Goal: Task Accomplishment & Management: Use online tool/utility

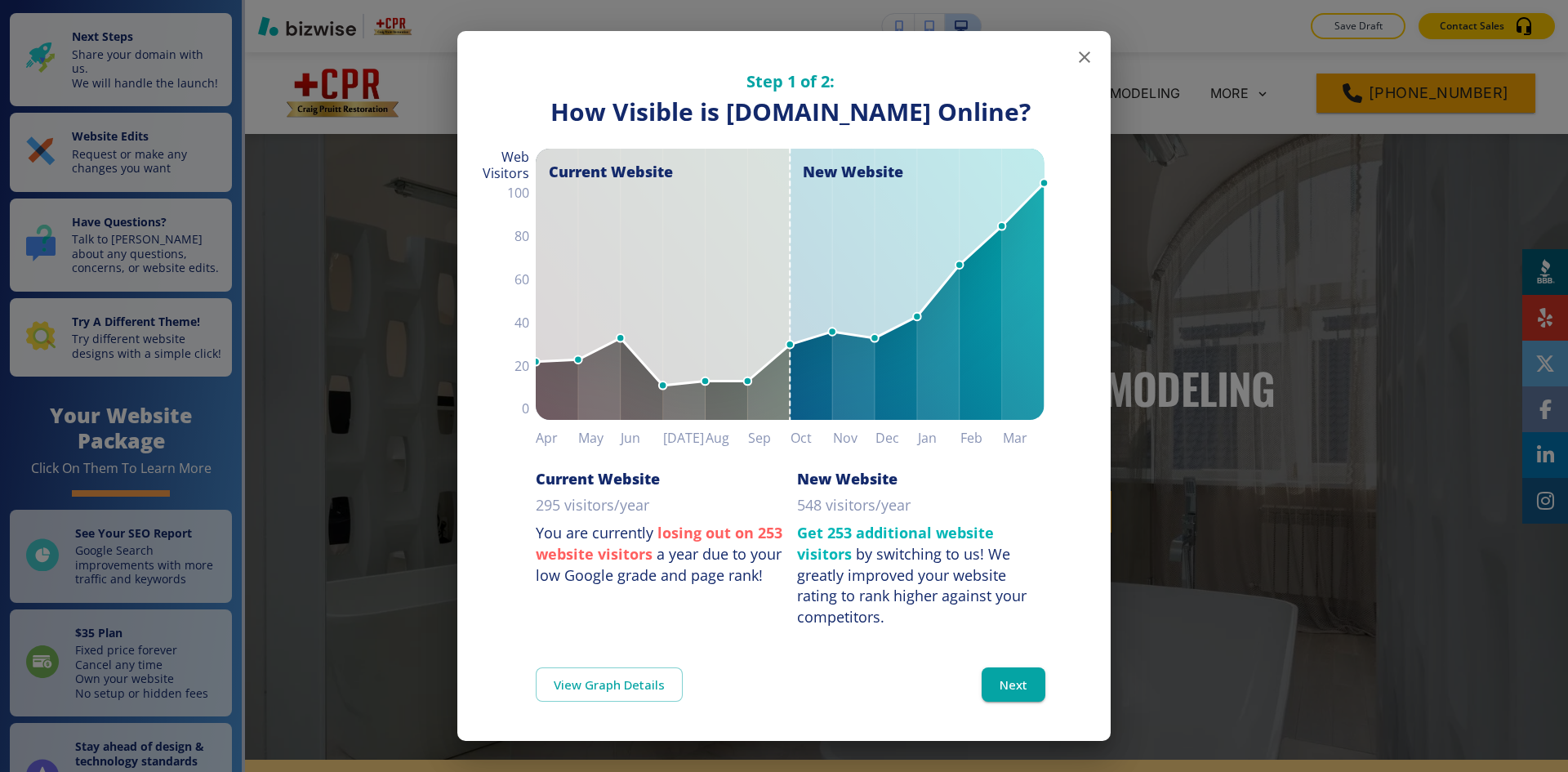
click at [1083, 49] on icon "button" at bounding box center [1085, 57] width 19 height 19
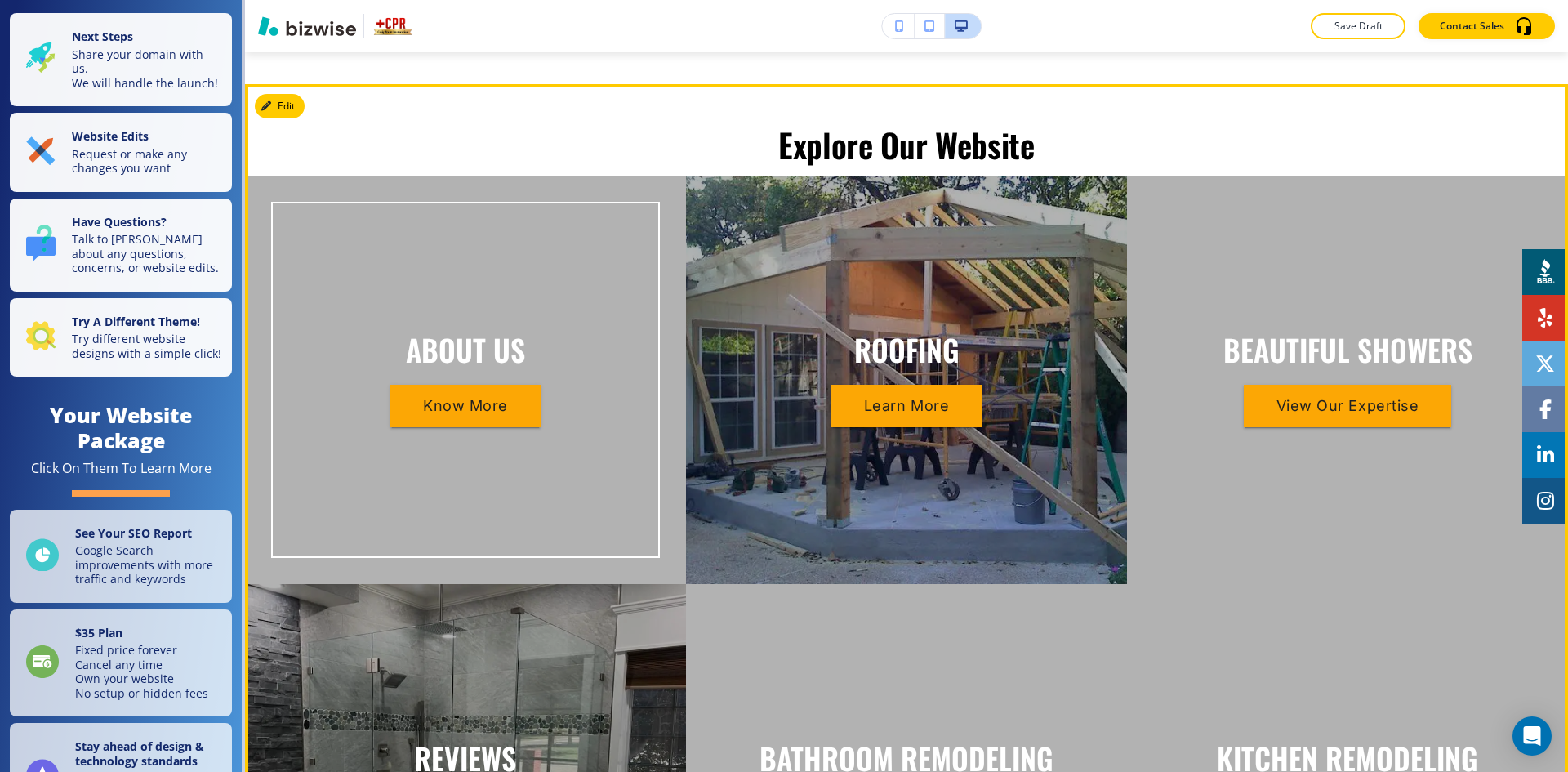
scroll to position [2696, 0]
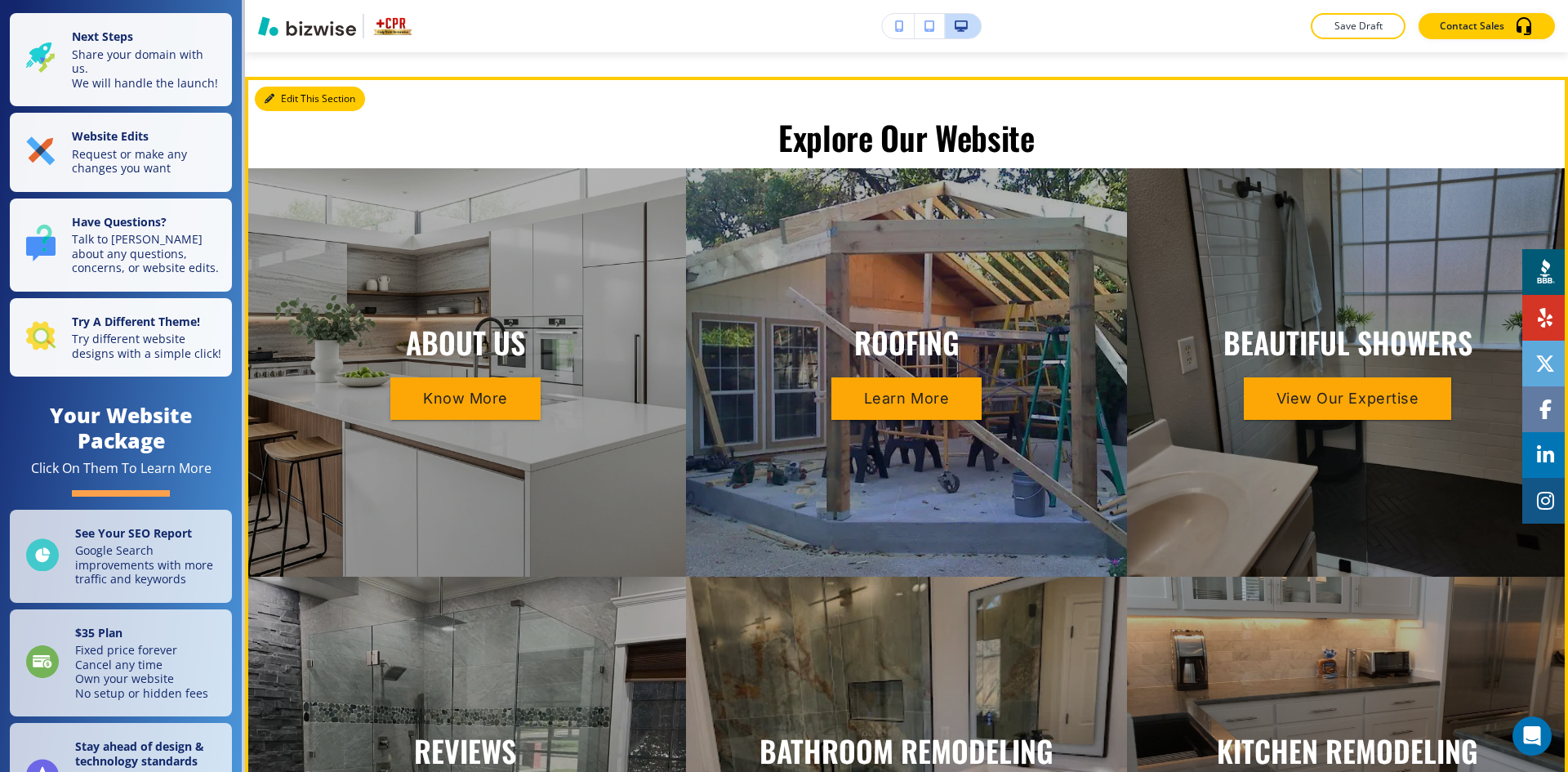
click at [296, 86] on button "Edit This Section" at bounding box center [309, 98] width 110 height 25
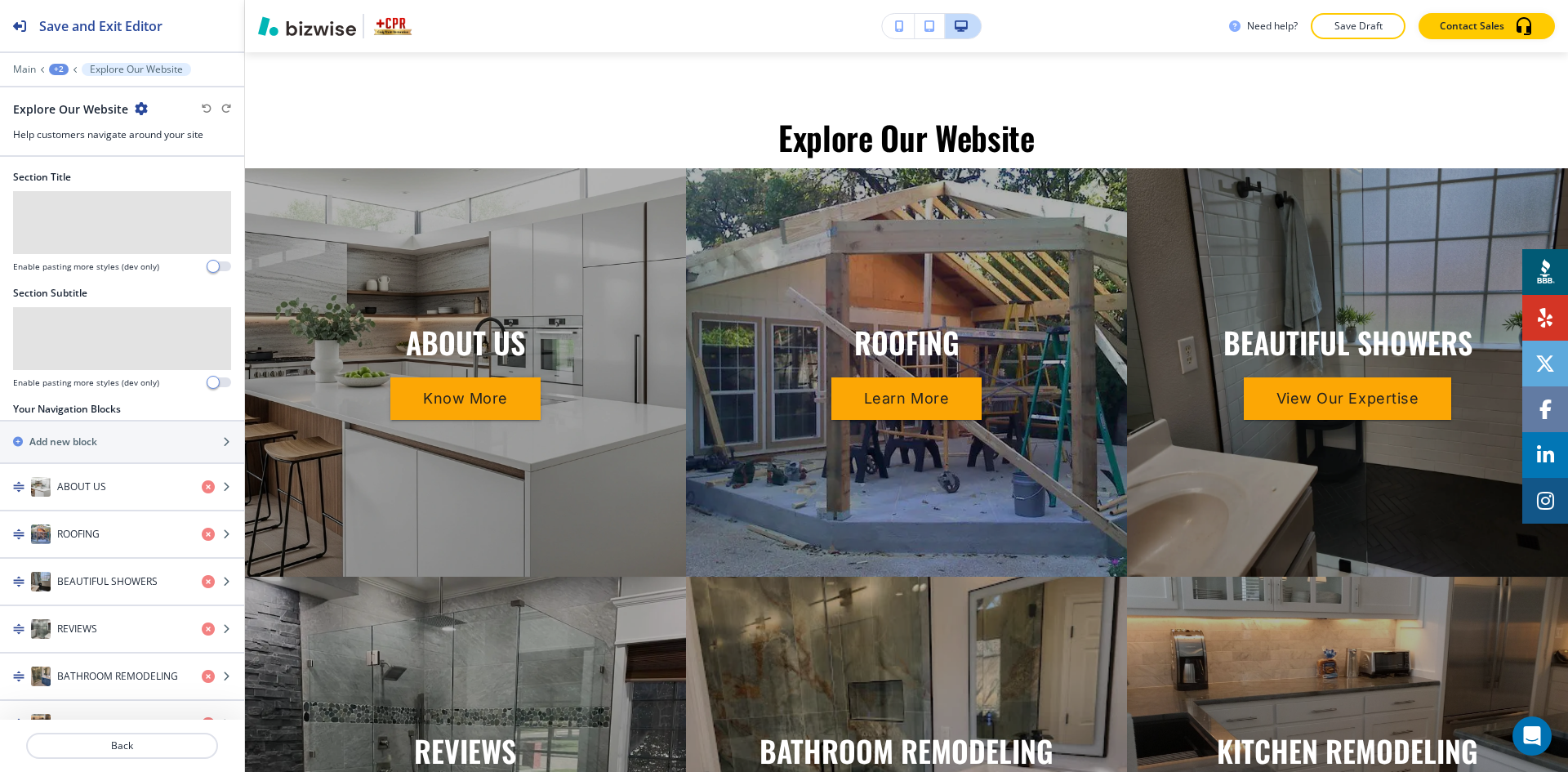
scroll to position [2698, 0]
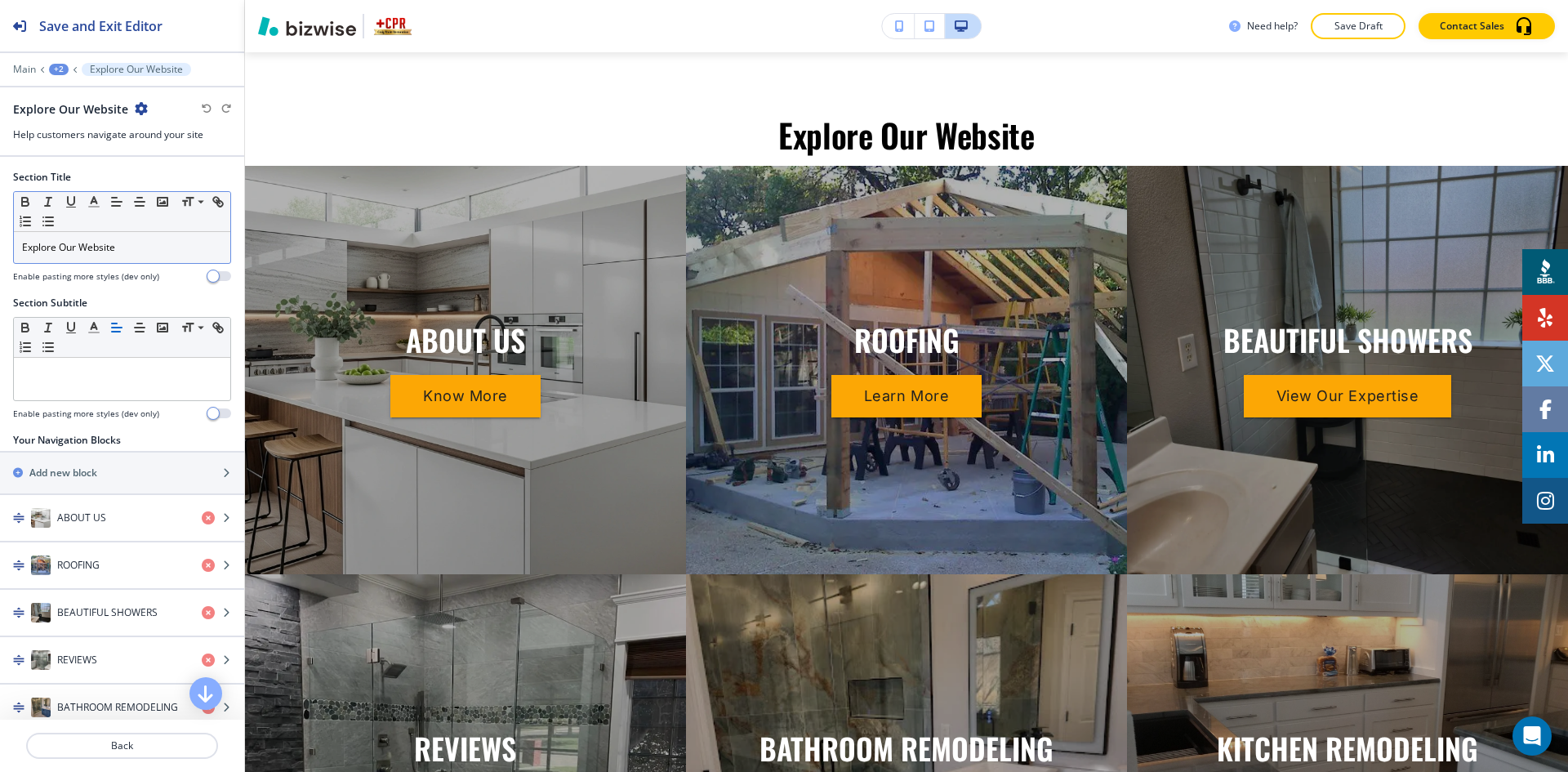
click at [156, 254] on p "Explore Our Website" at bounding box center [122, 247] width 200 height 15
click at [156, 254] on p "Explore Our Website" at bounding box center [122, 247] width 200 height 15
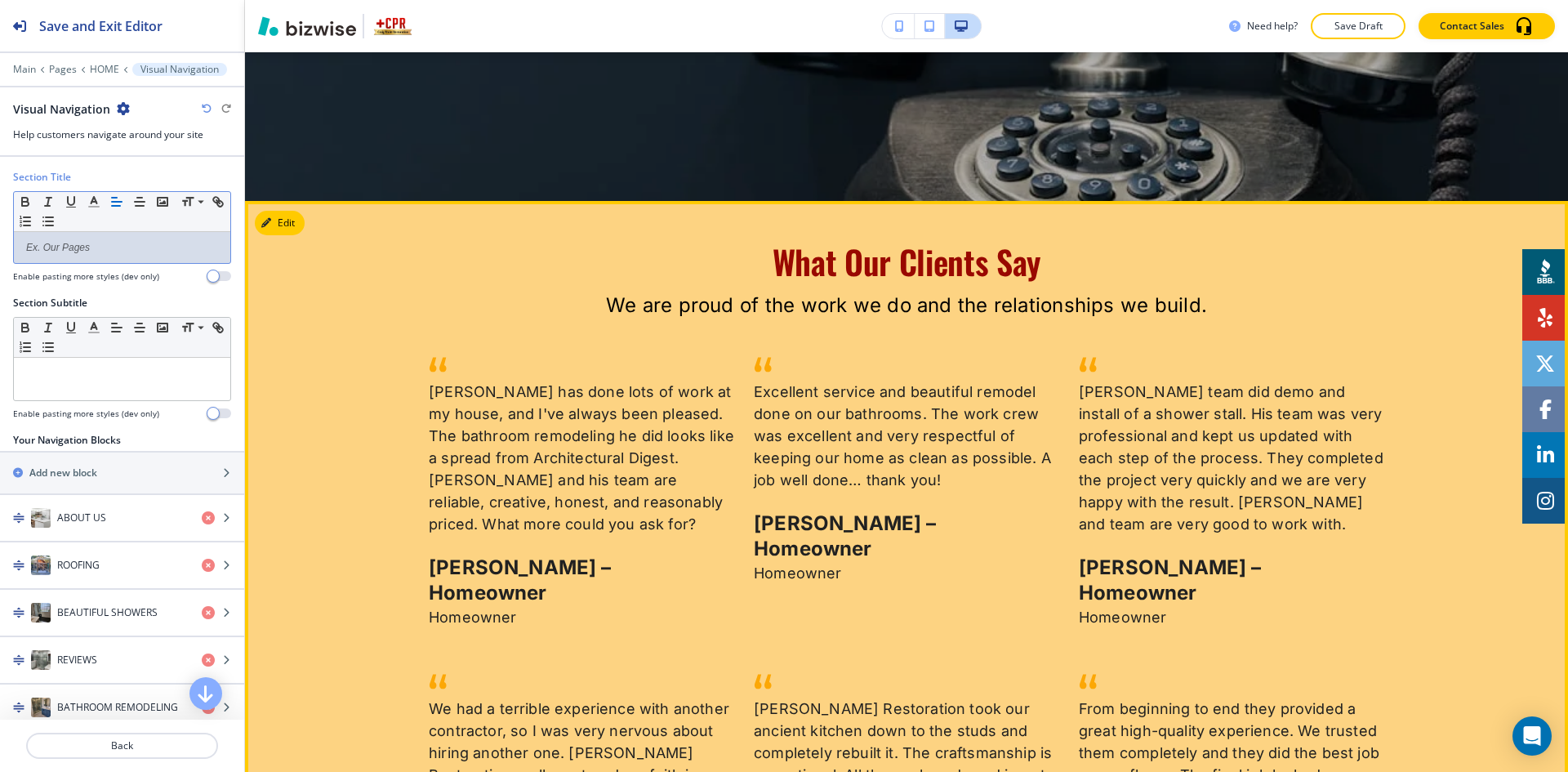
scroll to position [3842, 0]
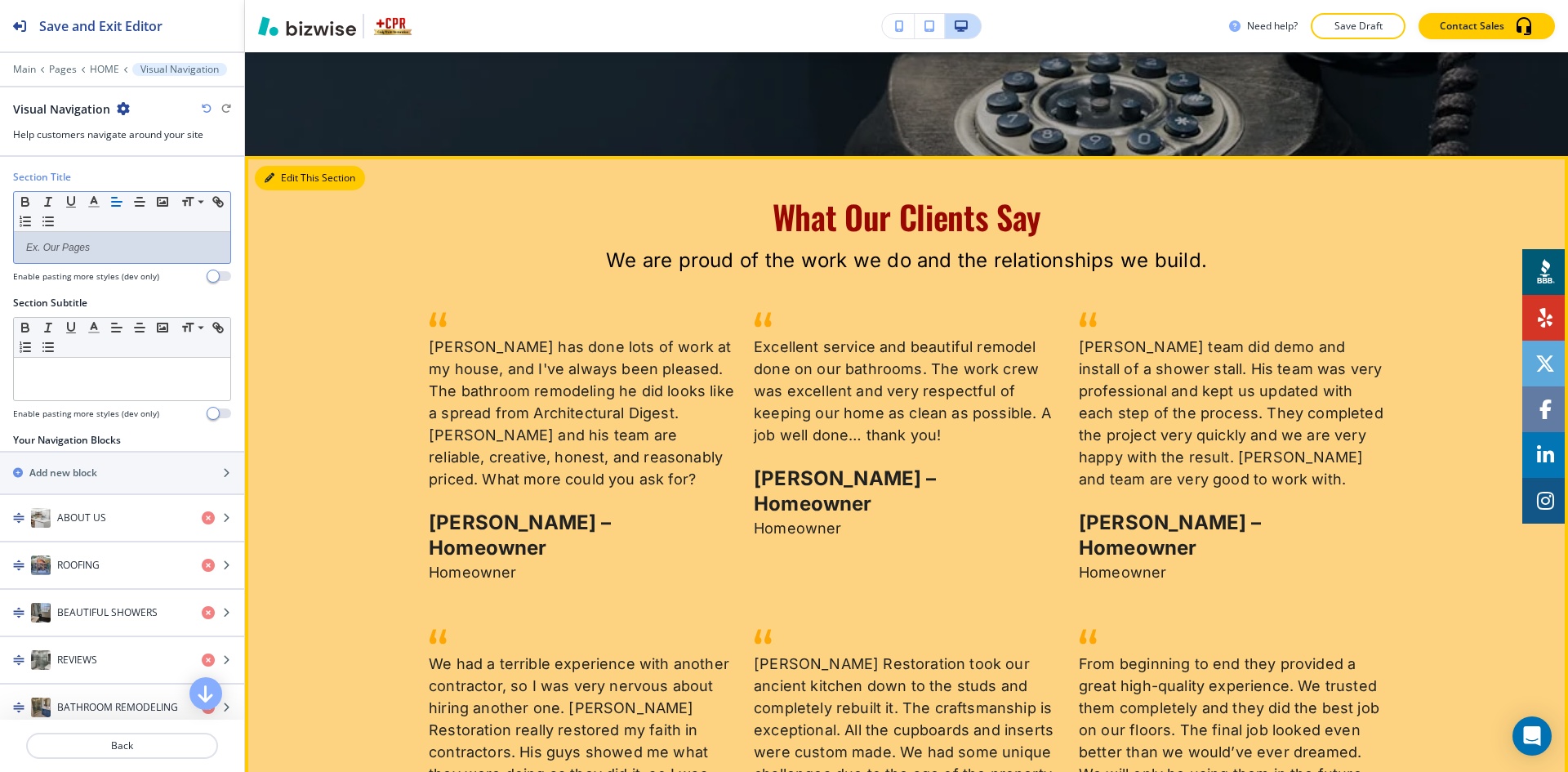
drag, startPoint x: 288, startPoint y: 157, endPoint x: 278, endPoint y: 156, distance: 10.0
click at [288, 166] on button "Edit This Section" at bounding box center [309, 178] width 110 height 25
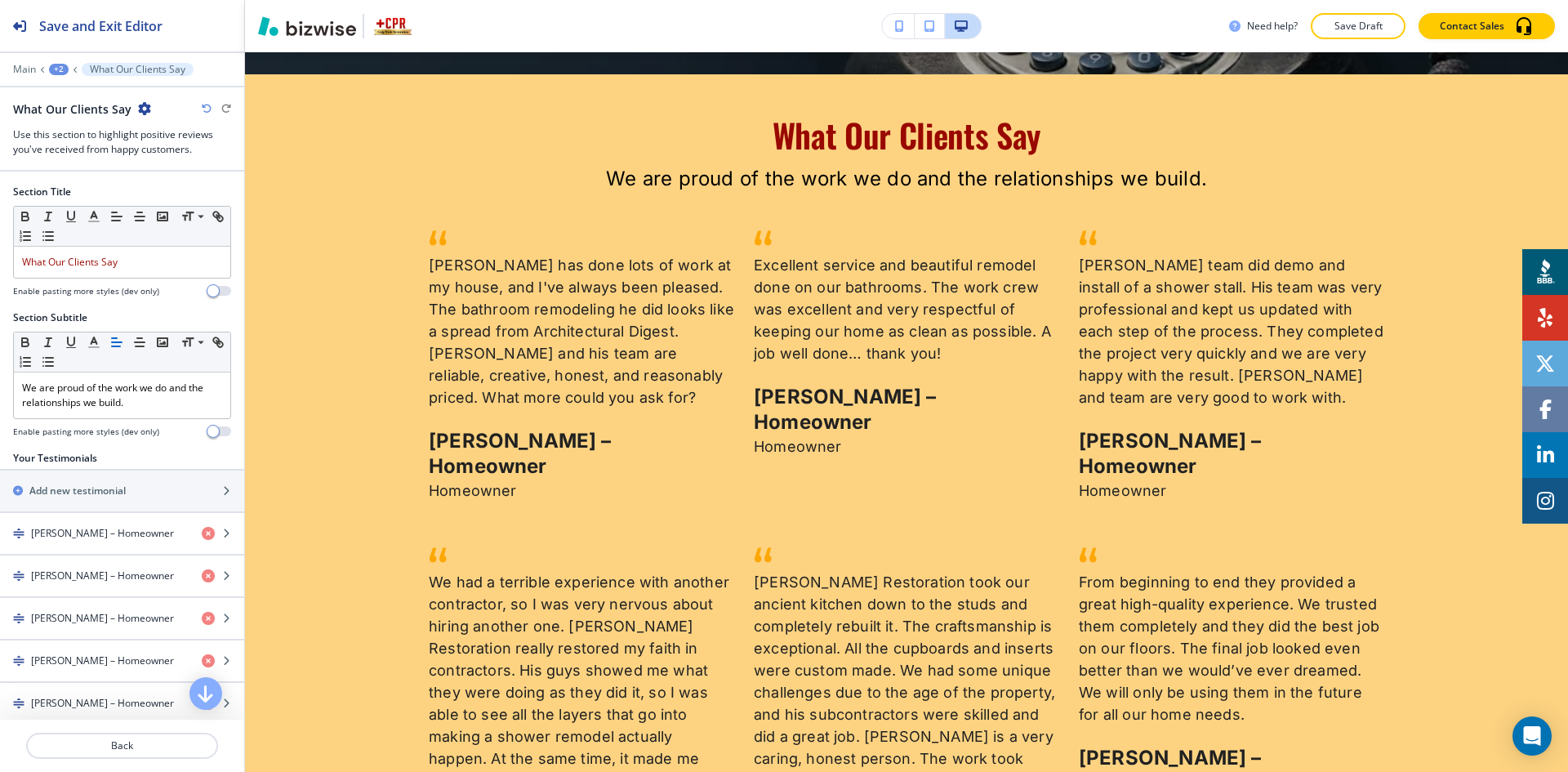
scroll to position [302, 0]
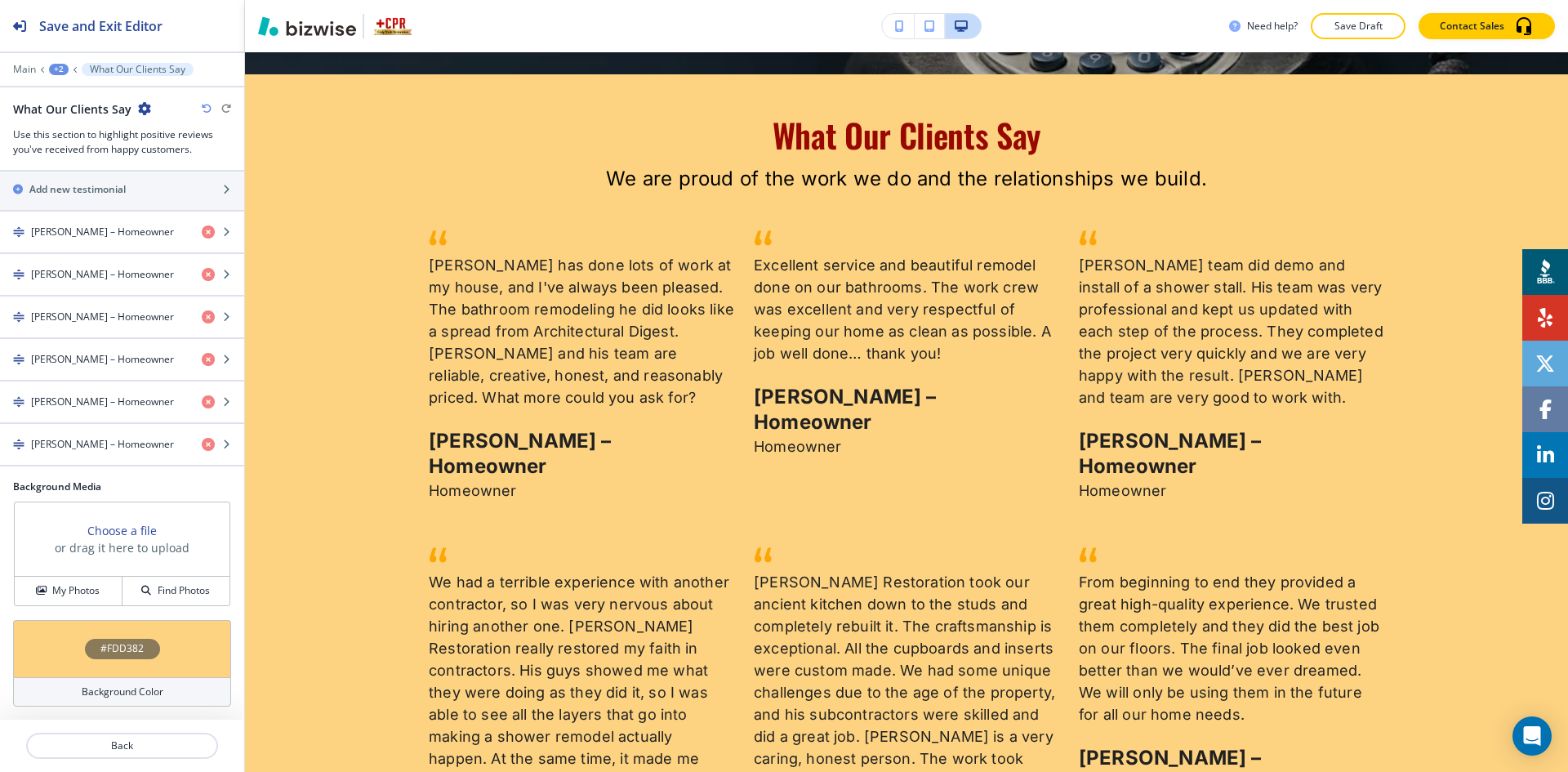
click at [133, 679] on div "Background Color" at bounding box center [122, 691] width 218 height 29
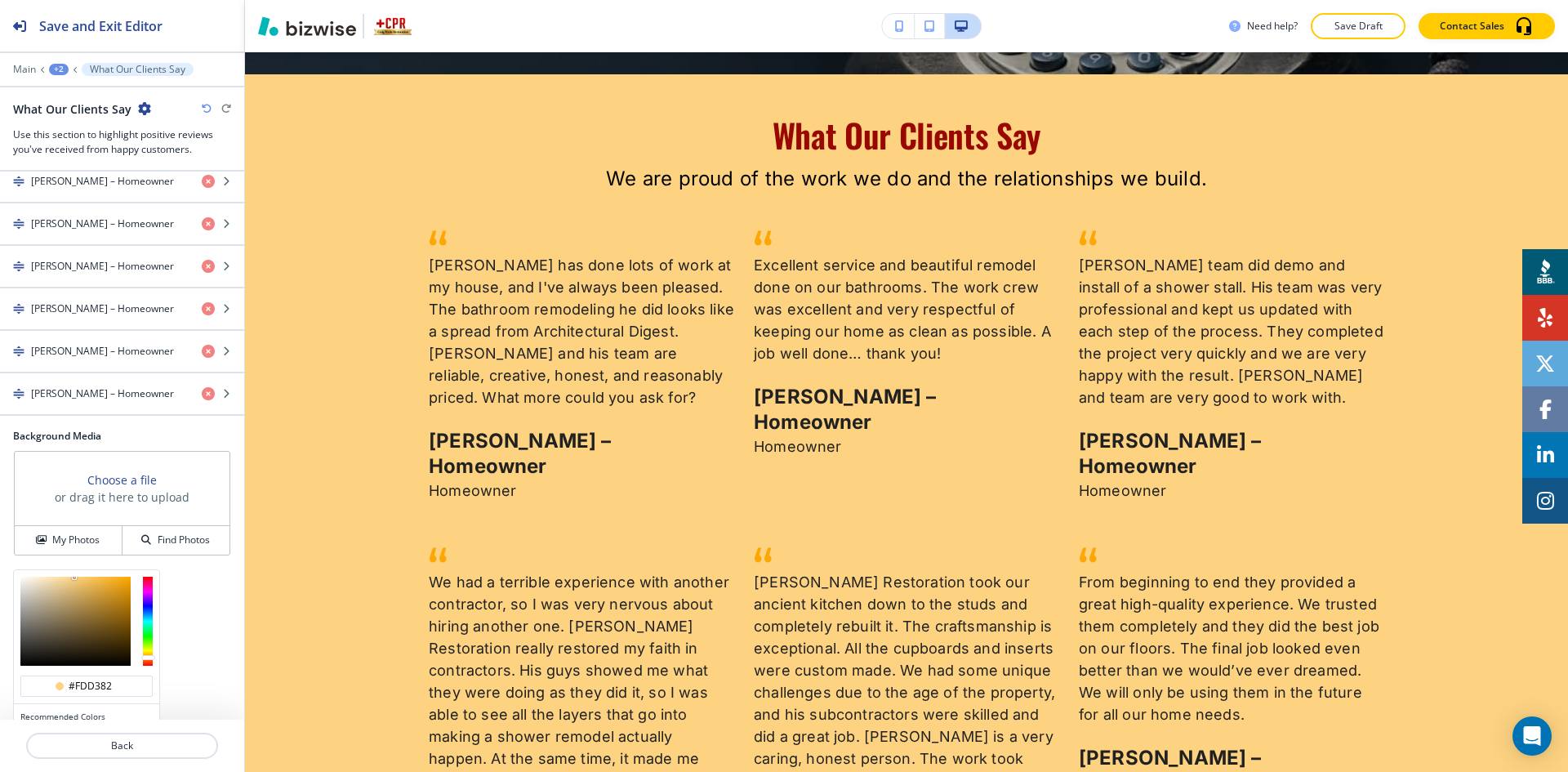
scroll to position [433, 0]
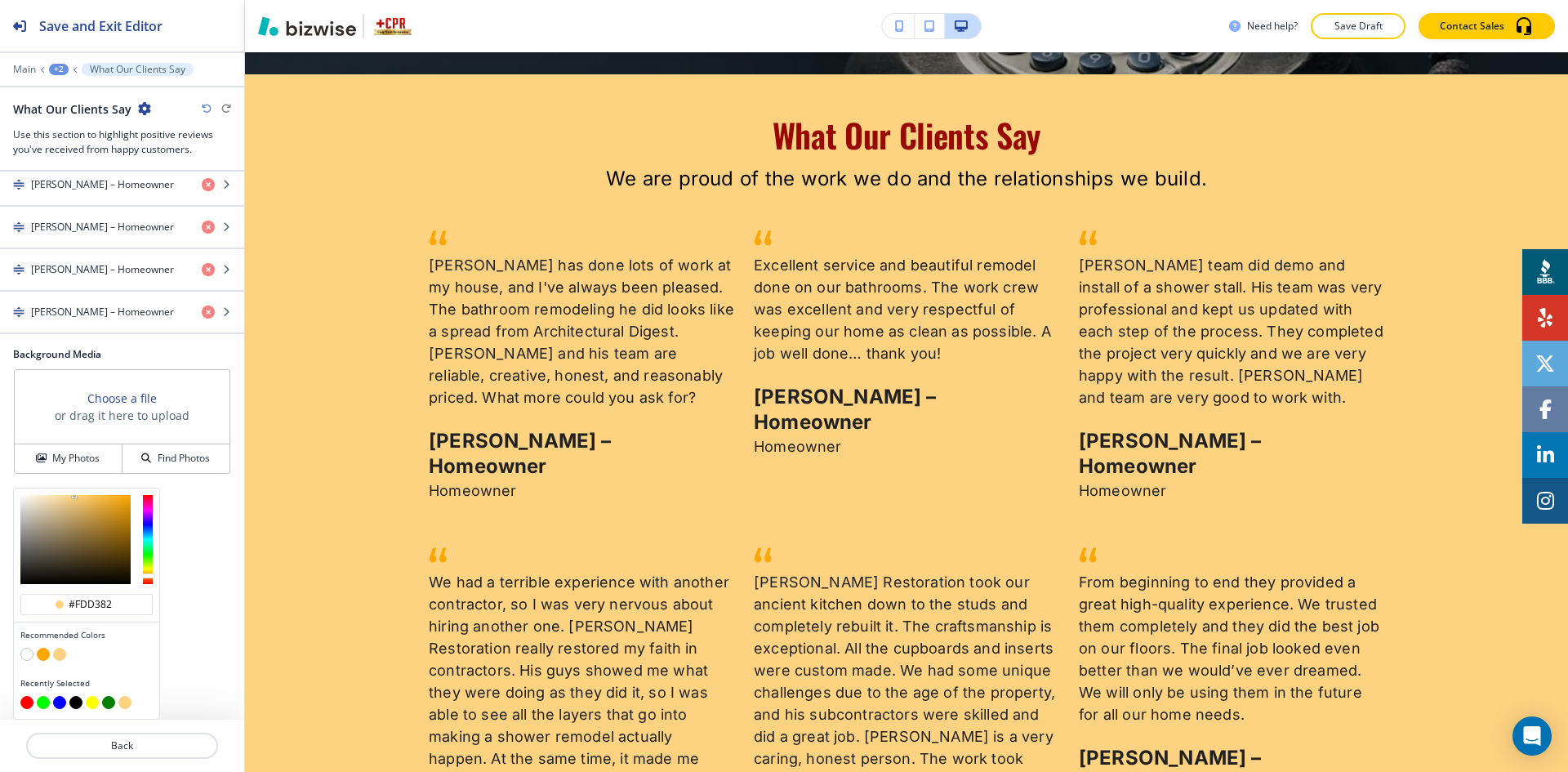
click at [22, 656] on button "button" at bounding box center [26, 654] width 13 height 13
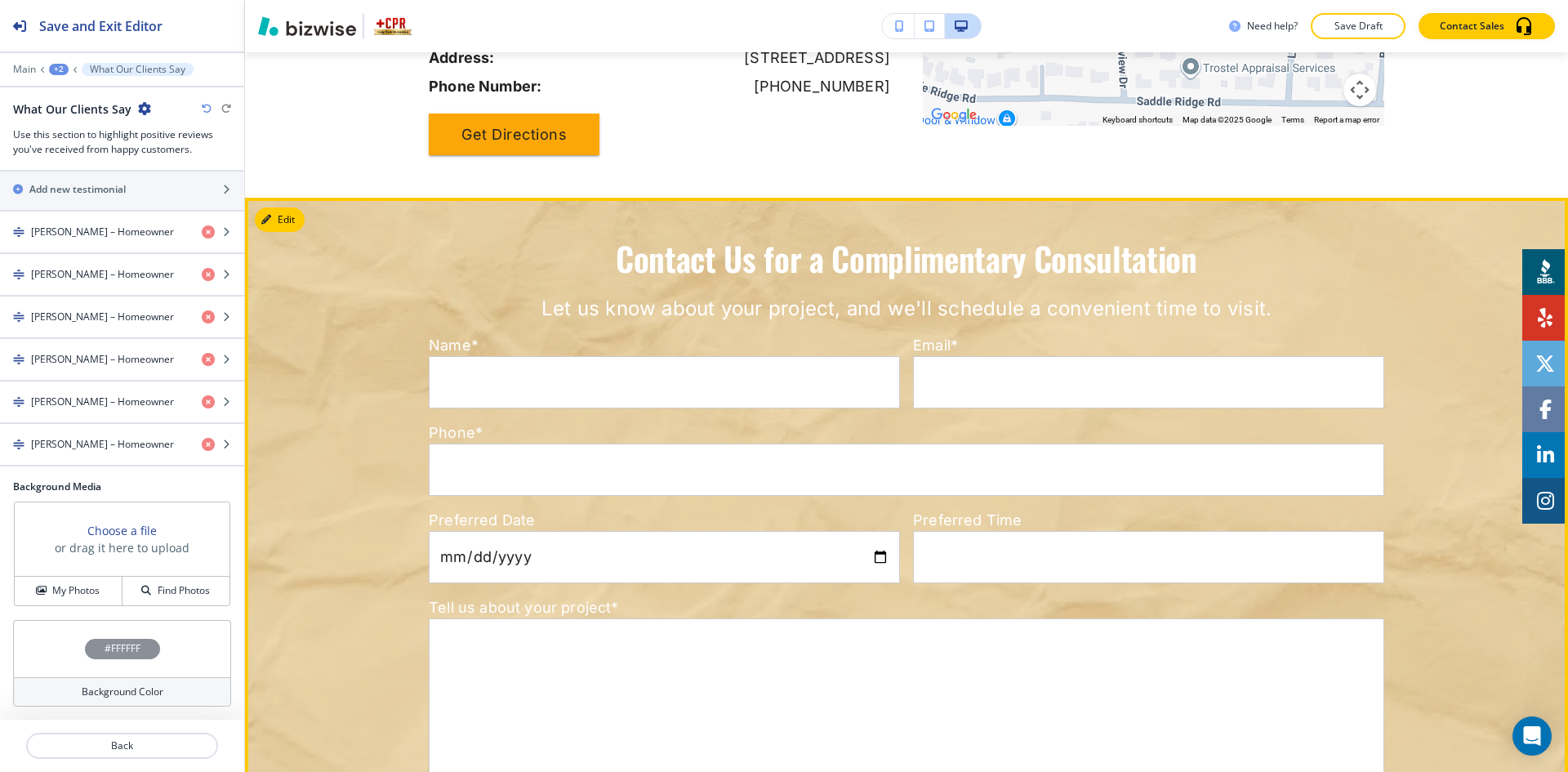
scroll to position [5727, 0]
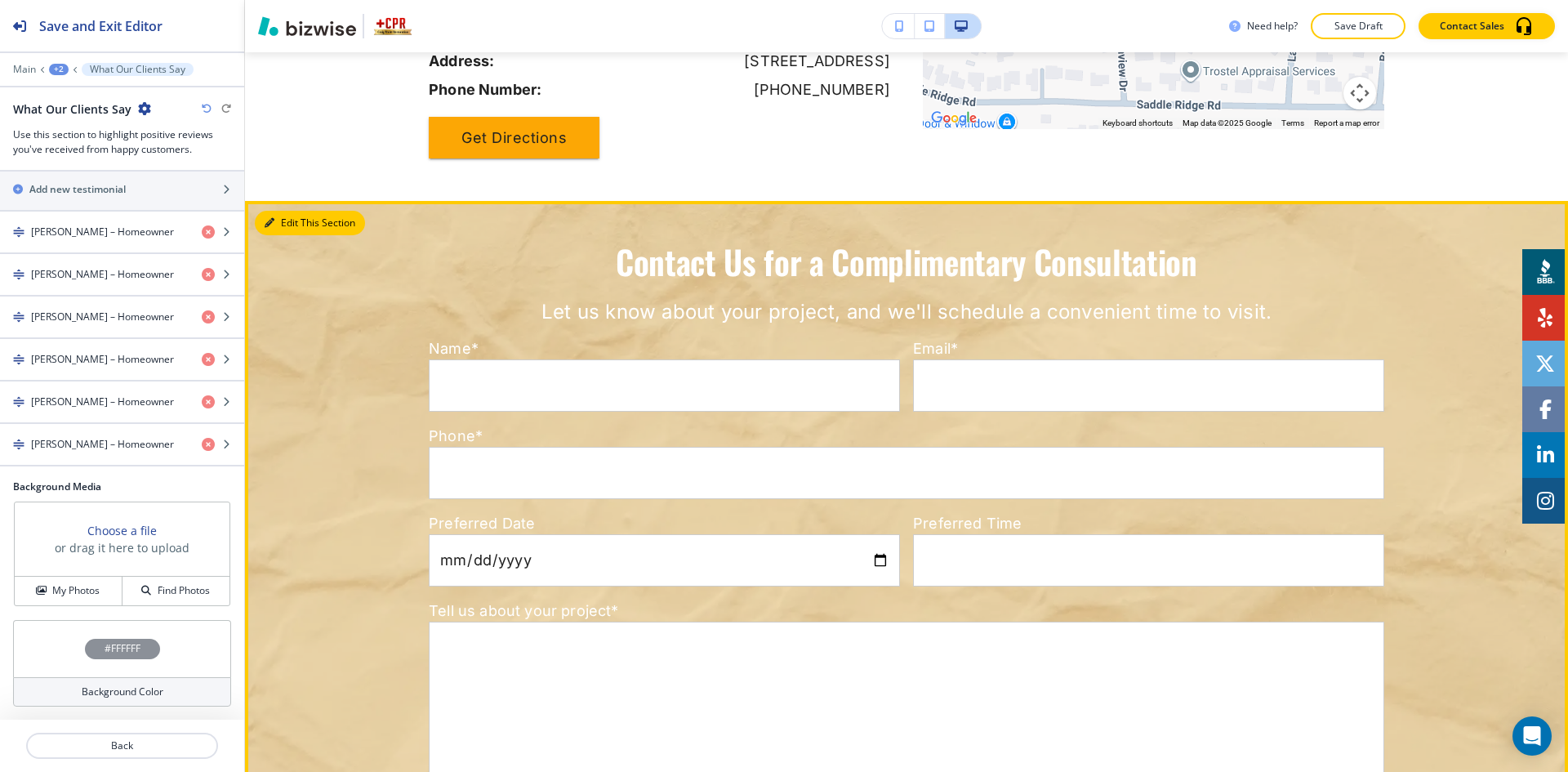
click at [279, 211] on button "Edit This Section" at bounding box center [309, 223] width 110 height 25
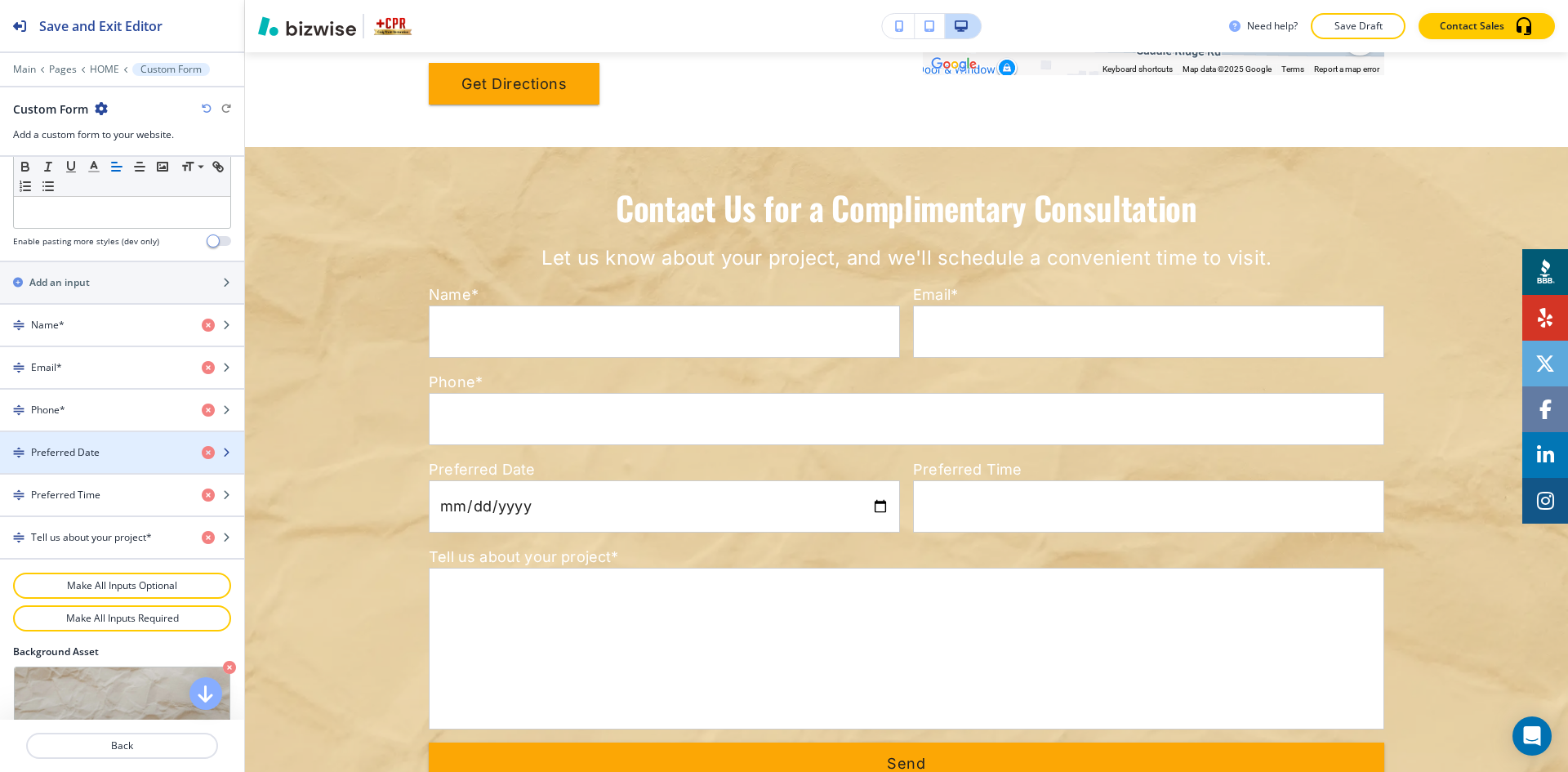
scroll to position [788, 0]
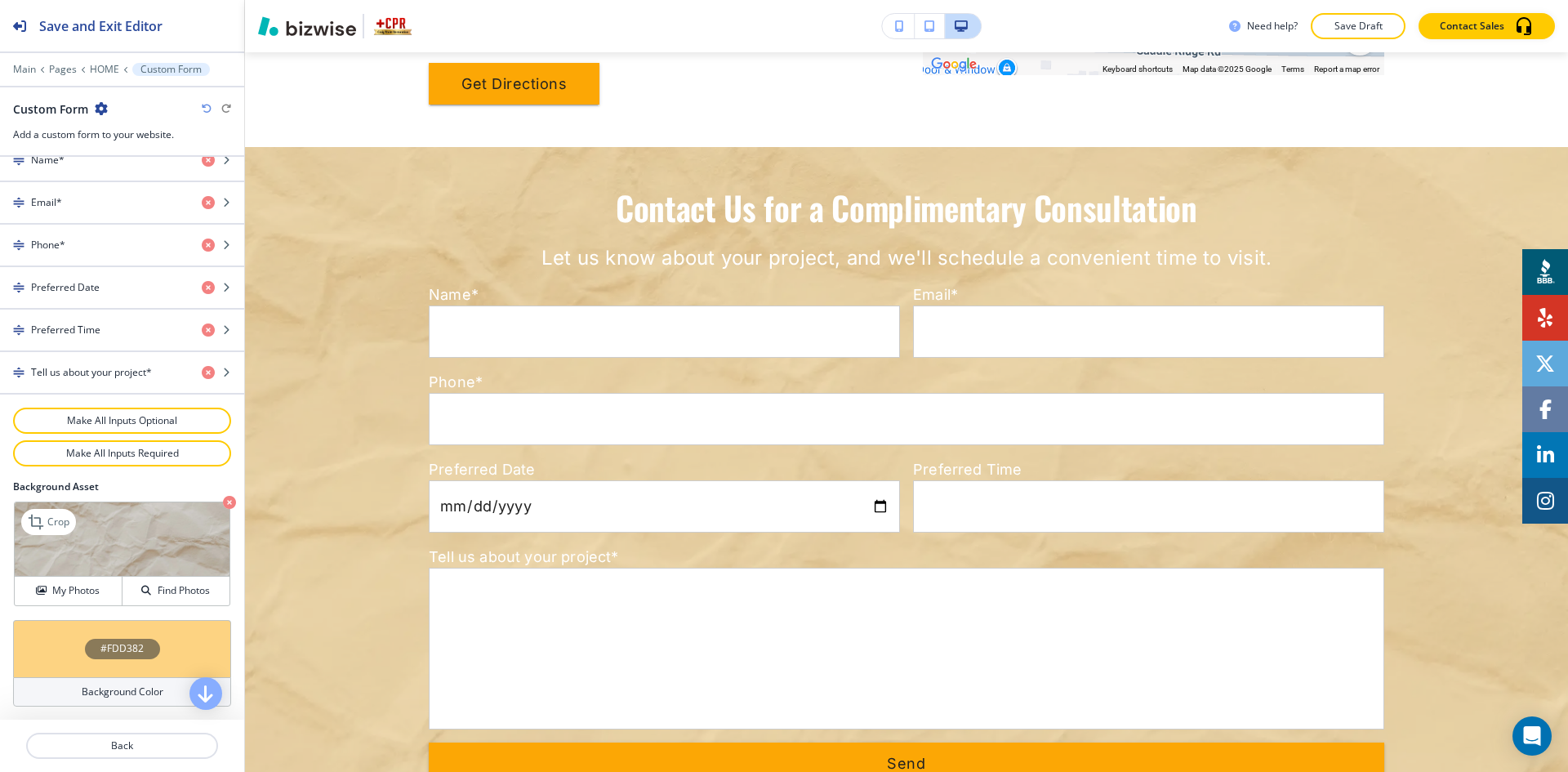
click at [223, 503] on icon "button" at bounding box center [229, 502] width 13 height 13
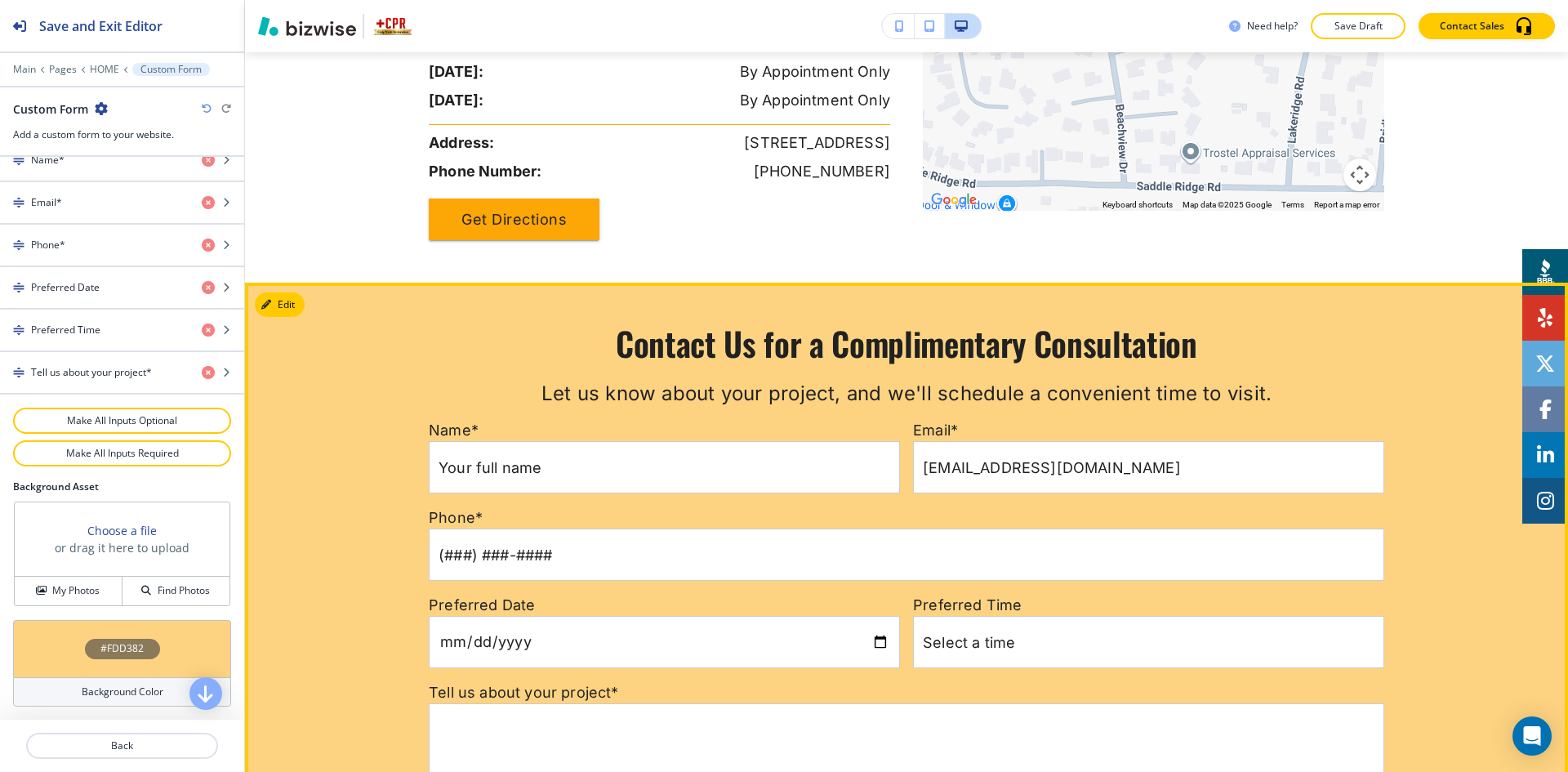
scroll to position [6216, 0]
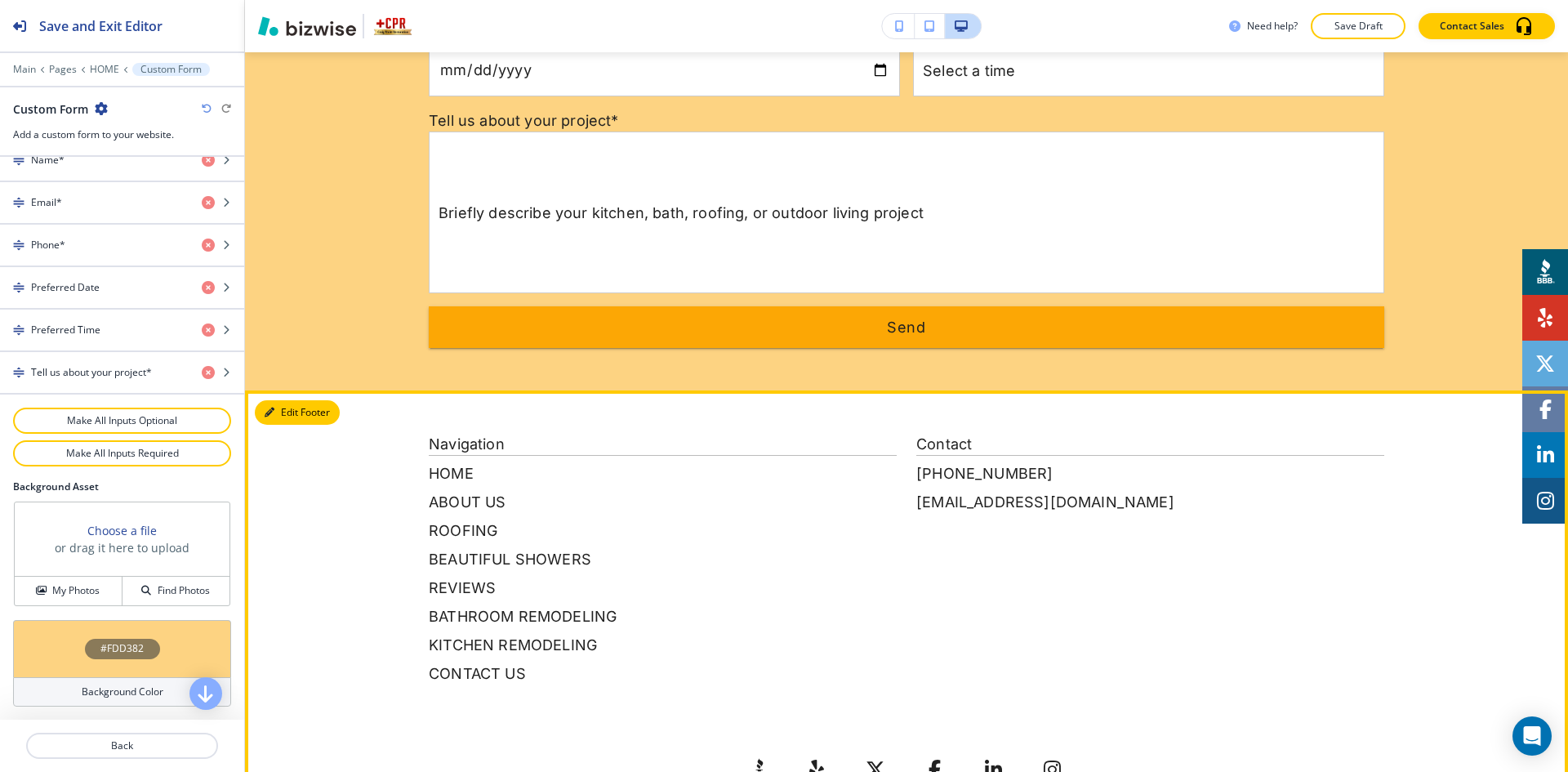
drag, startPoint x: 302, startPoint y: 323, endPoint x: 292, endPoint y: 321, distance: 10.2
click at [302, 400] on button "Edit Footer" at bounding box center [297, 412] width 85 height 25
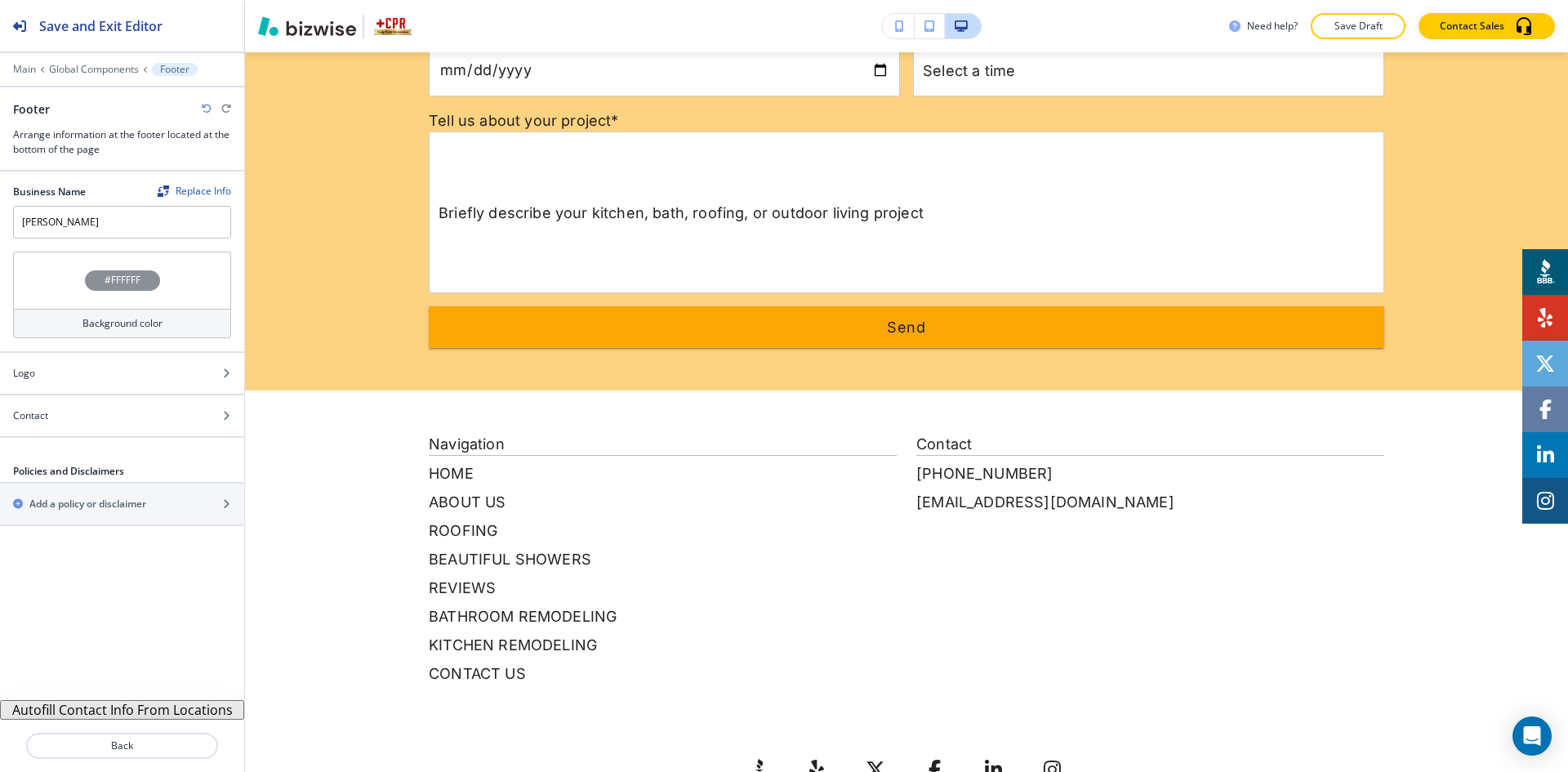
click at [142, 708] on button "Autofill Contact Info From Locations" at bounding box center [122, 710] width 244 height 19
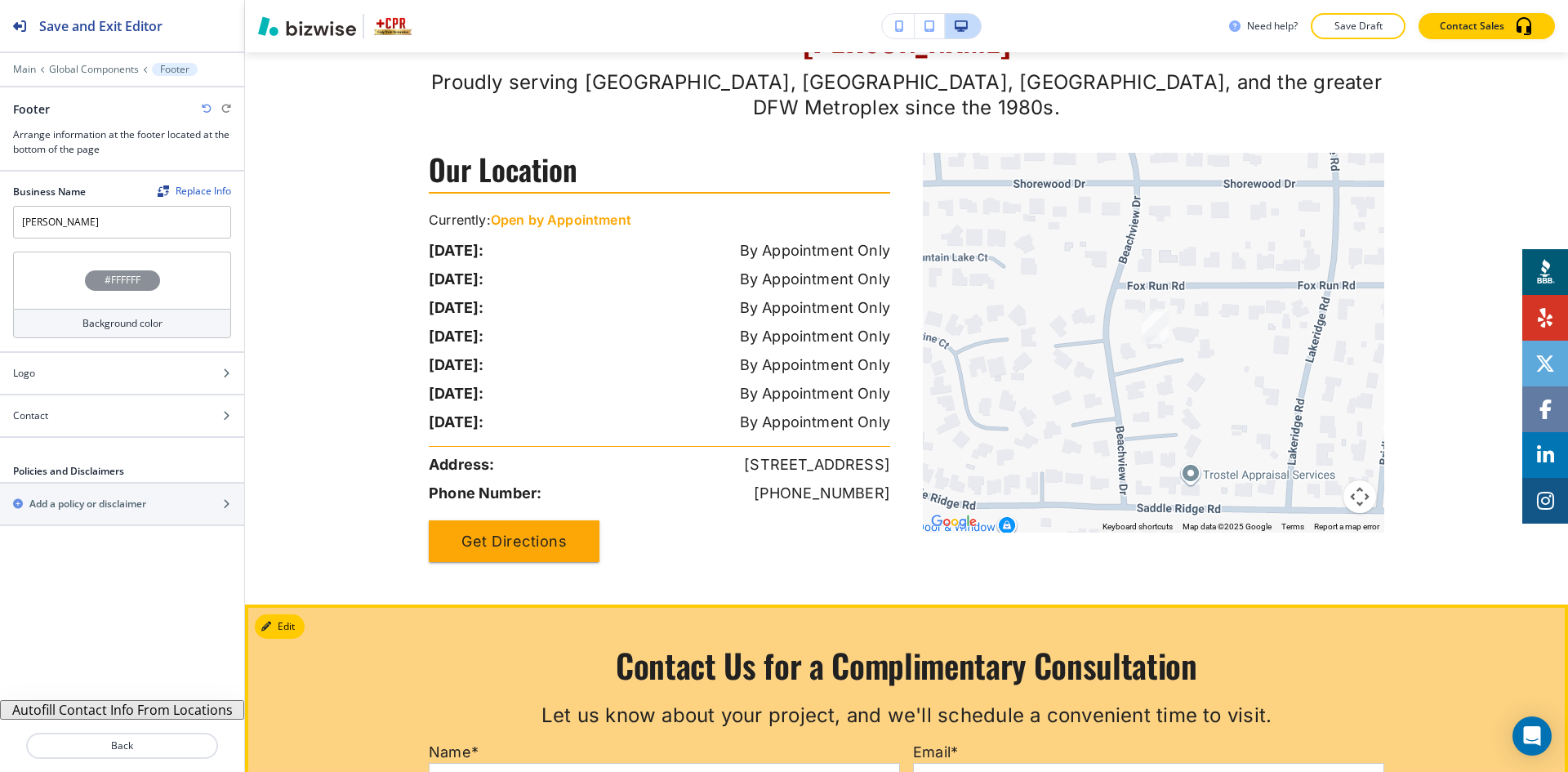
scroll to position [5563, 0]
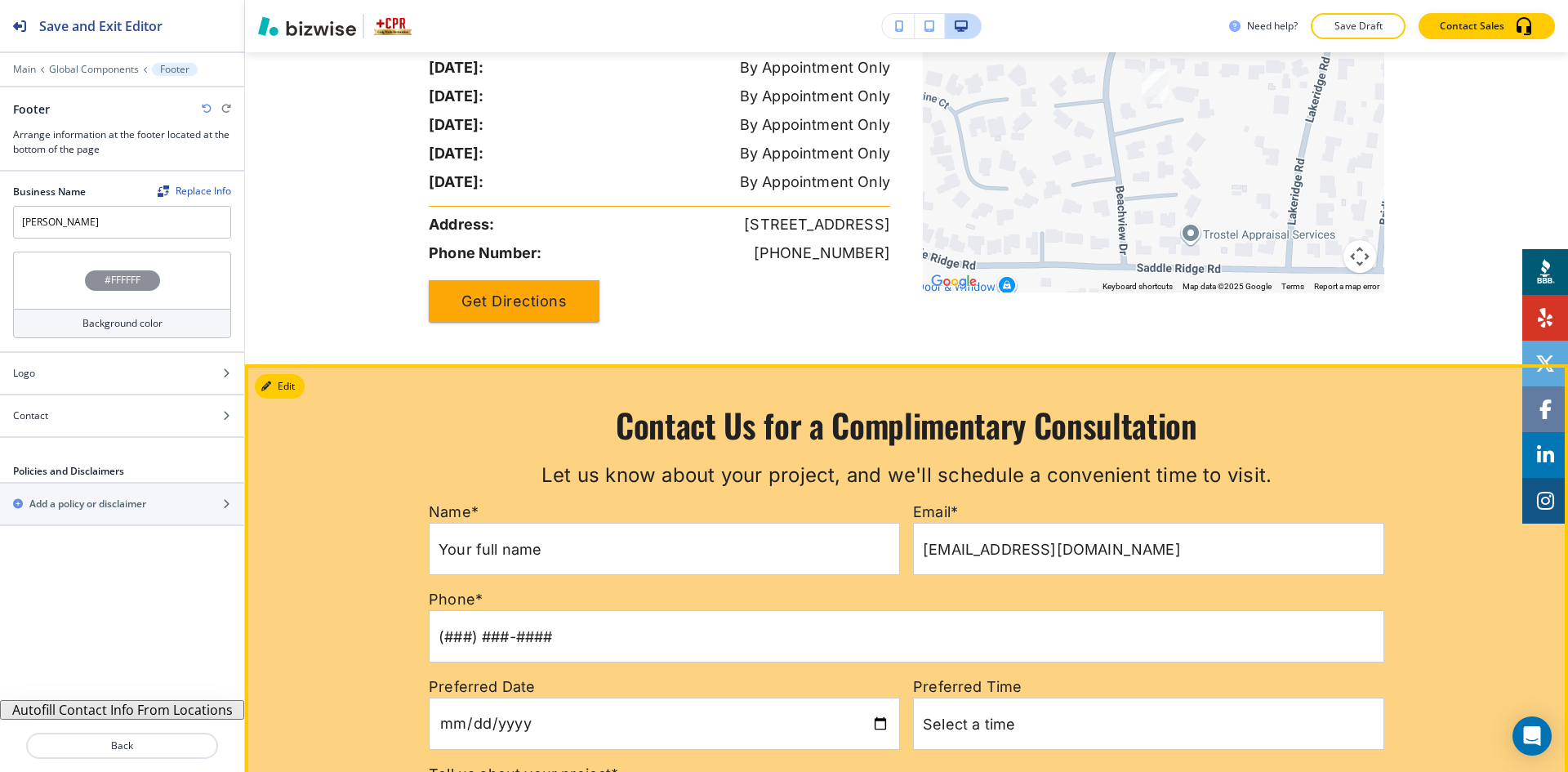
click at [306, 364] on div at bounding box center [906, 703] width 1323 height 680
click at [294, 375] on button "Edit This Section" at bounding box center [309, 387] width 110 height 25
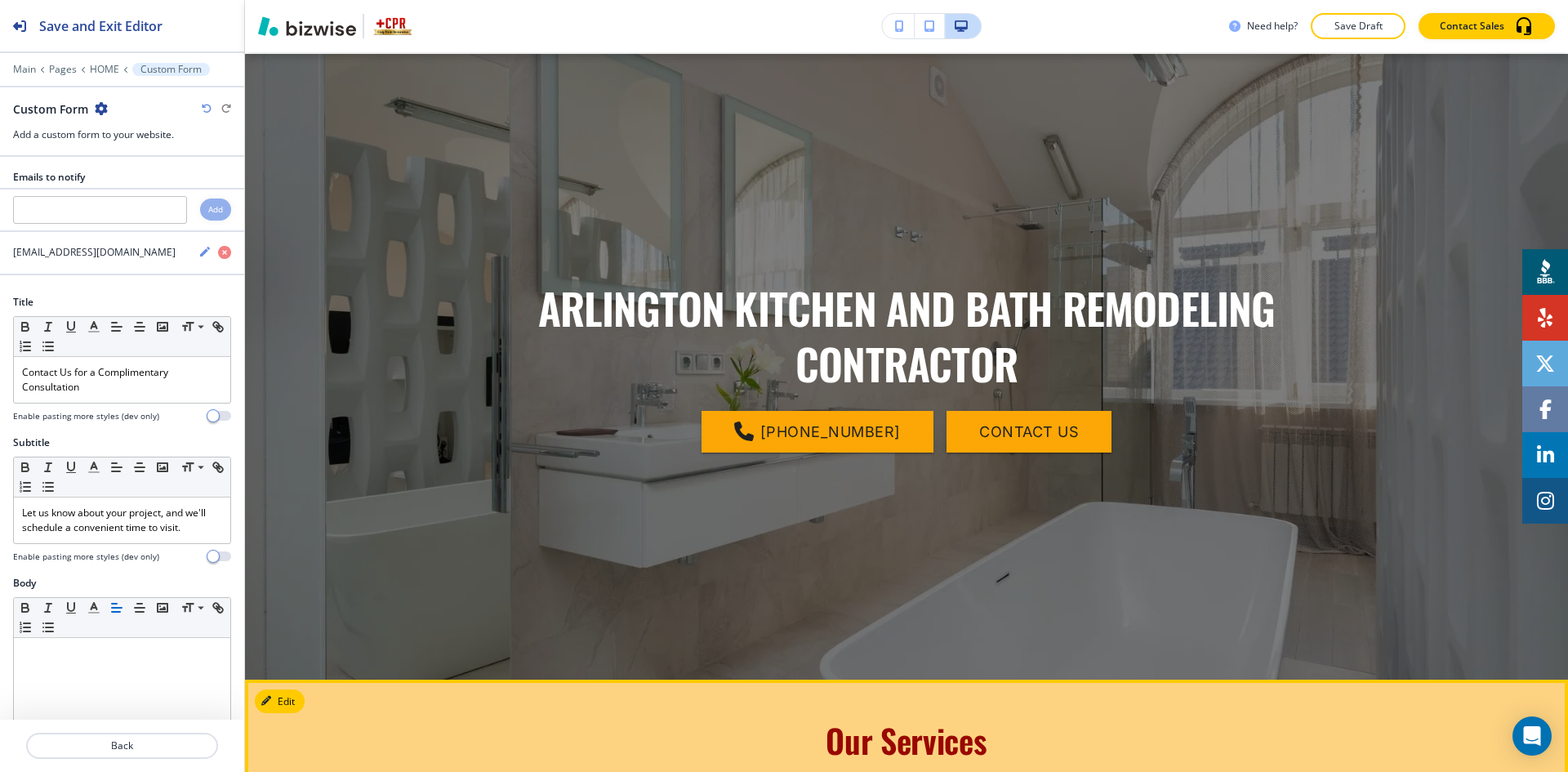
scroll to position [0, 0]
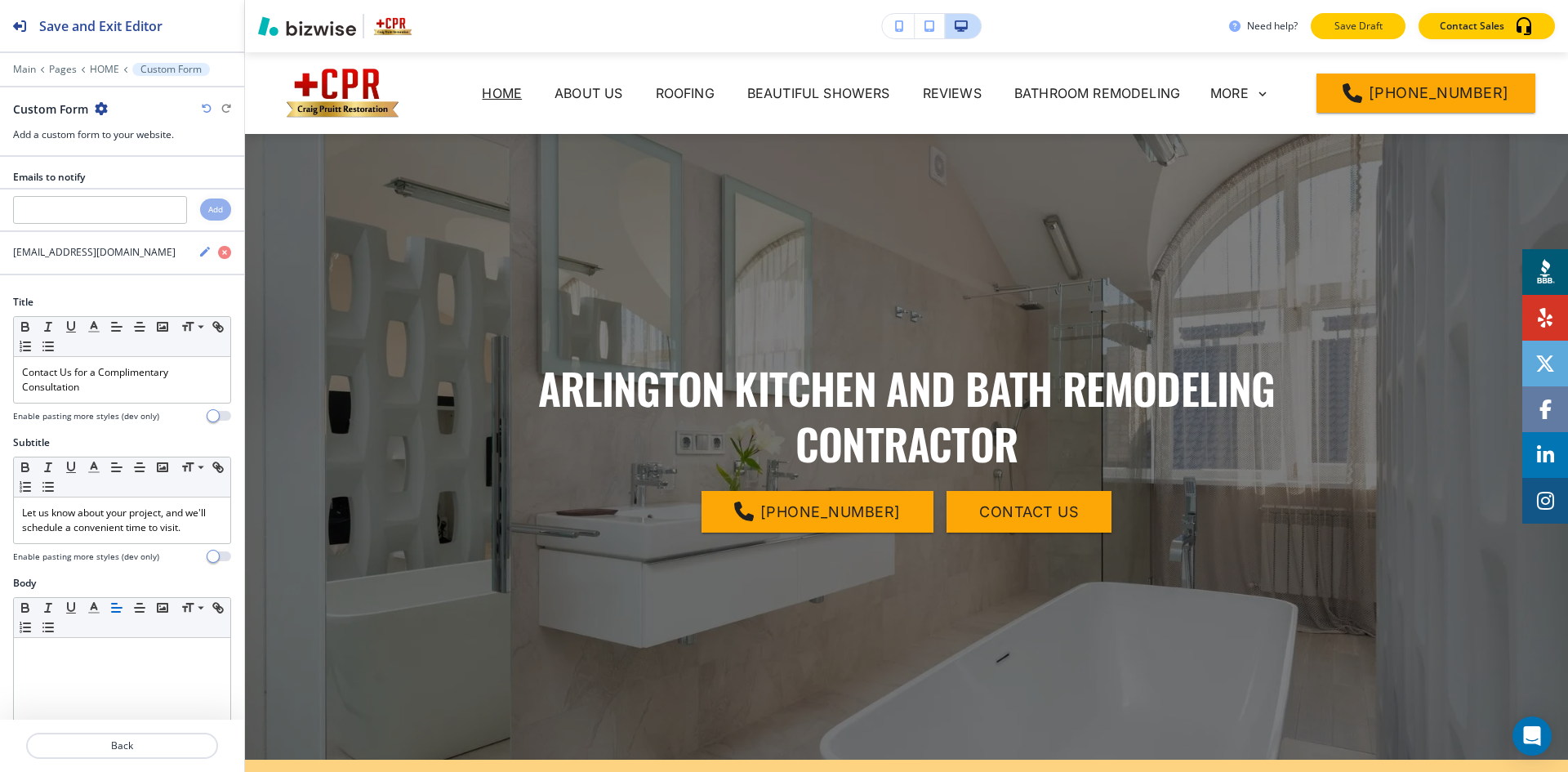
click at [1356, 33] on button "Save Draft" at bounding box center [1358, 26] width 95 height 26
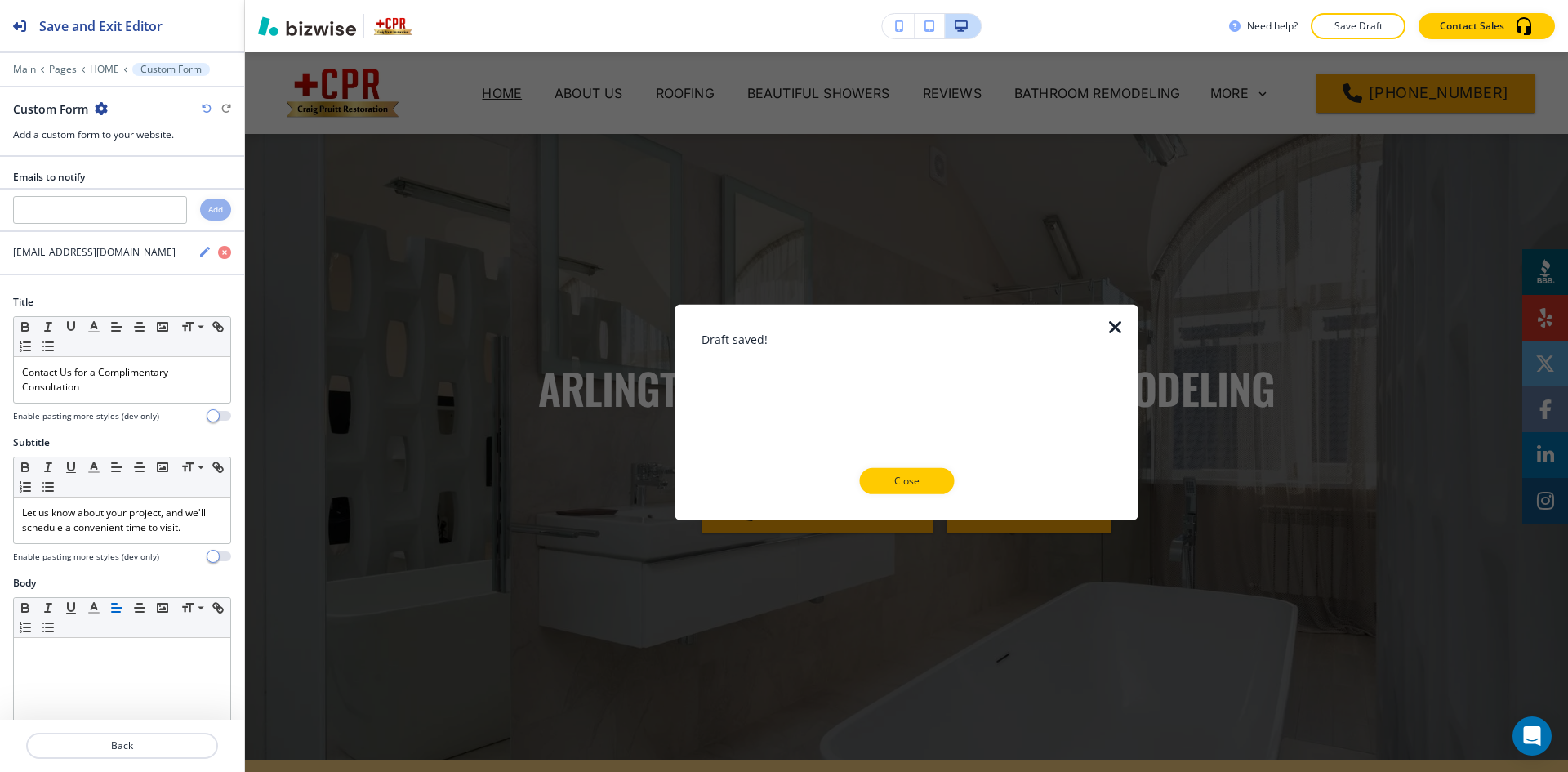
click at [928, 462] on div "Draft saved! Close" at bounding box center [906, 411] width 410 height 164
click at [928, 469] on button "Close" at bounding box center [907, 481] width 95 height 26
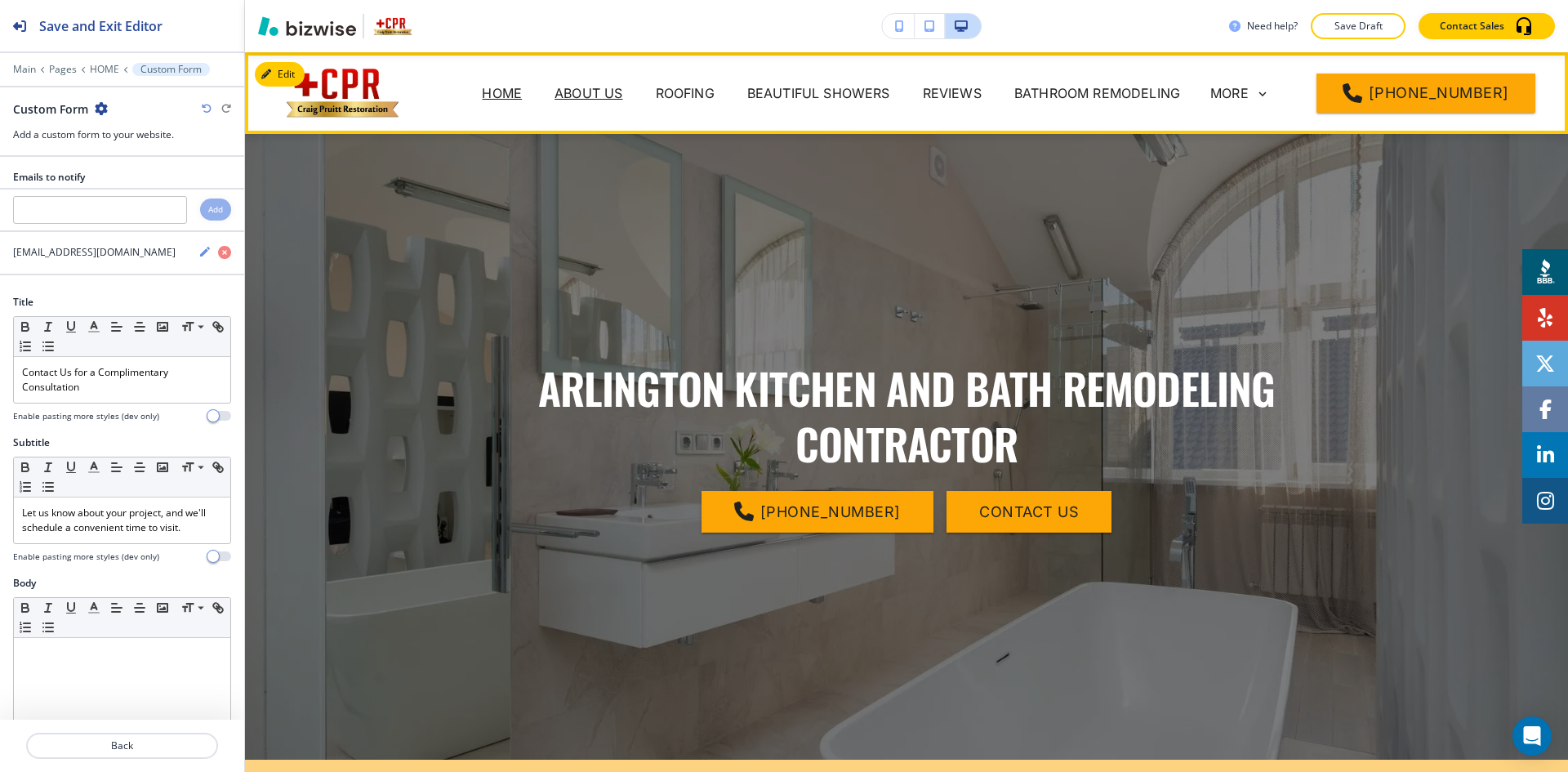
click at [594, 86] on p "ABOUT US" at bounding box center [588, 93] width 68 height 19
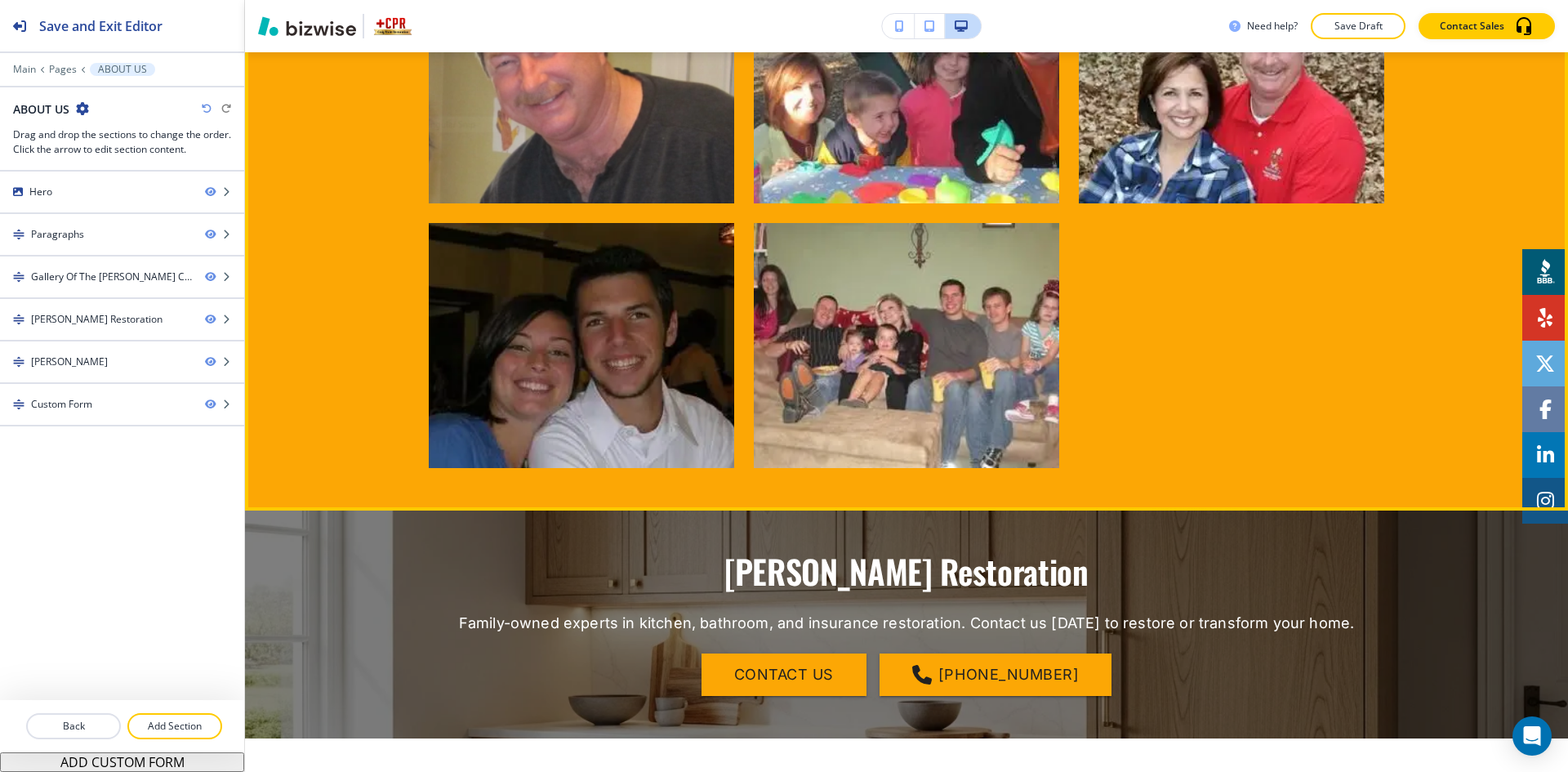
scroll to position [1307, 0]
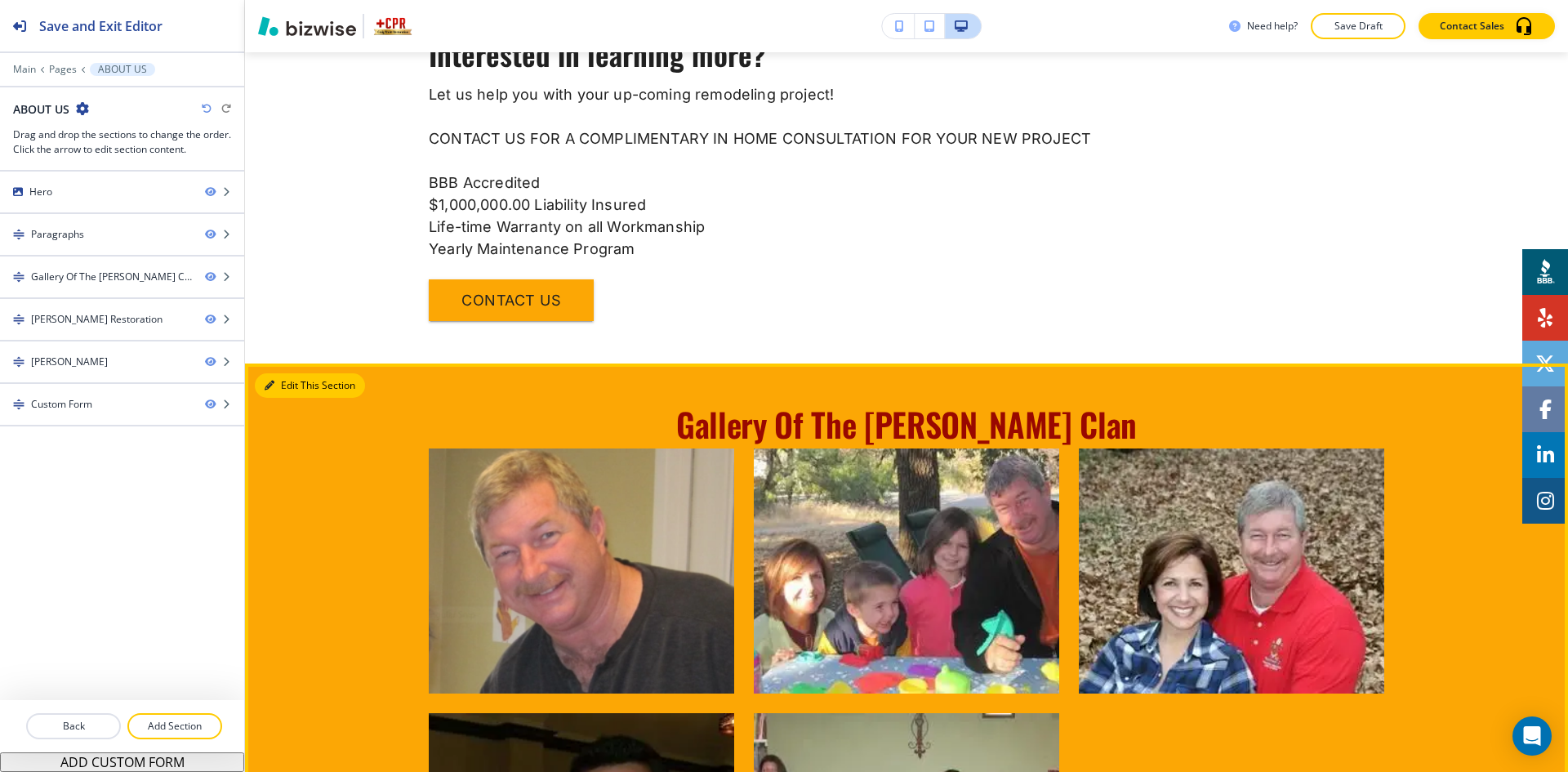
click at [266, 381] on icon "button" at bounding box center [269, 385] width 10 height 10
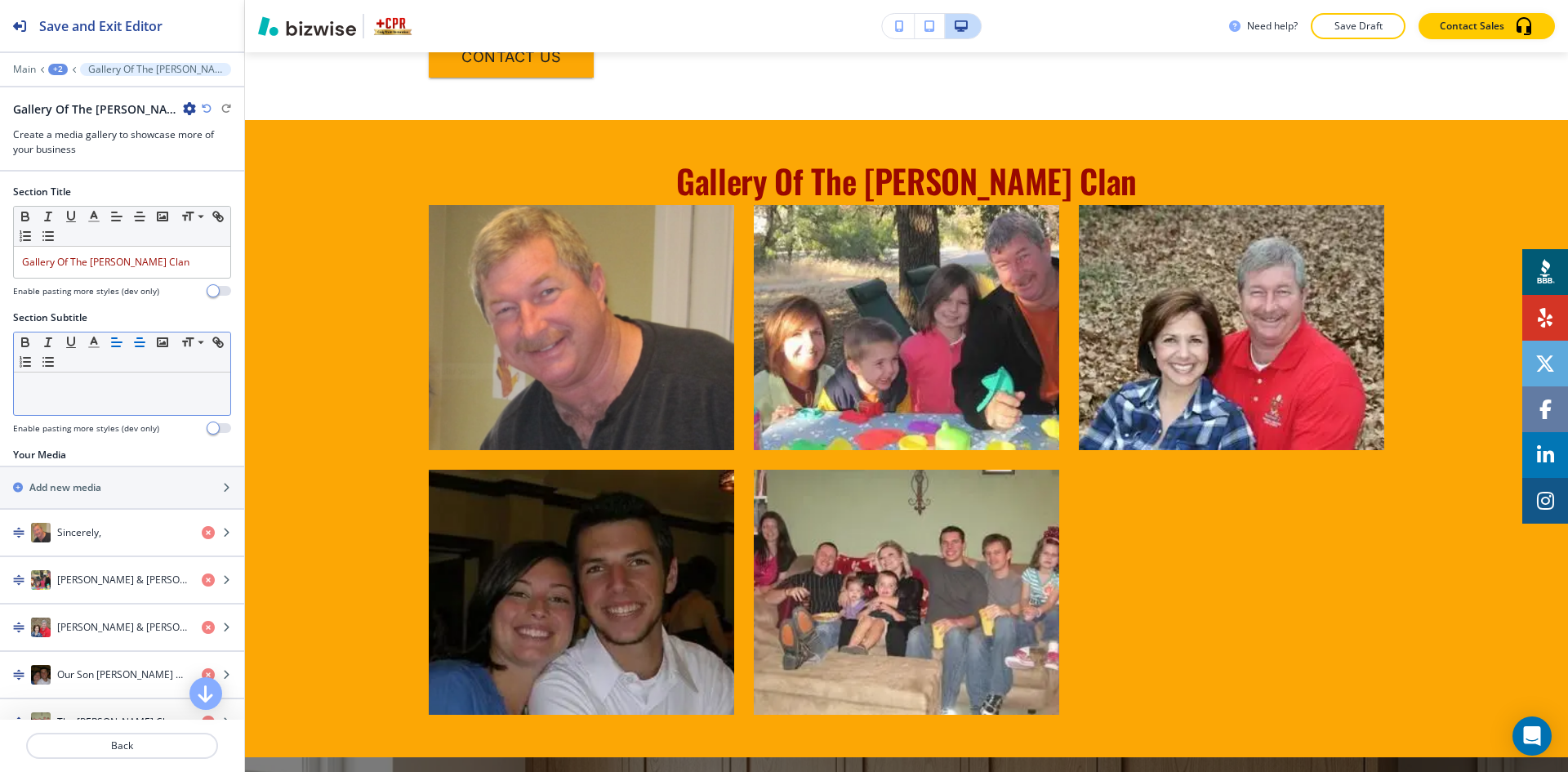
scroll to position [1553, 0]
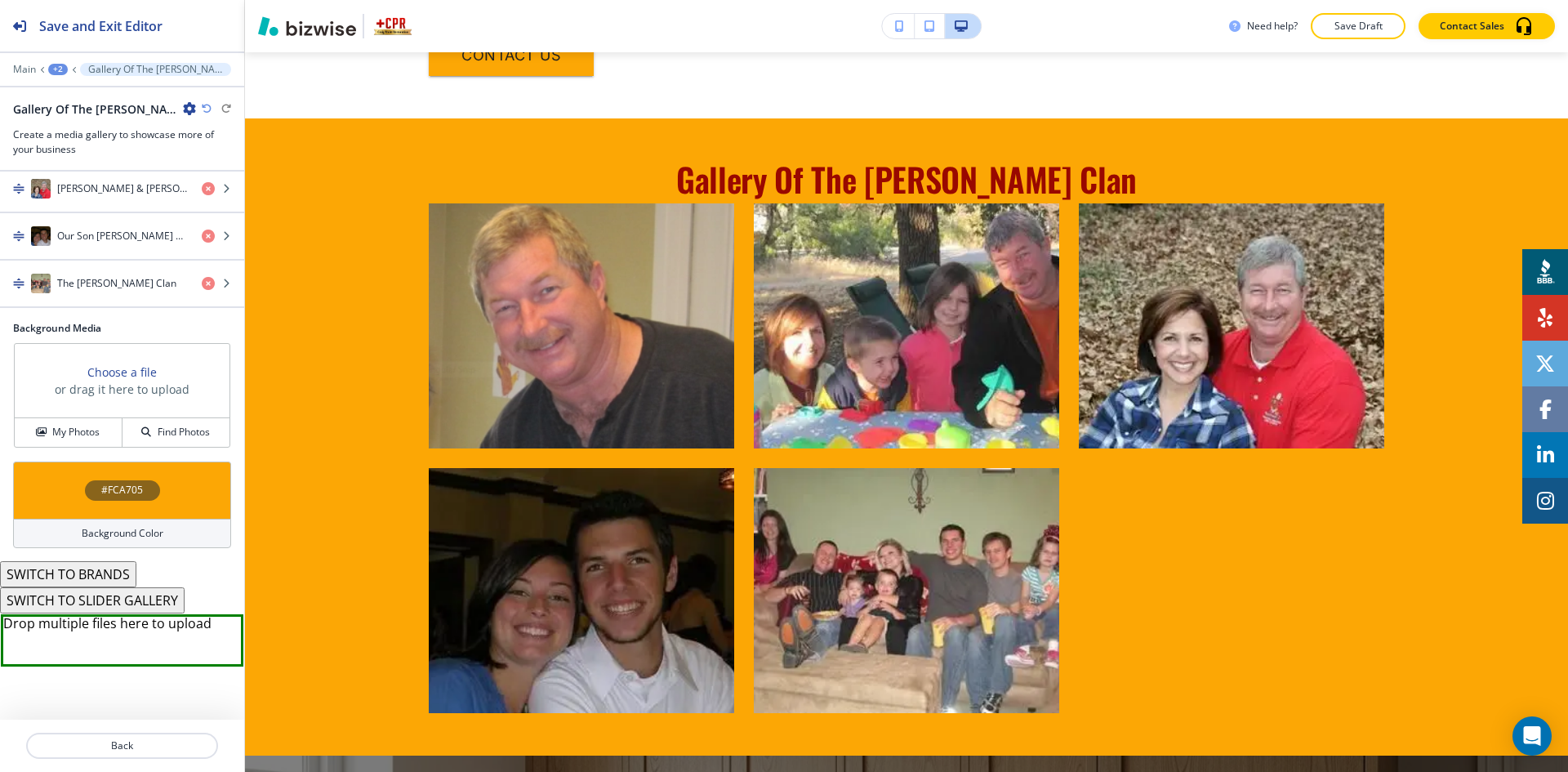
click at [98, 523] on div "Background Color" at bounding box center [122, 533] width 218 height 29
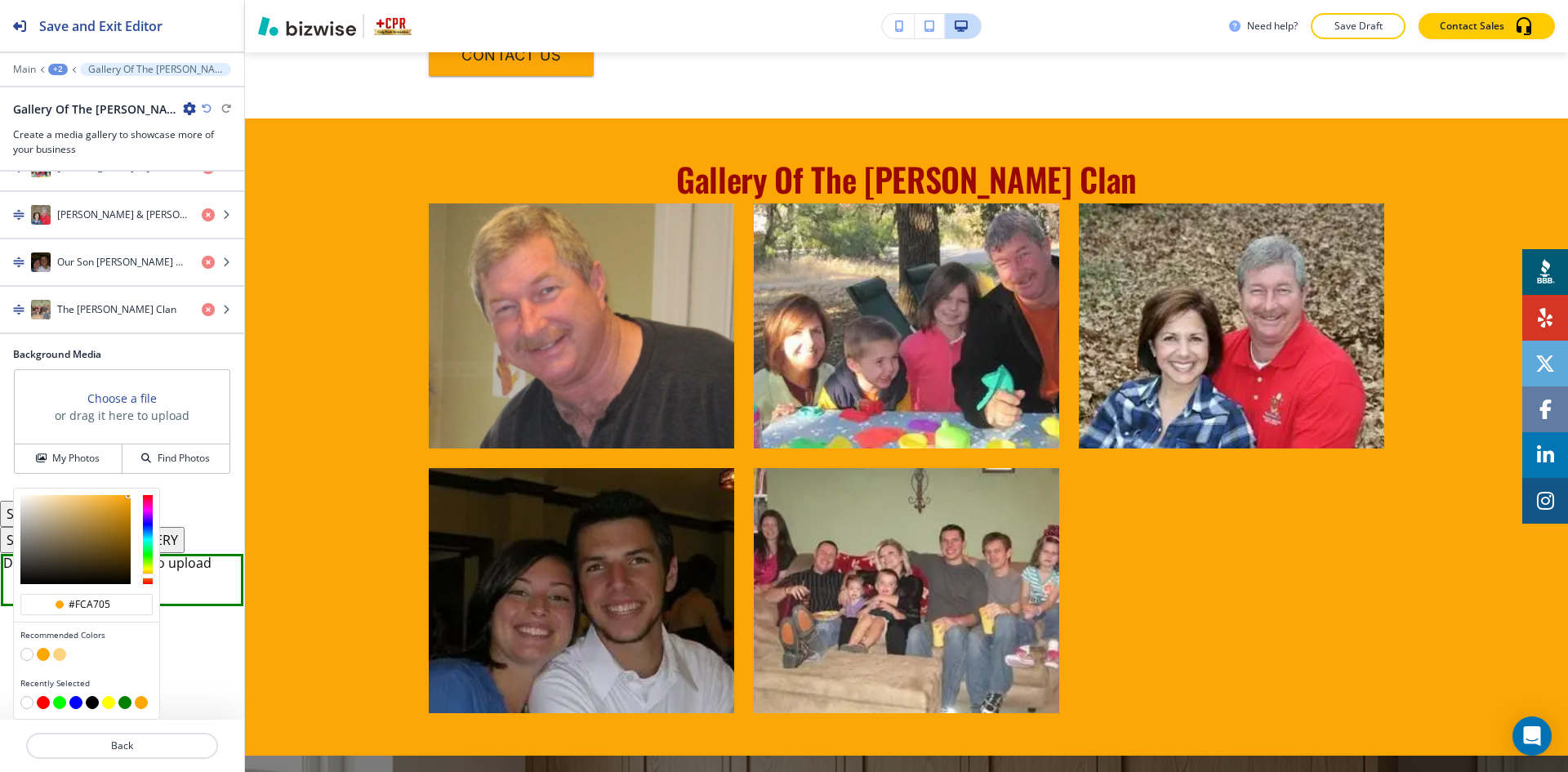
scroll to position [412, 0]
click at [61, 656] on button "button" at bounding box center [59, 654] width 13 height 13
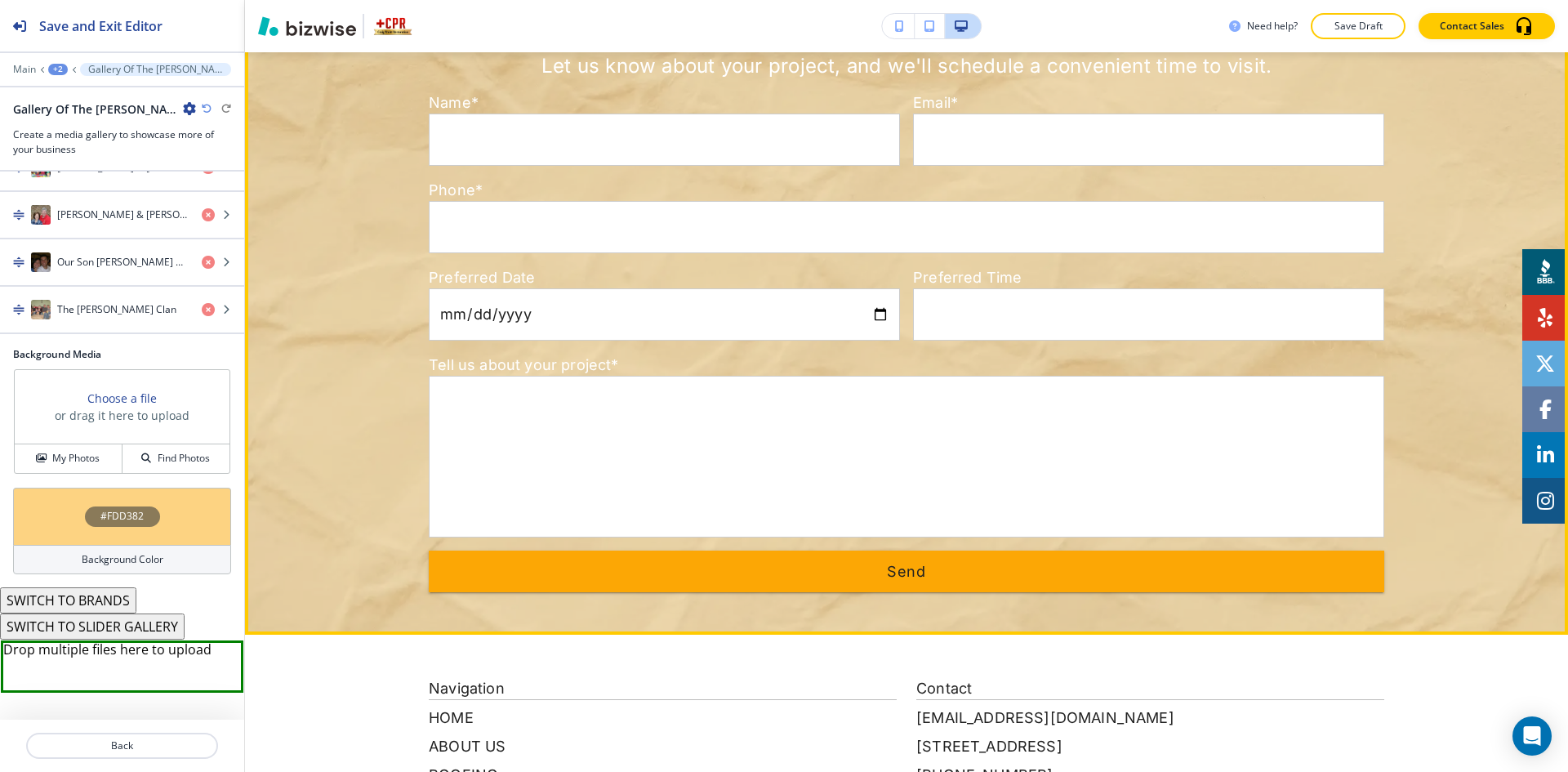
scroll to position [2941, 0]
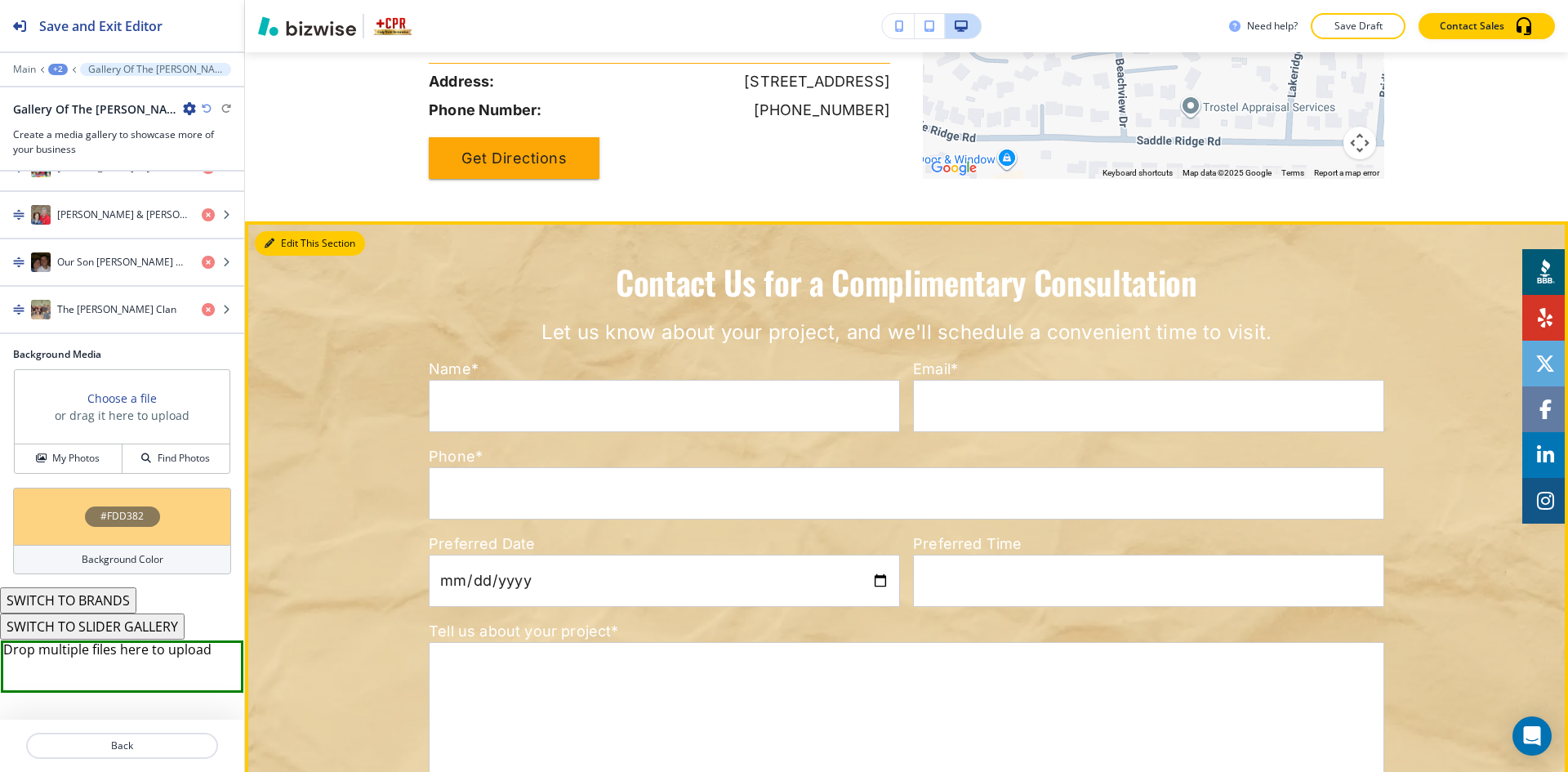
click at [296, 231] on button "Edit This Section" at bounding box center [309, 244] width 110 height 25
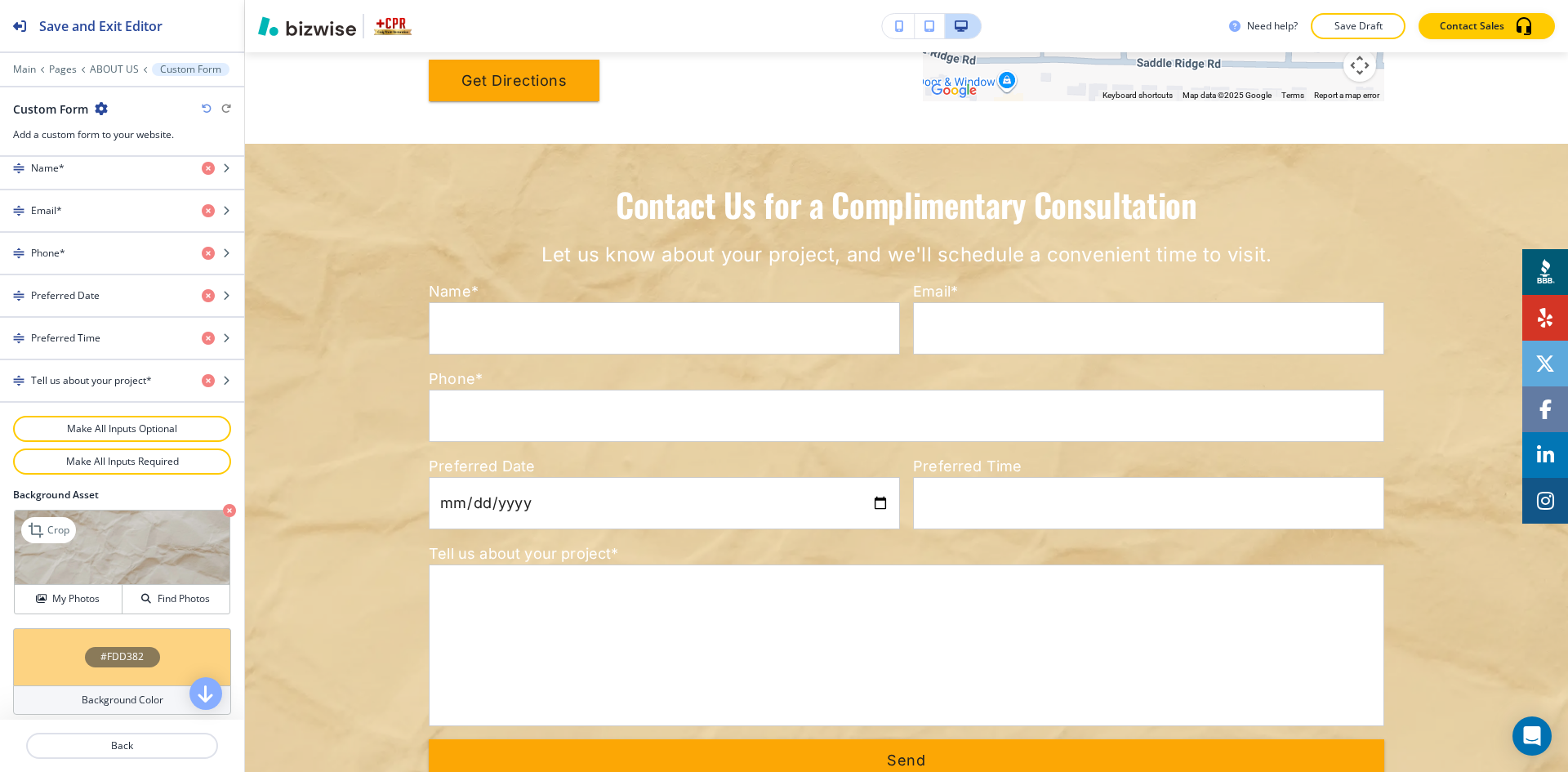
scroll to position [788, 0]
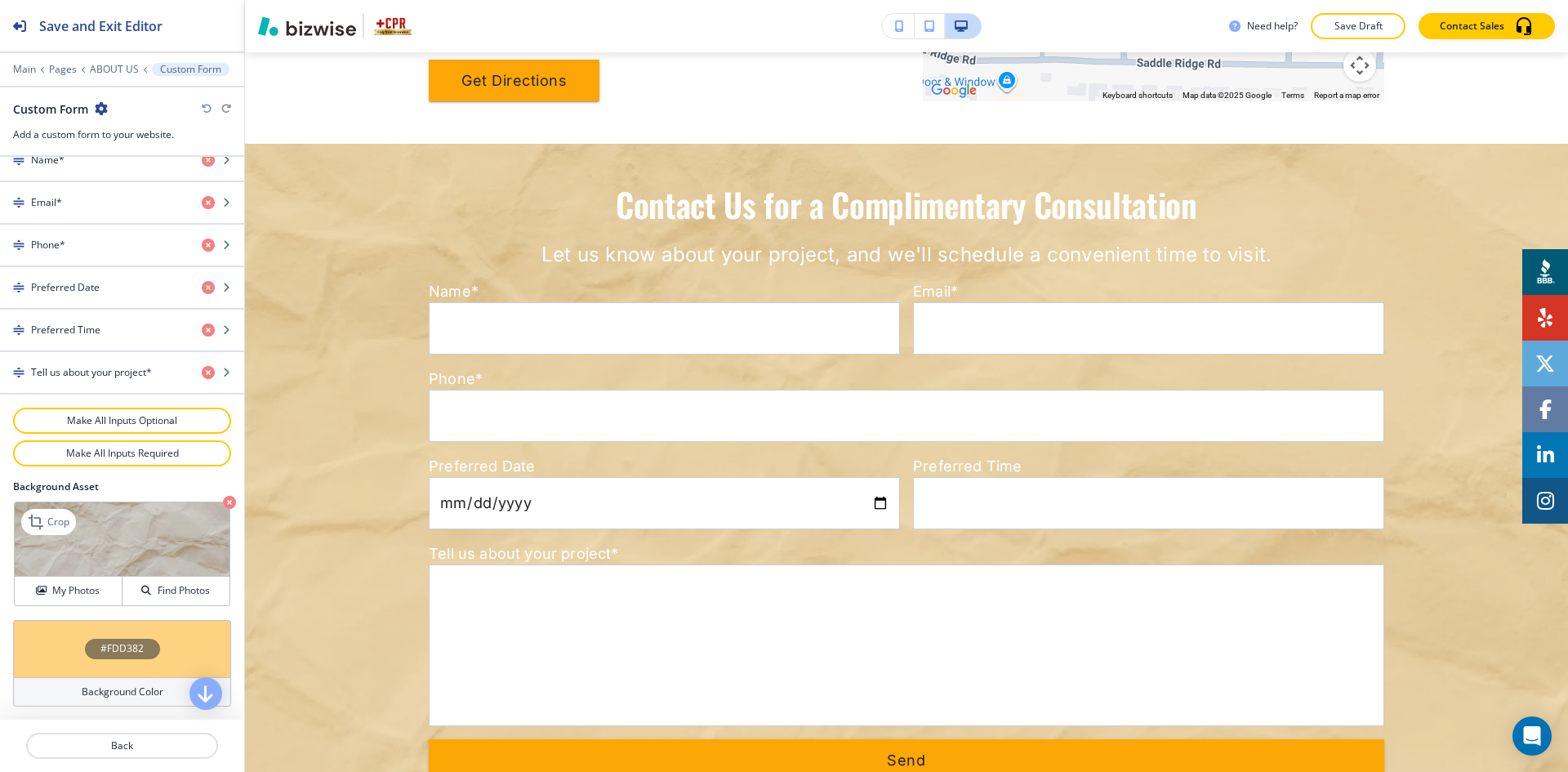
click at [223, 499] on icon "button" at bounding box center [229, 502] width 13 height 13
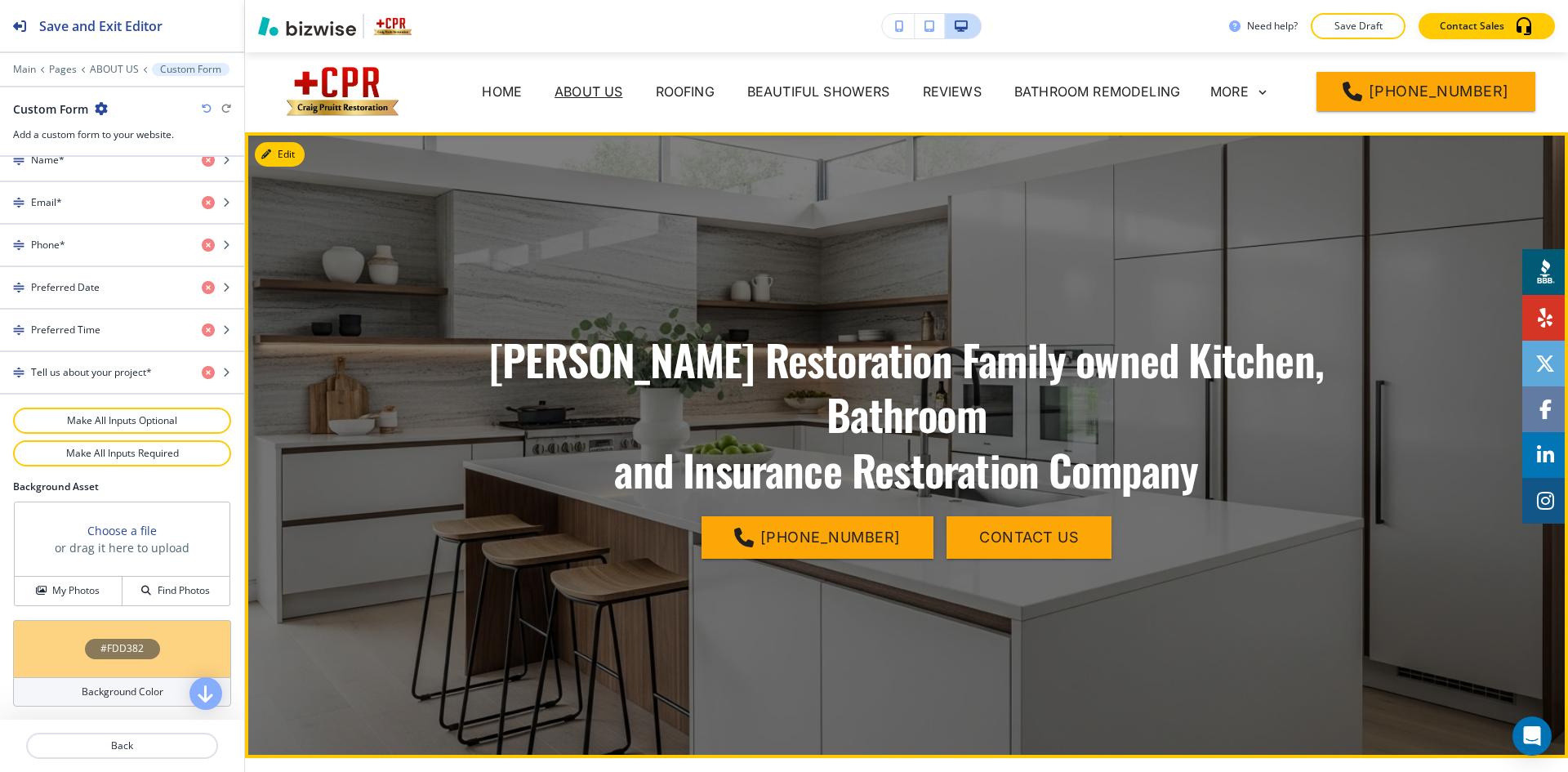
scroll to position [0, 0]
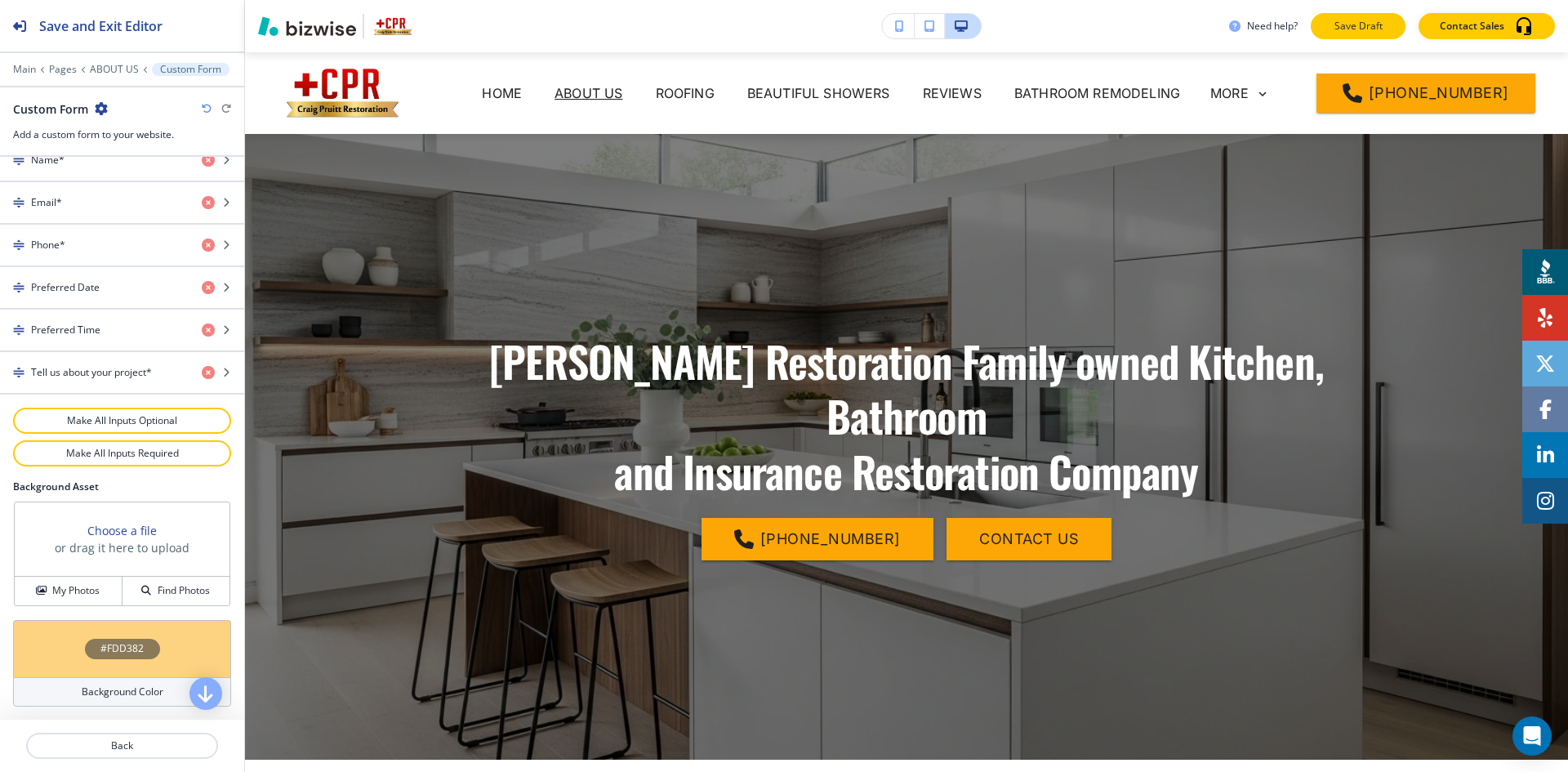
click at [1343, 19] on p "Save Draft" at bounding box center [1358, 25] width 52 height 15
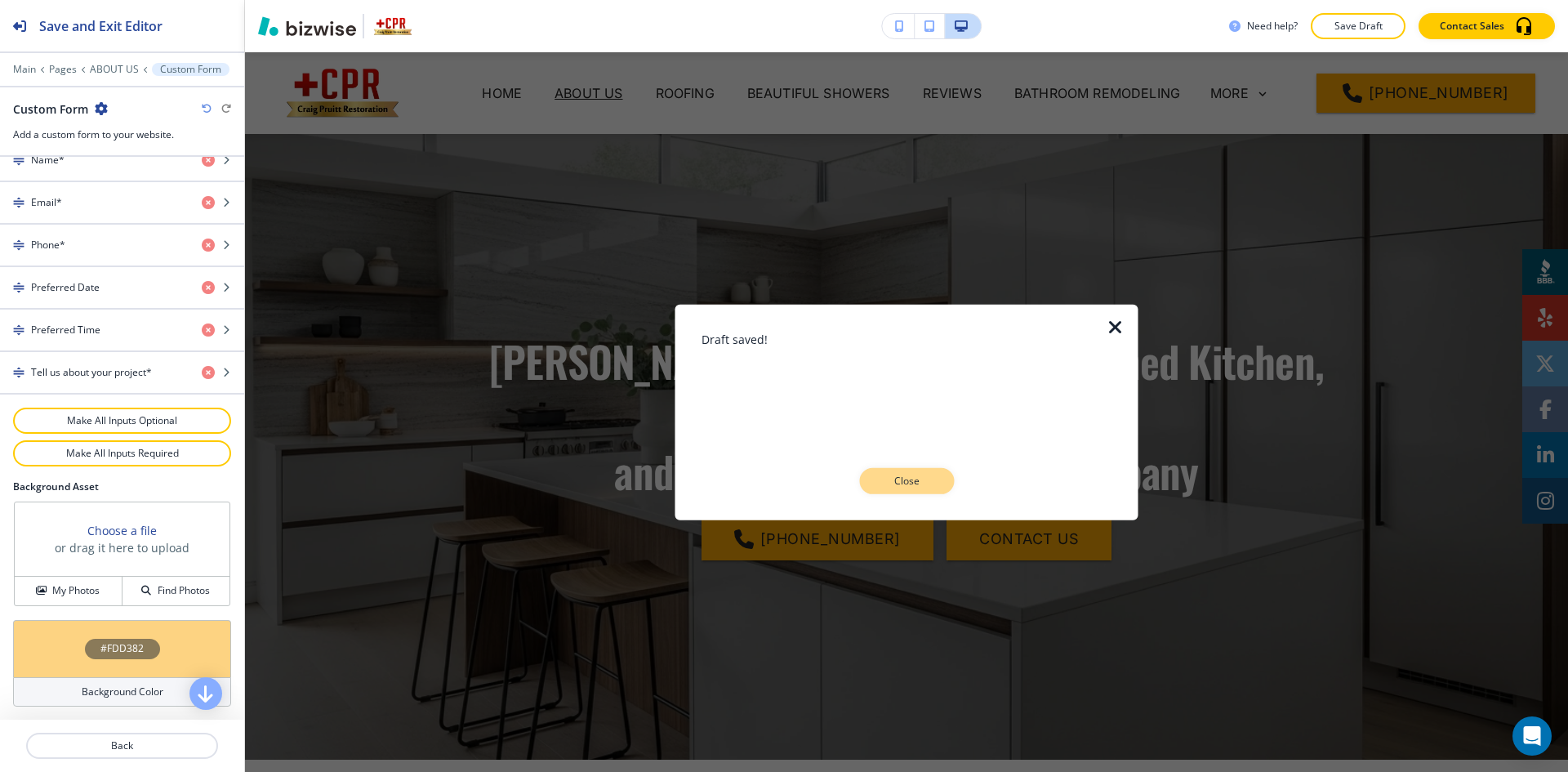
click at [917, 492] on button "Close" at bounding box center [907, 481] width 95 height 26
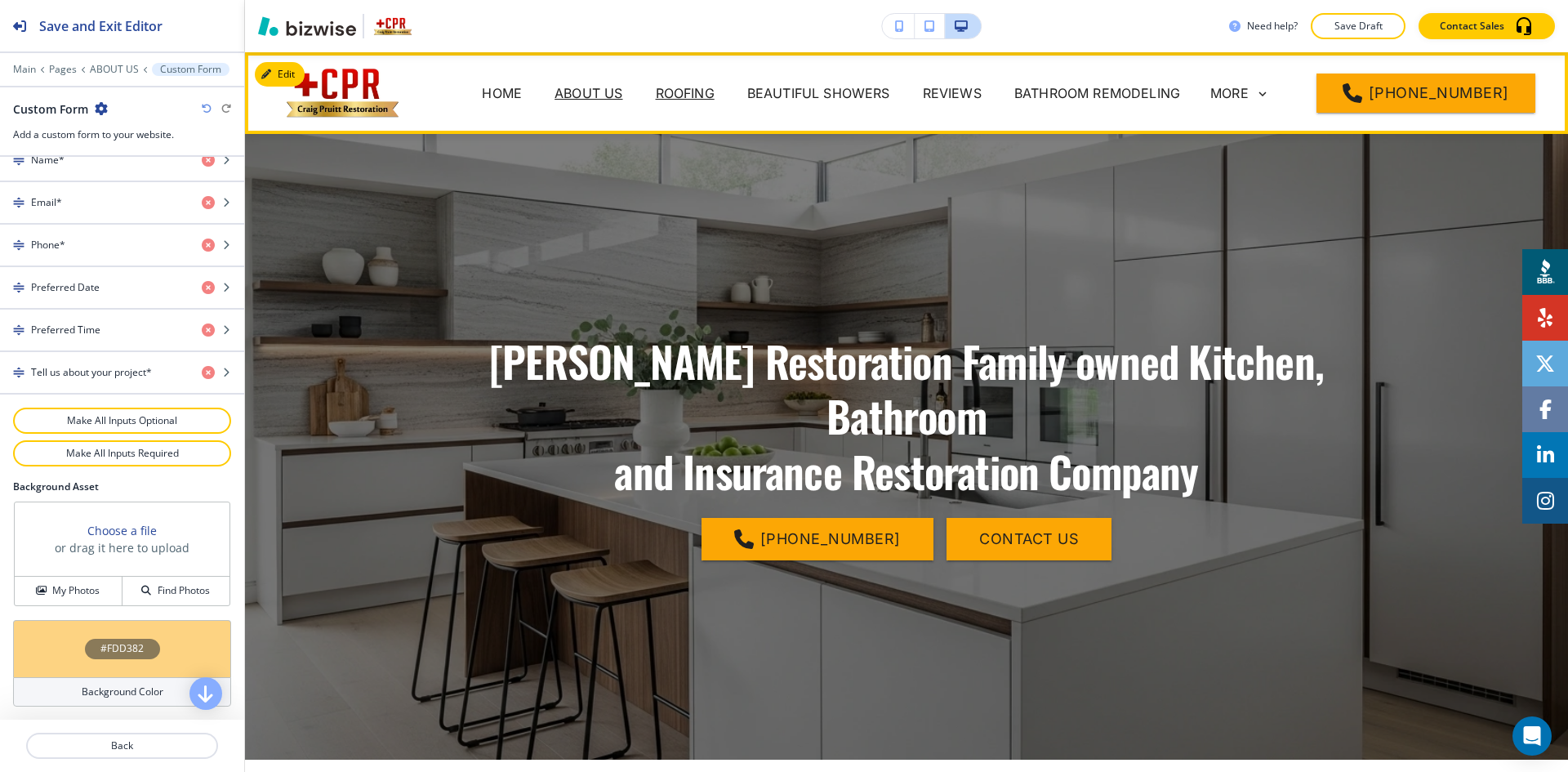
click at [694, 97] on p "ROOFING" at bounding box center [685, 93] width 59 height 19
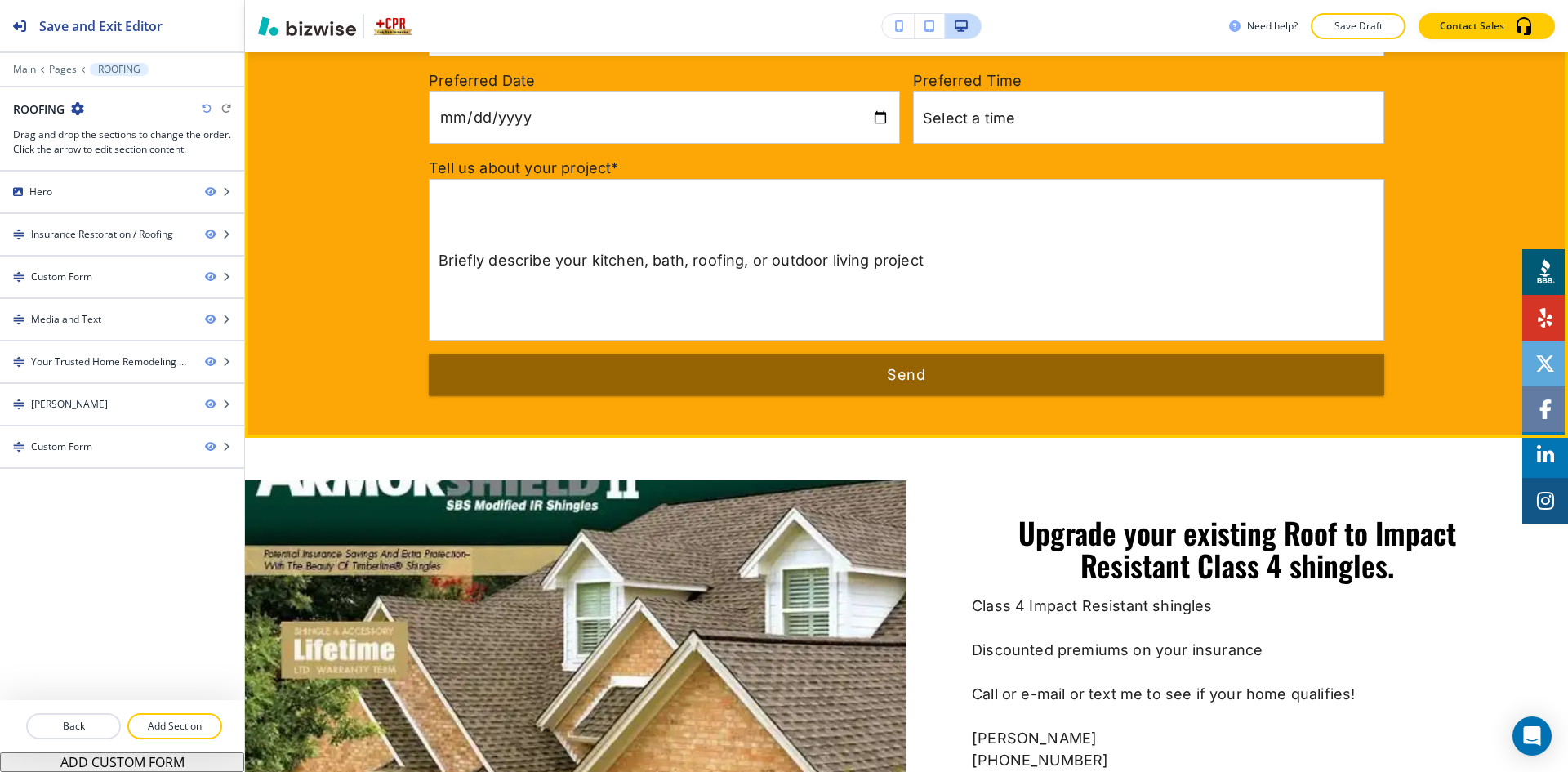
scroll to position [1879, 0]
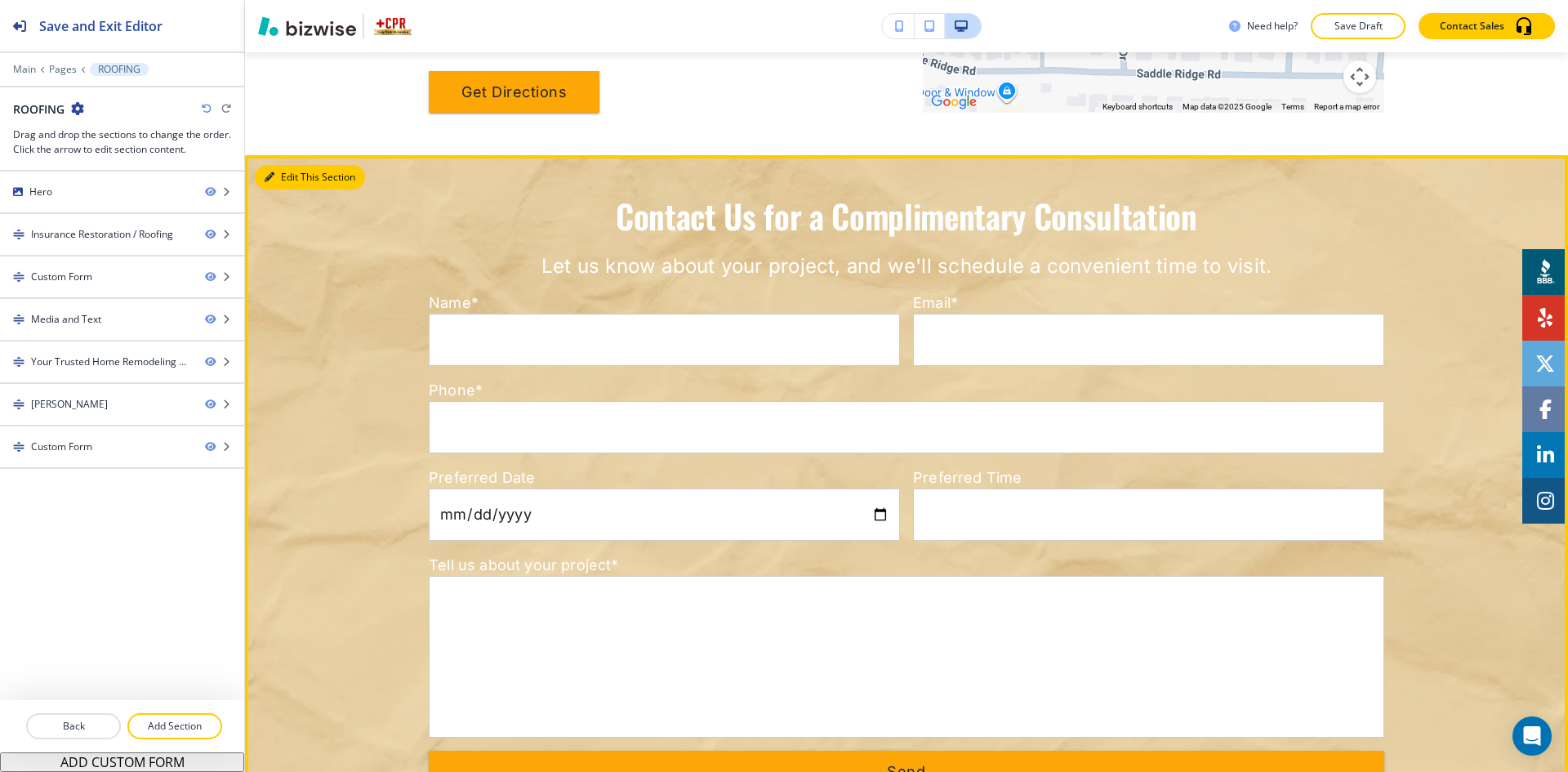
click at [283, 165] on button "Edit This Section" at bounding box center [309, 178] width 110 height 25
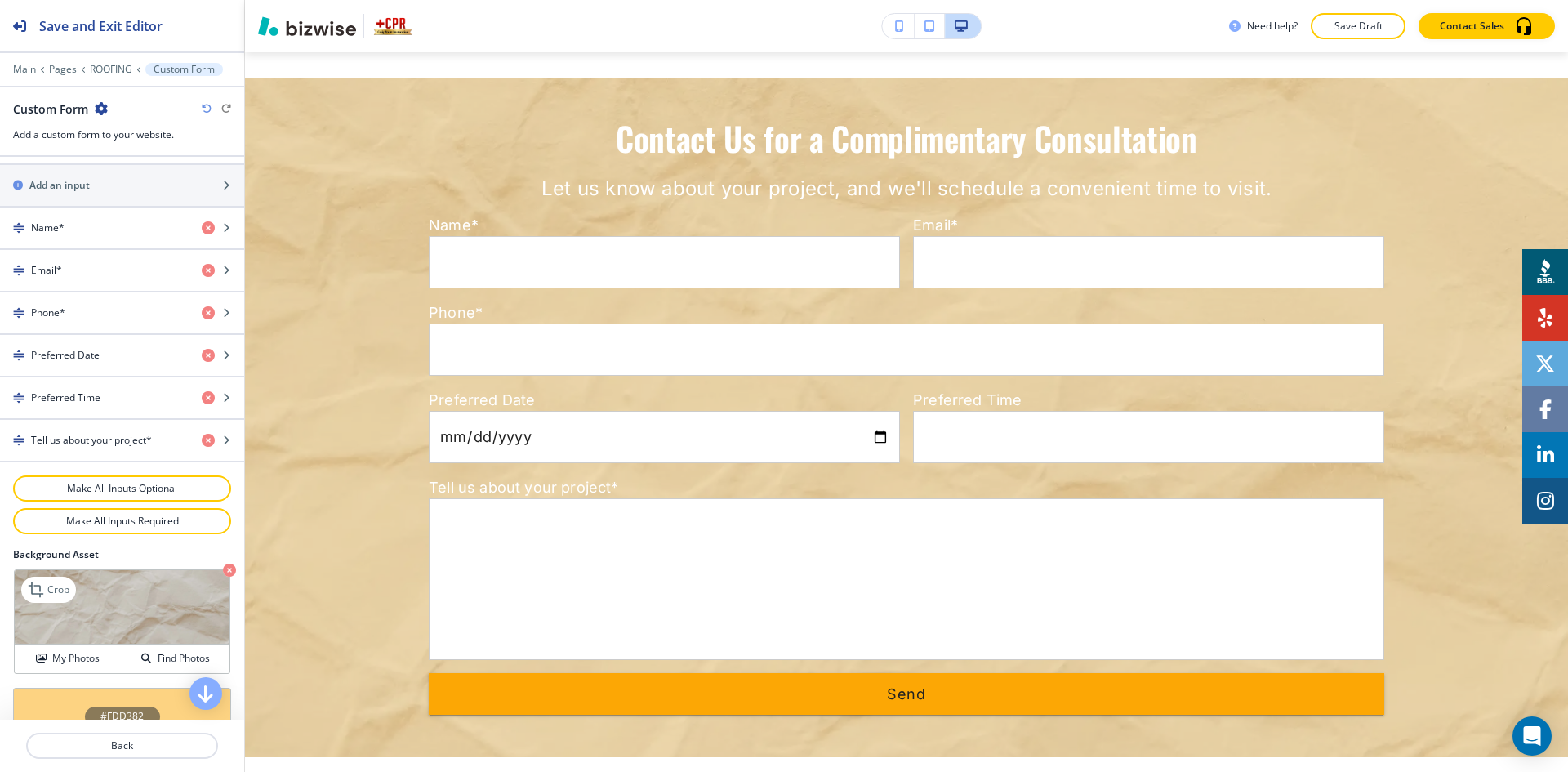
scroll to position [788, 0]
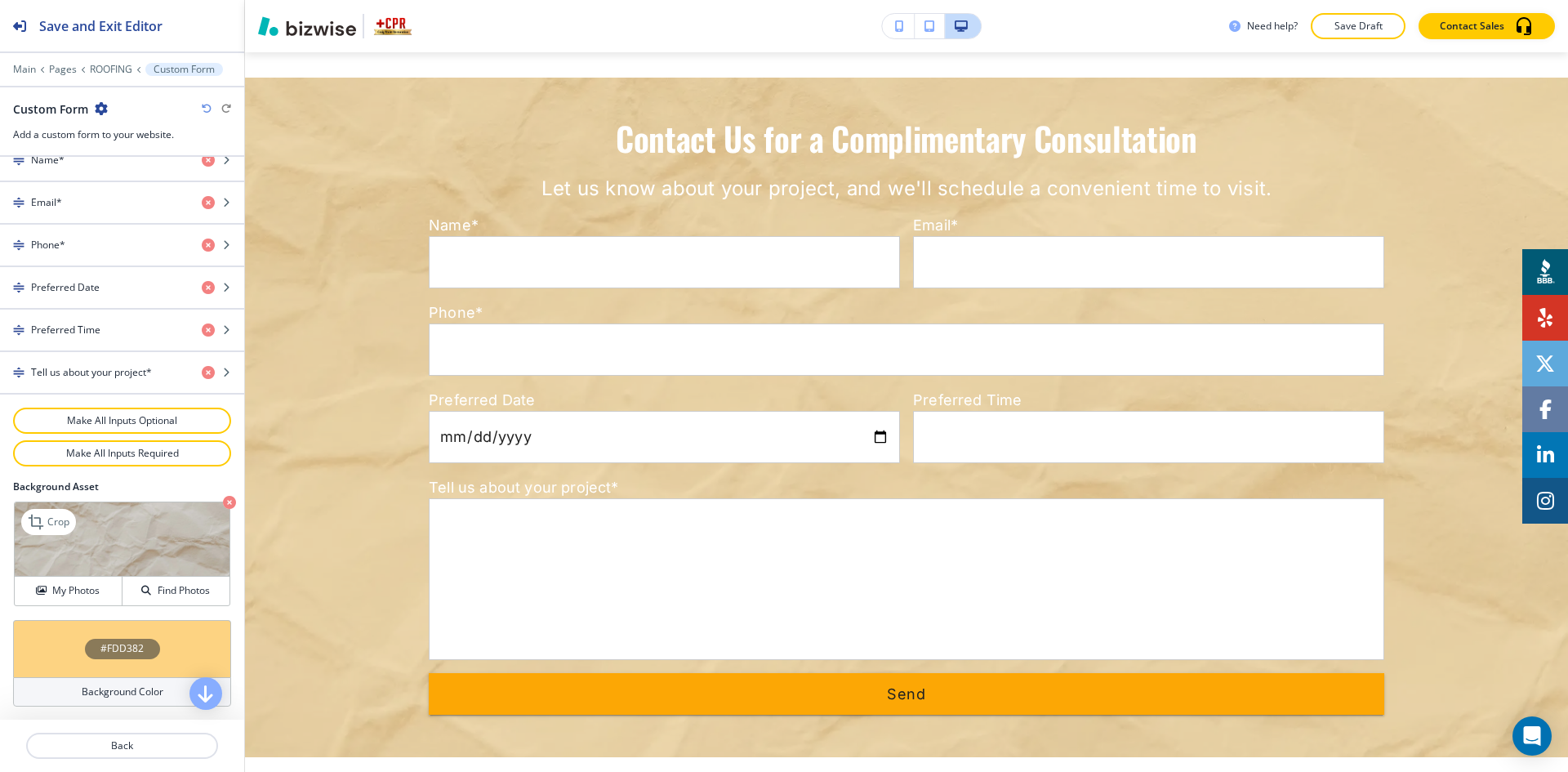
click at [223, 503] on icon "button" at bounding box center [229, 502] width 13 height 13
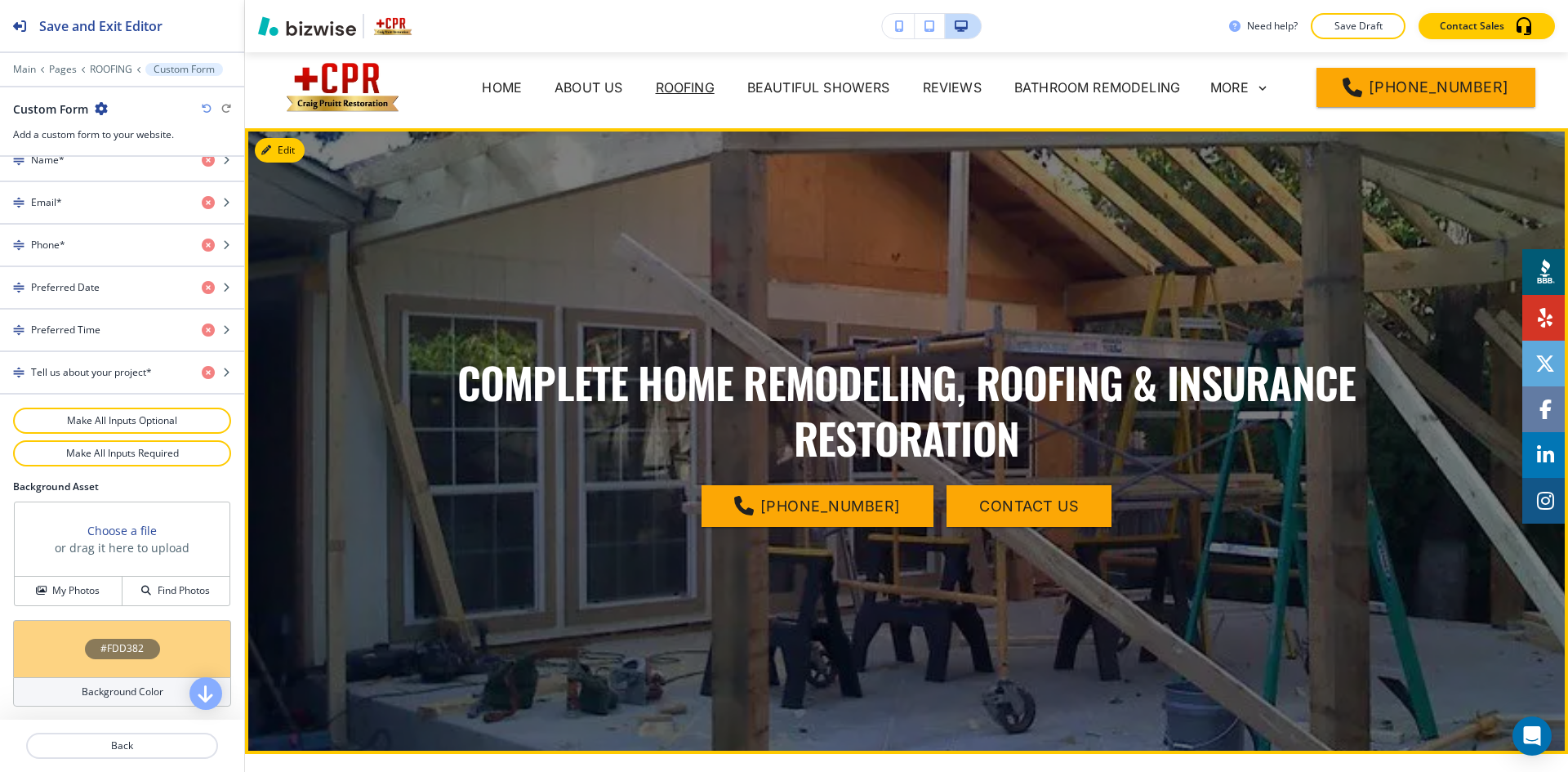
scroll to position [0, 0]
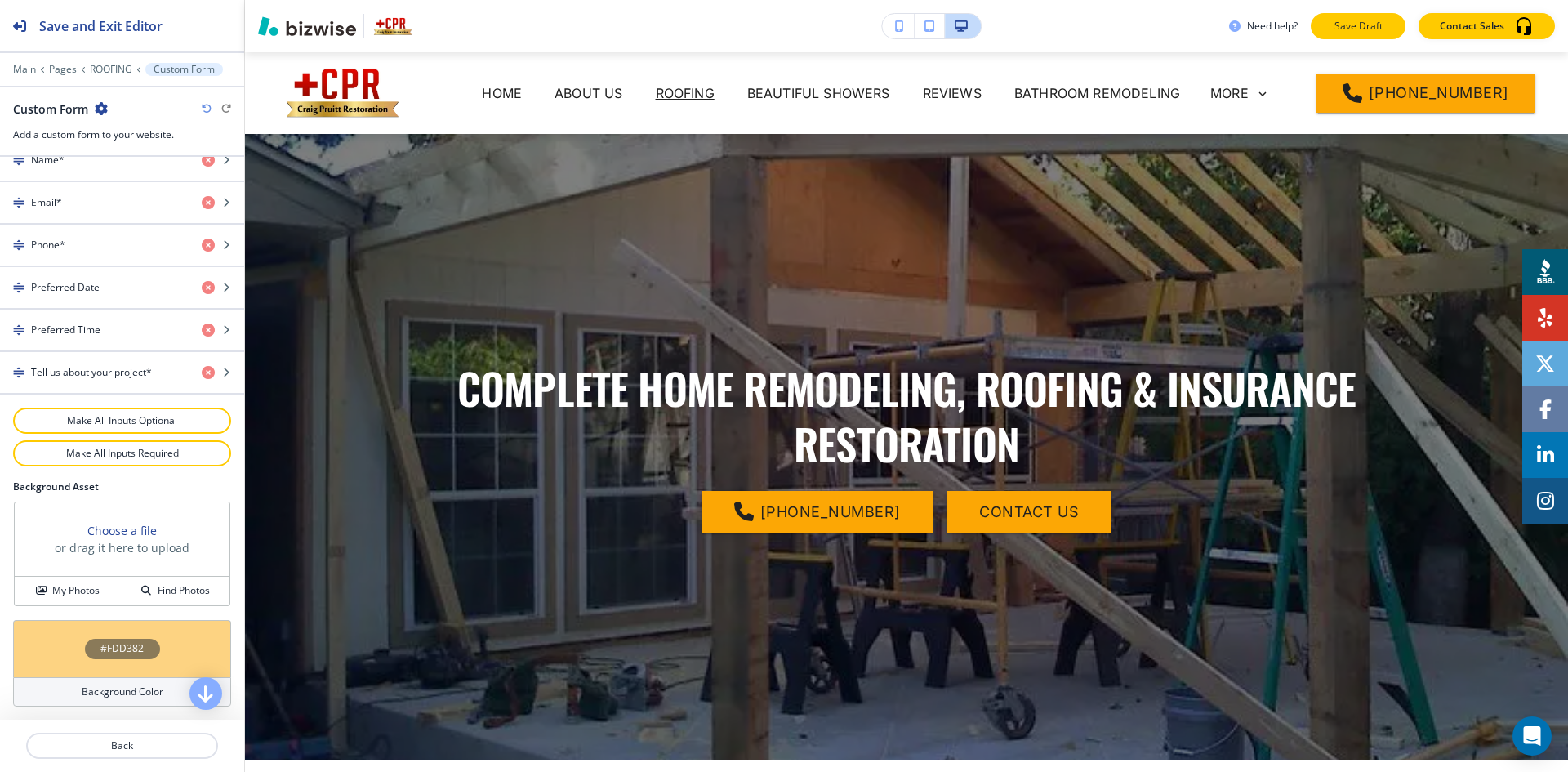
click at [1346, 29] on p "Save Draft" at bounding box center [1358, 25] width 52 height 15
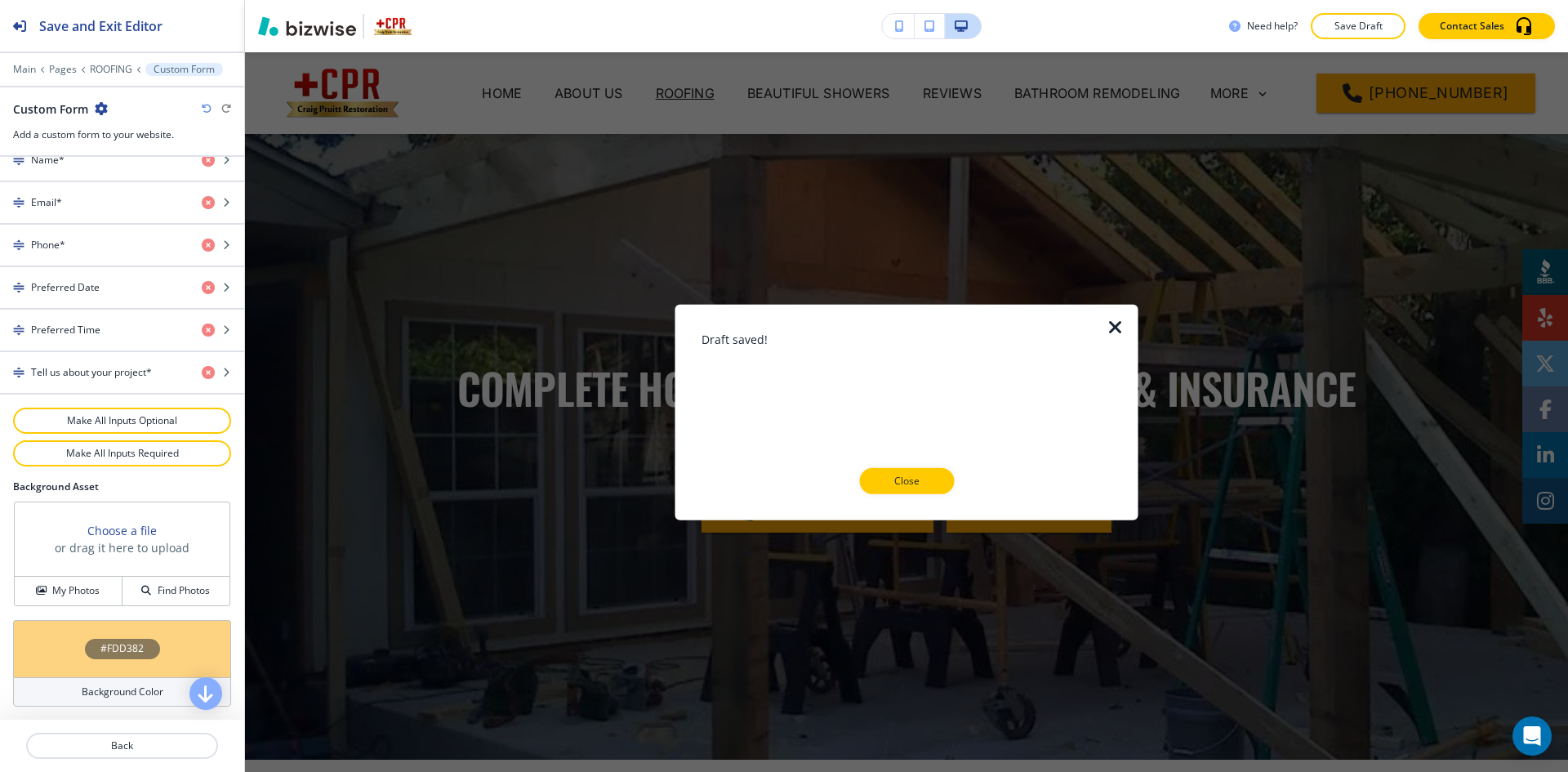
drag, startPoint x: 937, startPoint y: 484, endPoint x: 926, endPoint y: 459, distance: 27.3
click at [937, 482] on button "Close" at bounding box center [907, 481] width 95 height 26
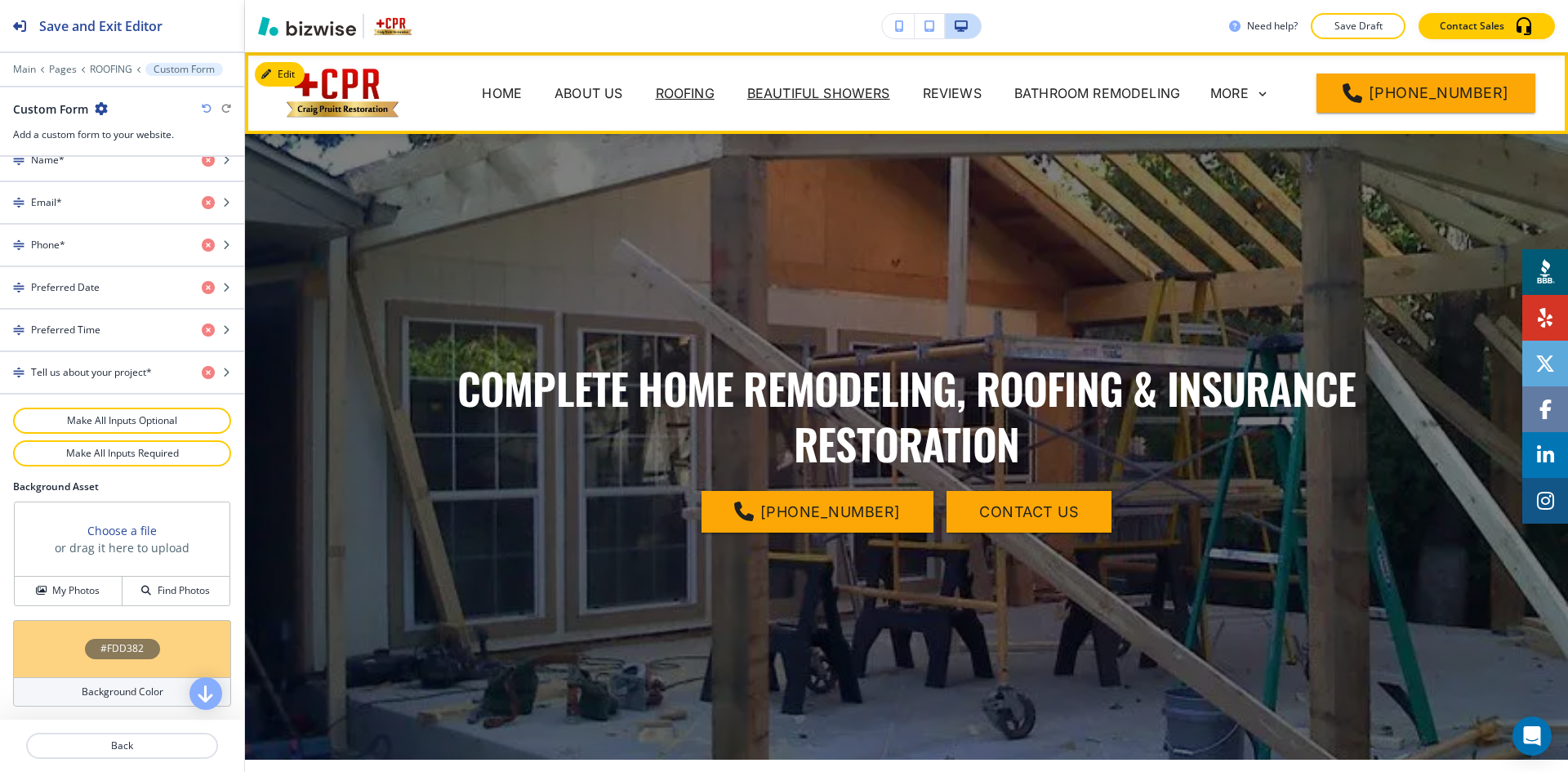
click at [850, 98] on p "BEAUTIFUL SHOWERS" at bounding box center [818, 93] width 143 height 19
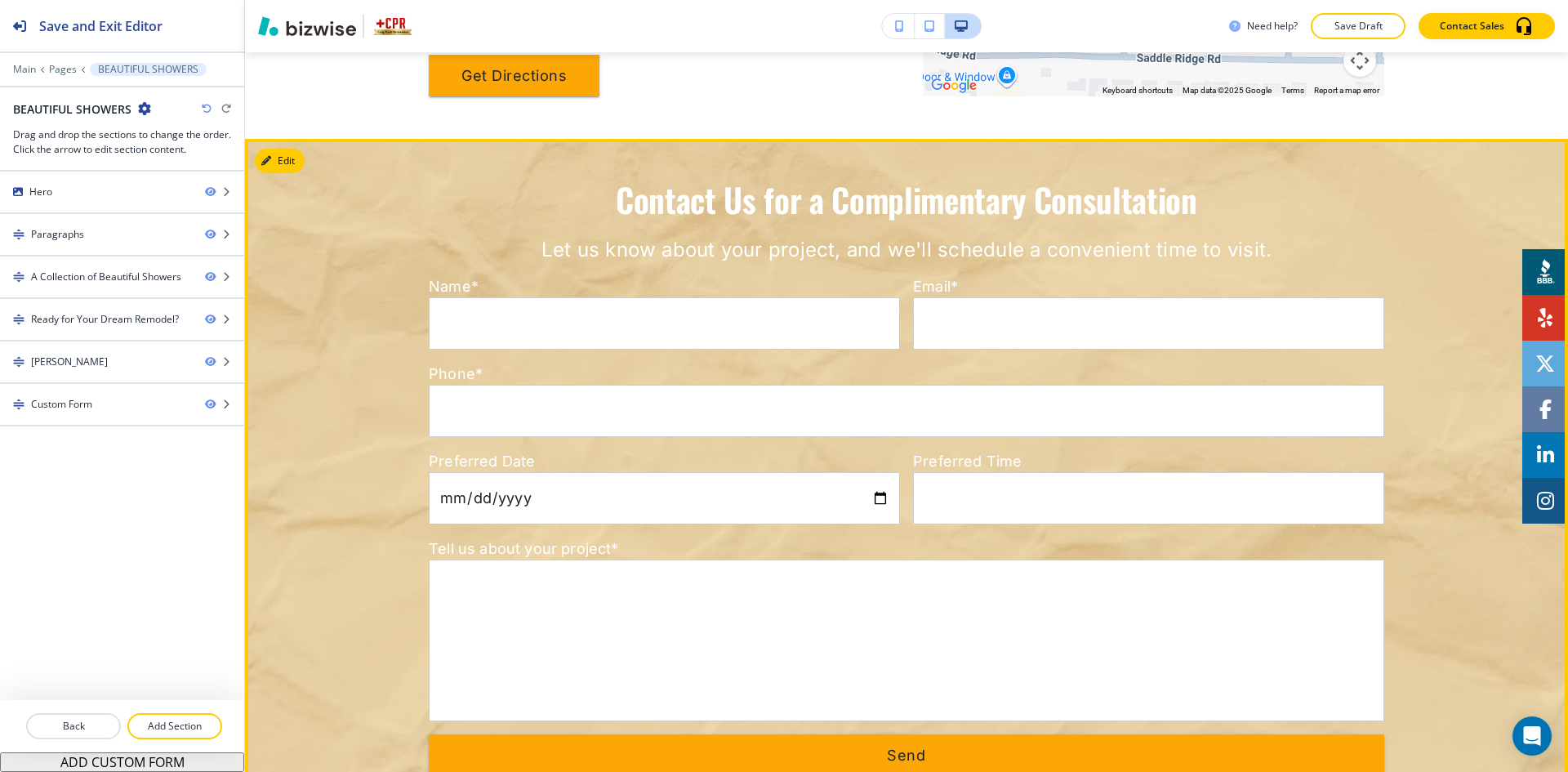
scroll to position [5556, 0]
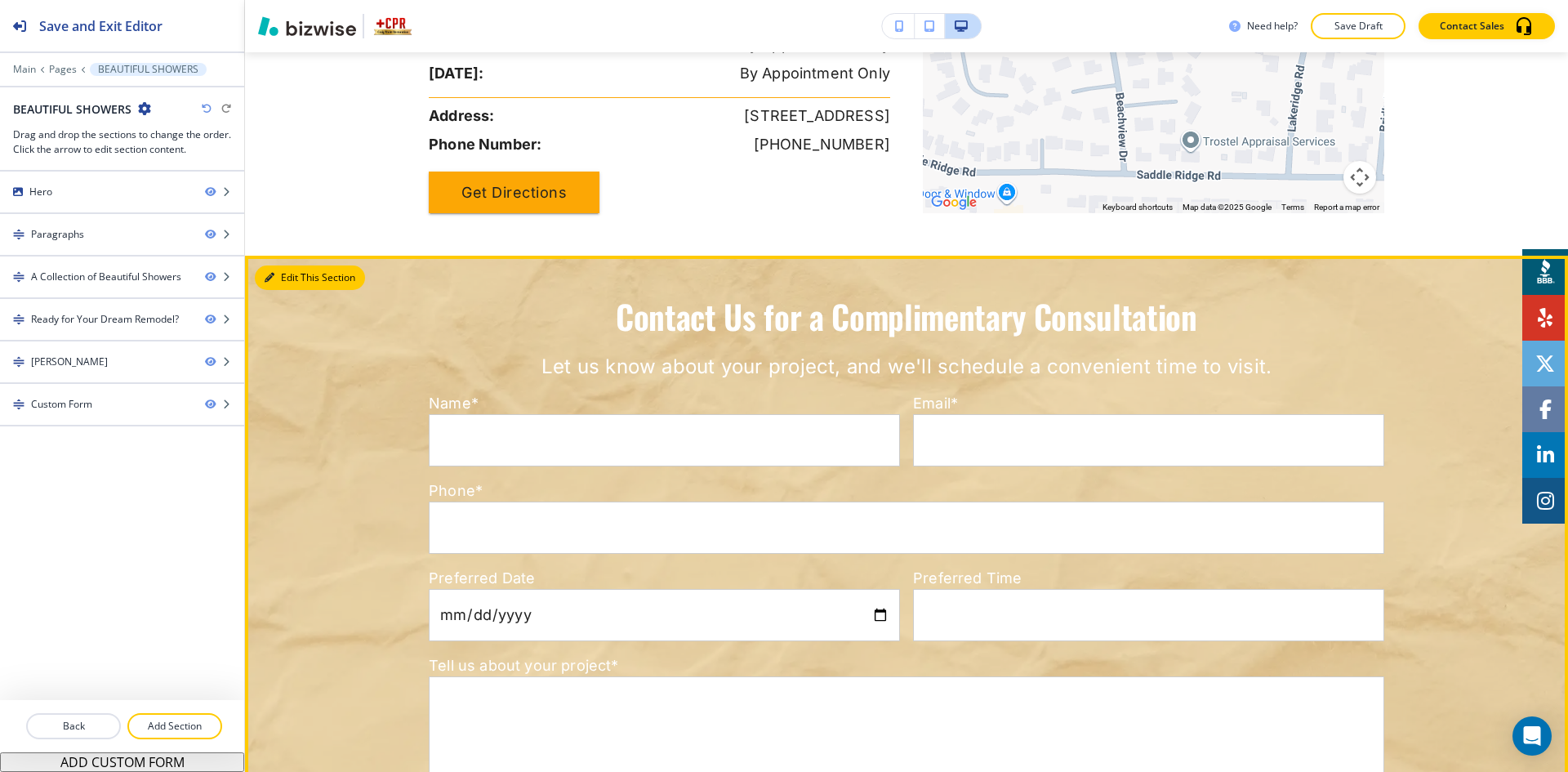
click at [294, 266] on button "Edit This Section" at bounding box center [309, 278] width 110 height 25
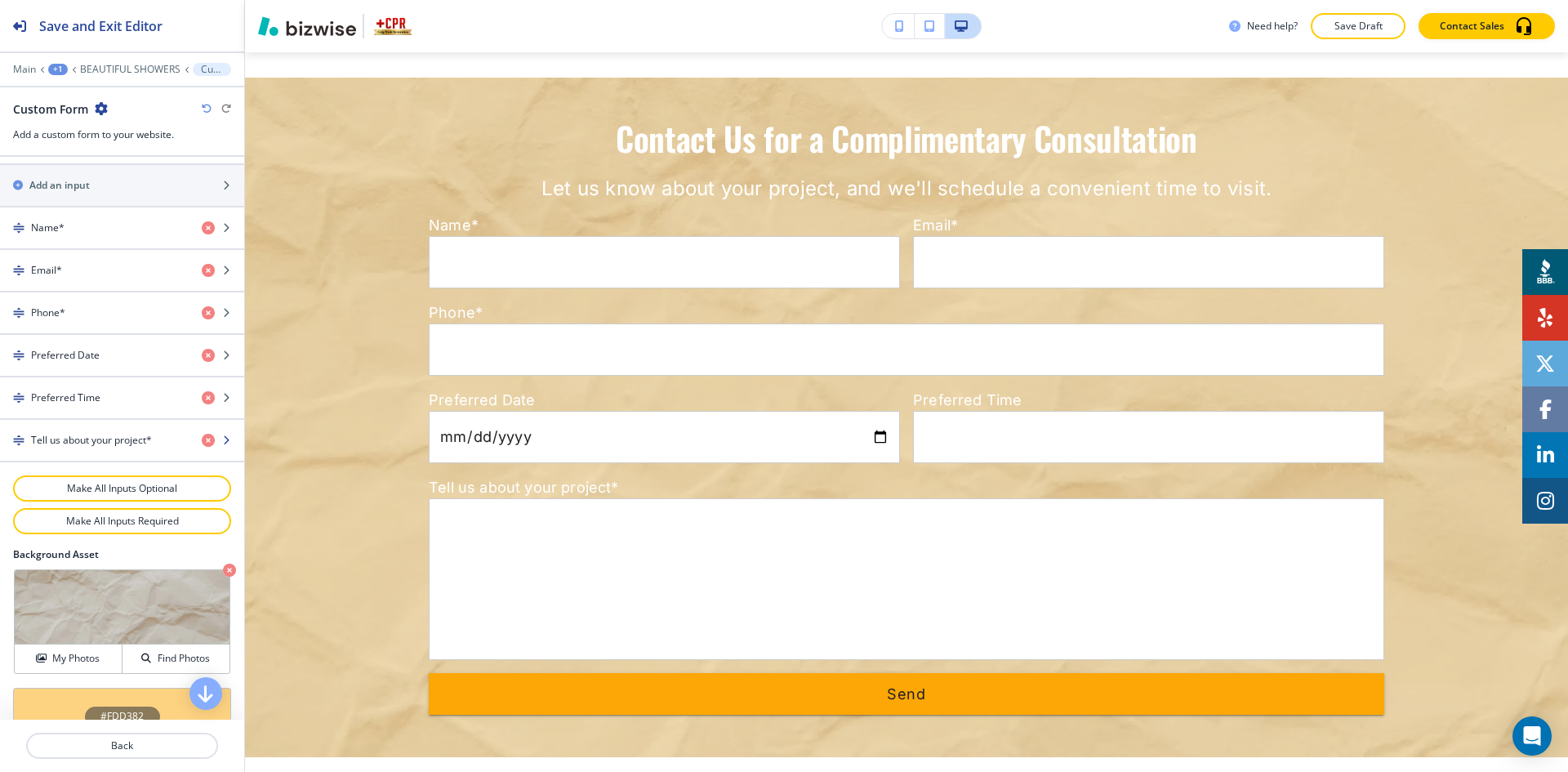
scroll to position [788, 0]
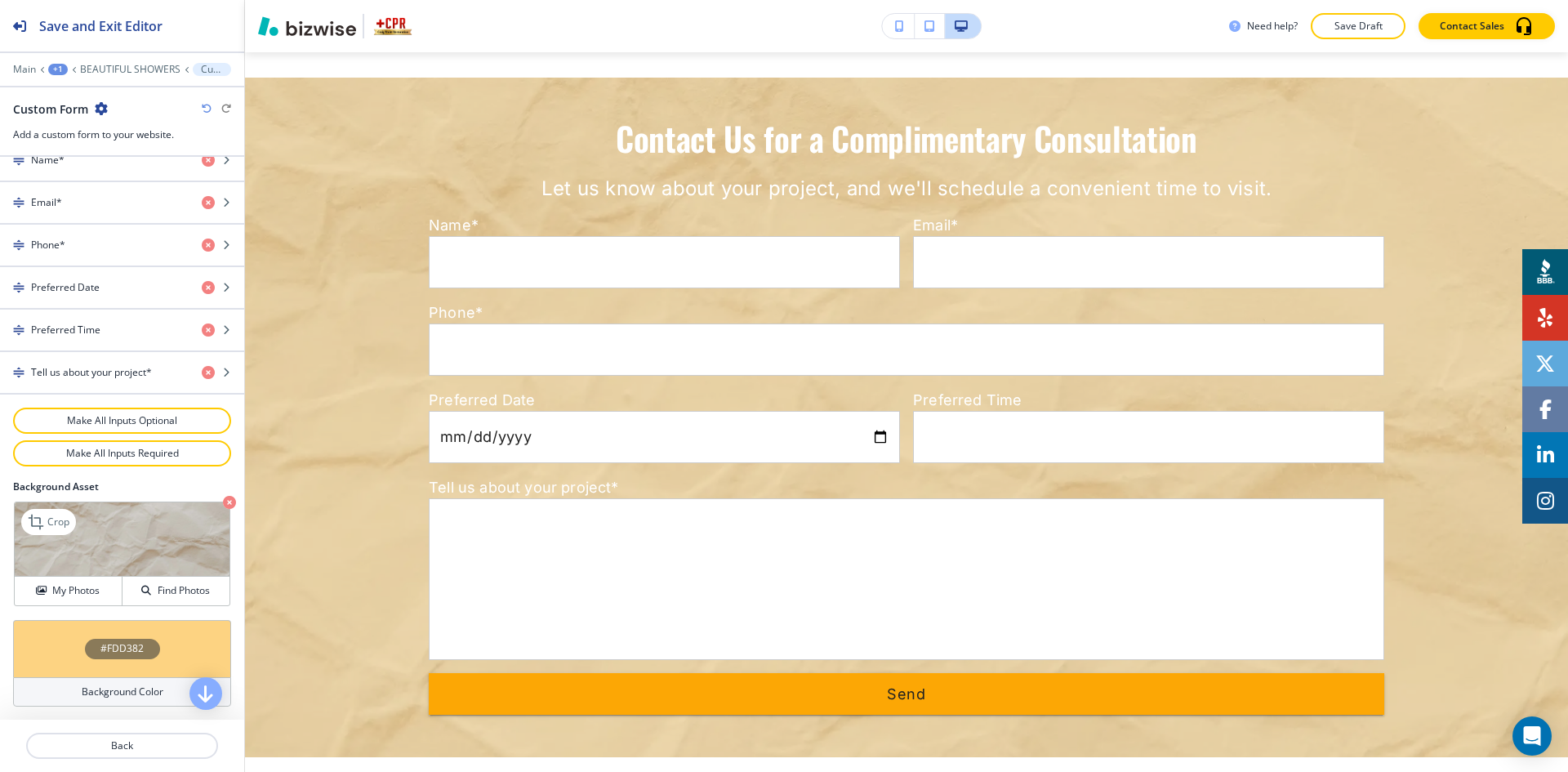
click at [223, 502] on icon "button" at bounding box center [229, 502] width 13 height 13
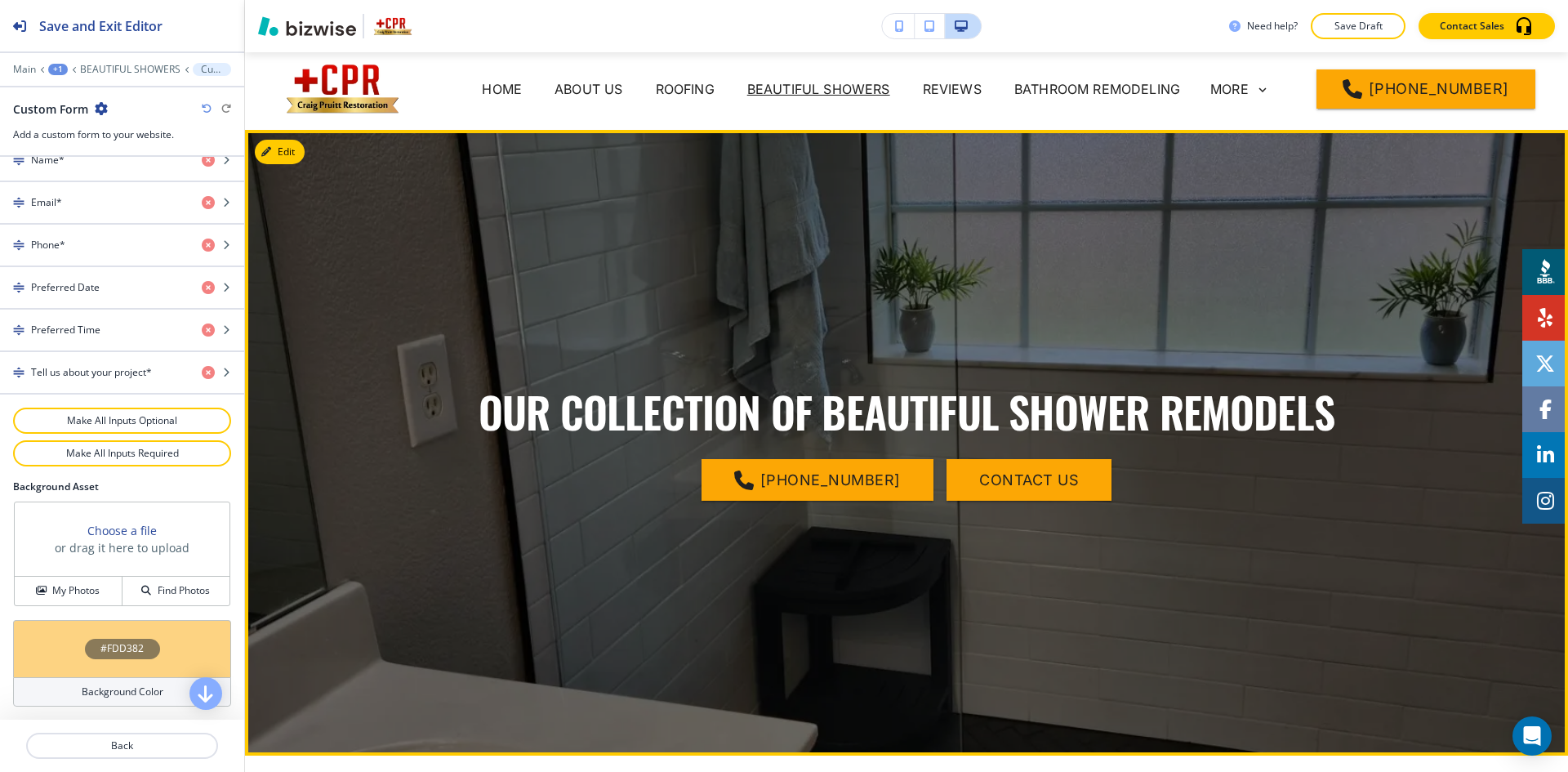
scroll to position [0, 0]
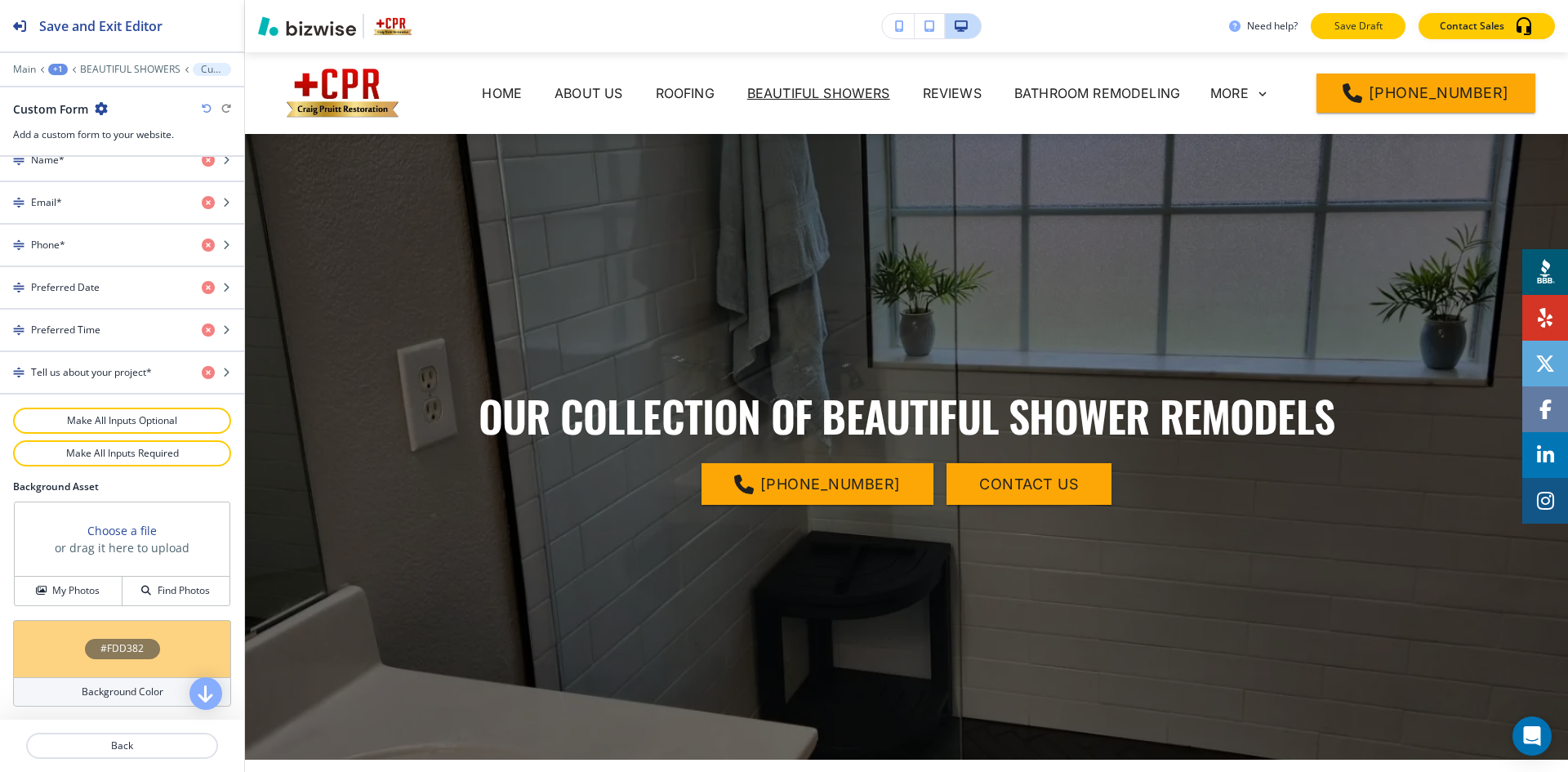
click at [1342, 29] on p "Save Draft" at bounding box center [1358, 25] width 52 height 15
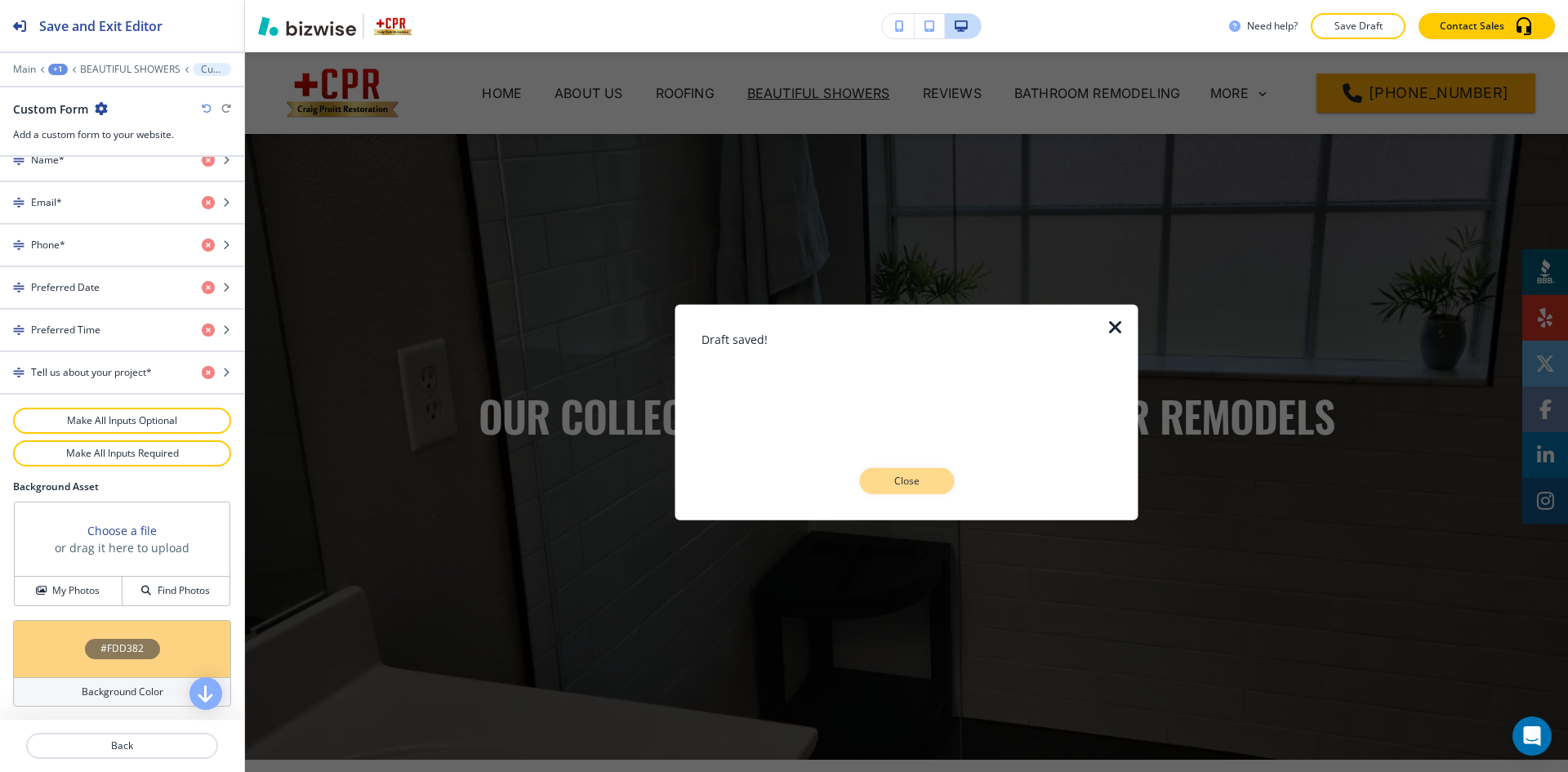
click at [940, 478] on button "Close" at bounding box center [907, 481] width 95 height 26
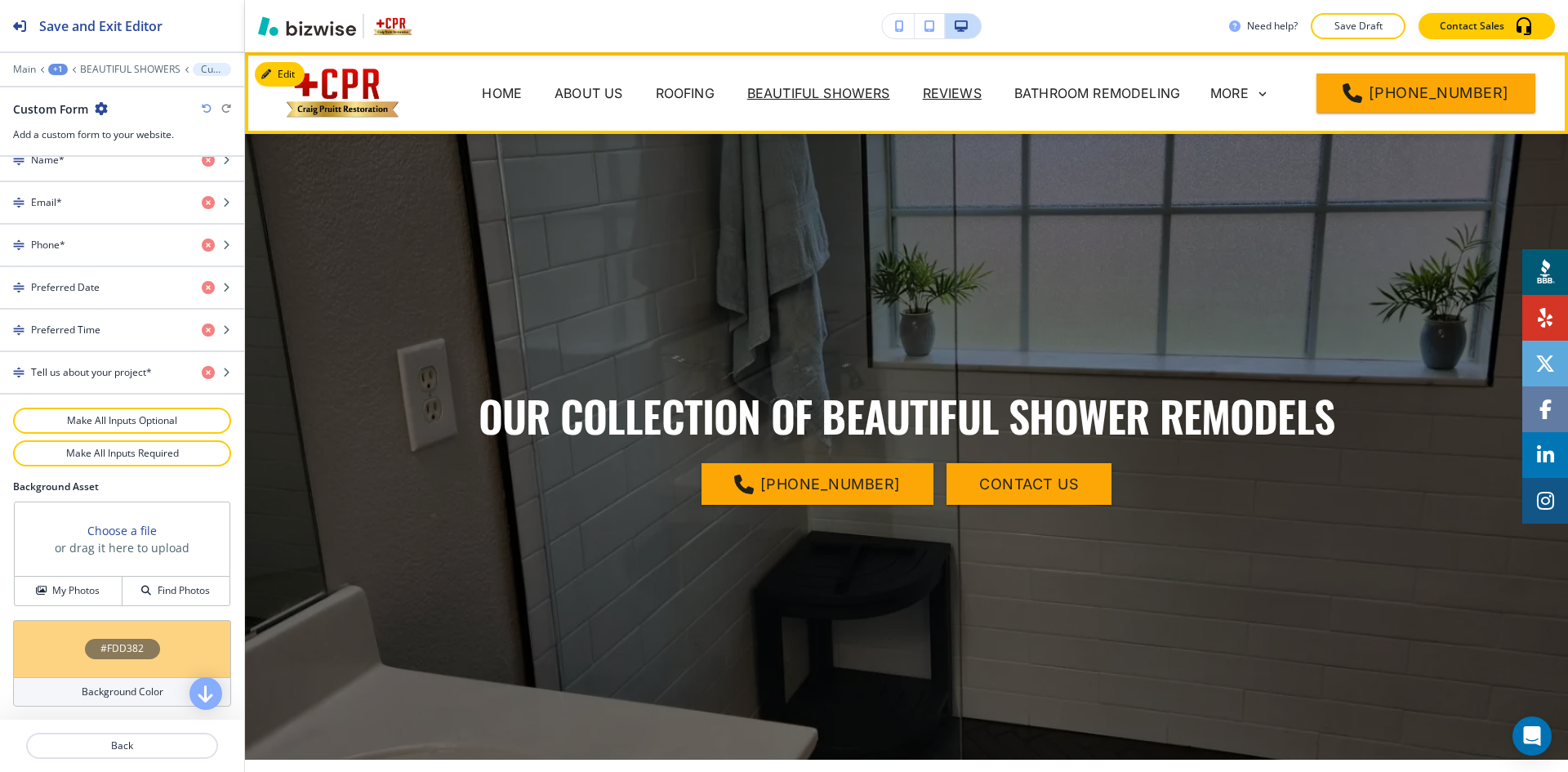
click at [976, 93] on p "REVIEWS" at bounding box center [952, 93] width 59 height 19
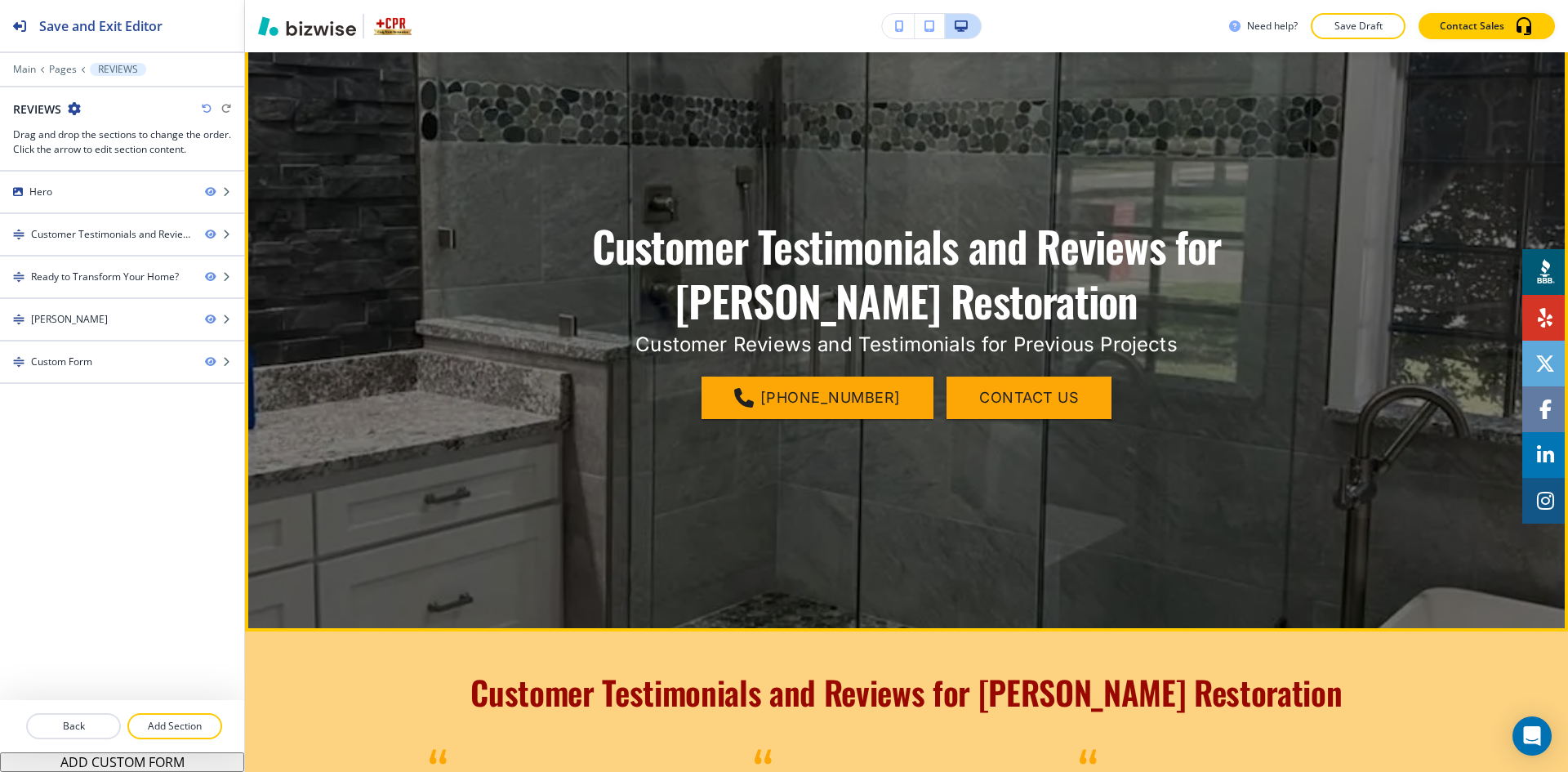
scroll to position [572, 0]
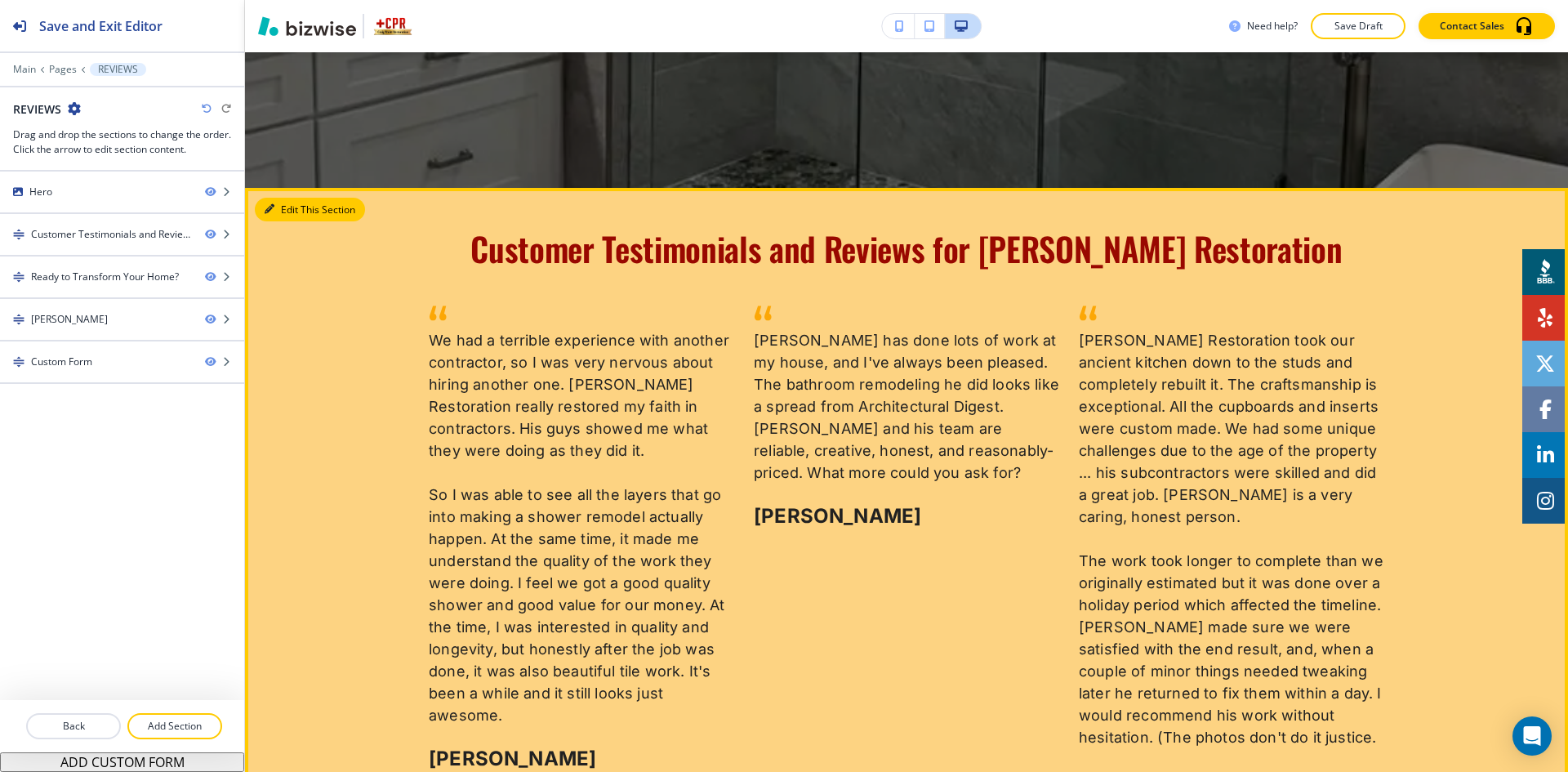
click at [299, 209] on button "Edit This Section" at bounding box center [309, 210] width 110 height 25
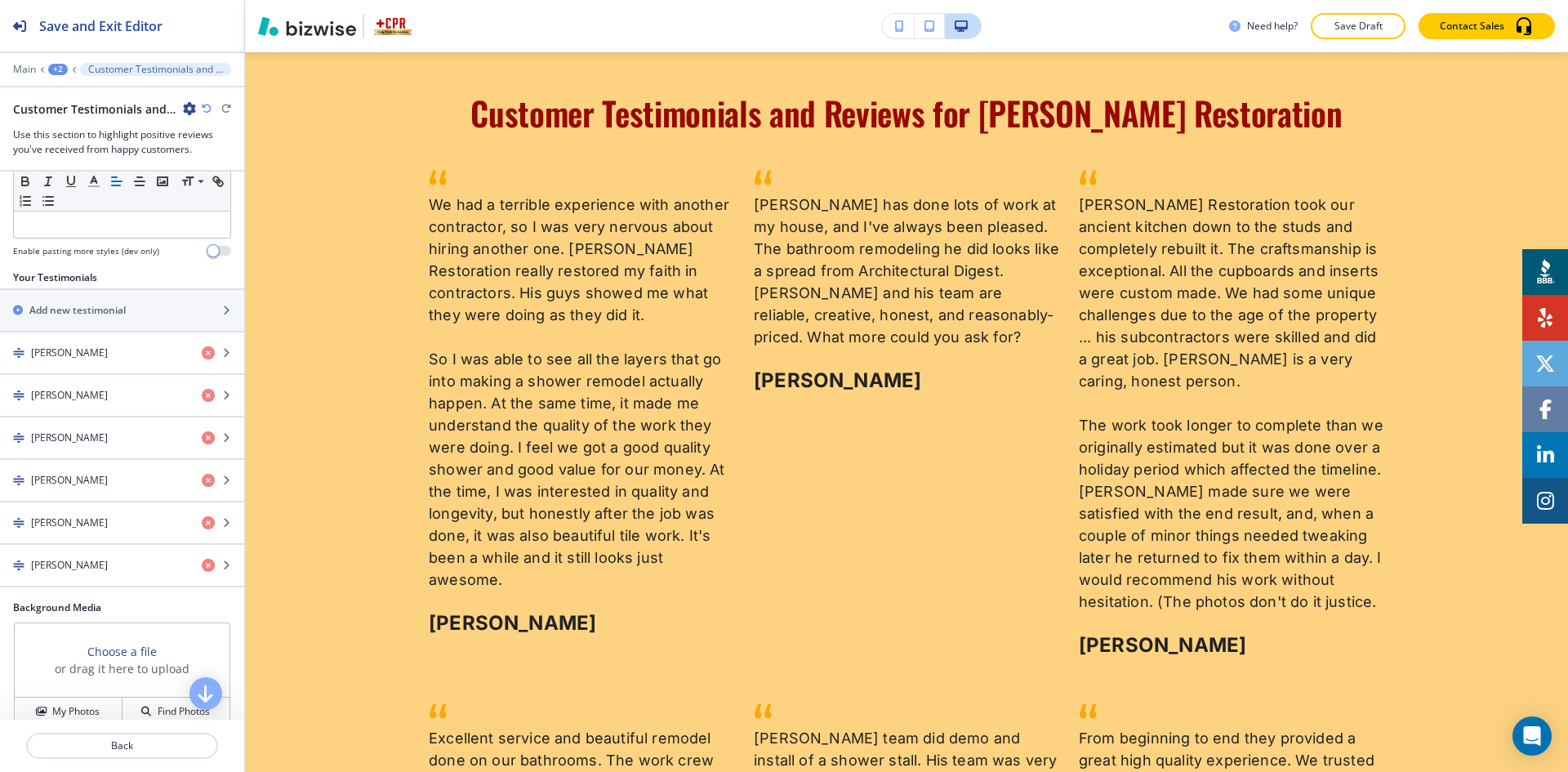
scroll to position [313, 0]
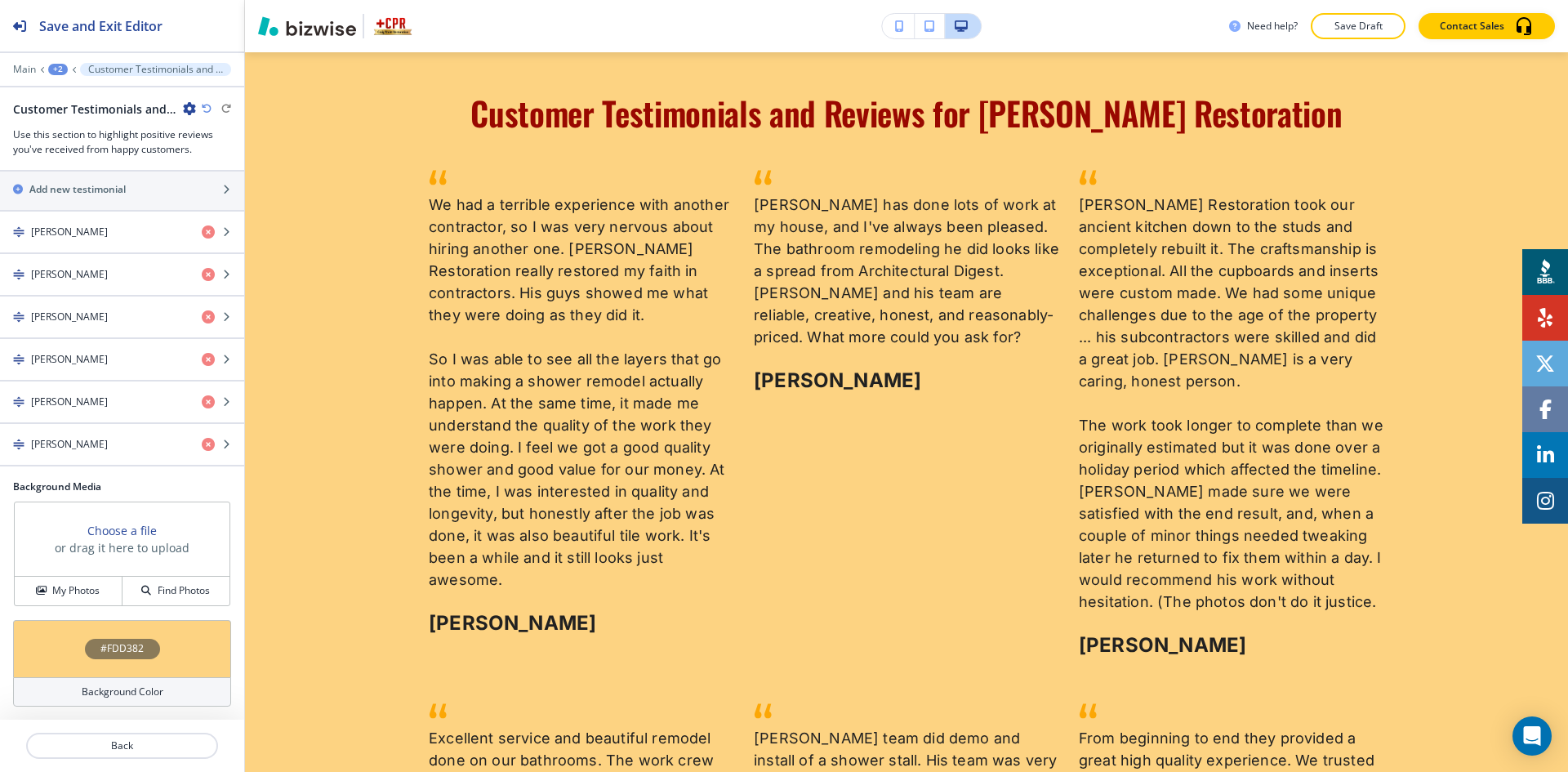
click at [167, 687] on div "Background Color" at bounding box center [122, 691] width 218 height 29
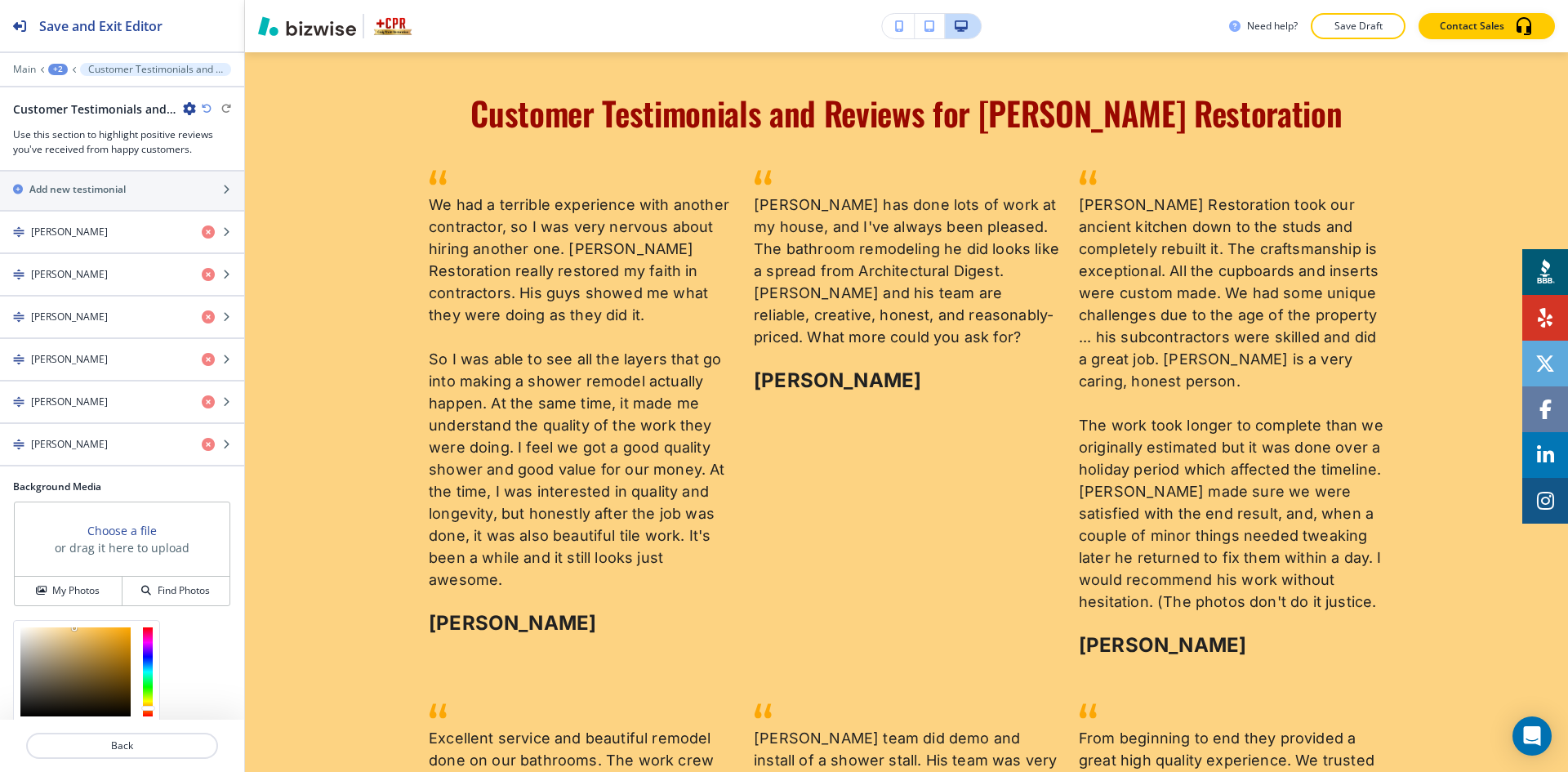
scroll to position [445, 0]
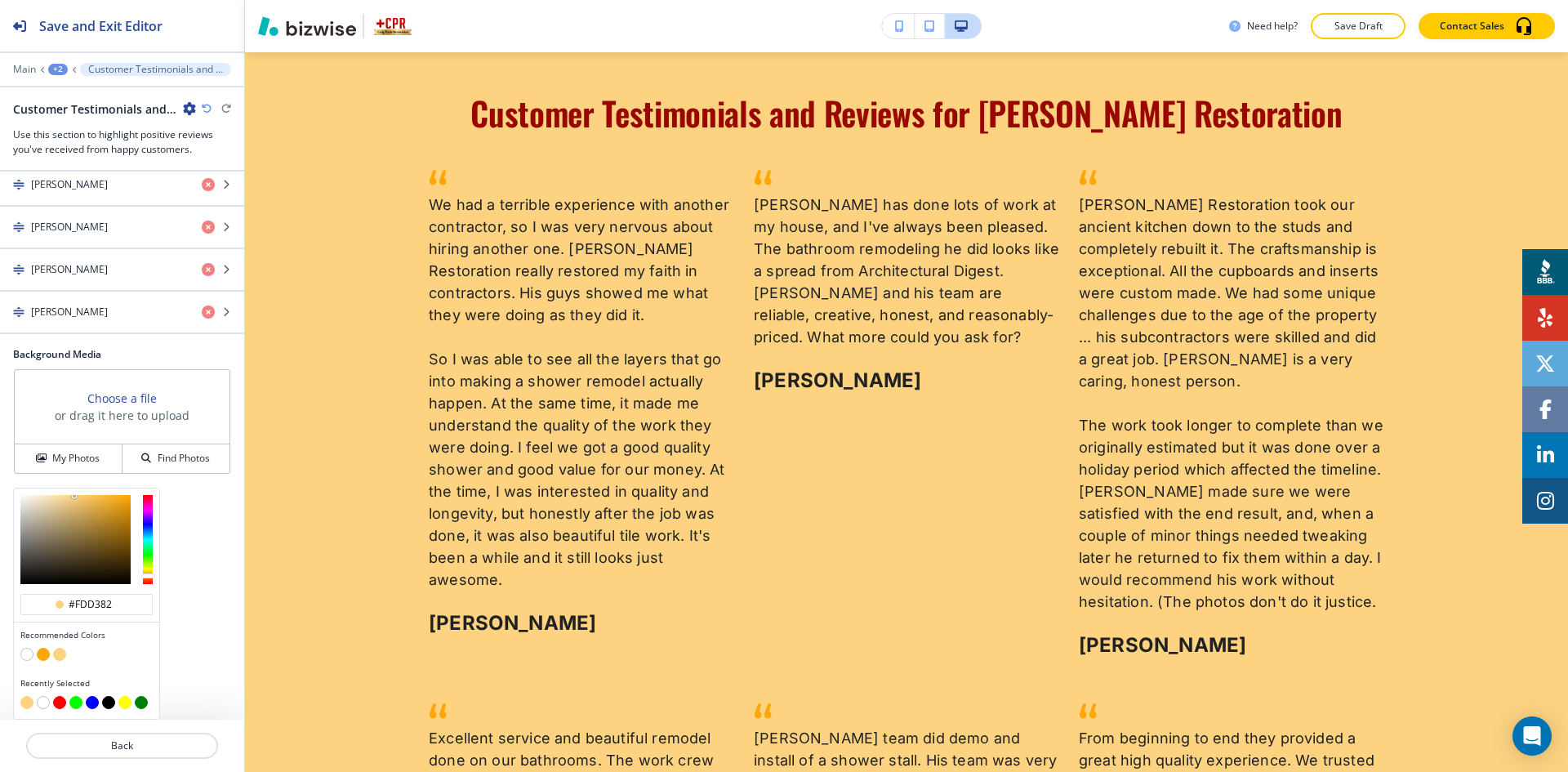
click at [20, 654] on button "button" at bounding box center [26, 654] width 13 height 13
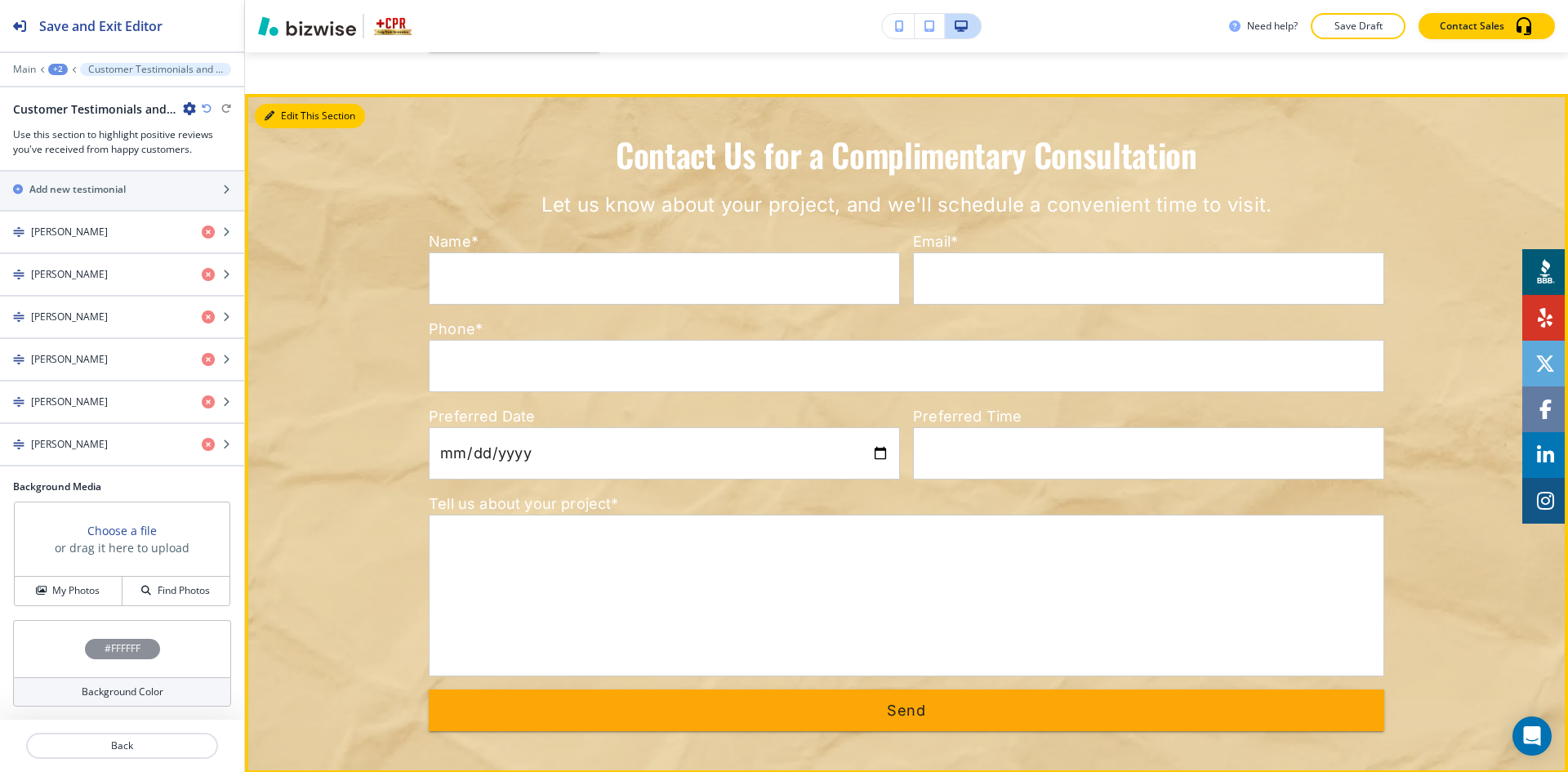
click at [292, 104] on button "Edit This Section" at bounding box center [309, 116] width 110 height 25
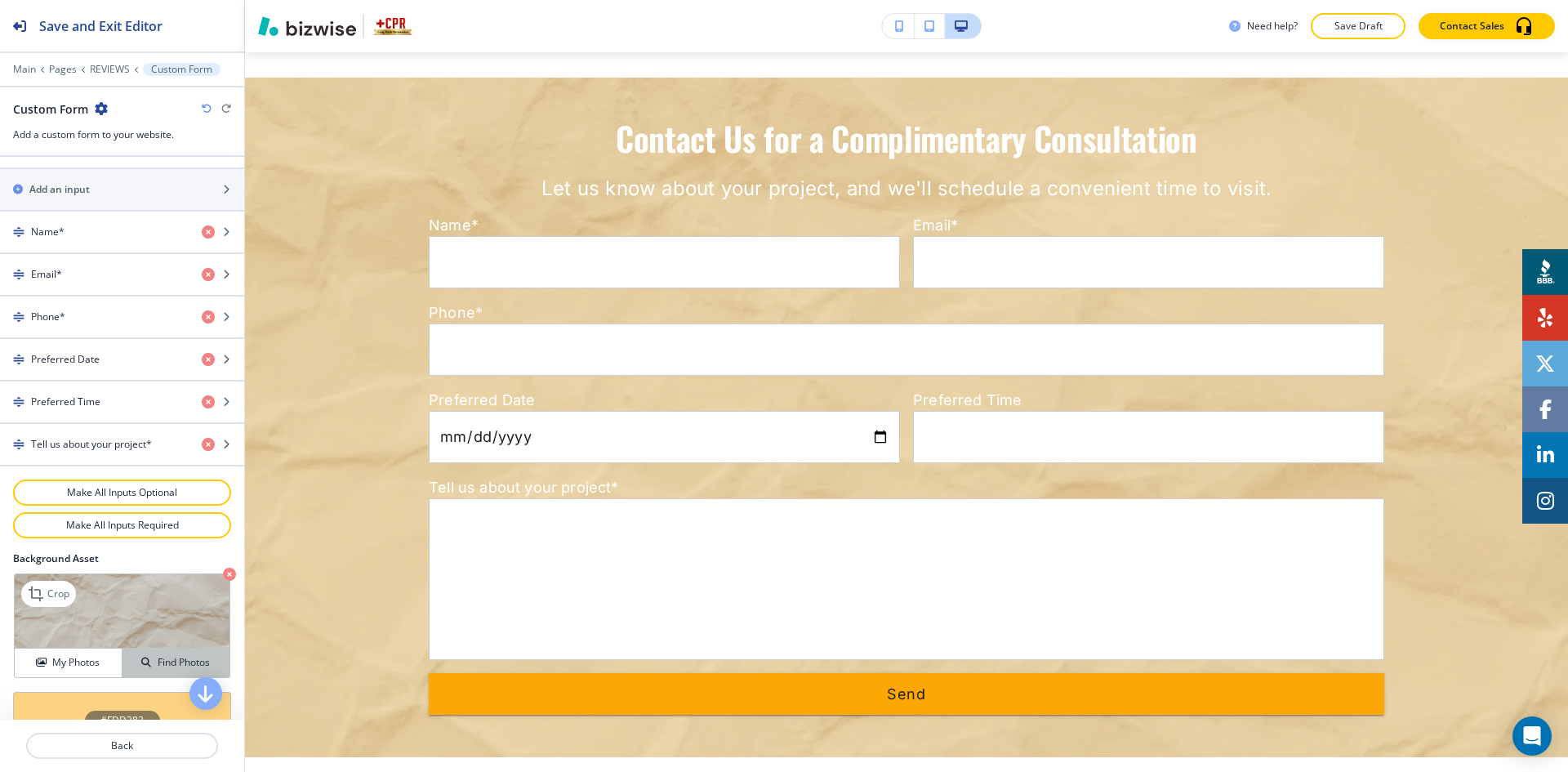
scroll to position [788, 0]
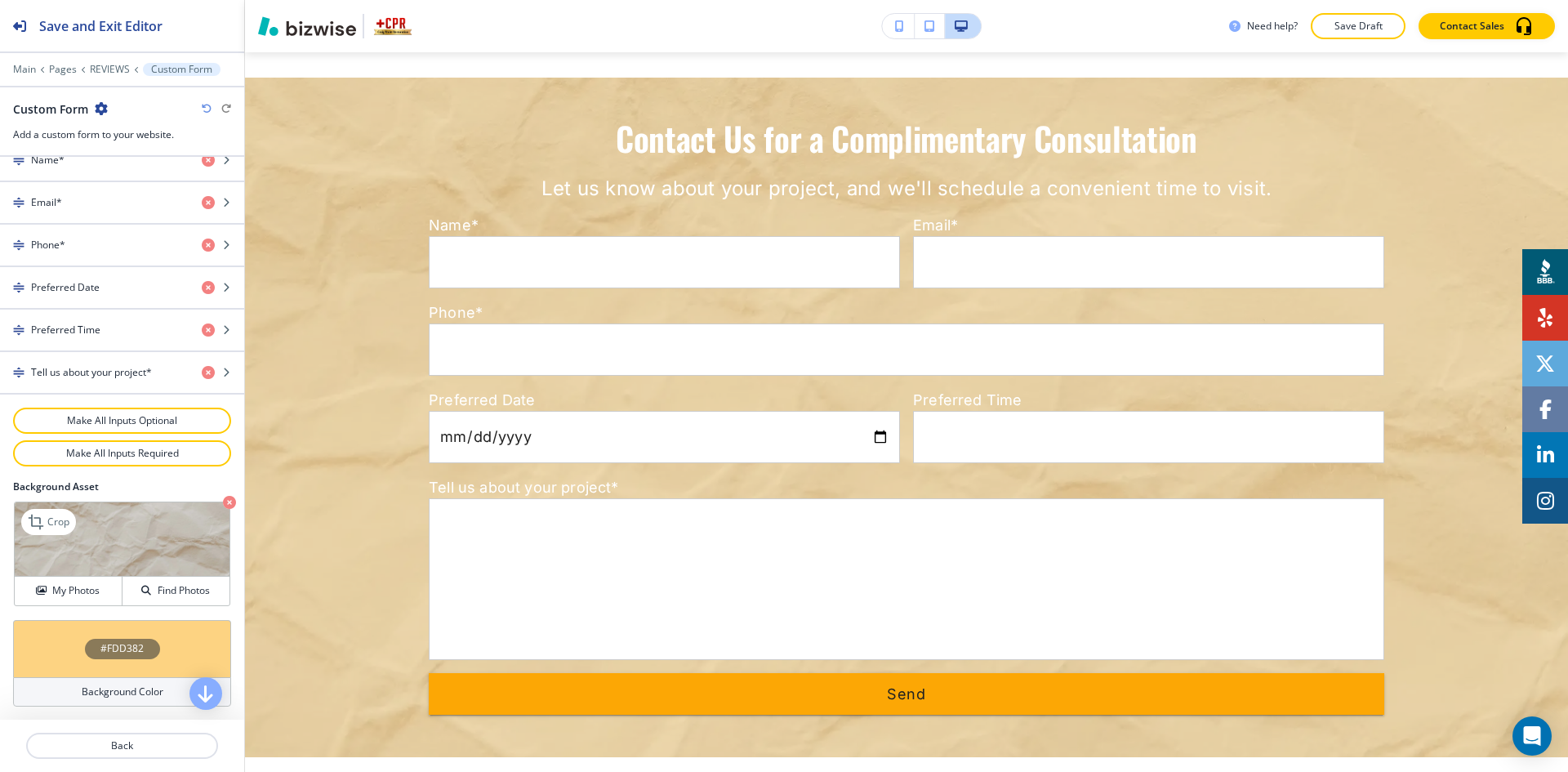
click at [223, 499] on icon "button" at bounding box center [229, 502] width 13 height 13
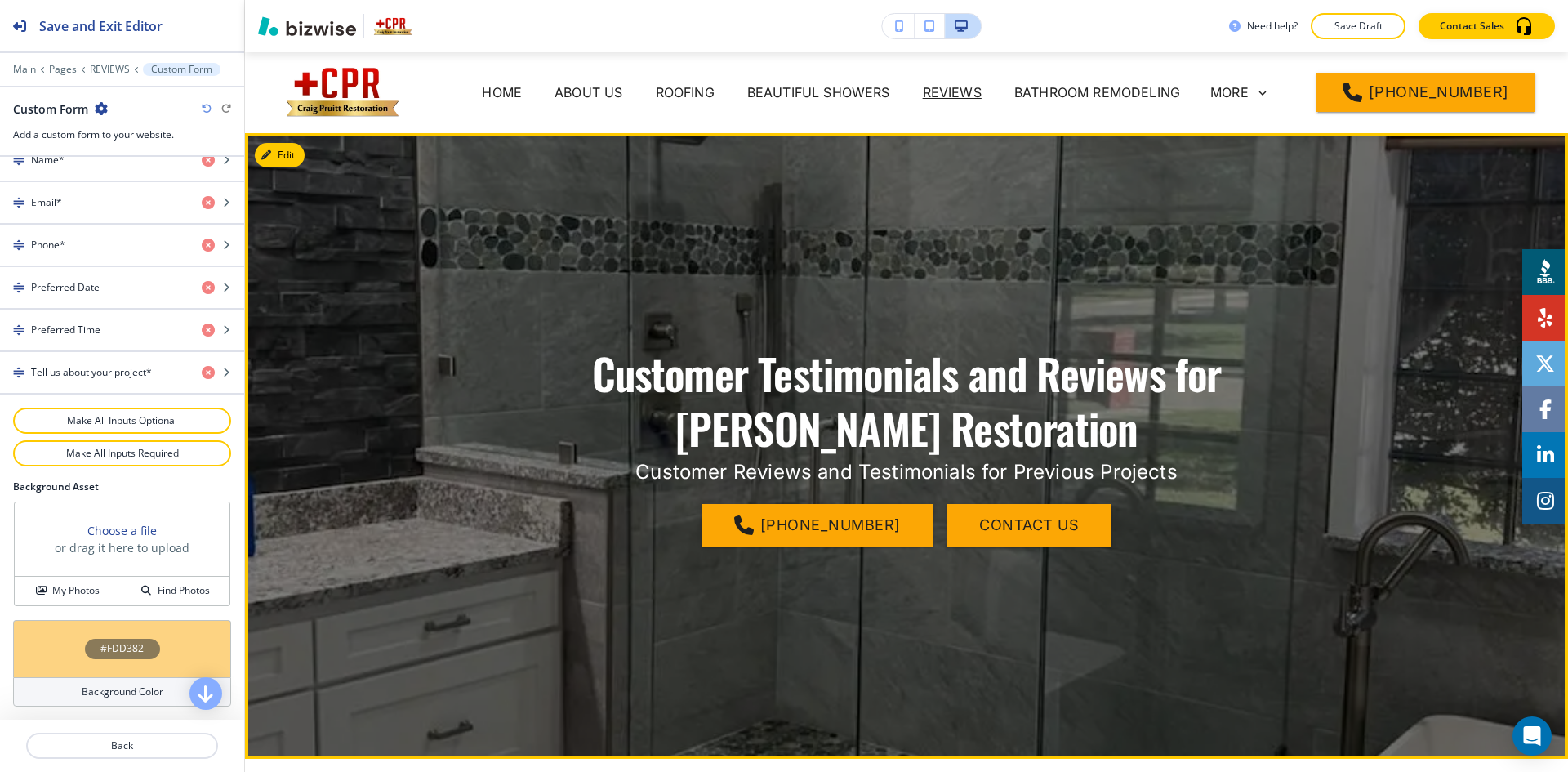
scroll to position [0, 0]
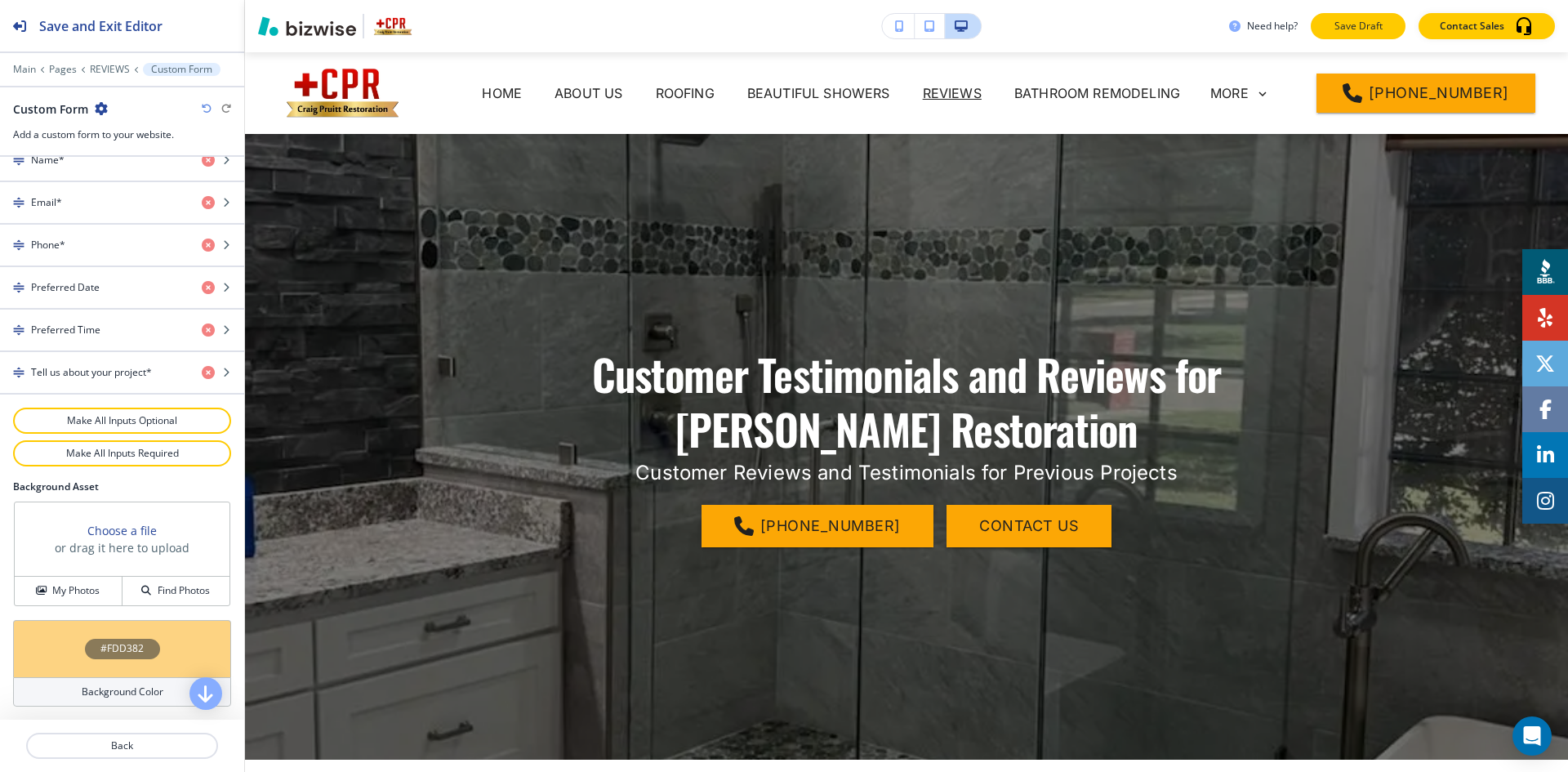
click at [1353, 30] on p "Save Draft" at bounding box center [1358, 25] width 52 height 15
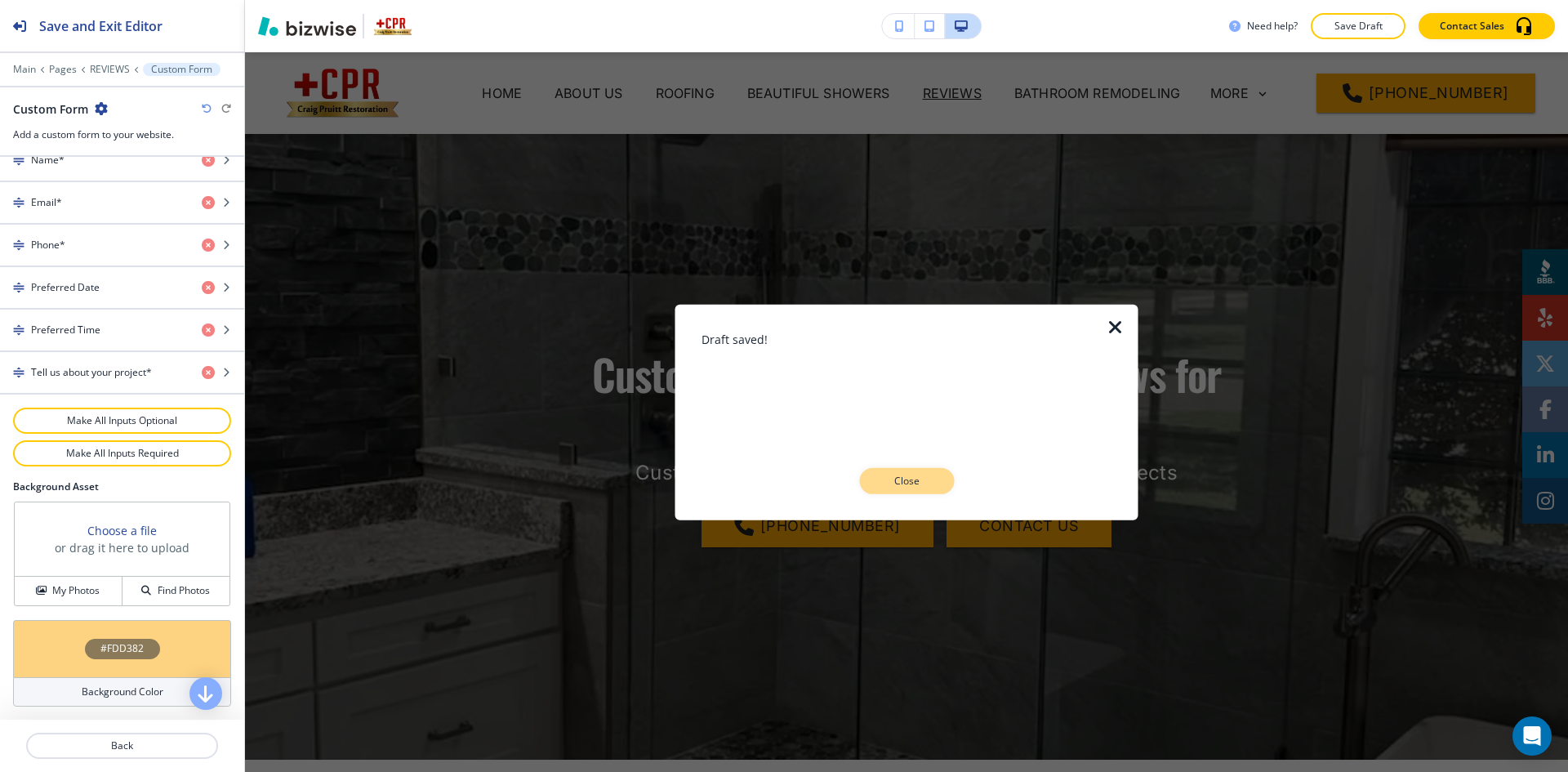
click at [884, 482] on p "Close" at bounding box center [906, 481] width 52 height 15
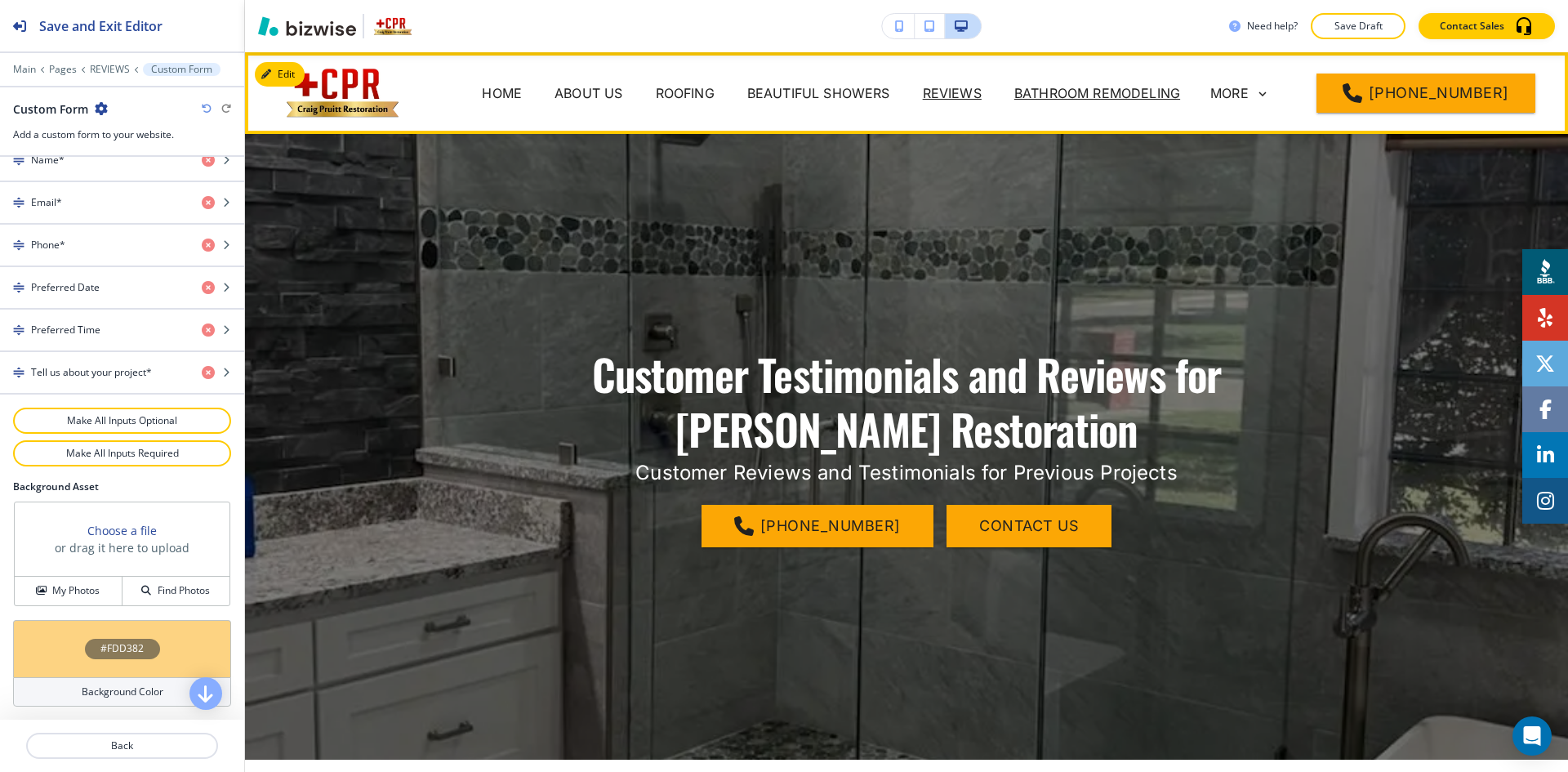
click at [1082, 86] on p "BATHROOM REMODELING" at bounding box center [1097, 93] width 166 height 19
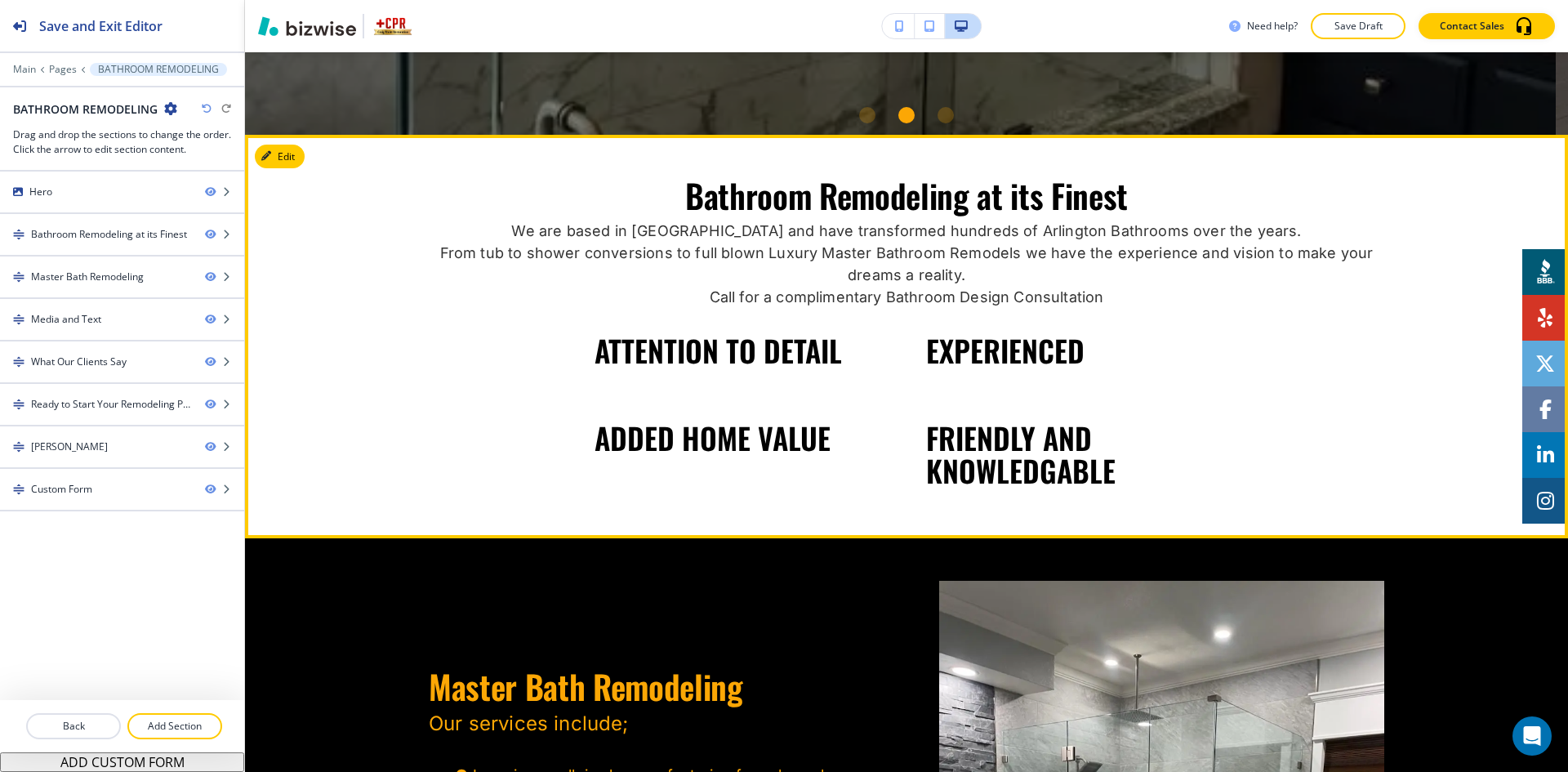
scroll to position [653, 0]
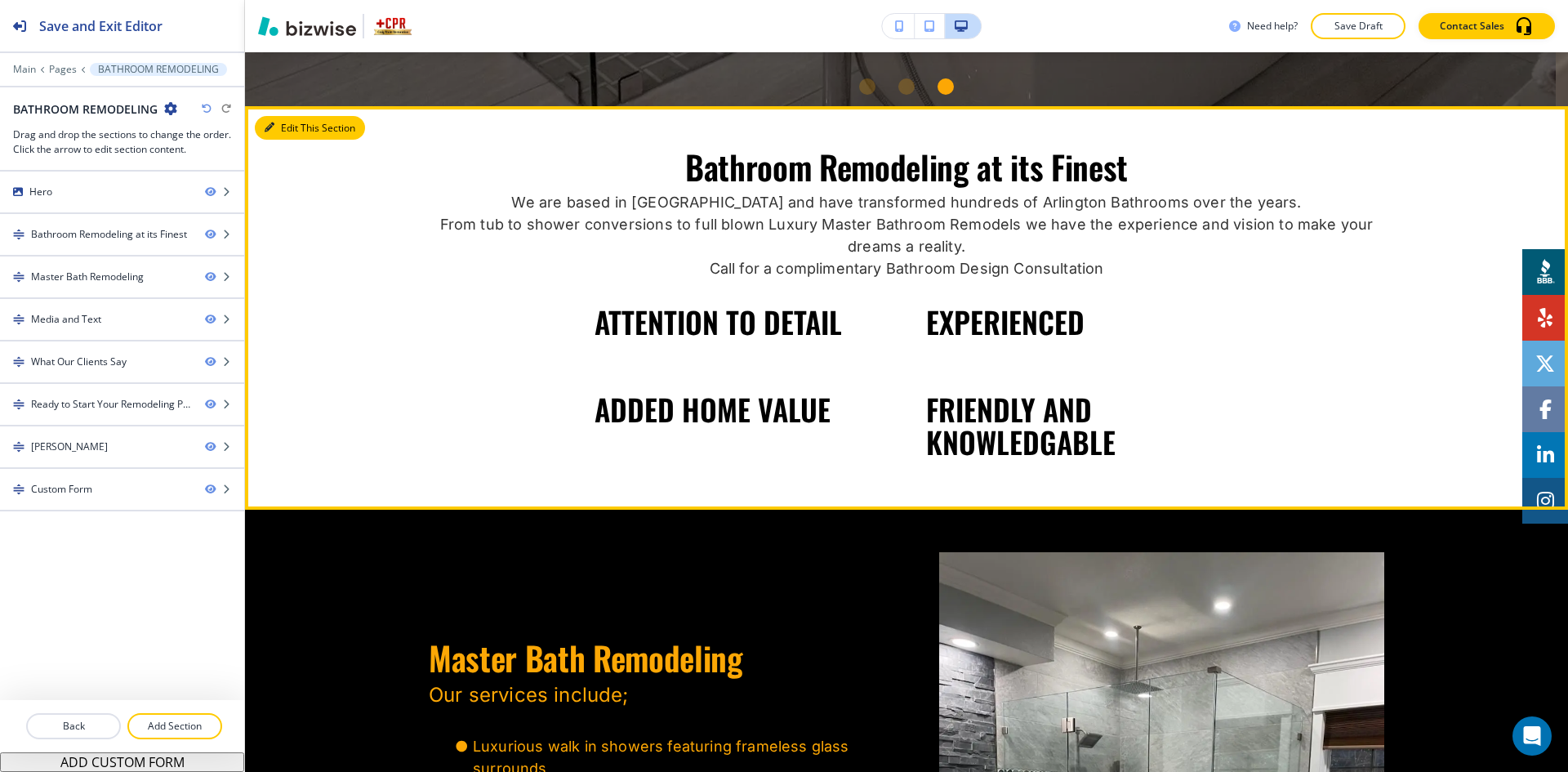
click at [294, 128] on button "Edit This Section" at bounding box center [309, 128] width 110 height 25
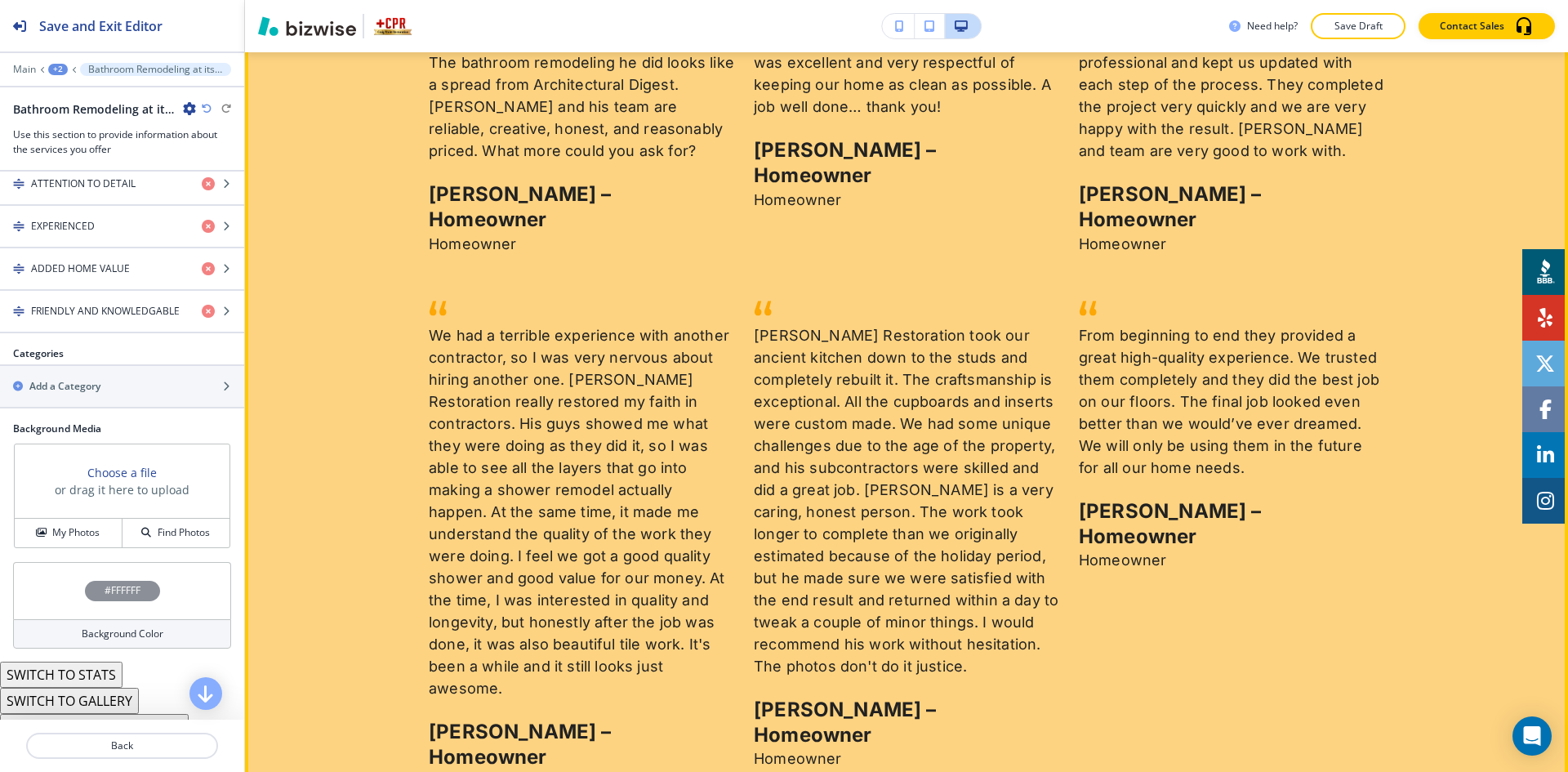
scroll to position [2505, 0]
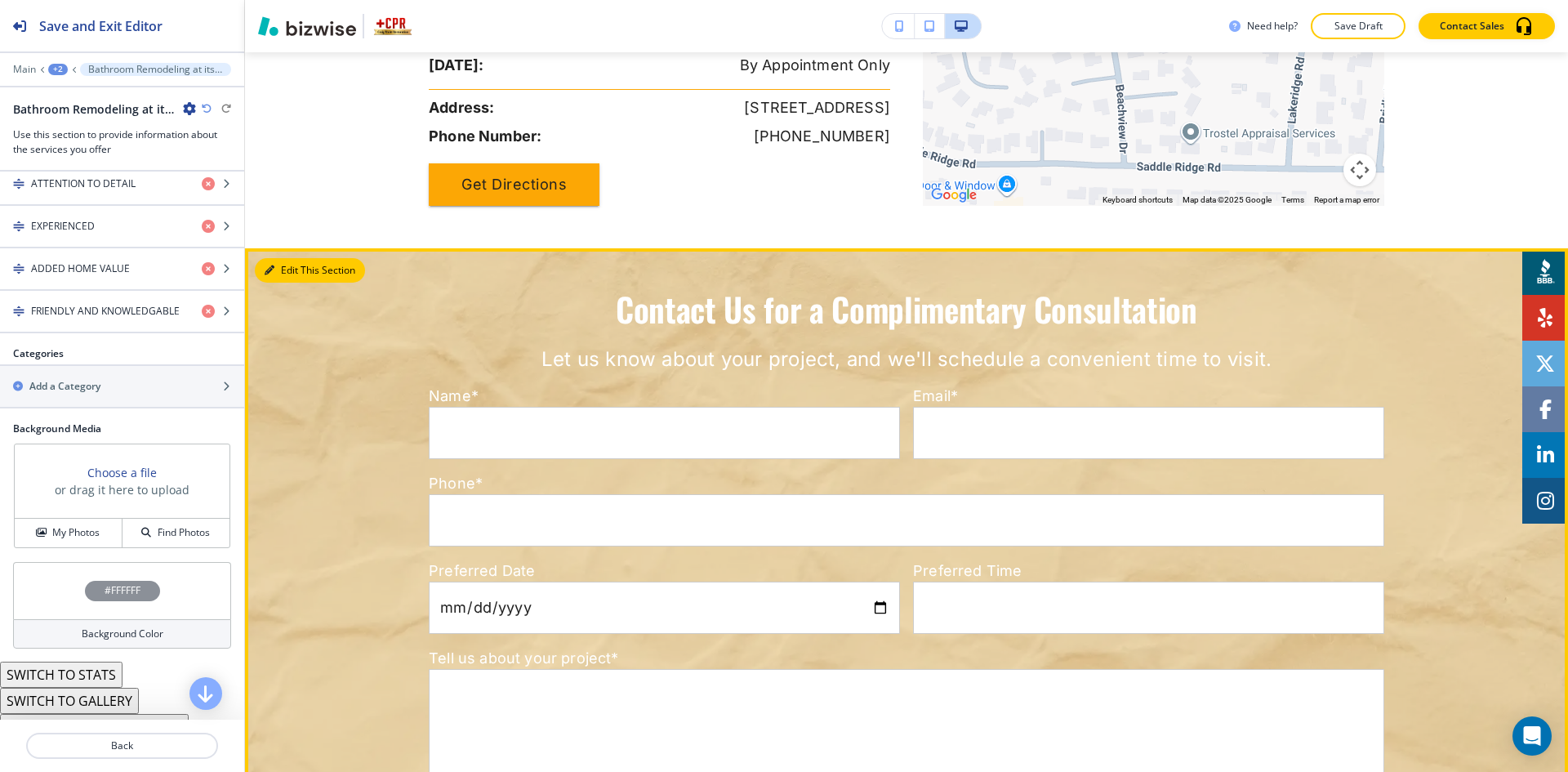
click at [296, 259] on button "Edit This Section" at bounding box center [309, 271] width 110 height 25
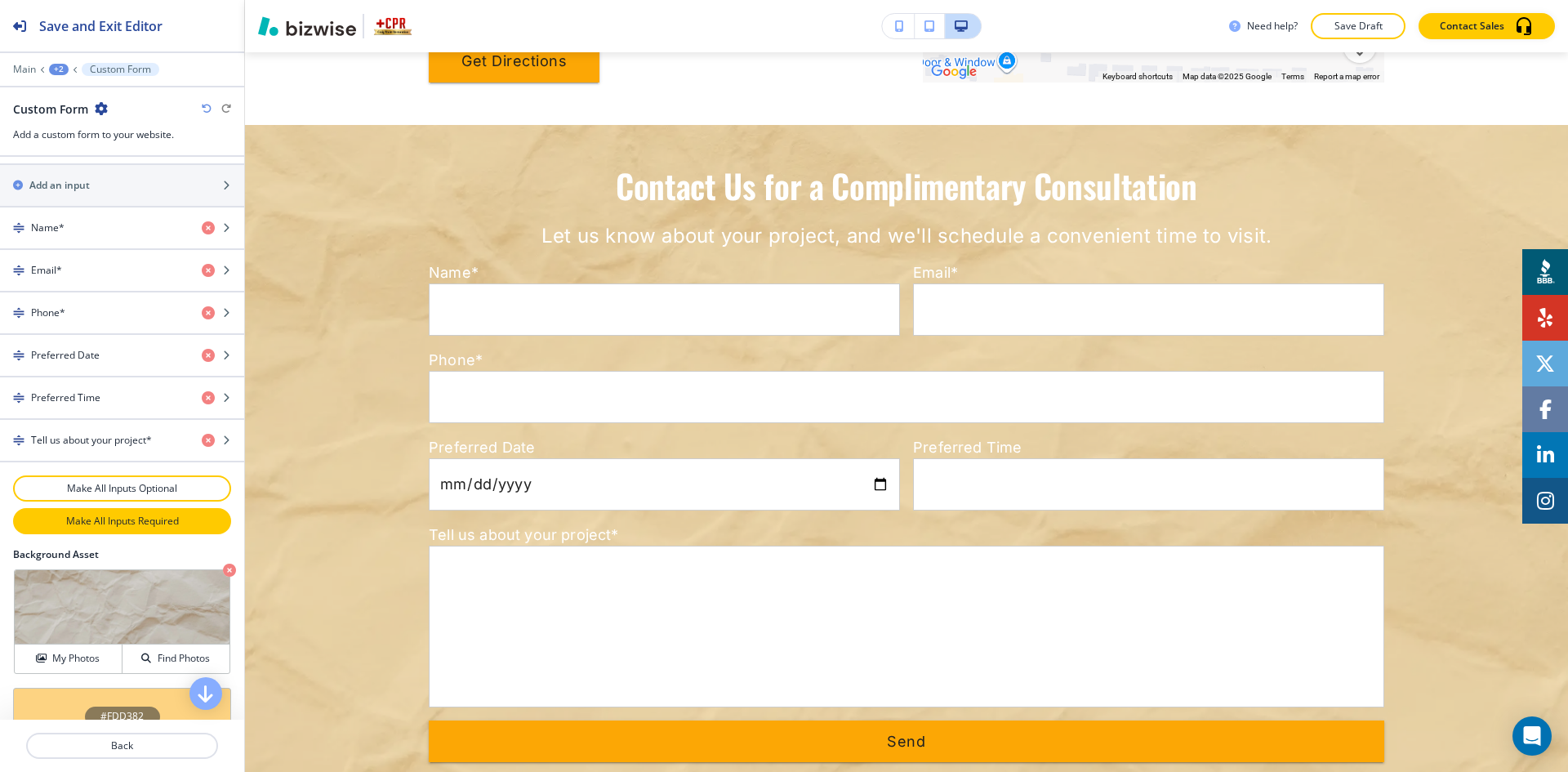
scroll to position [788, 0]
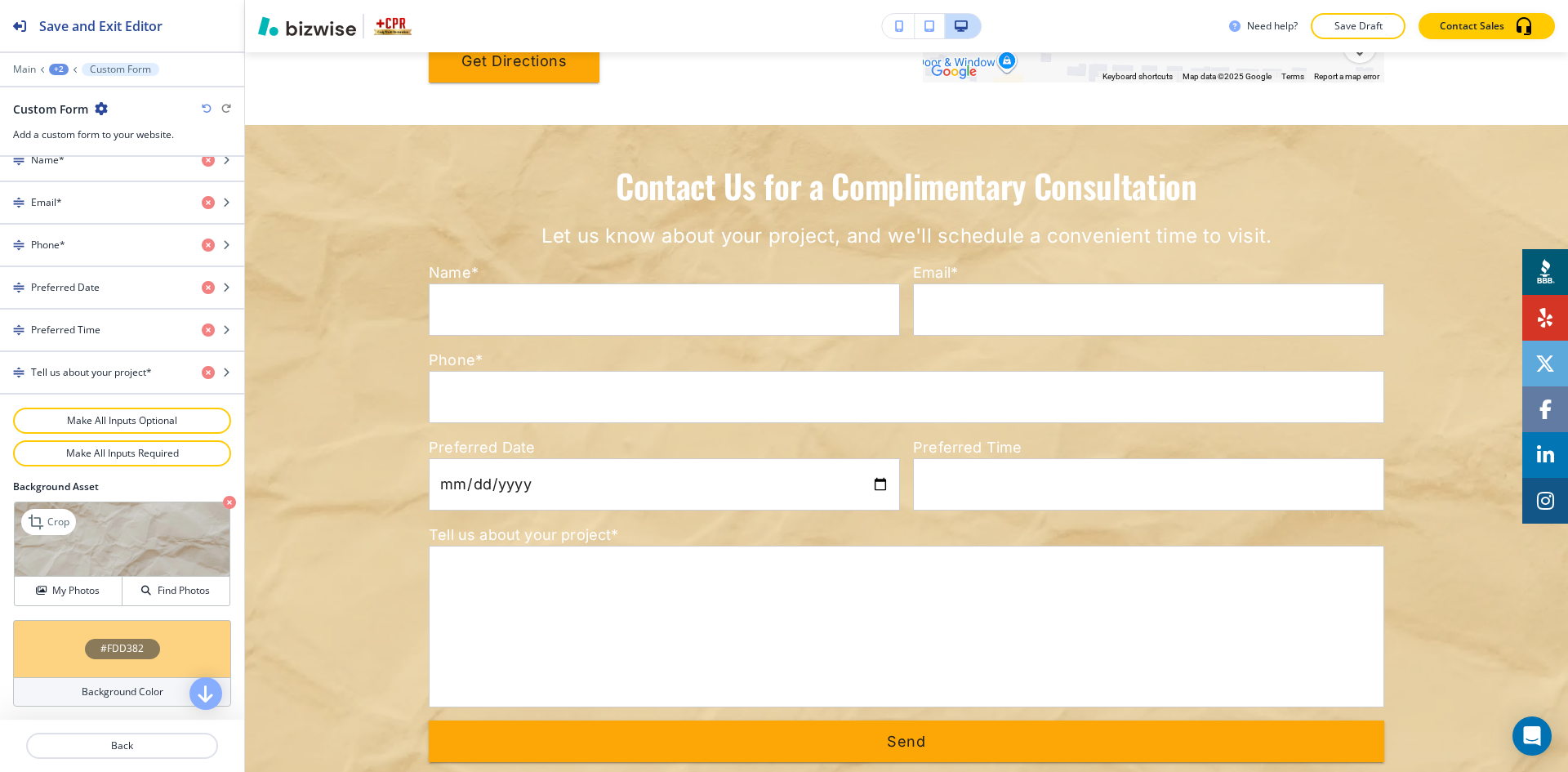
click at [223, 506] on icon "button" at bounding box center [229, 502] width 13 height 13
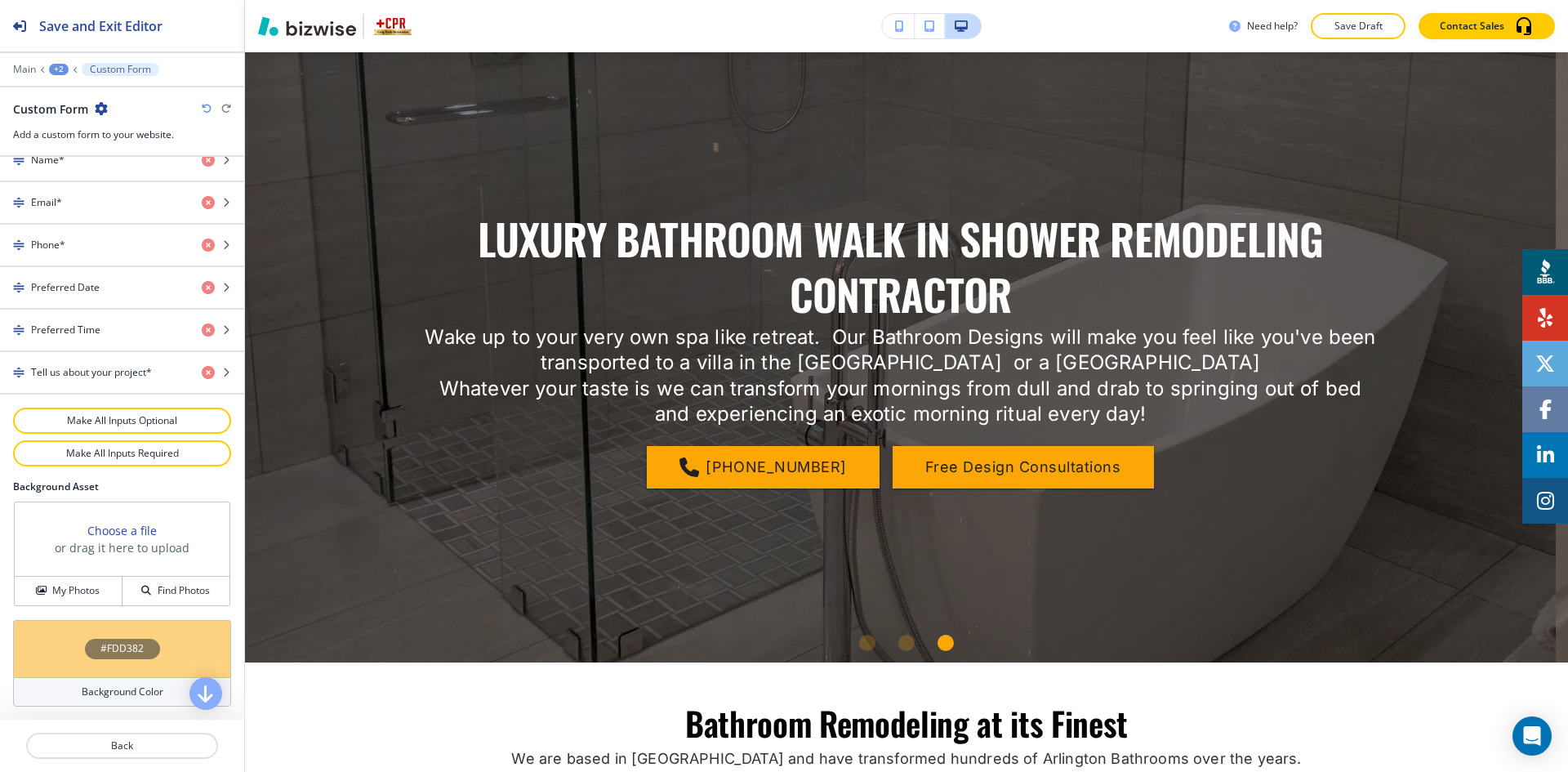
scroll to position [0, 0]
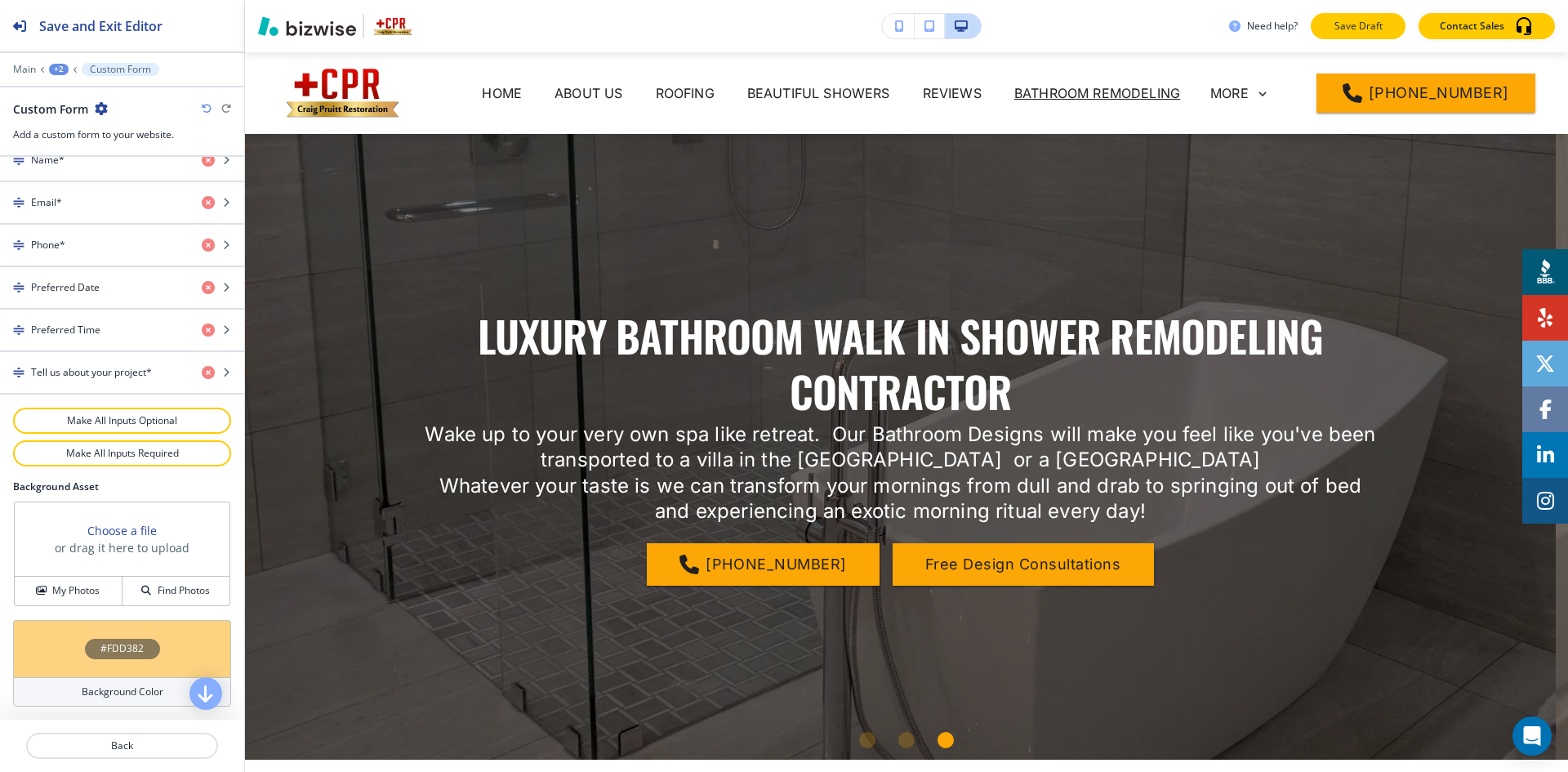
click at [1373, 18] on p "Save Draft" at bounding box center [1358, 25] width 52 height 15
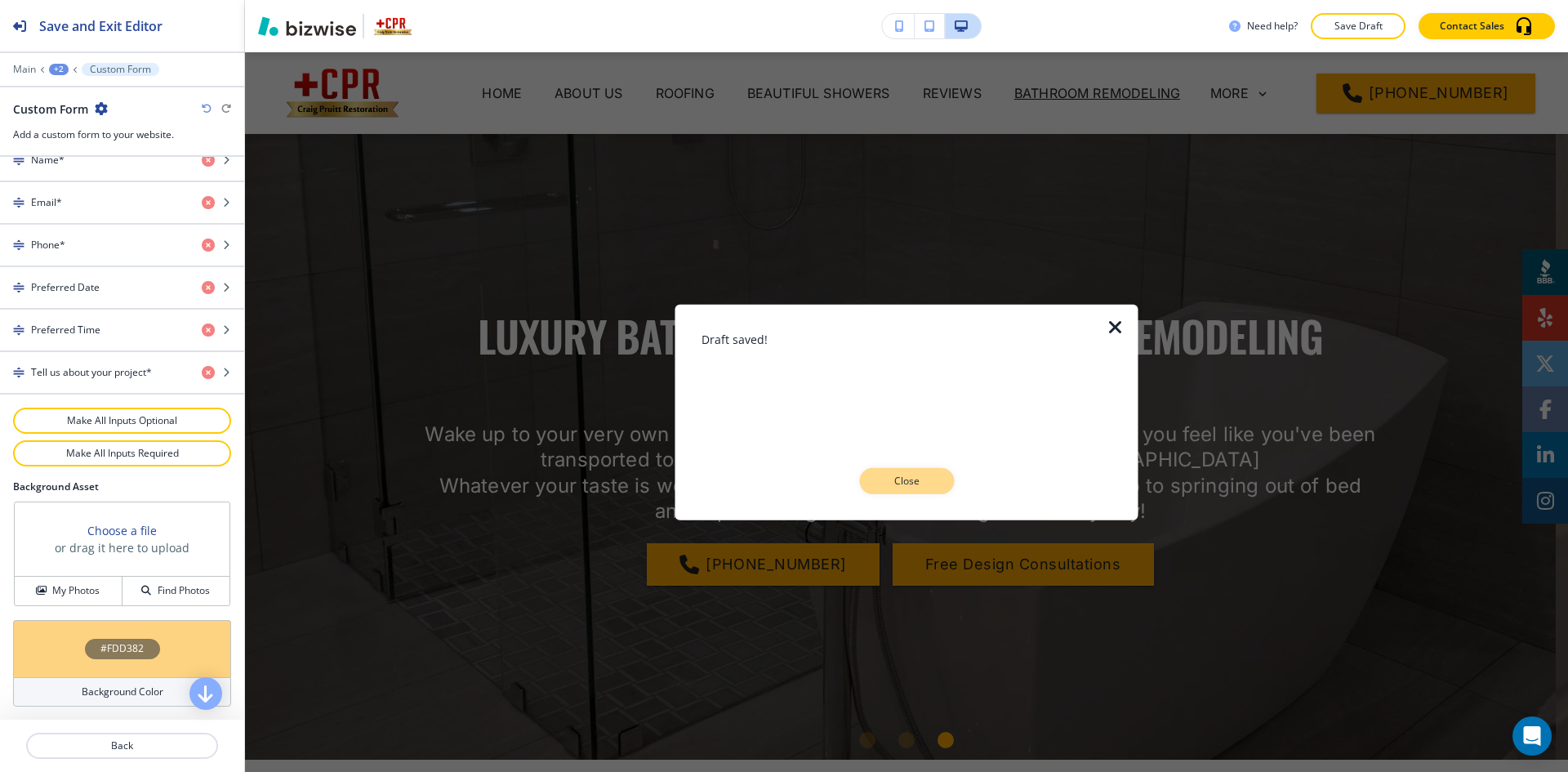
click at [906, 479] on p "Close" at bounding box center [906, 481] width 52 height 15
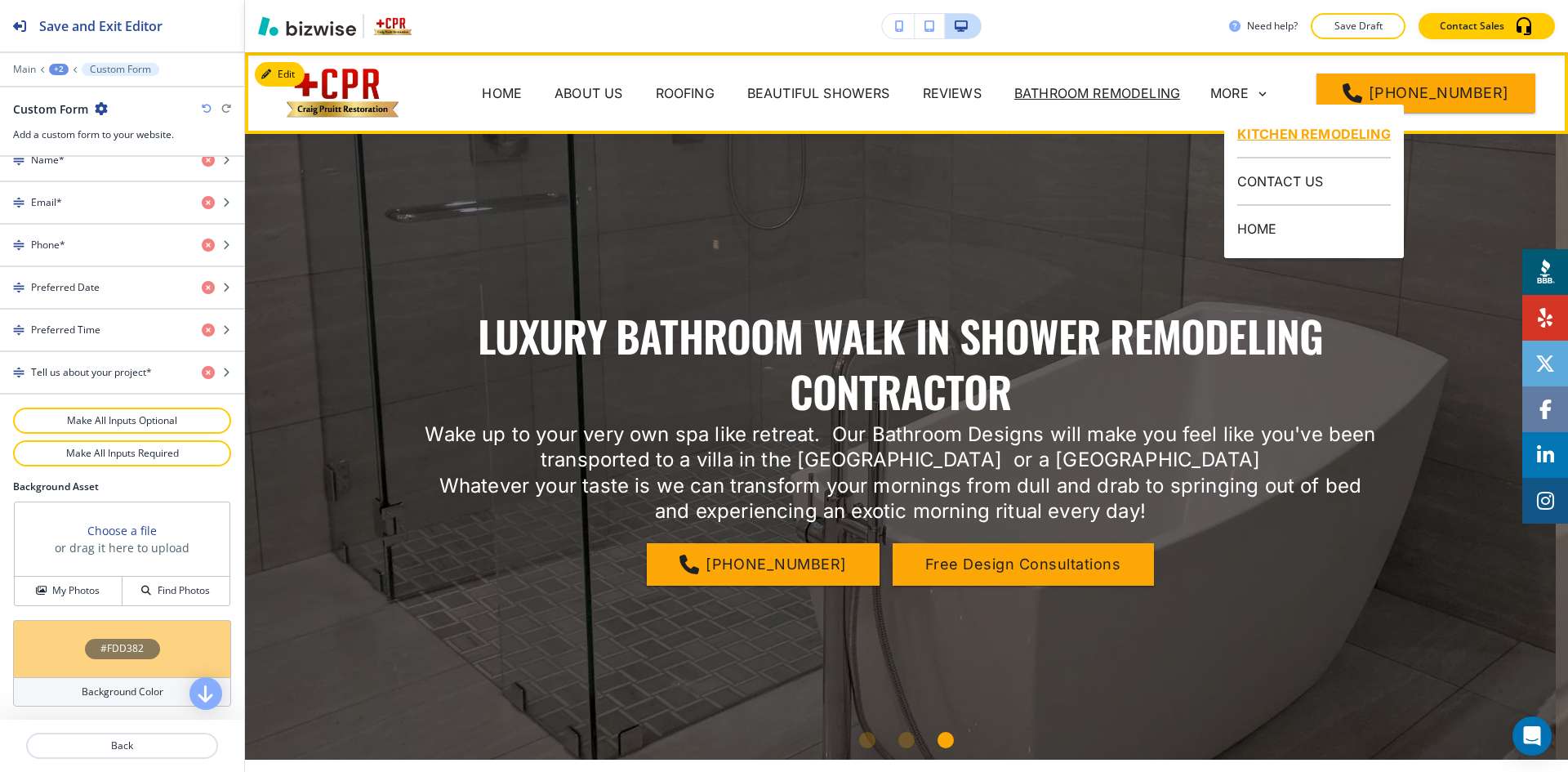
click at [1259, 126] on p "KITCHEN REMODELING" at bounding box center [1314, 135] width 154 height 47
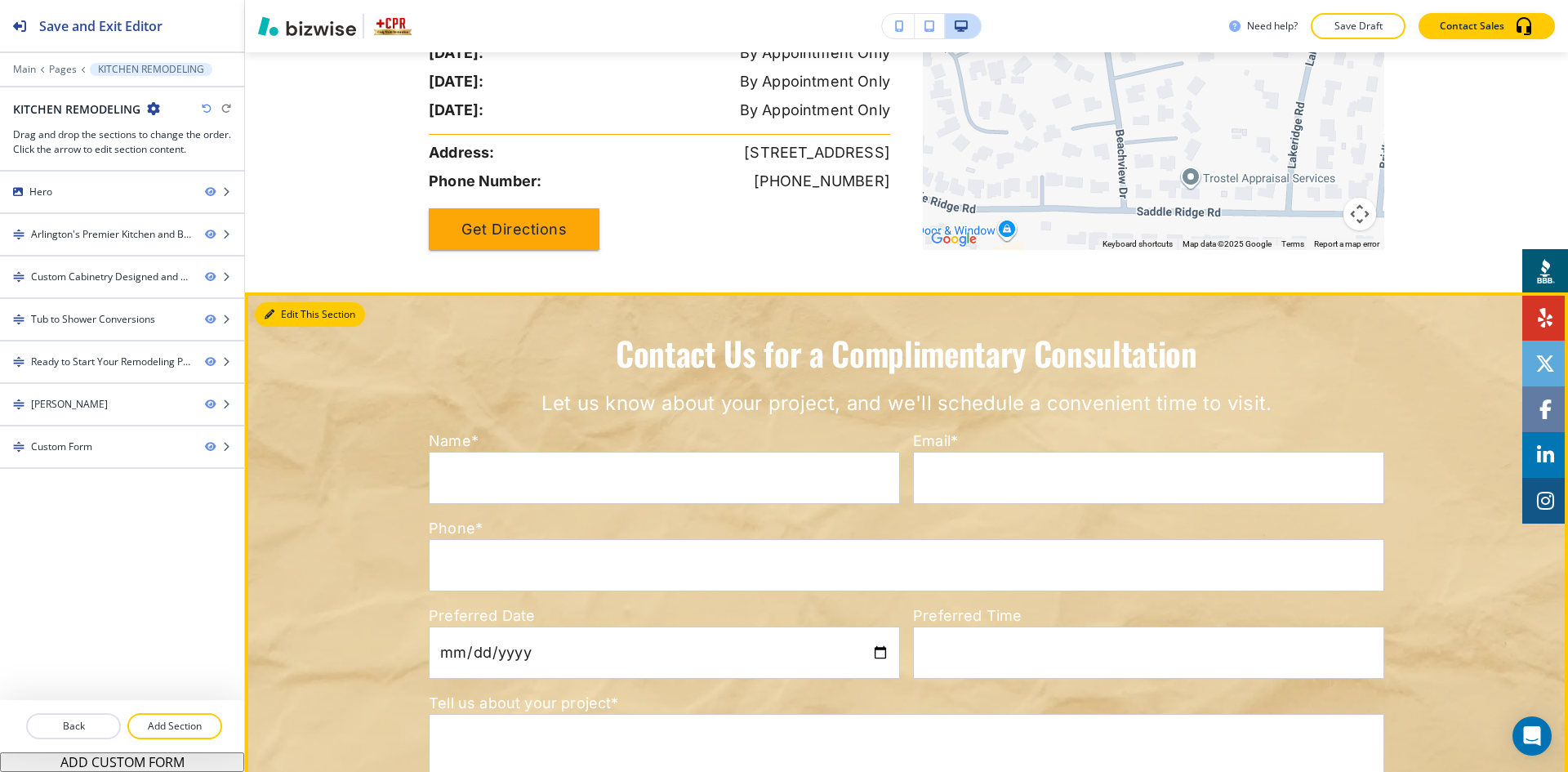
click at [274, 302] on button "Edit This Section" at bounding box center [309, 315] width 110 height 25
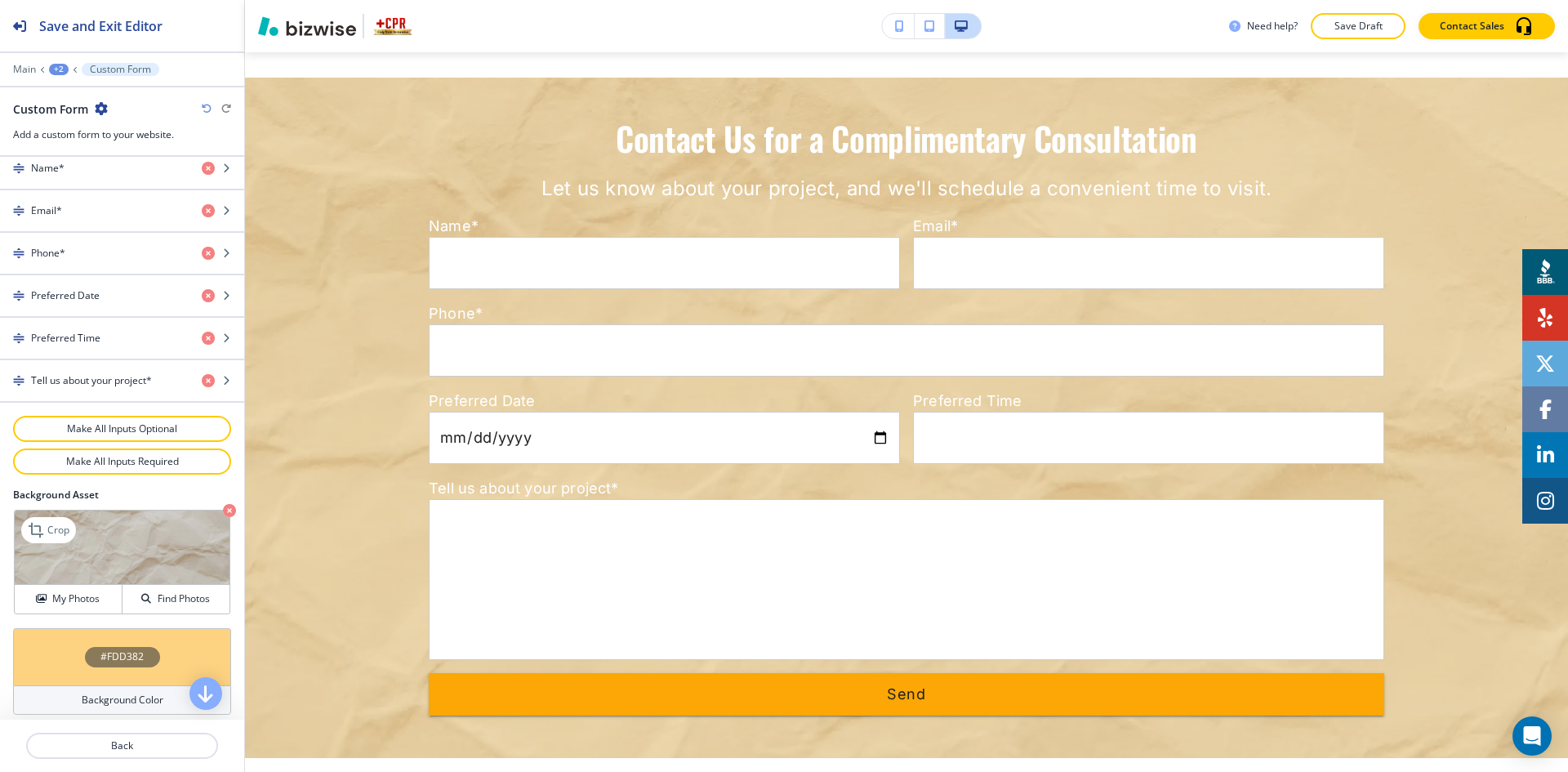
scroll to position [788, 0]
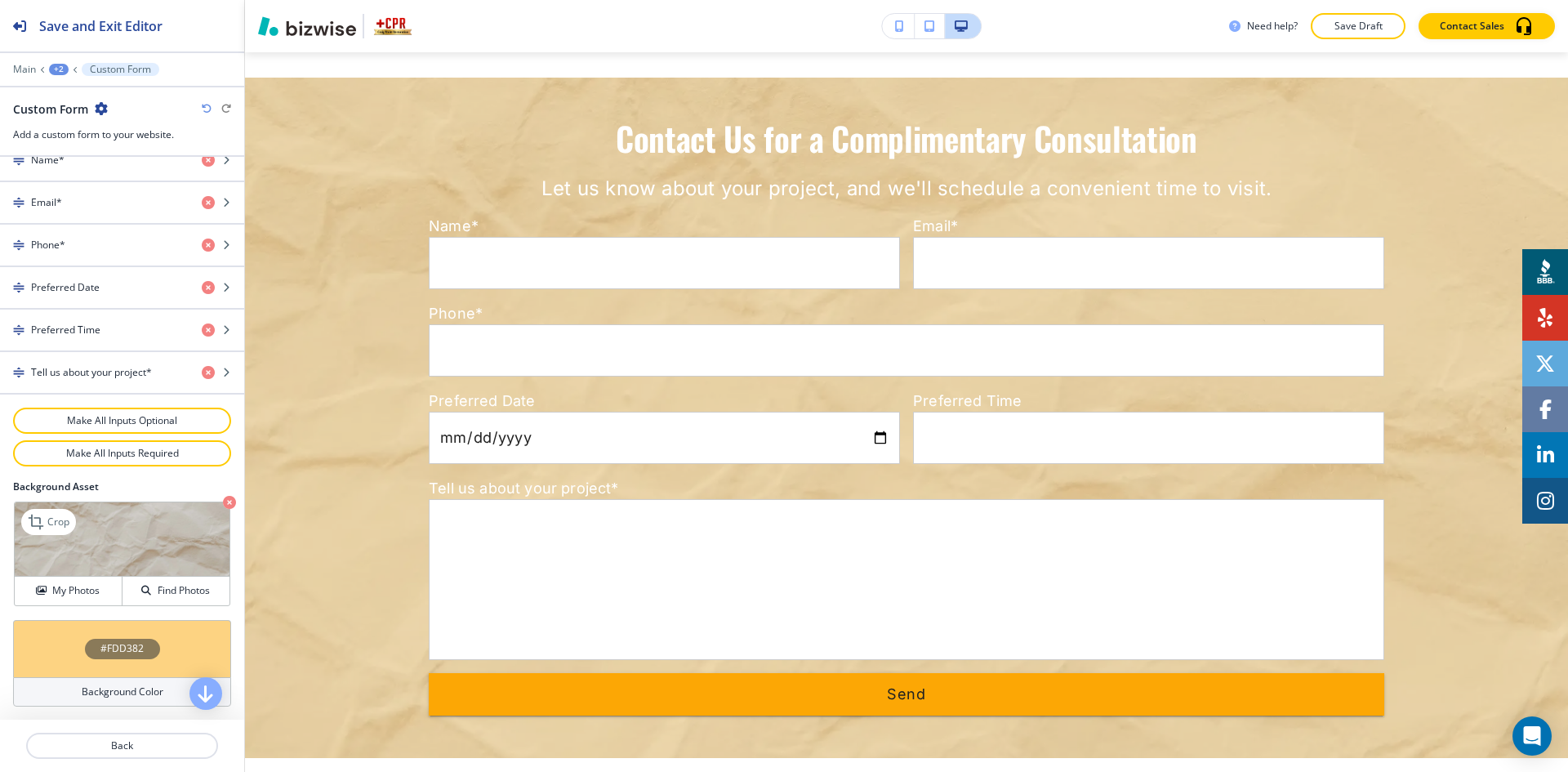
click at [223, 500] on icon "button" at bounding box center [229, 502] width 13 height 13
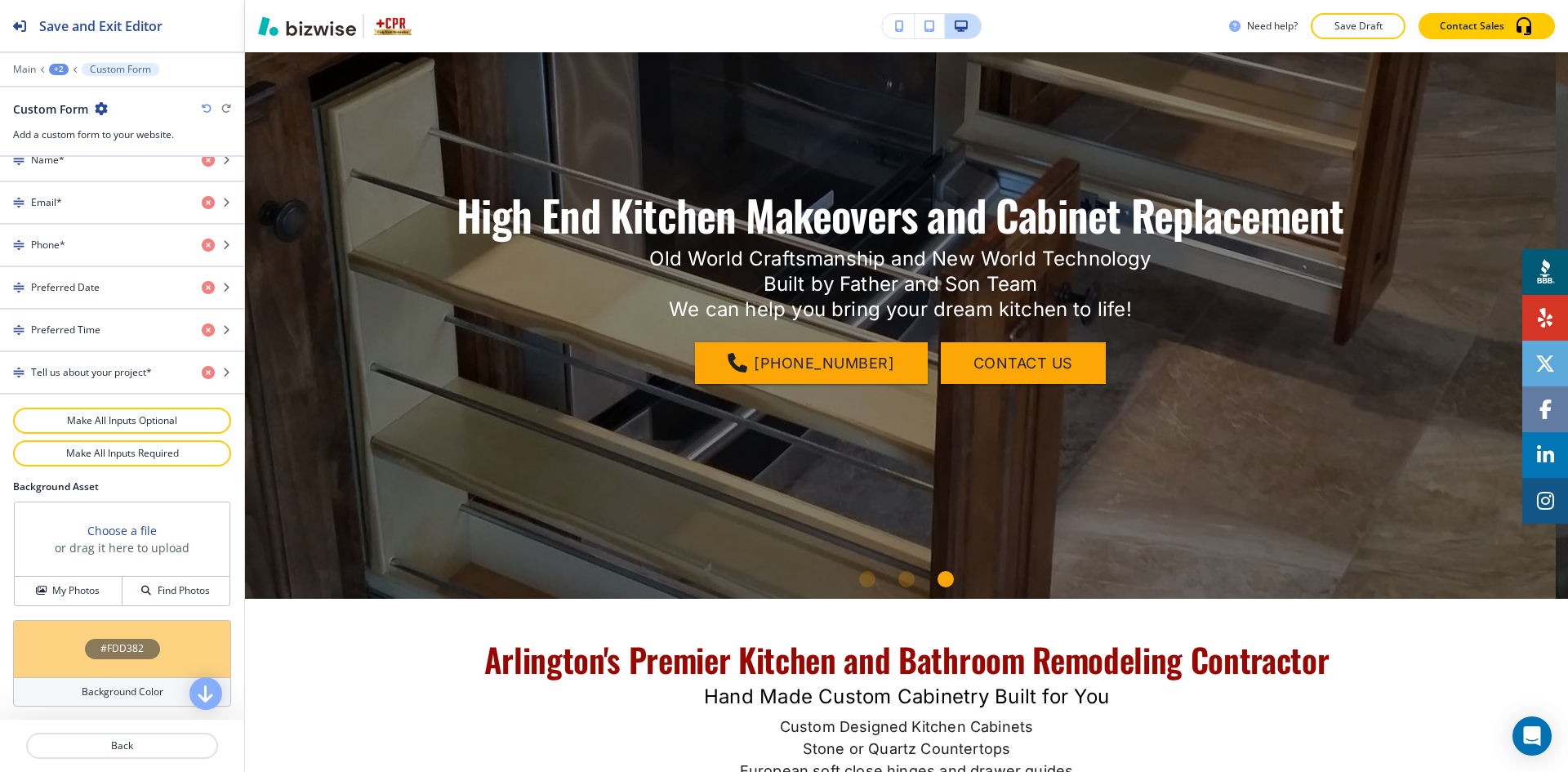
scroll to position [0, 0]
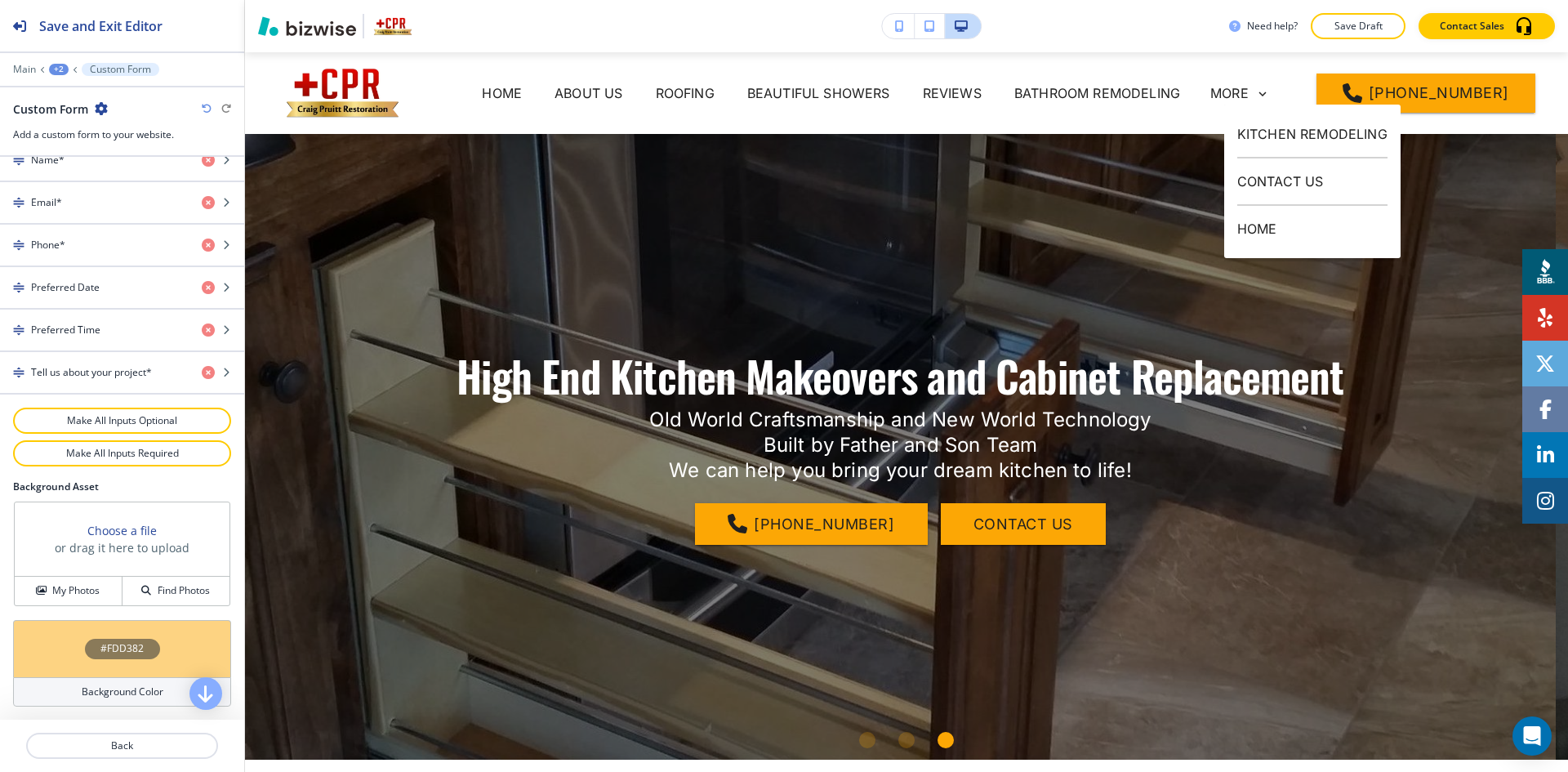
click at [1331, 42] on div "Need help? Save Draft Contact Sales" at bounding box center [906, 25] width 1323 height 52
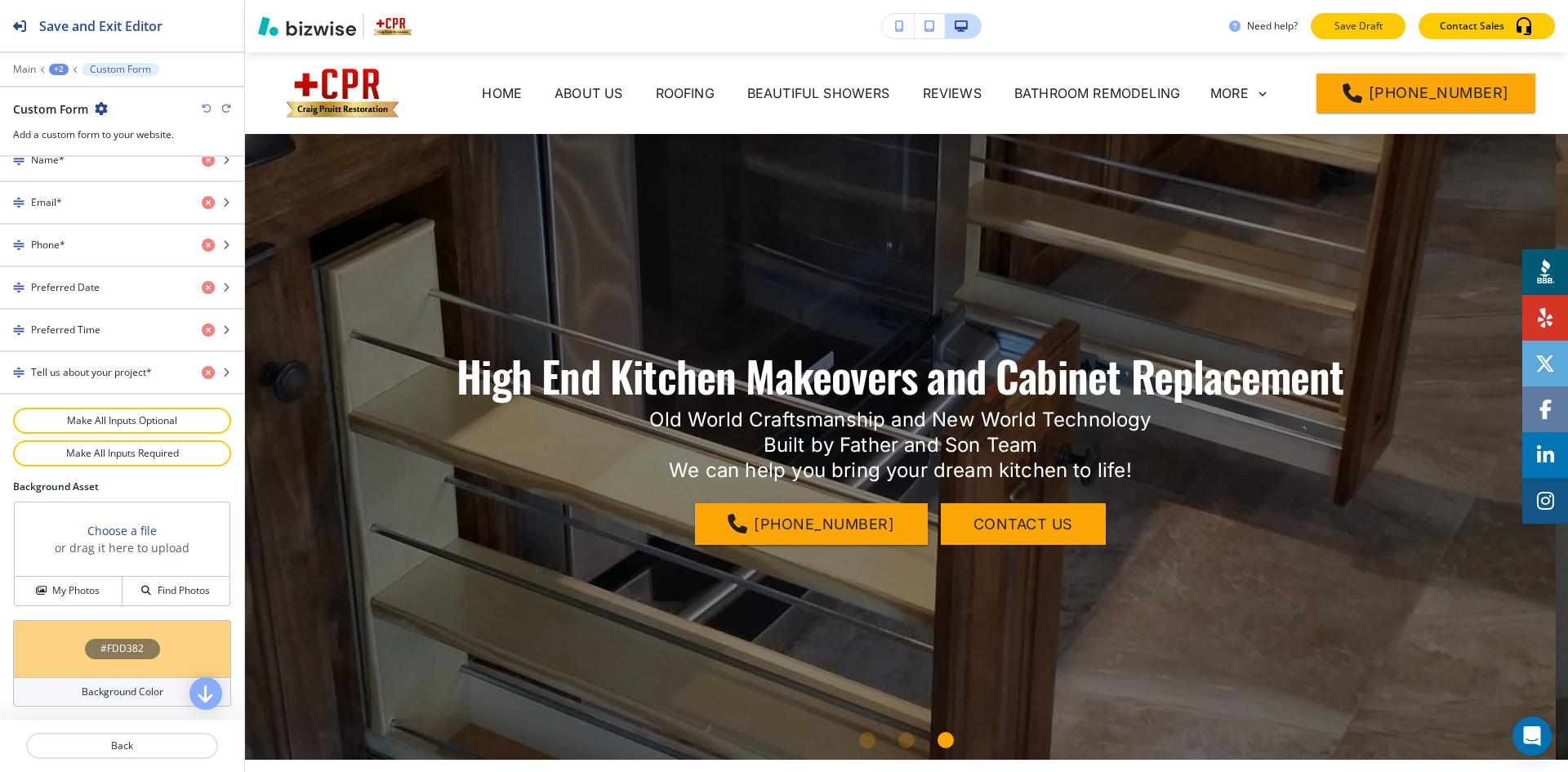
click at [1350, 18] on button "Save Draft" at bounding box center [1358, 26] width 95 height 26
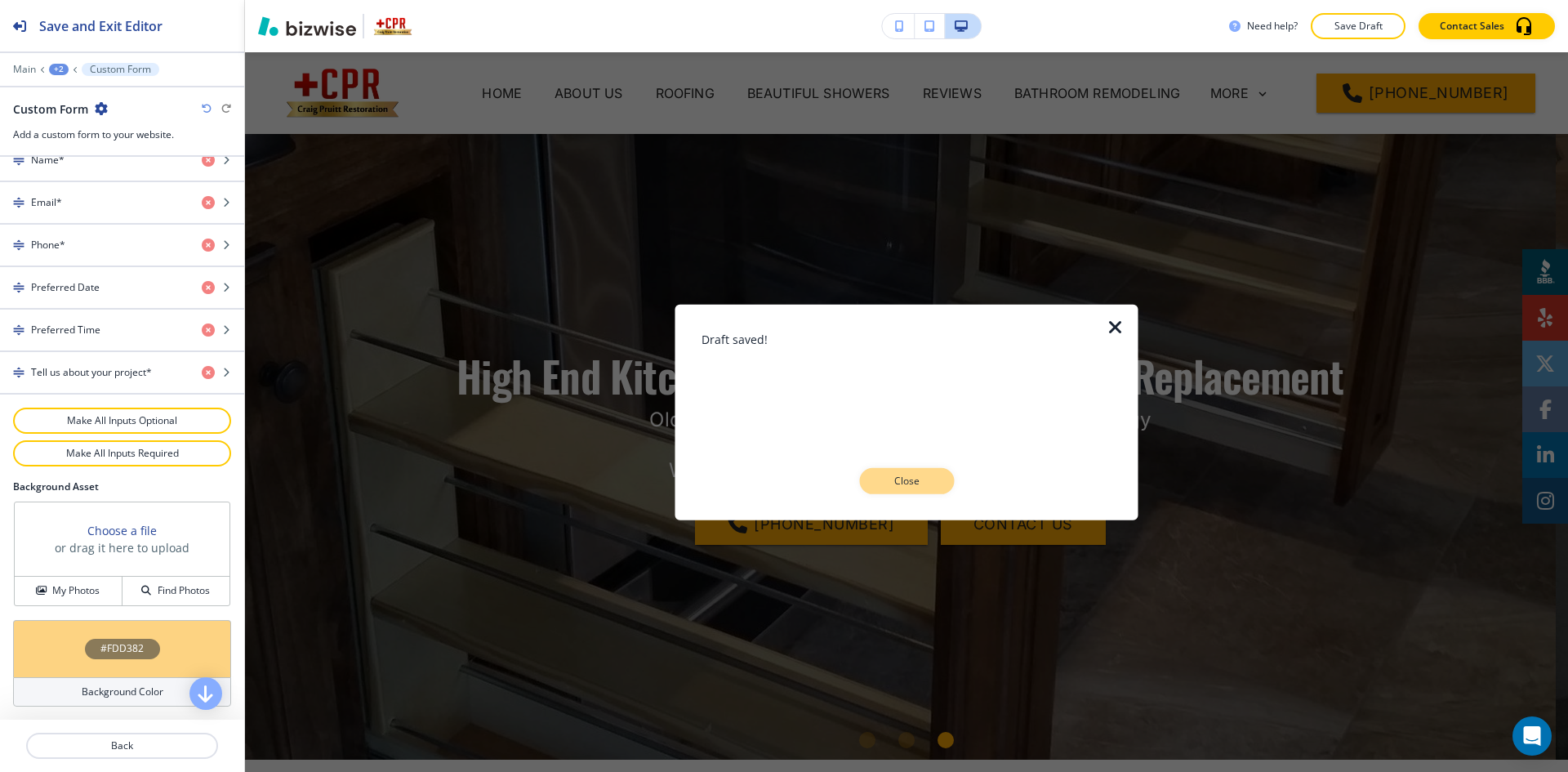
click at [940, 480] on button "Close" at bounding box center [907, 481] width 95 height 26
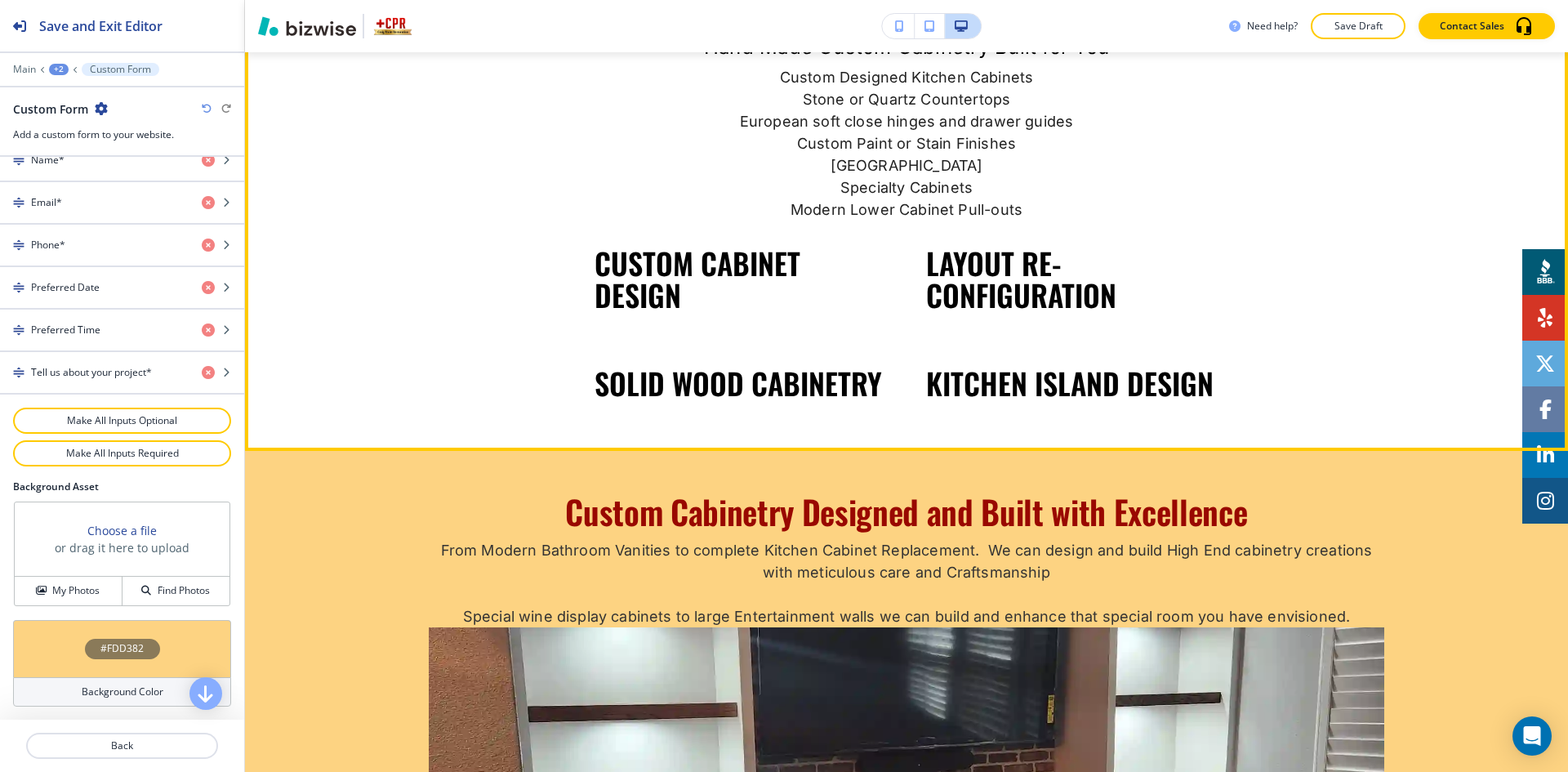
scroll to position [1062, 0]
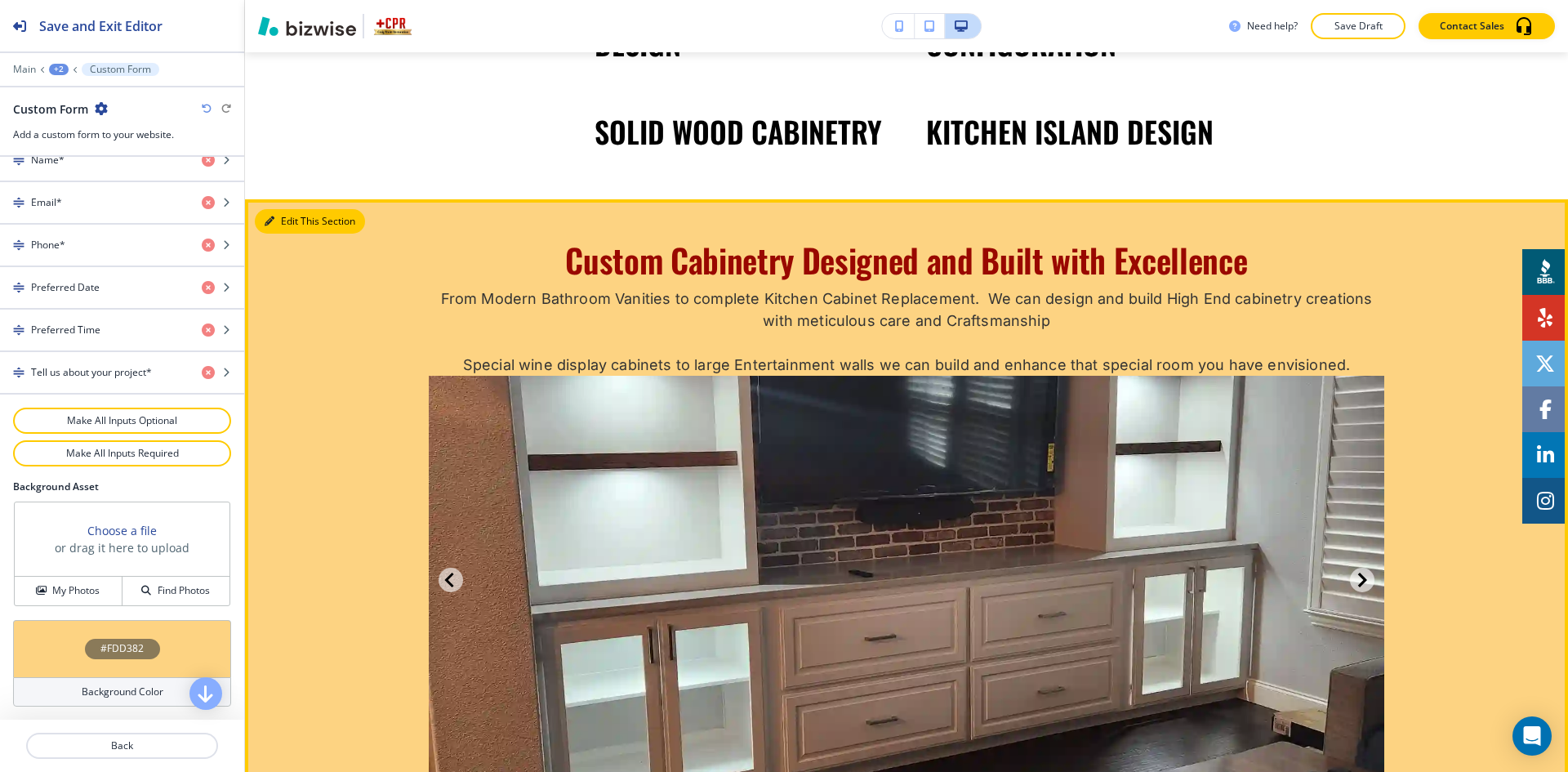
click at [283, 225] on button "Edit This Section" at bounding box center [309, 222] width 110 height 25
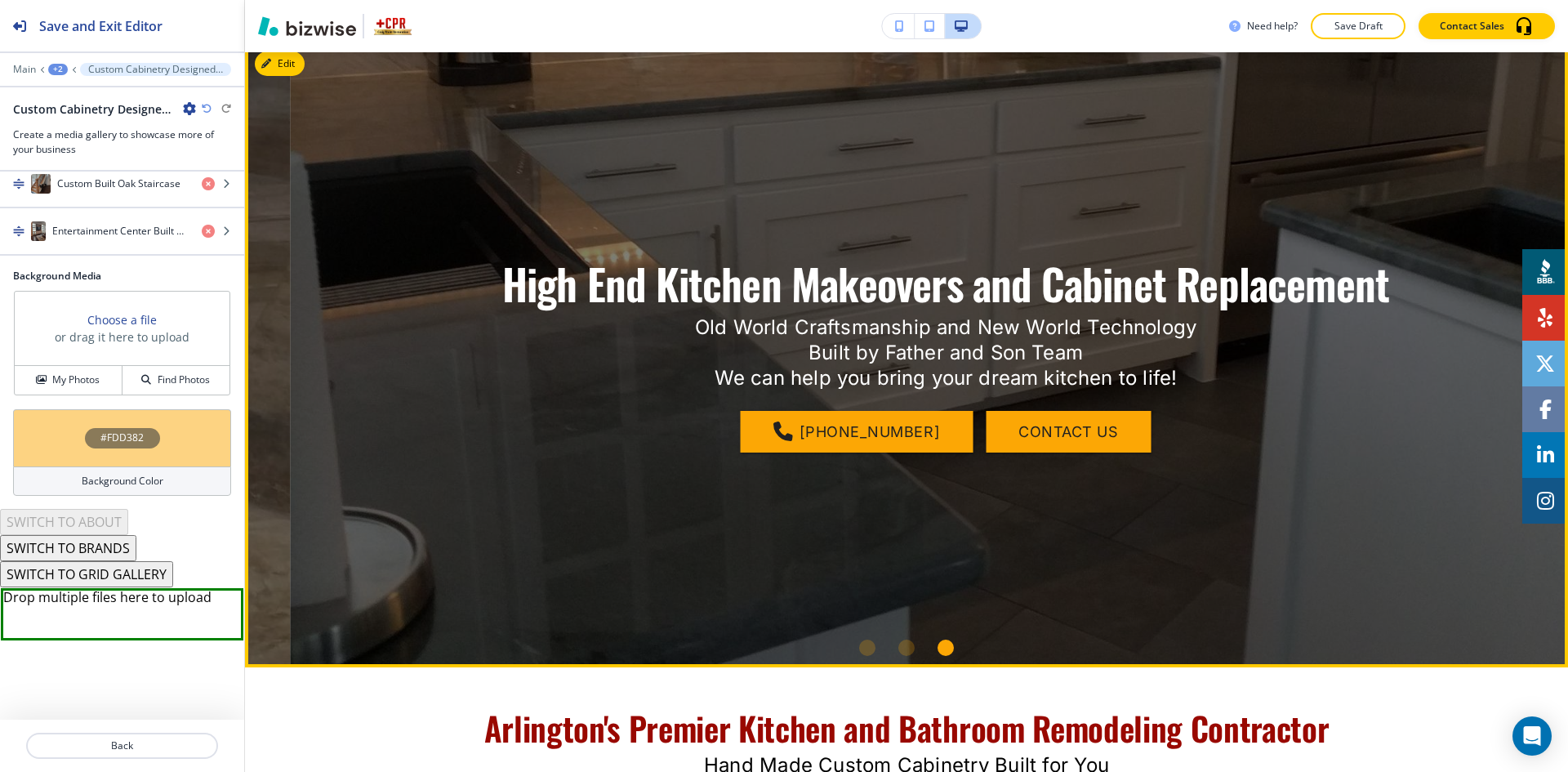
scroll to position [0, 0]
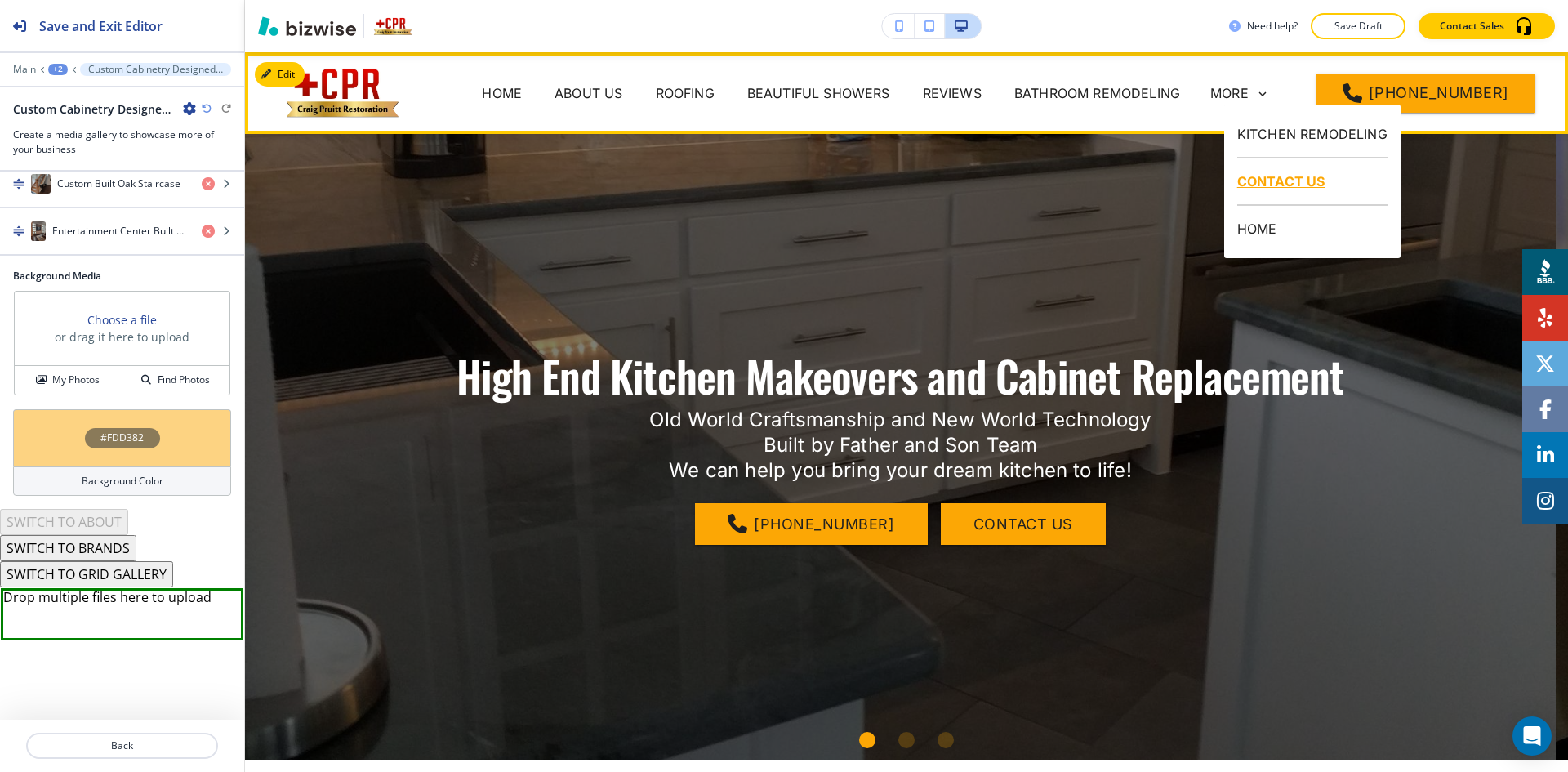
click at [1267, 186] on p "CONTACT US" at bounding box center [1312, 182] width 150 height 47
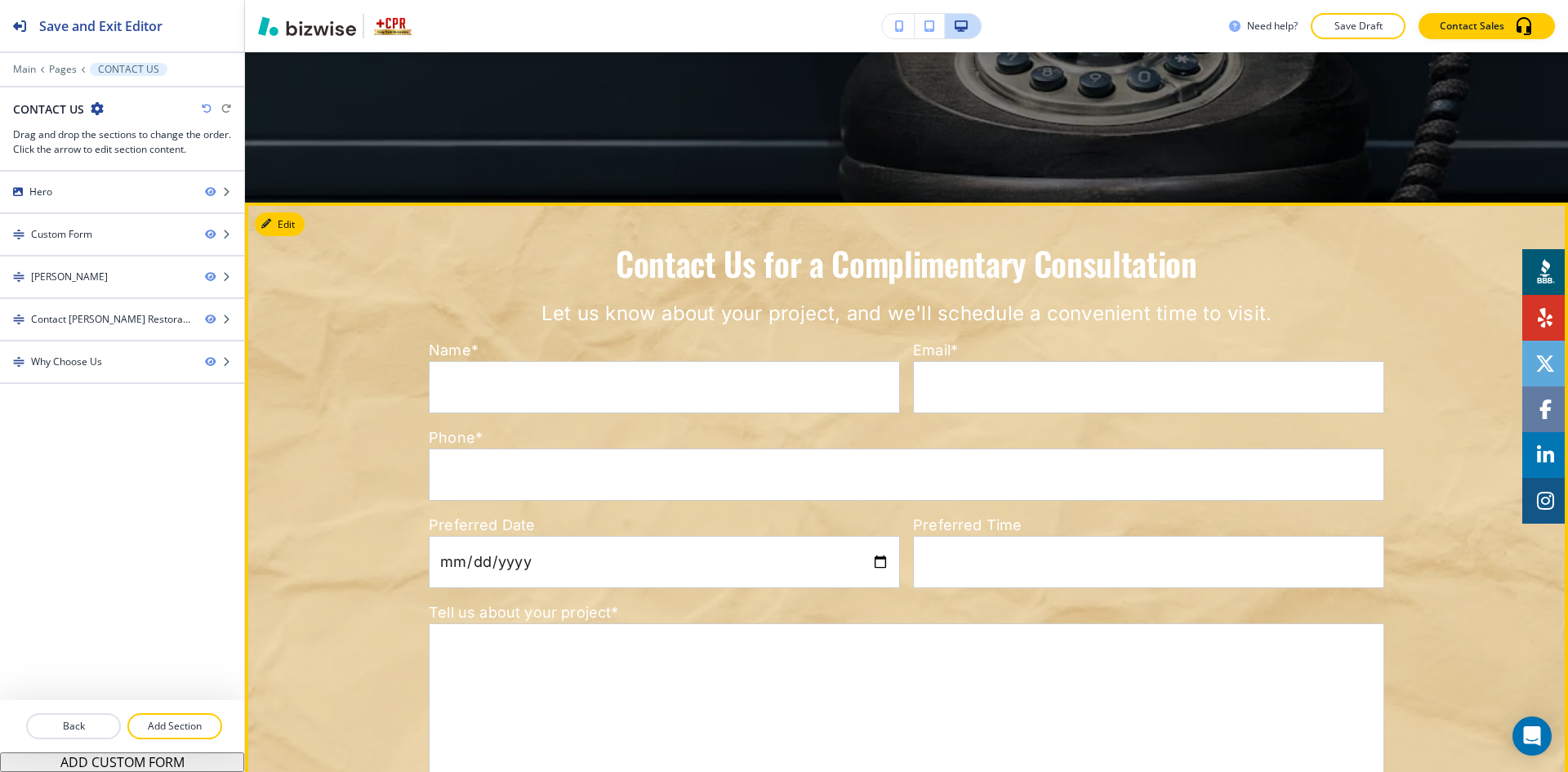
scroll to position [572, 0]
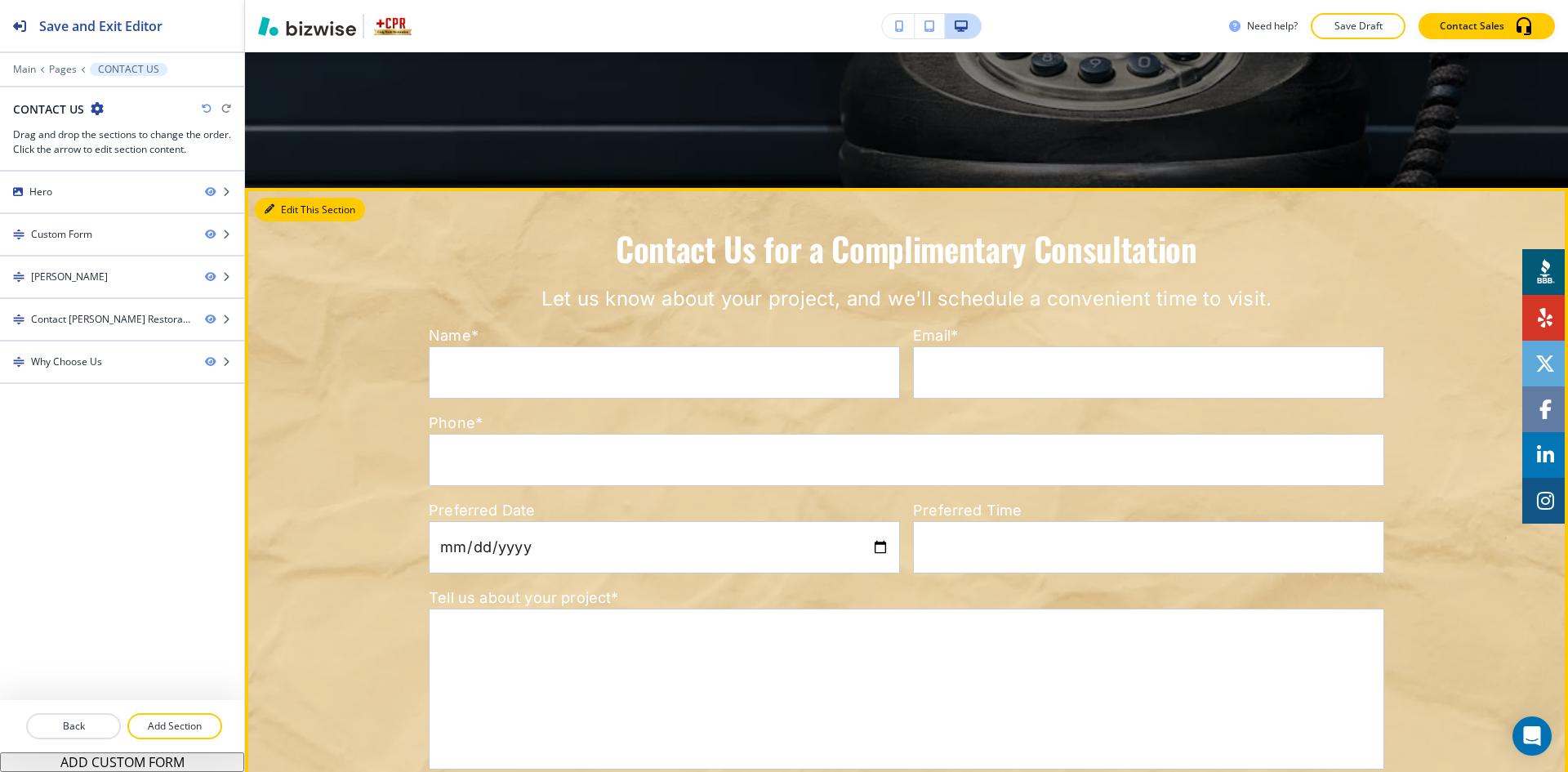
click at [287, 215] on button "Edit This Section" at bounding box center [309, 210] width 110 height 25
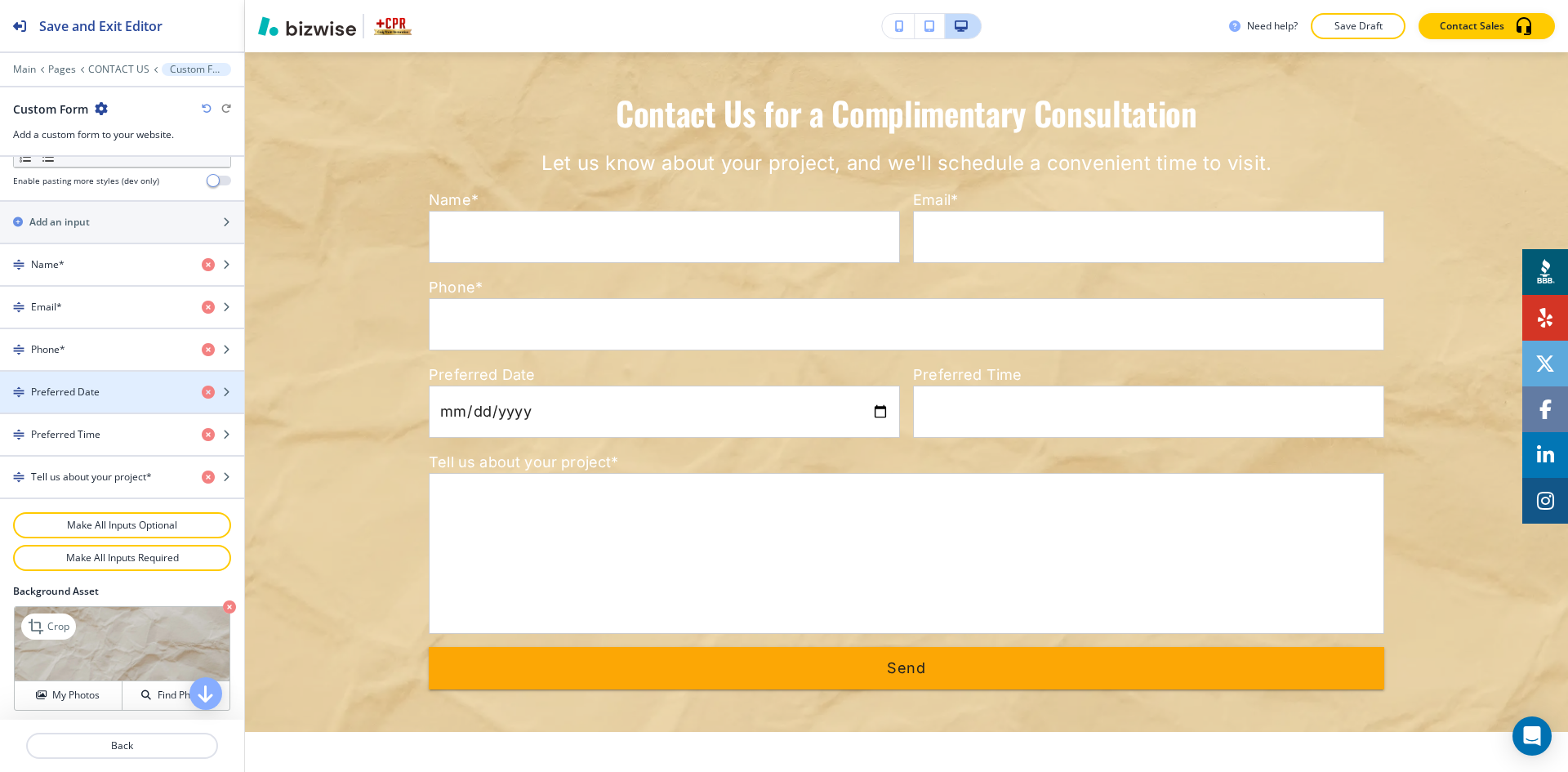
scroll to position [788, 0]
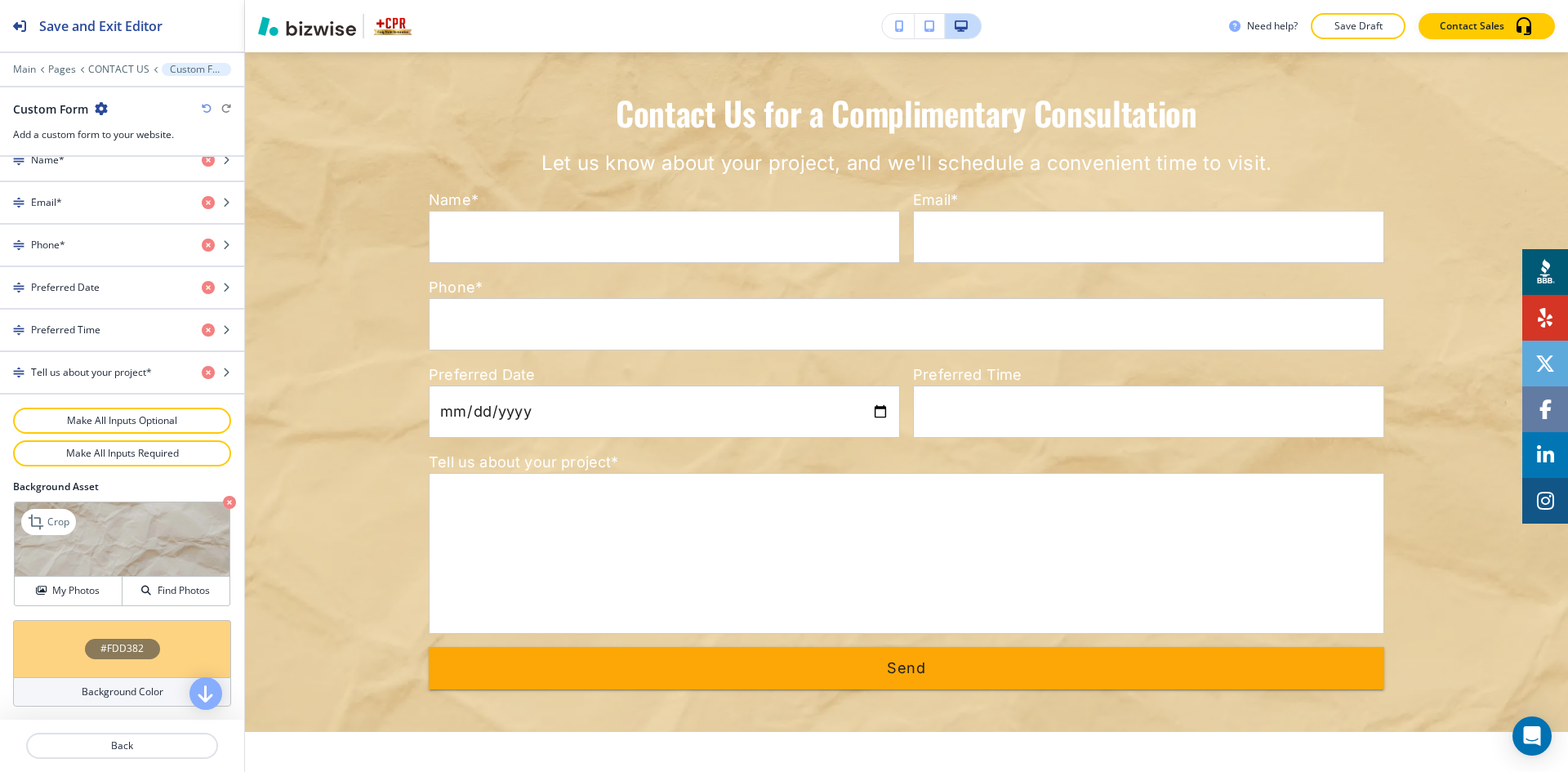
click at [223, 499] on icon "button" at bounding box center [229, 502] width 13 height 13
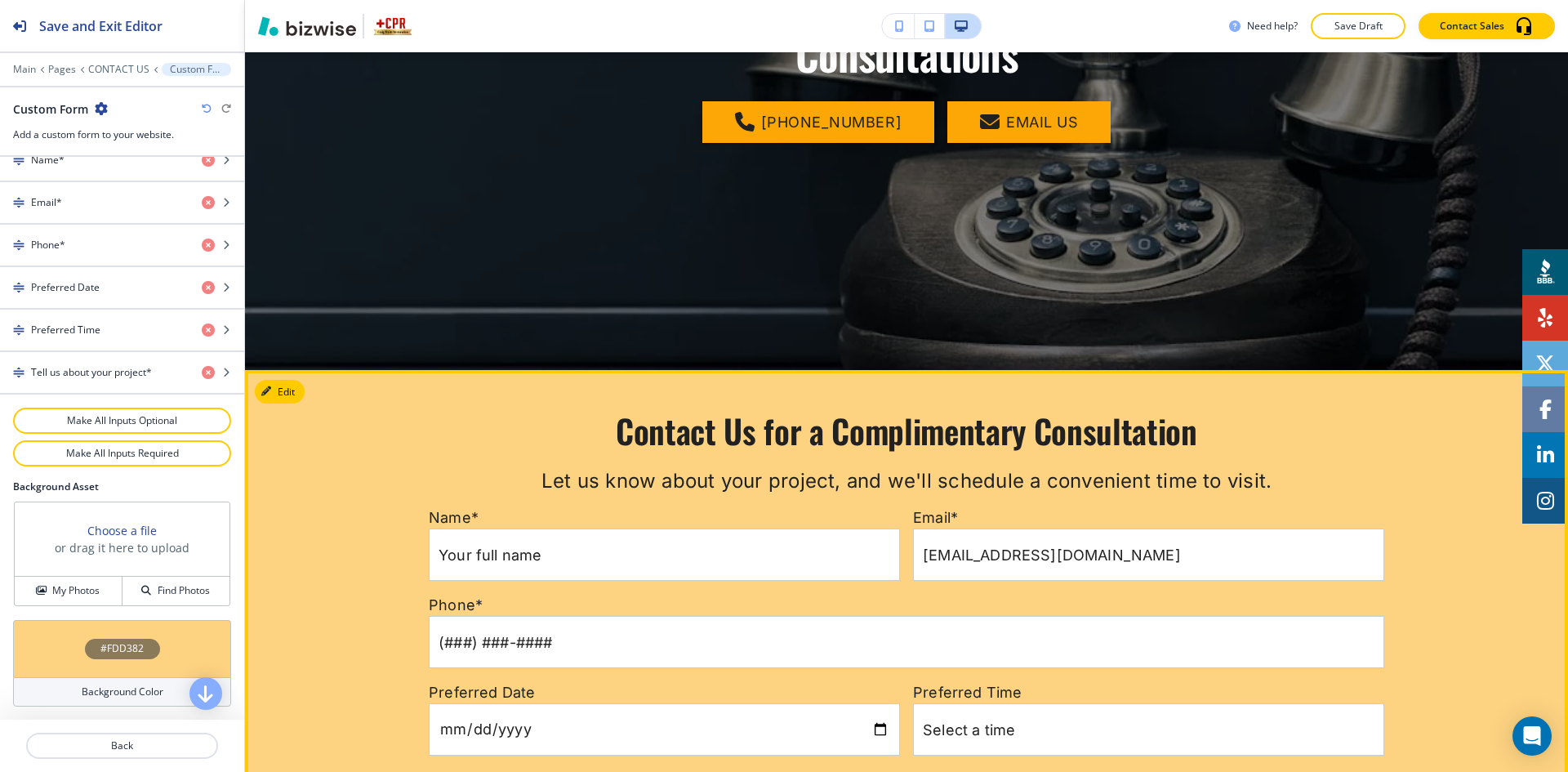
scroll to position [18, 0]
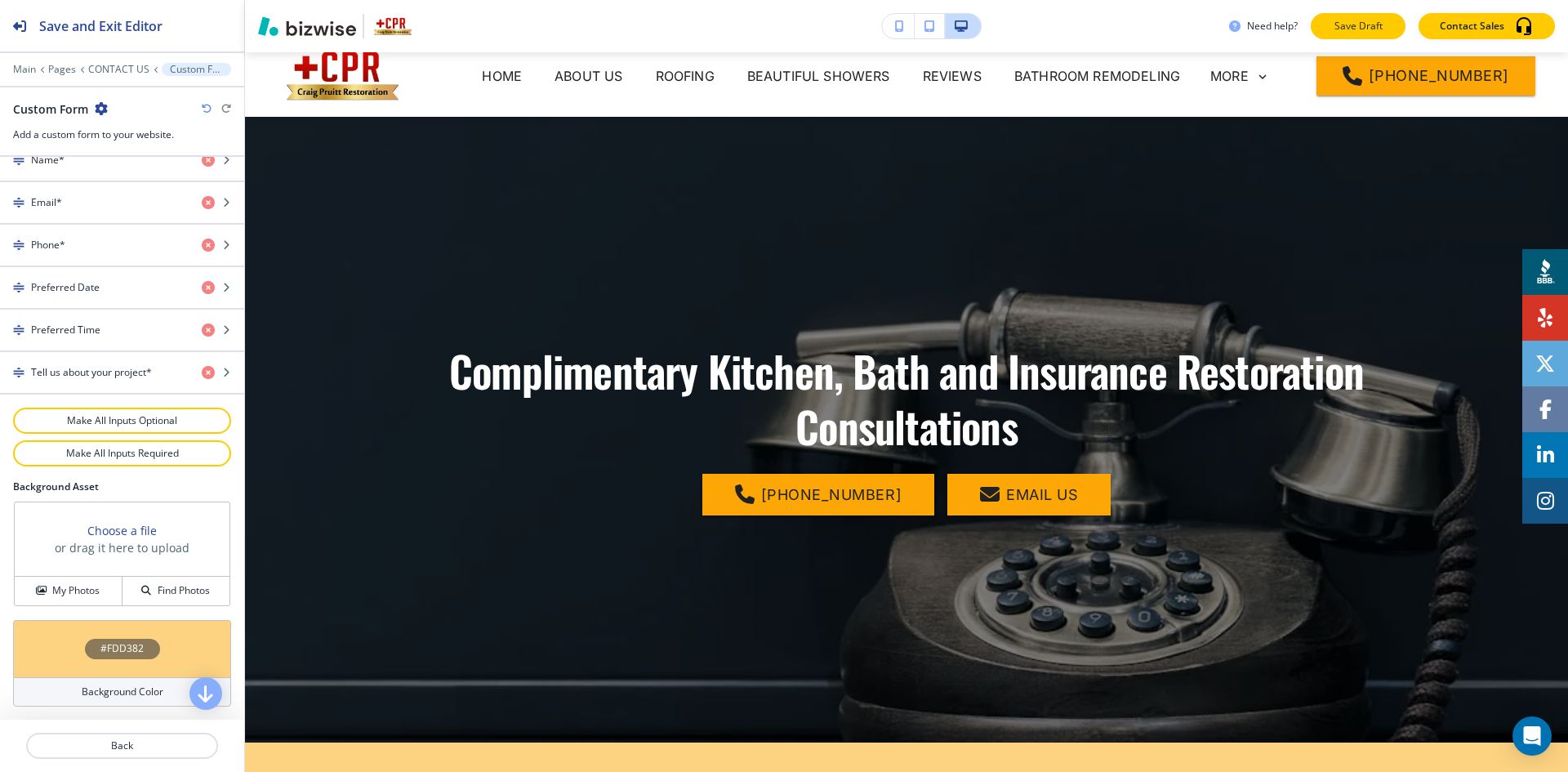
click at [1355, 23] on p "Save Draft" at bounding box center [1358, 25] width 52 height 15
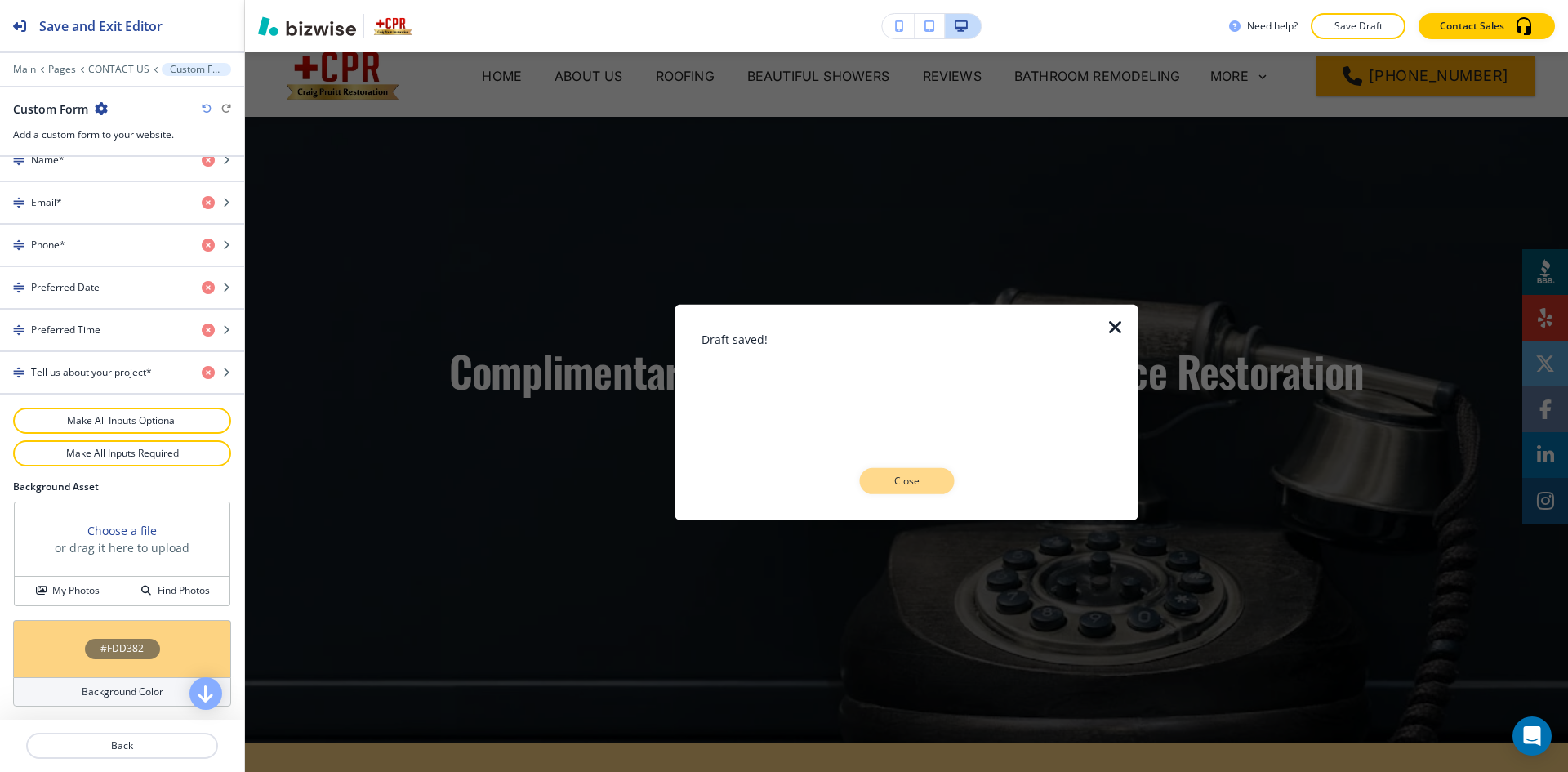
click at [920, 477] on p "Close" at bounding box center [906, 481] width 52 height 15
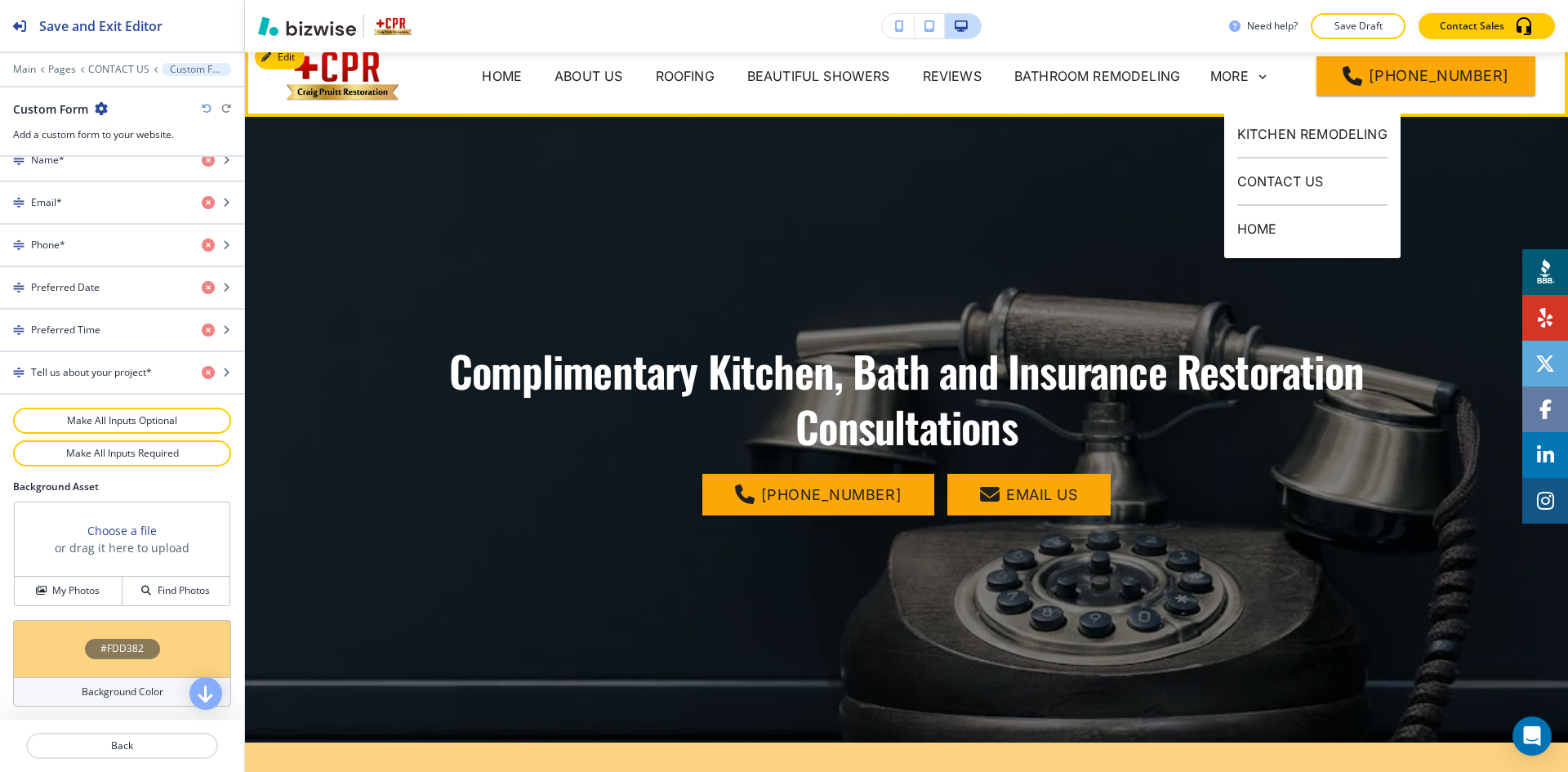
click at [1239, 229] on p "HOME" at bounding box center [1312, 229] width 150 height 46
click at [1252, 227] on p "HOME" at bounding box center [1312, 229] width 150 height 46
click at [1297, 234] on p "HOME" at bounding box center [1312, 229] width 150 height 46
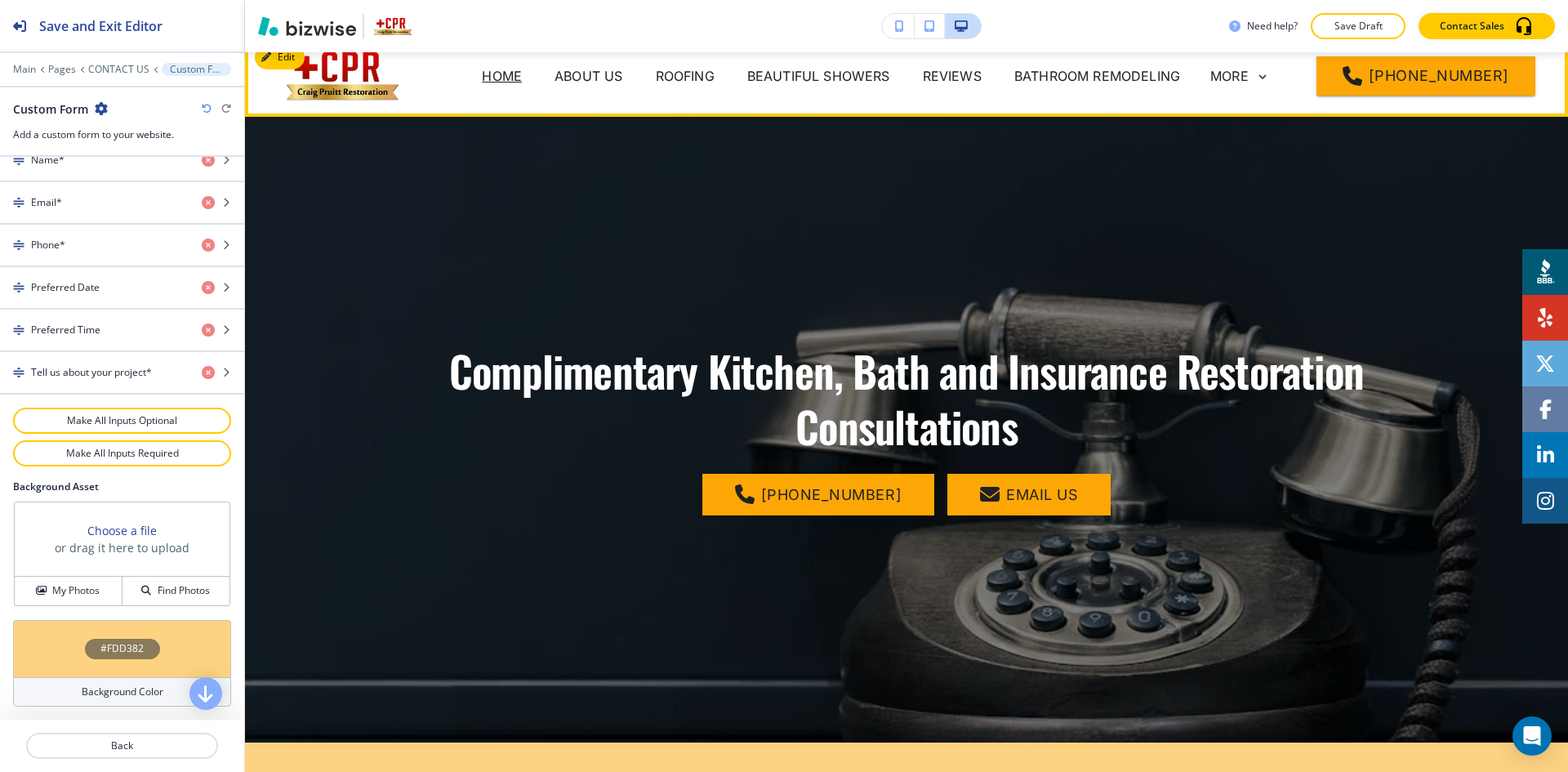
click at [522, 70] on p "HOME" at bounding box center [502, 76] width 40 height 19
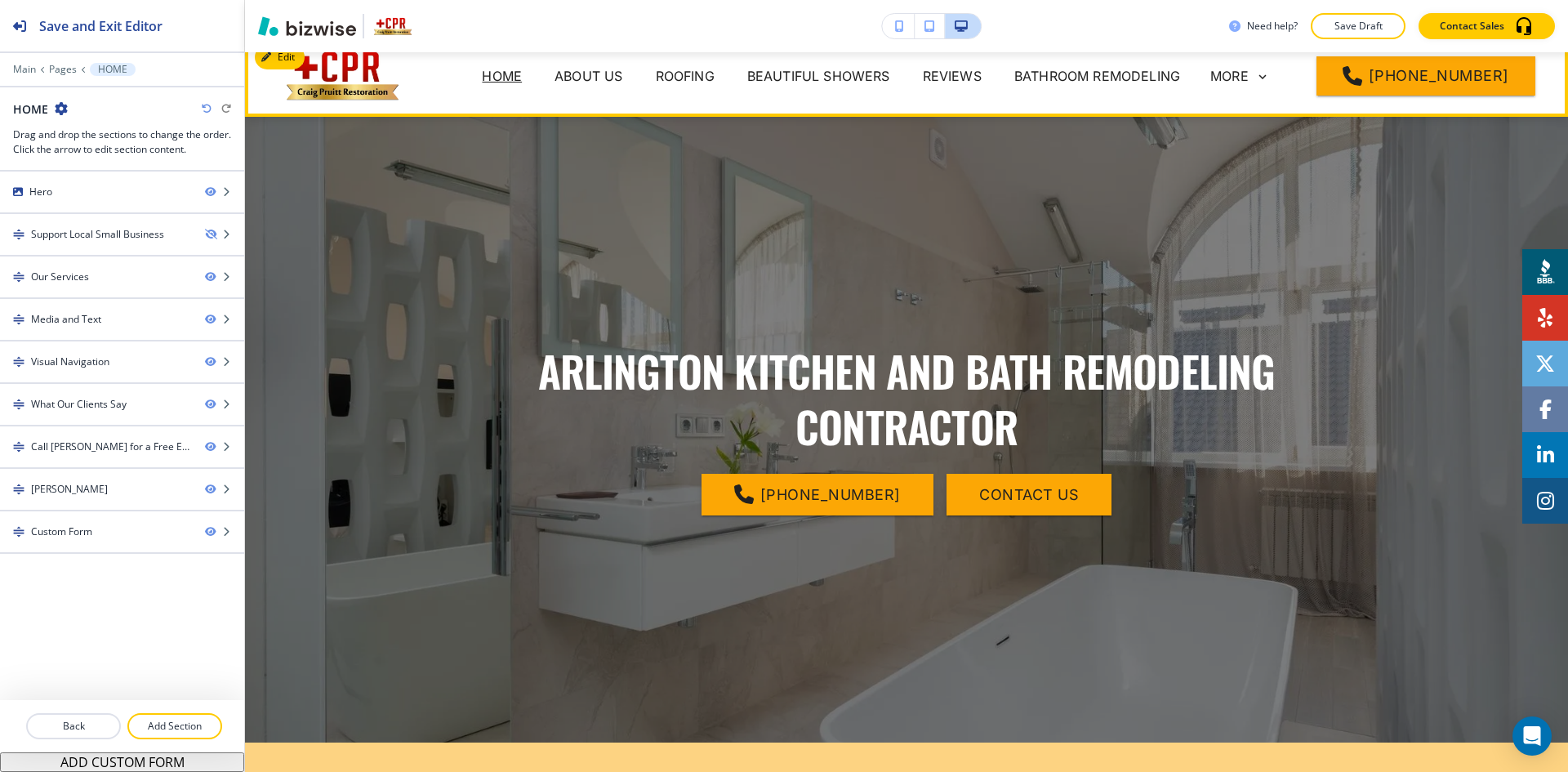
scroll to position [0, 0]
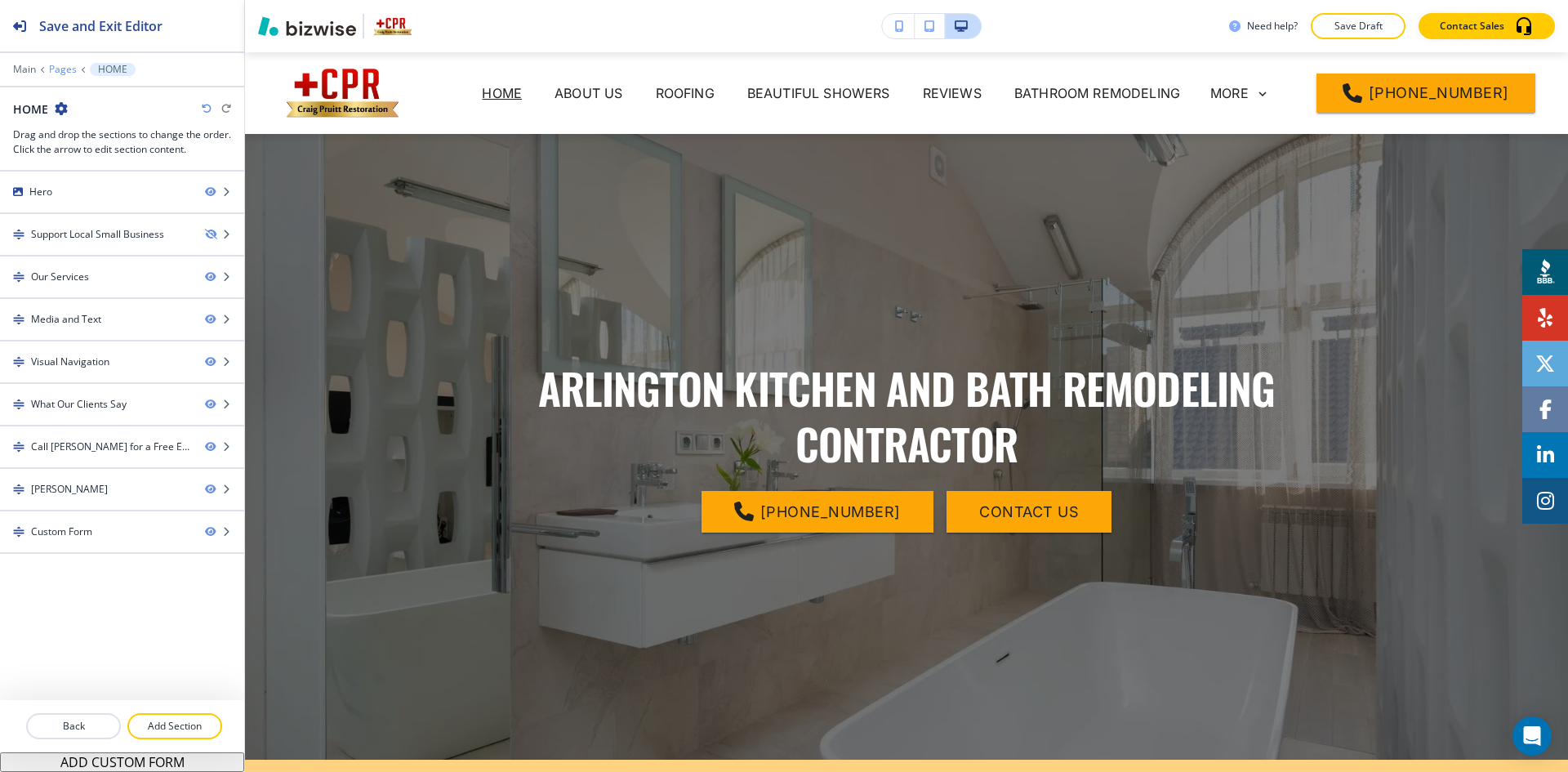
click at [68, 70] on p "Pages" at bounding box center [63, 69] width 28 height 11
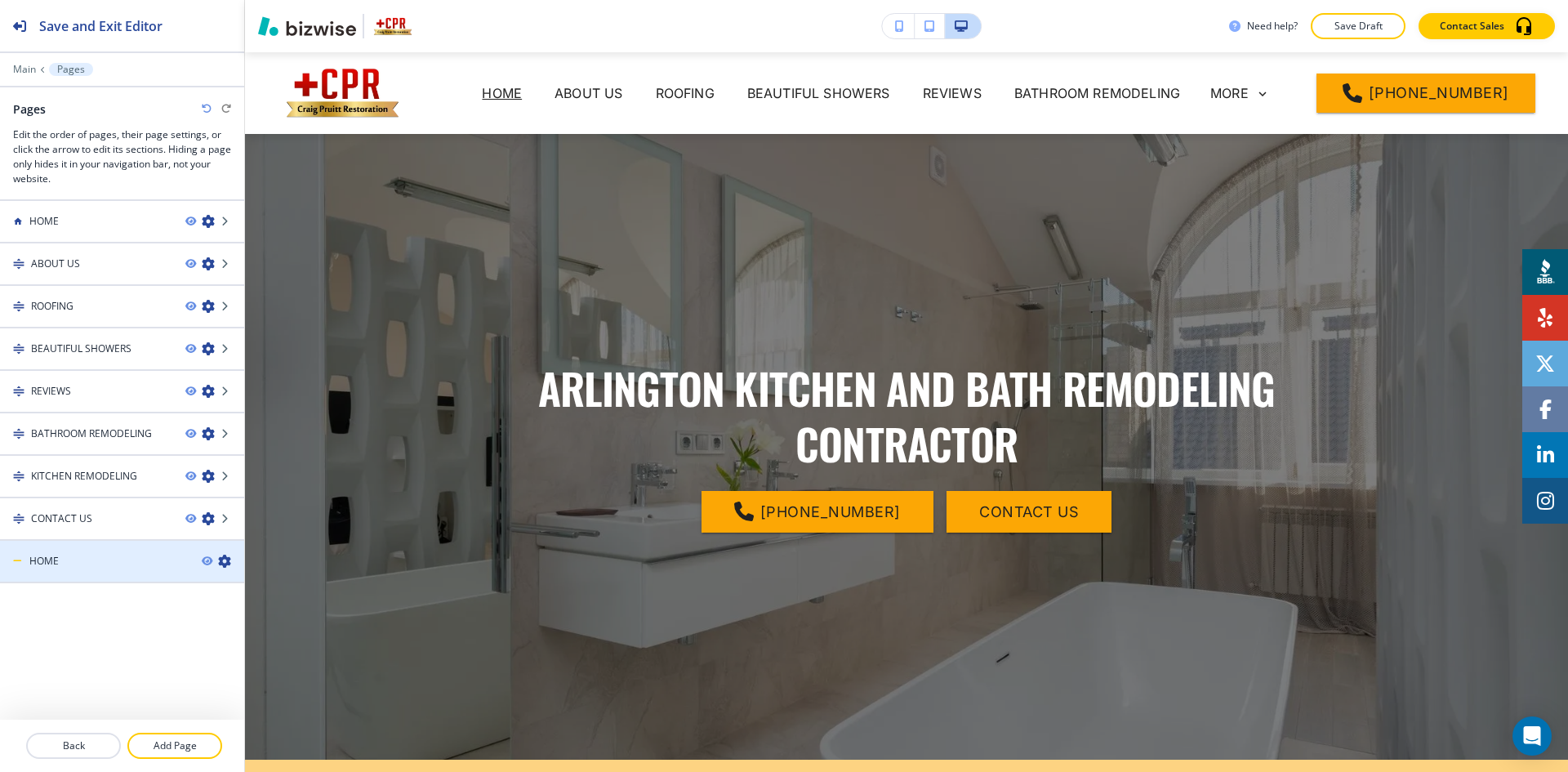
click at [156, 564] on div "HOME" at bounding box center [94, 561] width 189 height 15
click at [139, 564] on div "HOME" at bounding box center [94, 561] width 189 height 15
click at [223, 564] on icon "button" at bounding box center [224, 561] width 13 height 13
click at [149, 564] on div "HOME" at bounding box center [94, 561] width 189 height 15
click at [223, 560] on icon "button" at bounding box center [224, 561] width 13 height 13
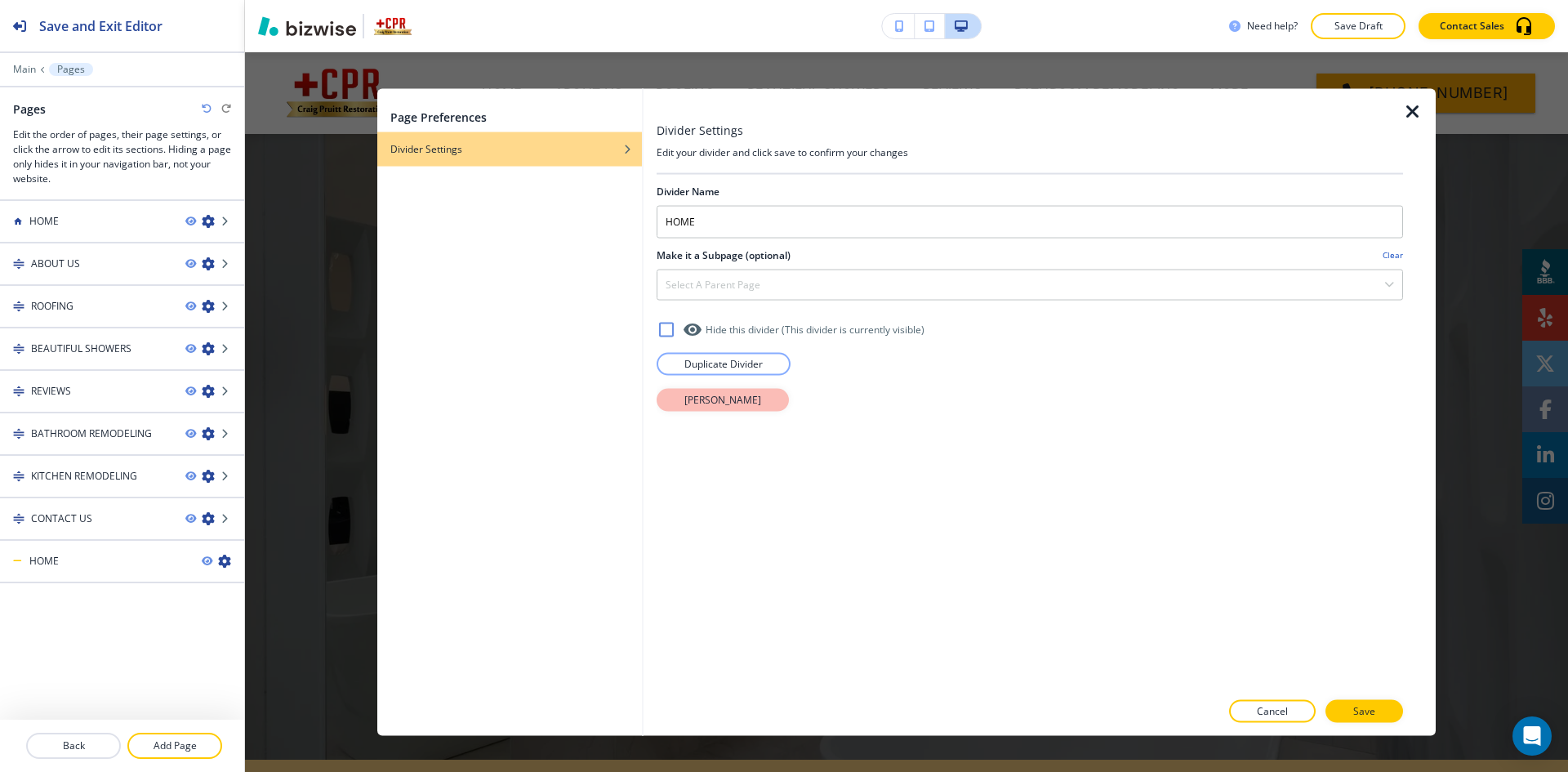
click at [748, 403] on p "[PERSON_NAME]" at bounding box center [722, 399] width 76 height 15
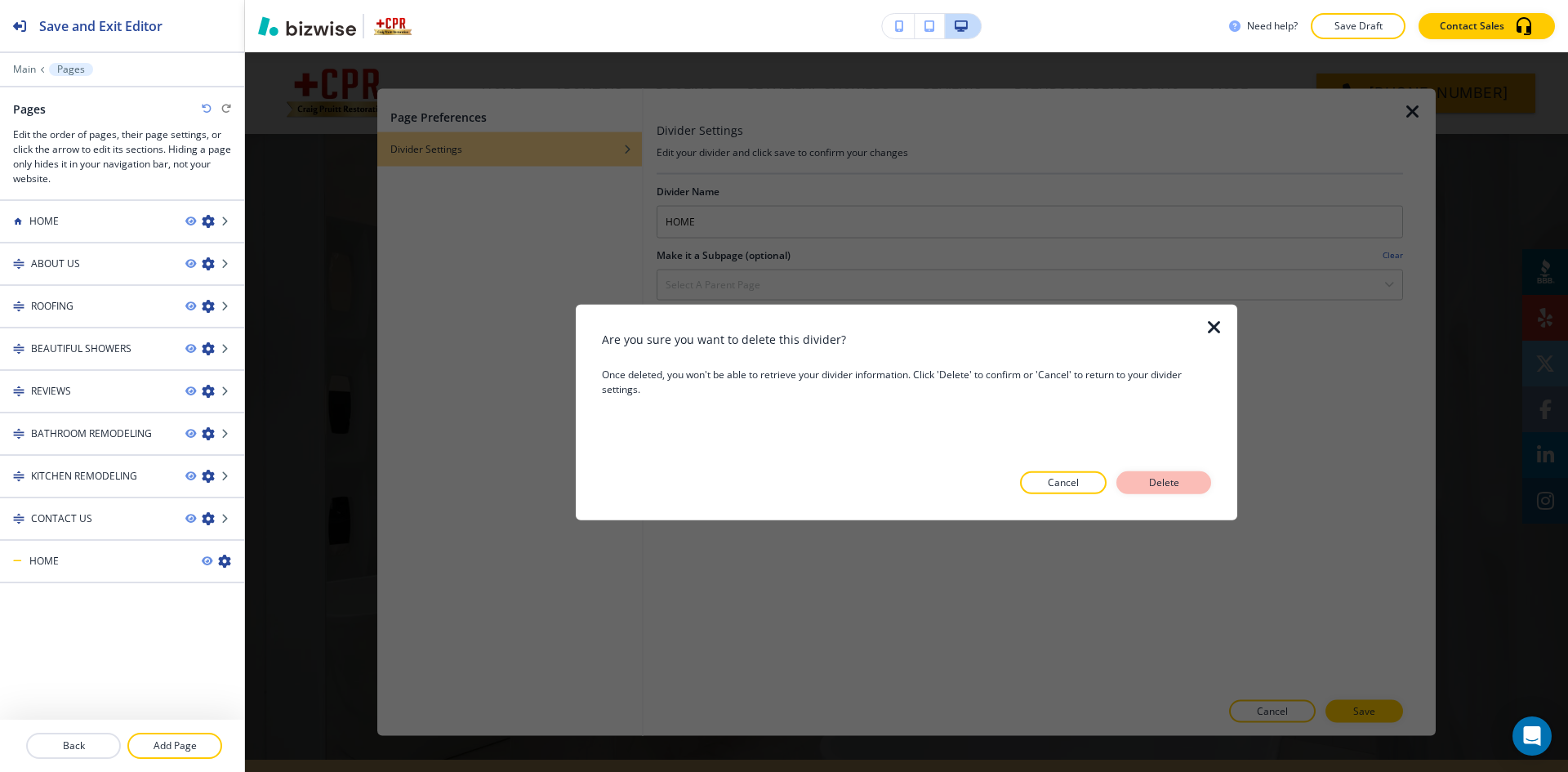
click at [1177, 485] on p "Delete" at bounding box center [1164, 483] width 40 height 15
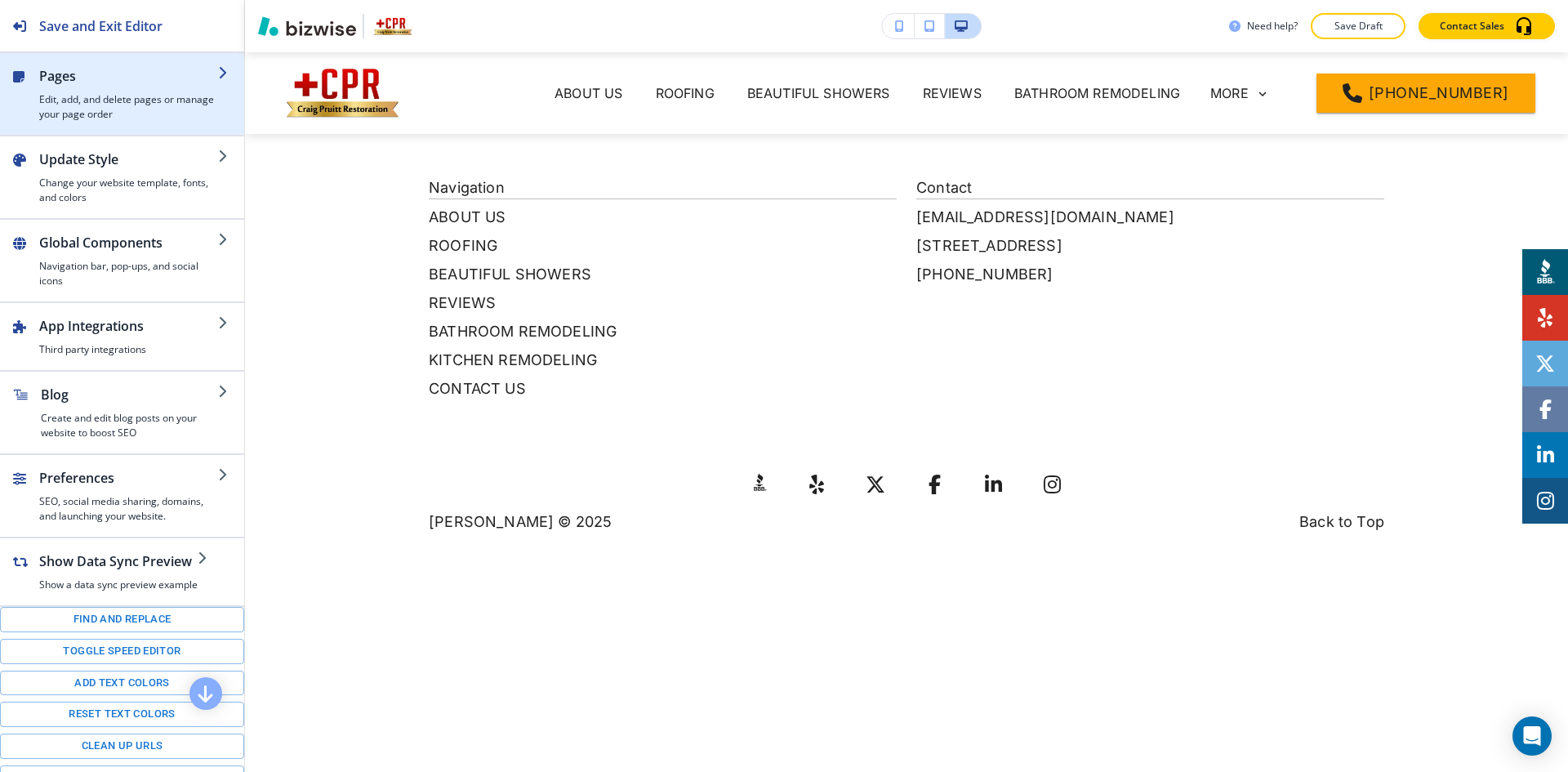
click at [136, 106] on h4 "Edit, add, and delete pages or manage your page order" at bounding box center [129, 106] width 179 height 29
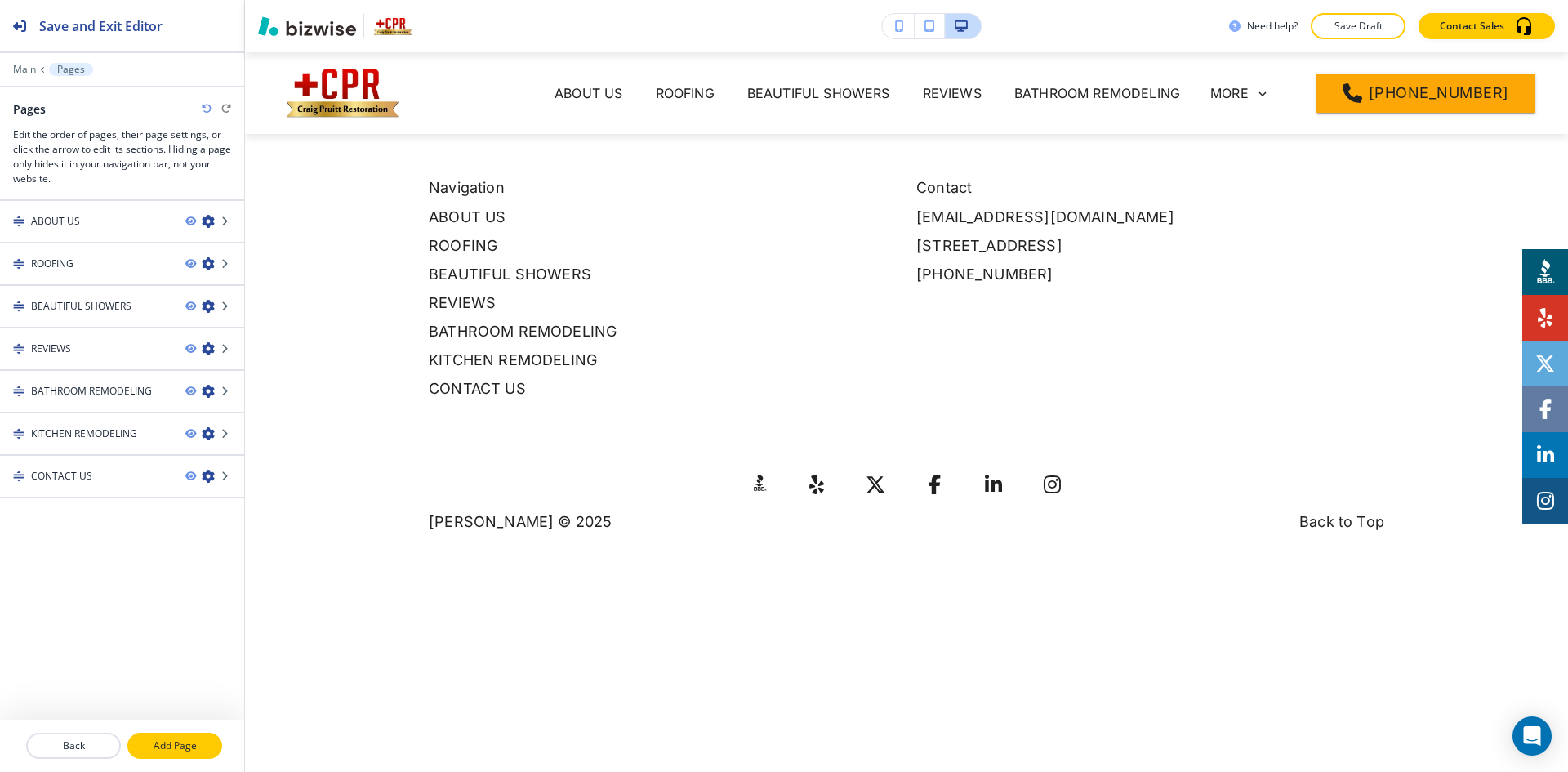
click at [183, 740] on p "Add Page" at bounding box center [175, 746] width 91 height 15
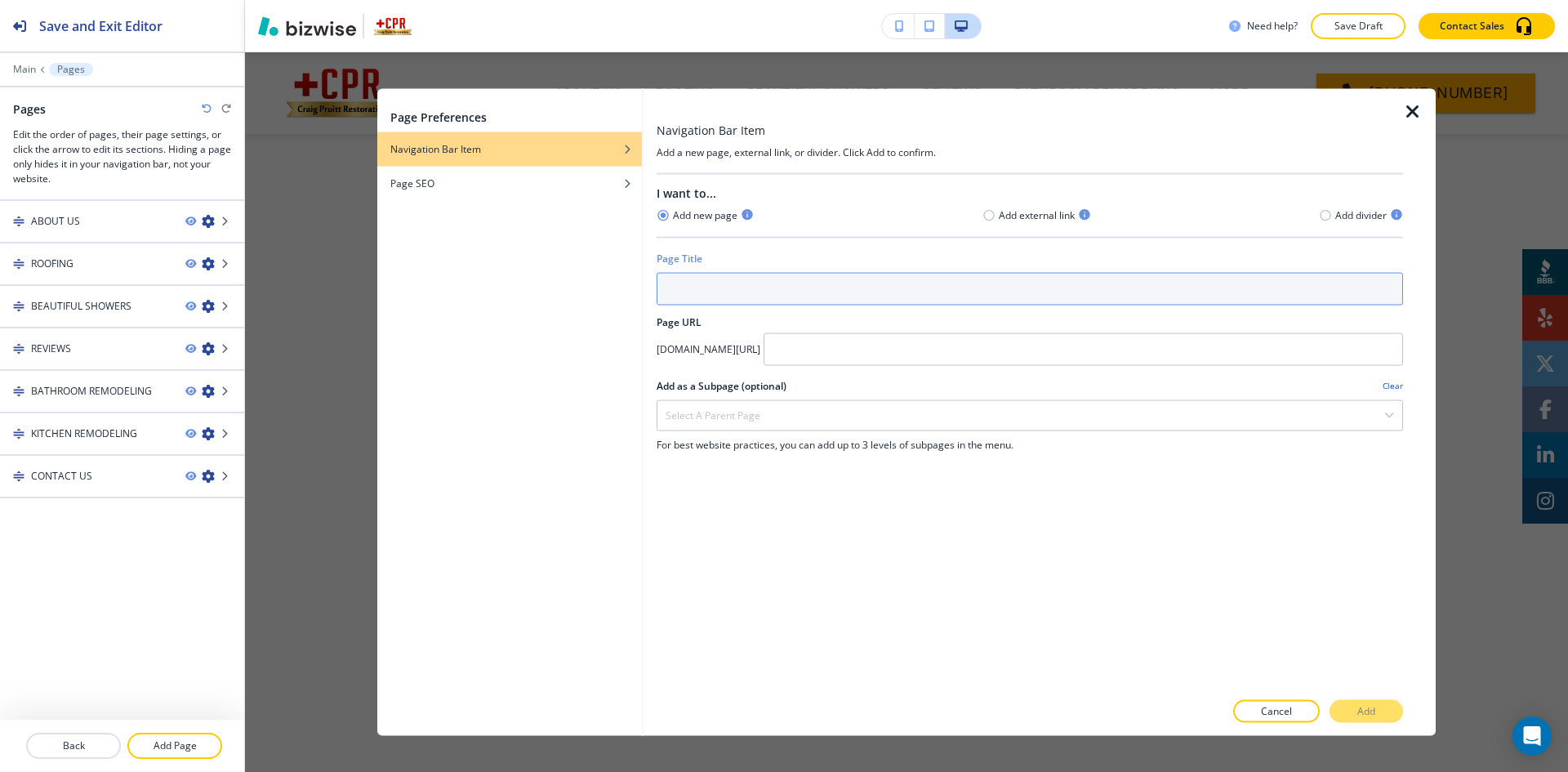
click at [708, 283] on input "text" at bounding box center [1029, 288] width 746 height 33
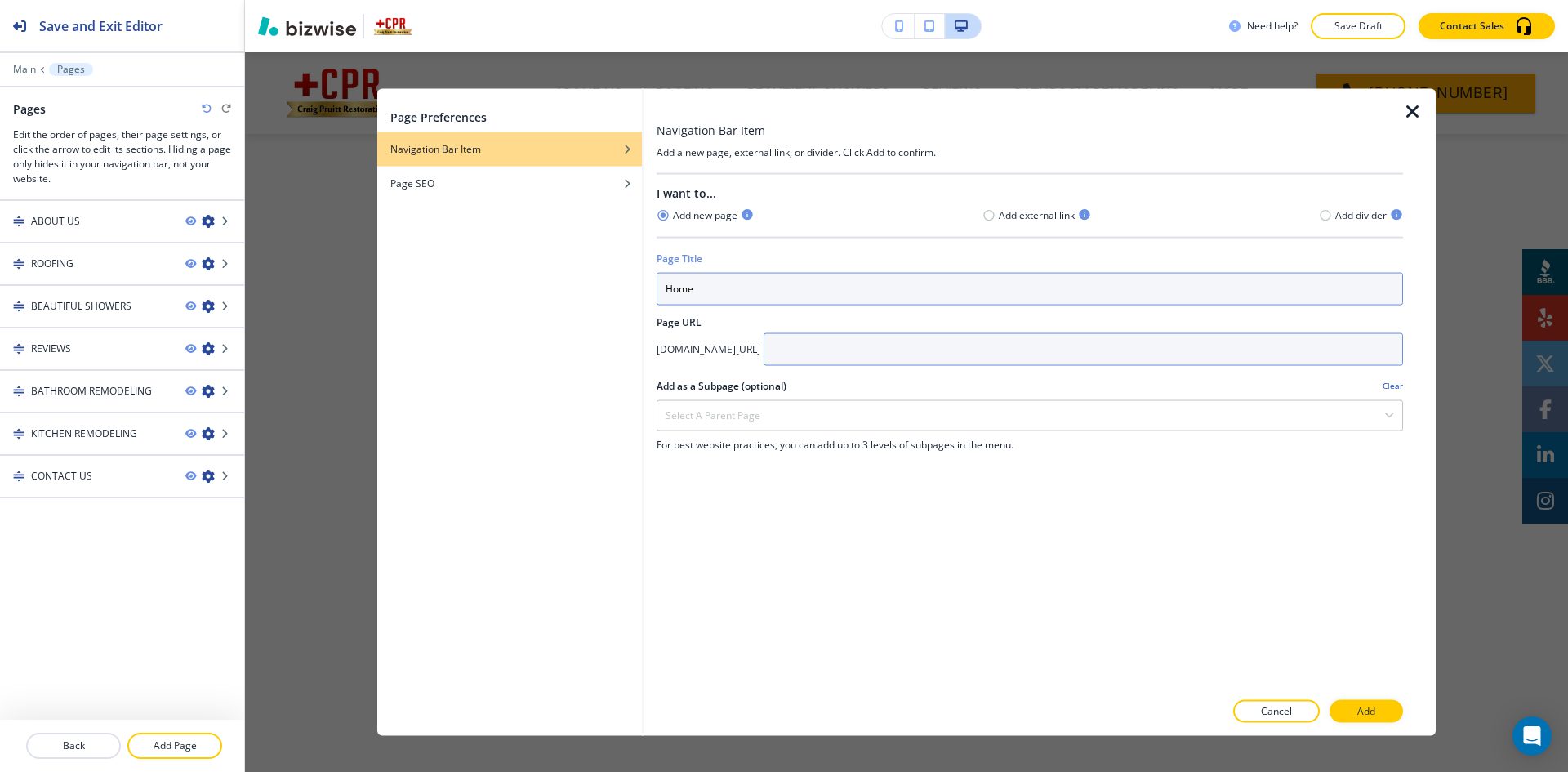
type input "Home"
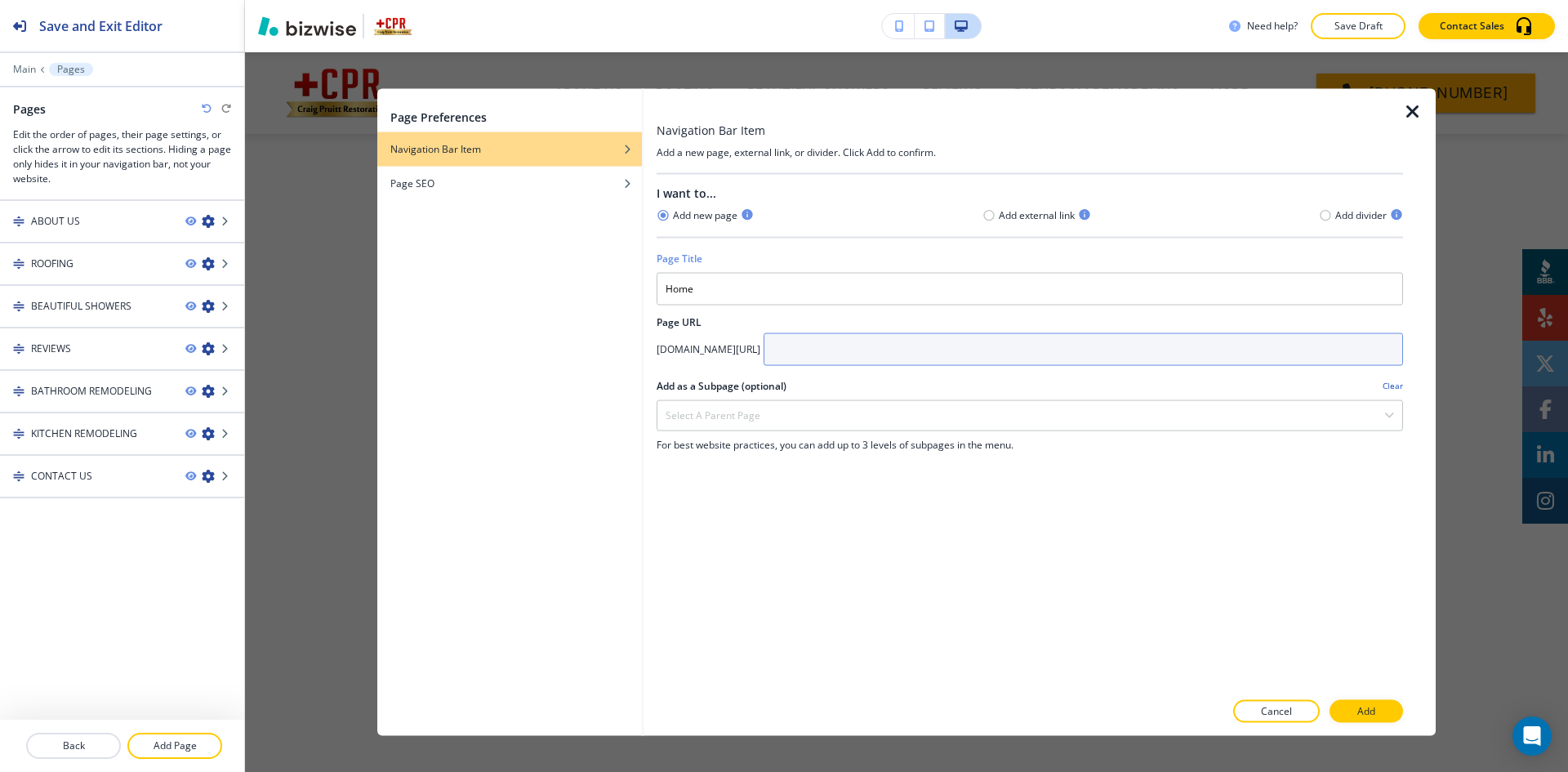
click at [896, 340] on input "text" at bounding box center [1084, 348] width 640 height 33
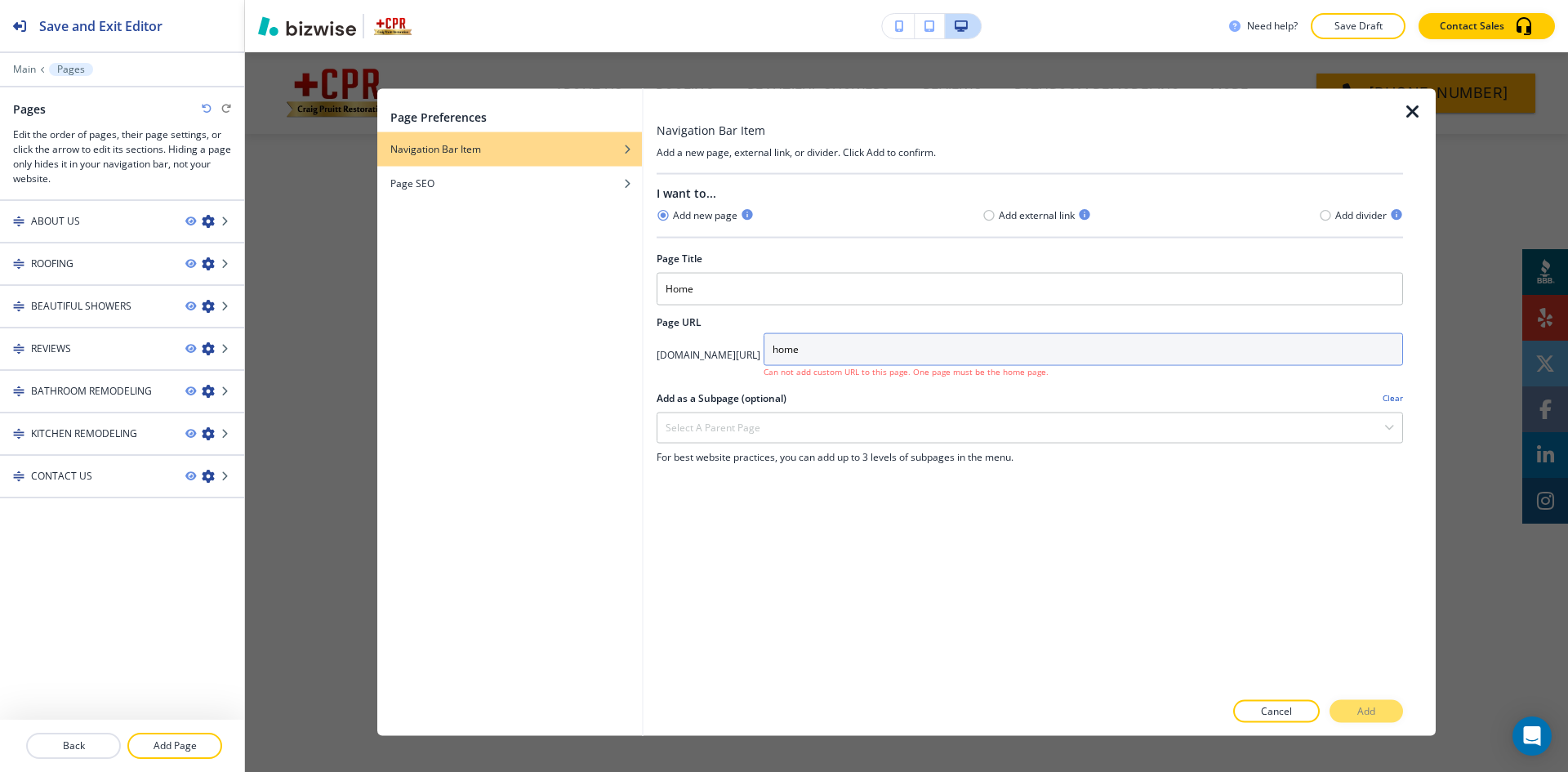
click at [866, 353] on input "home" at bounding box center [1084, 348] width 640 height 33
click at [925, 355] on input "-home" at bounding box center [1084, 348] width 640 height 33
click at [864, 352] on input "-home" at bounding box center [1084, 348] width 640 height 33
click at [871, 349] on input "home" at bounding box center [1084, 348] width 640 height 33
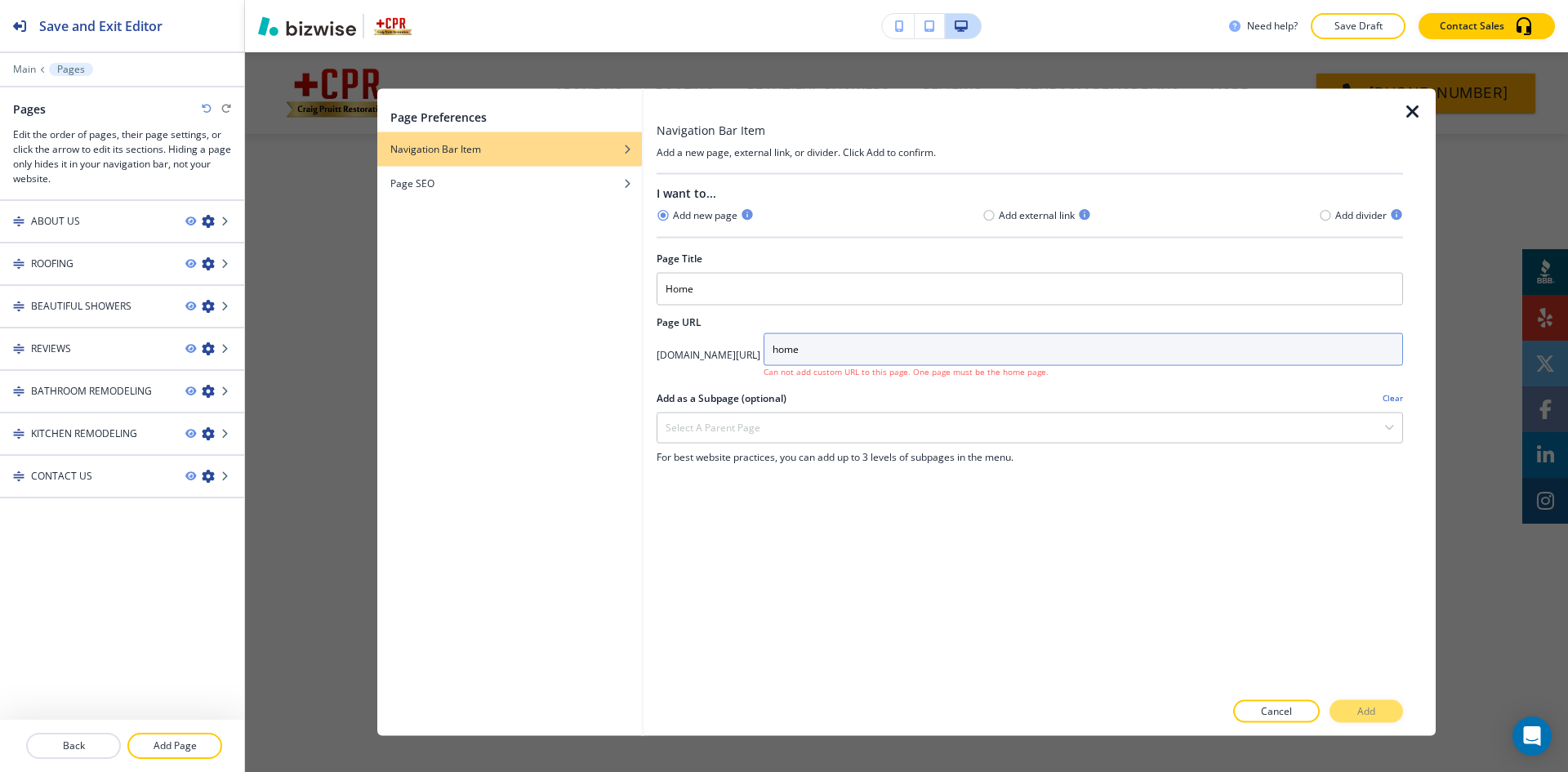
click at [911, 346] on input "home" at bounding box center [1084, 348] width 640 height 33
click at [896, 349] on input "homepage" at bounding box center [1084, 348] width 640 height 33
type input "home-page"
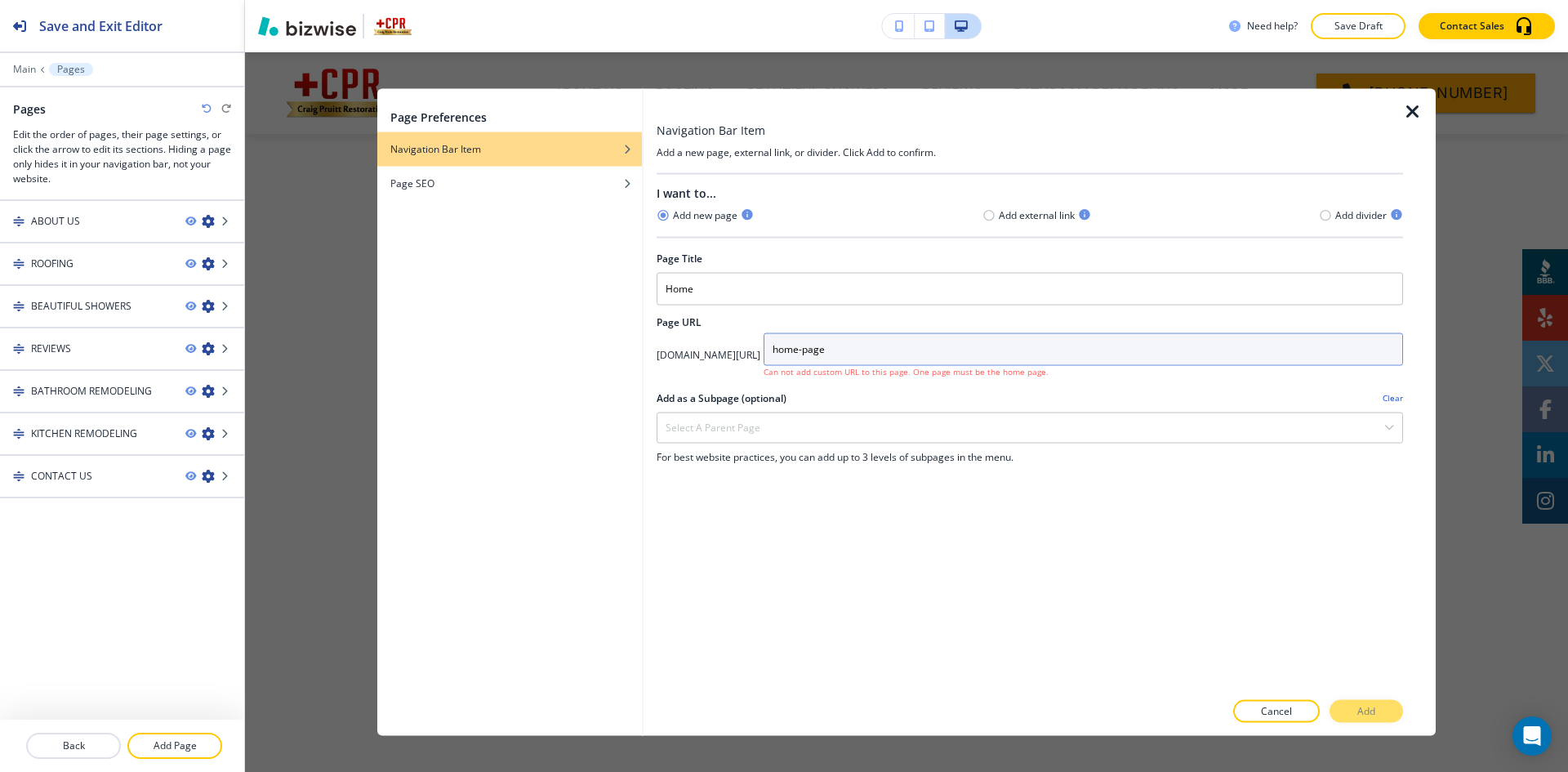
click at [1032, 346] on input "home-page" at bounding box center [1084, 348] width 640 height 33
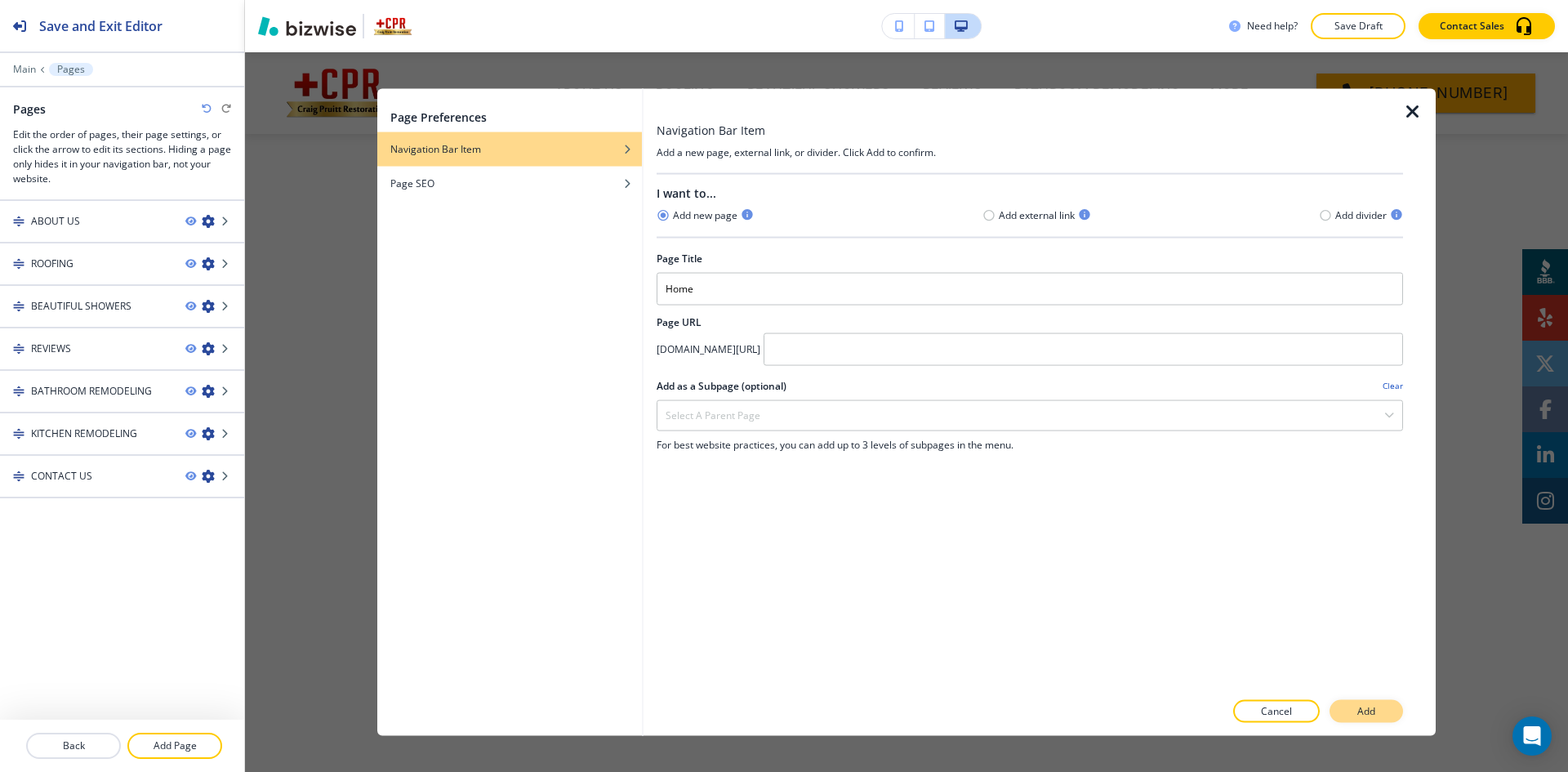
click at [1383, 708] on button "Add" at bounding box center [1367, 711] width 74 height 23
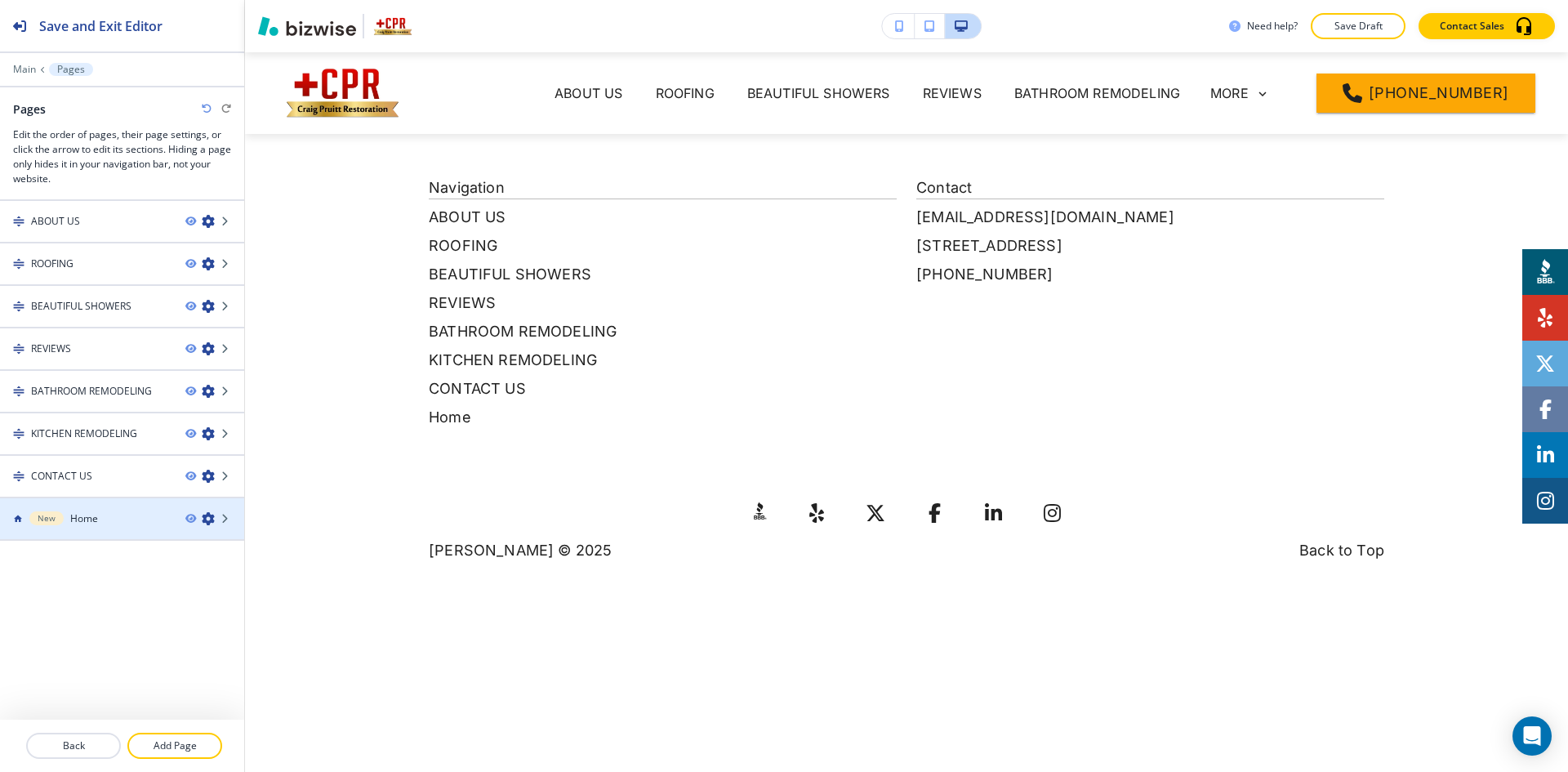
click at [102, 513] on div "New Home" at bounding box center [86, 519] width 172 height 15
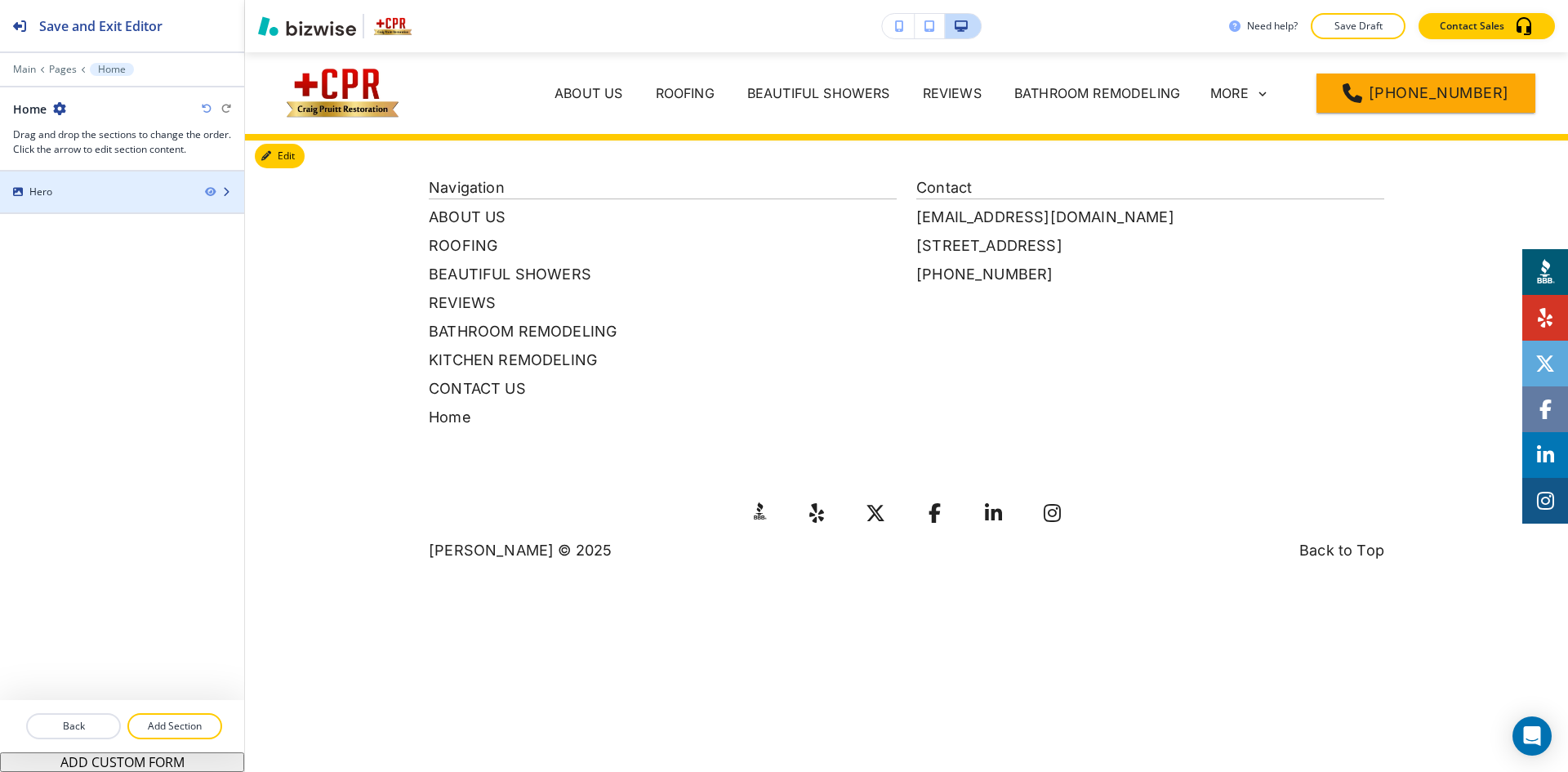
click at [159, 202] on div at bounding box center [122, 206] width 244 height 13
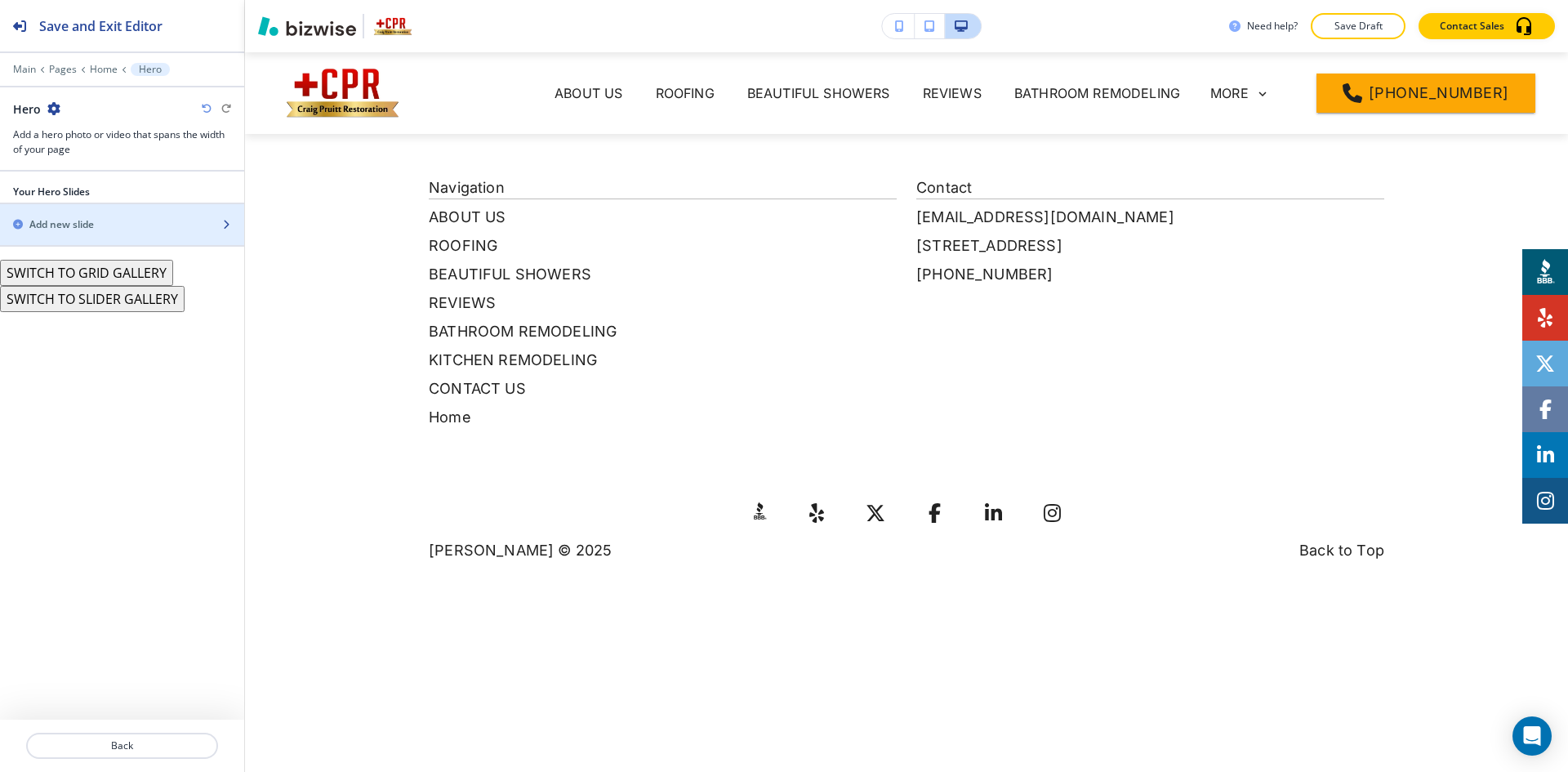
click at [133, 236] on div "button" at bounding box center [122, 238] width 244 height 13
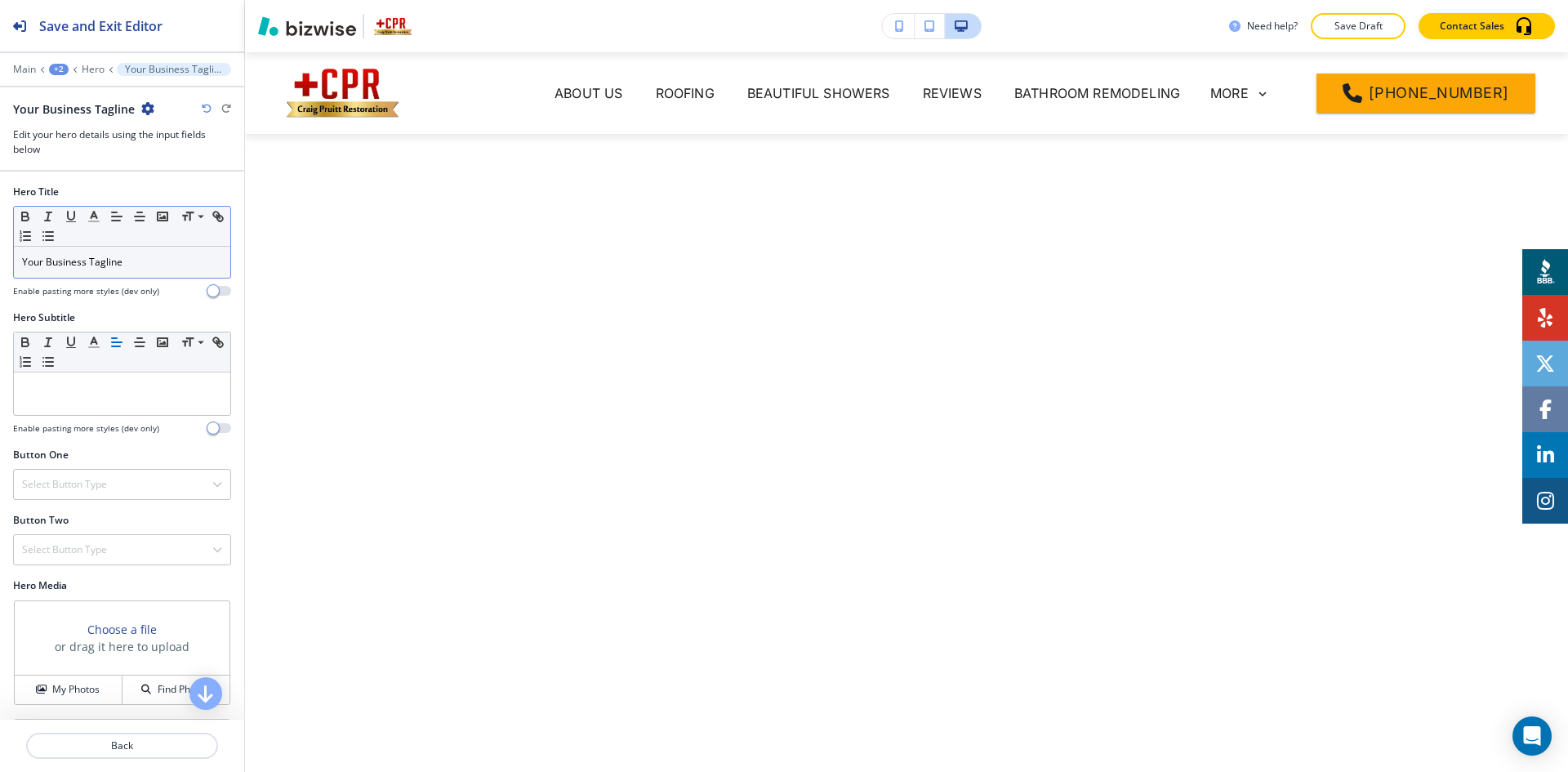
click at [144, 249] on div "Your Business Tagline" at bounding box center [122, 262] width 216 height 31
click at [146, 253] on div "Your Business Tagline" at bounding box center [122, 262] width 216 height 31
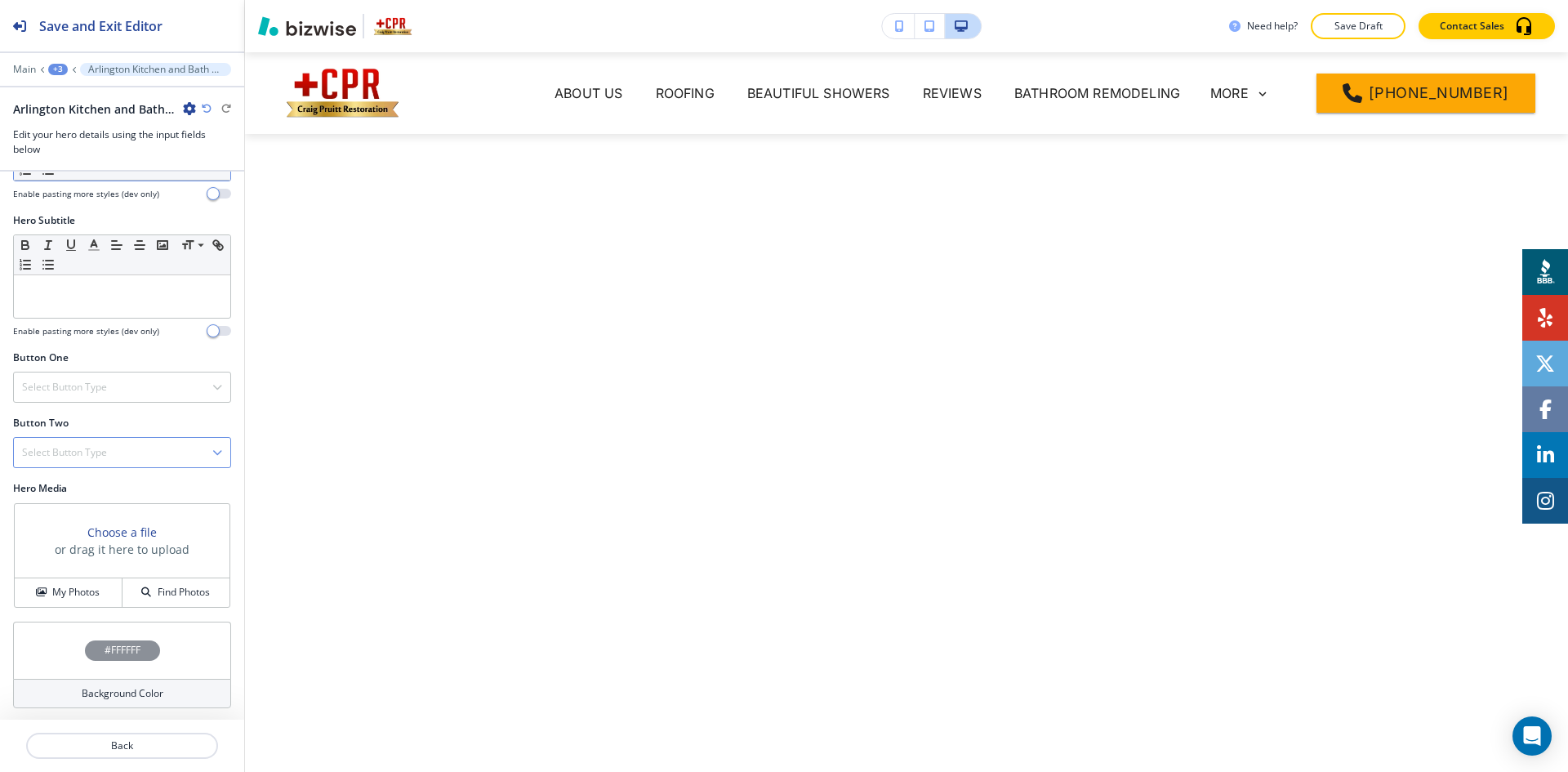
scroll to position [113, 0]
click at [76, 585] on h4 "My Photos" at bounding box center [76, 590] width 47 height 15
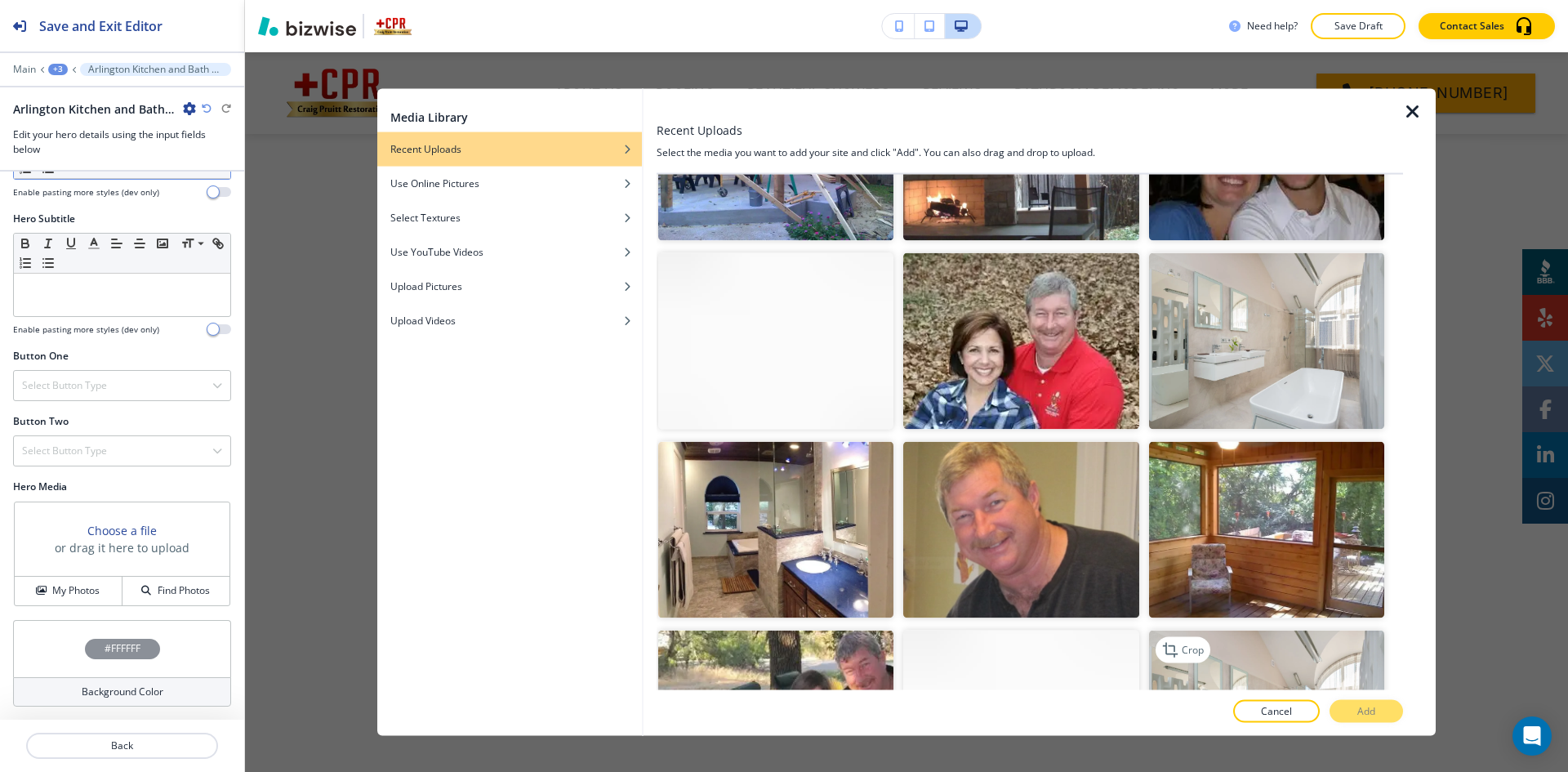
scroll to position [11274, 0]
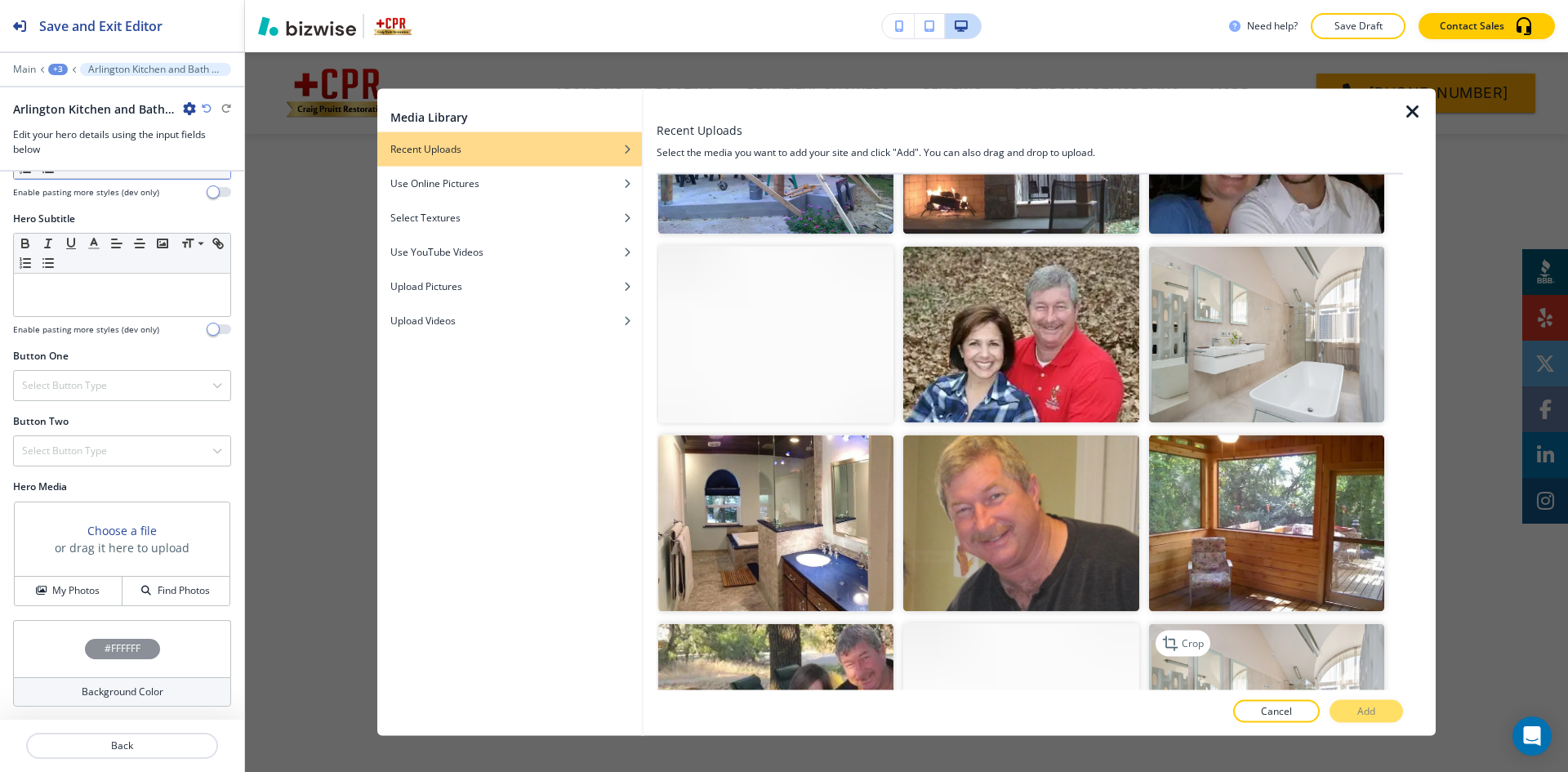
click at [1272, 624] on img "button" at bounding box center [1267, 712] width 236 height 177
click at [1382, 714] on button "Add" at bounding box center [1367, 711] width 74 height 23
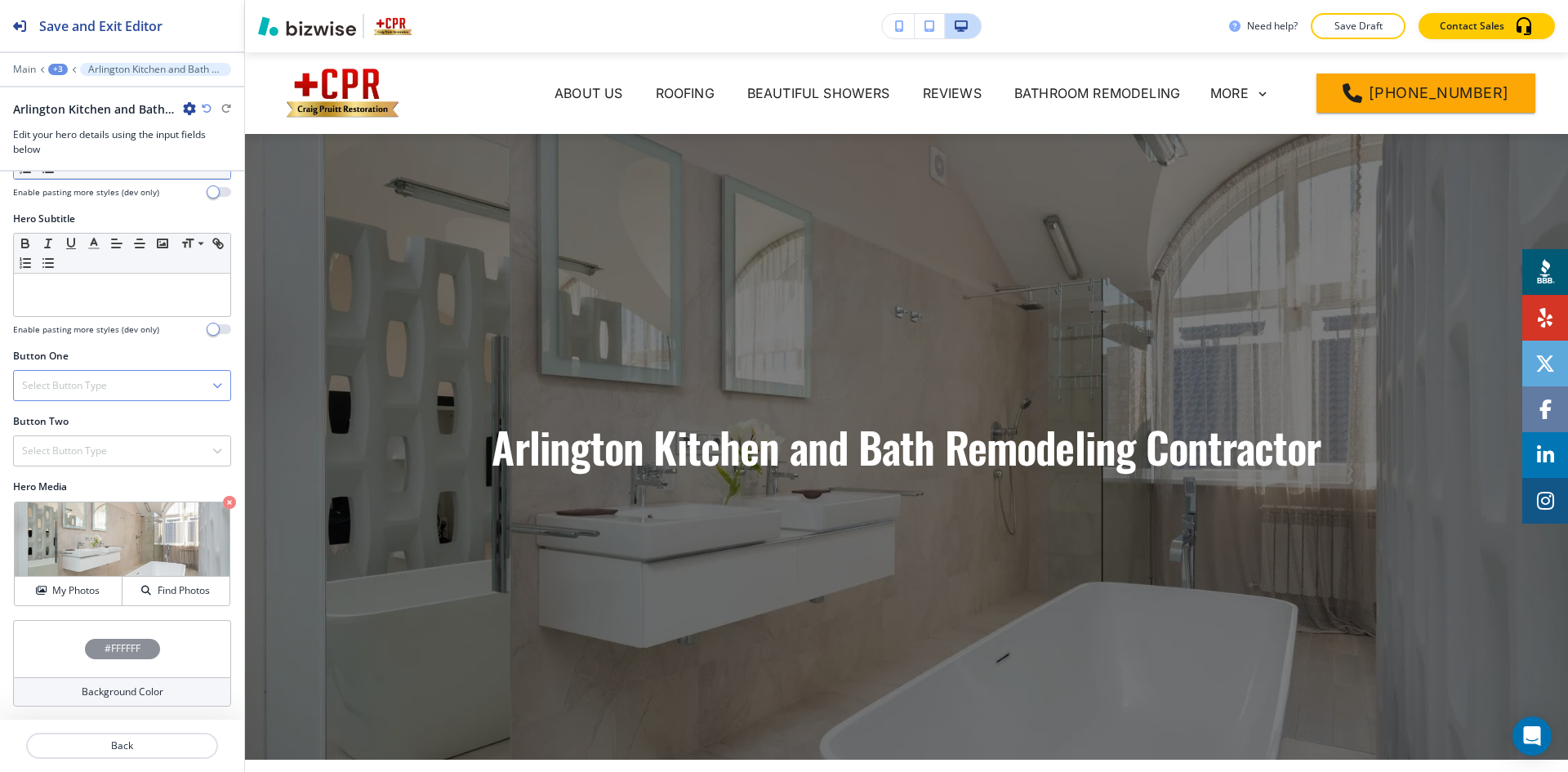
click at [113, 380] on div "Select Button Type" at bounding box center [122, 385] width 216 height 29
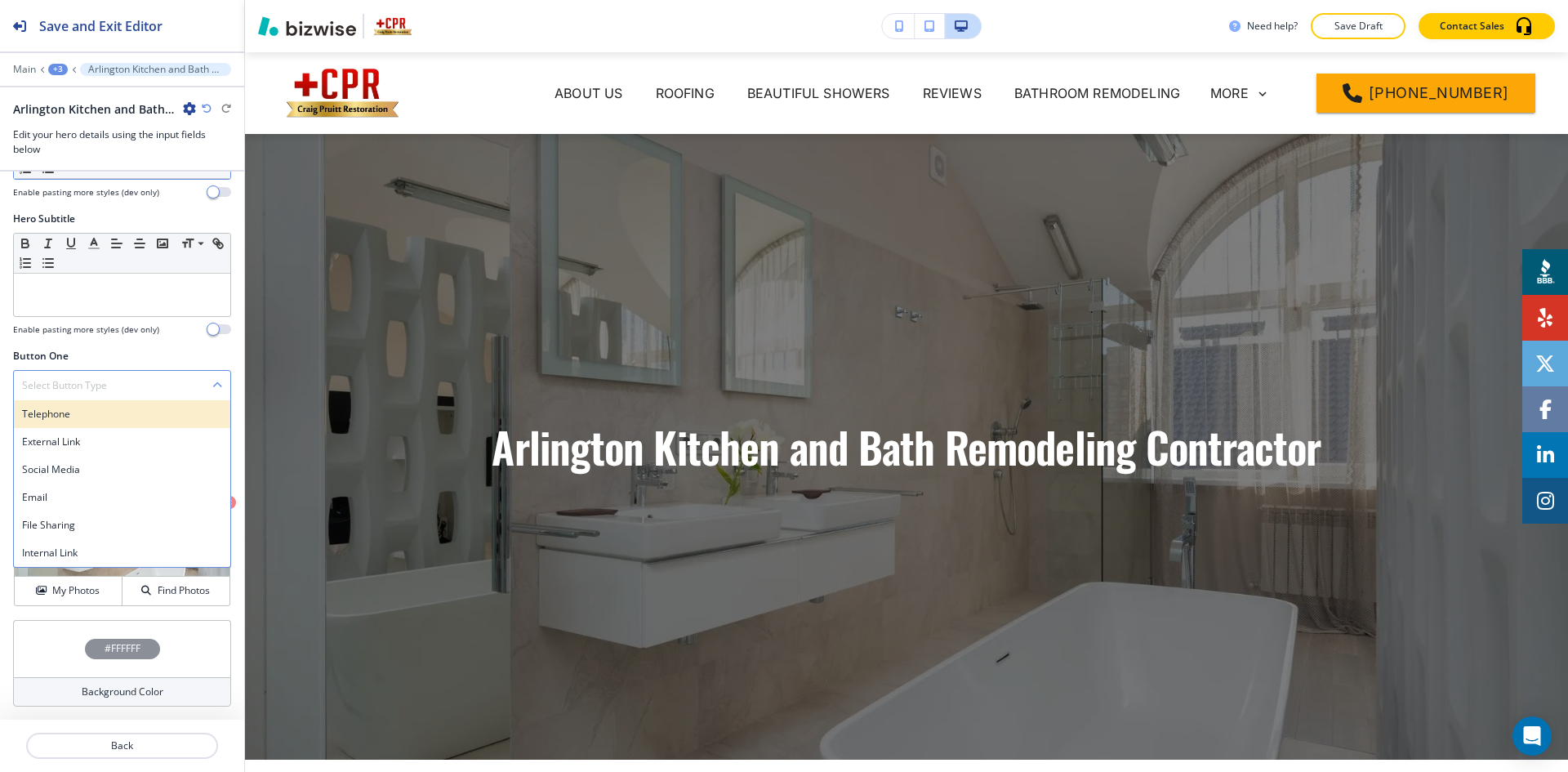
click at [108, 414] on h4 "Telephone" at bounding box center [122, 414] width 200 height 15
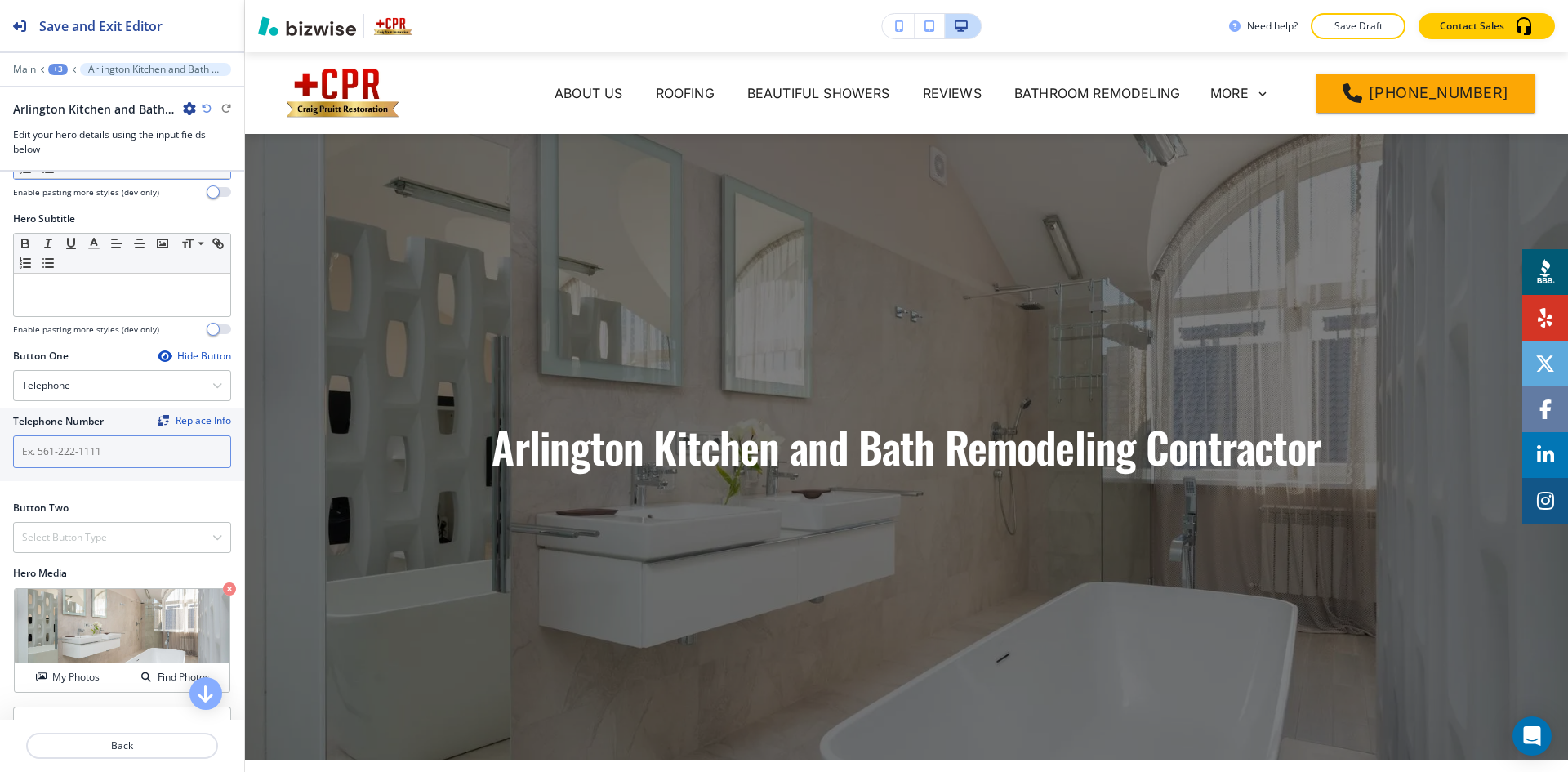
click at [119, 456] on input "text" at bounding box center [122, 451] width 218 height 33
paste input "[PHONE_NUMBER]"
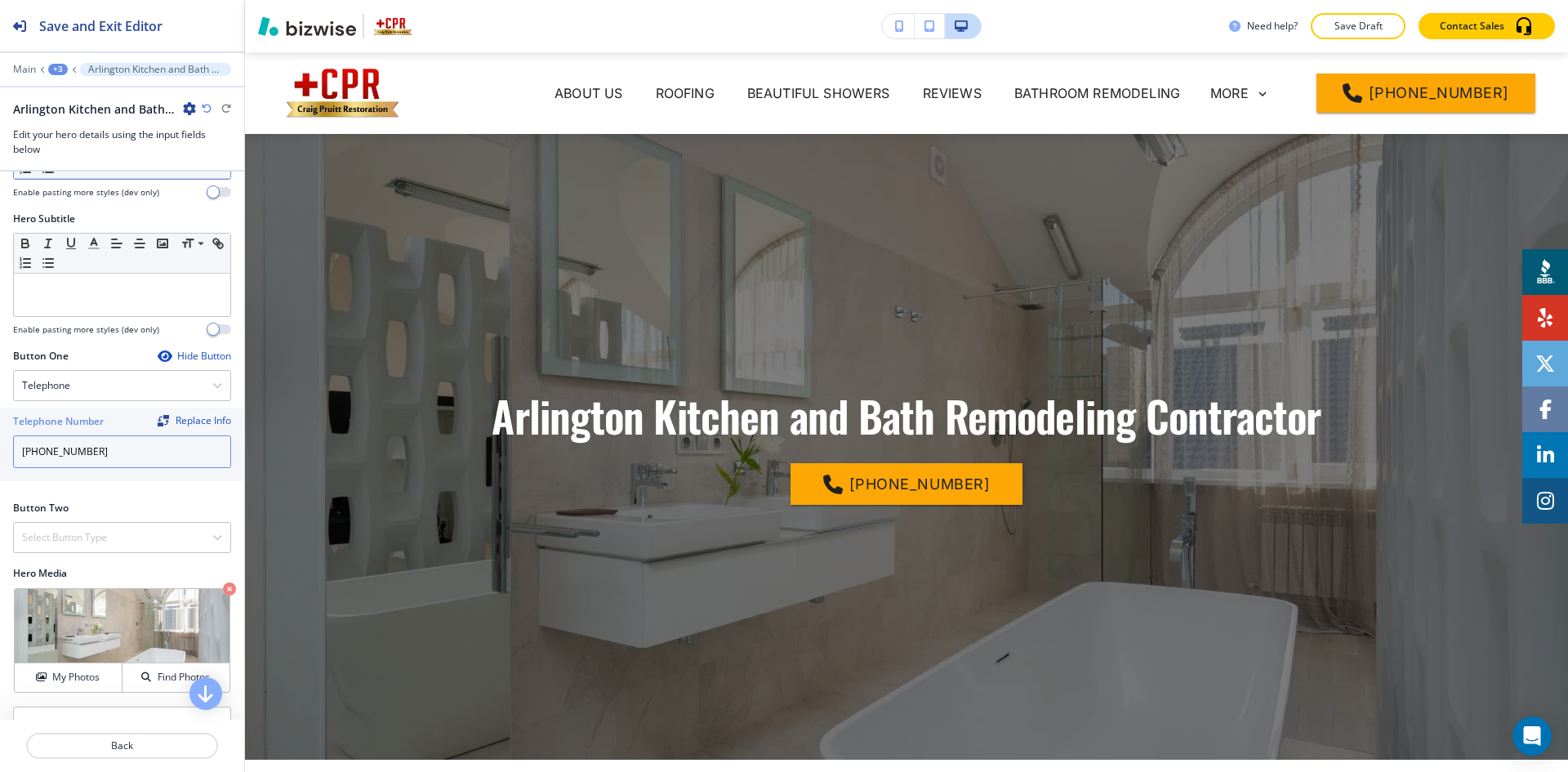
type input "[PHONE_NUMBER]"
click at [92, 544] on h4 "Select Button Type" at bounding box center [64, 537] width 85 height 15
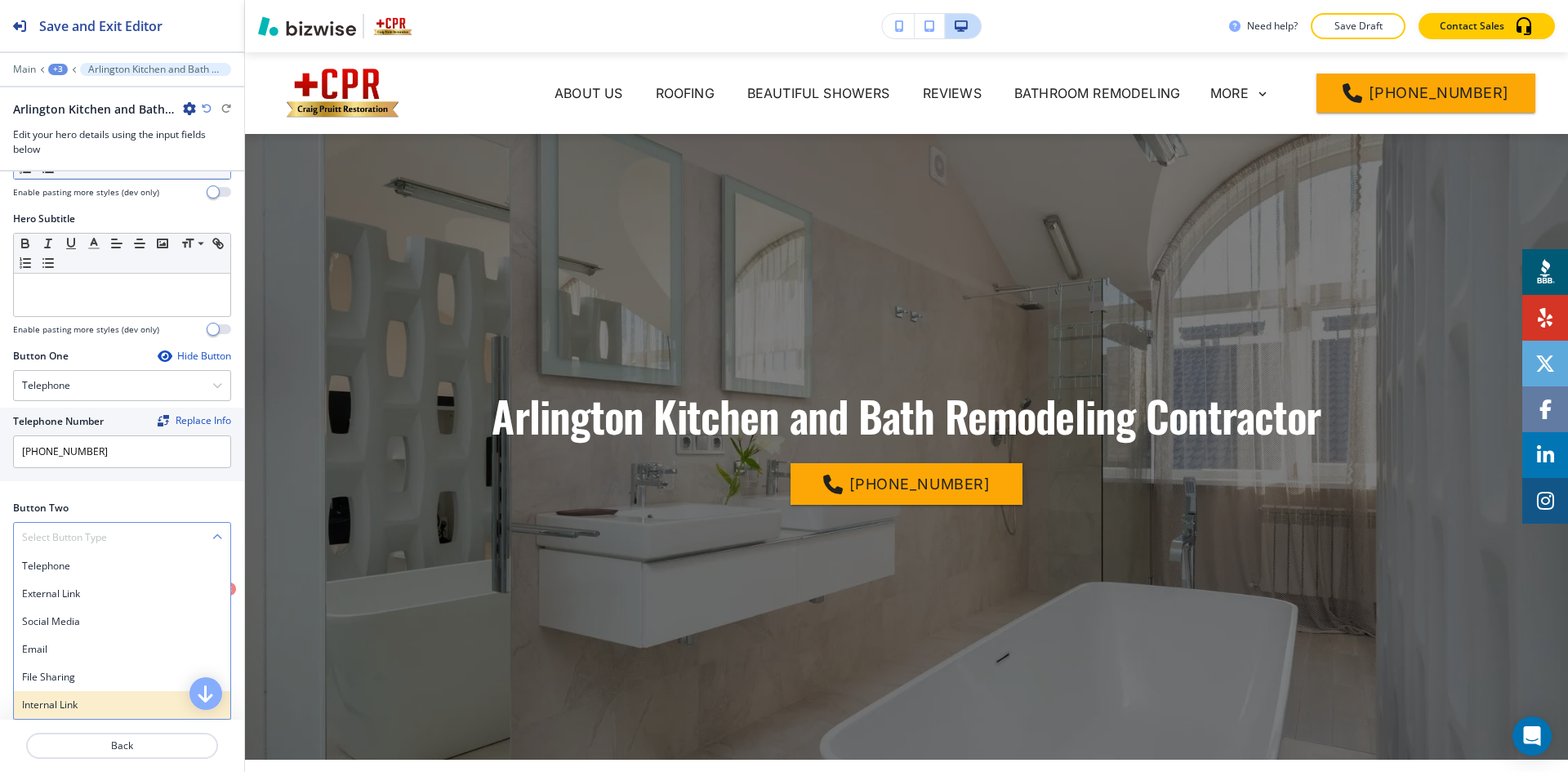
click at [84, 701] on h4 "Internal Link" at bounding box center [122, 705] width 200 height 15
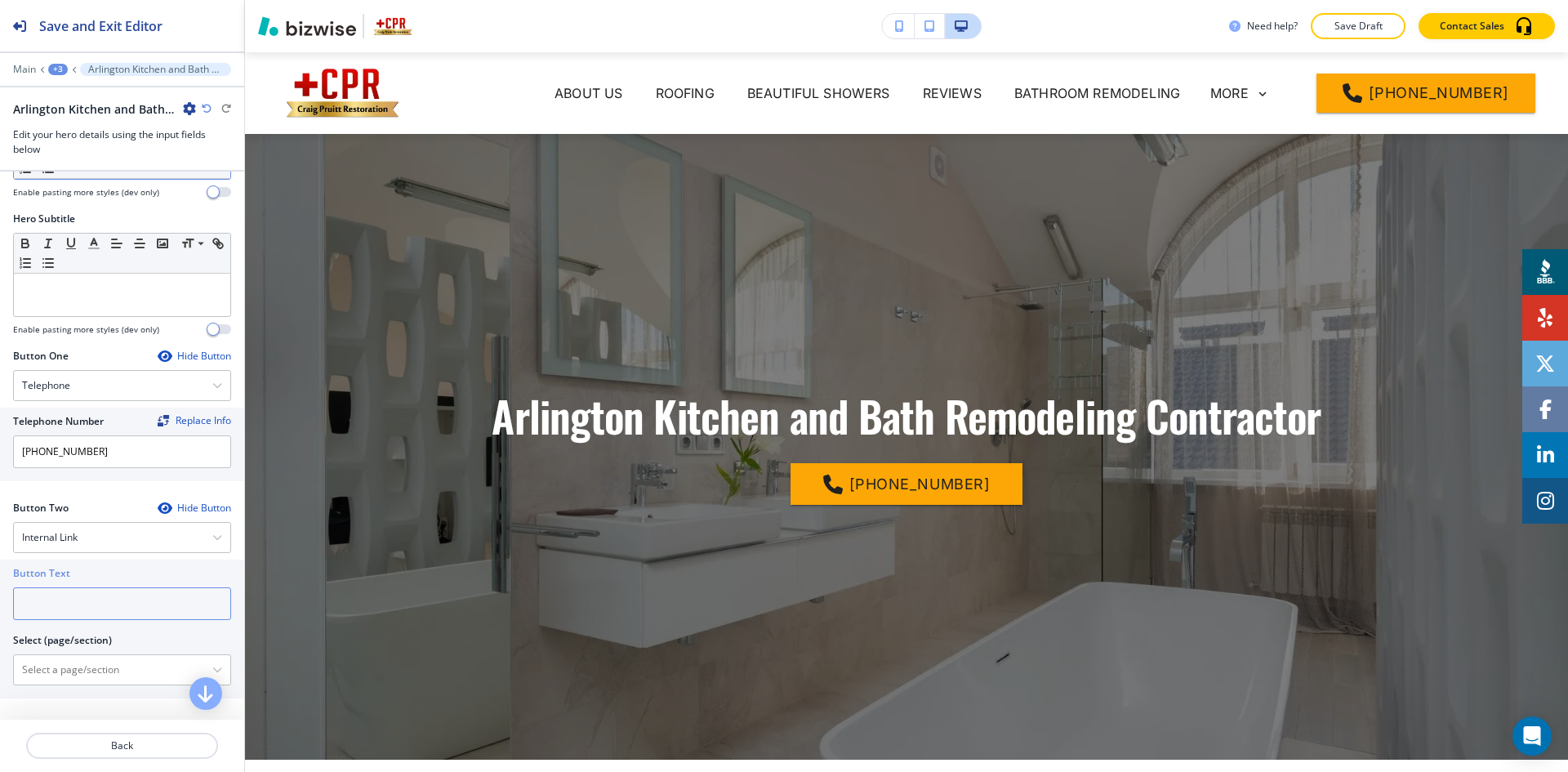
click at [88, 614] on input "text" at bounding box center [122, 603] width 218 height 33
type input "Contact us"
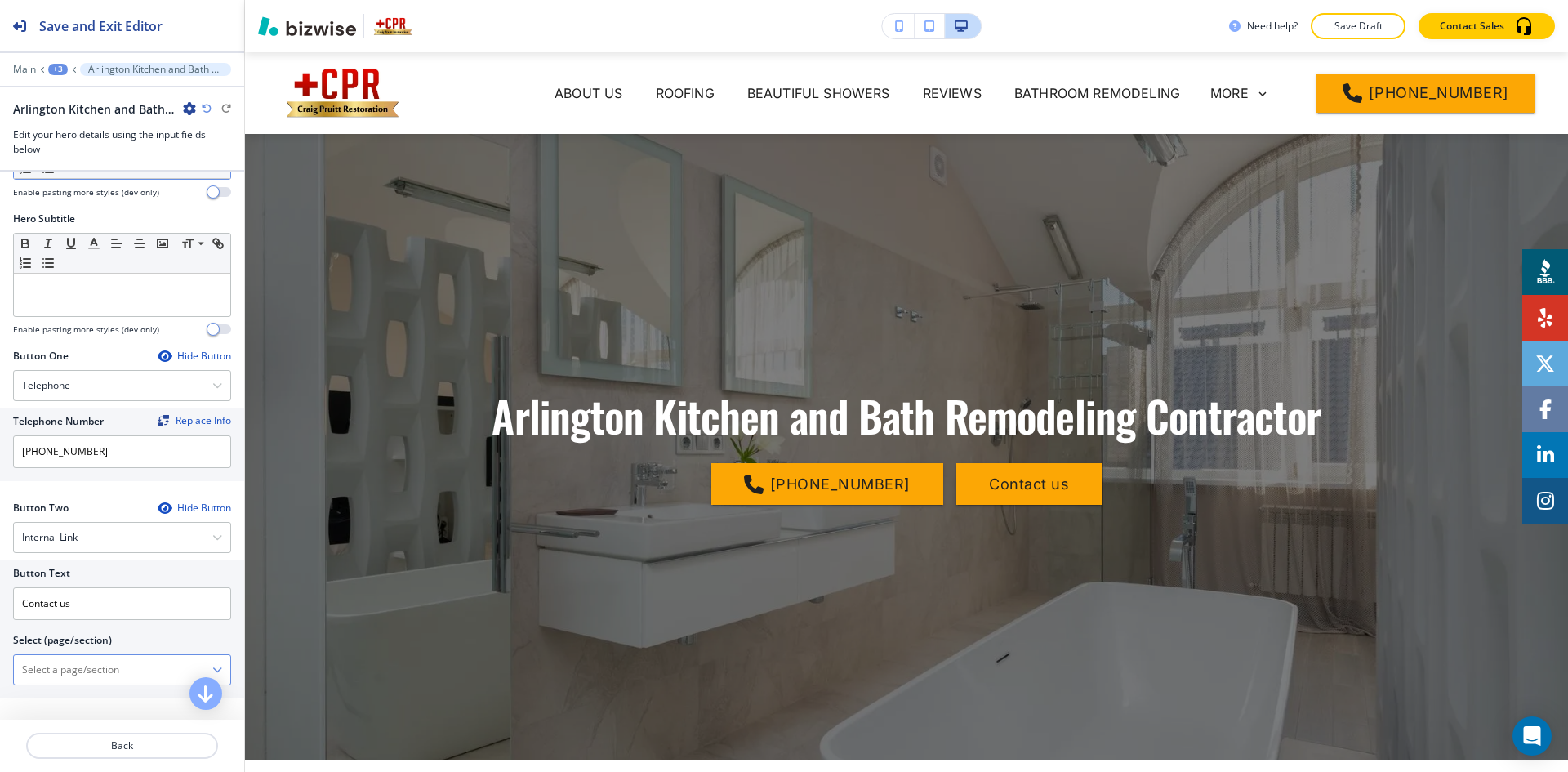
click at [87, 666] on \(page\/section\) "Manual Input" at bounding box center [113, 670] width 199 height 28
click at [92, 699] on h4 "CONTACT US" at bounding box center [122, 698] width 200 height 15
type \(page\/section\) "CONTACT US"
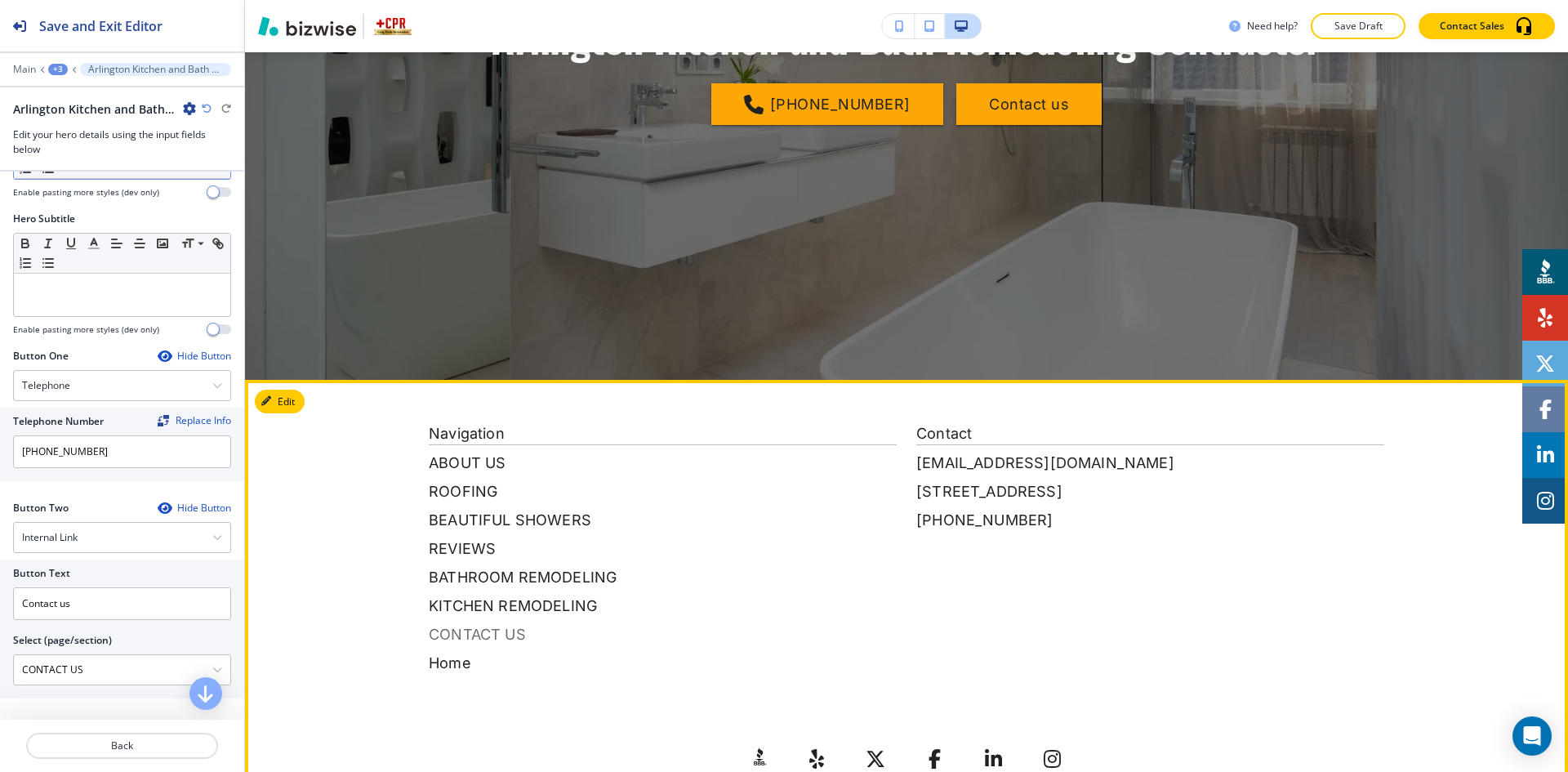
scroll to position [409, 0]
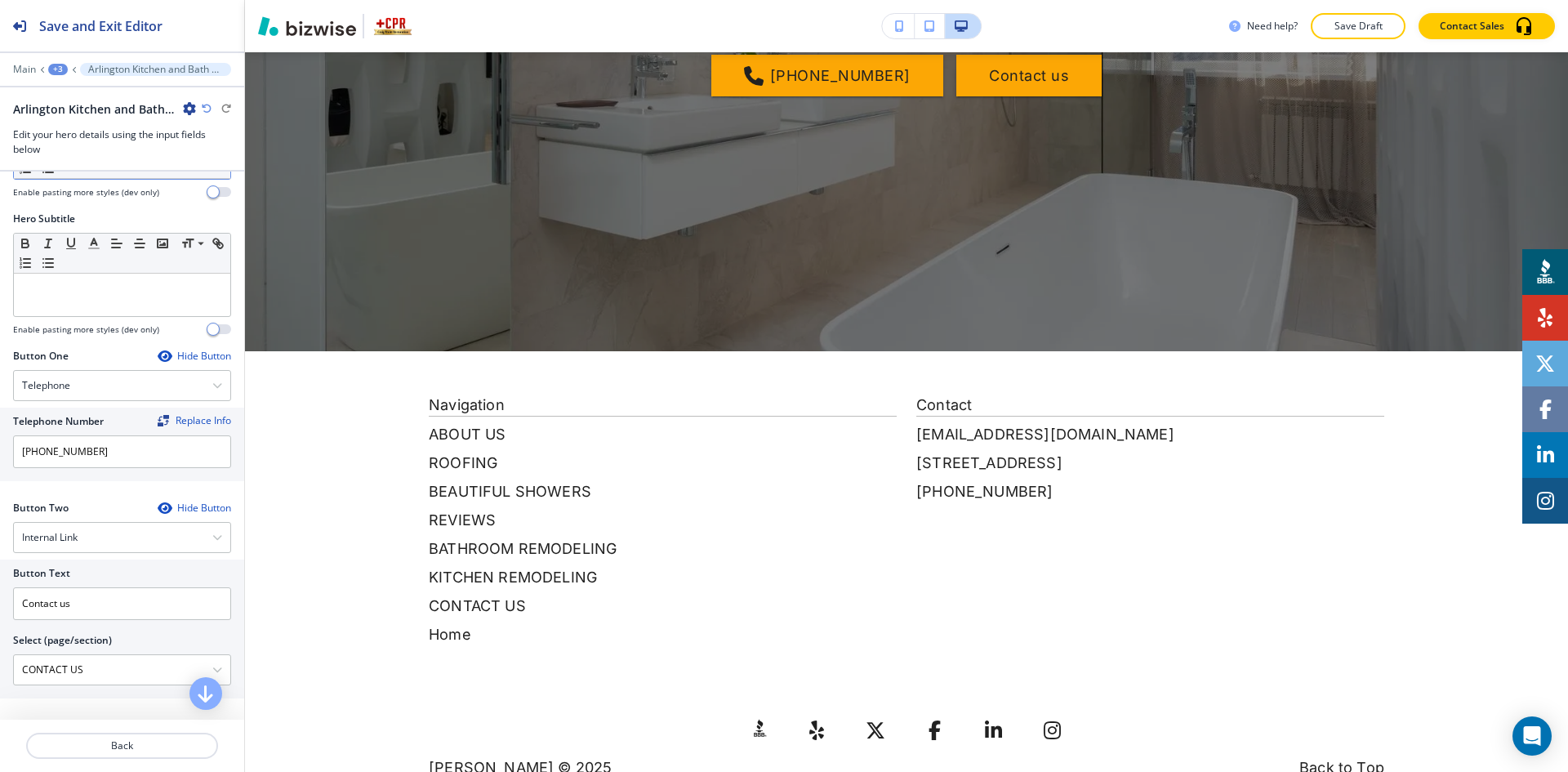
click at [63, 66] on div "+3" at bounding box center [58, 69] width 19 height 11
click at [99, 142] on button "Hero" at bounding box center [100, 153] width 105 height 29
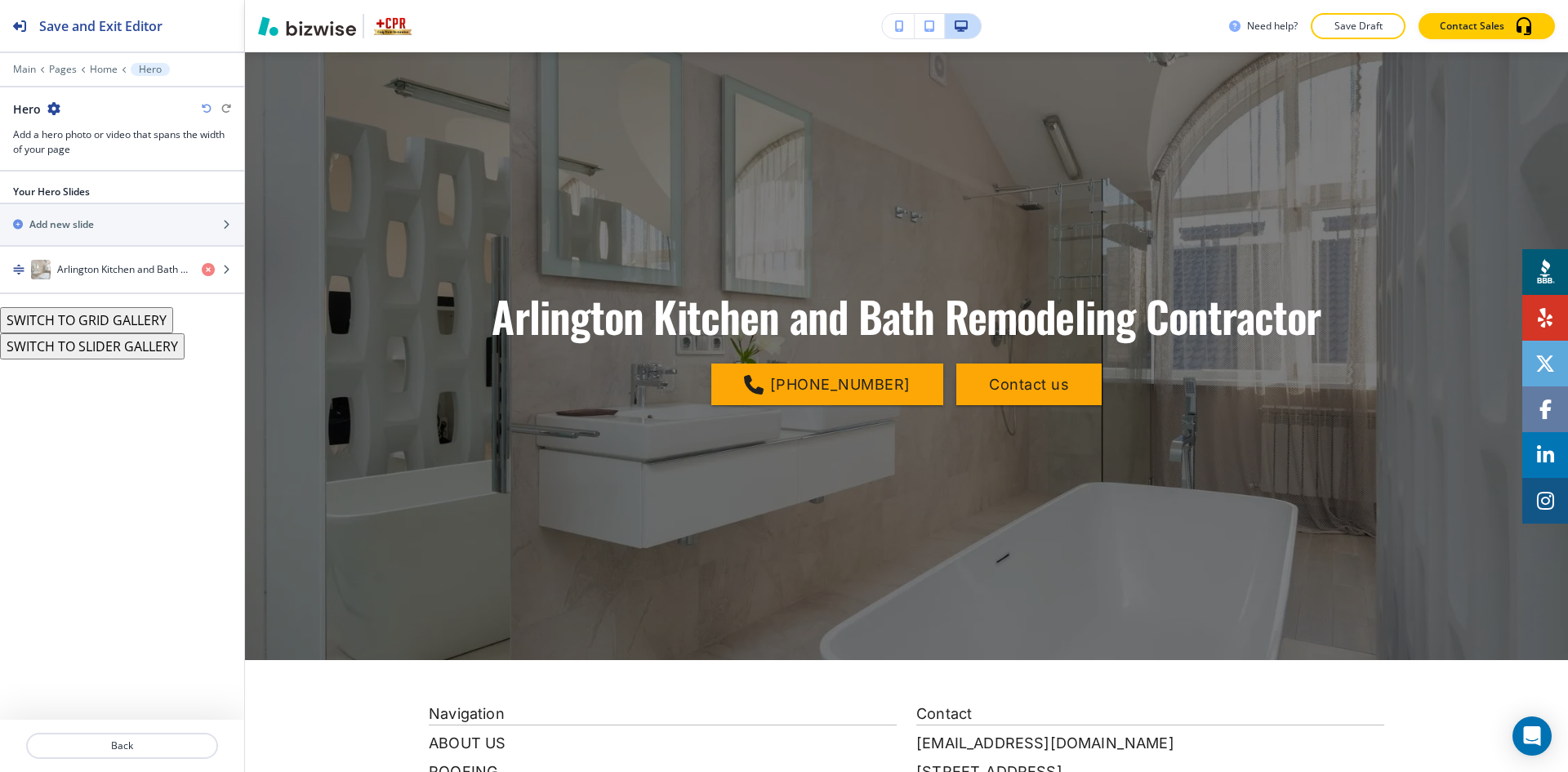
scroll to position [82, 0]
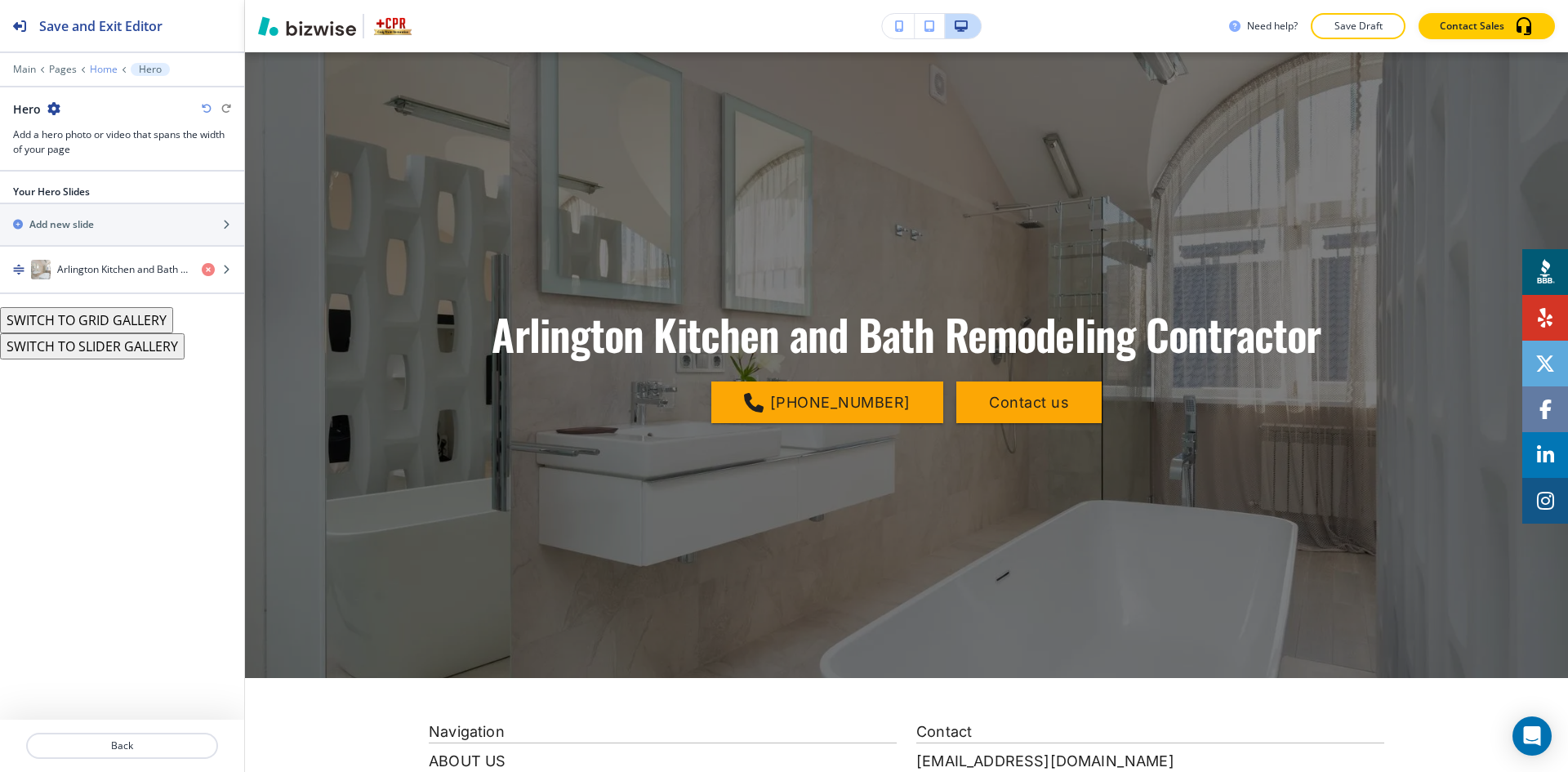
click at [97, 69] on p "Home" at bounding box center [104, 69] width 28 height 11
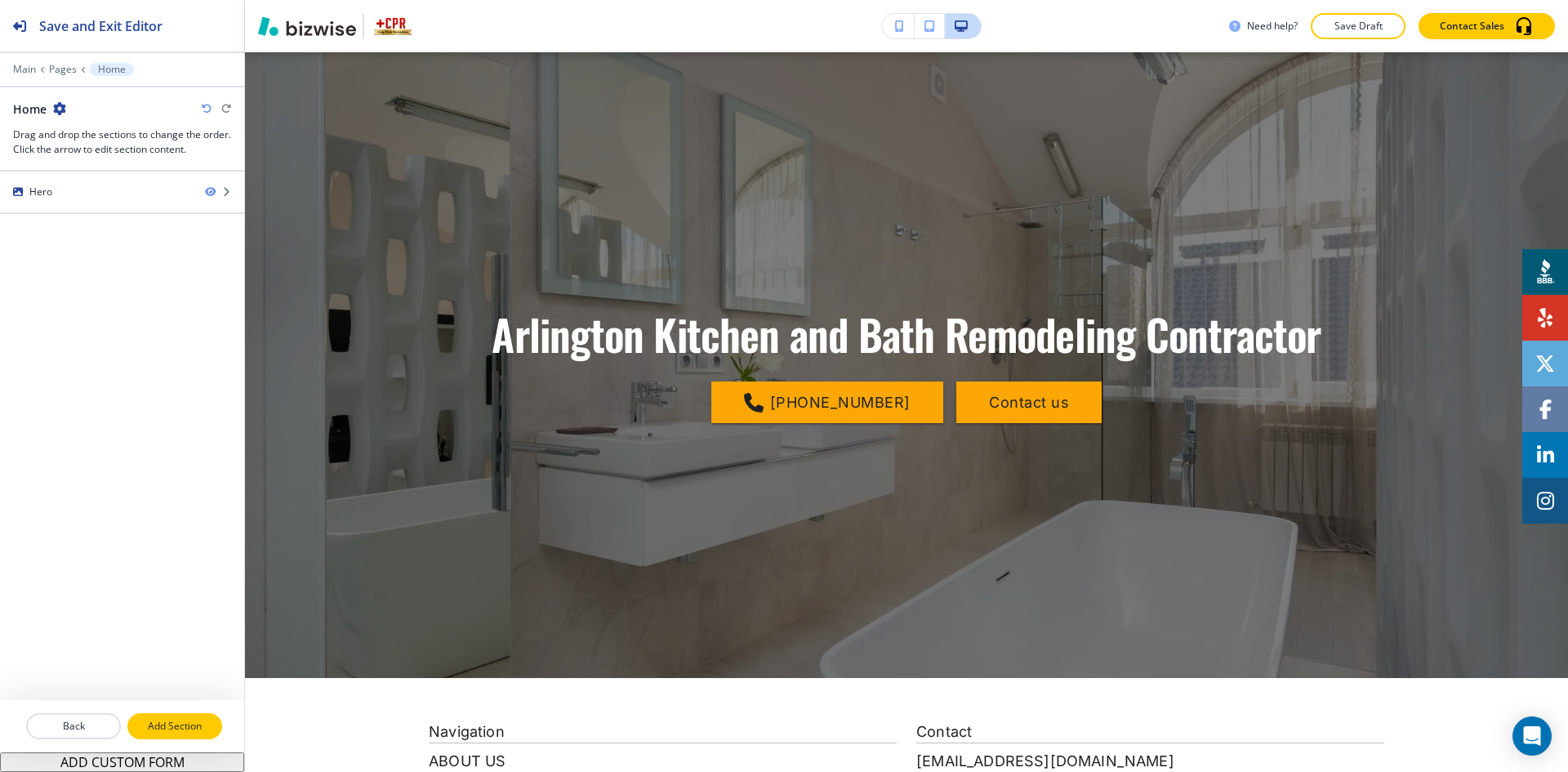
click at [165, 723] on p "Add Section" at bounding box center [175, 726] width 91 height 15
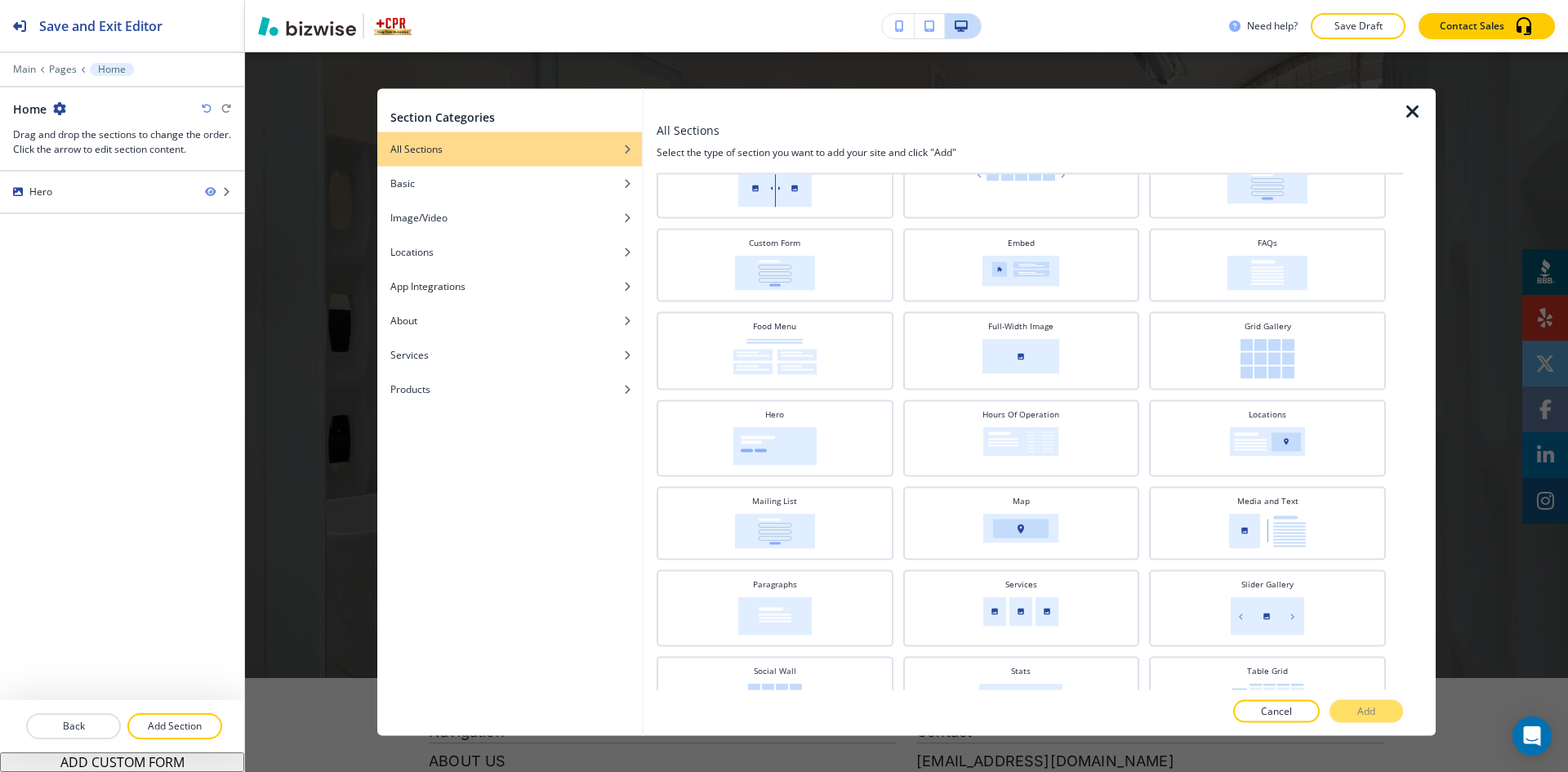
scroll to position [245, 0]
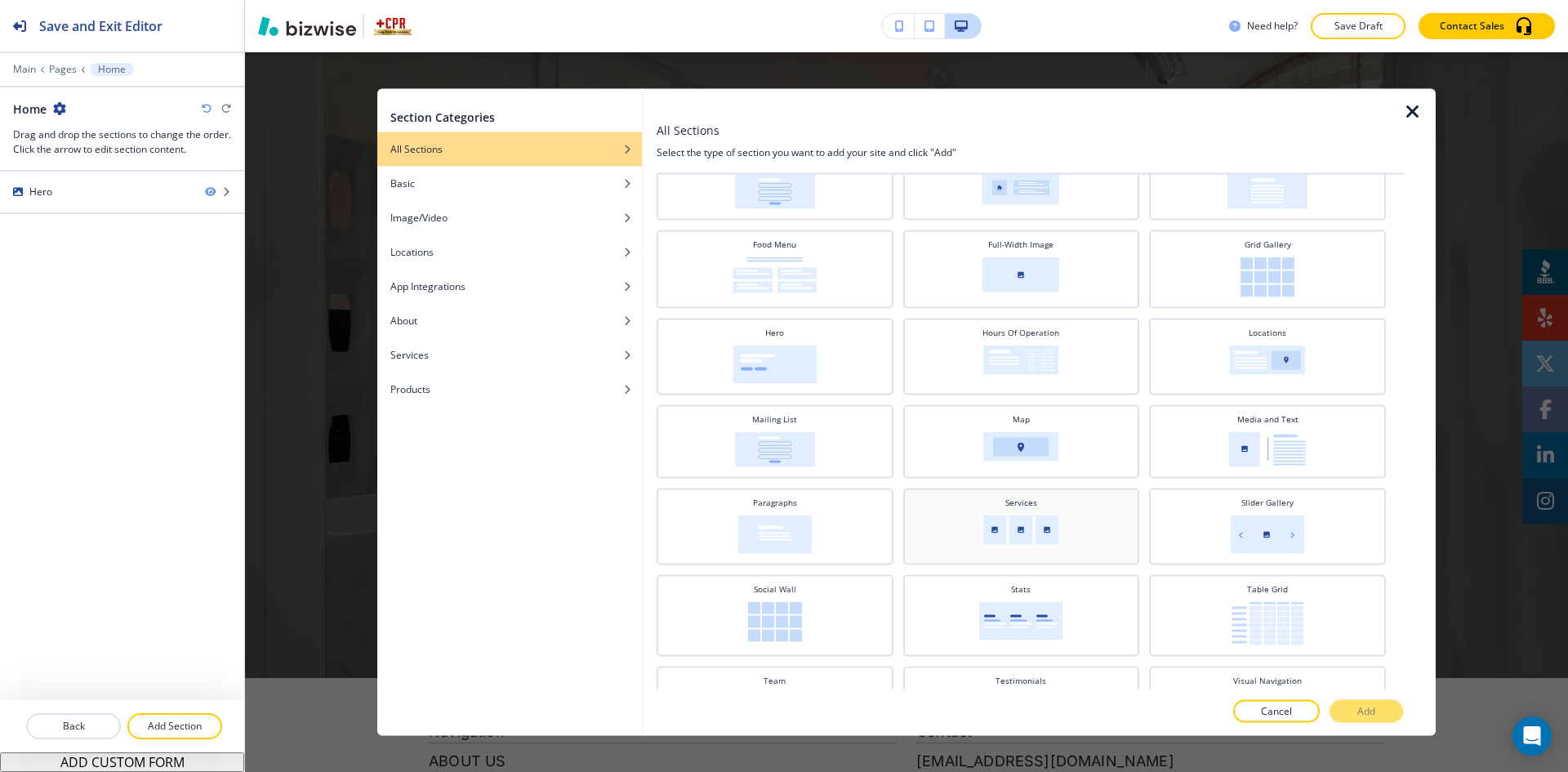
click at [1054, 534] on div "Services" at bounding box center [1021, 524] width 221 height 57
click at [1354, 710] on button "Add" at bounding box center [1367, 711] width 74 height 23
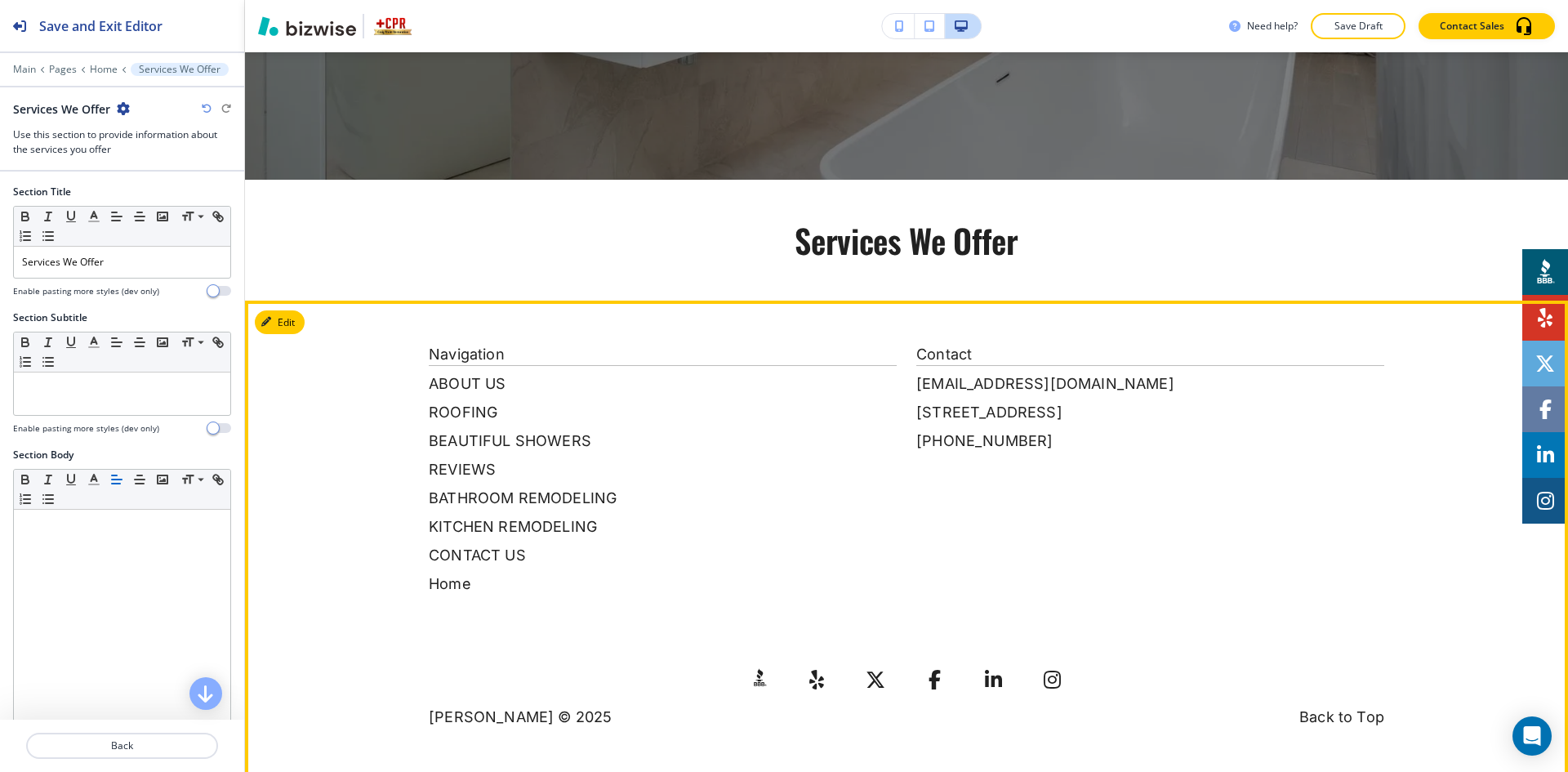
scroll to position [585, 0]
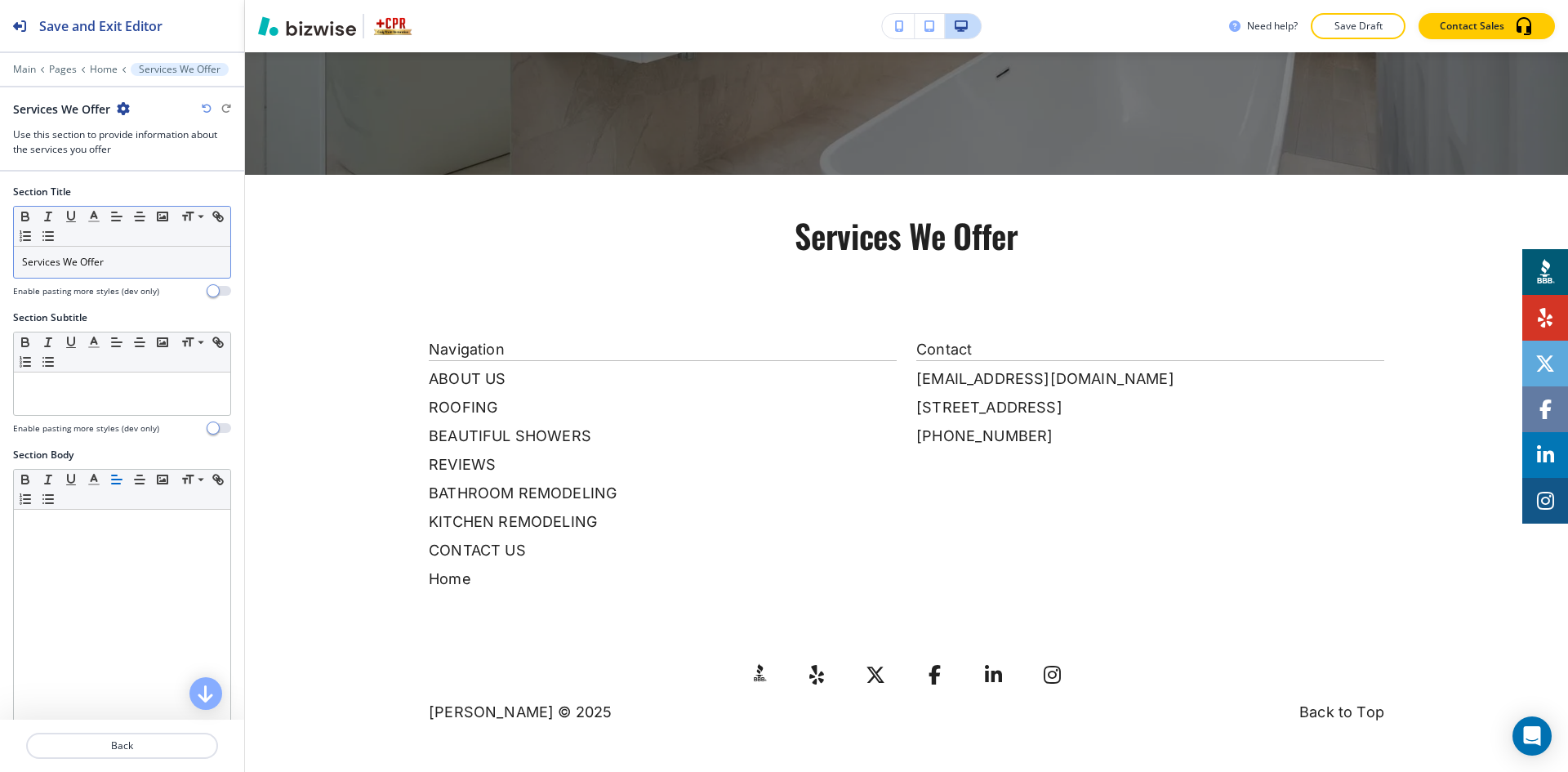
click at [147, 267] on p "Services We Offer" at bounding box center [122, 262] width 200 height 15
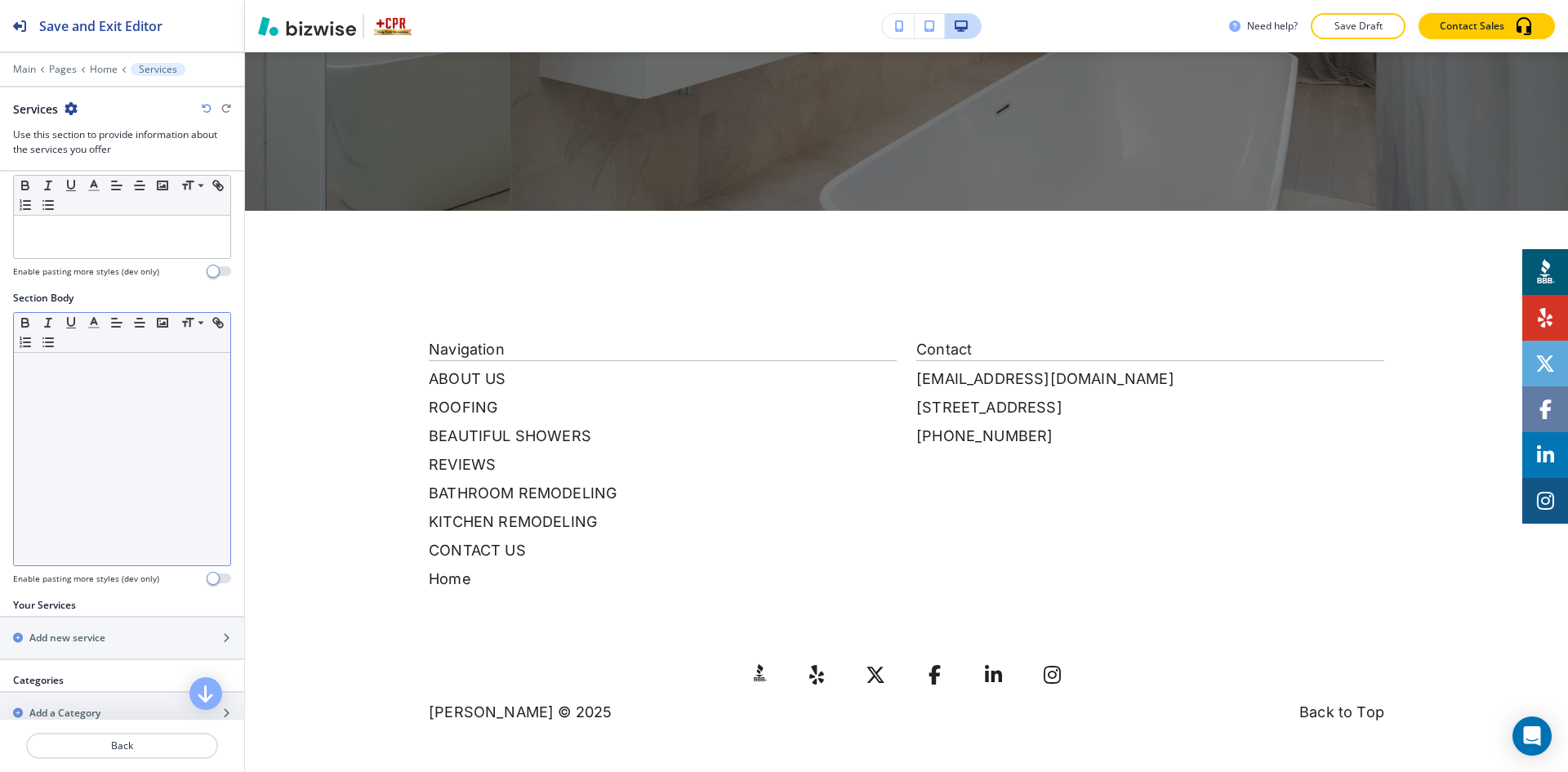
scroll to position [491, 0]
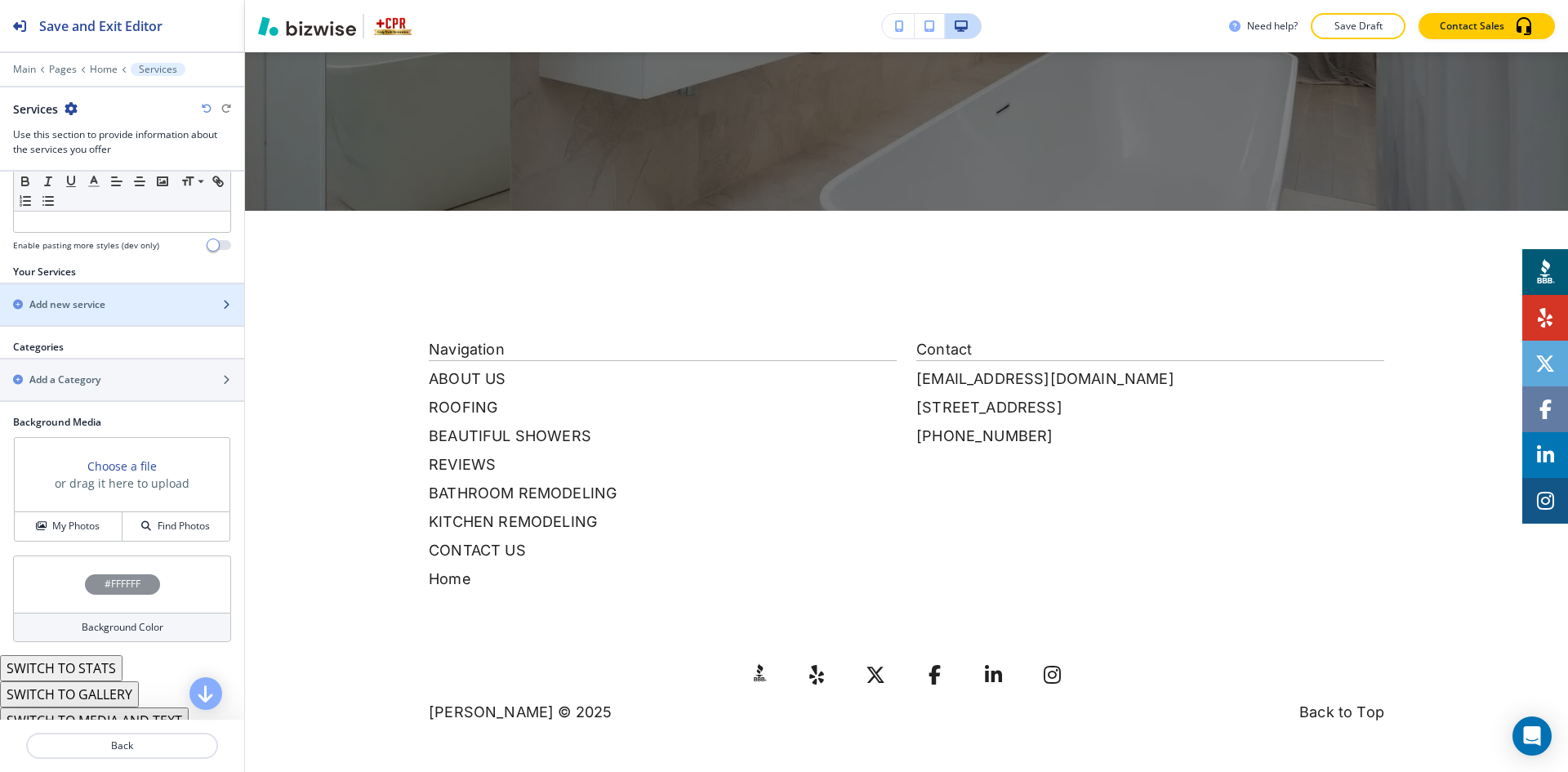
click at [124, 316] on div "button" at bounding box center [122, 318] width 244 height 13
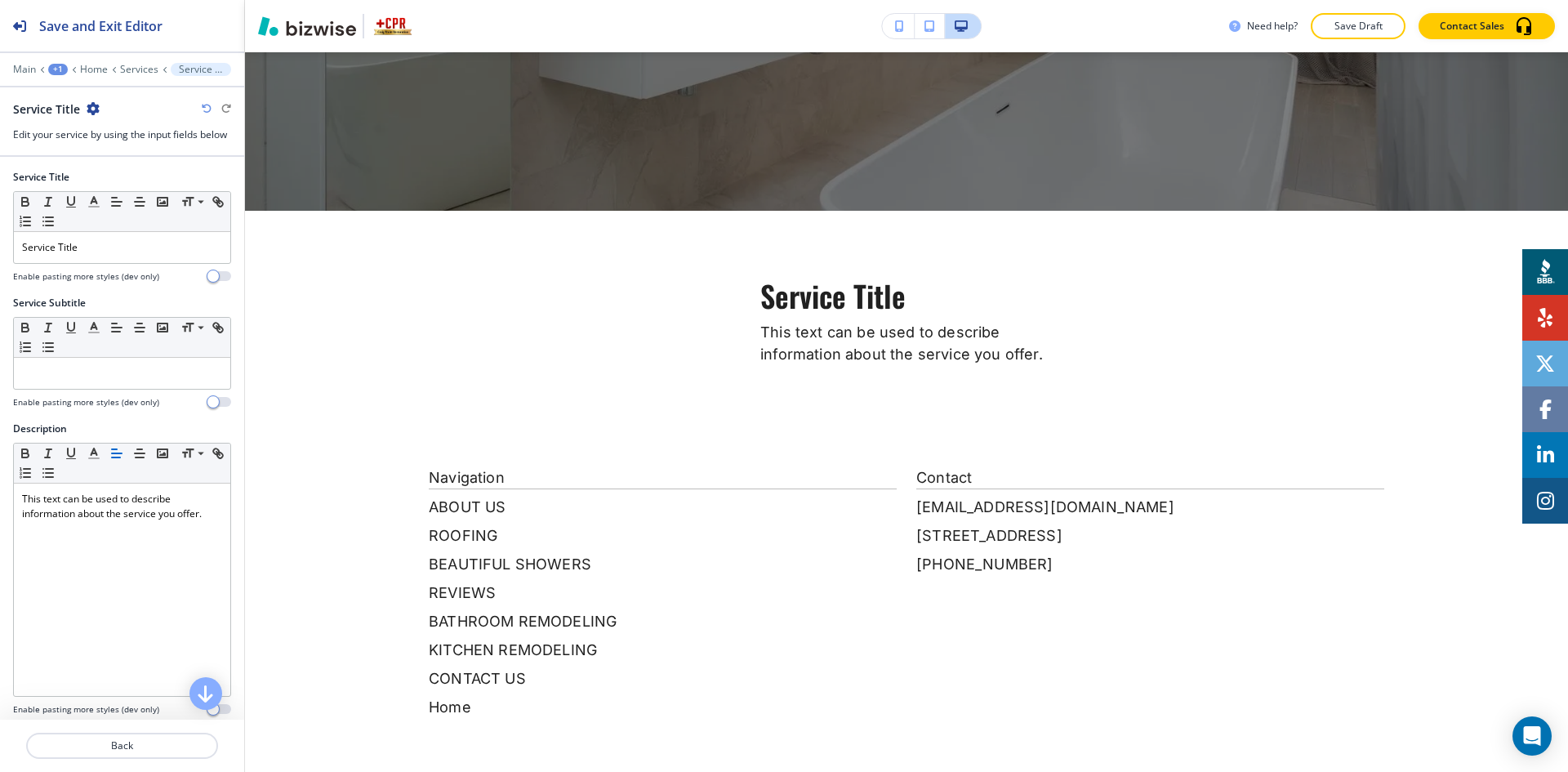
scroll to position [677, 0]
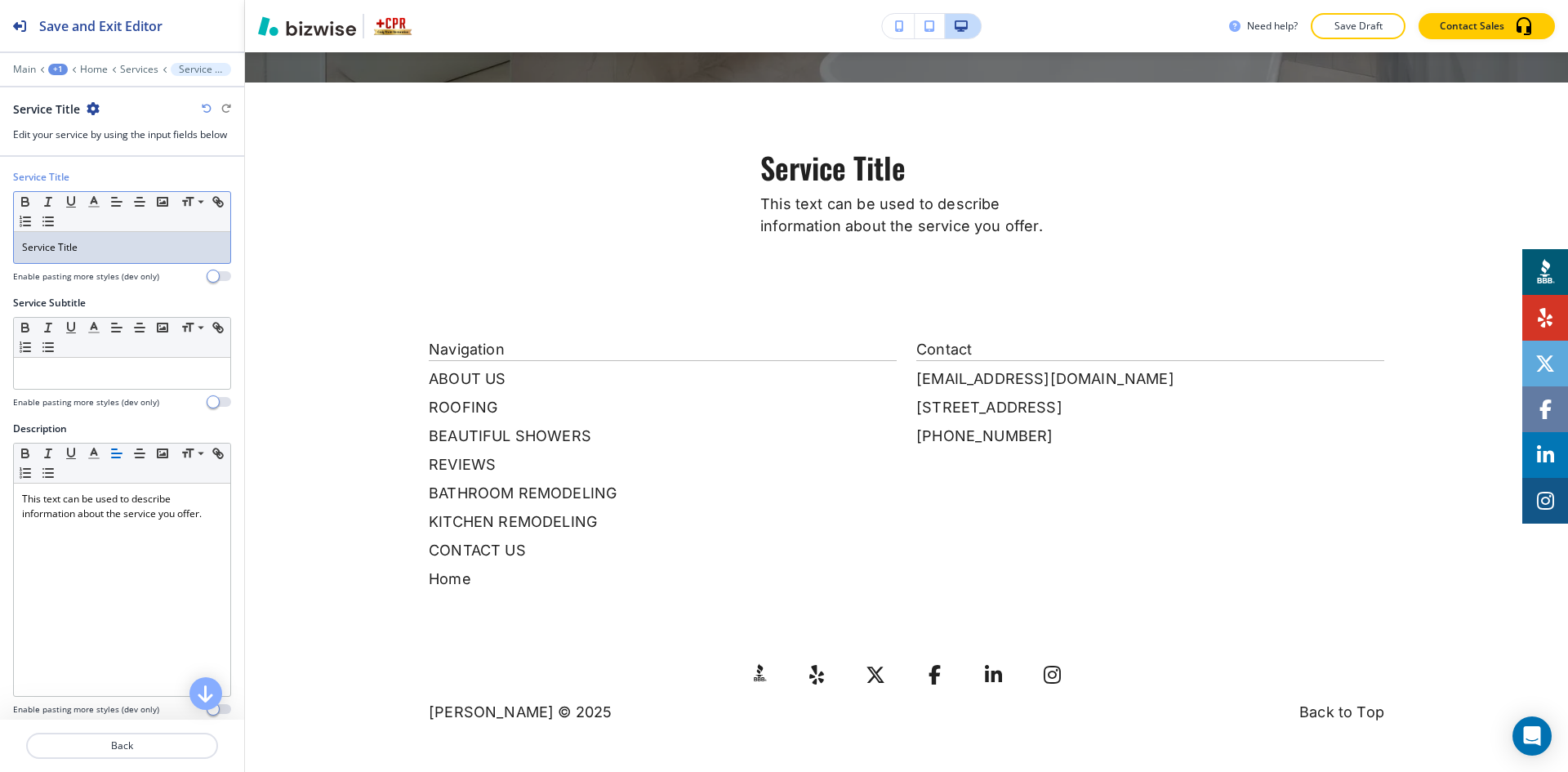
click at [110, 244] on p "Service Title" at bounding box center [122, 247] width 200 height 15
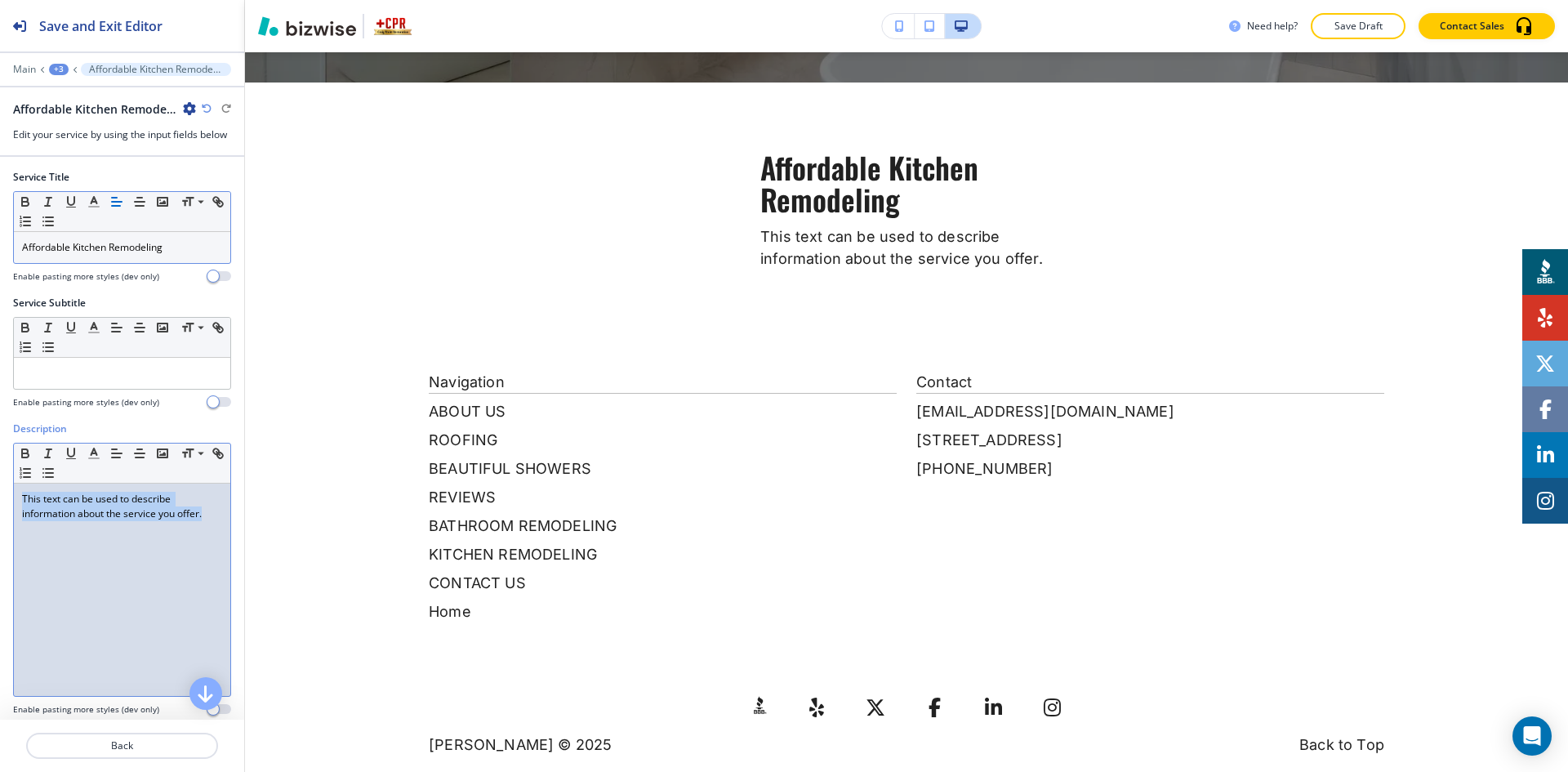
drag, startPoint x: 207, startPoint y: 513, endPoint x: 11, endPoint y: 499, distance: 196.5
click at [11, 499] on div "Description Small Normal Large Huge This text can be used to describe informati…" at bounding box center [122, 574] width 244 height 307
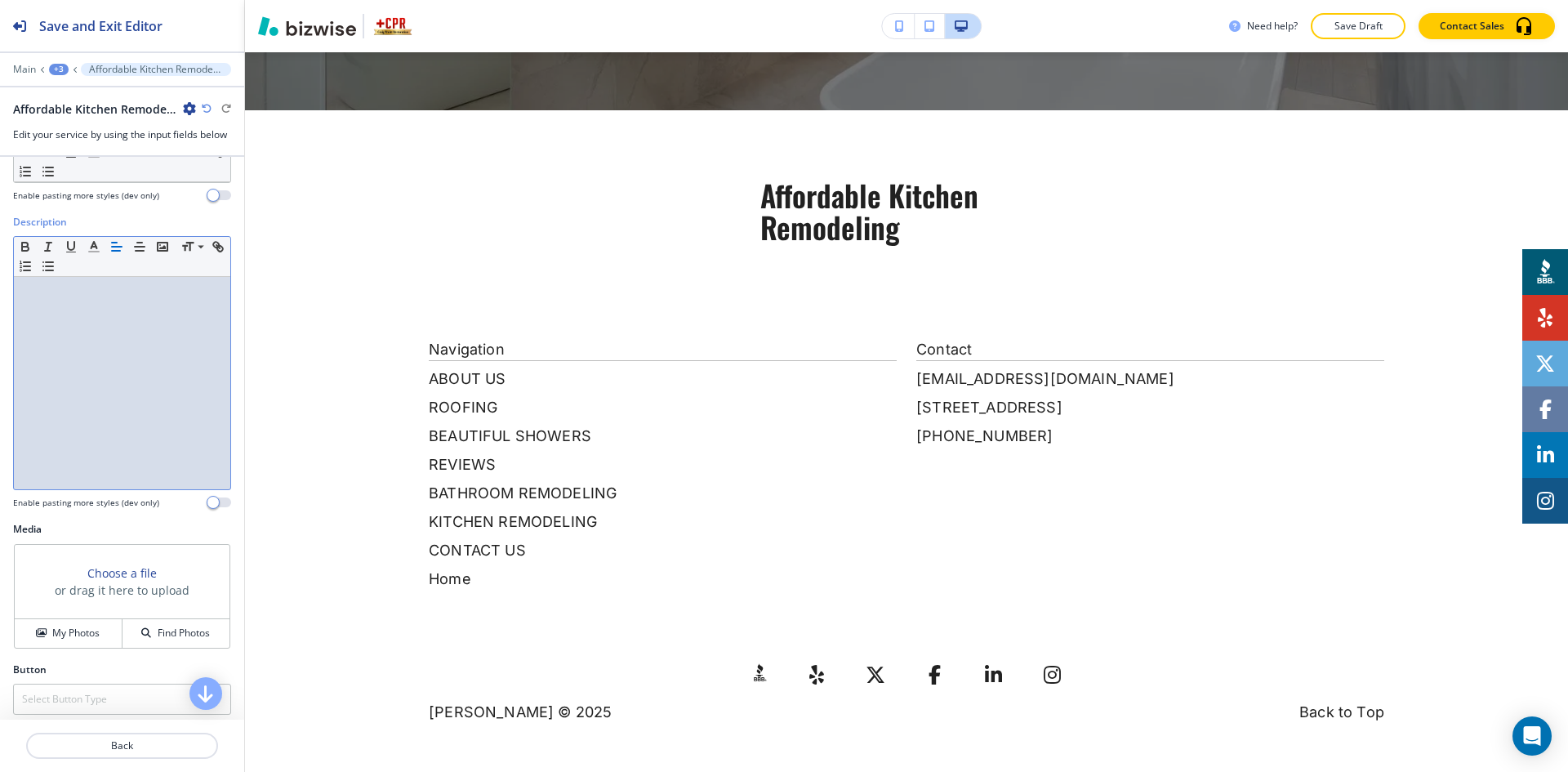
scroll to position [215, 0]
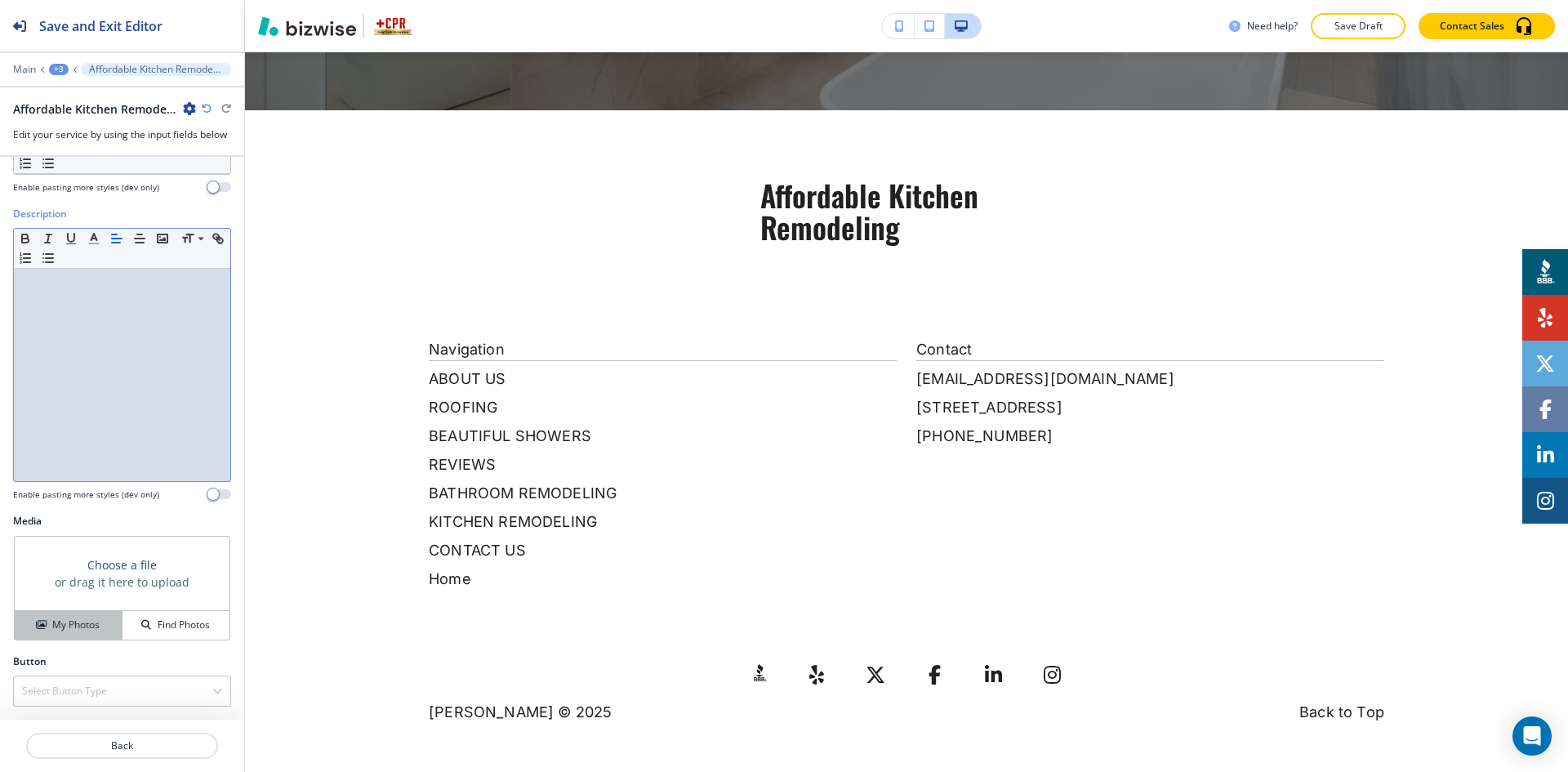
click at [64, 624] on h4 "My Photos" at bounding box center [76, 624] width 47 height 15
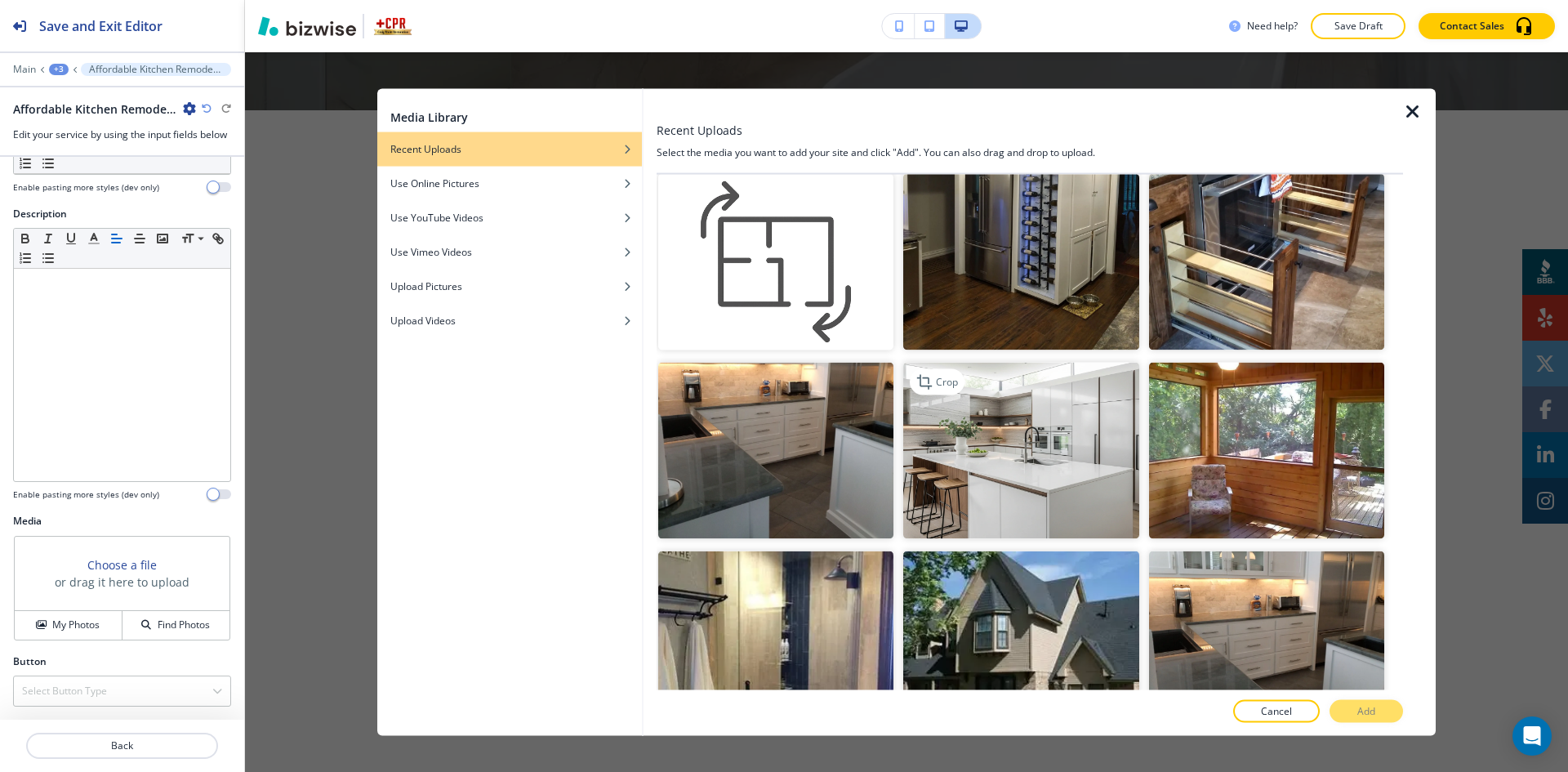
scroll to position [980, 0]
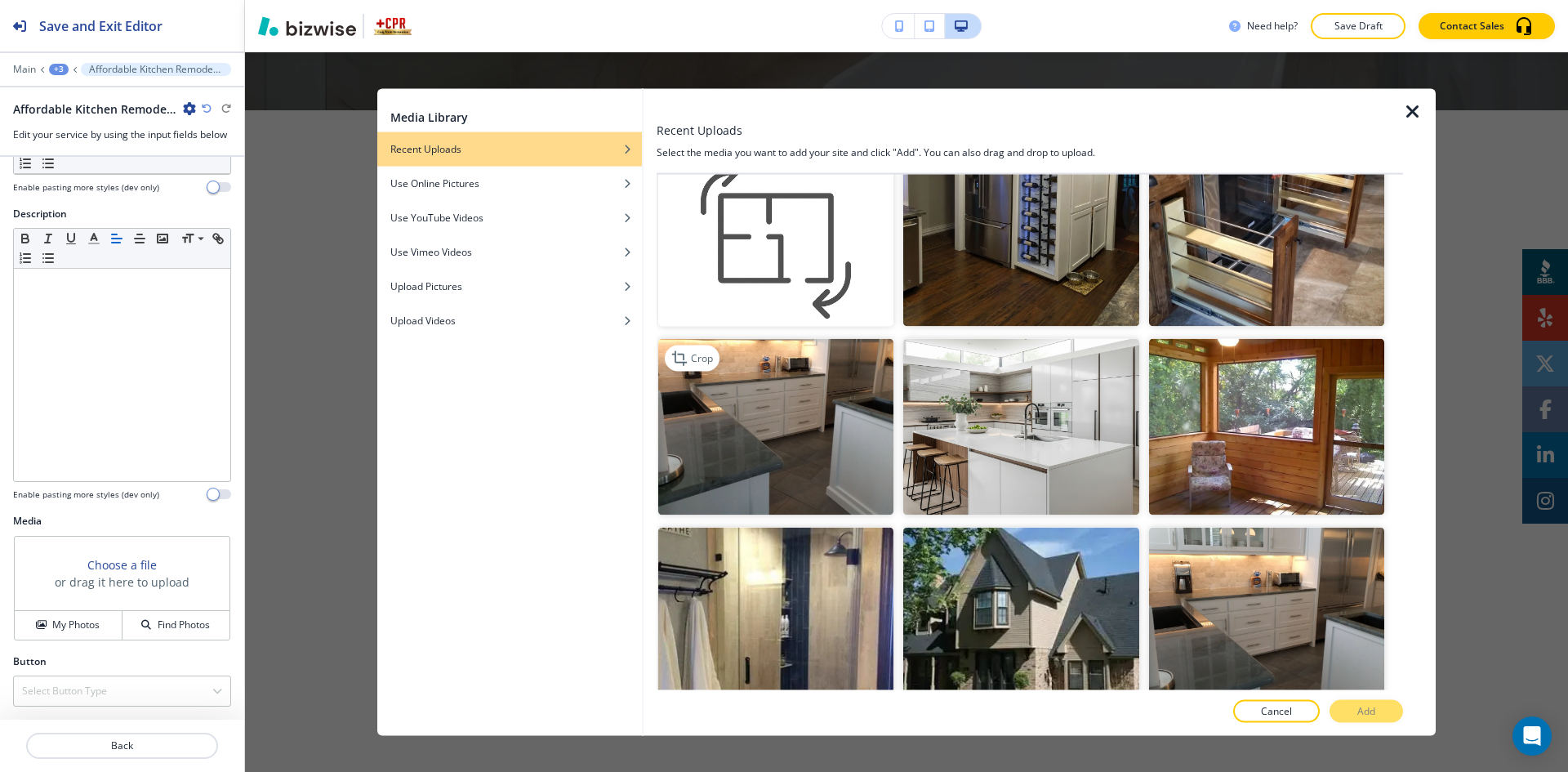
click at [851, 401] on img "button" at bounding box center [776, 426] width 236 height 177
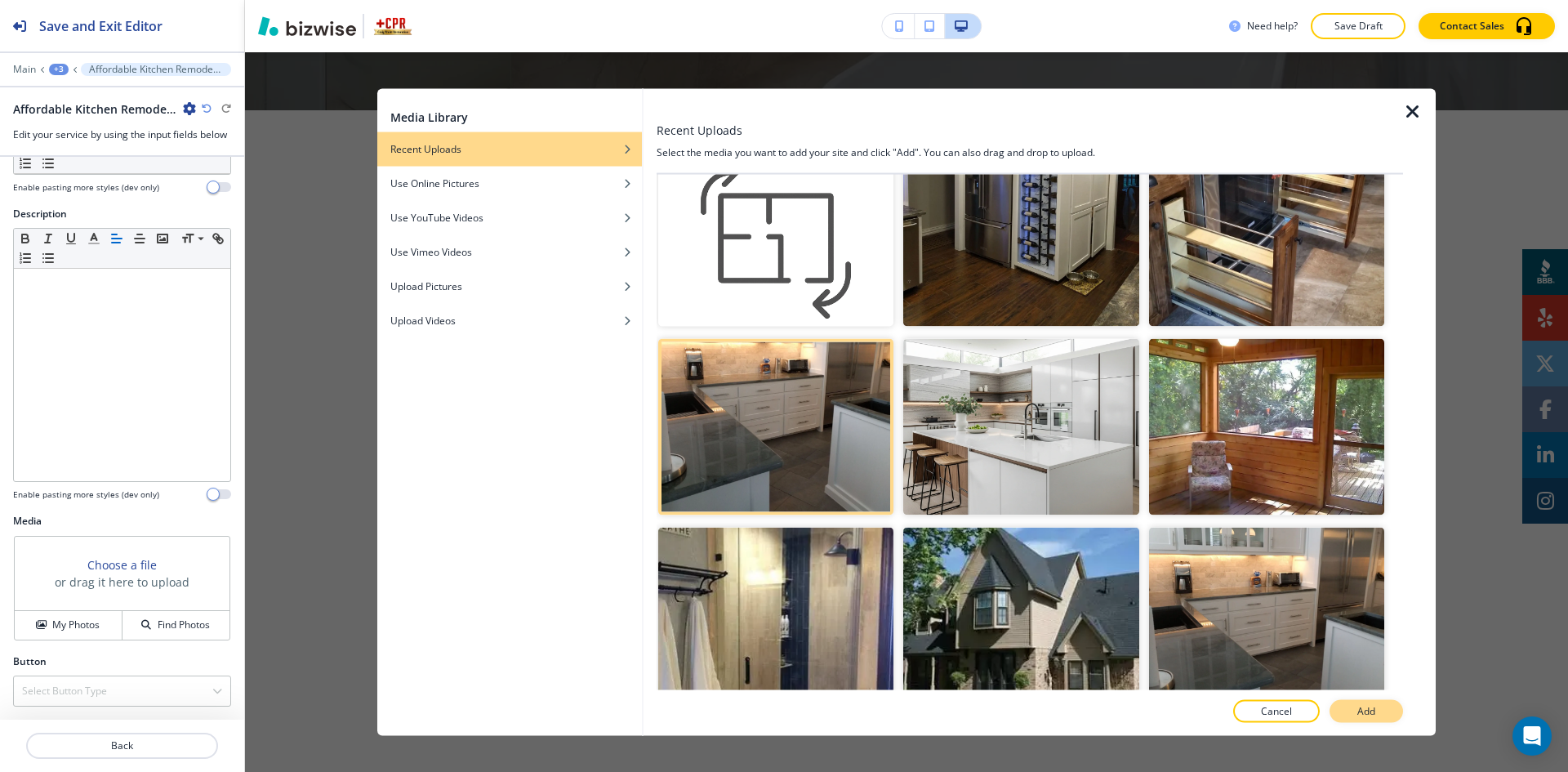
click at [1376, 712] on button "Add" at bounding box center [1367, 711] width 74 height 23
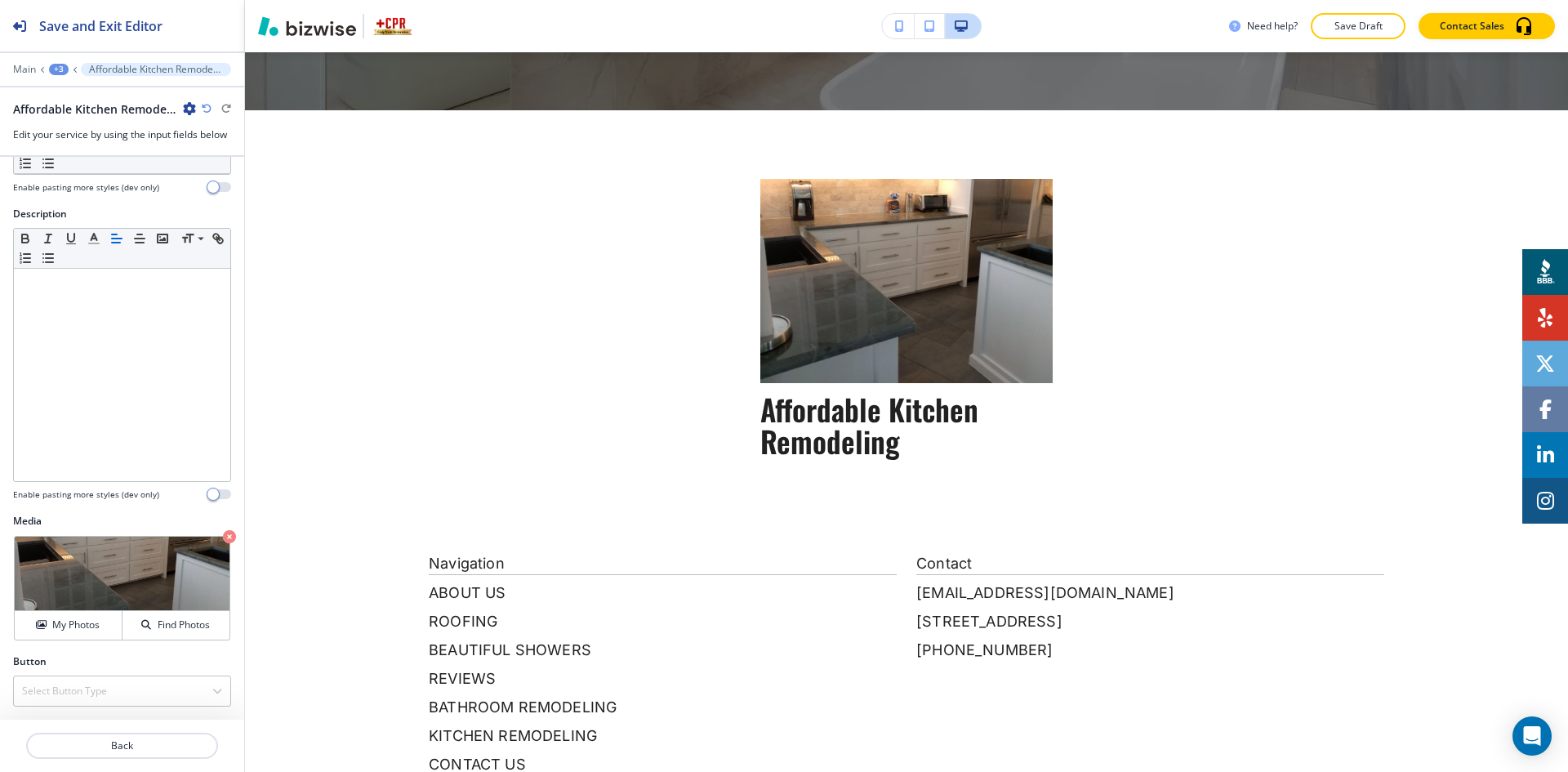
scroll to position [677, 0]
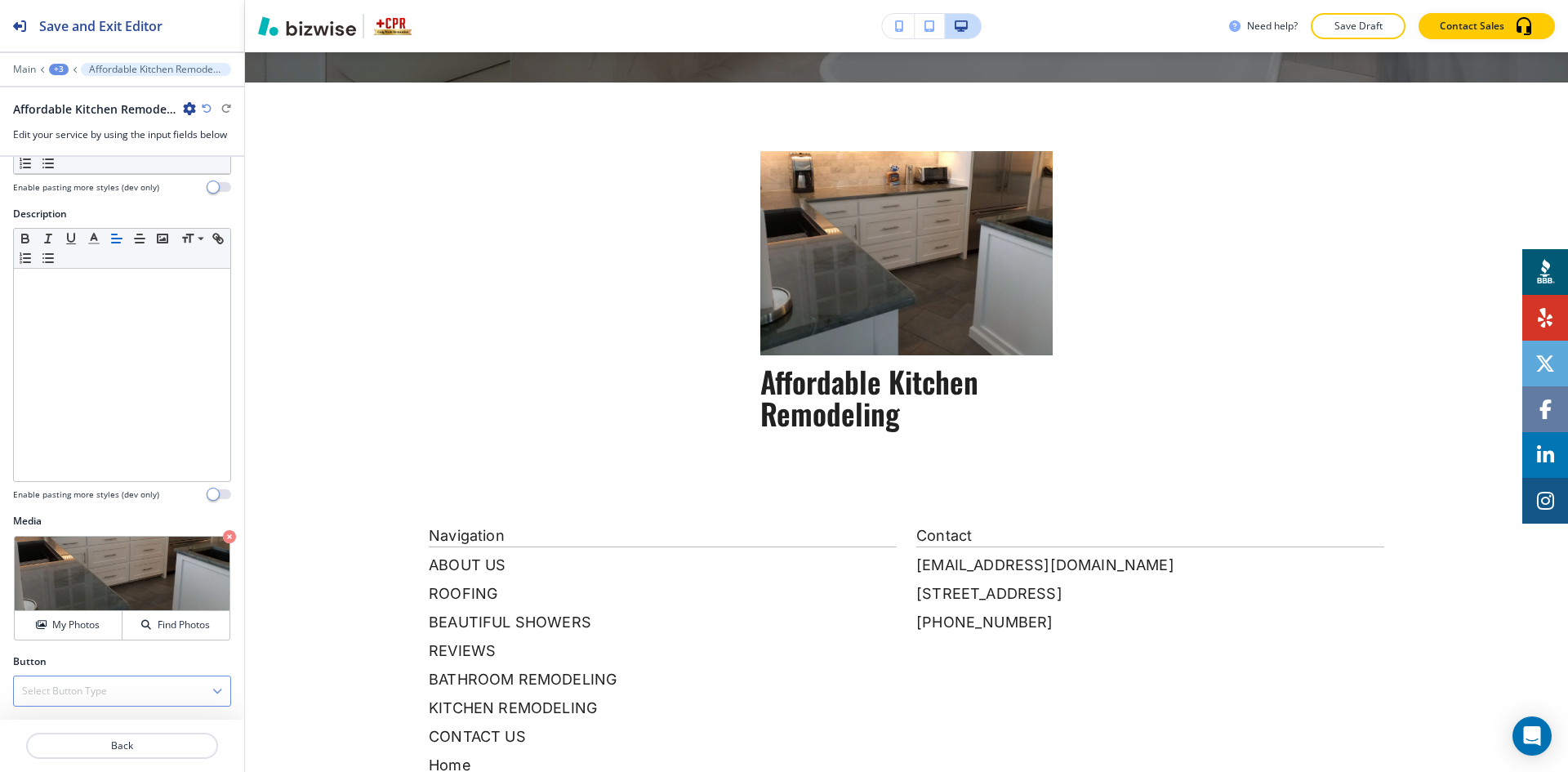
click at [120, 684] on div "Select Button Type" at bounding box center [122, 690] width 216 height 29
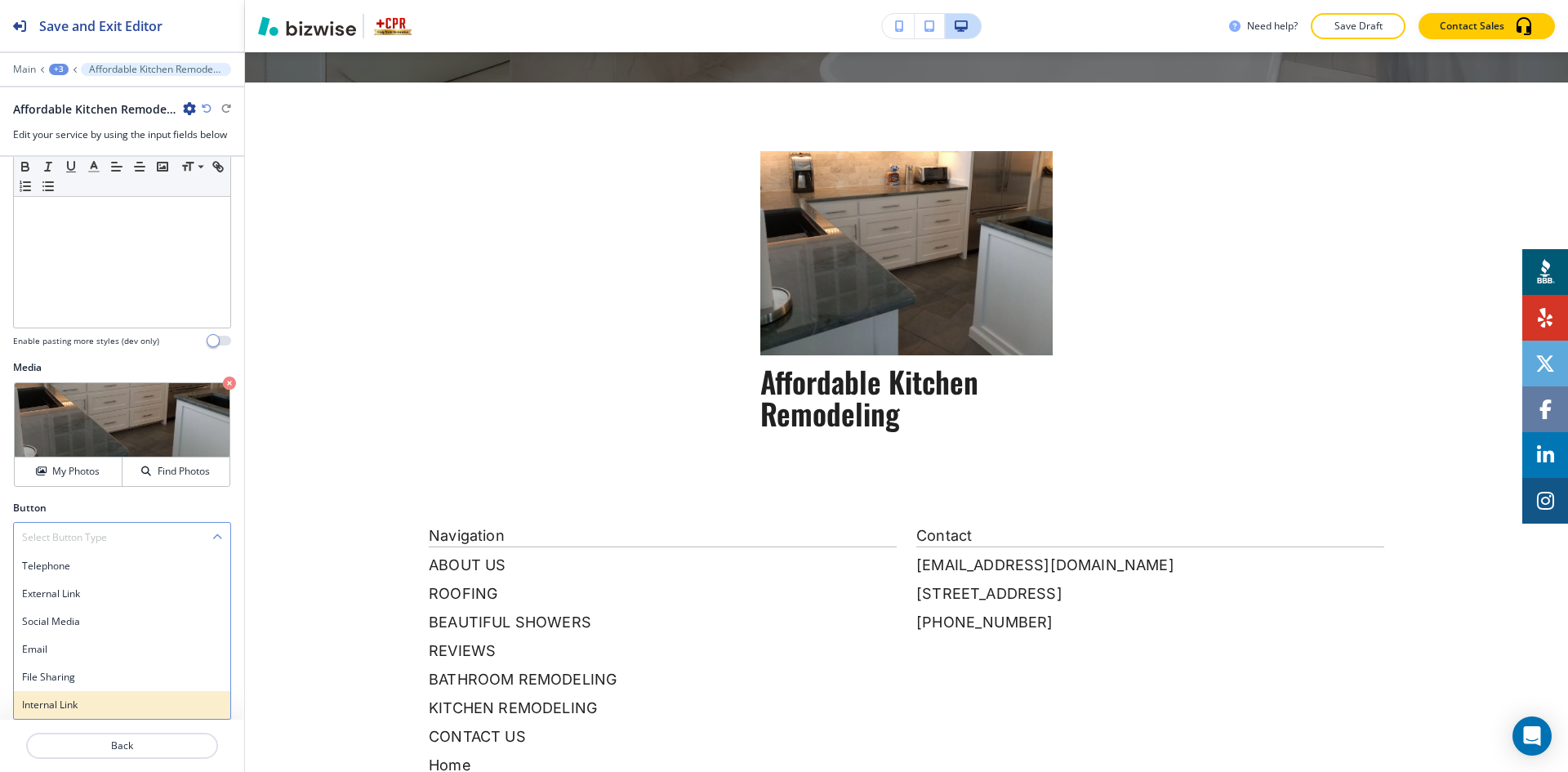
click at [112, 691] on div "Internal Link" at bounding box center [122, 705] width 216 height 28
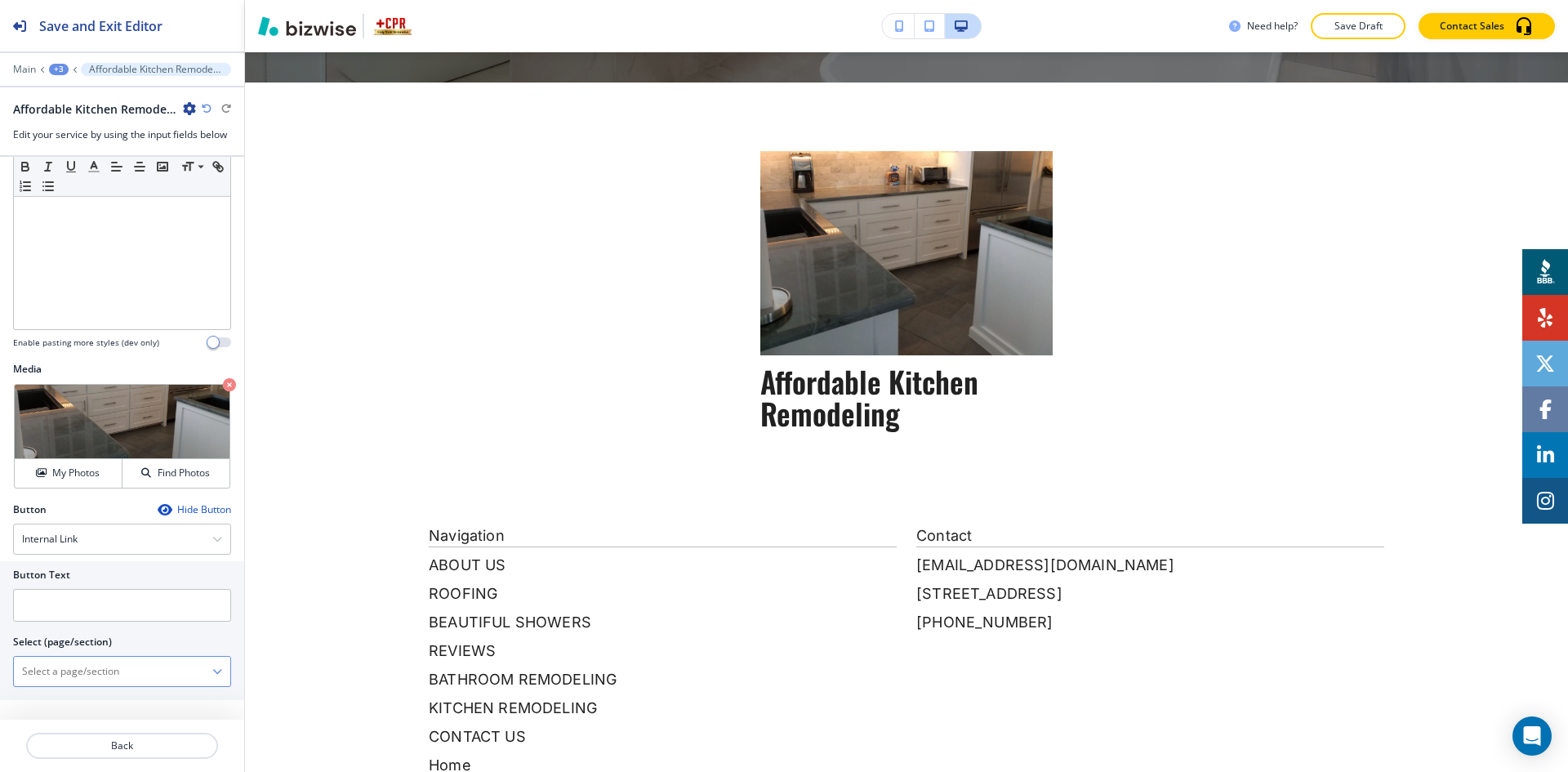
scroll to position [367, 0]
click at [120, 594] on input "text" at bounding box center [122, 605] width 218 height 33
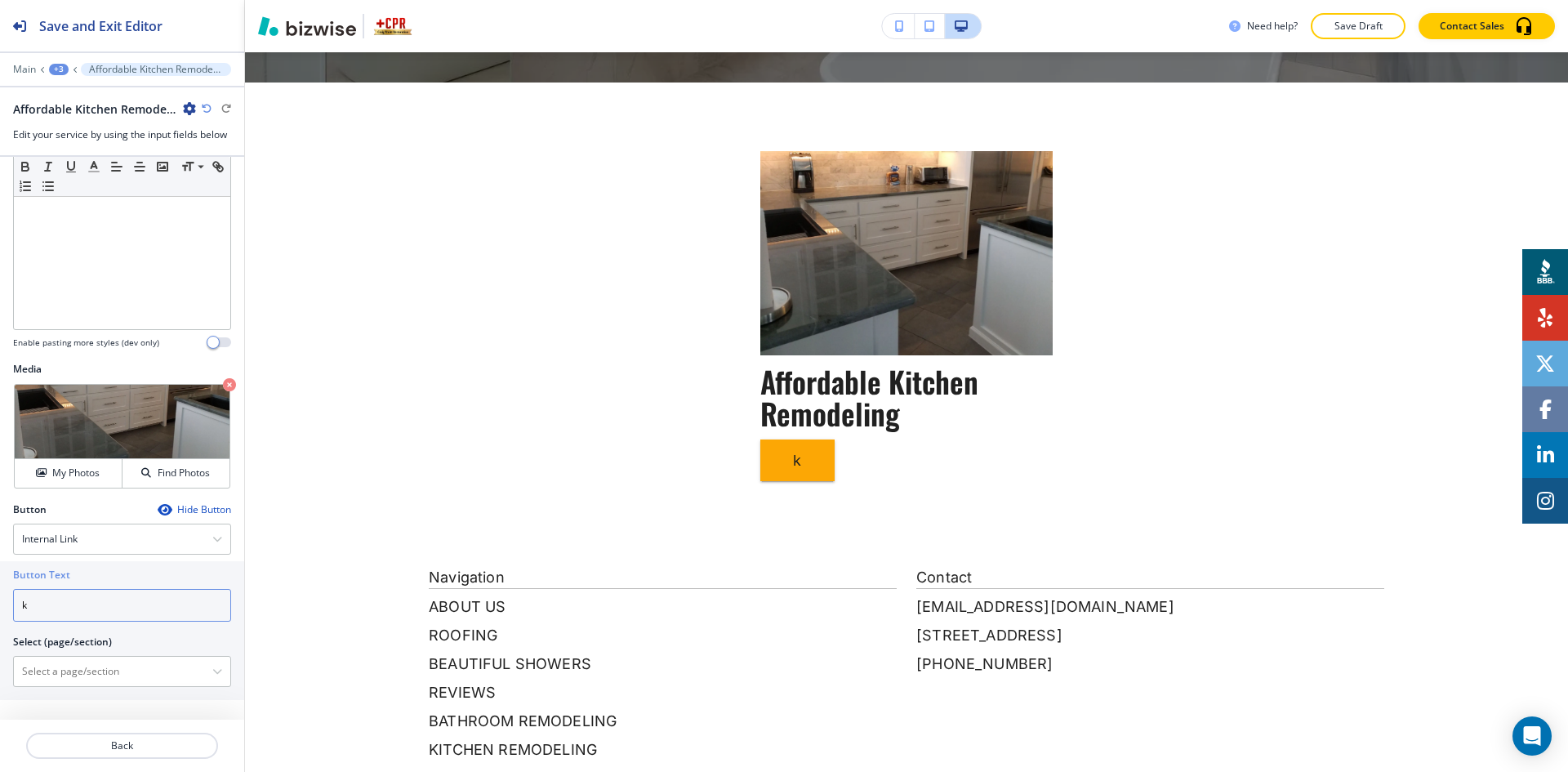
click at [144, 599] on input "k" at bounding box center [122, 605] width 218 height 33
type input "Learn More"
click at [142, 675] on \(page\/section\) "Manual Input" at bounding box center [113, 672] width 199 height 28
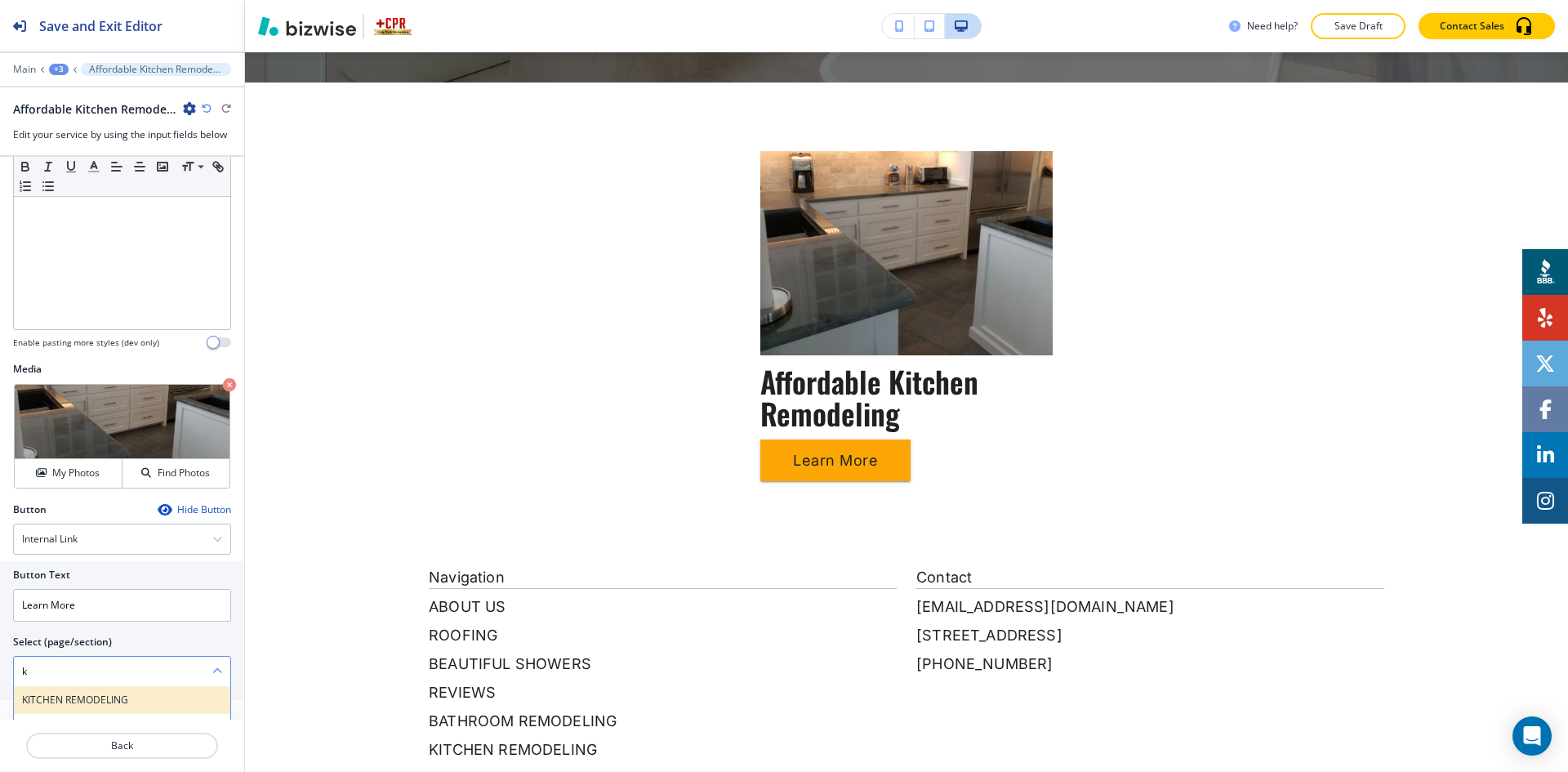
click at [141, 696] on h4 "KITCHEN REMODELING" at bounding box center [122, 700] width 200 height 15
type \(page\/section\) "KITCHEN REMODELING"
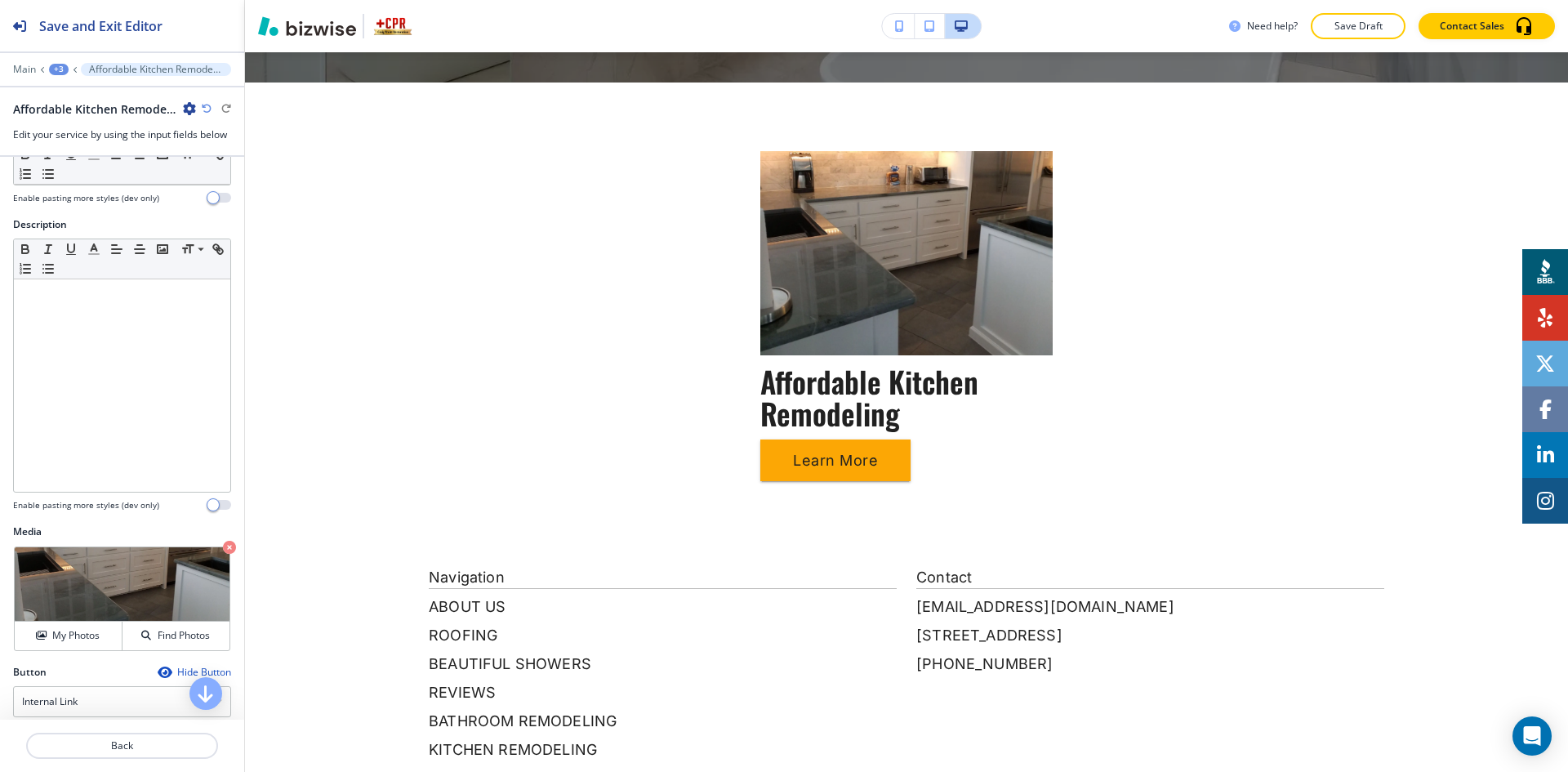
scroll to position [0, 0]
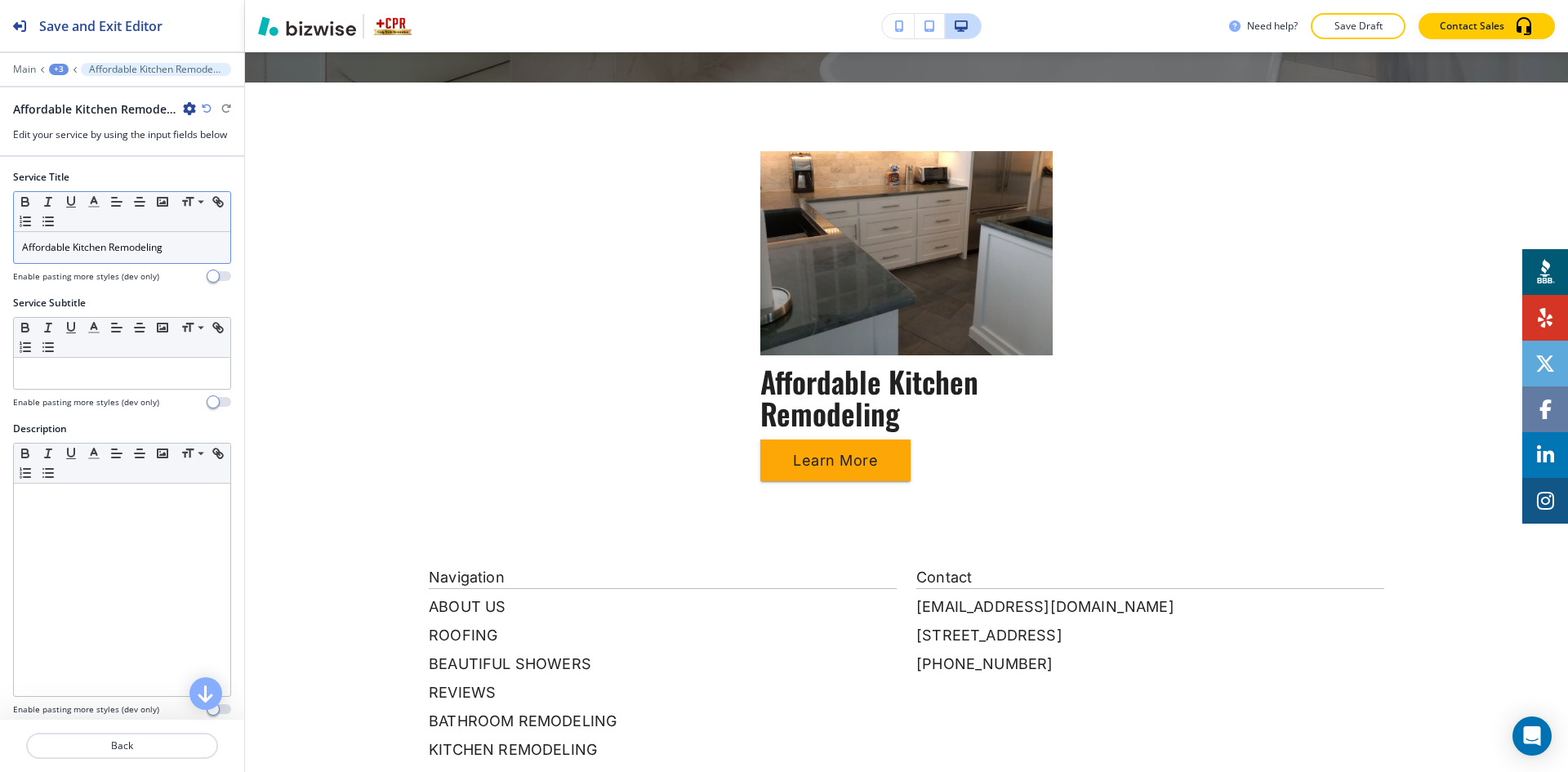
click at [58, 69] on div "+3" at bounding box center [59, 69] width 19 height 11
click at [92, 158] on p "Services" at bounding box center [101, 153] width 83 height 15
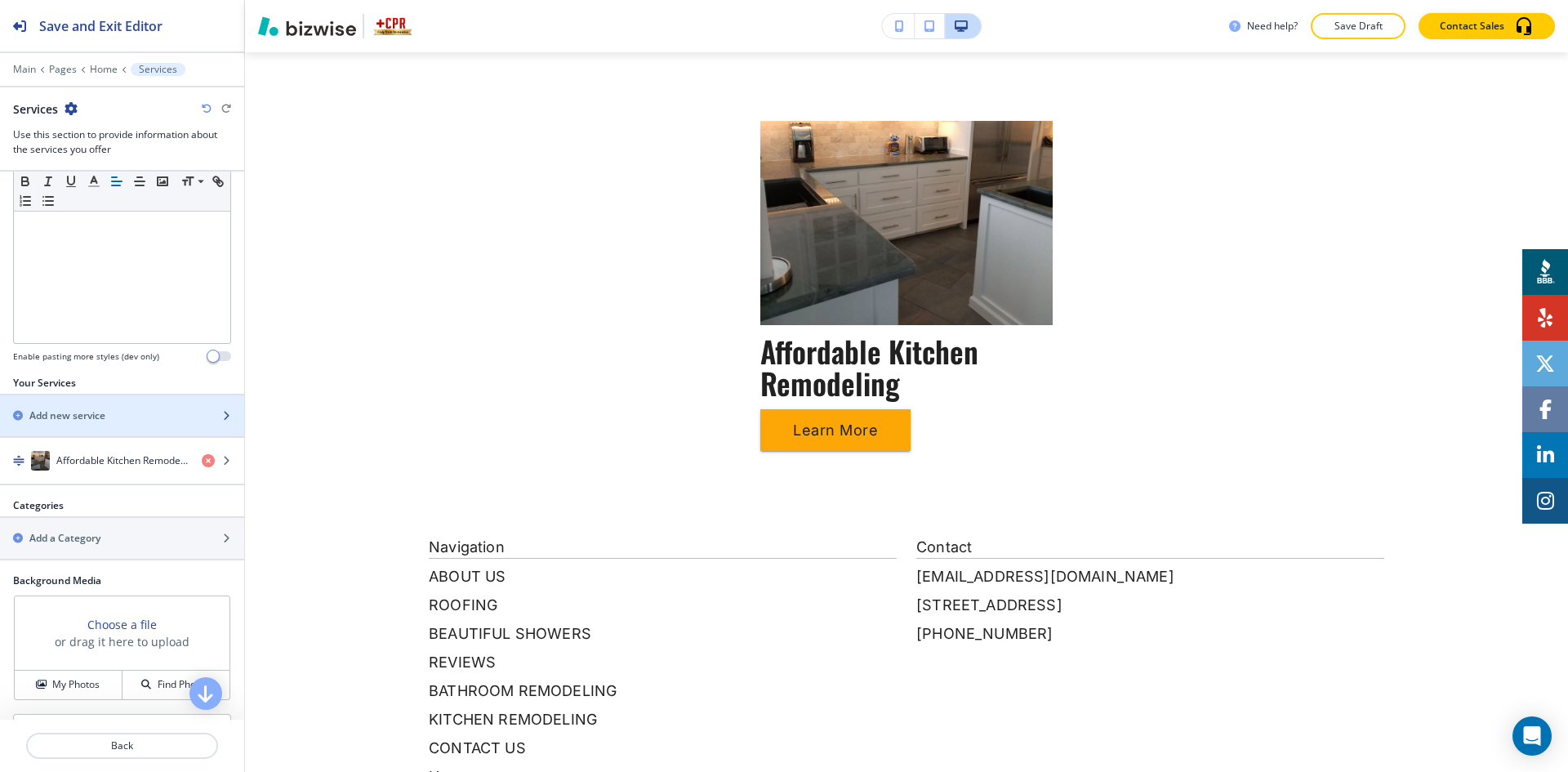
scroll to position [409, 0]
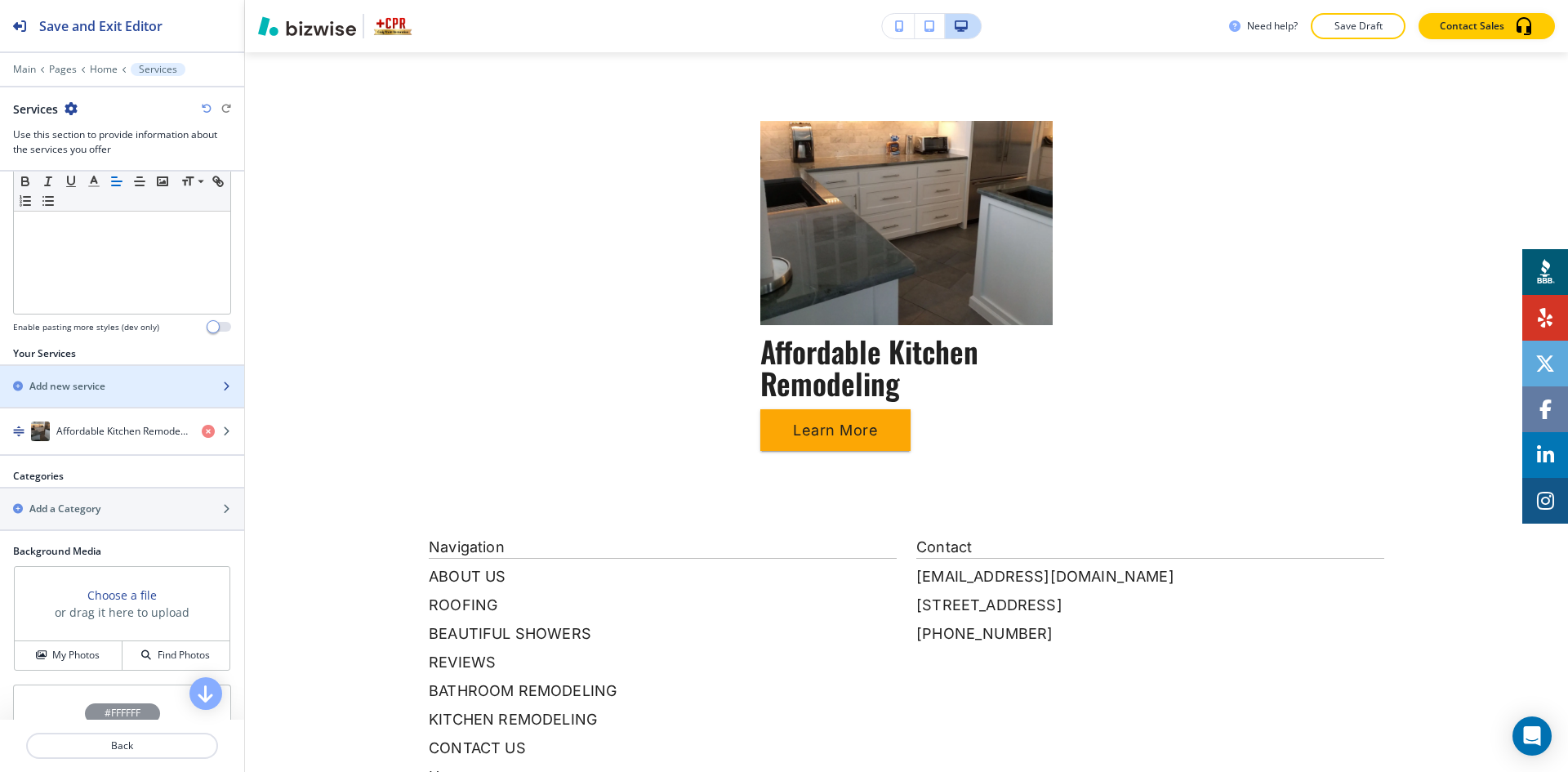
click at [111, 392] on div "Add new service" at bounding box center [104, 386] width 208 height 15
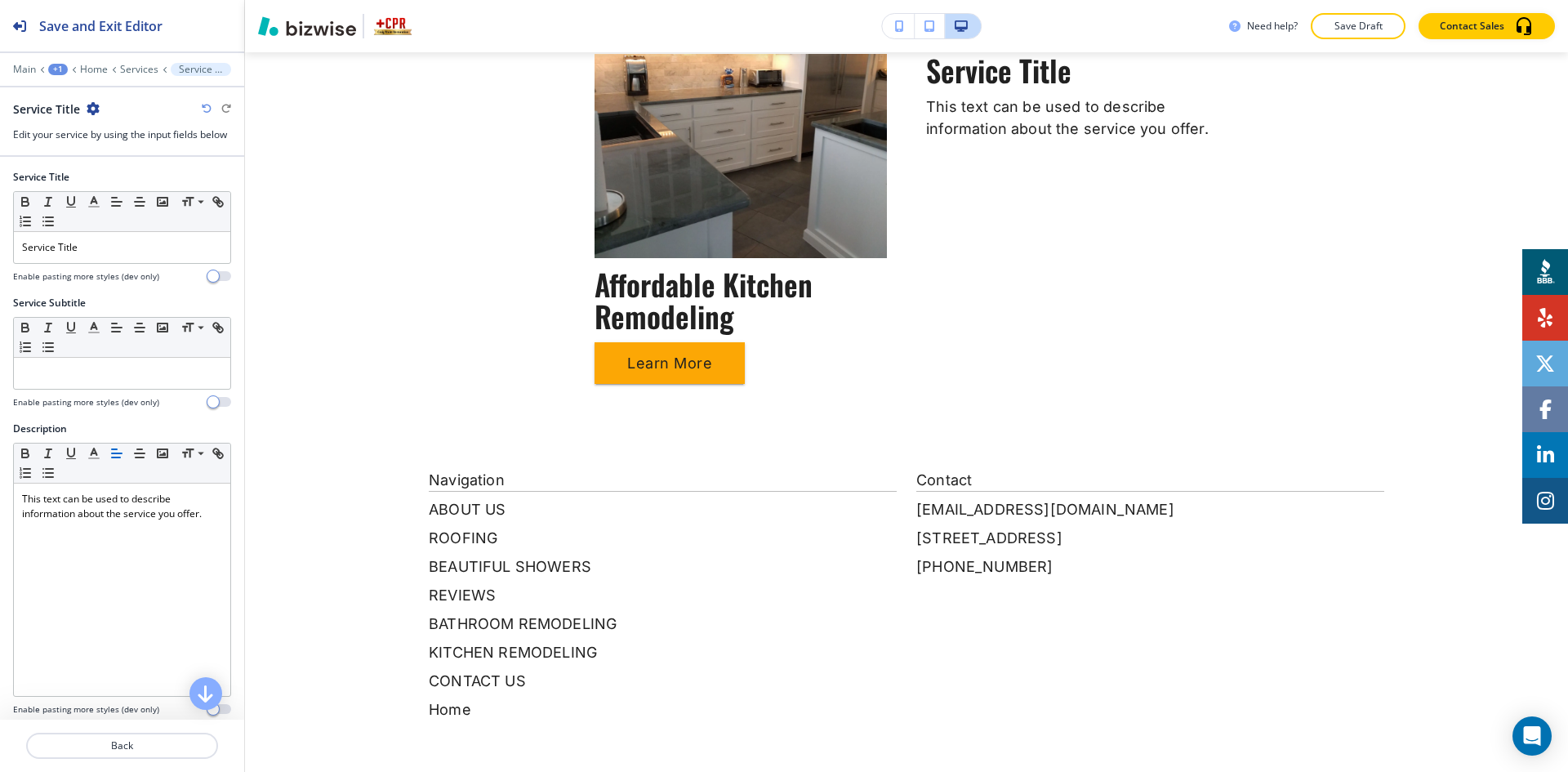
scroll to position [776, 0]
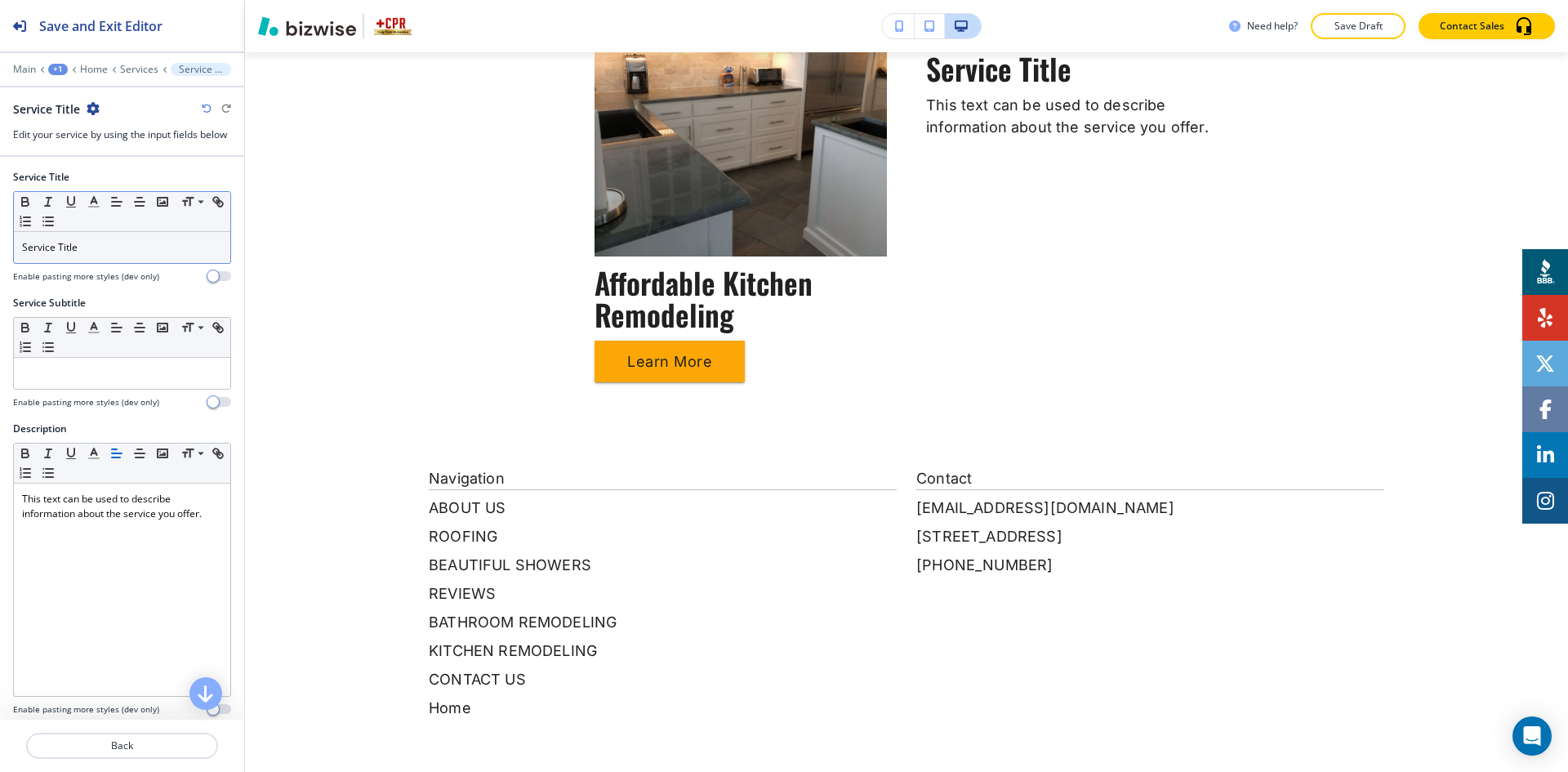
click at [136, 259] on div "Service Title" at bounding box center [122, 247] width 216 height 31
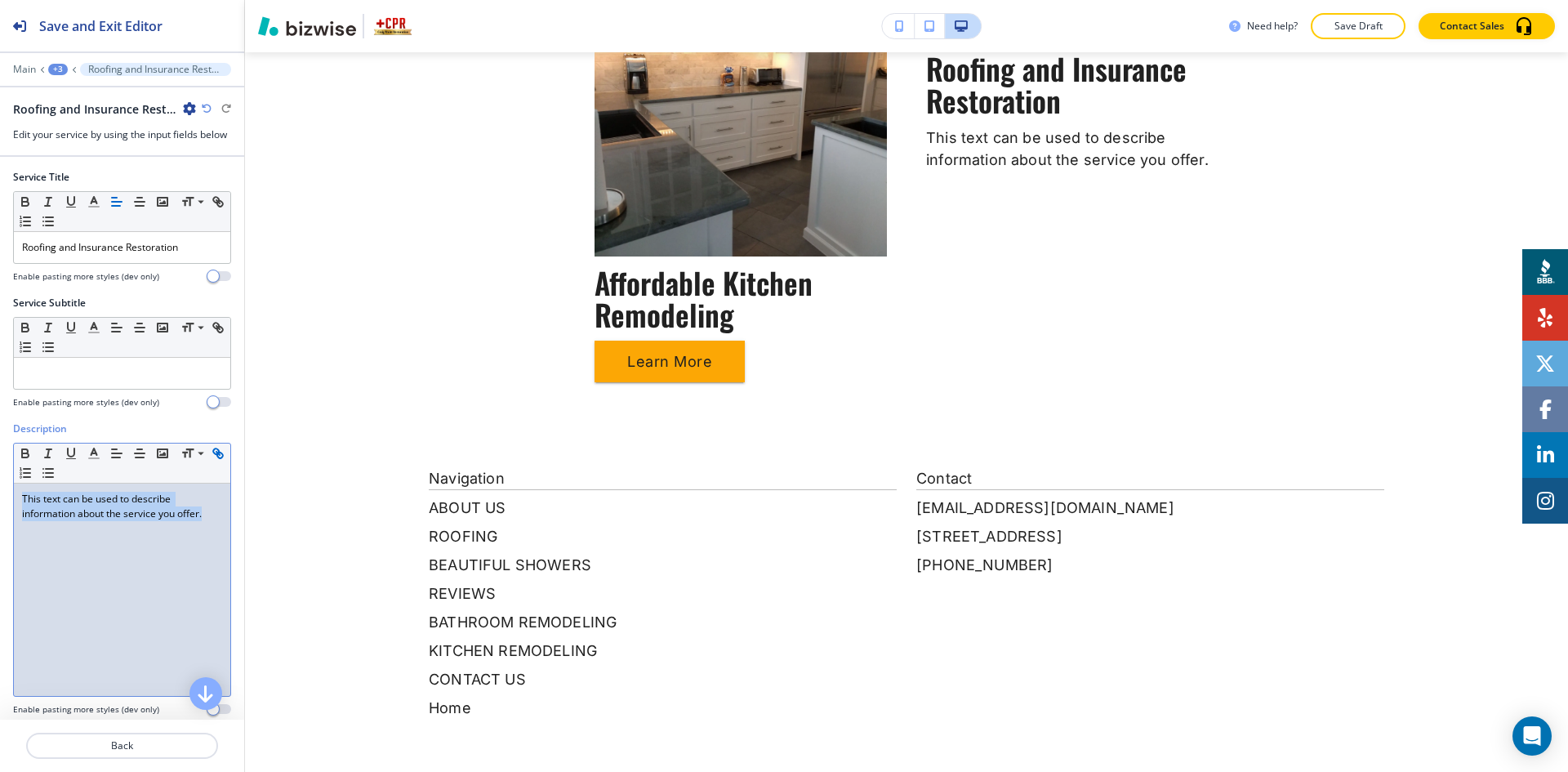
drag, startPoint x: 205, startPoint y: 513, endPoint x: 14, endPoint y: 476, distance: 194.6
click at [14, 476] on div "Small Normal Large Huge This text can be used to describe information about the…" at bounding box center [122, 570] width 218 height 254
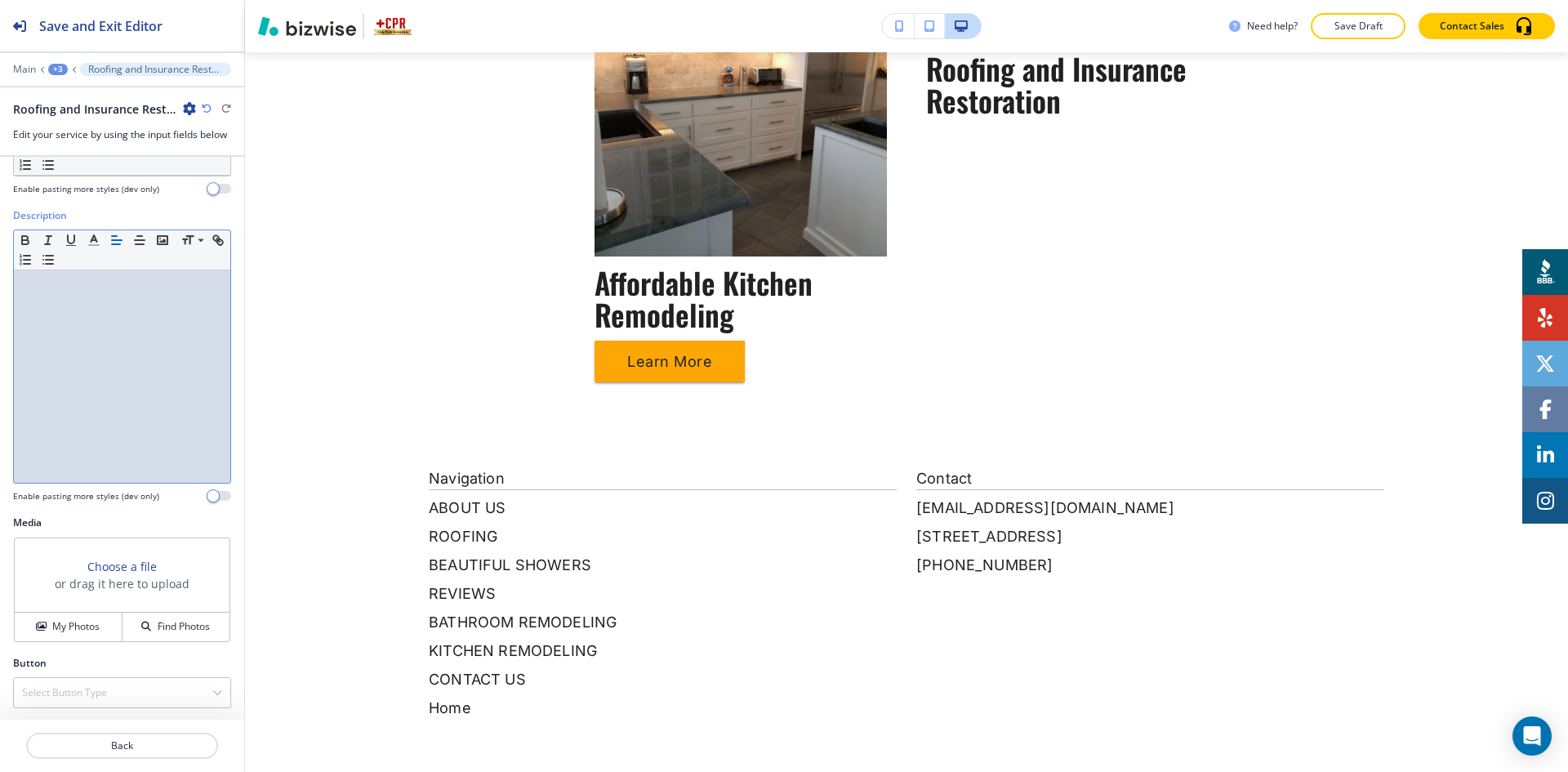
scroll to position [215, 0]
click at [100, 624] on div "My Photos" at bounding box center [69, 624] width 107 height 15
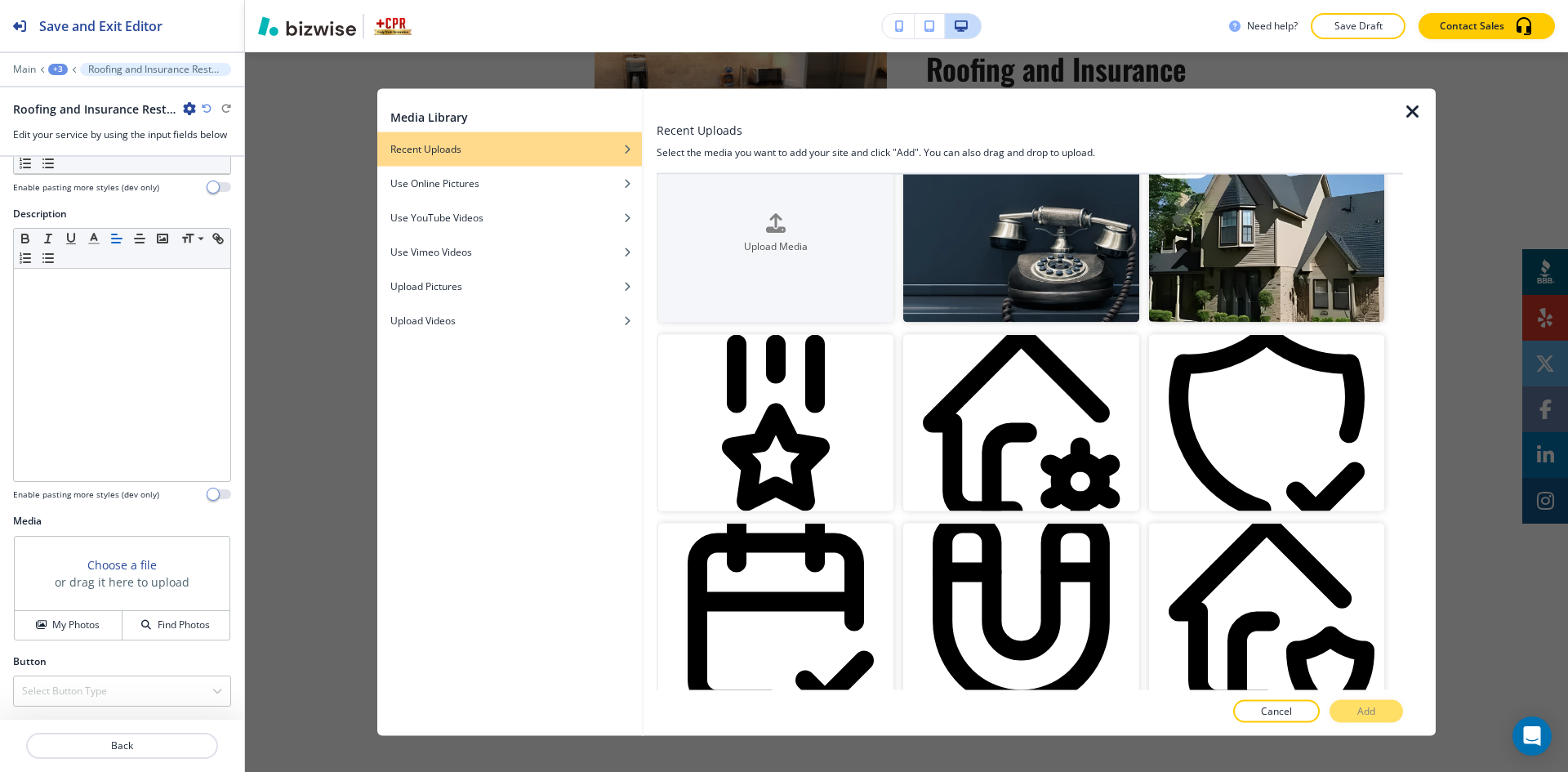
scroll to position [0, 0]
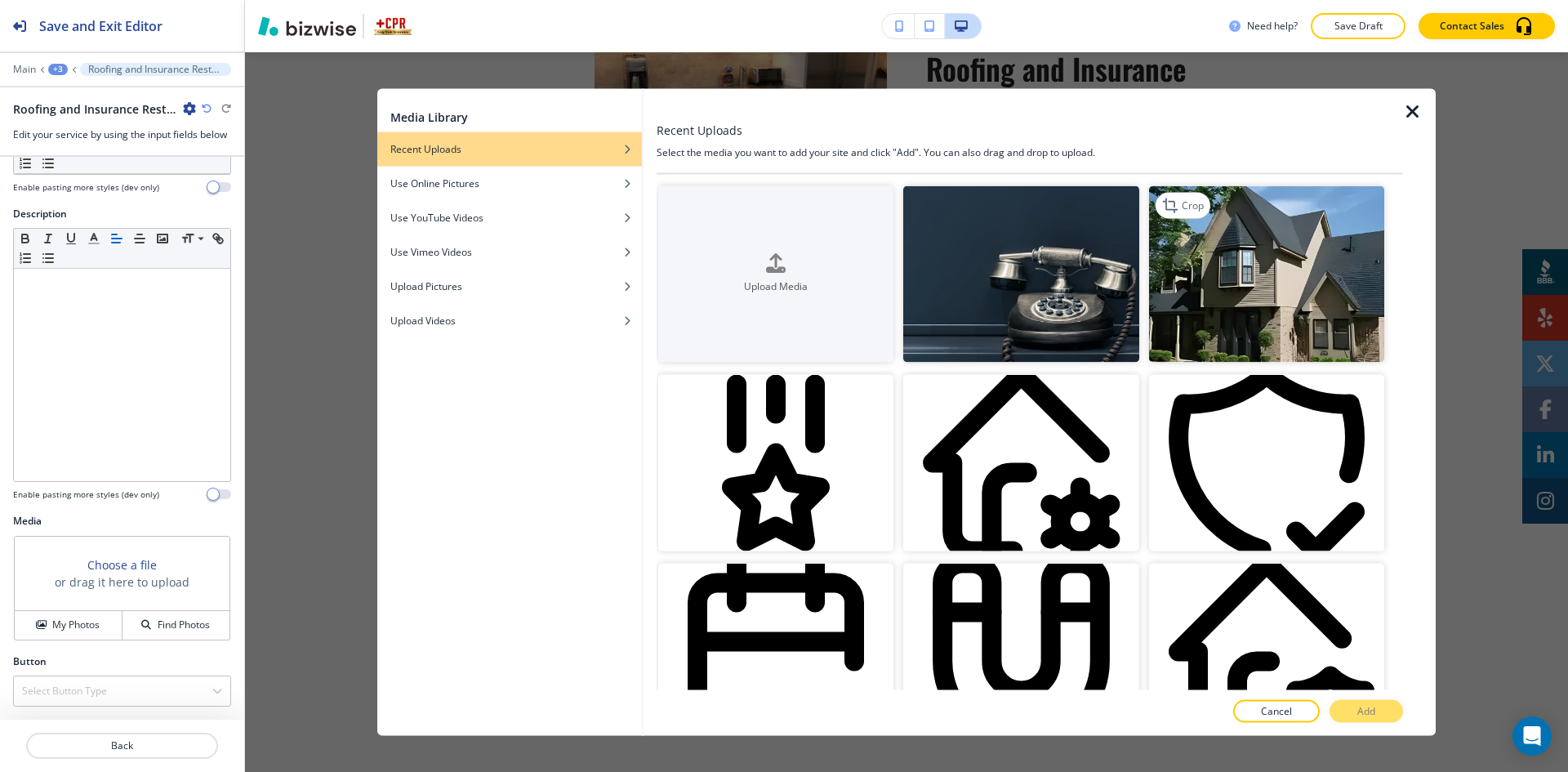
click at [1252, 260] on img "button" at bounding box center [1267, 273] width 236 height 177
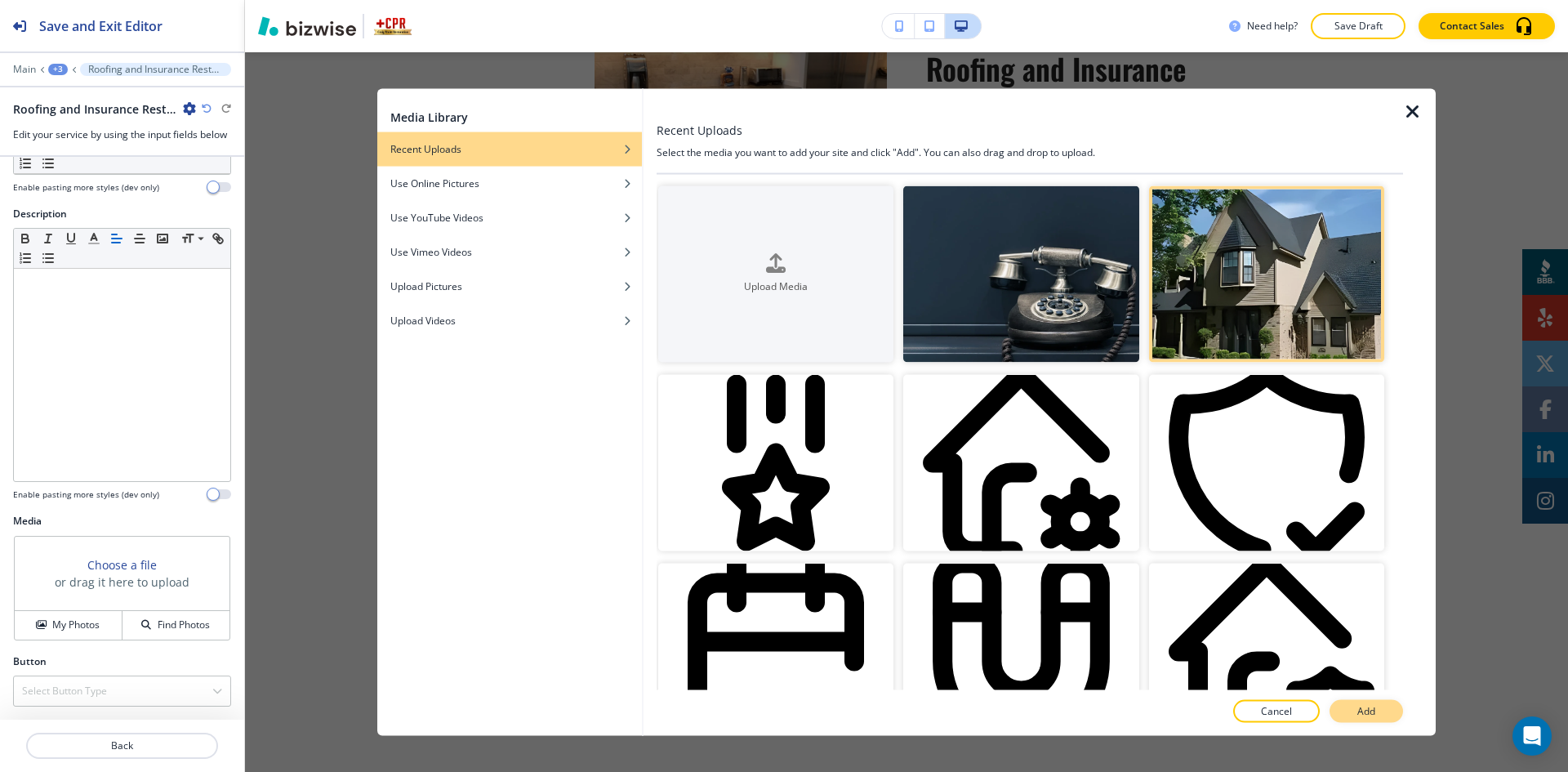
click at [1362, 710] on p "Add" at bounding box center [1366, 711] width 18 height 15
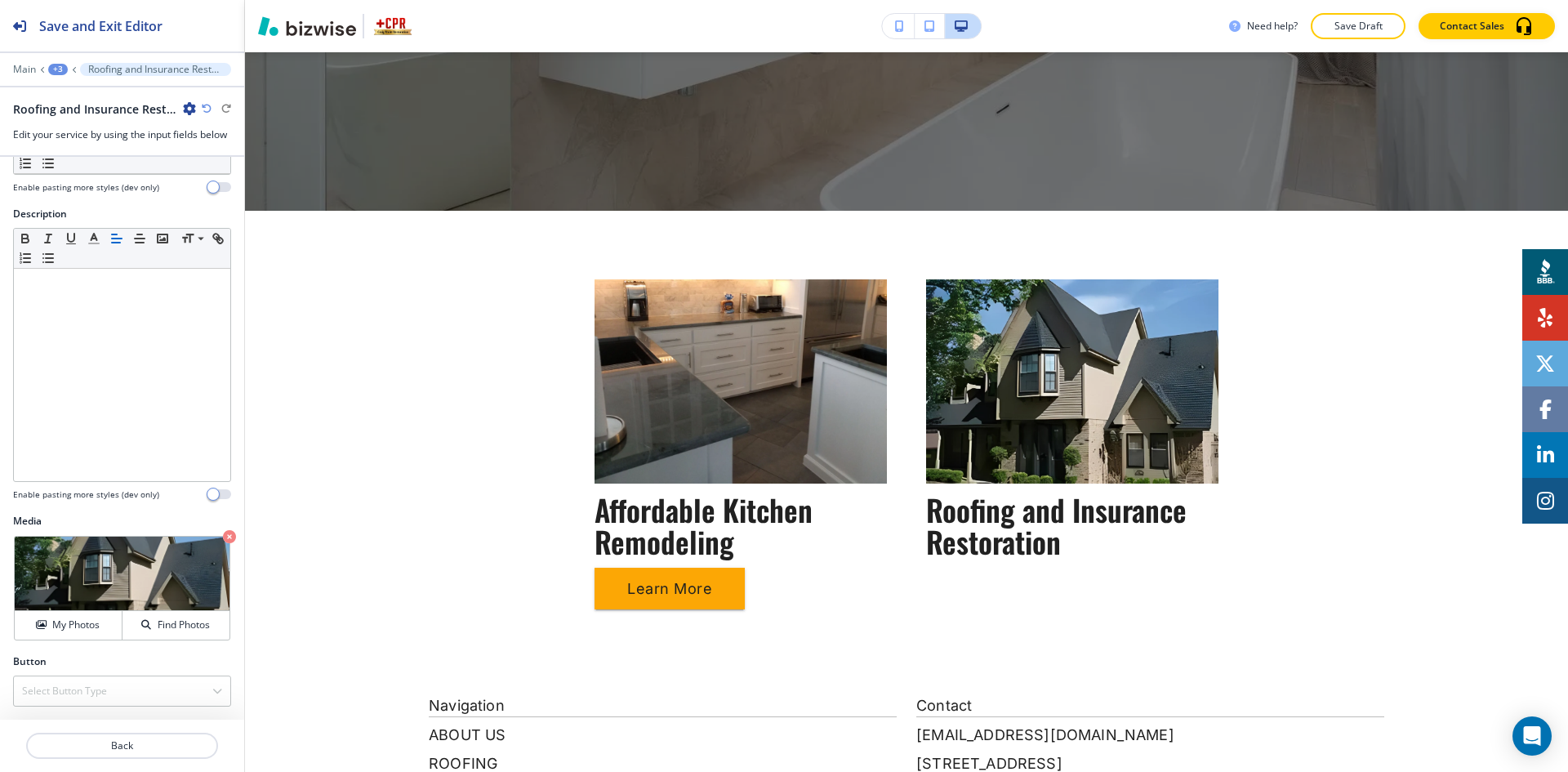
scroll to position [531, 0]
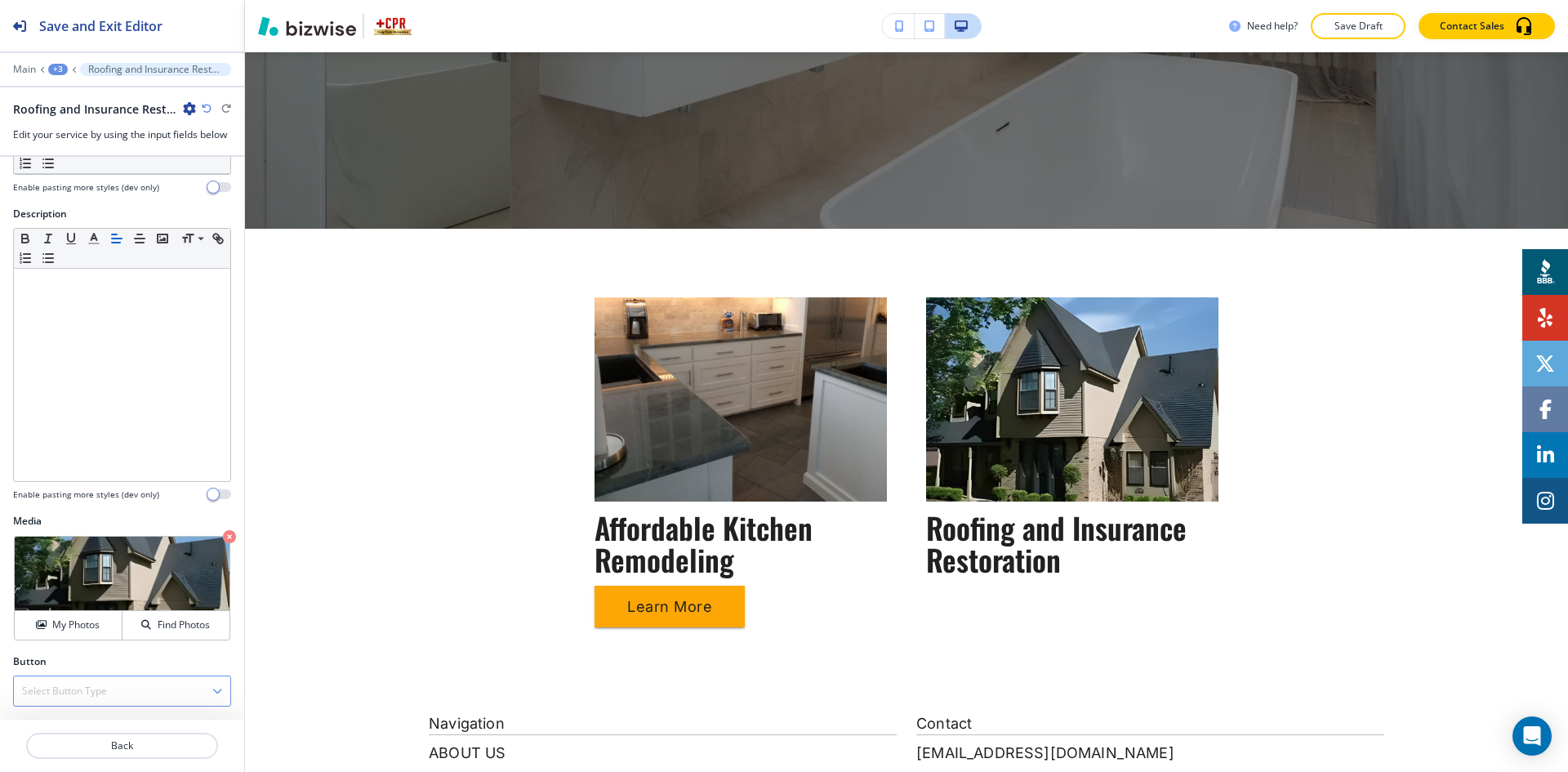
click at [139, 697] on div "Select Button Type" at bounding box center [122, 690] width 216 height 29
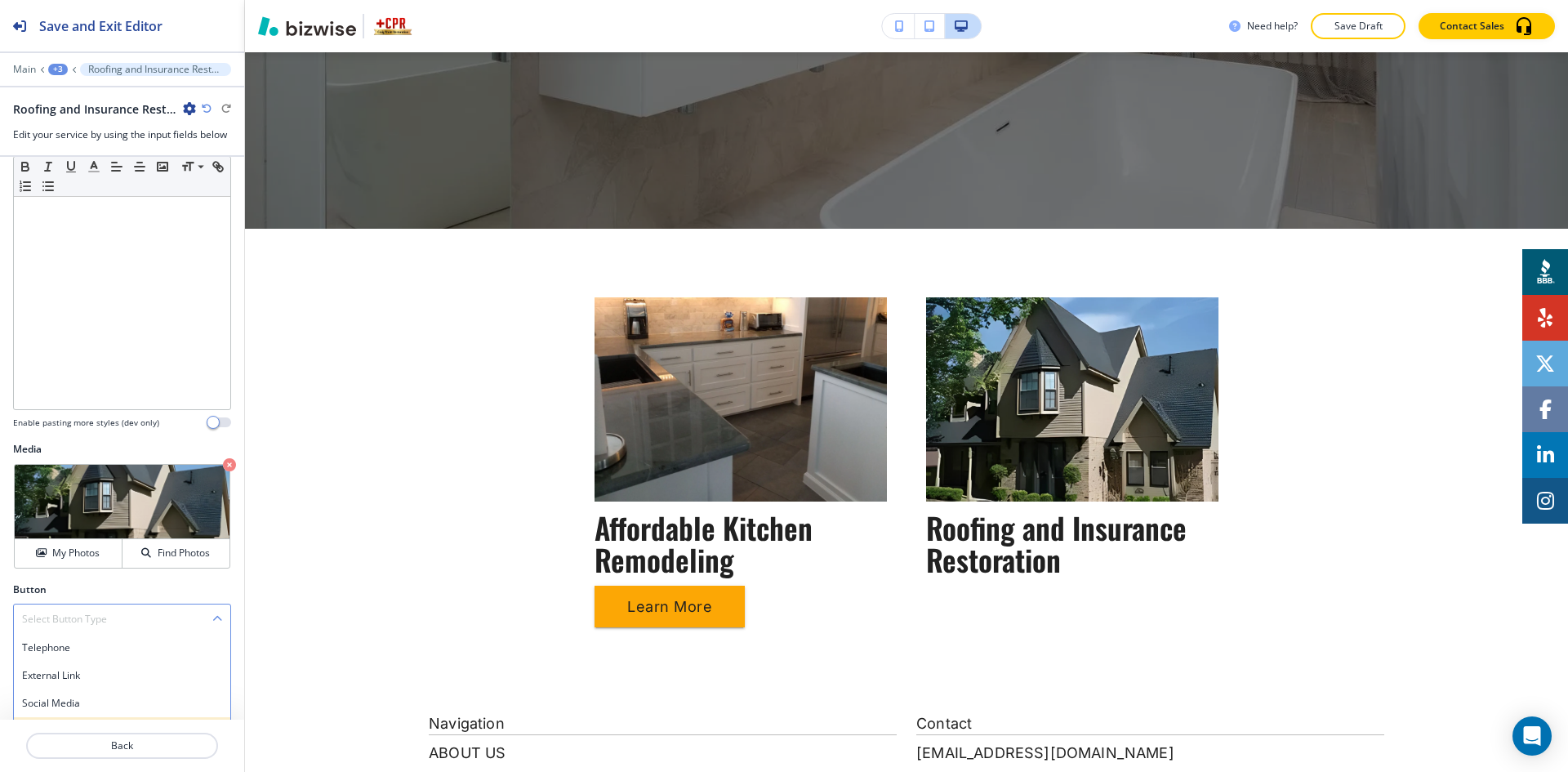
scroll to position [368, 0]
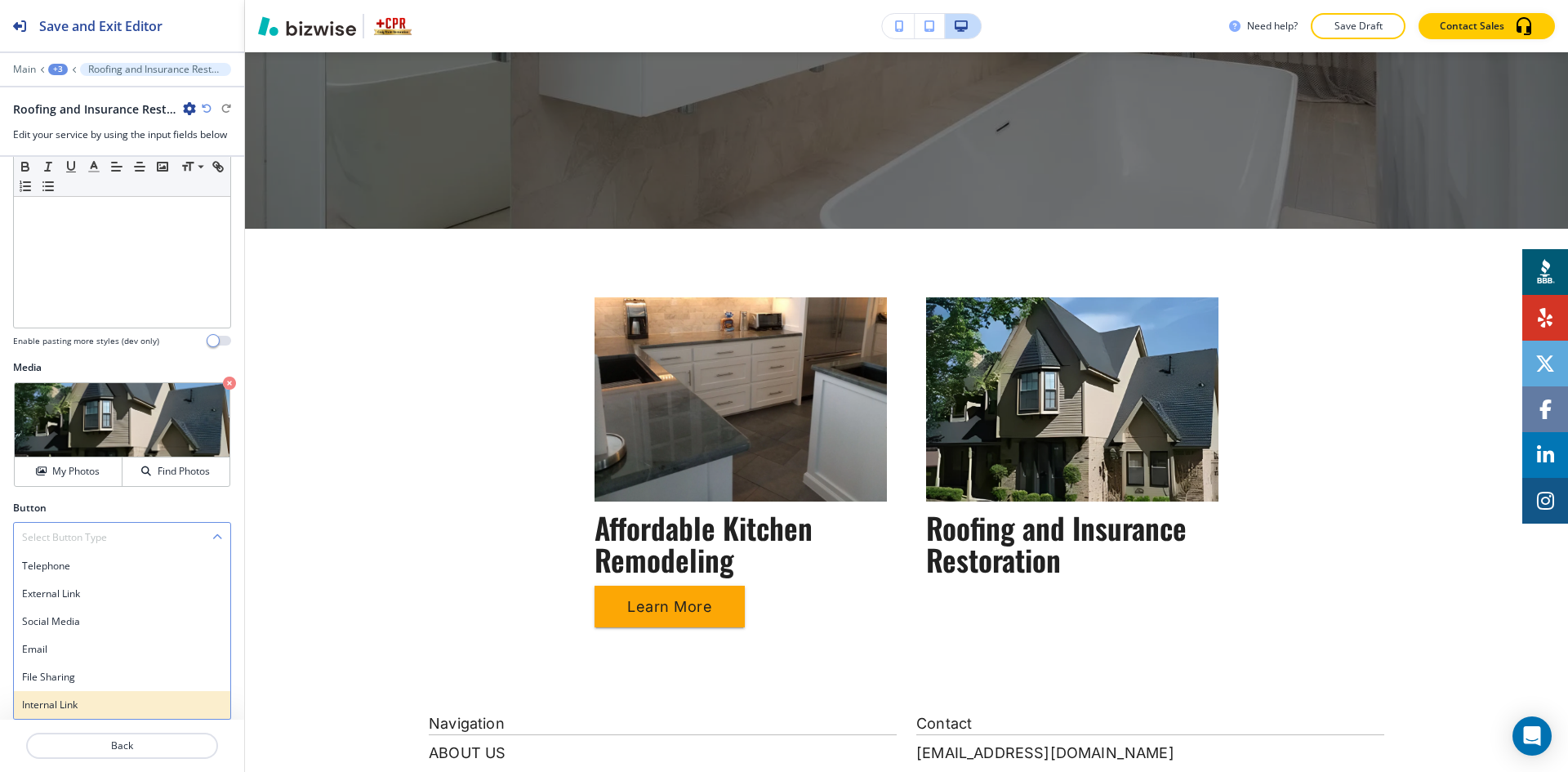
click at [121, 698] on h4 "Internal Link" at bounding box center [122, 705] width 200 height 15
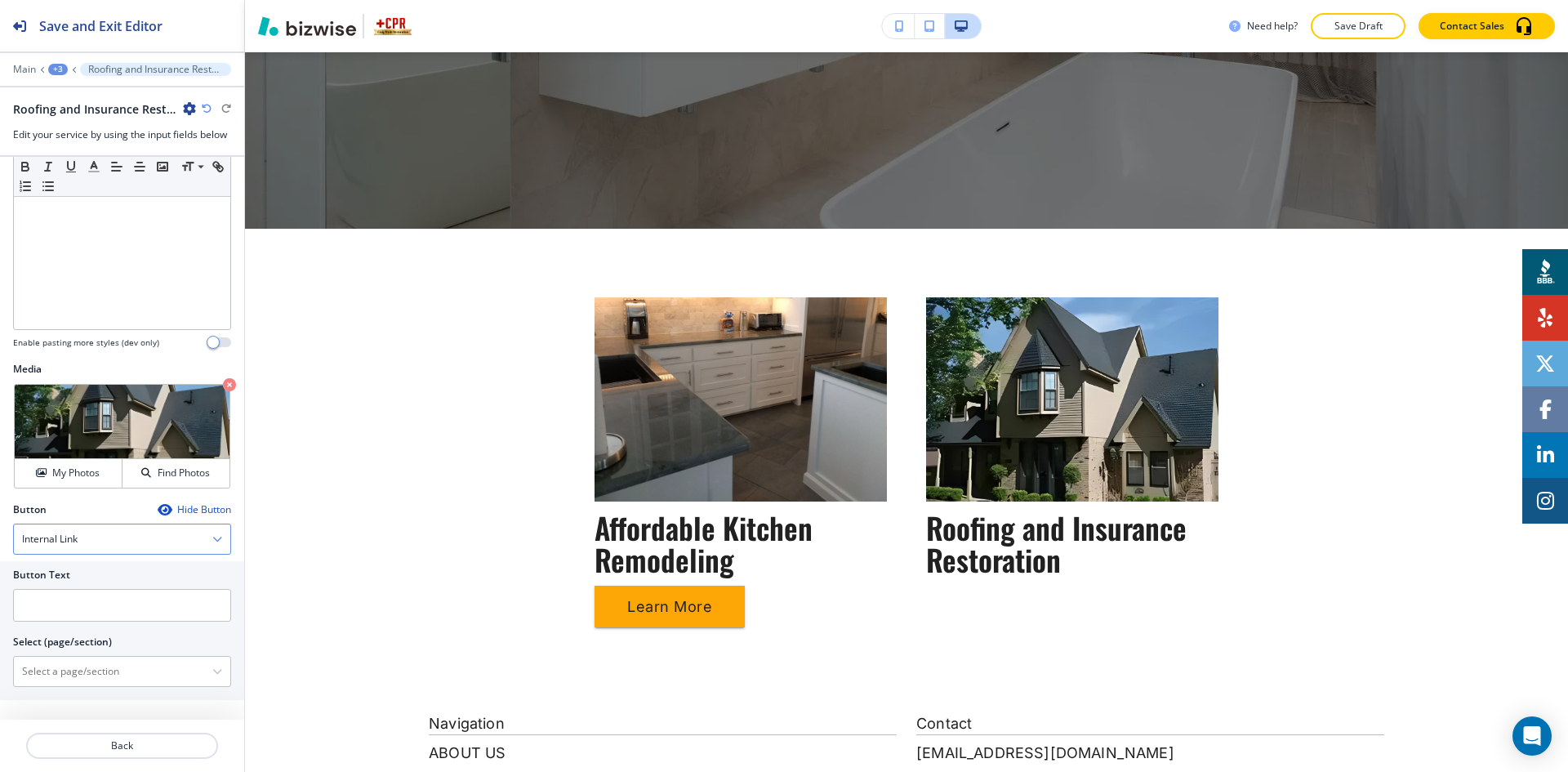
scroll to position [367, 0]
click at [113, 617] on input "text" at bounding box center [122, 605] width 218 height 33
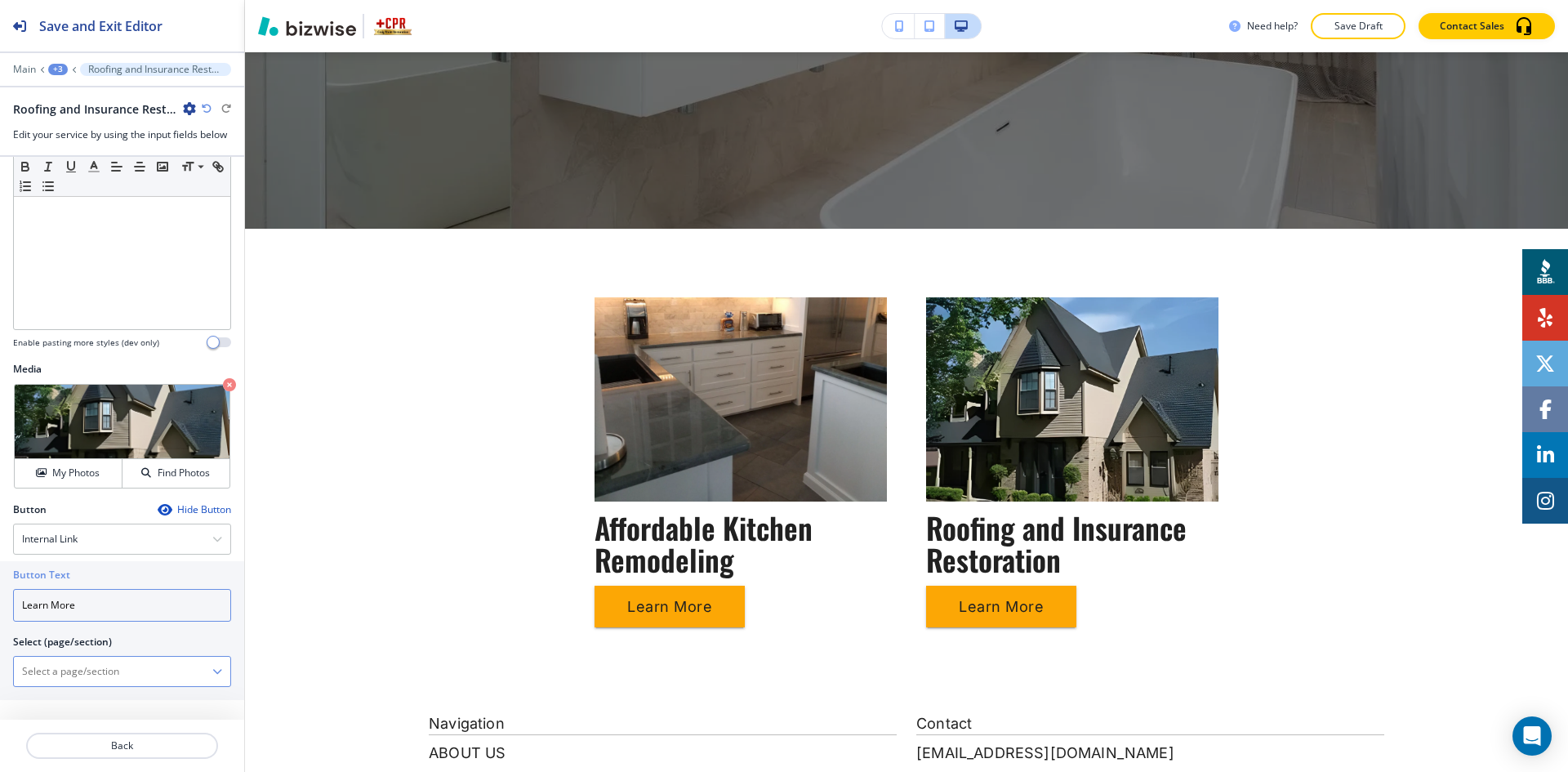
type input "Learn More"
click at [97, 668] on \(page\/section\) "Manual Input" at bounding box center [113, 672] width 199 height 28
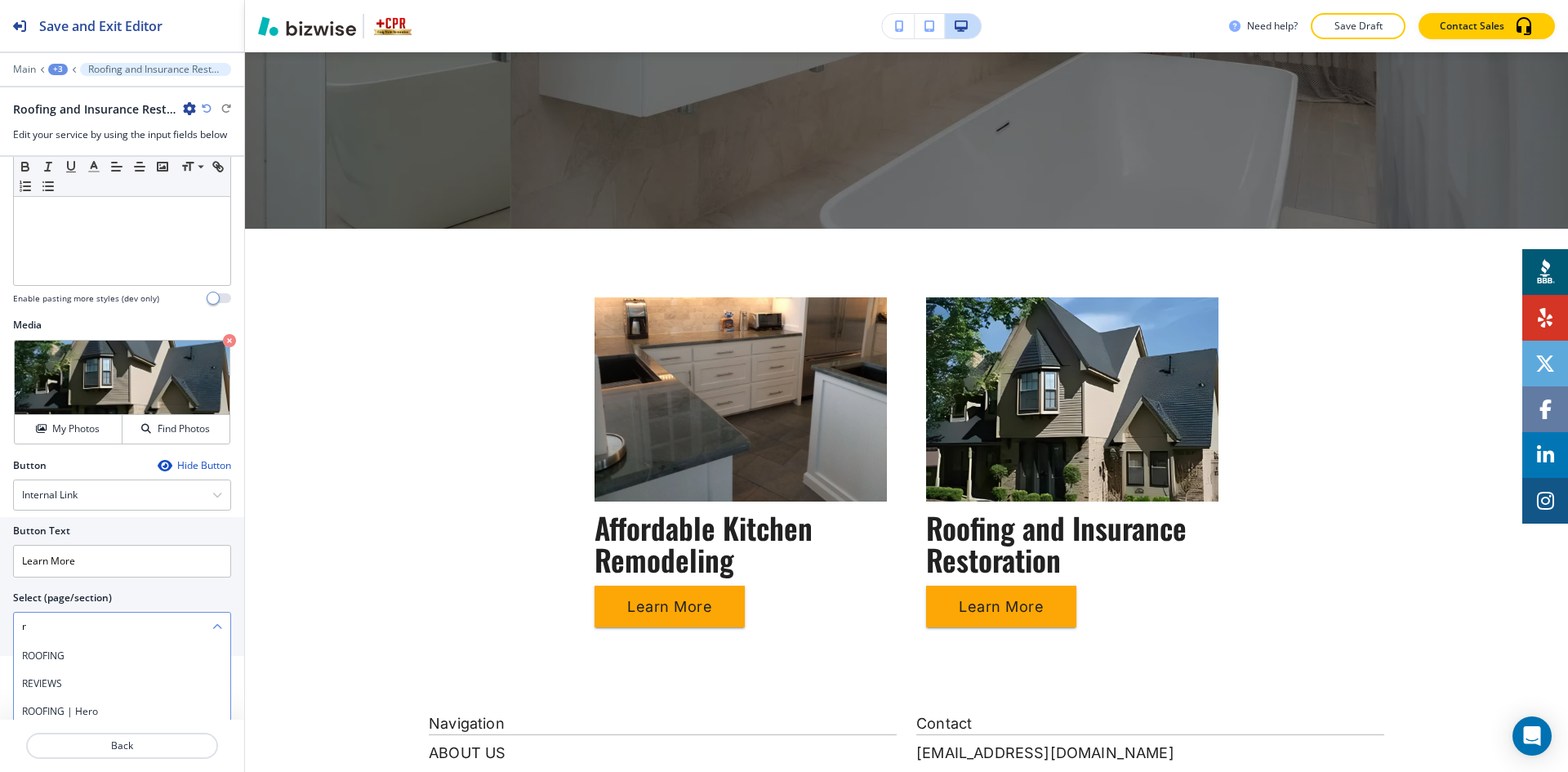
scroll to position [448, 0]
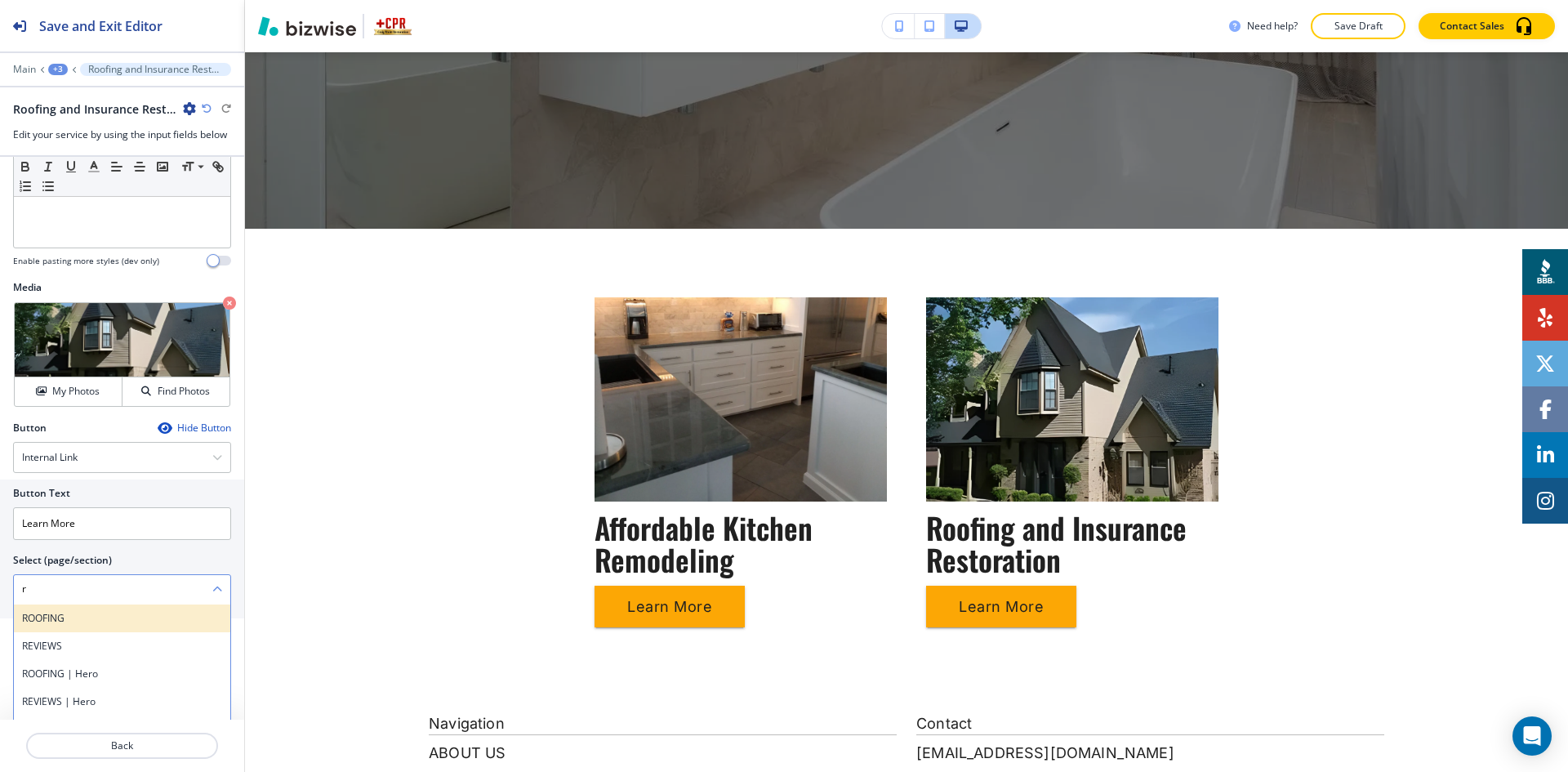
click at [56, 621] on h4 "ROOFING" at bounding box center [122, 618] width 200 height 15
type \(page\/section\) "ROOFING"
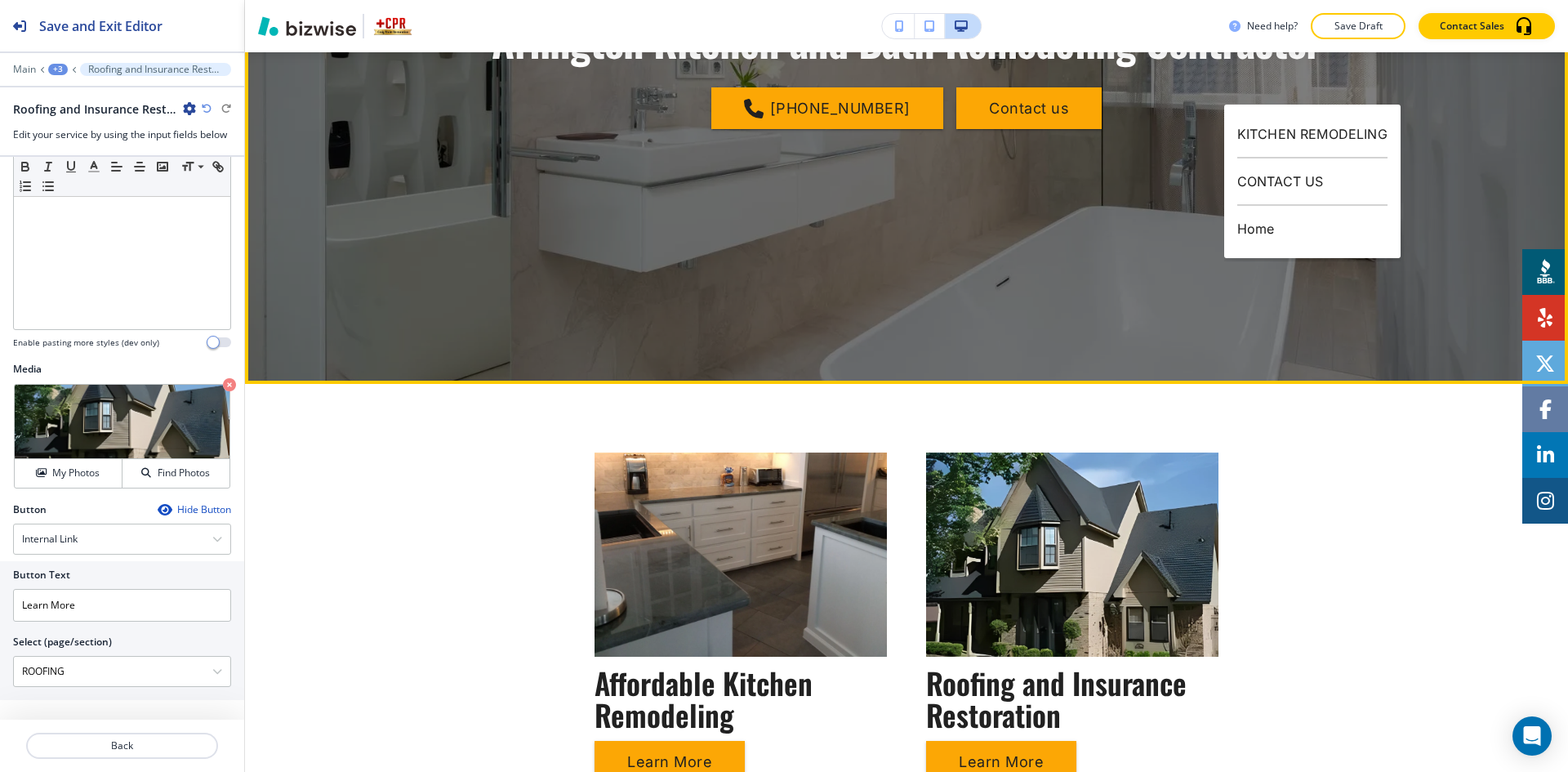
scroll to position [653, 0]
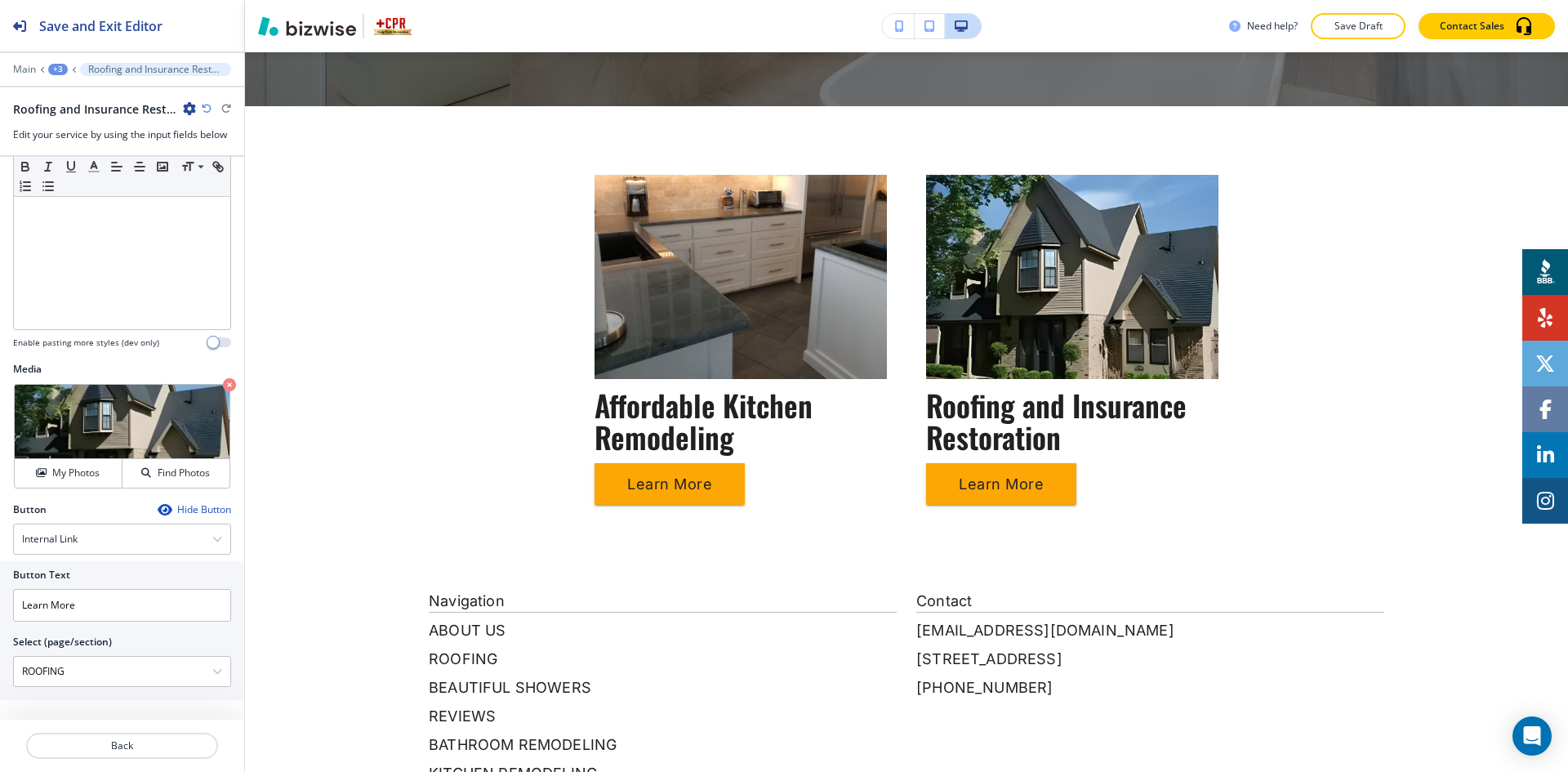
click at [62, 71] on div "+3" at bounding box center [58, 69] width 19 height 11
click at [93, 147] on p "Services" at bounding box center [100, 153] width 83 height 15
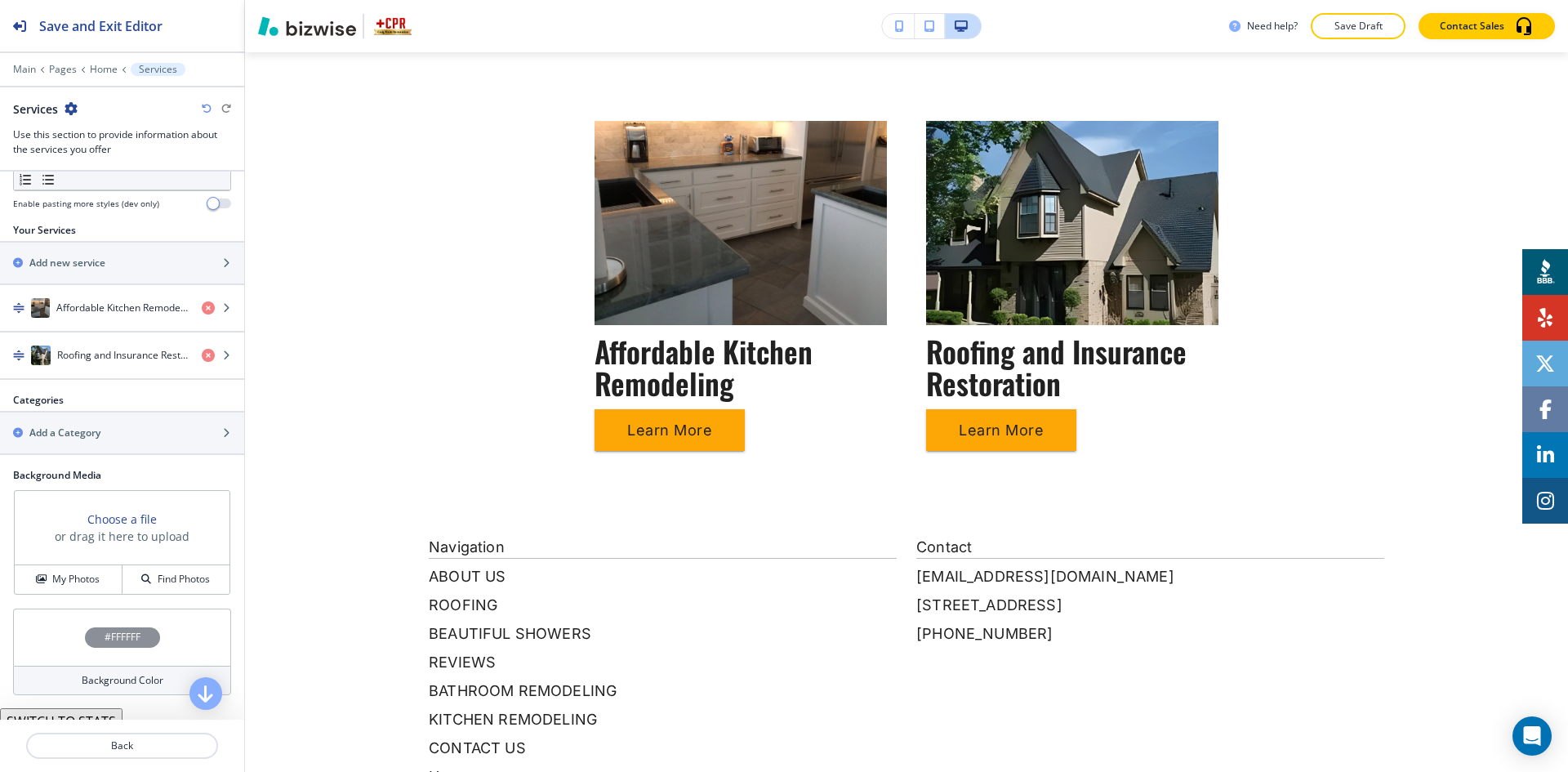
scroll to position [572, 0]
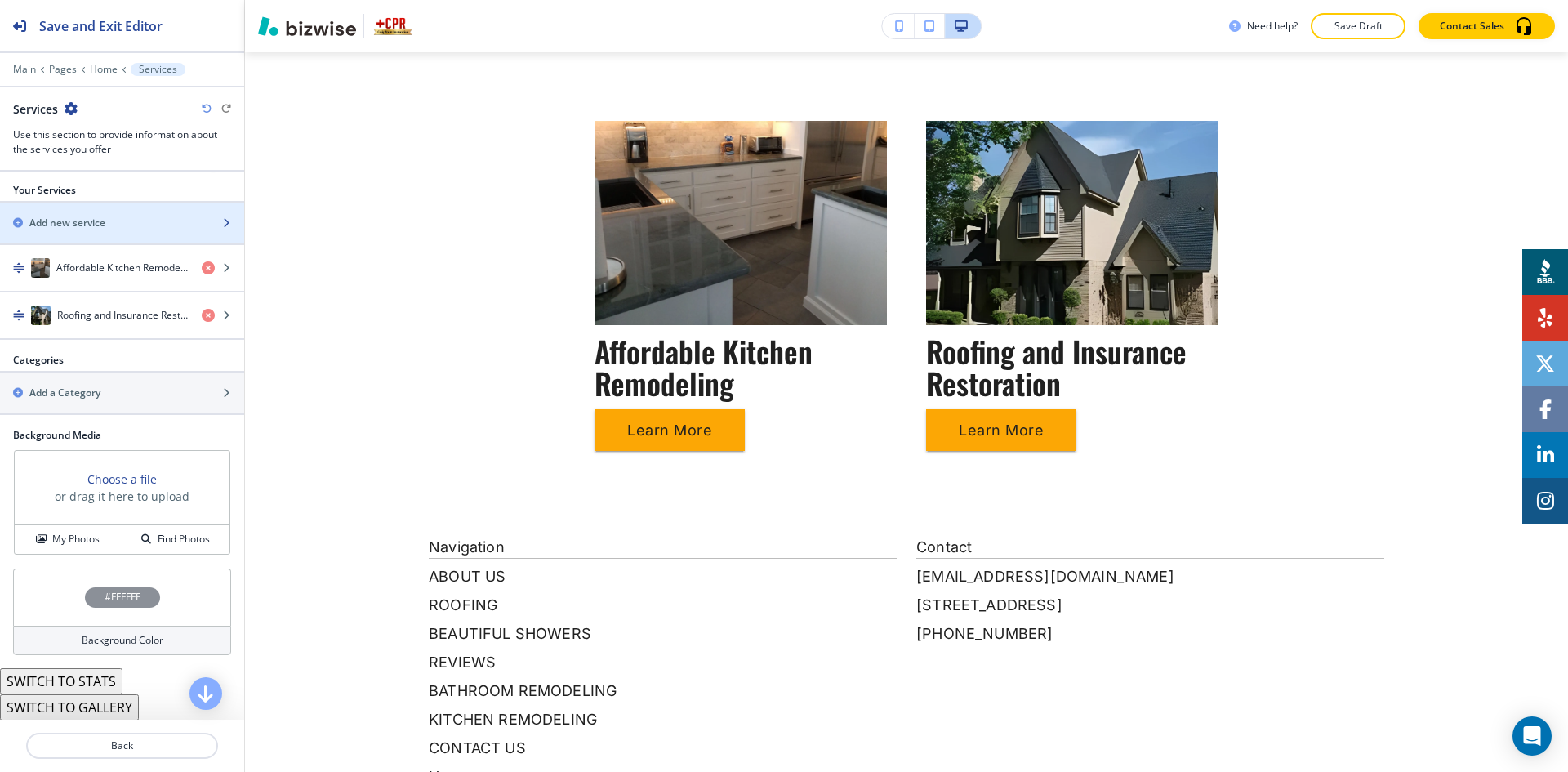
click at [120, 234] on div "button" at bounding box center [122, 237] width 244 height 13
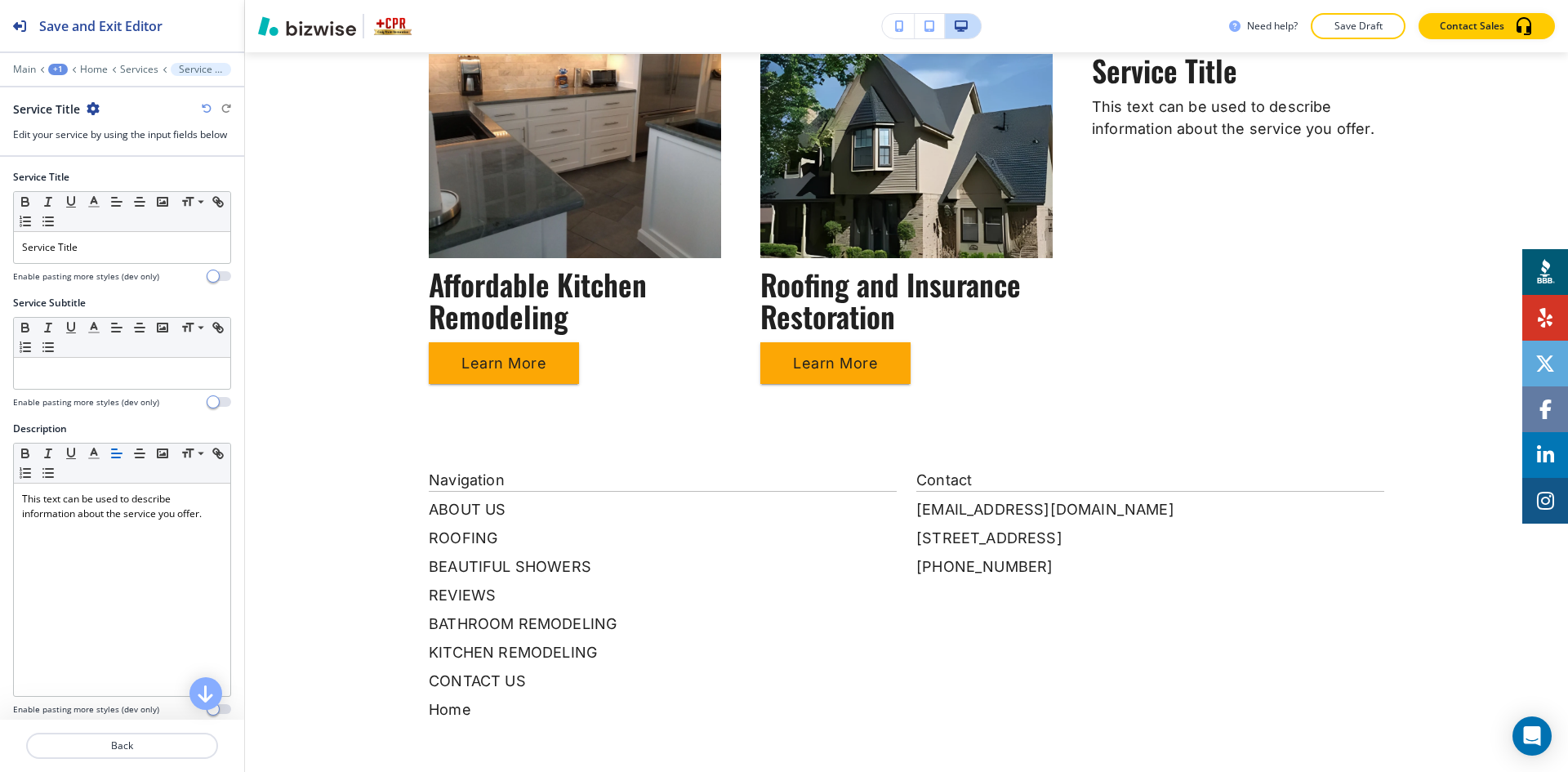
scroll to position [776, 0]
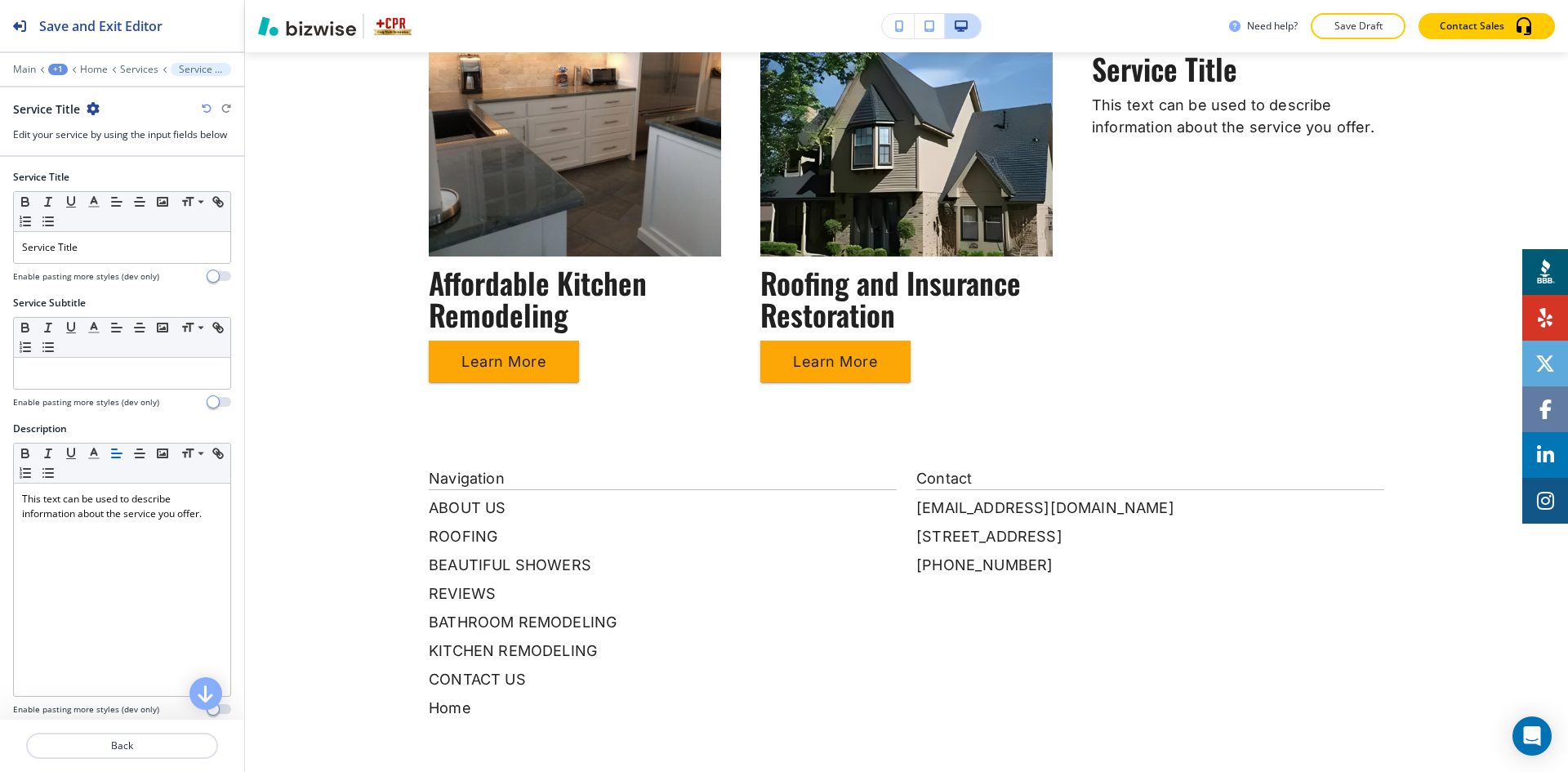
click at [161, 271] on div "Enable pasting more styles (dev only)" at bounding box center [122, 277] width 218 height 12
click at [156, 249] on p "Service Title" at bounding box center [122, 247] width 200 height 15
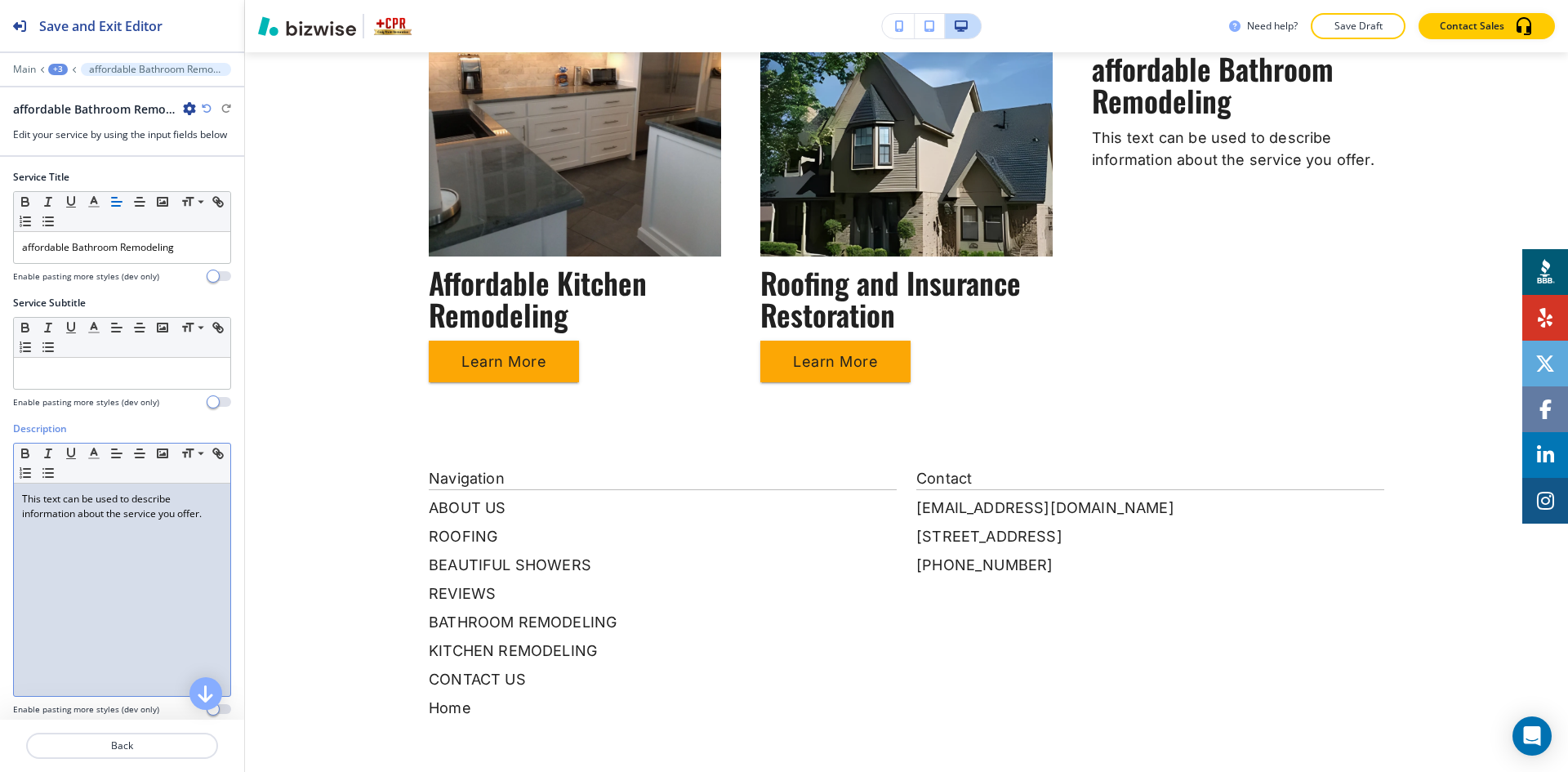
click at [102, 513] on p "This text can be used to describe information about the service you offer." at bounding box center [122, 506] width 200 height 29
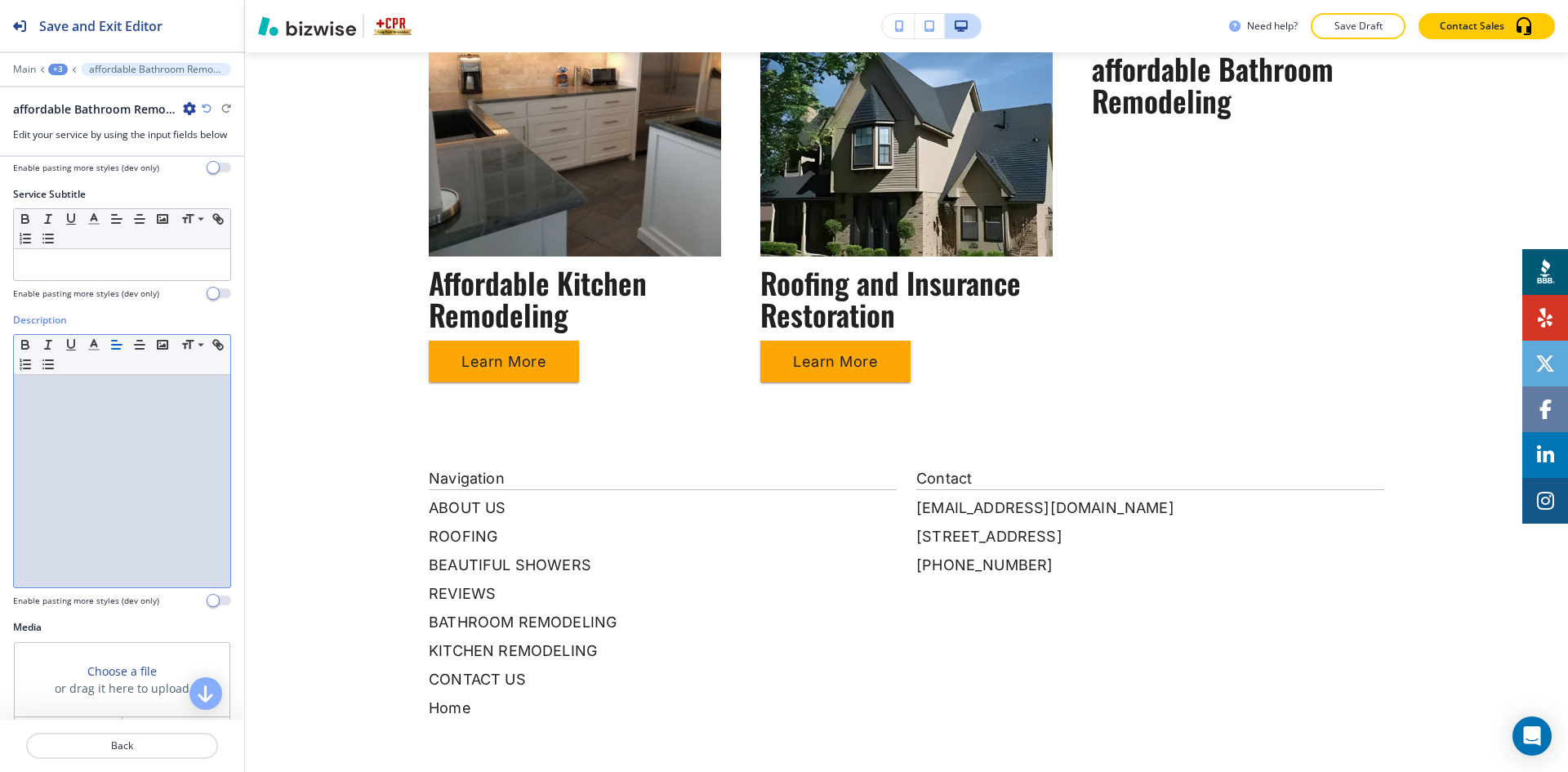
scroll to position [215, 0]
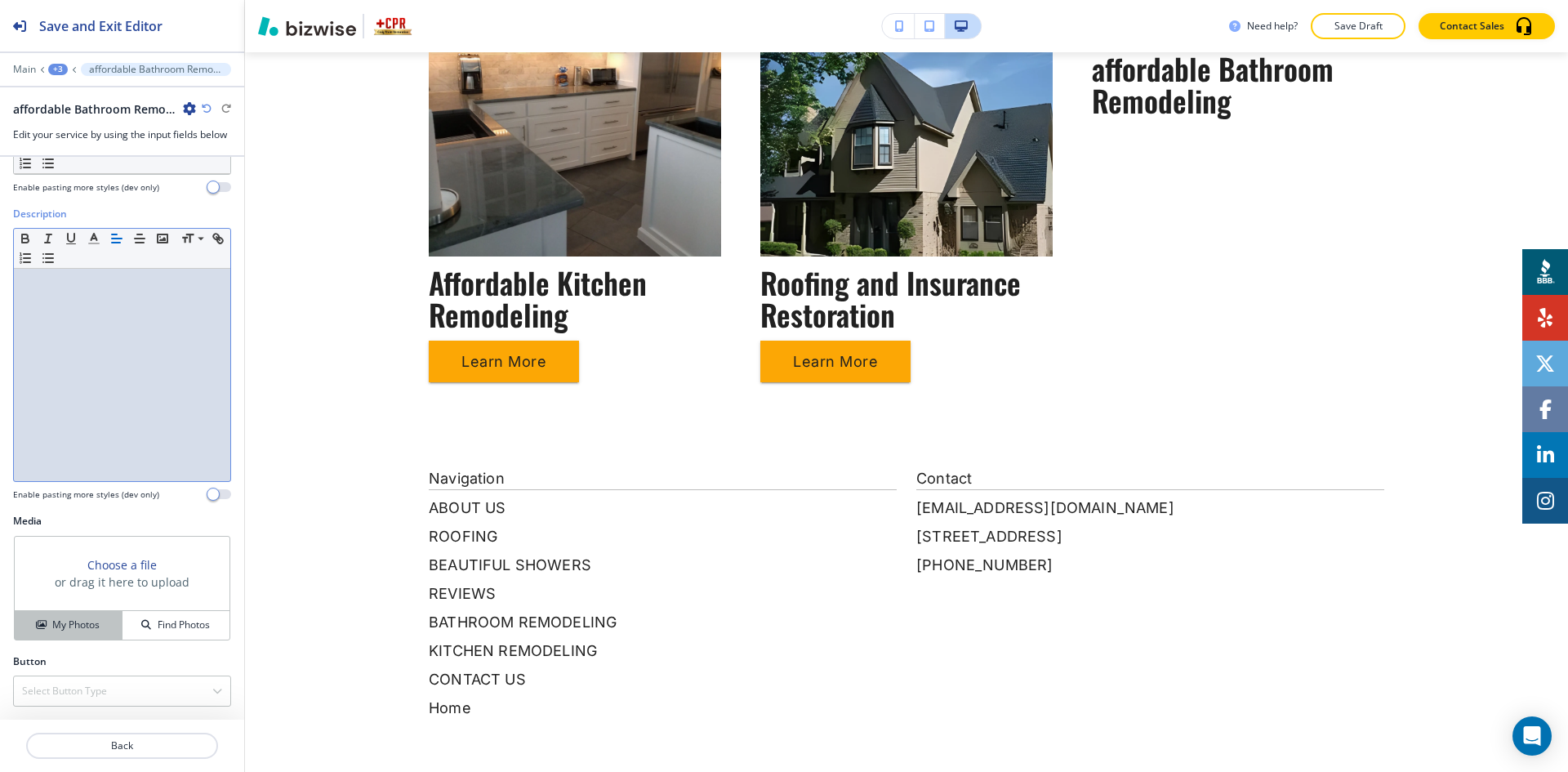
click at [88, 617] on h4 "My Photos" at bounding box center [76, 624] width 47 height 15
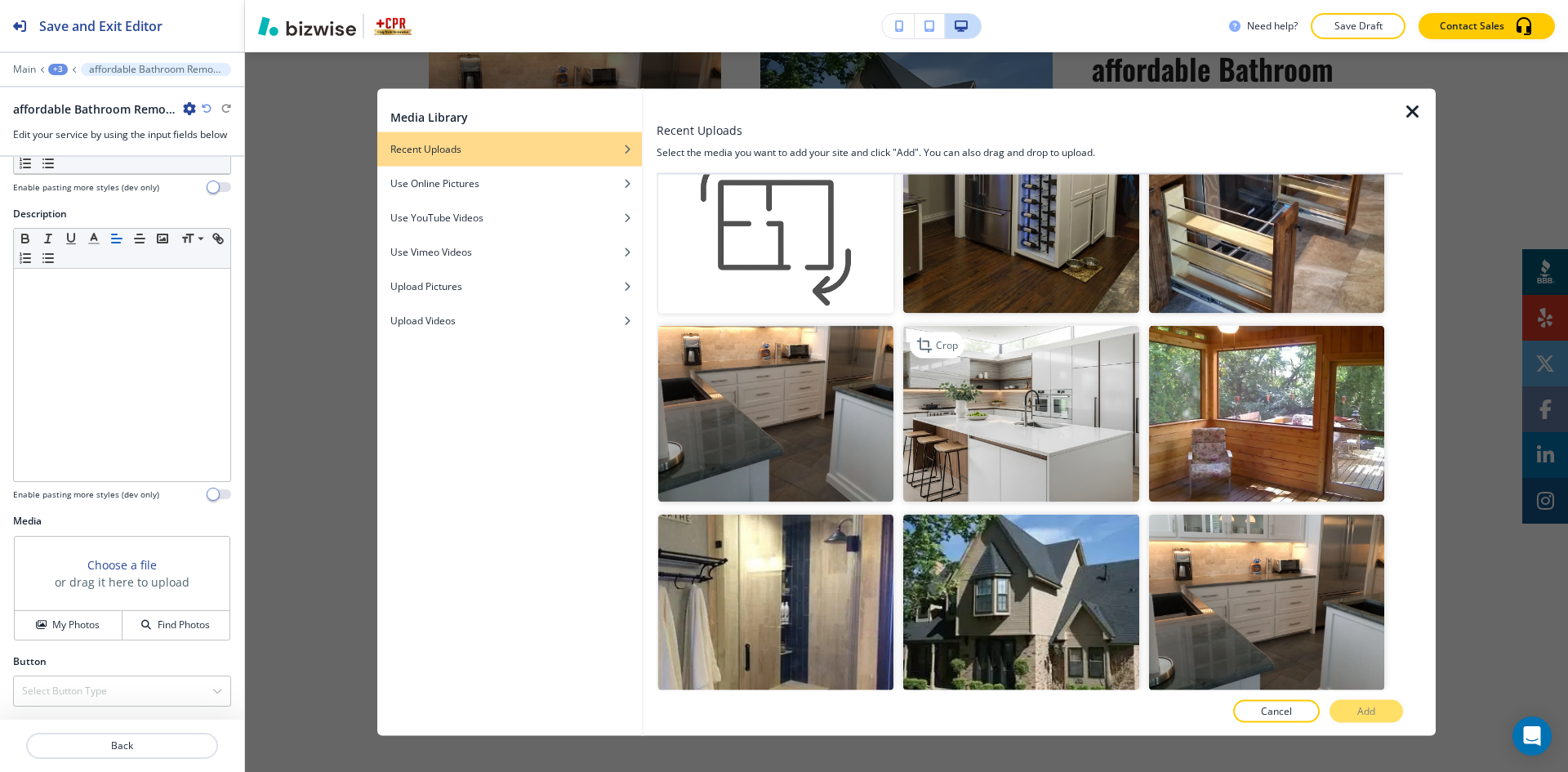
scroll to position [1144, 0]
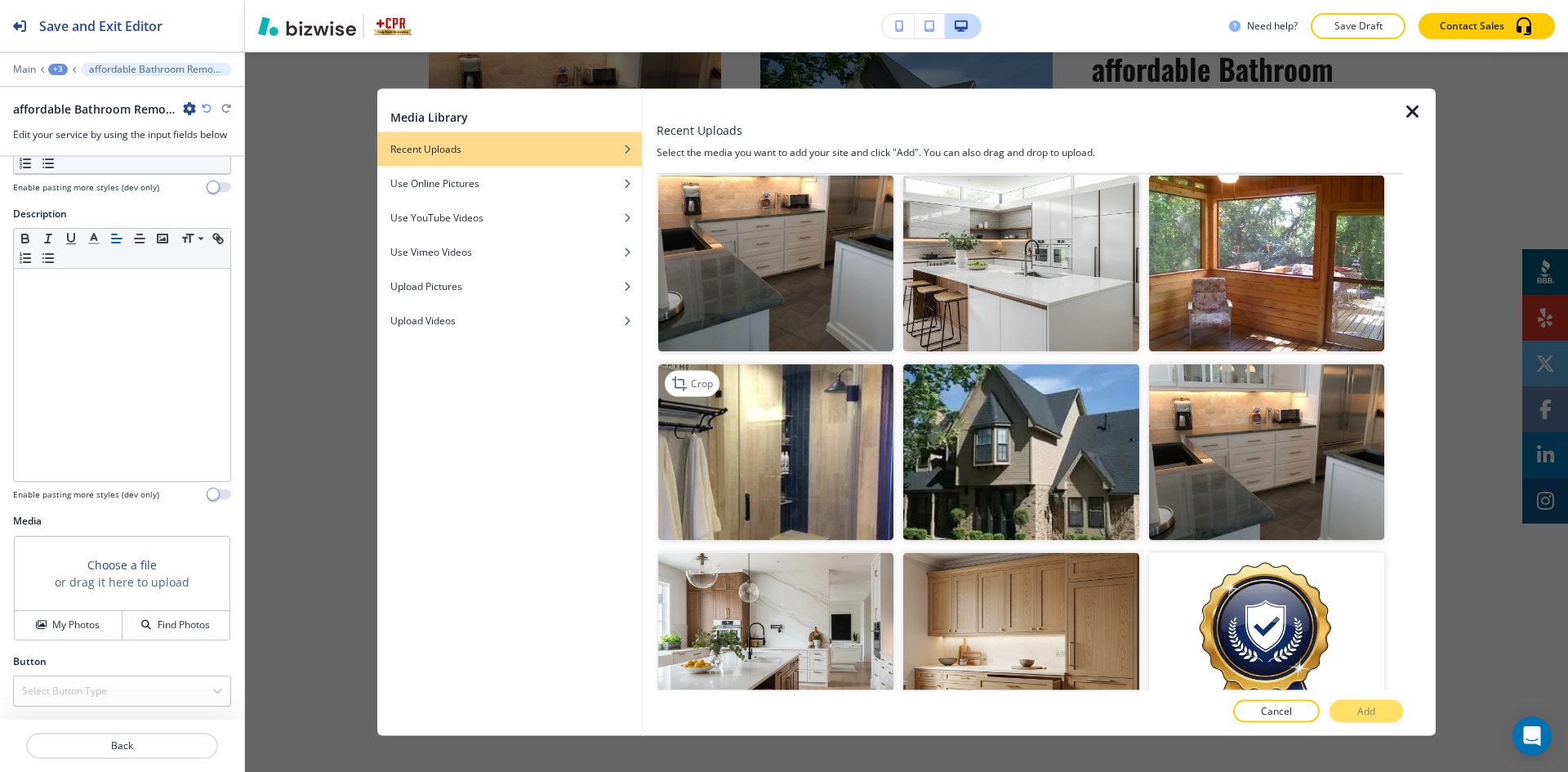
click at [757, 497] on img "button" at bounding box center [776, 452] width 236 height 177
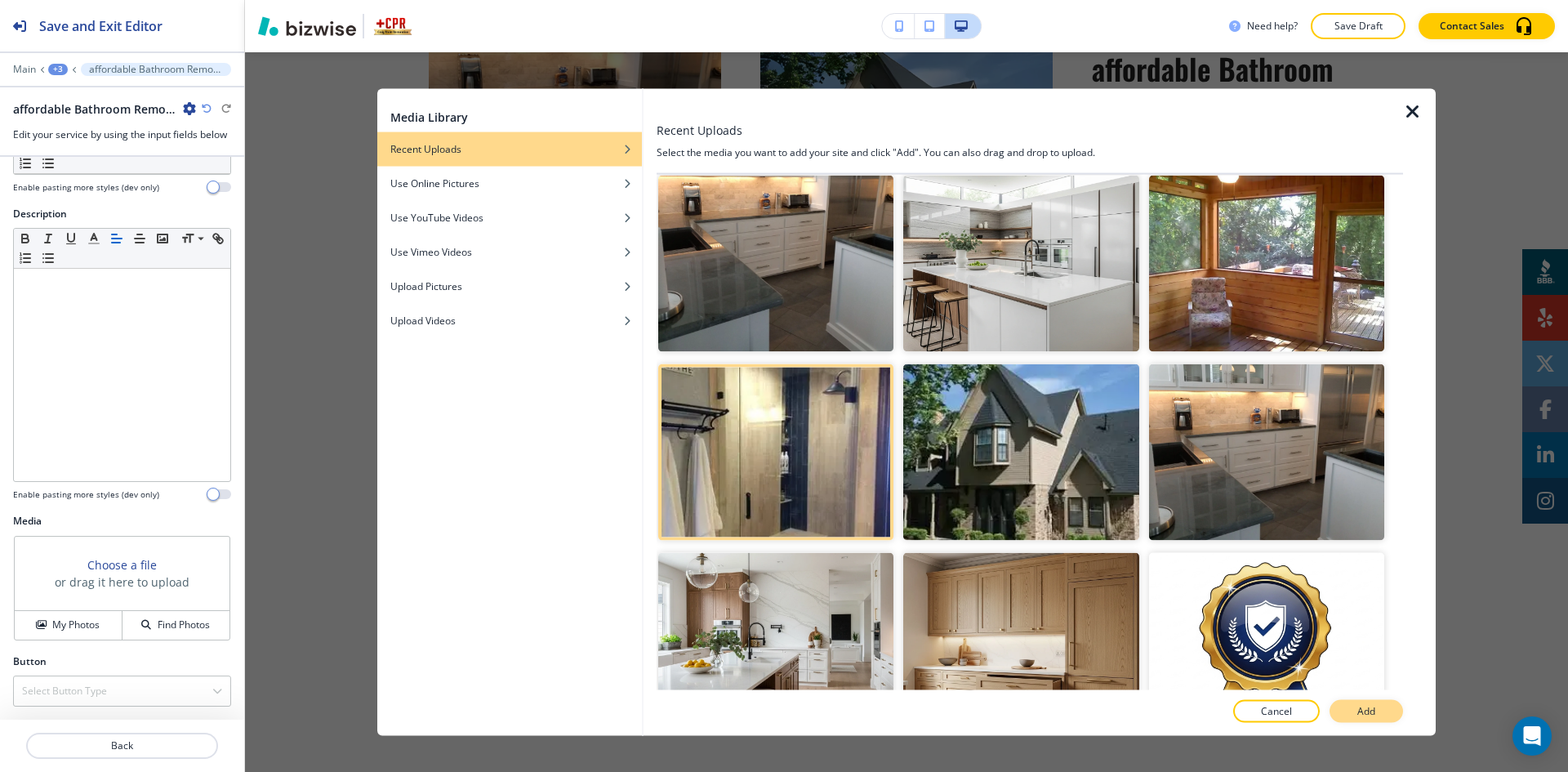
click at [1369, 714] on p "Add" at bounding box center [1366, 711] width 18 height 15
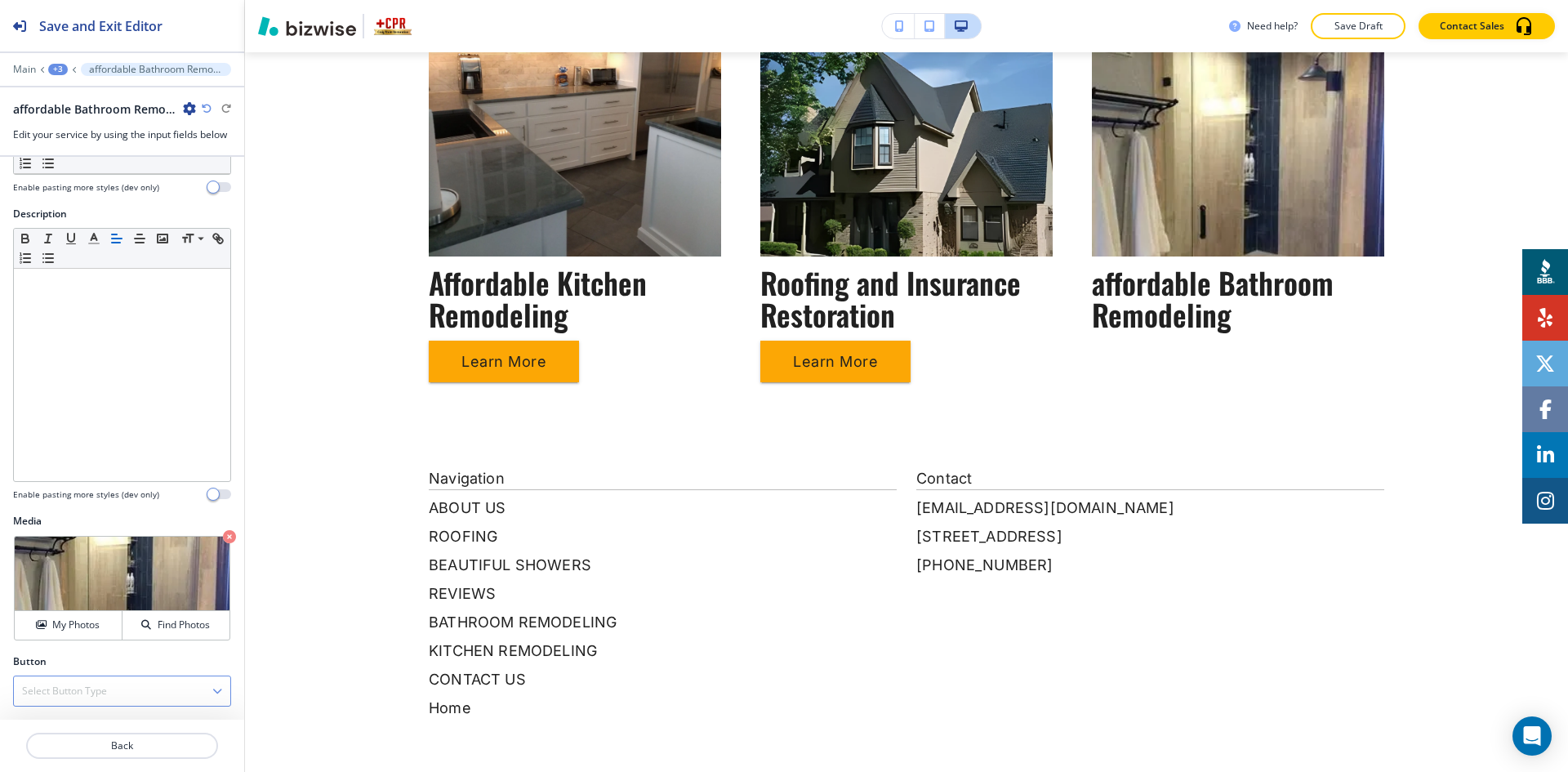
click at [103, 686] on h4 "Select Button Type" at bounding box center [64, 691] width 85 height 15
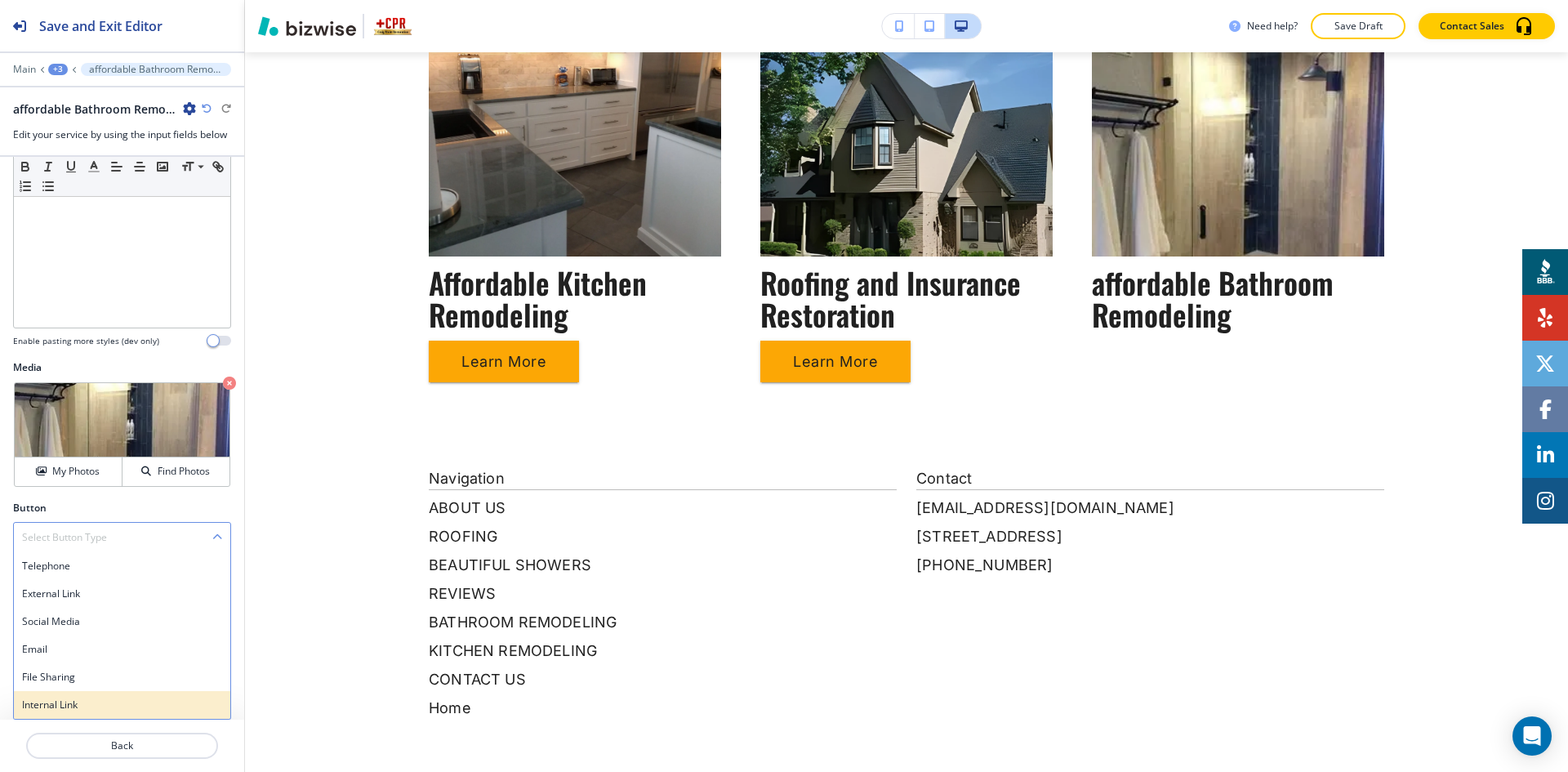
click at [78, 703] on h4 "Internal Link" at bounding box center [122, 705] width 200 height 15
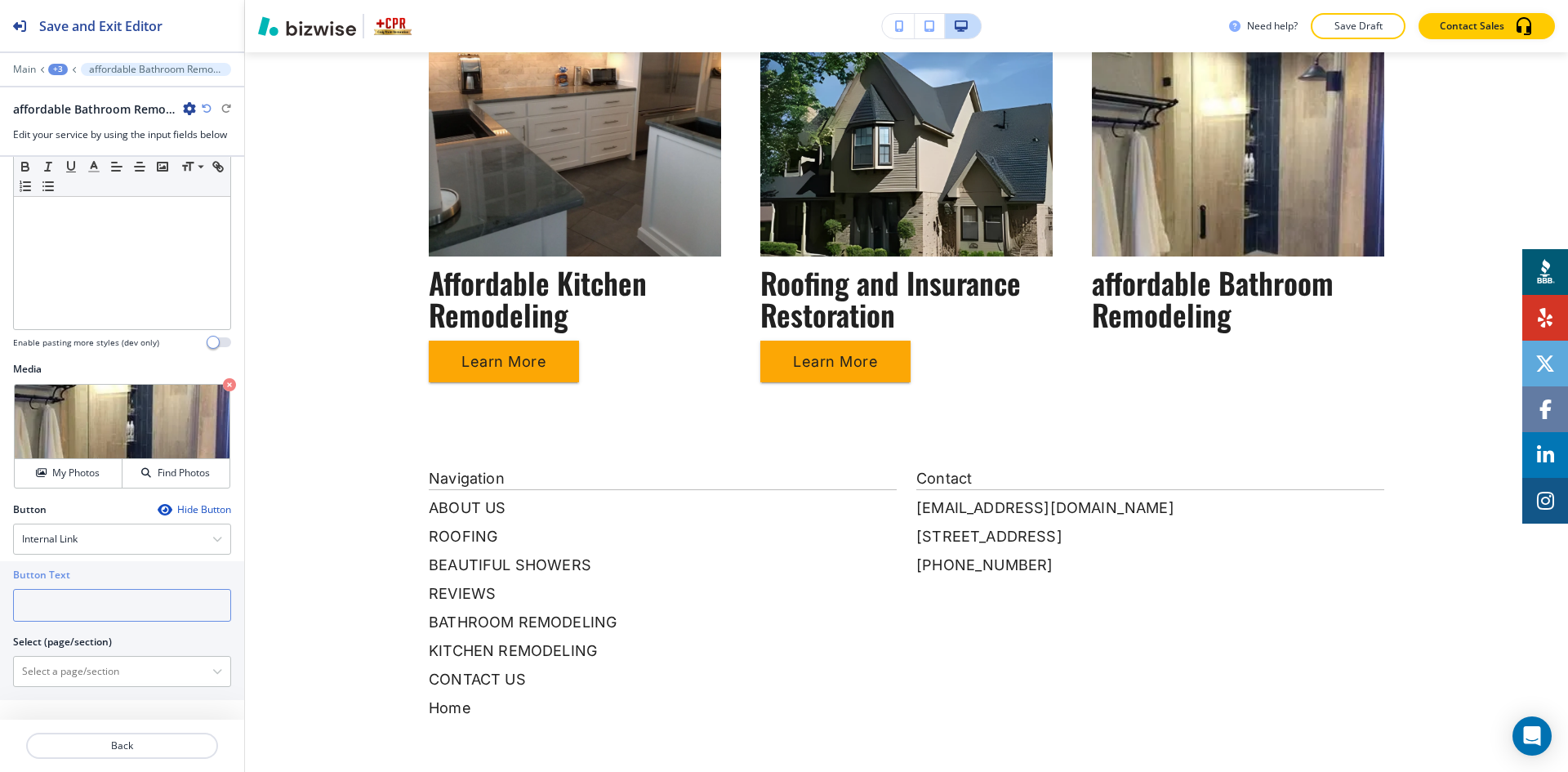
click at [101, 613] on input "text" at bounding box center [122, 605] width 218 height 33
type input "Learn More"
click at [112, 670] on \(page\/section\) "Manual Input" at bounding box center [113, 672] width 199 height 28
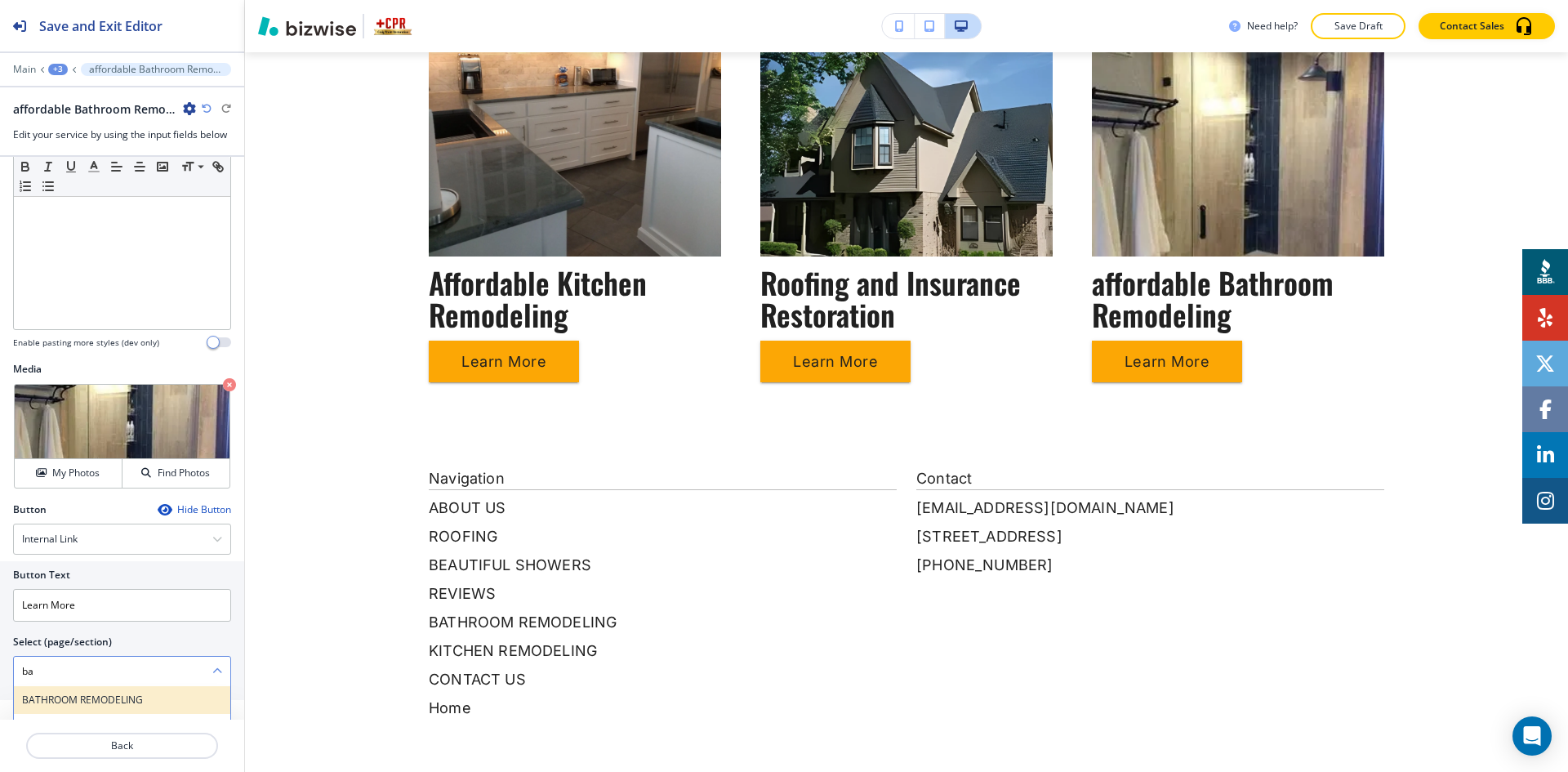
click at [113, 695] on h4 "BATHROOM REMODELING" at bounding box center [122, 700] width 200 height 15
type \(page\/section\) "BATHROOM REMODELING"
click at [62, 63] on div "+3" at bounding box center [58, 69] width 19 height 11
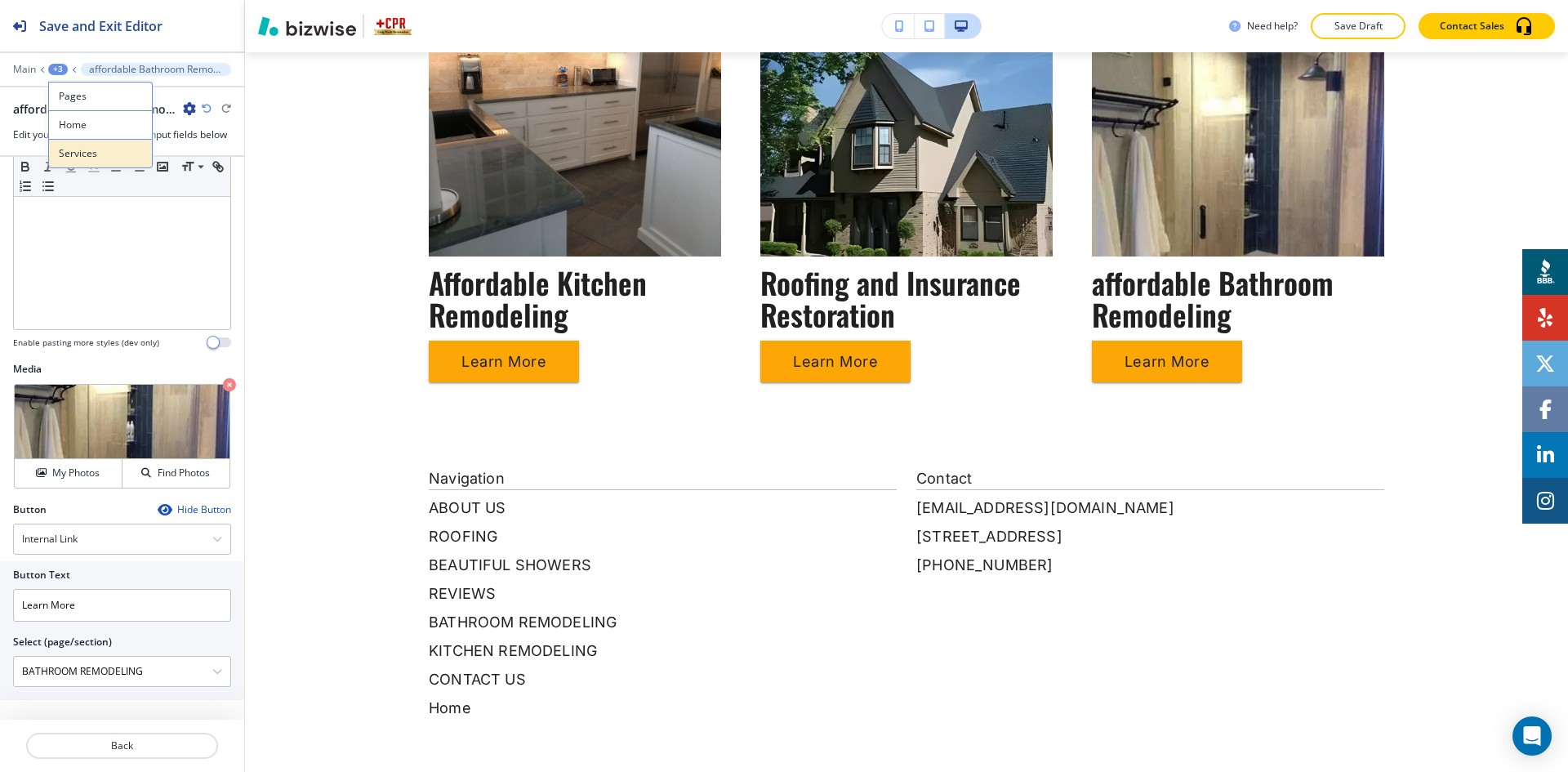
click at [83, 142] on button "Services" at bounding box center [100, 153] width 105 height 29
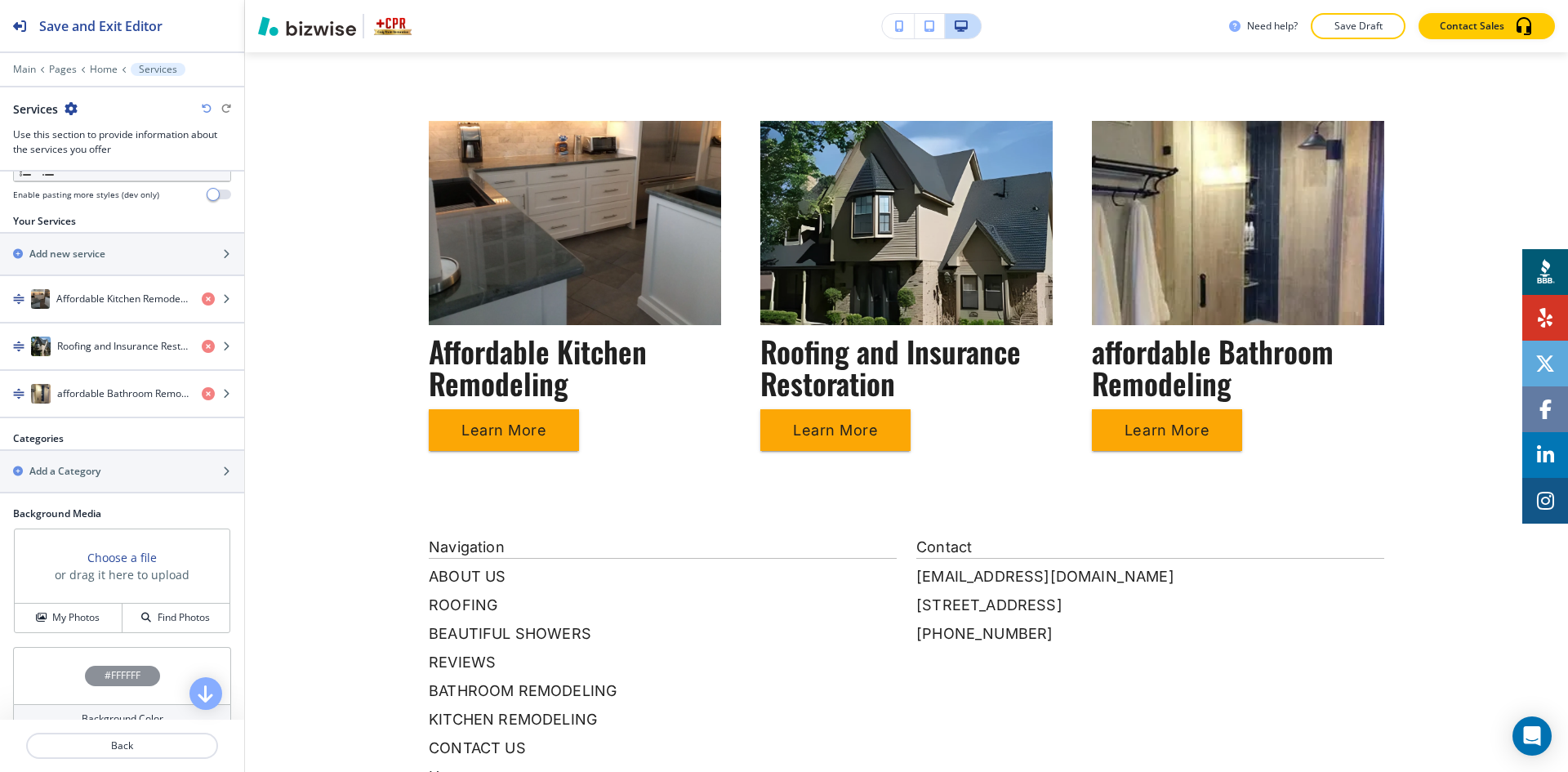
scroll to position [572, 0]
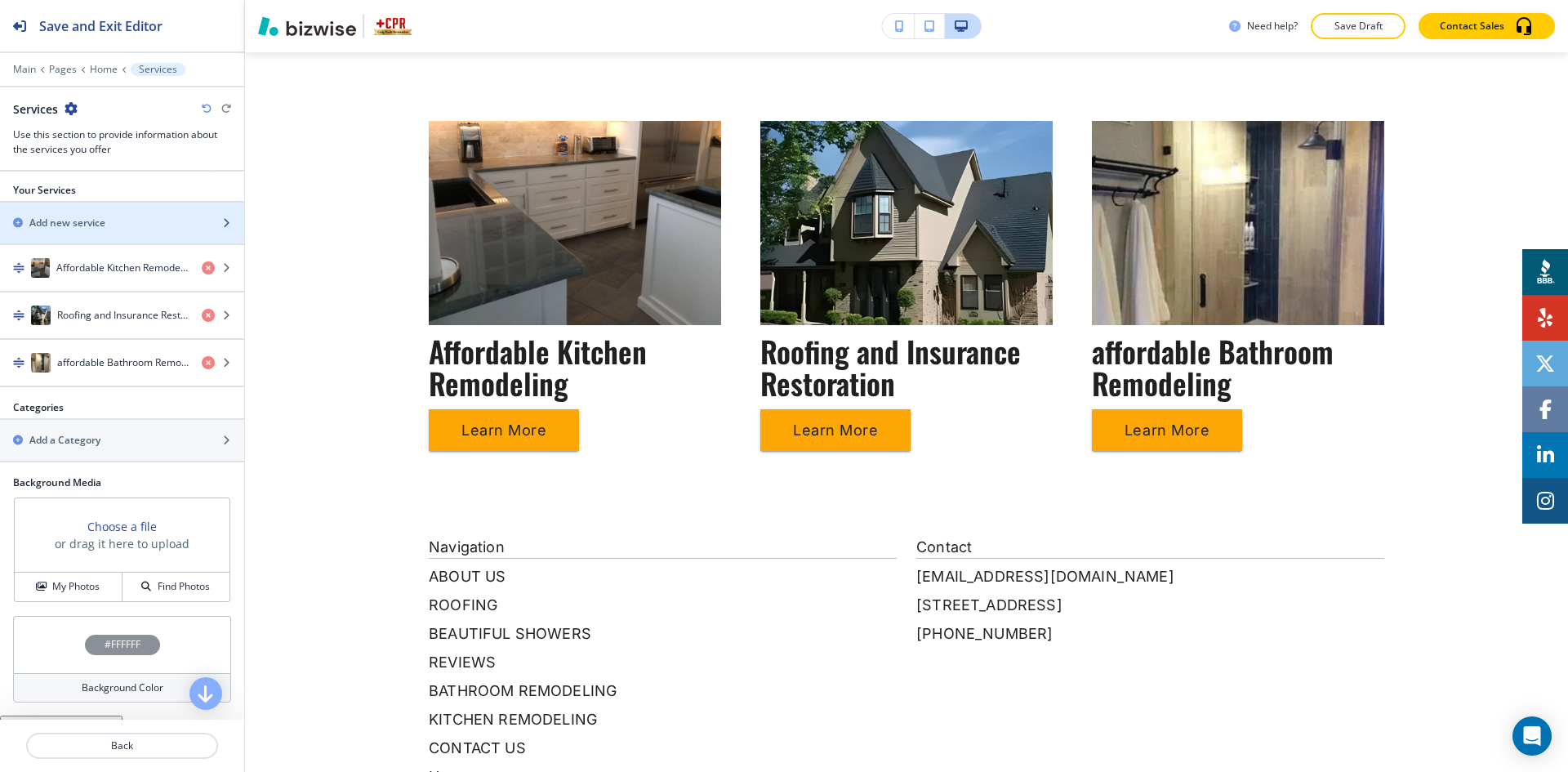
click at [114, 231] on div "button" at bounding box center [122, 237] width 244 height 13
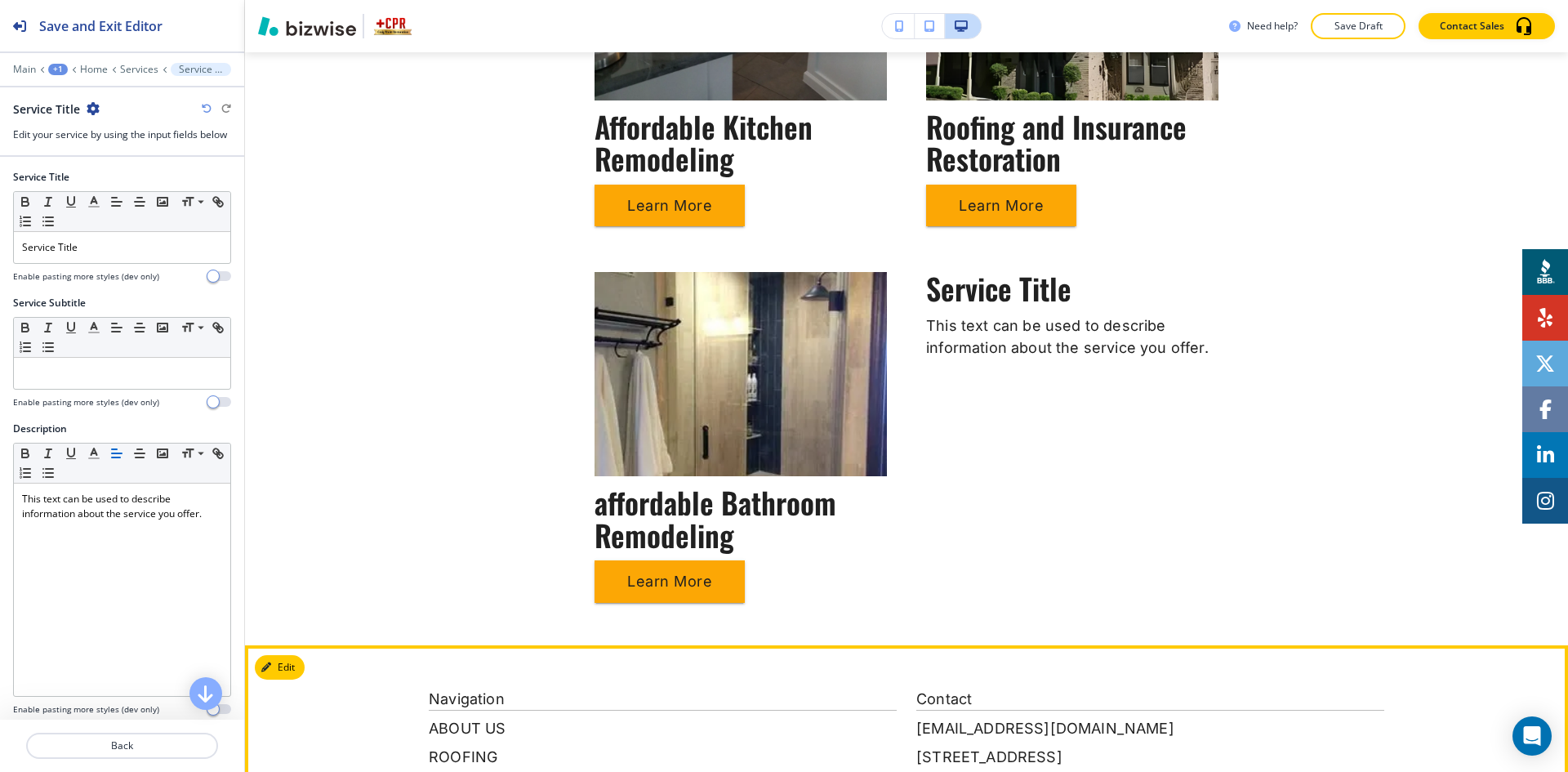
scroll to position [826, 0]
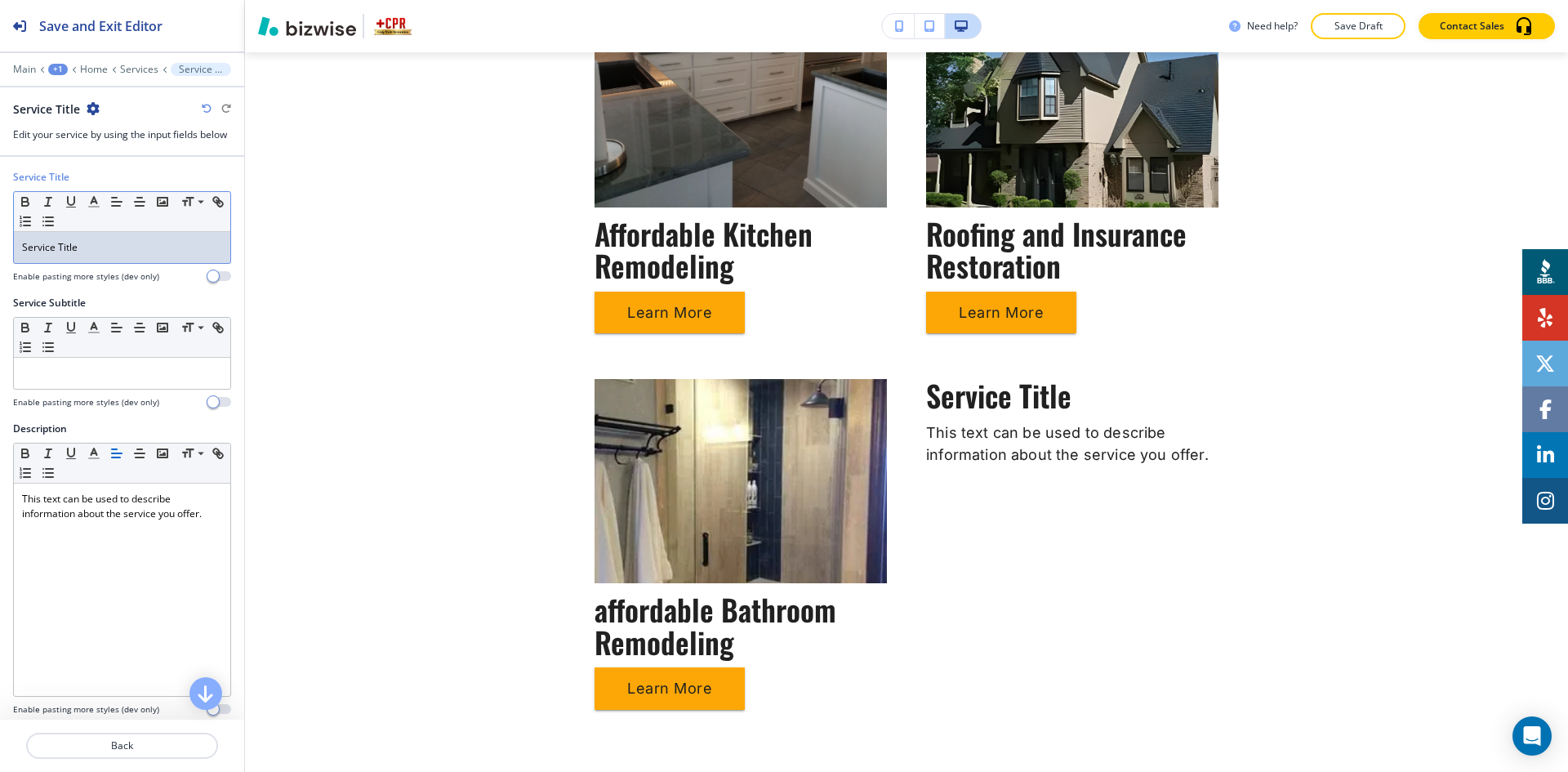
click at [138, 242] on p "Service Title" at bounding box center [122, 247] width 200 height 15
click at [134, 251] on p "Service Title" at bounding box center [122, 247] width 200 height 15
click at [134, 251] on p "Service Title" at bounding box center [122, 247] width 200 height 15
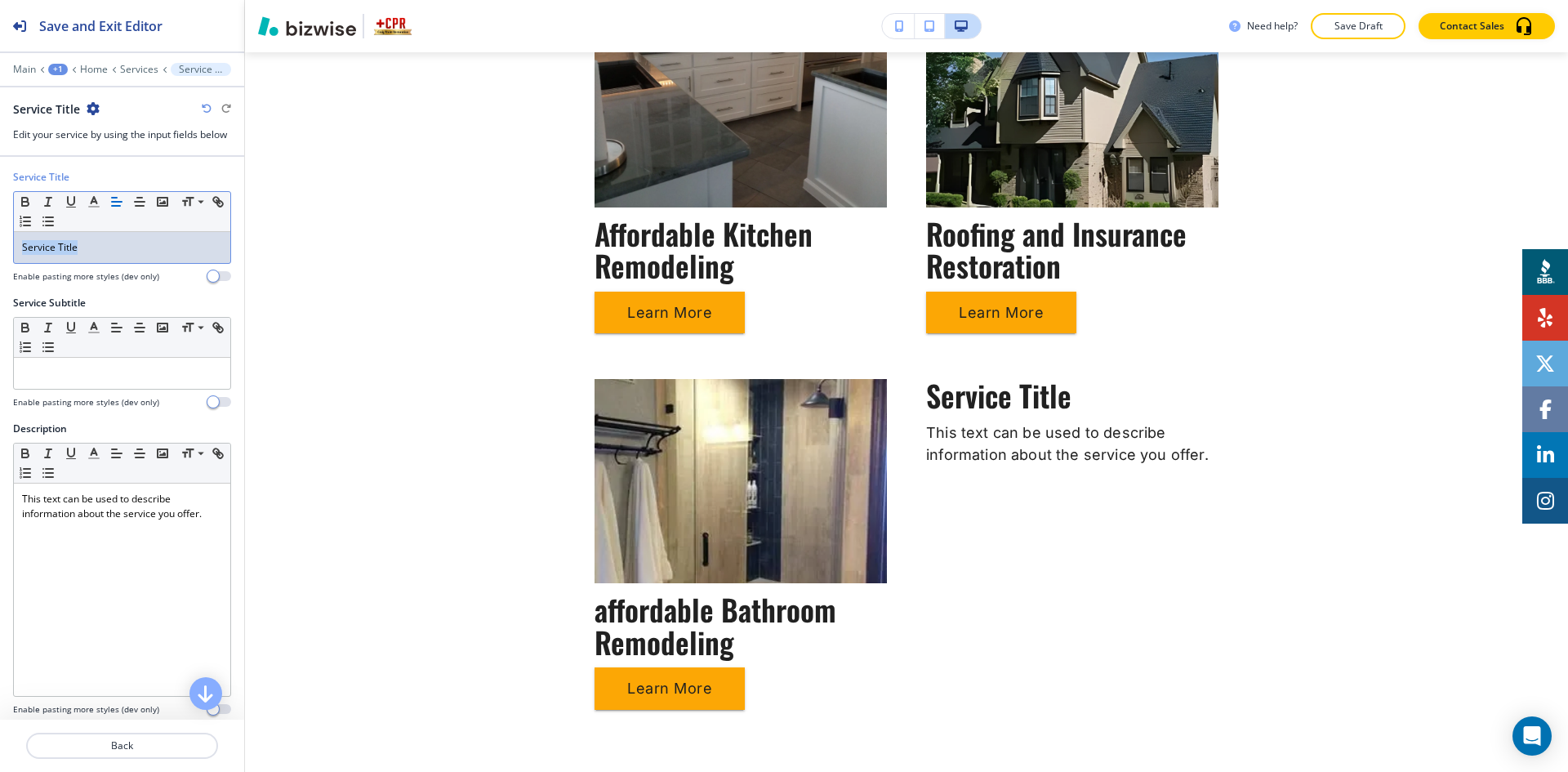
click at [134, 251] on p "Service Title" at bounding box center [122, 247] width 200 height 15
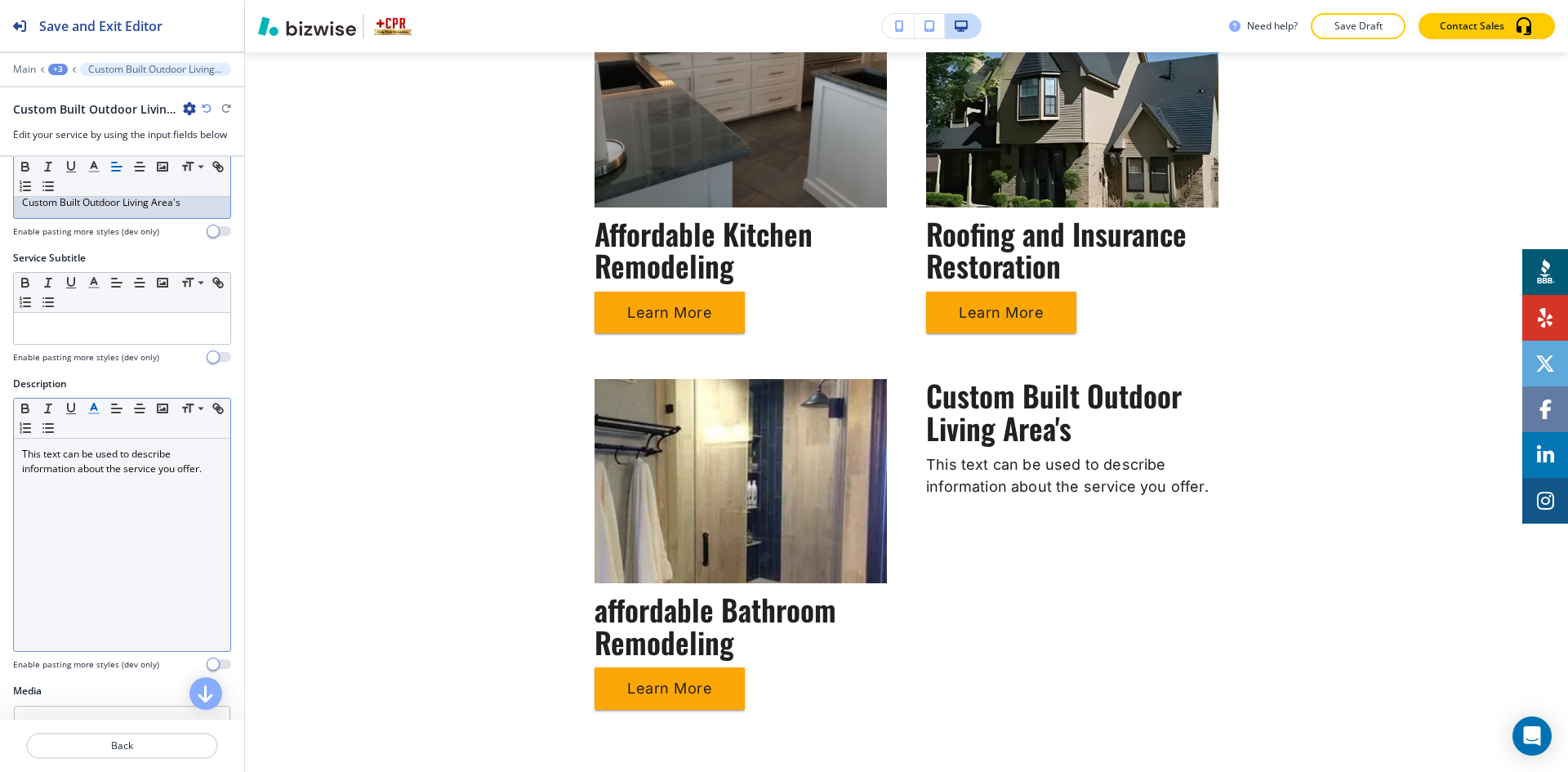
scroll to position [164, 0]
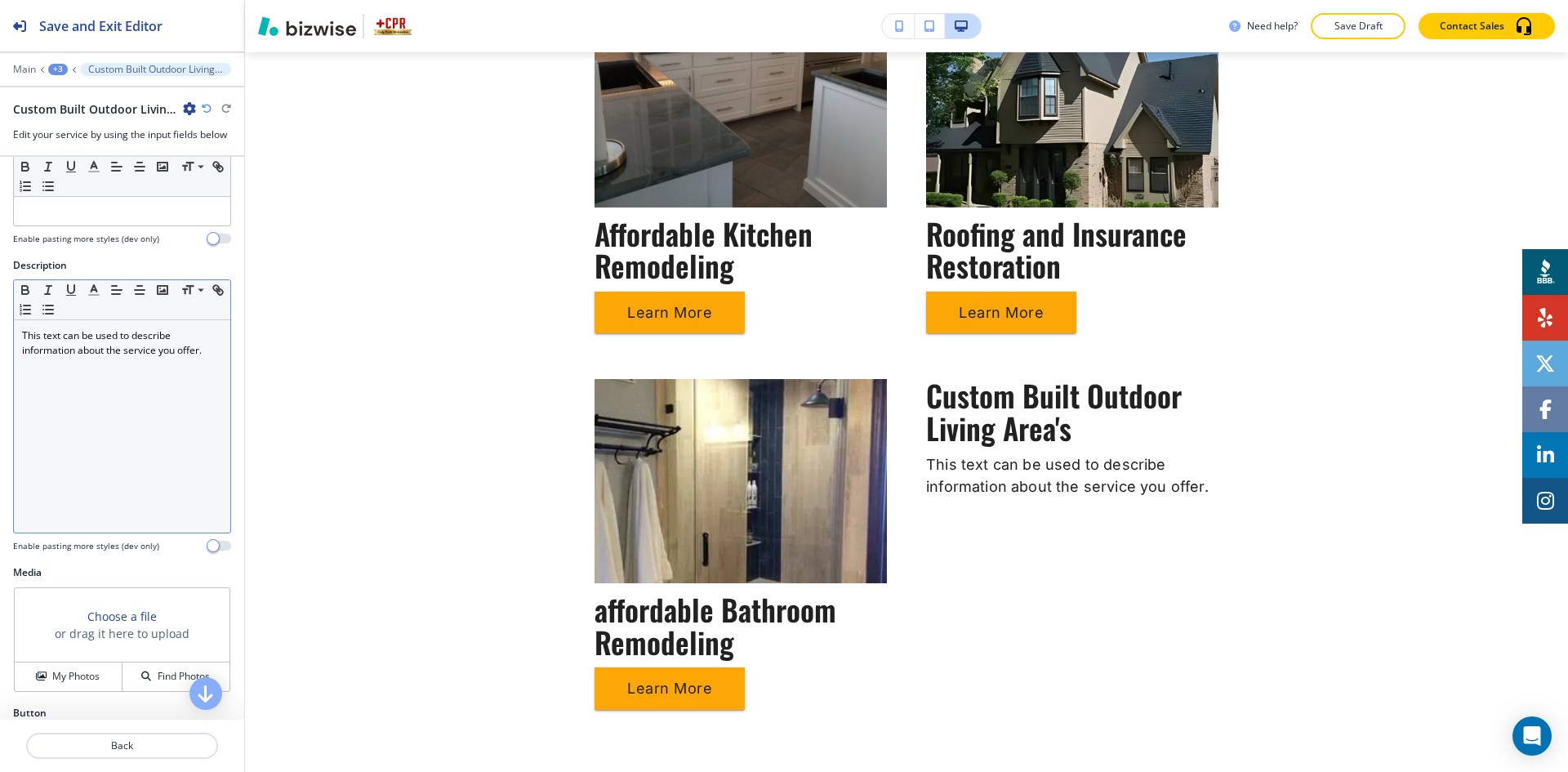
click at [168, 352] on p "This text can be used to describe information about the service you offer." at bounding box center [122, 343] width 200 height 29
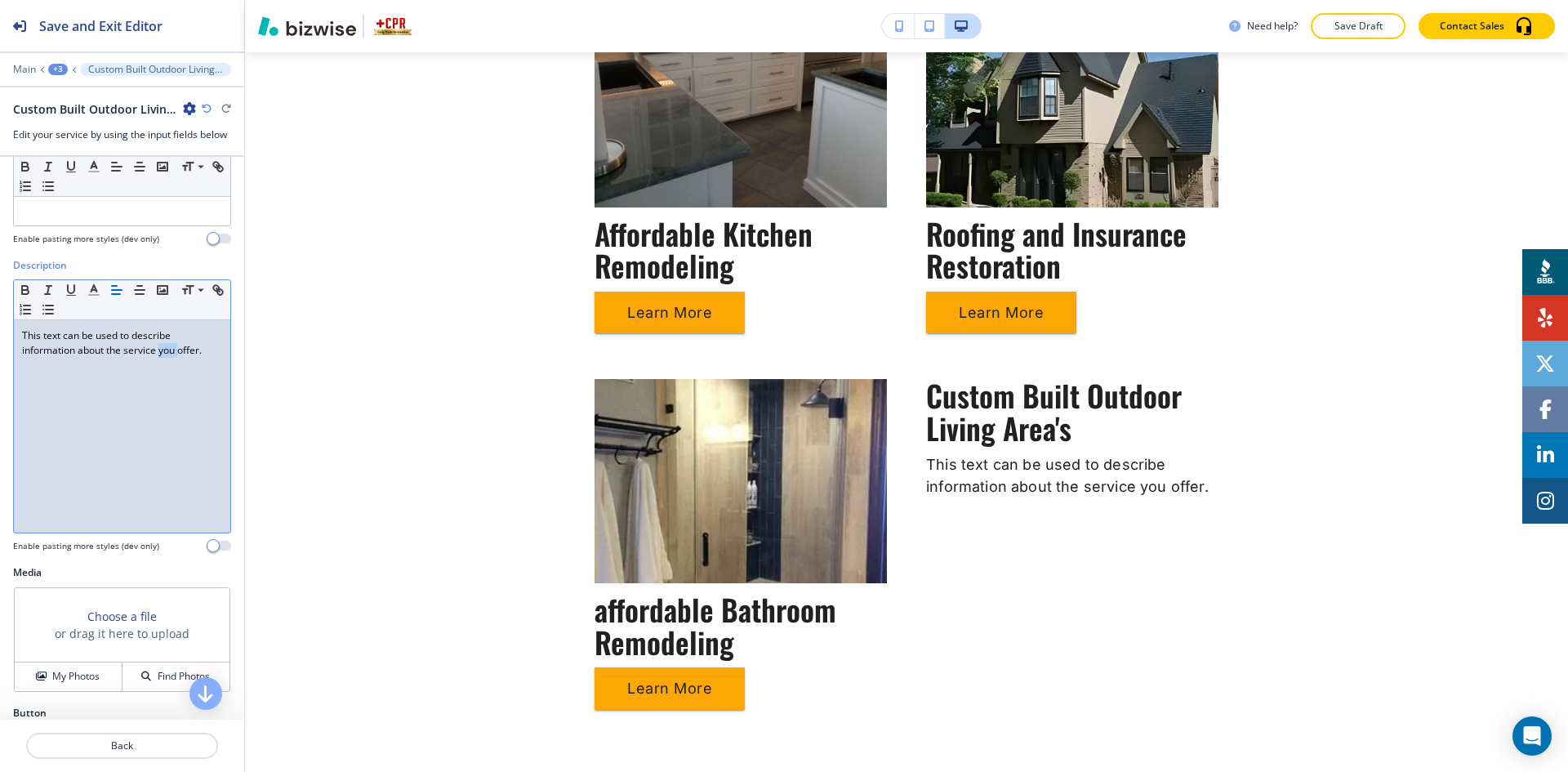
click at [169, 352] on p "This text can be used to describe information about the service you offer." at bounding box center [122, 343] width 200 height 29
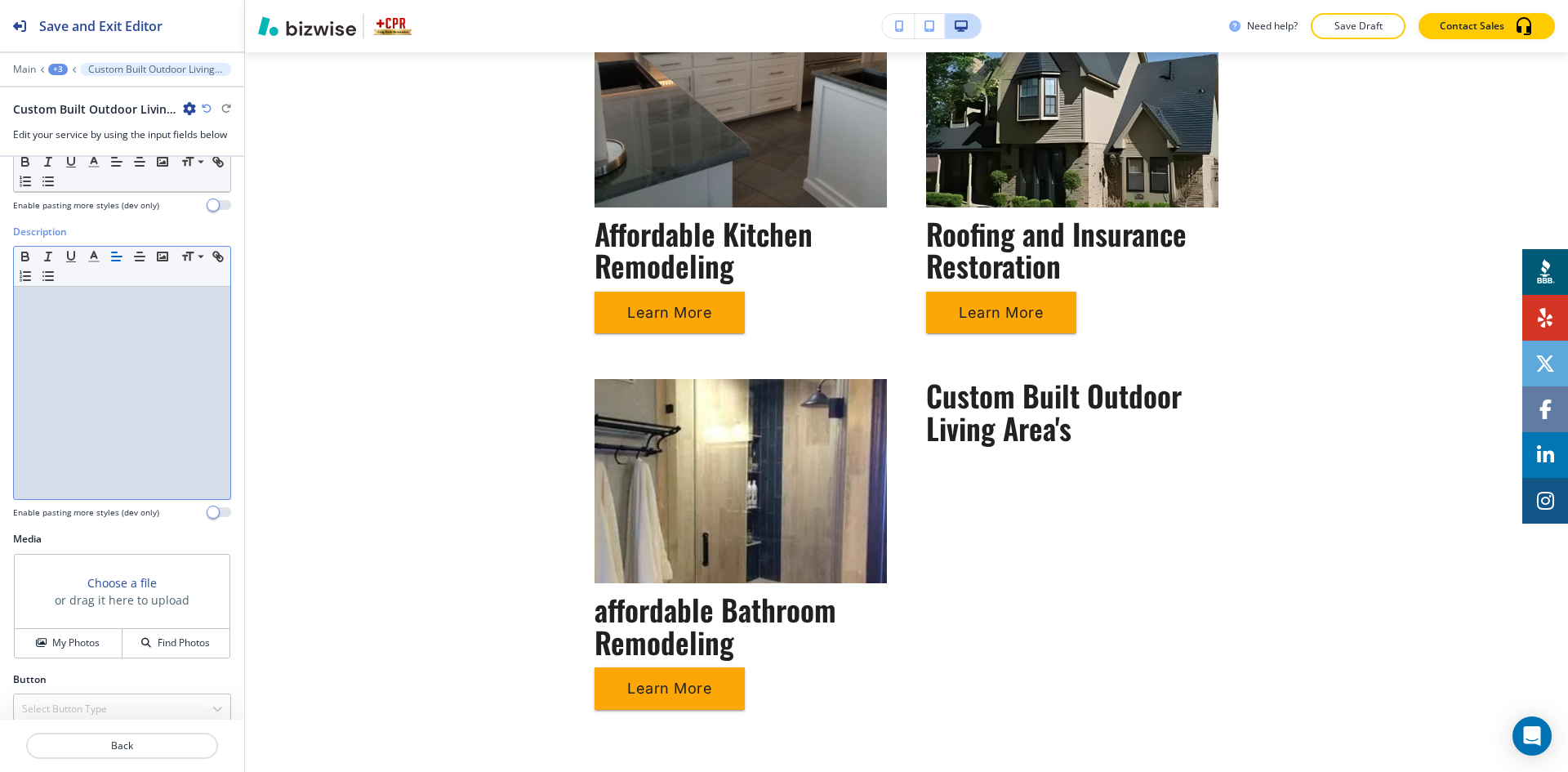
scroll to position [215, 0]
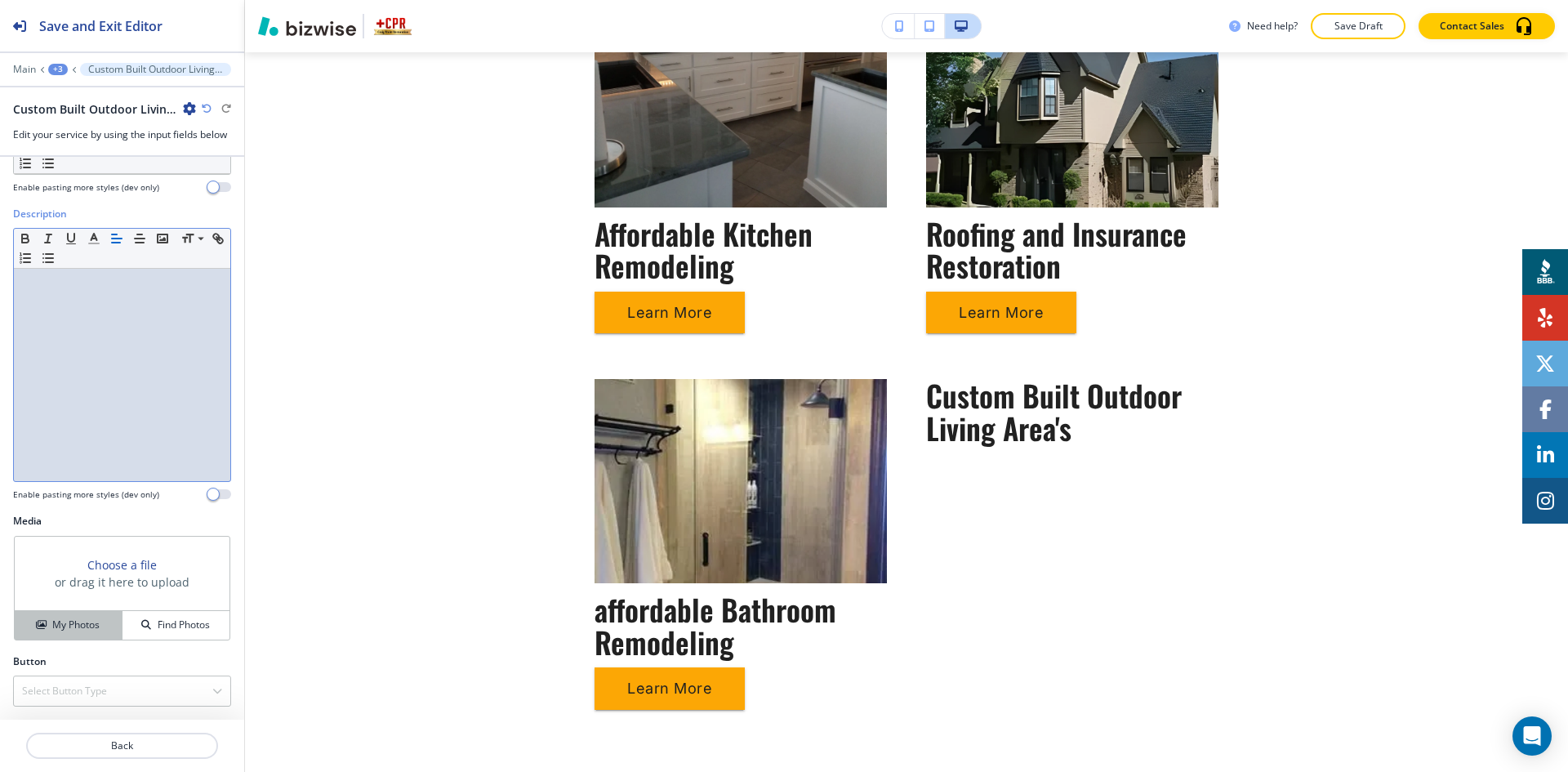
click at [70, 636] on button "My Photos" at bounding box center [69, 625] width 108 height 29
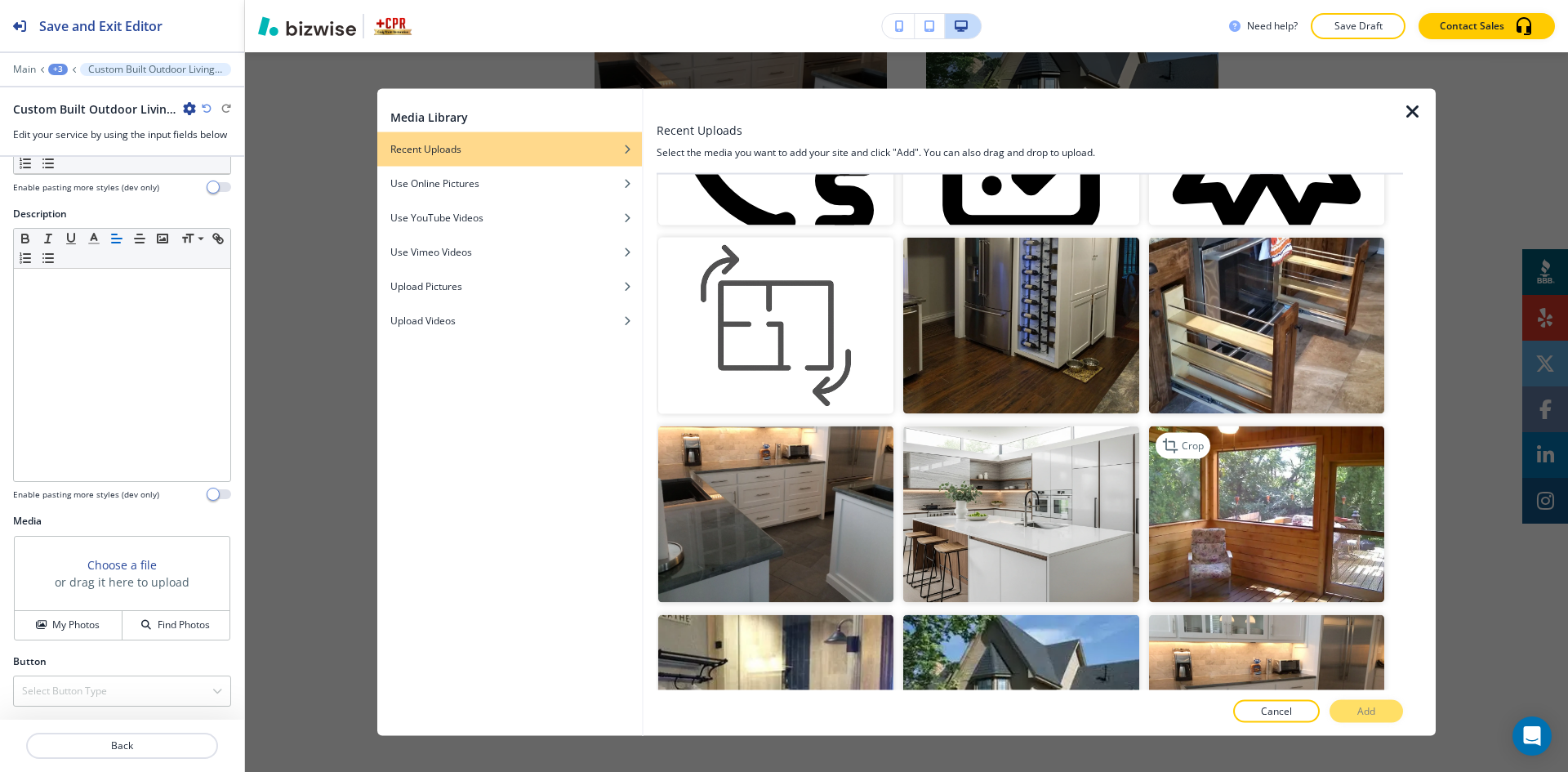
scroll to position [899, 0]
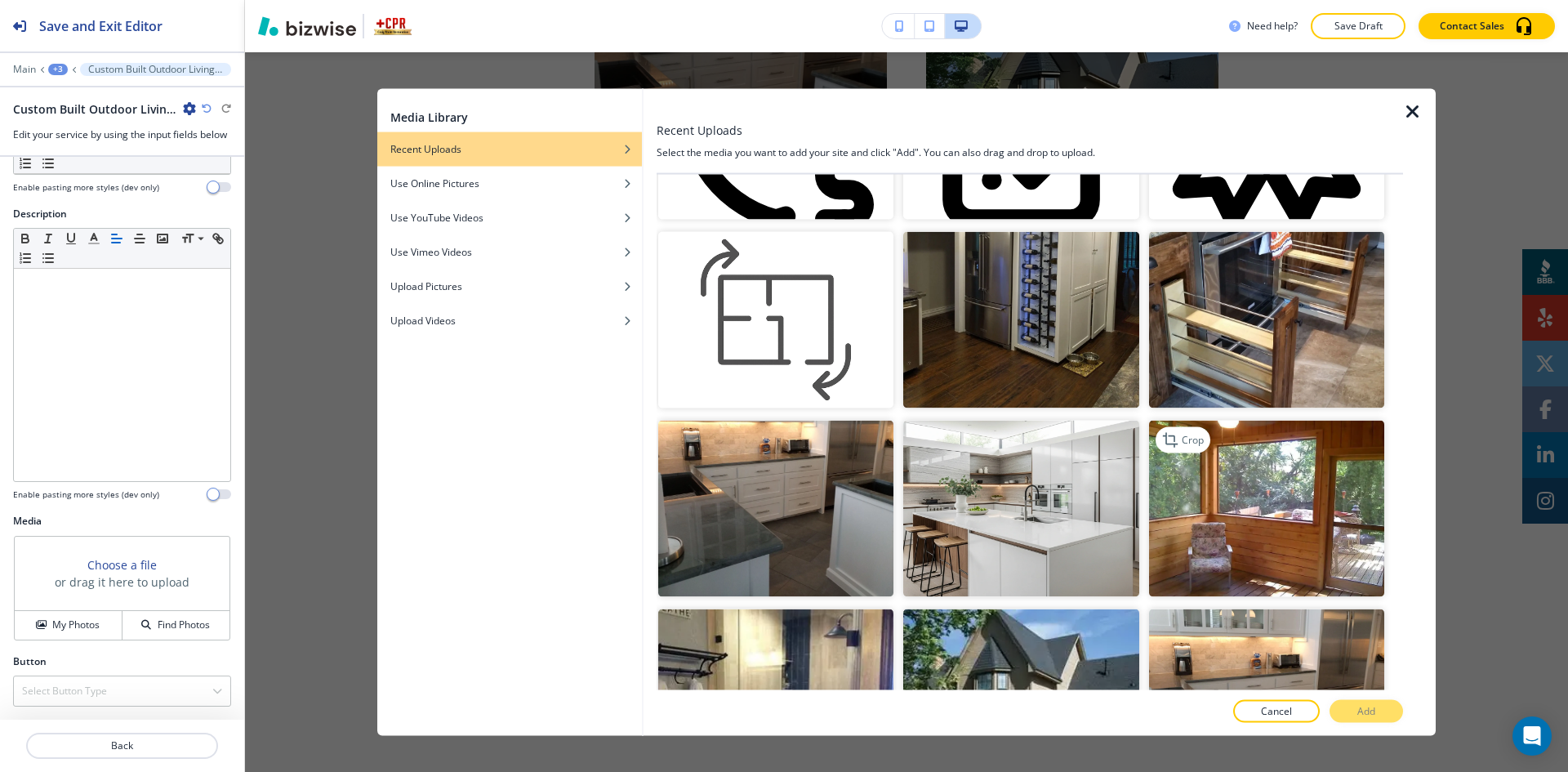
click at [1264, 496] on img "button" at bounding box center [1267, 508] width 236 height 177
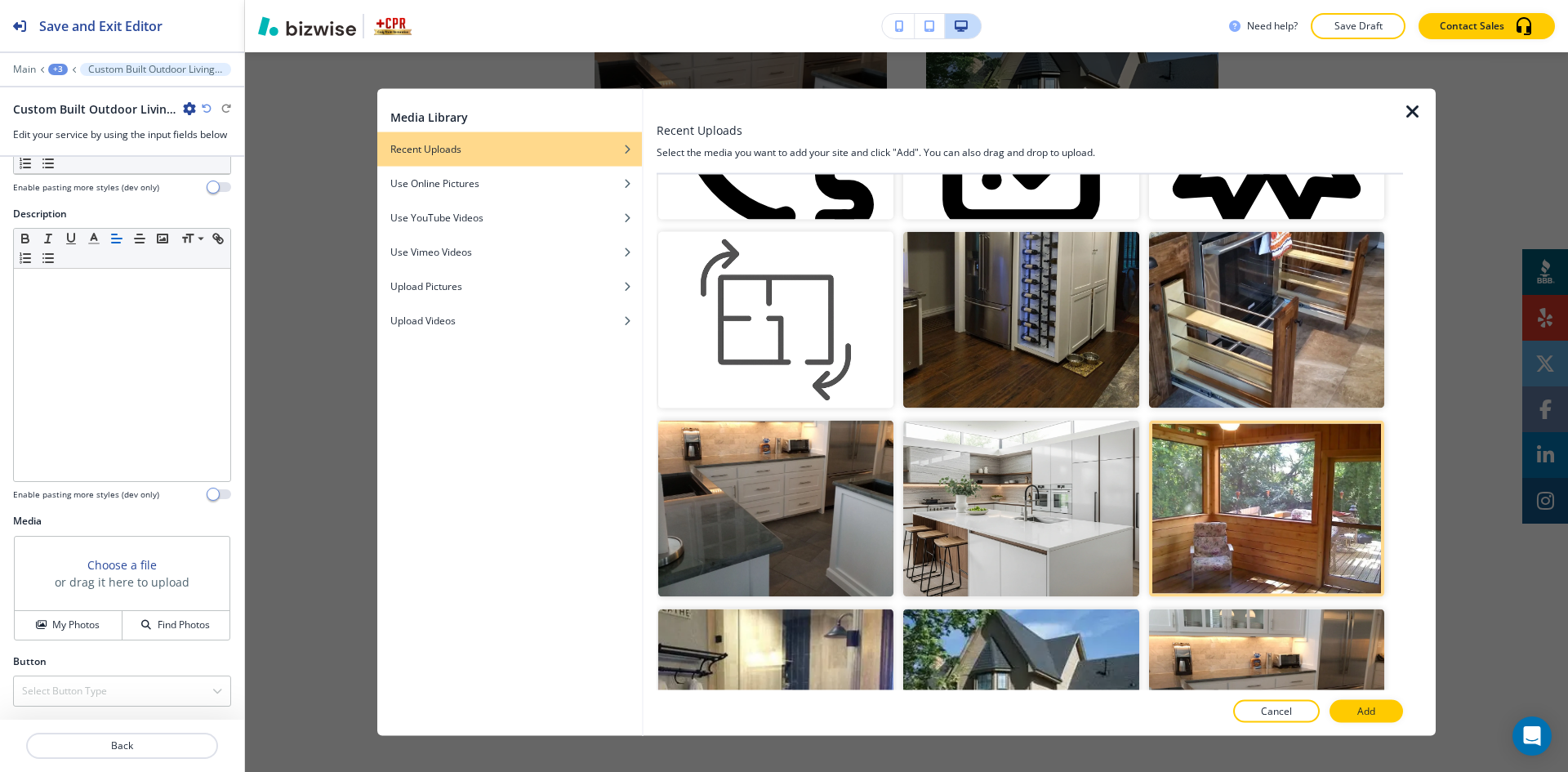
click at [1368, 696] on div at bounding box center [1029, 695] width 746 height 10
click at [1368, 709] on p "Add" at bounding box center [1366, 711] width 18 height 15
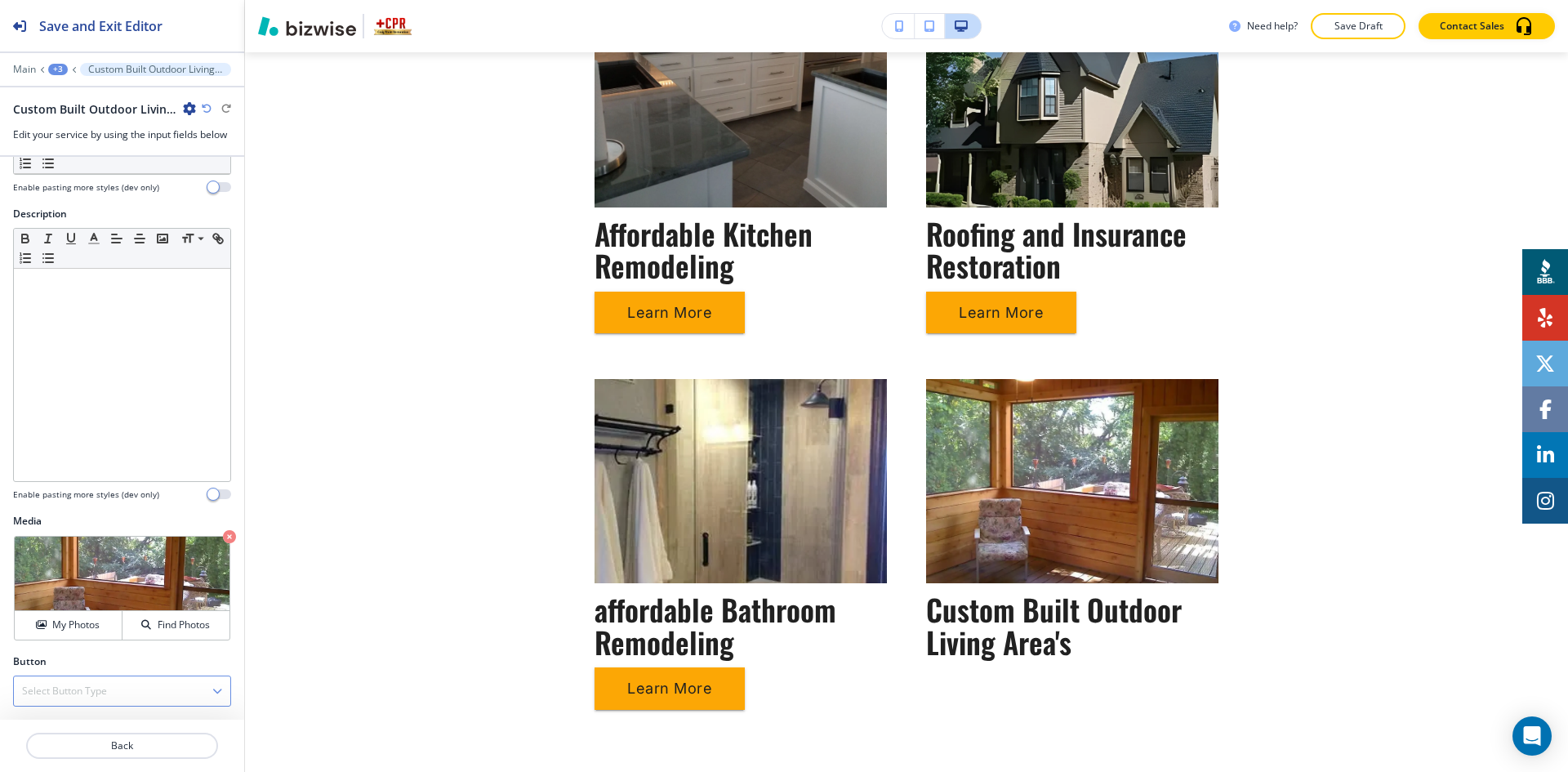
click at [124, 697] on div "Select Button Type" at bounding box center [122, 690] width 216 height 29
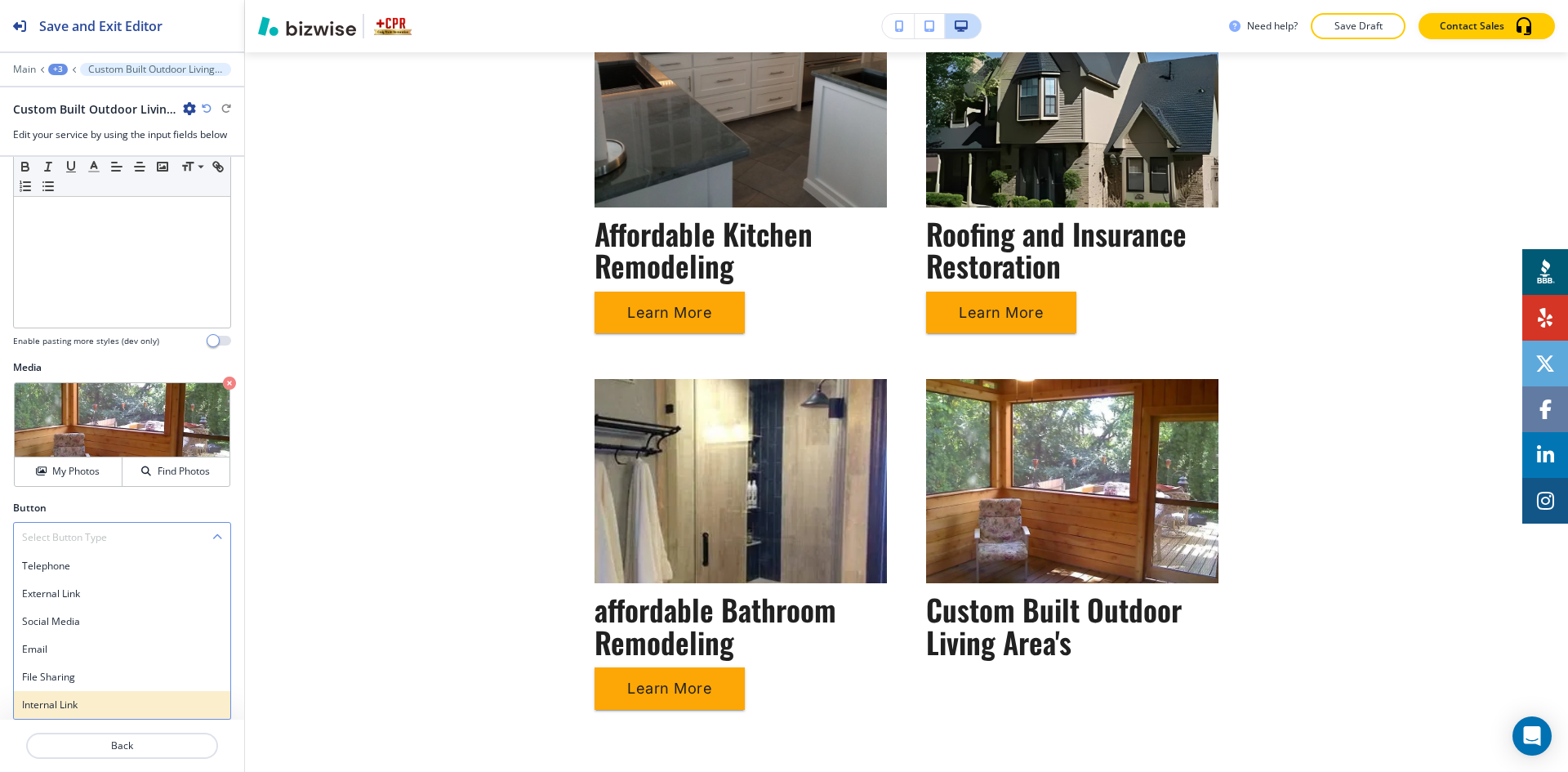
click at [109, 710] on h4 "Internal Link" at bounding box center [122, 705] width 200 height 15
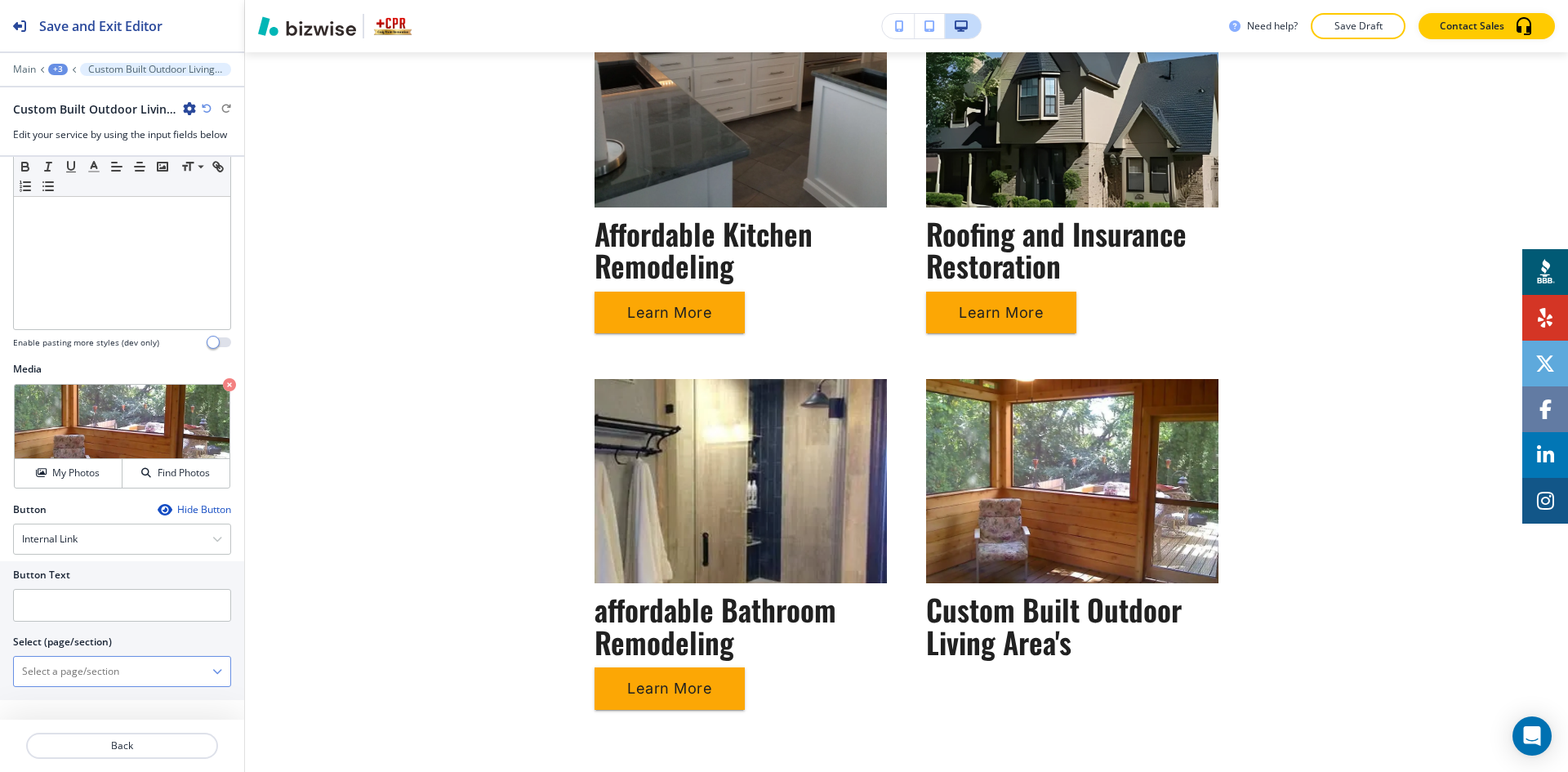
scroll to position [367, 0]
click at [110, 614] on input "text" at bounding box center [122, 605] width 218 height 33
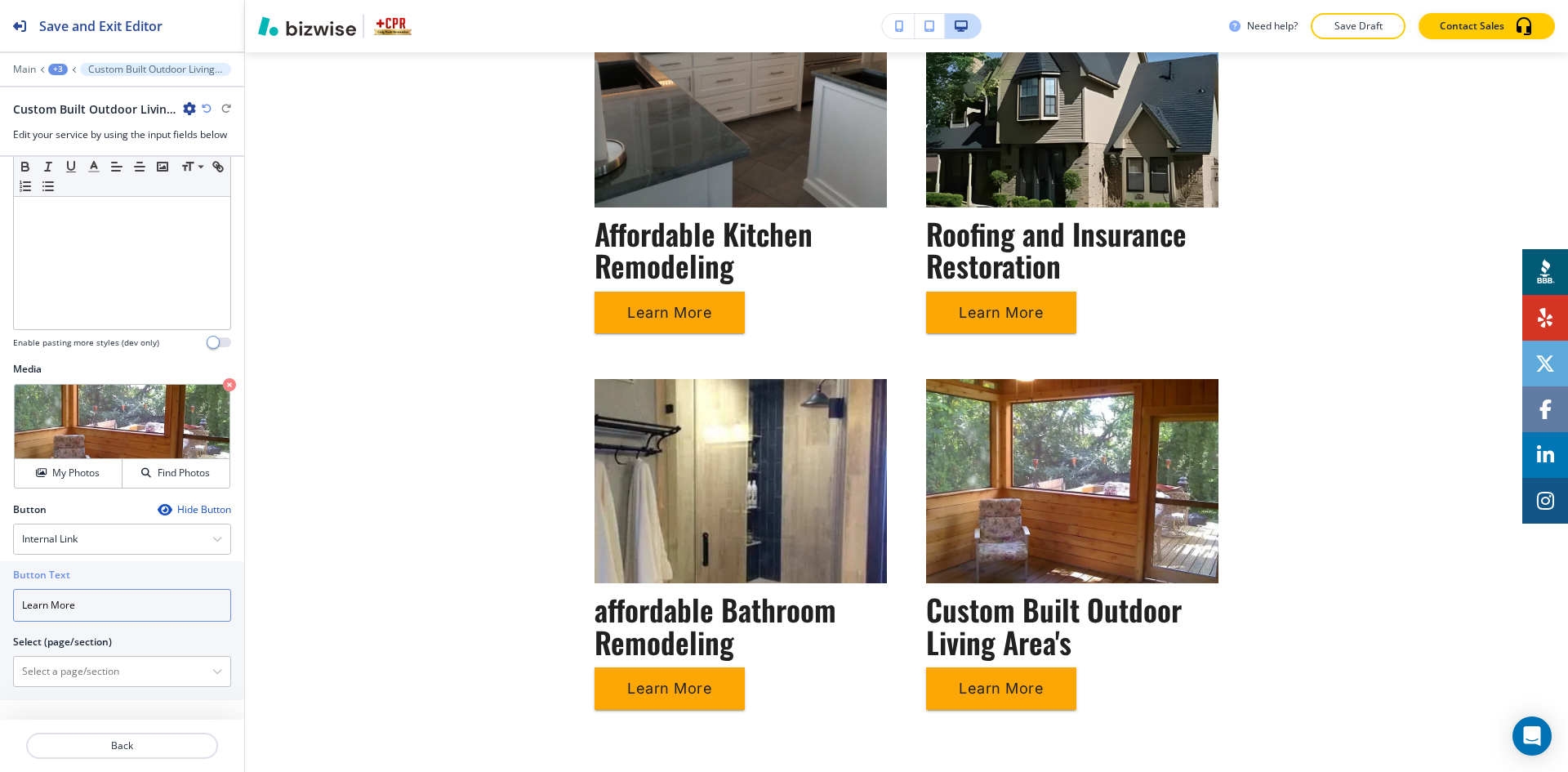
type input "Learn More"
click at [119, 667] on \(page\/section\) "Manual Input" at bounding box center [113, 672] width 199 height 28
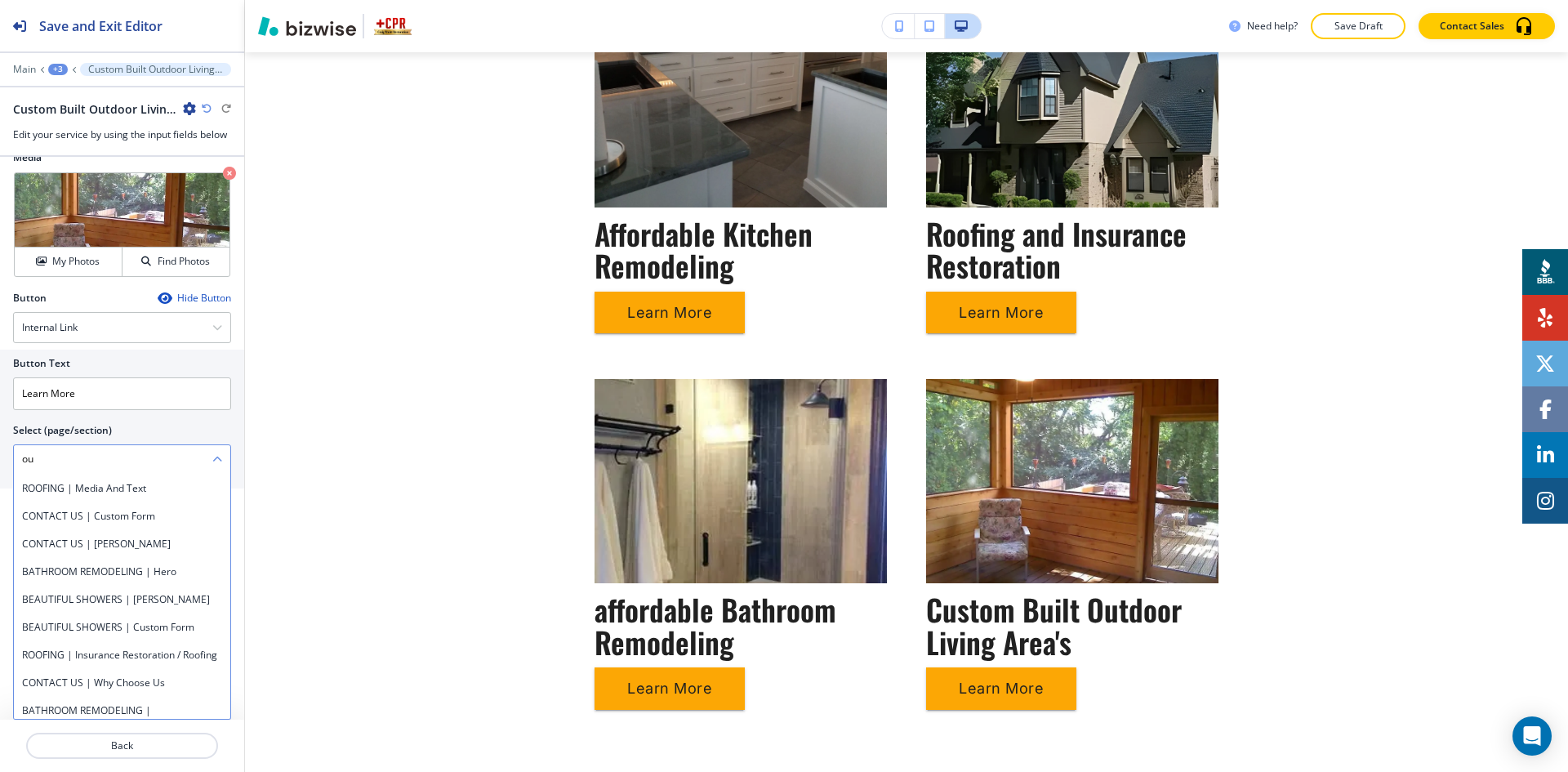
scroll to position [899, 0]
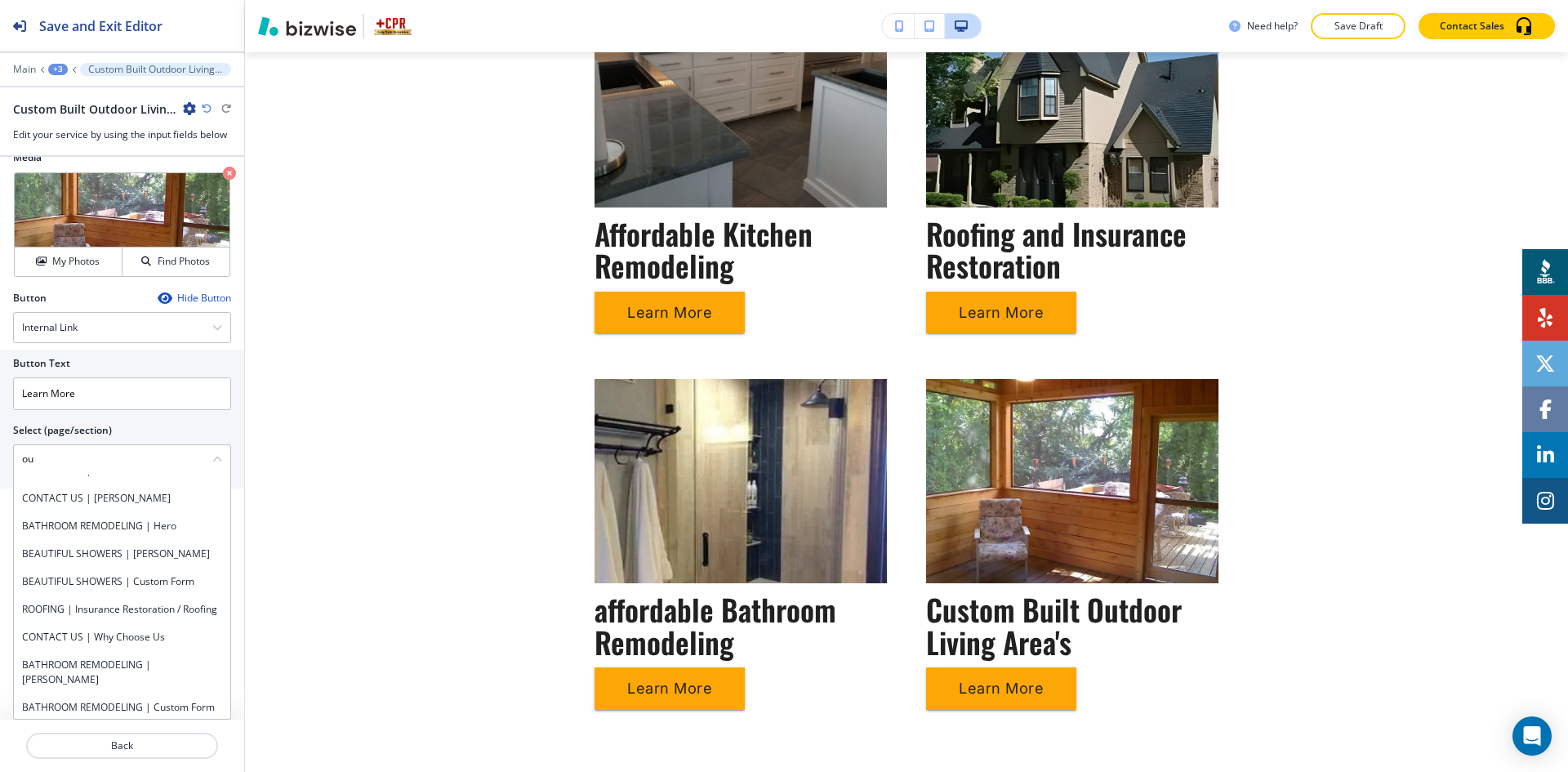
type \(page\/section\) "ou"
click at [53, 67] on div "+3" at bounding box center [58, 69] width 19 height 11
click at [79, 94] on p "Pages" at bounding box center [100, 96] width 83 height 15
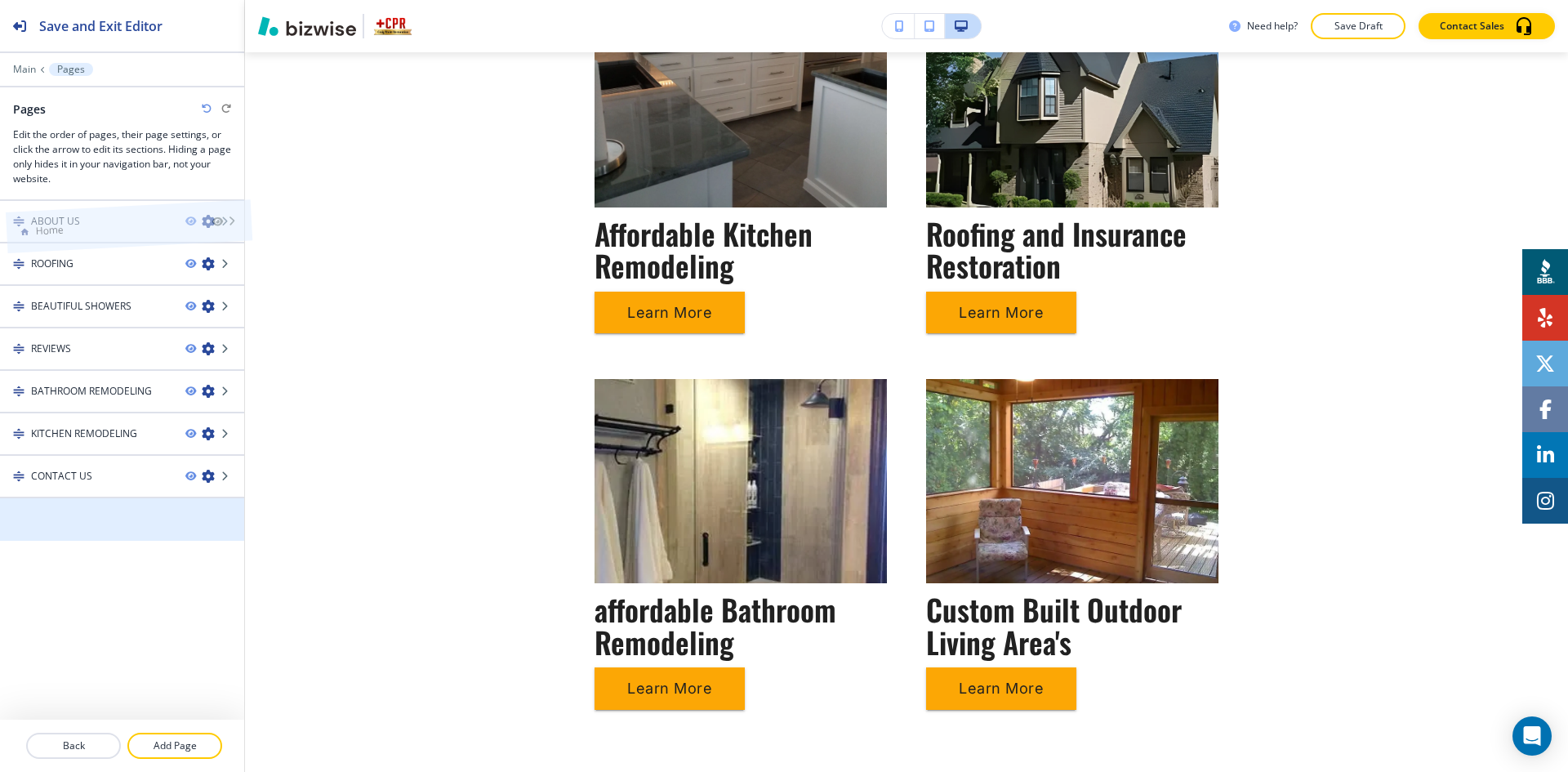
drag, startPoint x: 120, startPoint y: 513, endPoint x: 126, endPoint y: 187, distance: 326.1
drag, startPoint x: 105, startPoint y: 515, endPoint x: 105, endPoint y: 188, distance: 327.0
drag, startPoint x: 52, startPoint y: 518, endPoint x: 58, endPoint y: 225, distance: 293.1
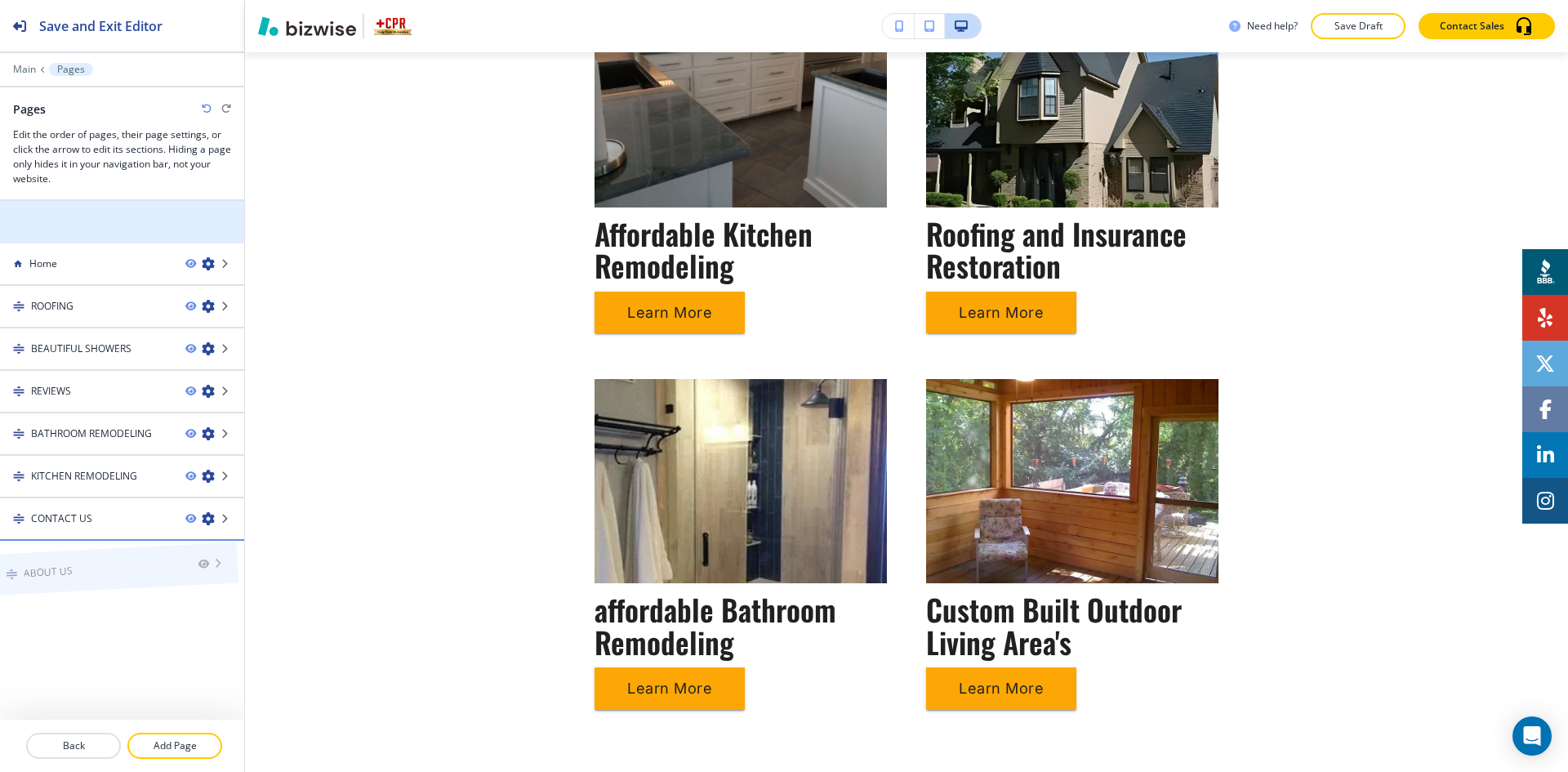
drag, startPoint x: 61, startPoint y: 215, endPoint x: 52, endPoint y: 528, distance: 313.1
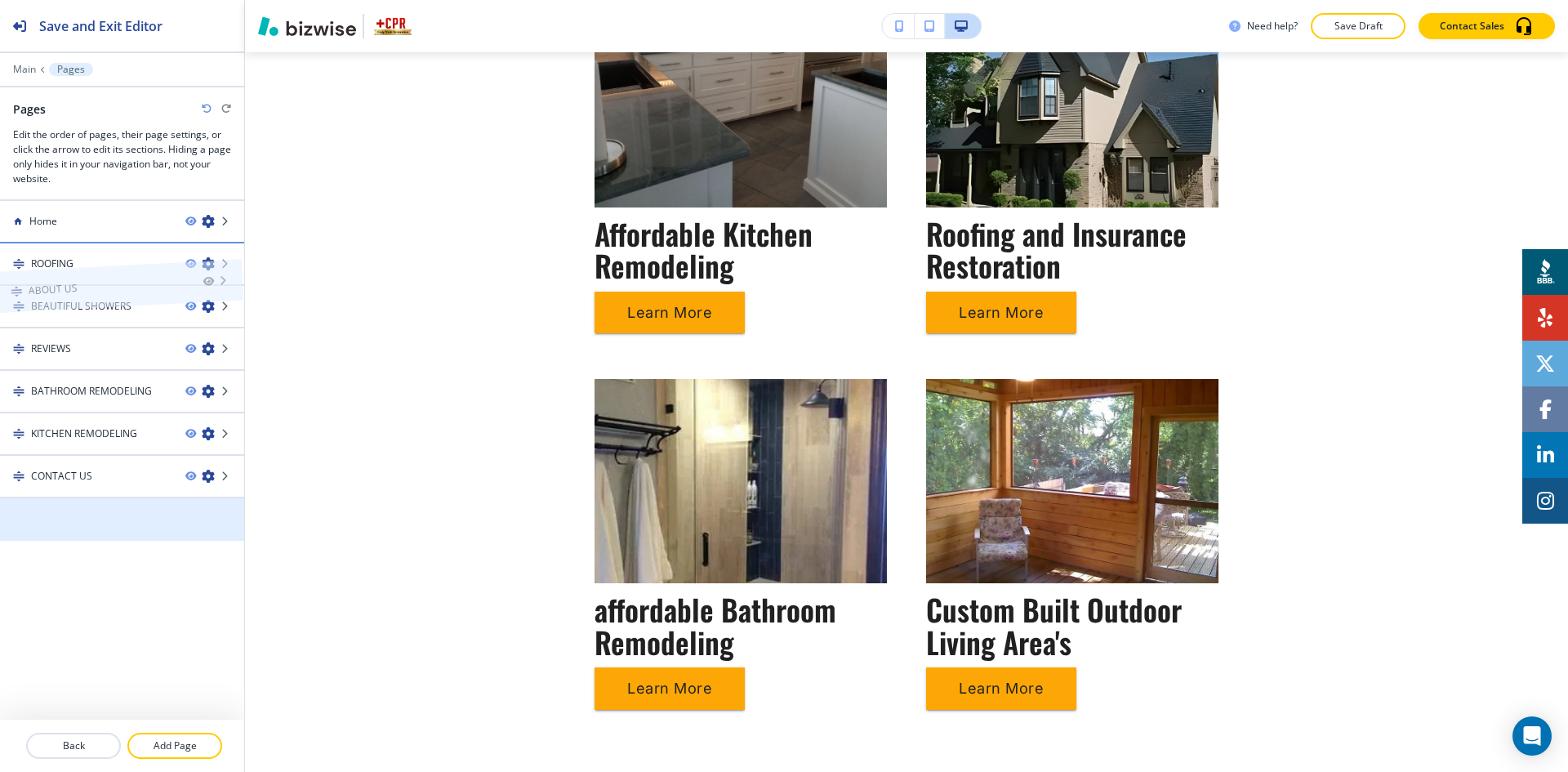
drag, startPoint x: 111, startPoint y: 527, endPoint x: 108, endPoint y: 259, distance: 268.0
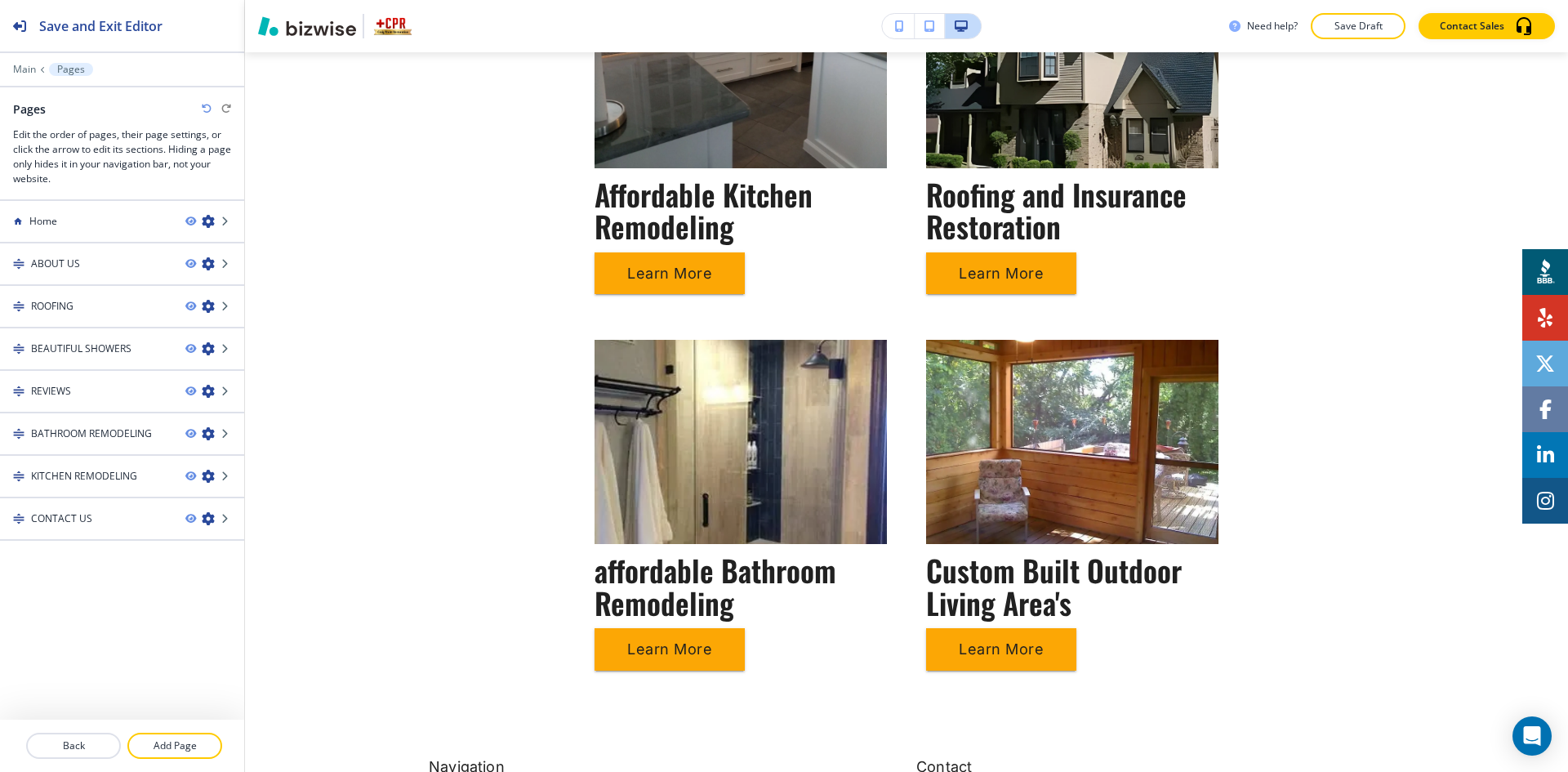
scroll to position [899, 0]
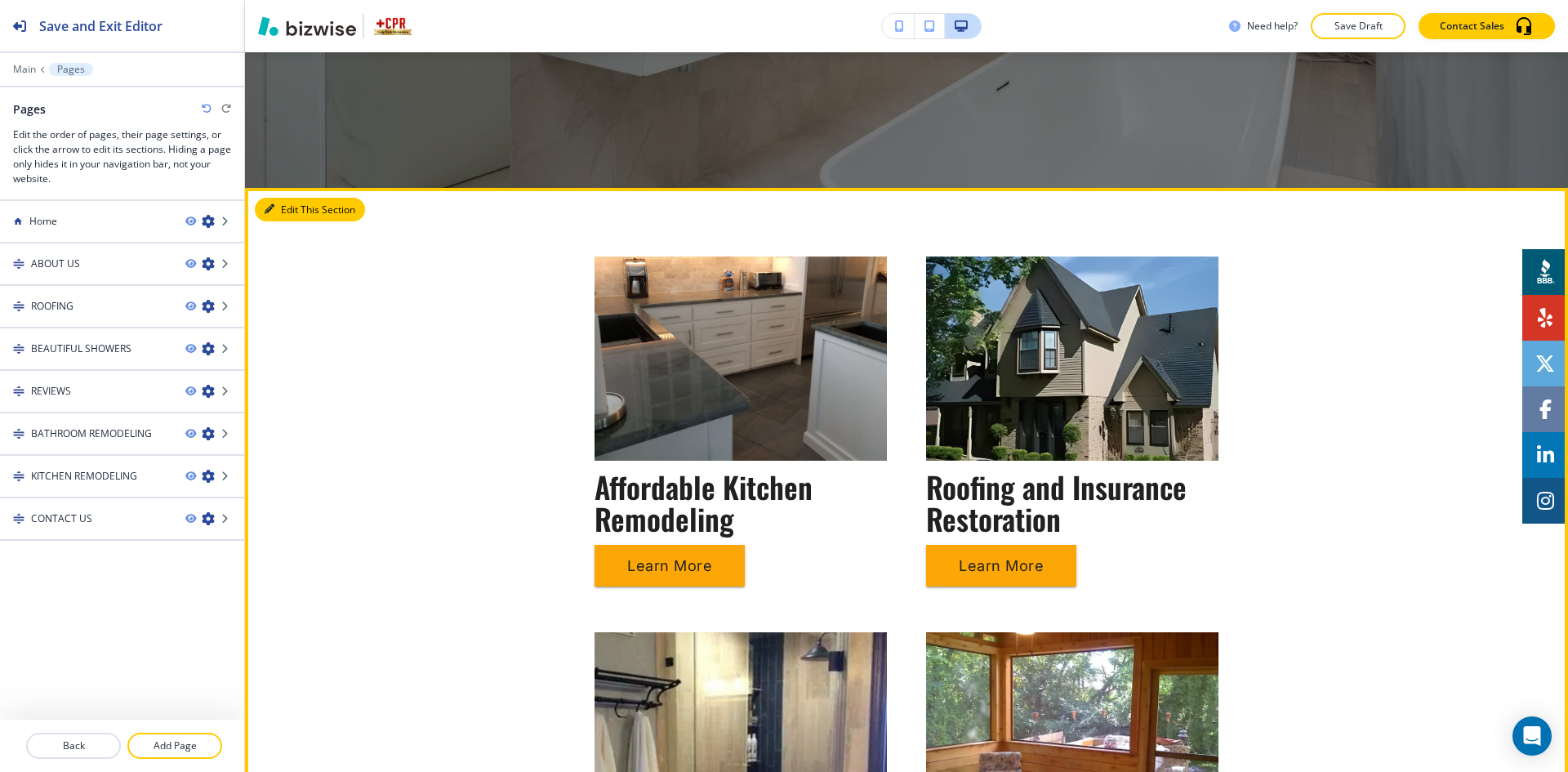
click at [286, 209] on button "Edit This Section" at bounding box center [309, 210] width 110 height 25
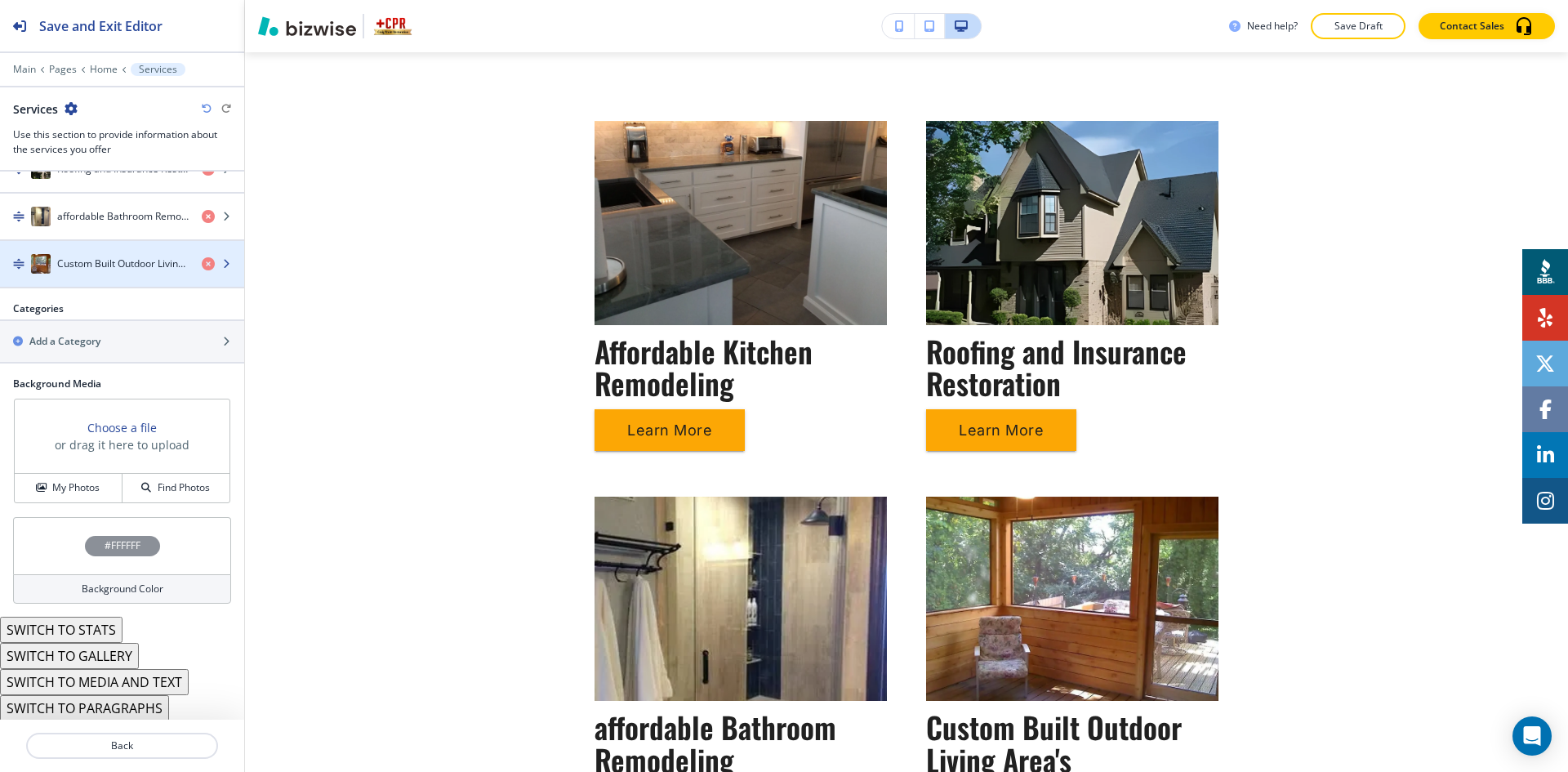
scroll to position [720, 0]
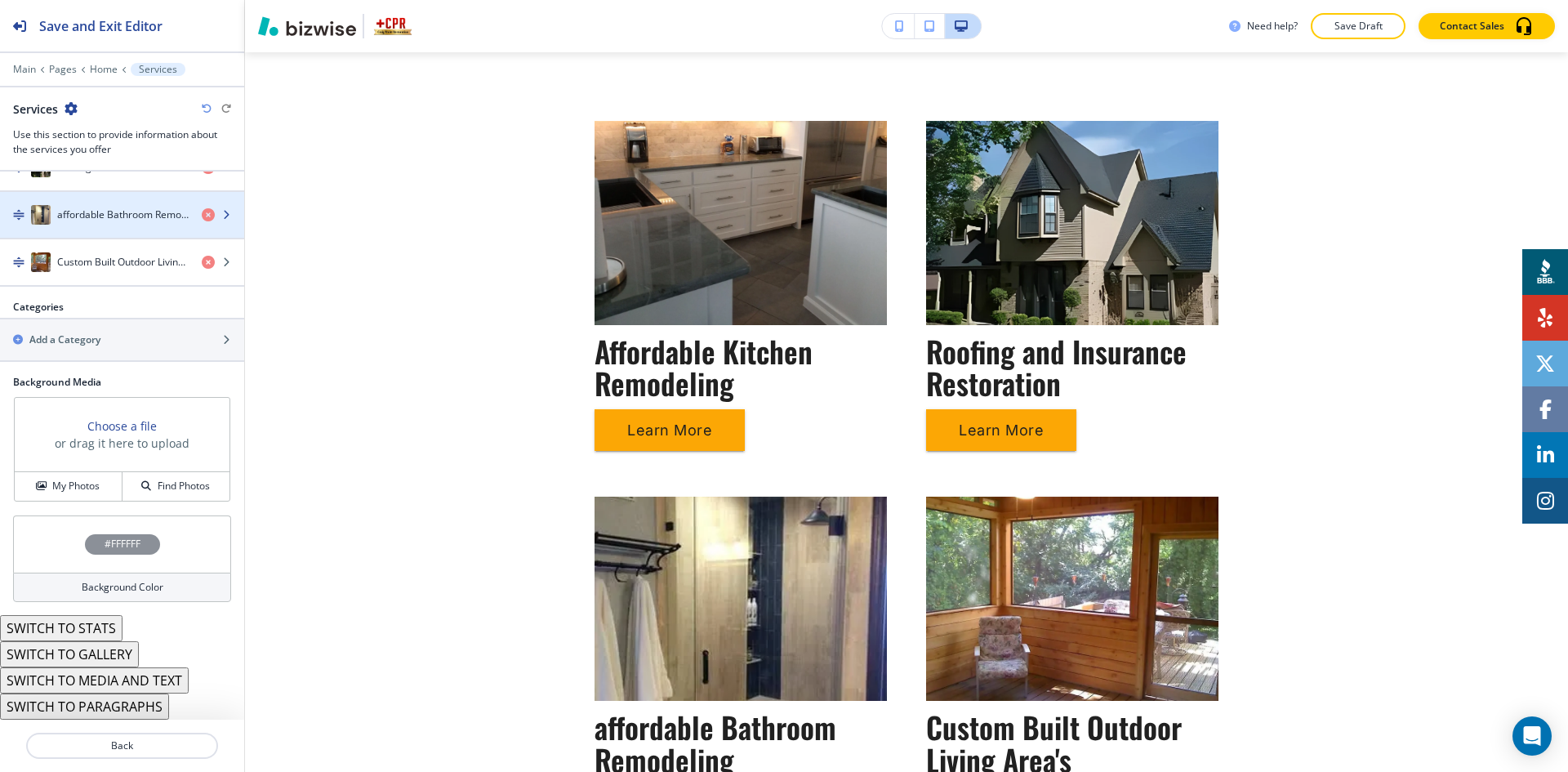
click at [140, 215] on h4 "affordable Bathroom Remodeling" at bounding box center [123, 215] width 132 height 15
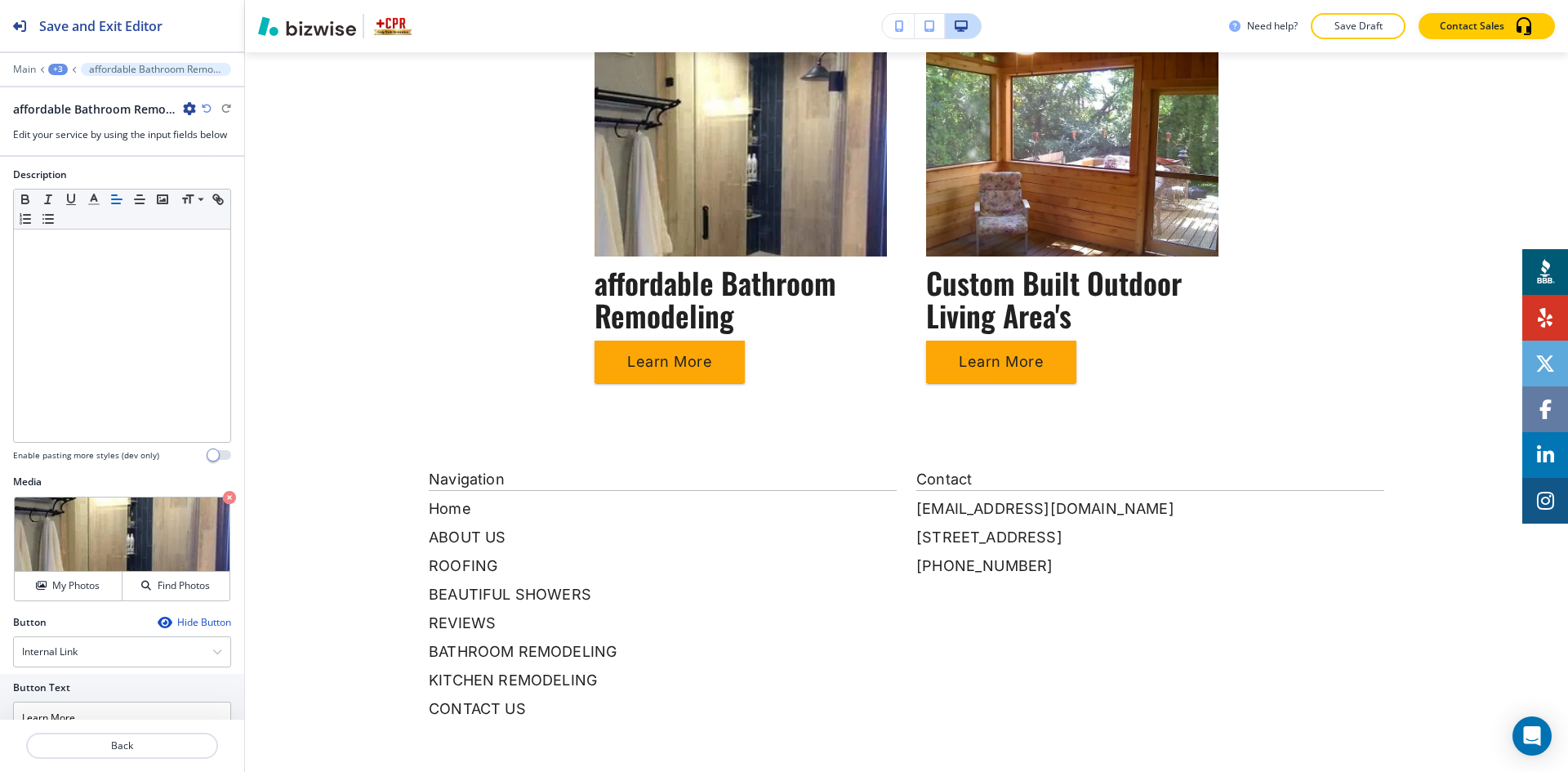
scroll to position [367, 0]
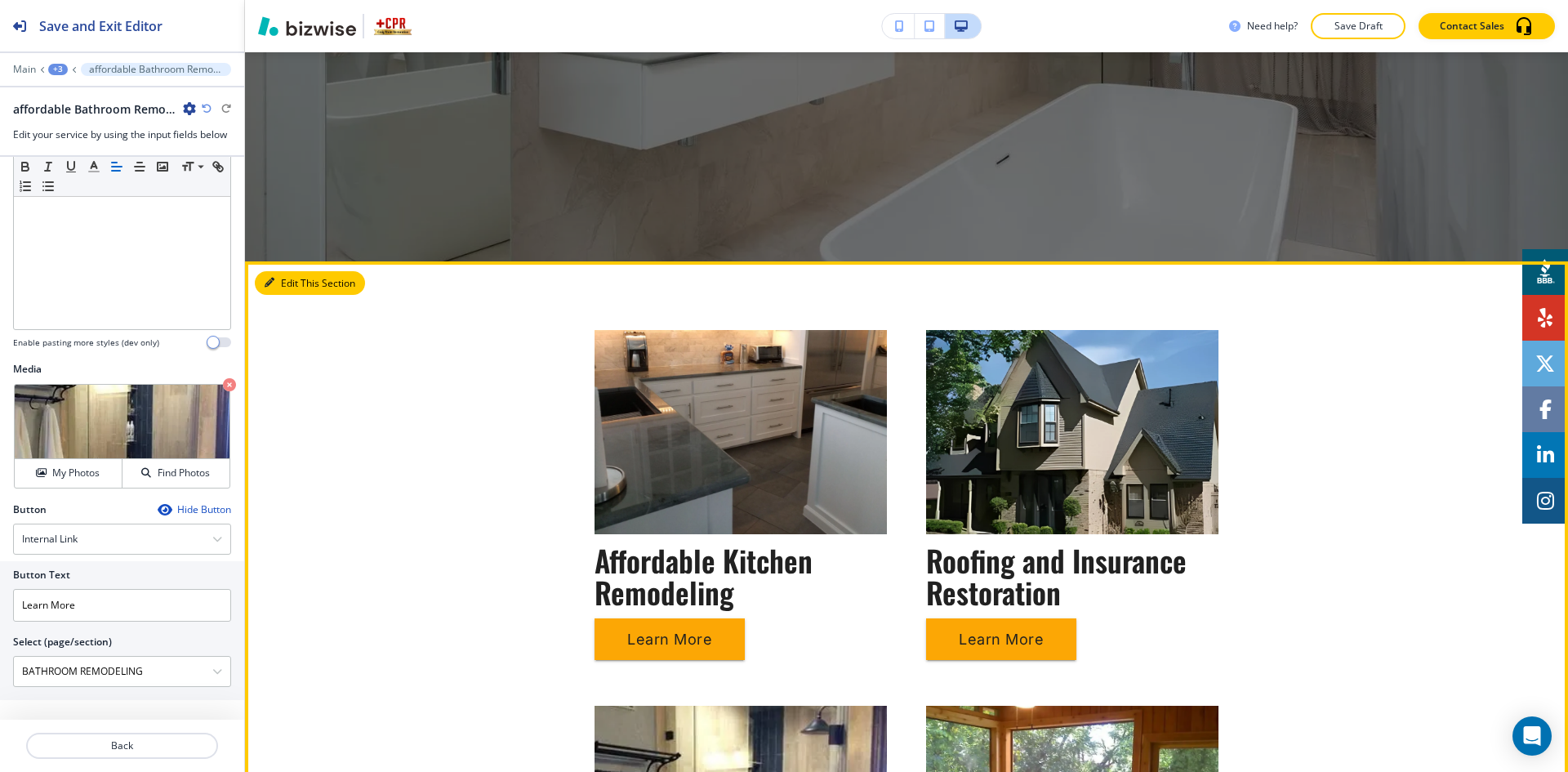
click at [286, 288] on button "Edit This Section" at bounding box center [309, 284] width 110 height 25
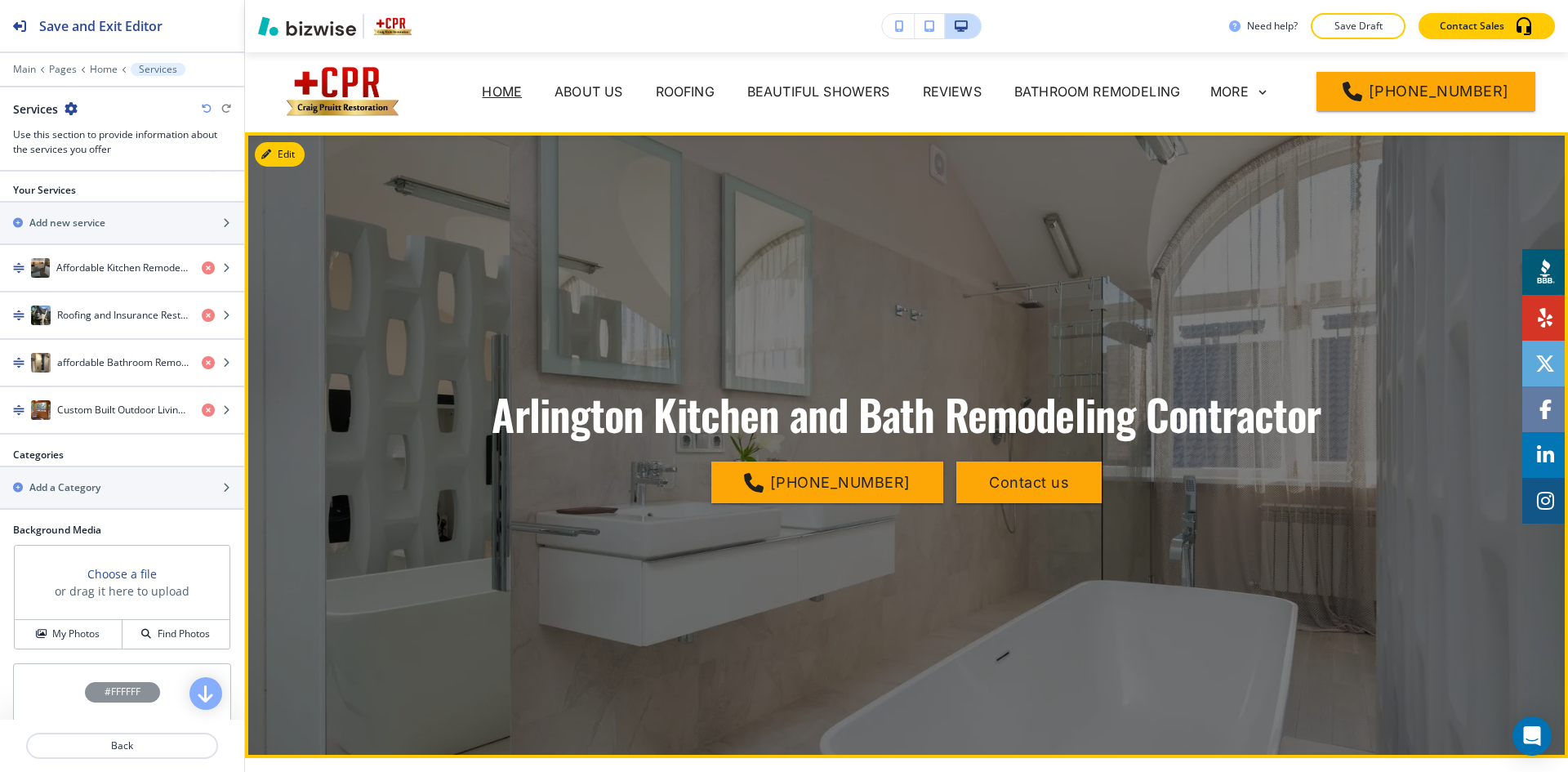
scroll to position [0, 0]
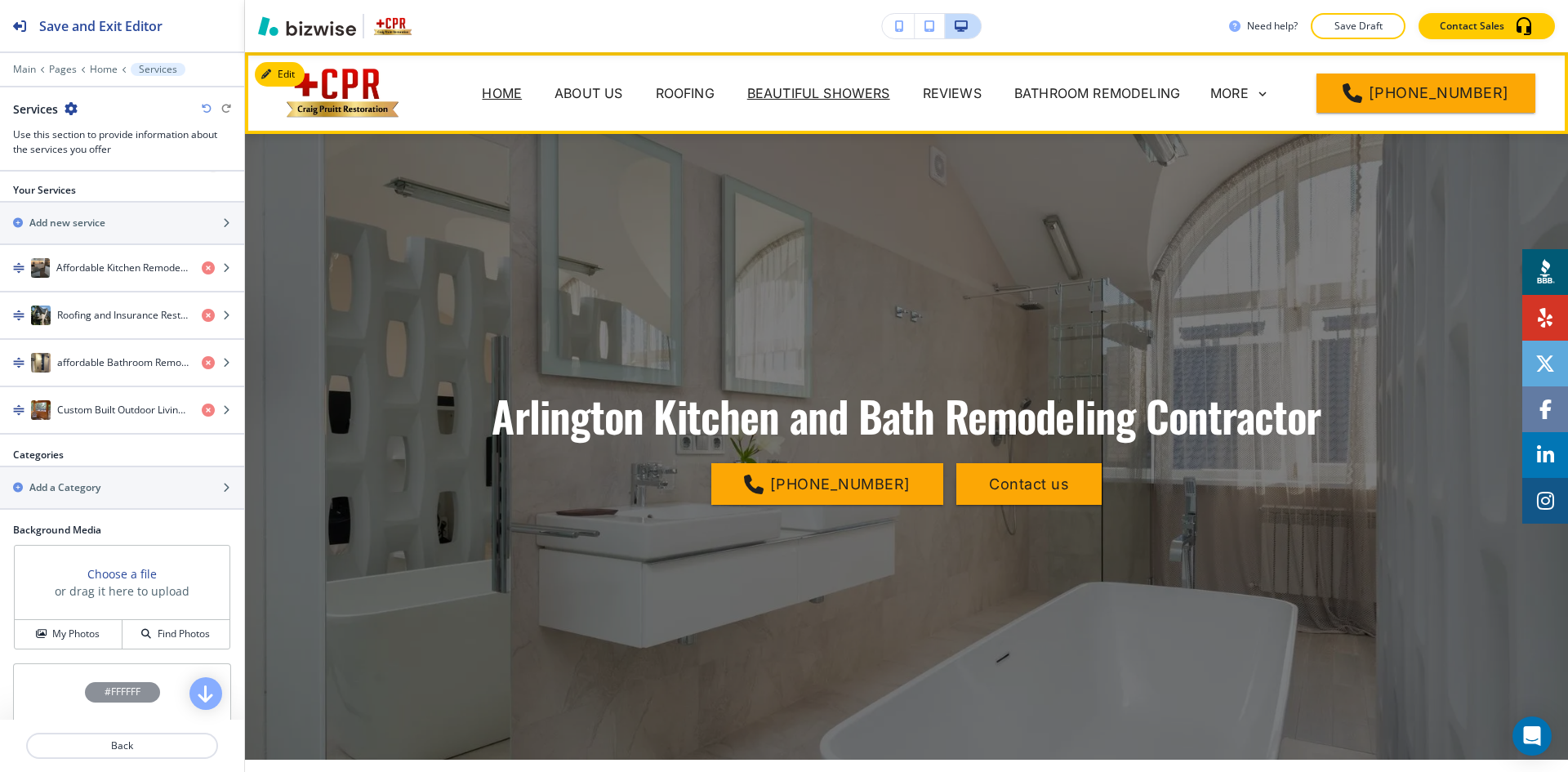
click at [876, 97] on p "BEAUTIFUL SHOWERS" at bounding box center [818, 93] width 143 height 19
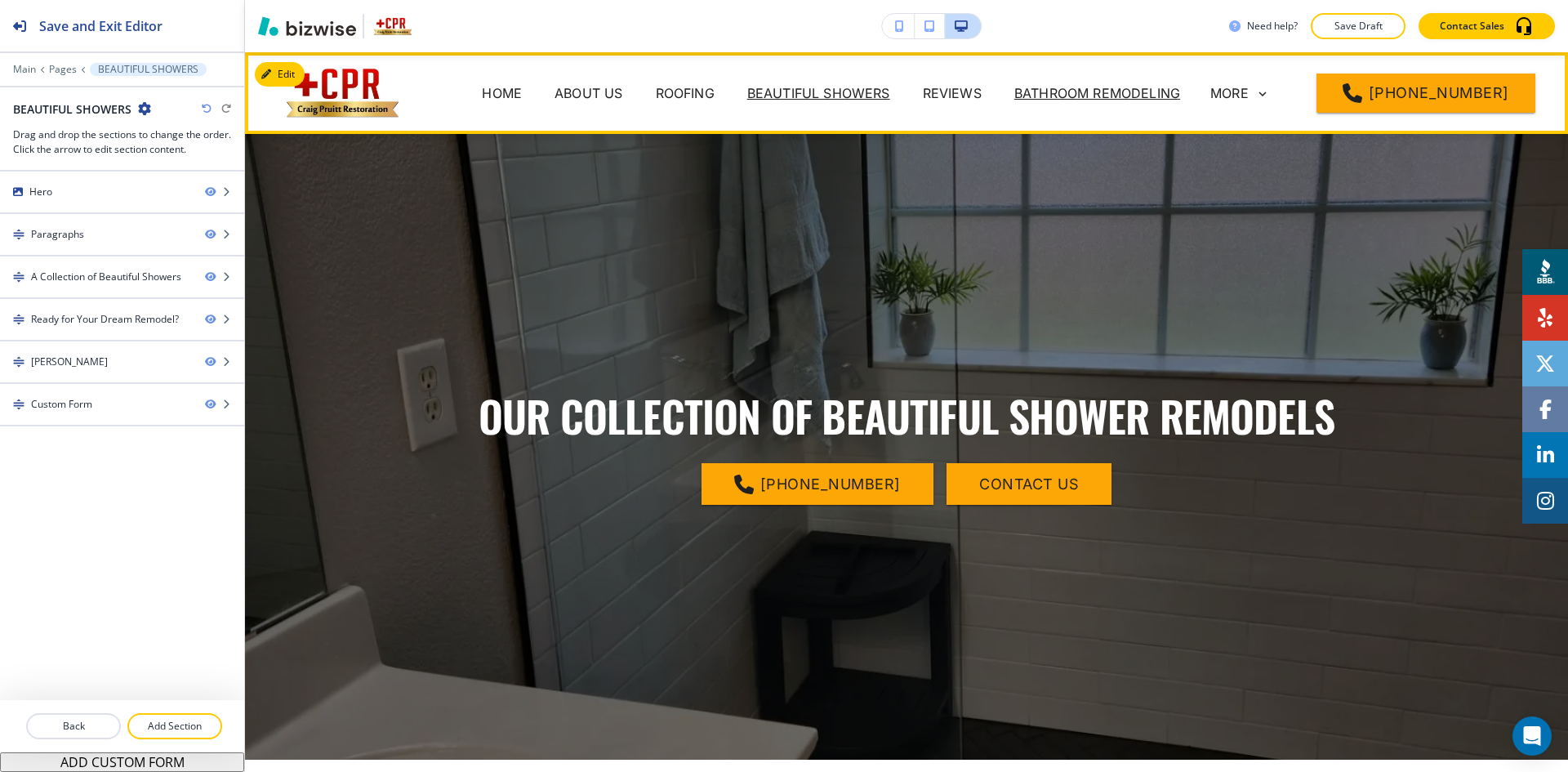
click at [1049, 94] on p "BATHROOM REMODELING" at bounding box center [1097, 93] width 166 height 19
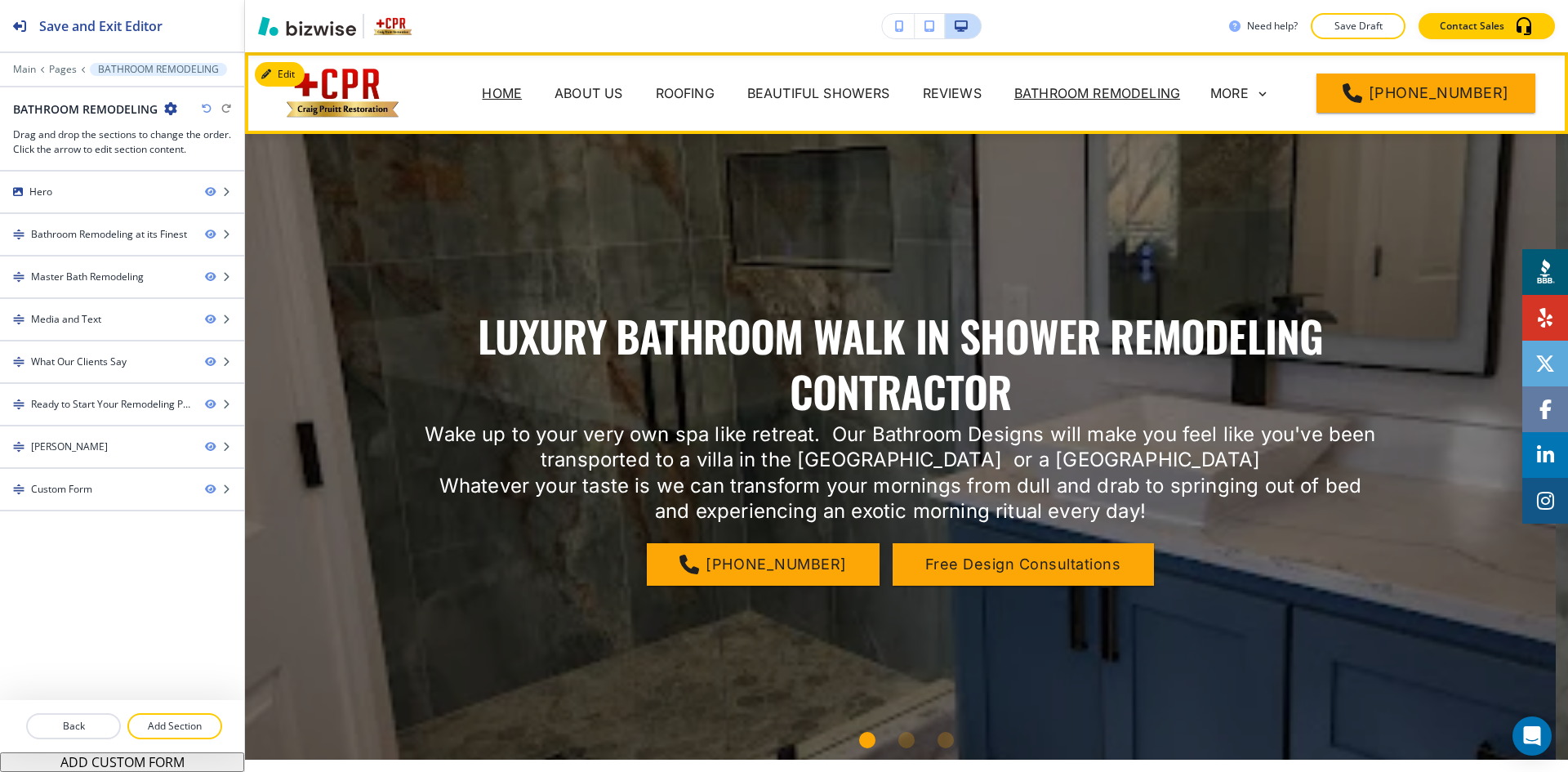
click at [522, 98] on p "Home" at bounding box center [502, 93] width 40 height 19
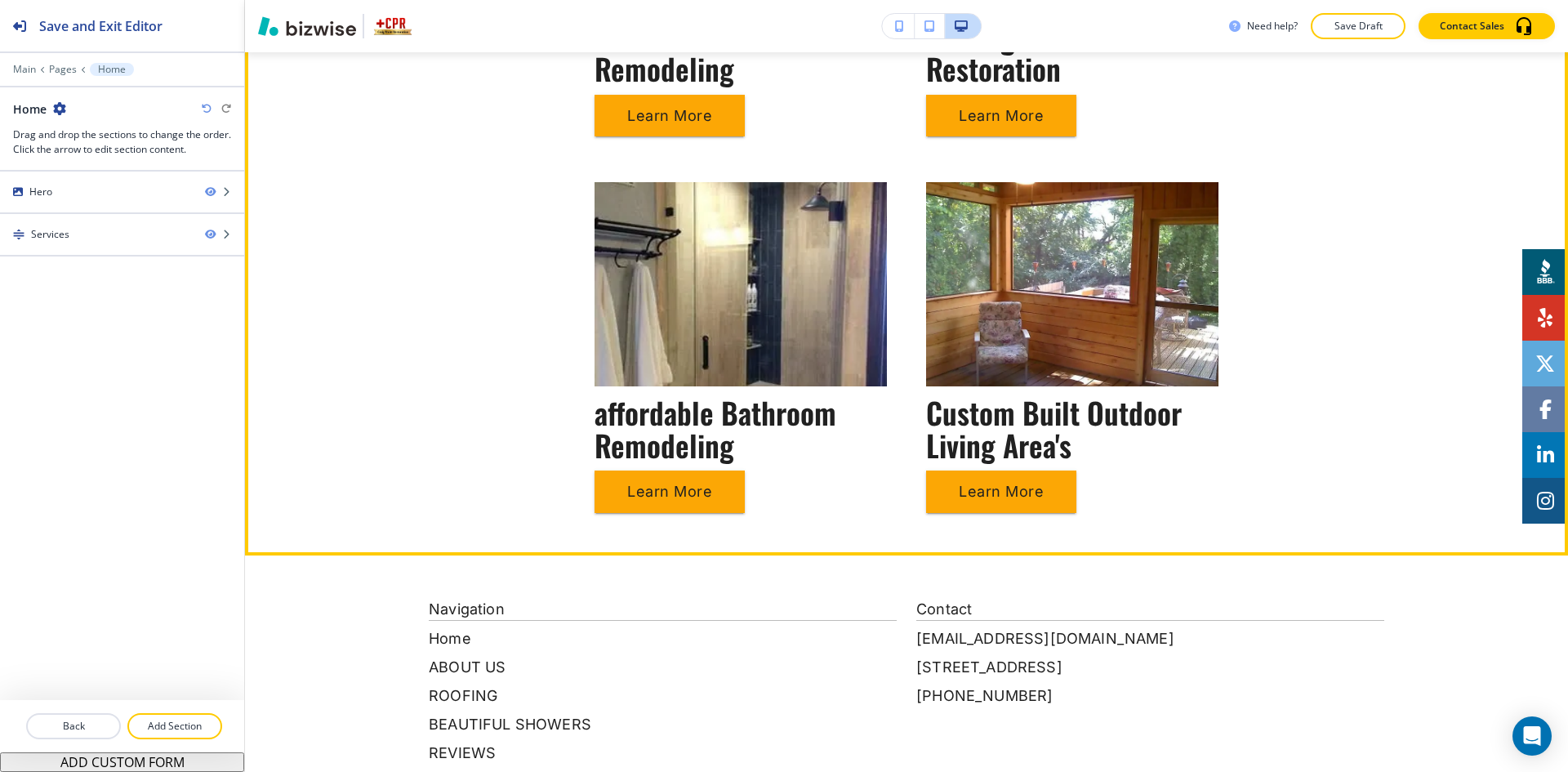
scroll to position [1144, 0]
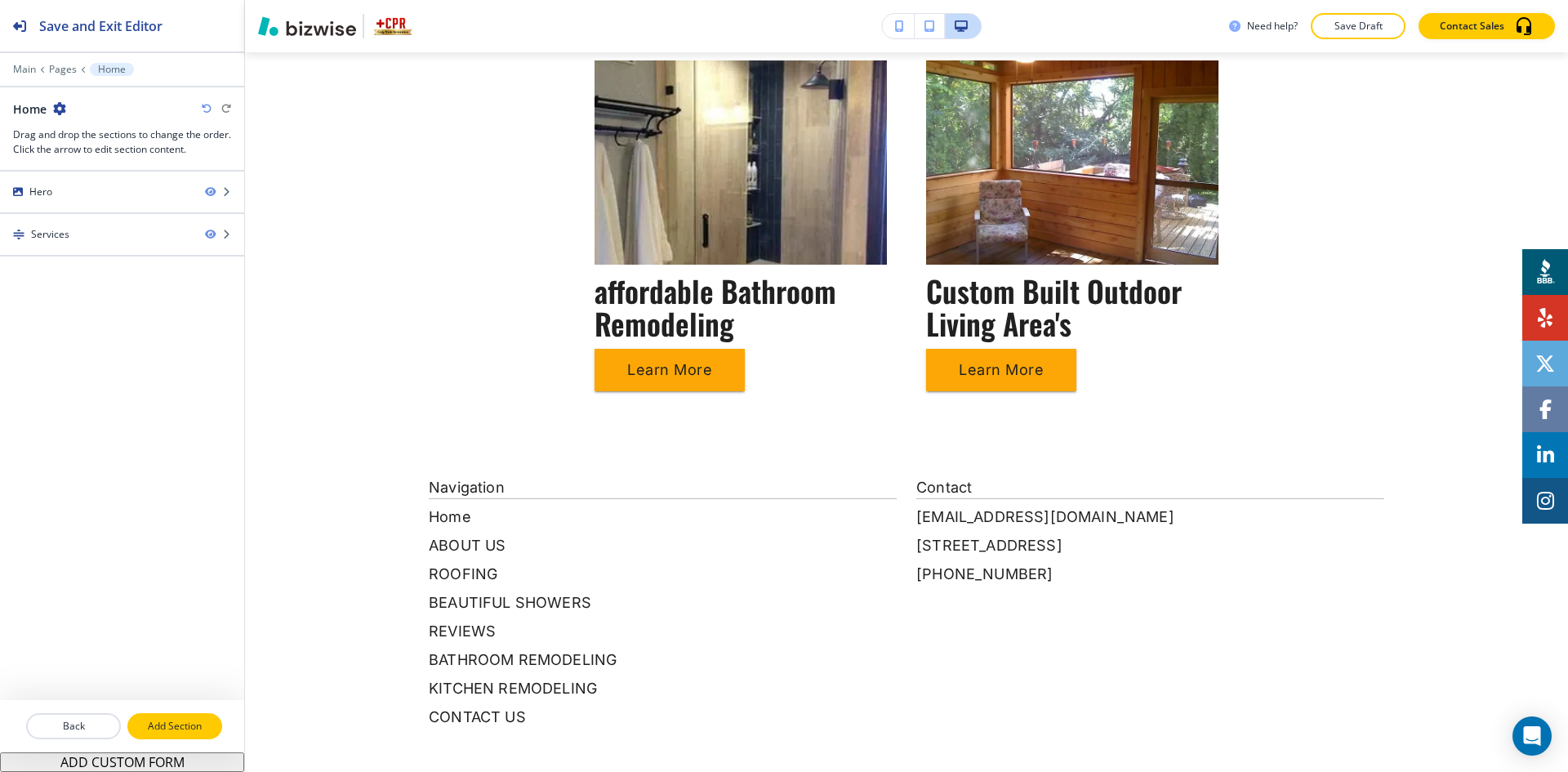
click at [200, 727] on p "Add Section" at bounding box center [175, 726] width 91 height 15
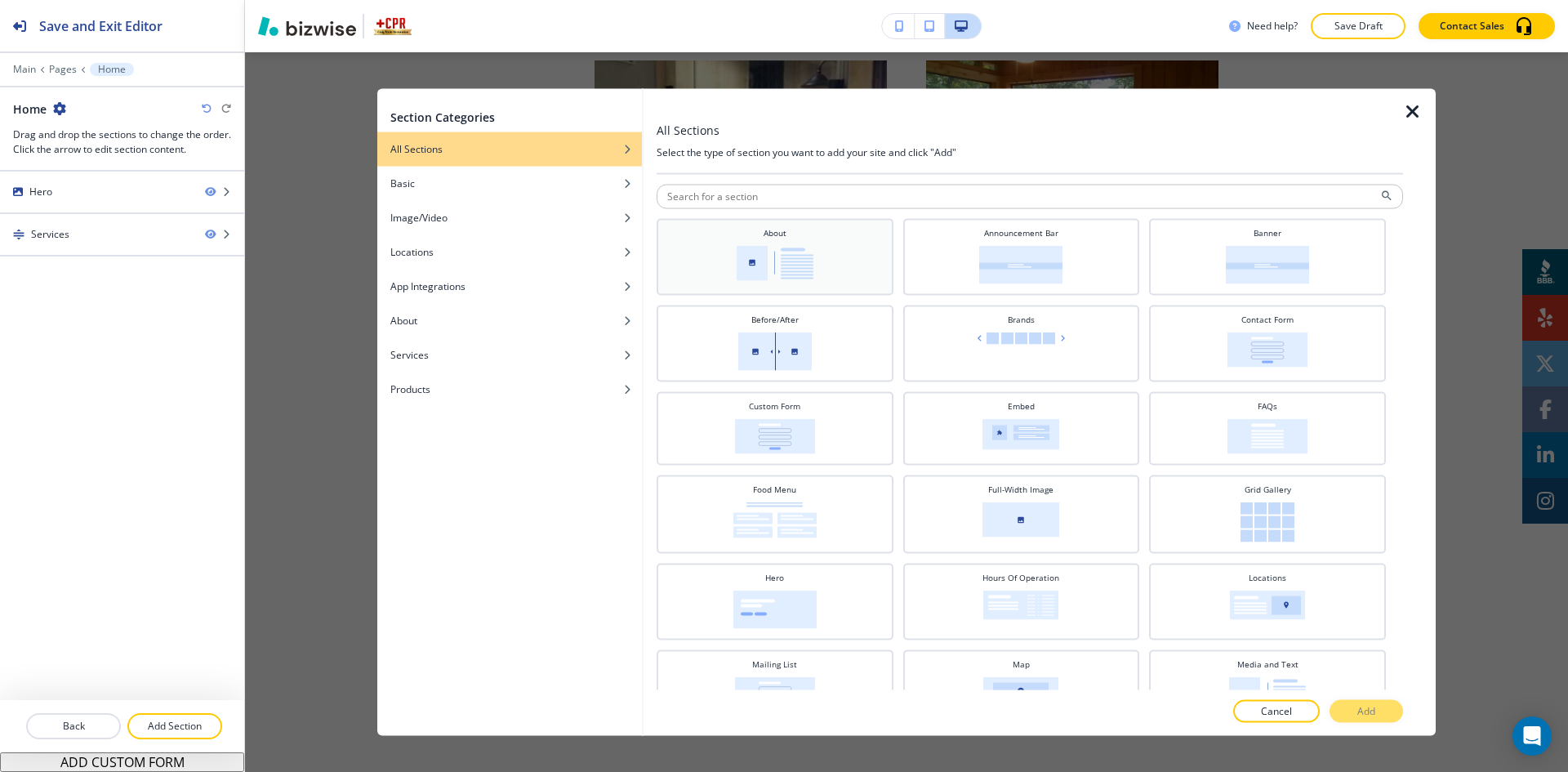
click at [801, 267] on img at bounding box center [774, 263] width 76 height 35
click at [1339, 705] on button "Add" at bounding box center [1367, 711] width 74 height 23
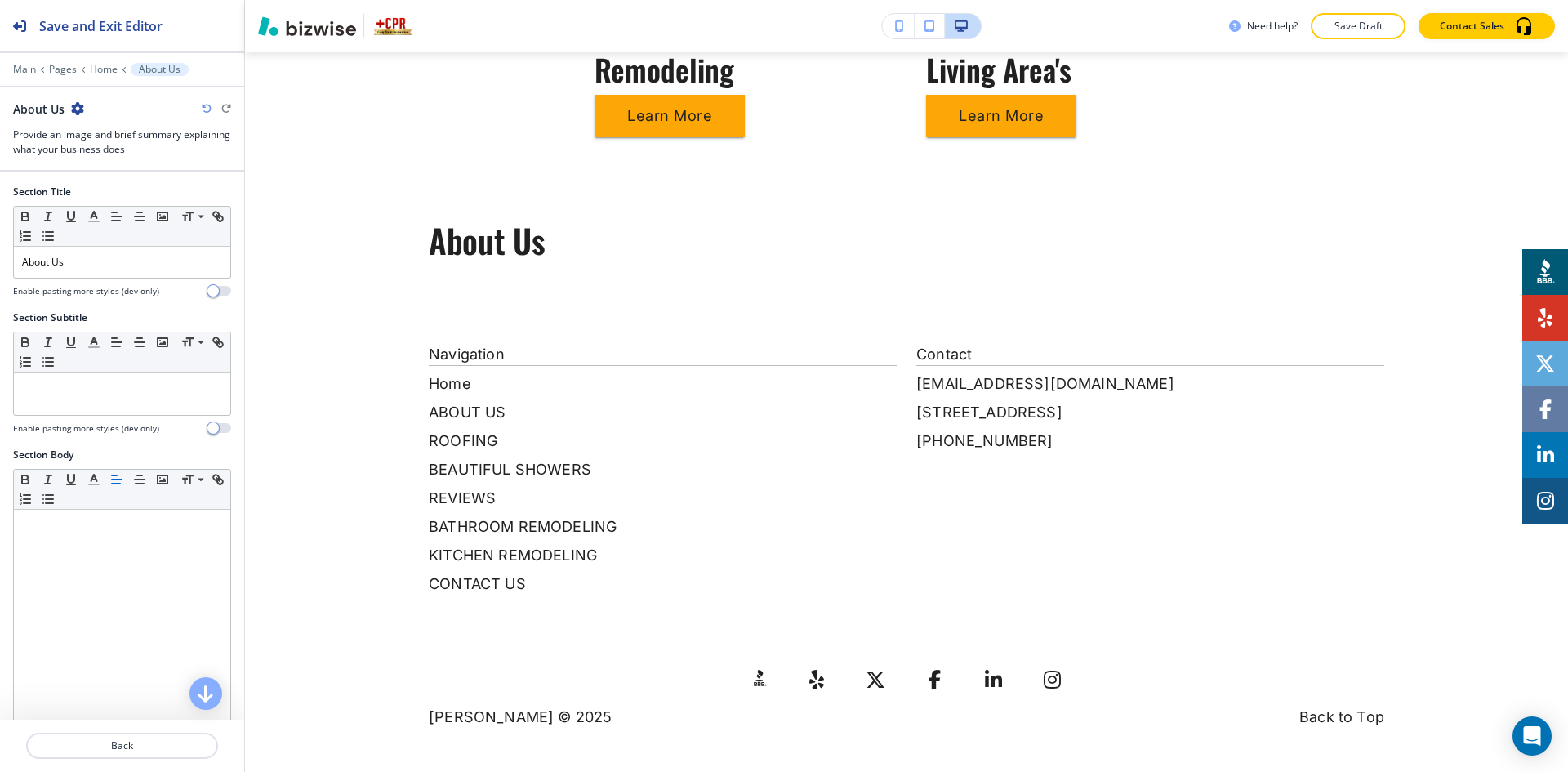
scroll to position [1402, 0]
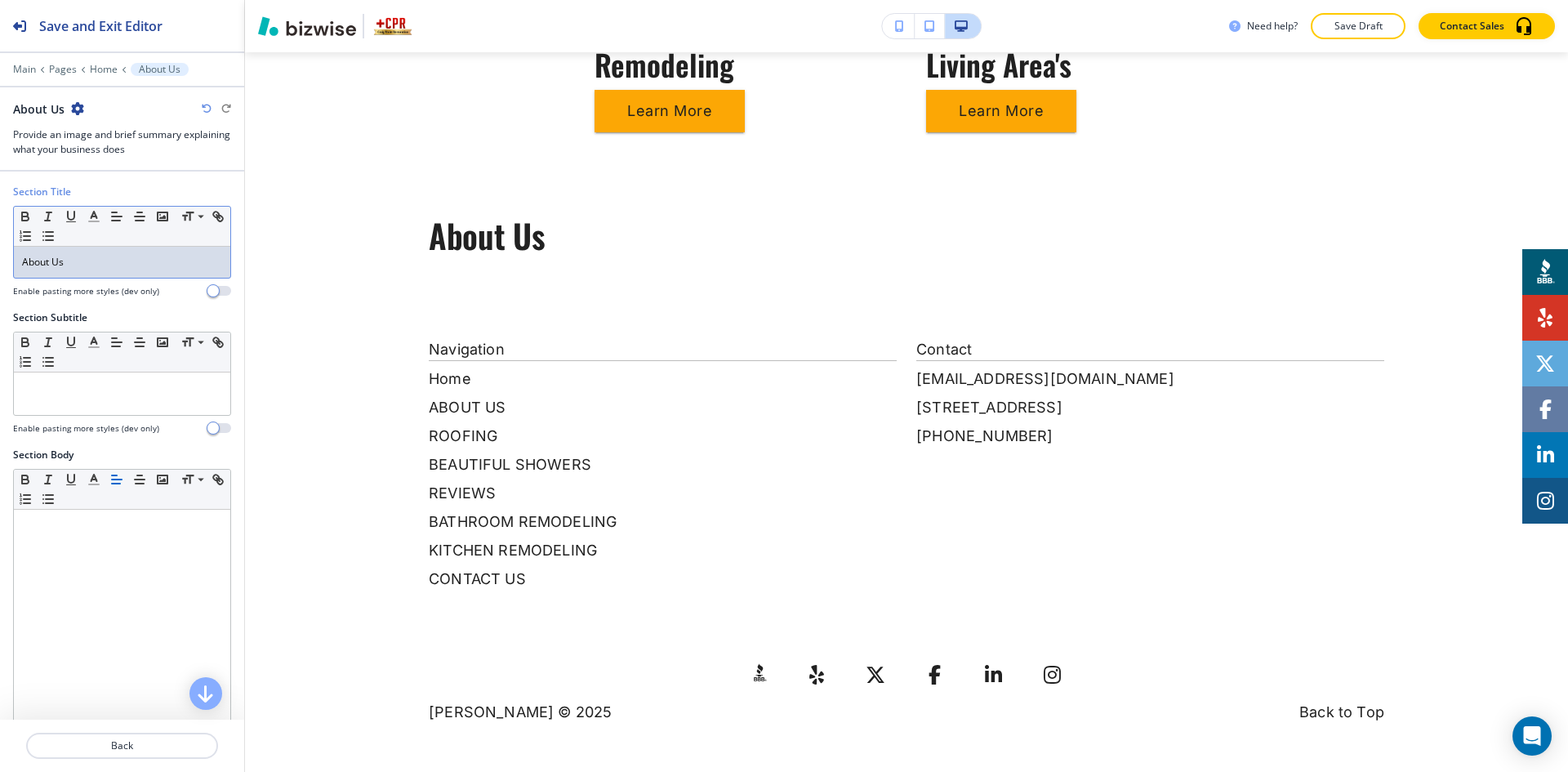
click at [157, 270] on div "About Us" at bounding box center [122, 262] width 216 height 31
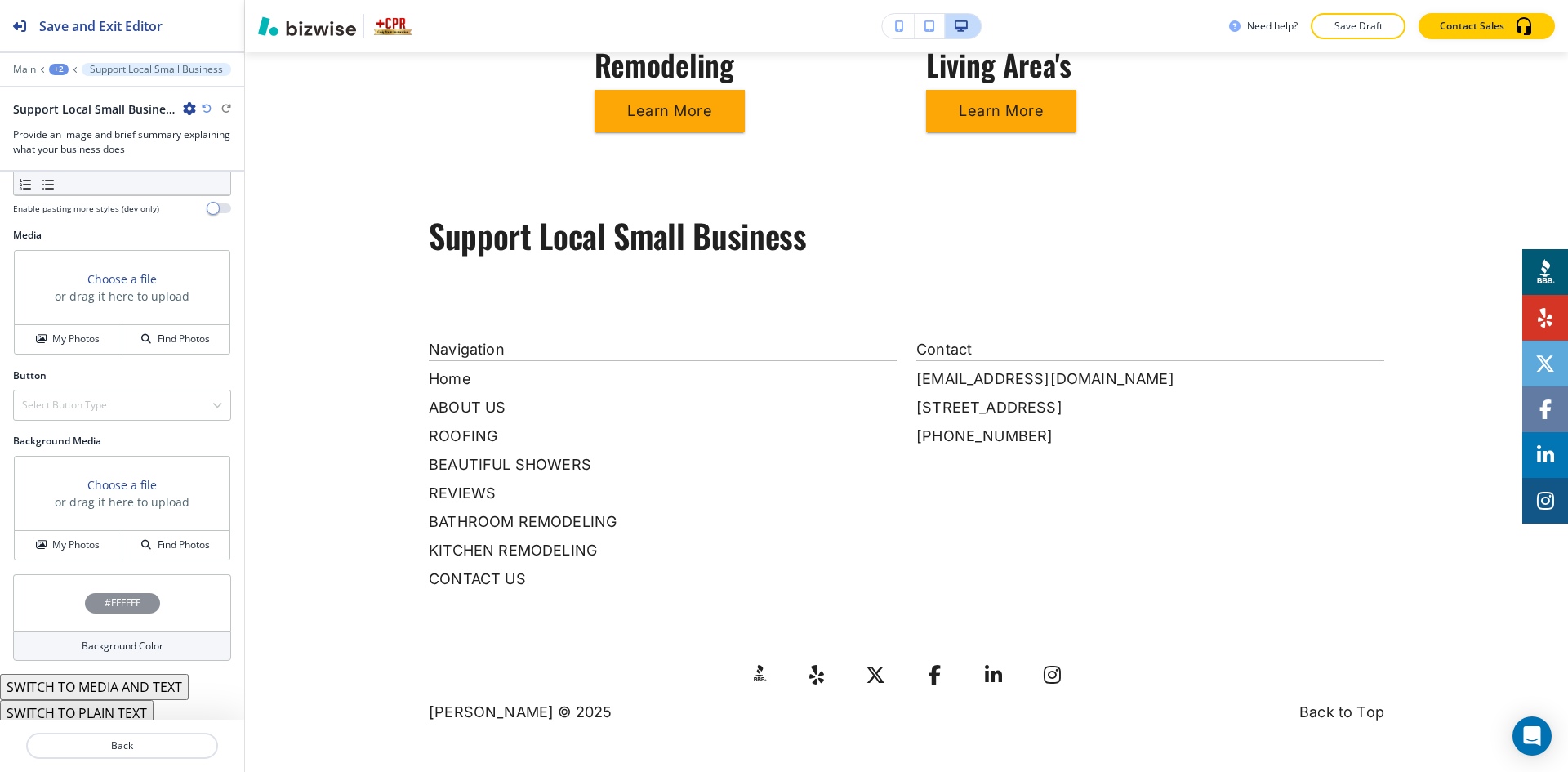
scroll to position [534, 0]
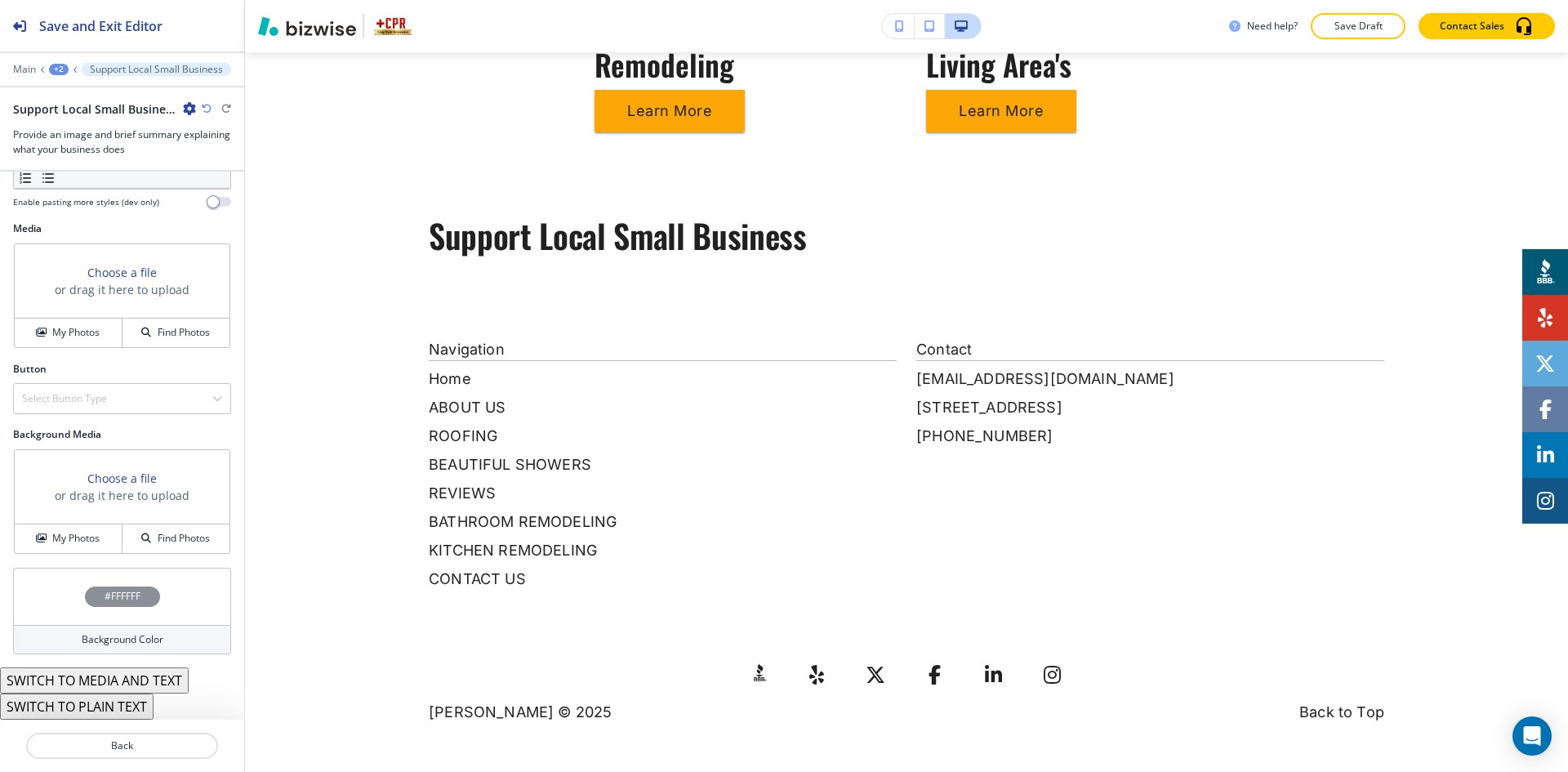
click at [140, 681] on button "SWITCH TO MEDIA AND TEXT" at bounding box center [94, 681] width 189 height 26
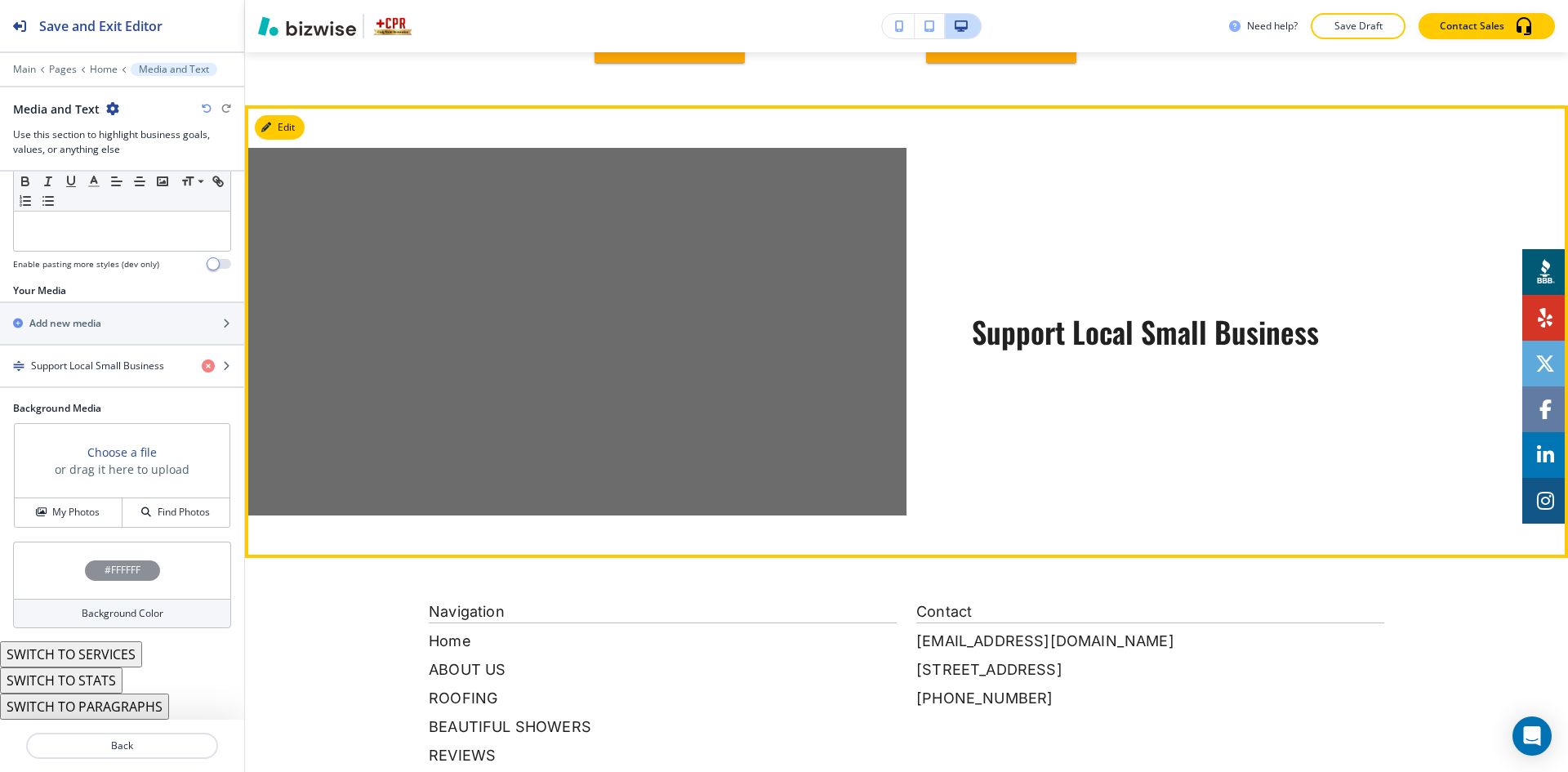
scroll to position [1362, 0]
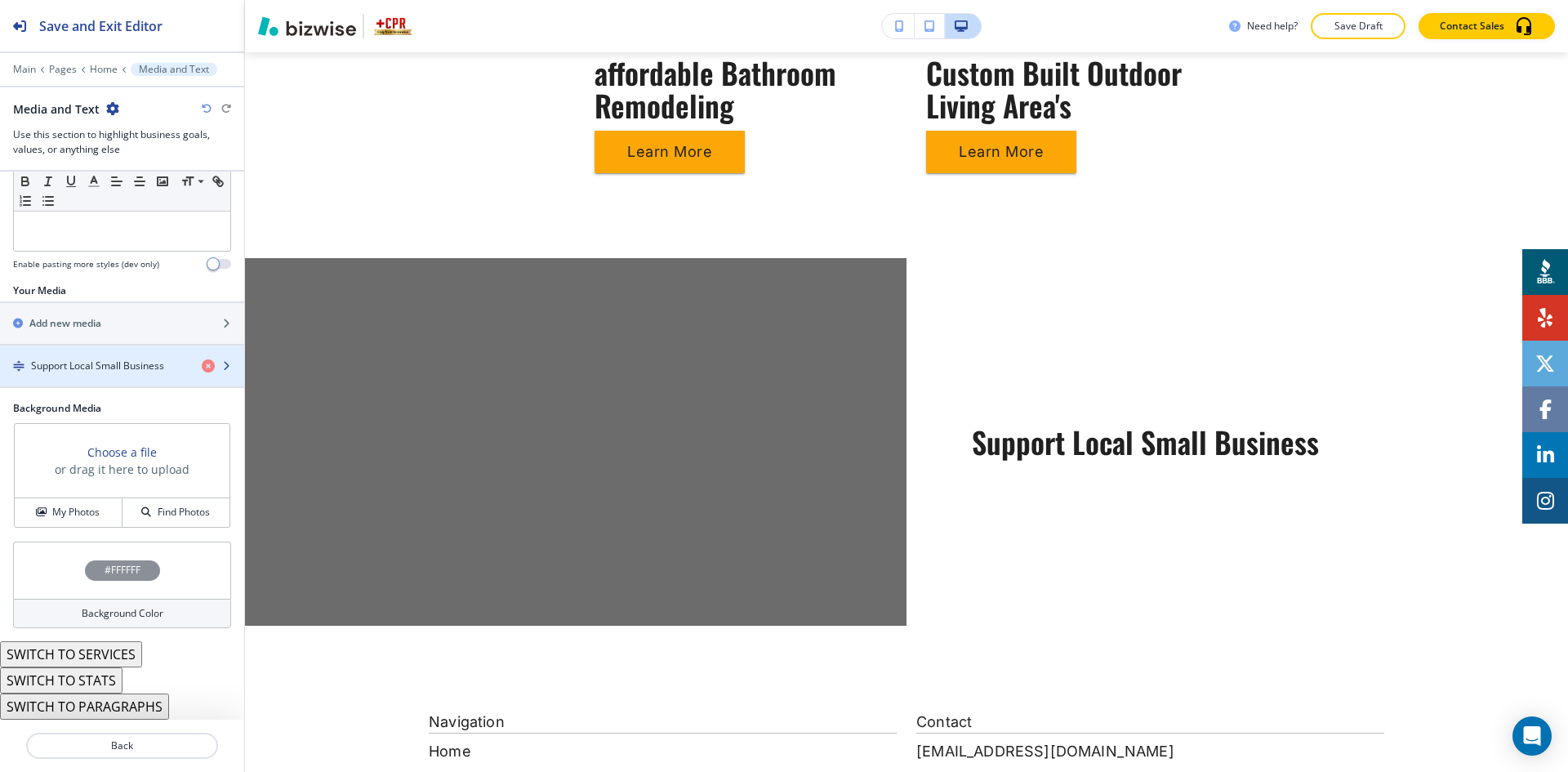
click at [84, 372] on h4 "Support Local Small Business" at bounding box center [97, 366] width 133 height 15
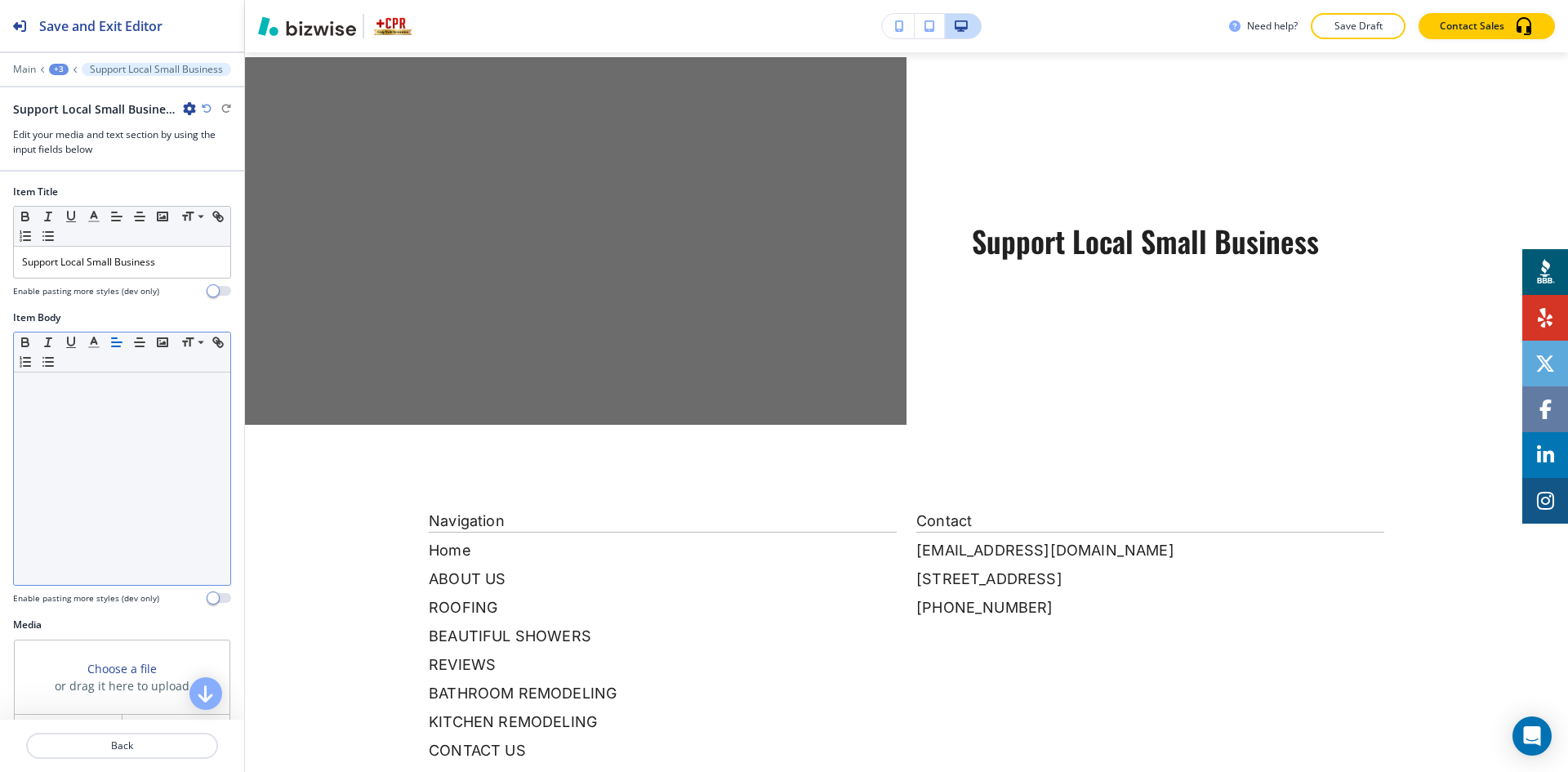
scroll to position [1568, 0]
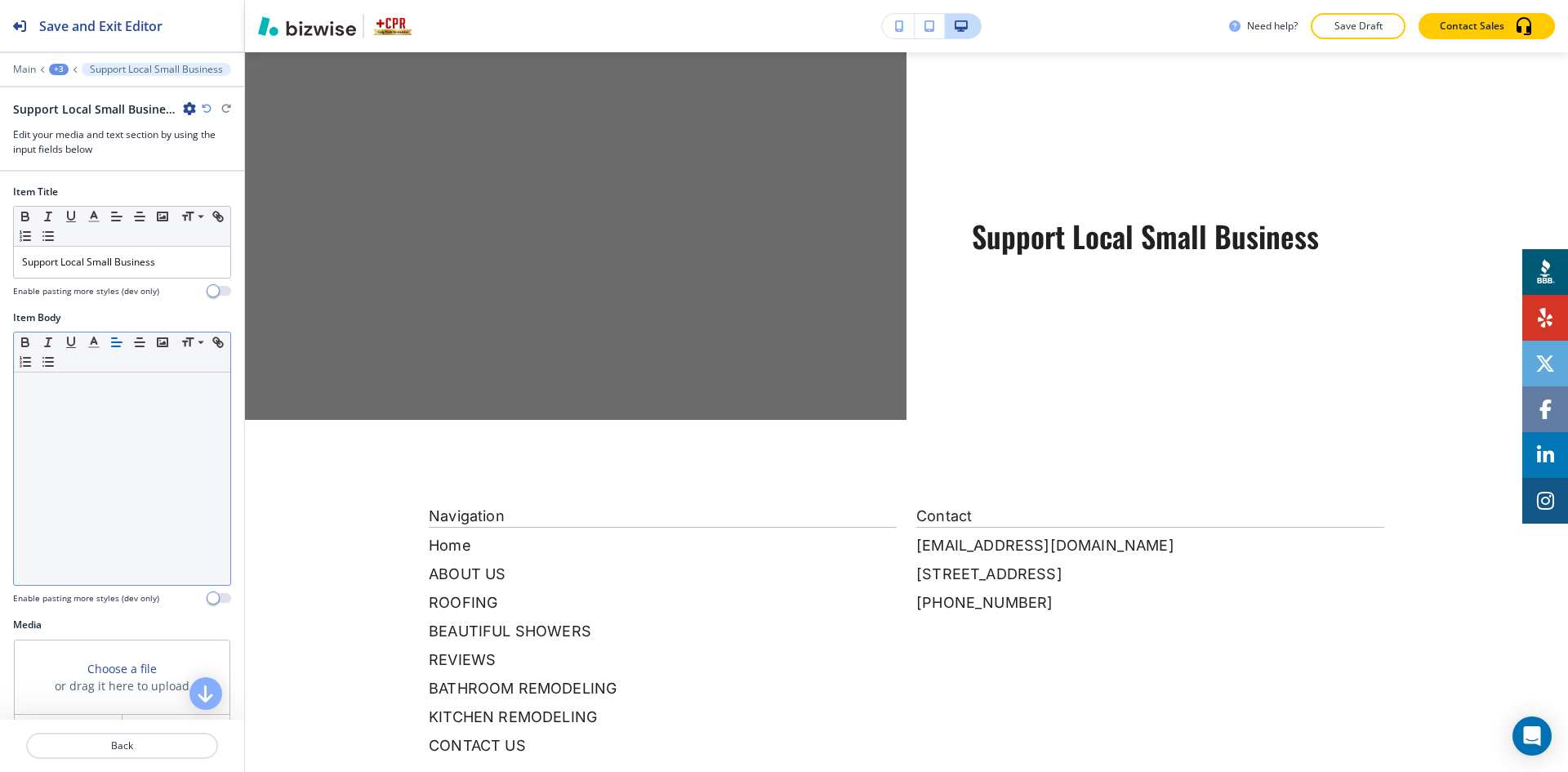
click at [88, 401] on div at bounding box center [122, 479] width 216 height 213
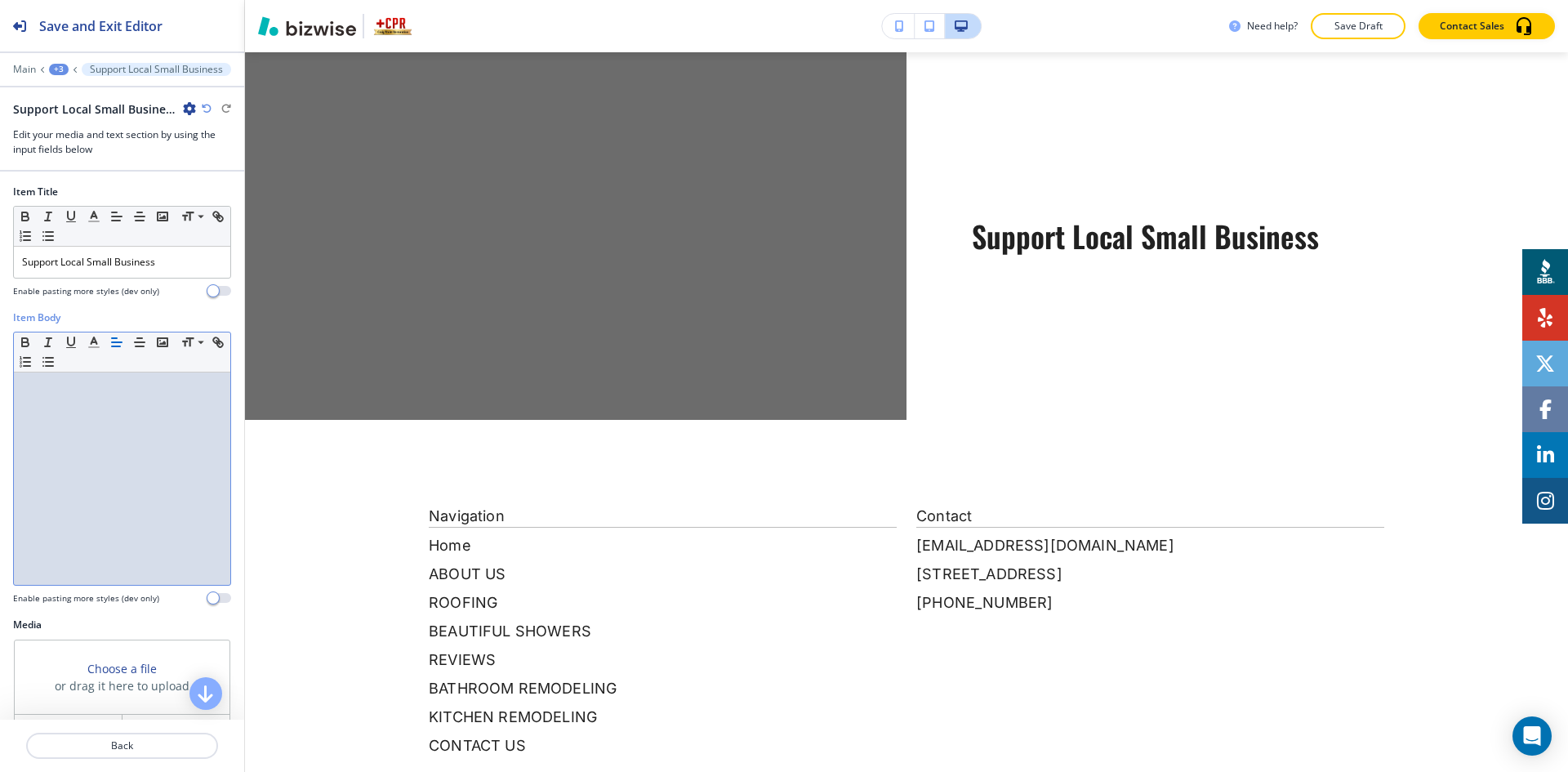
paste div
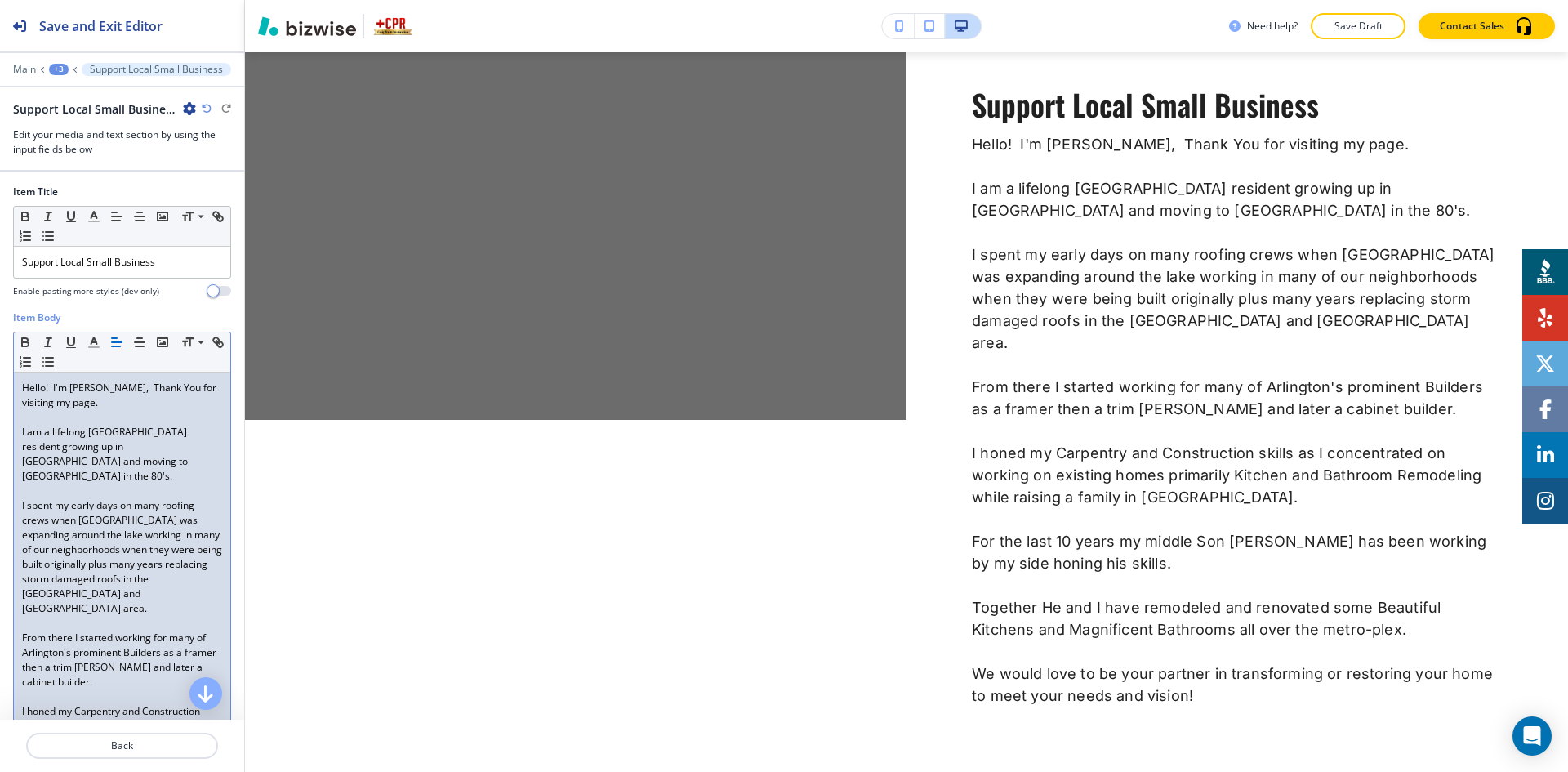
click at [124, 425] on p "I am a lifelong [GEOGRAPHIC_DATA] resident growing up in [GEOGRAPHIC_DATA] and …" at bounding box center [122, 454] width 200 height 59
click at [54, 419] on p at bounding box center [122, 417] width 200 height 15
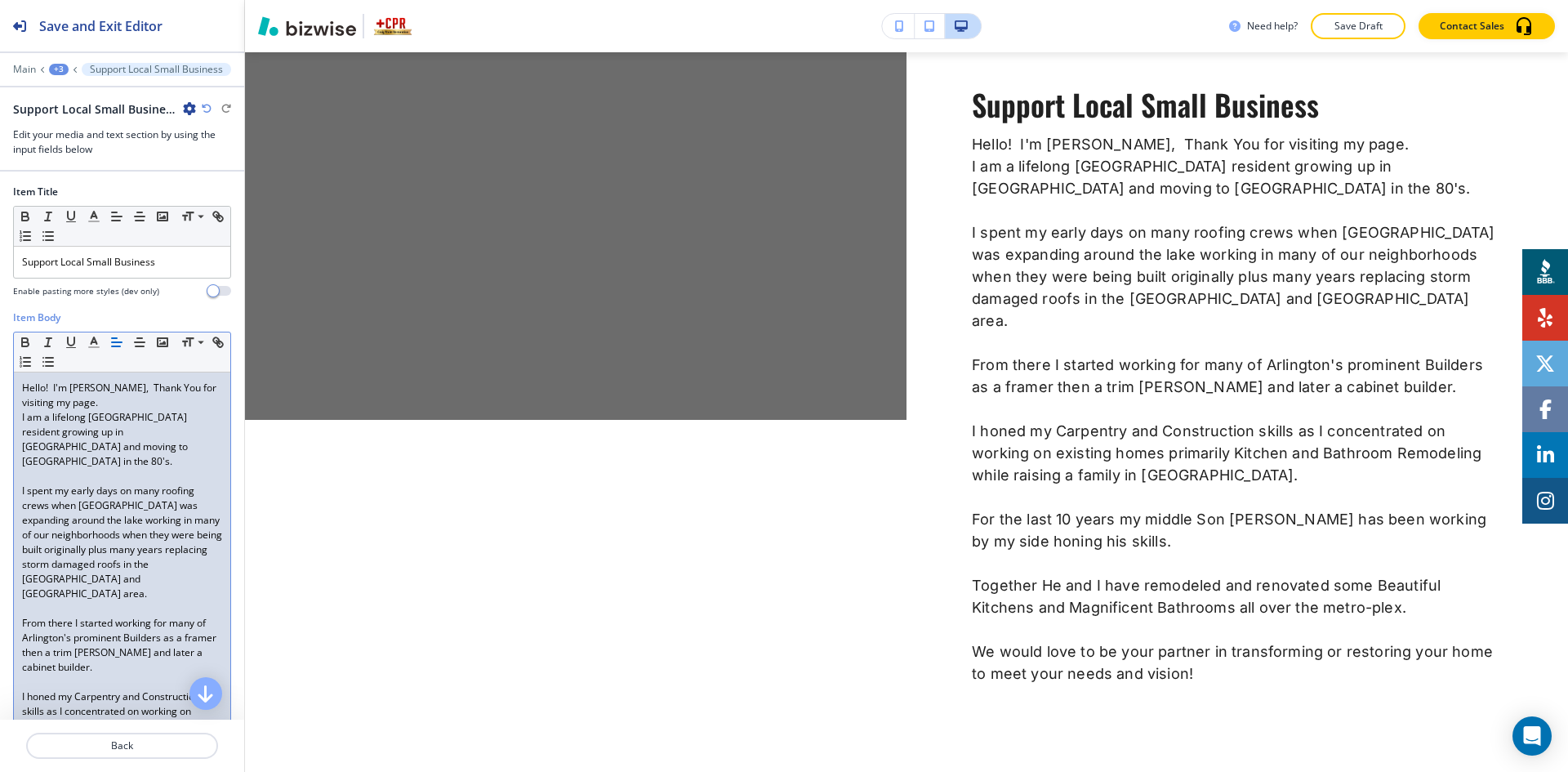
click at [27, 469] on p at bounding box center [122, 476] width 200 height 15
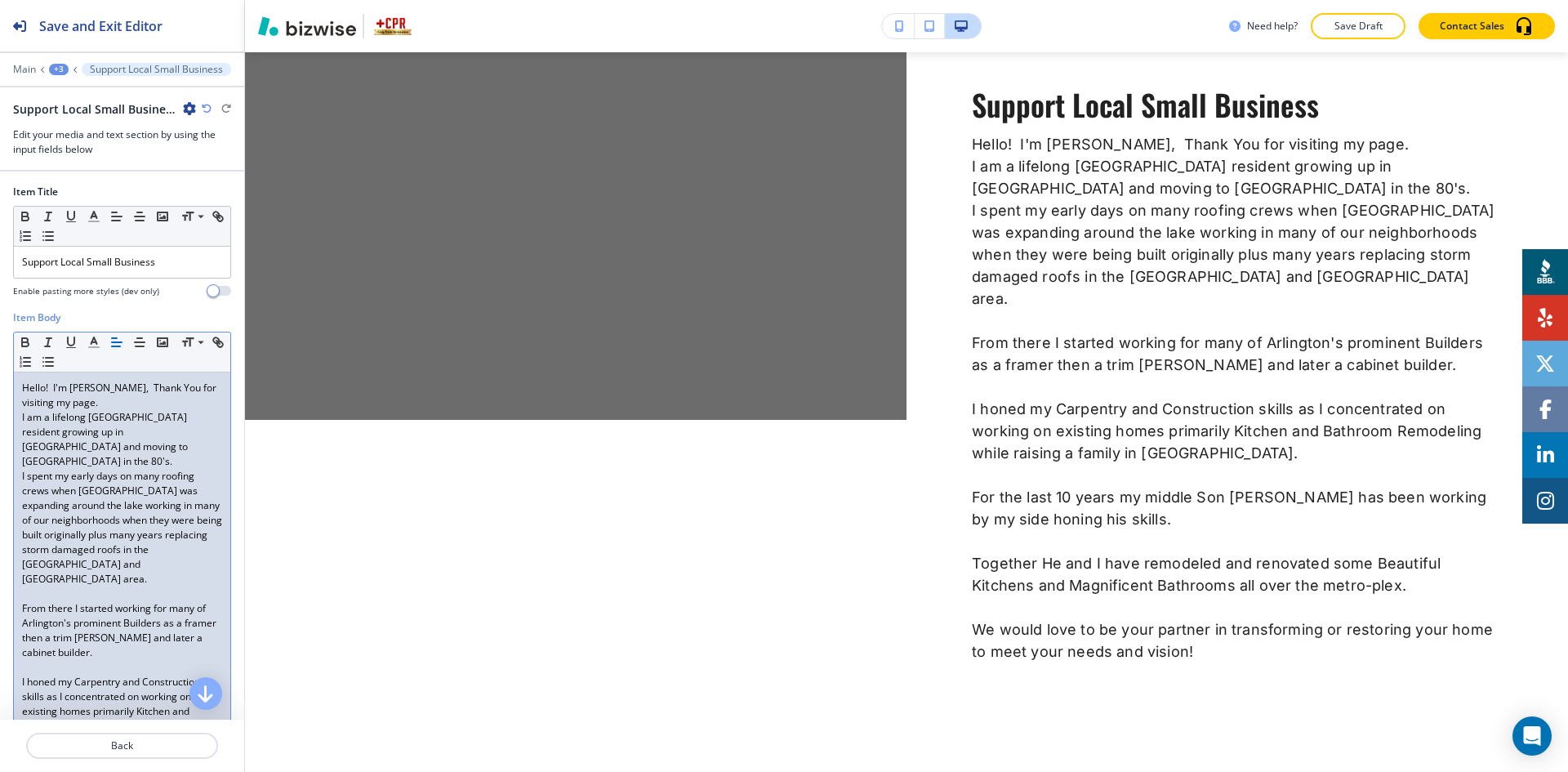
click at [62, 586] on p at bounding box center [122, 594] width 200 height 15
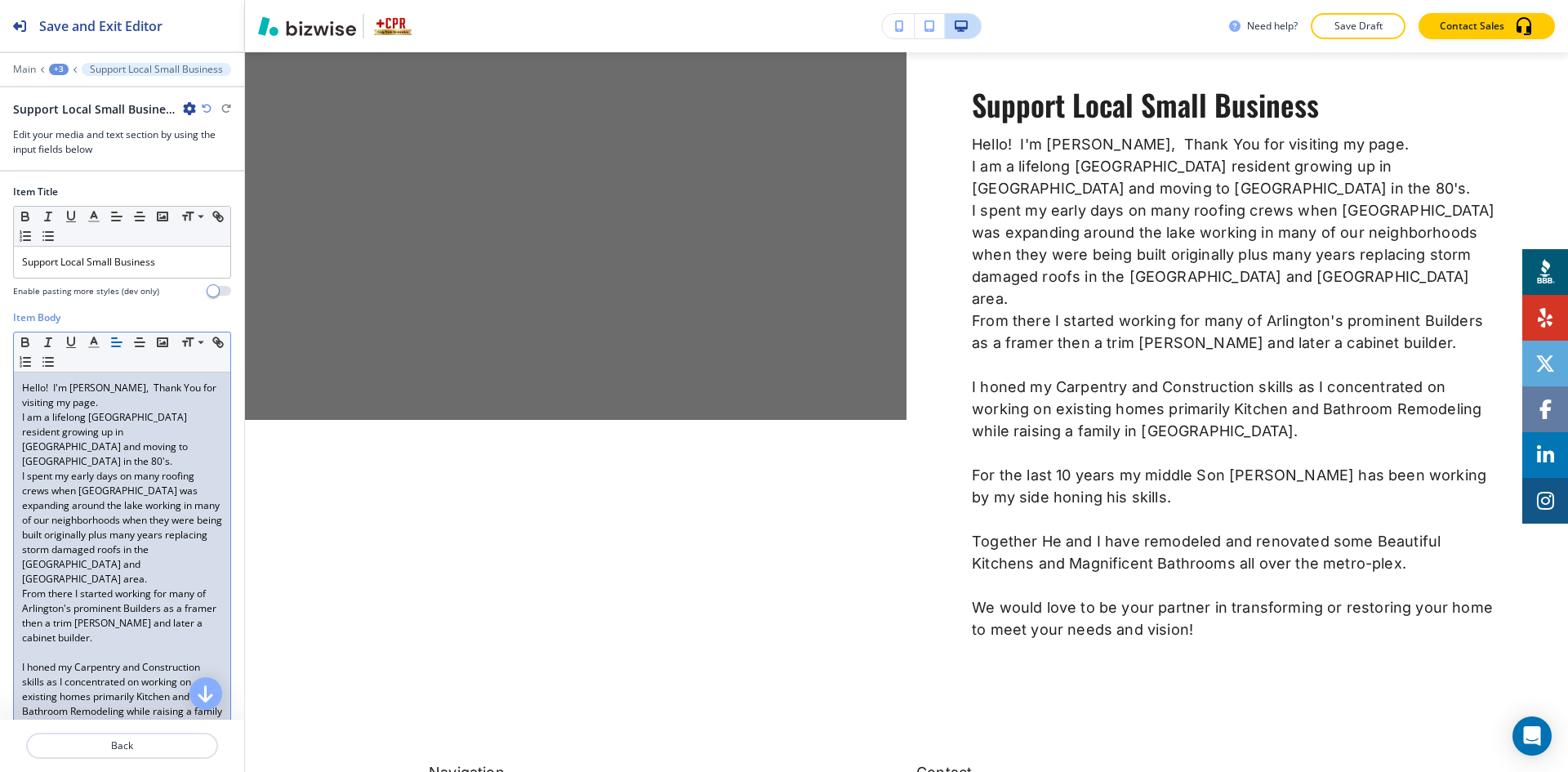
click at [53, 645] on p at bounding box center [122, 652] width 200 height 15
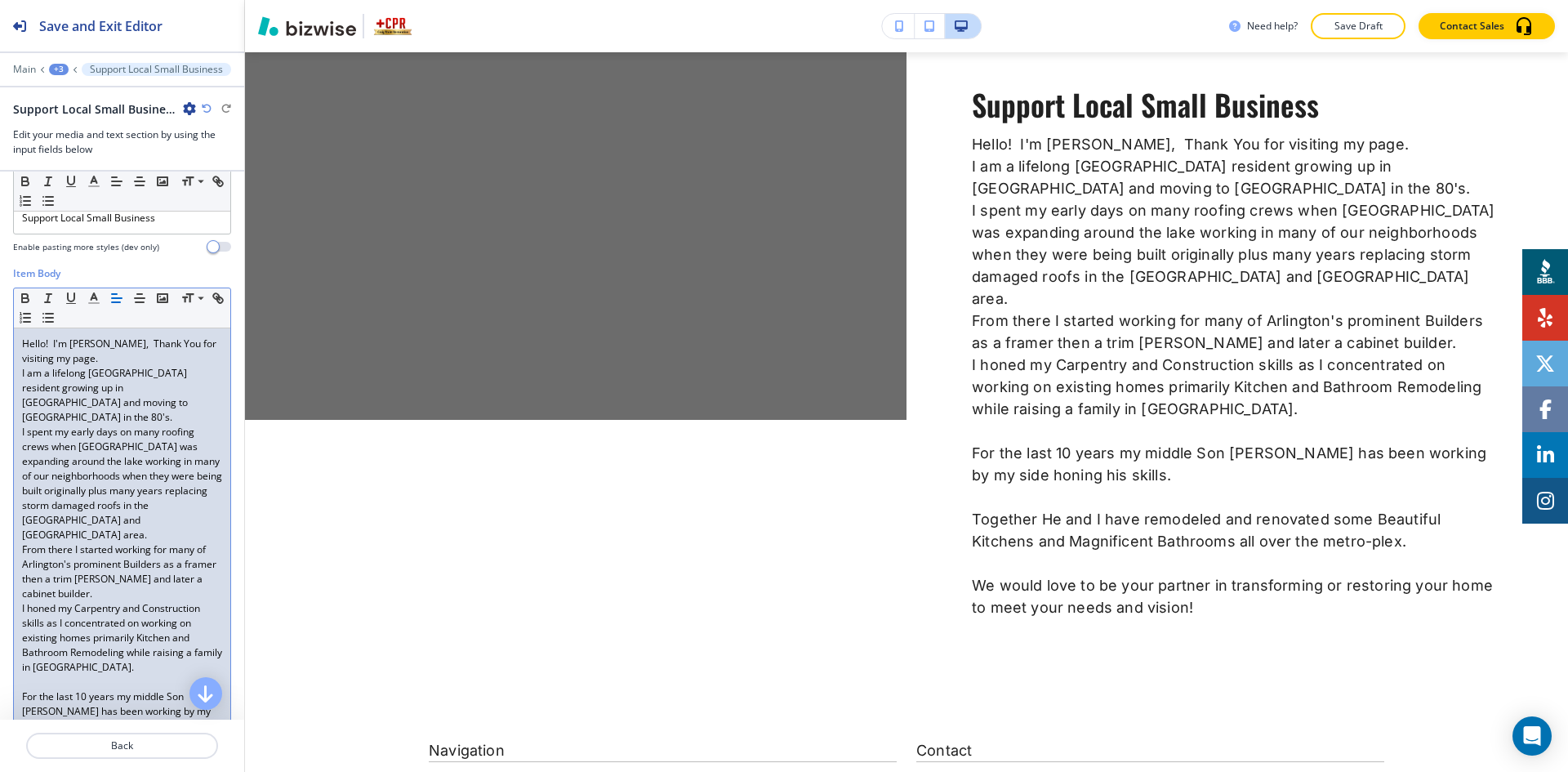
scroll to position [82, 0]
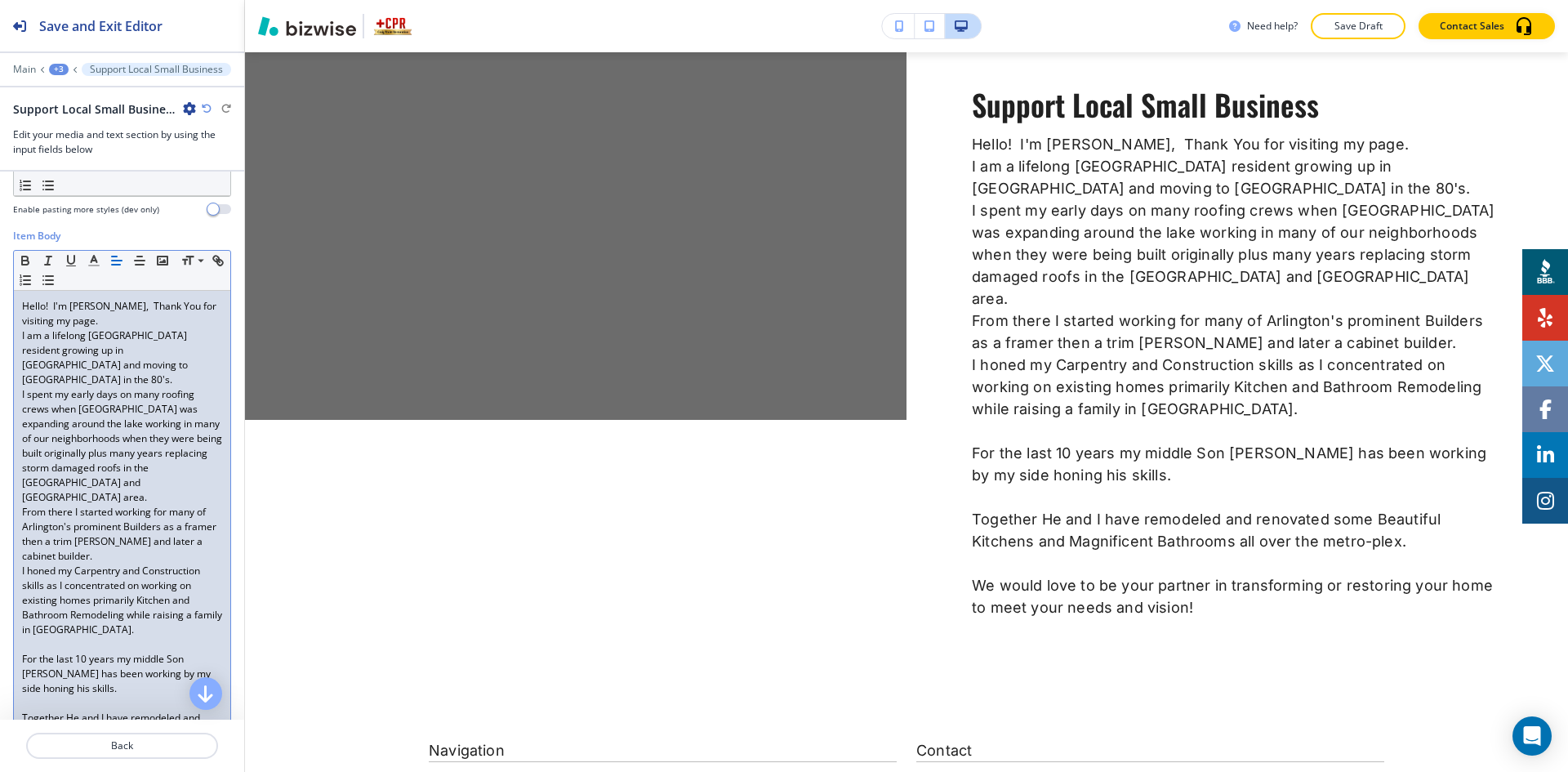
click at [52, 622] on div "Hello! I'm [PERSON_NAME], Thank You for visiting my page. I am a lifelong [GEOG…" at bounding box center [122, 564] width 216 height 546
click at [62, 637] on p at bounding box center [122, 645] width 200 height 15
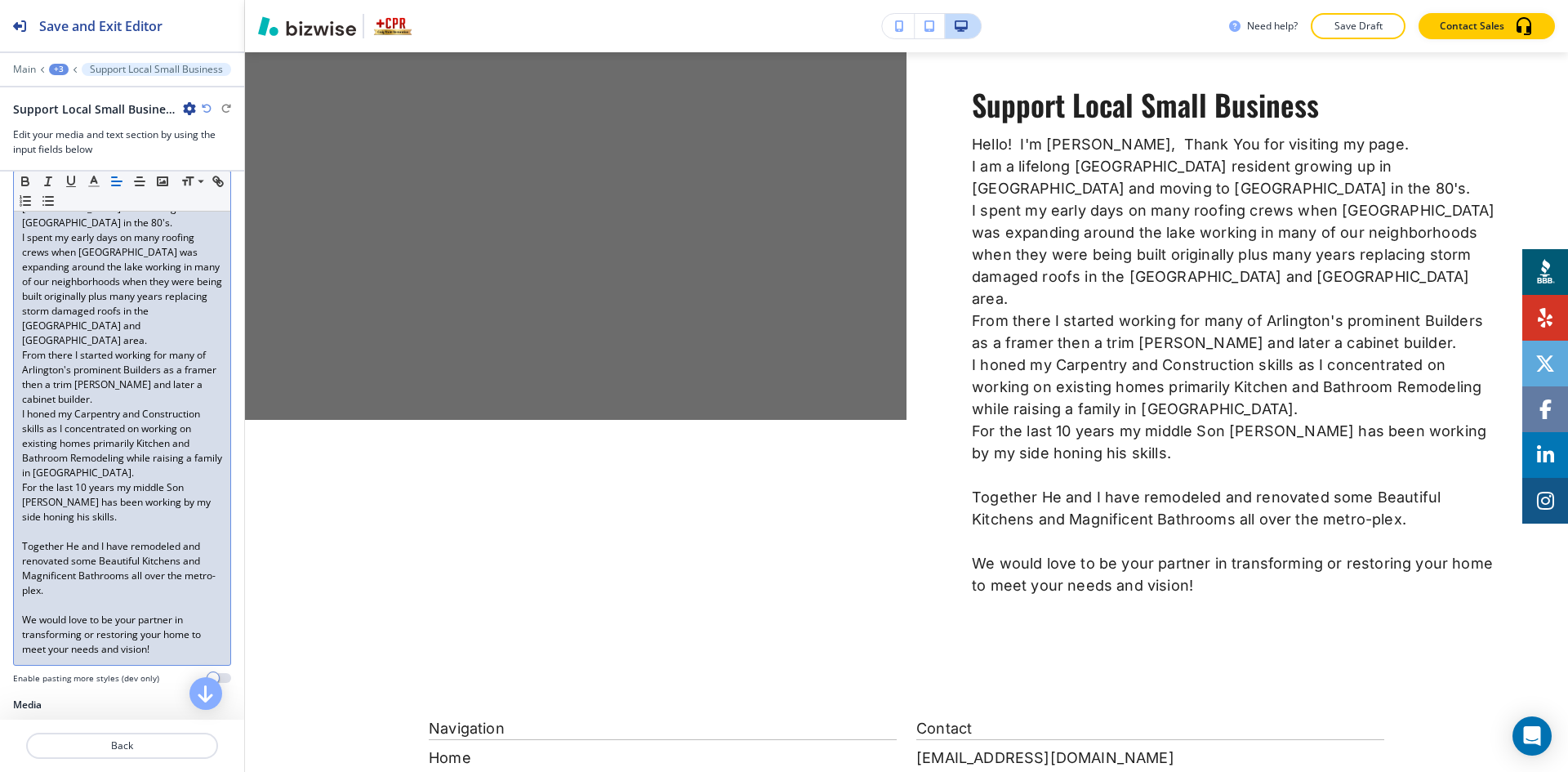
scroll to position [245, 0]
click at [81, 518] on p at bounding box center [122, 525] width 200 height 15
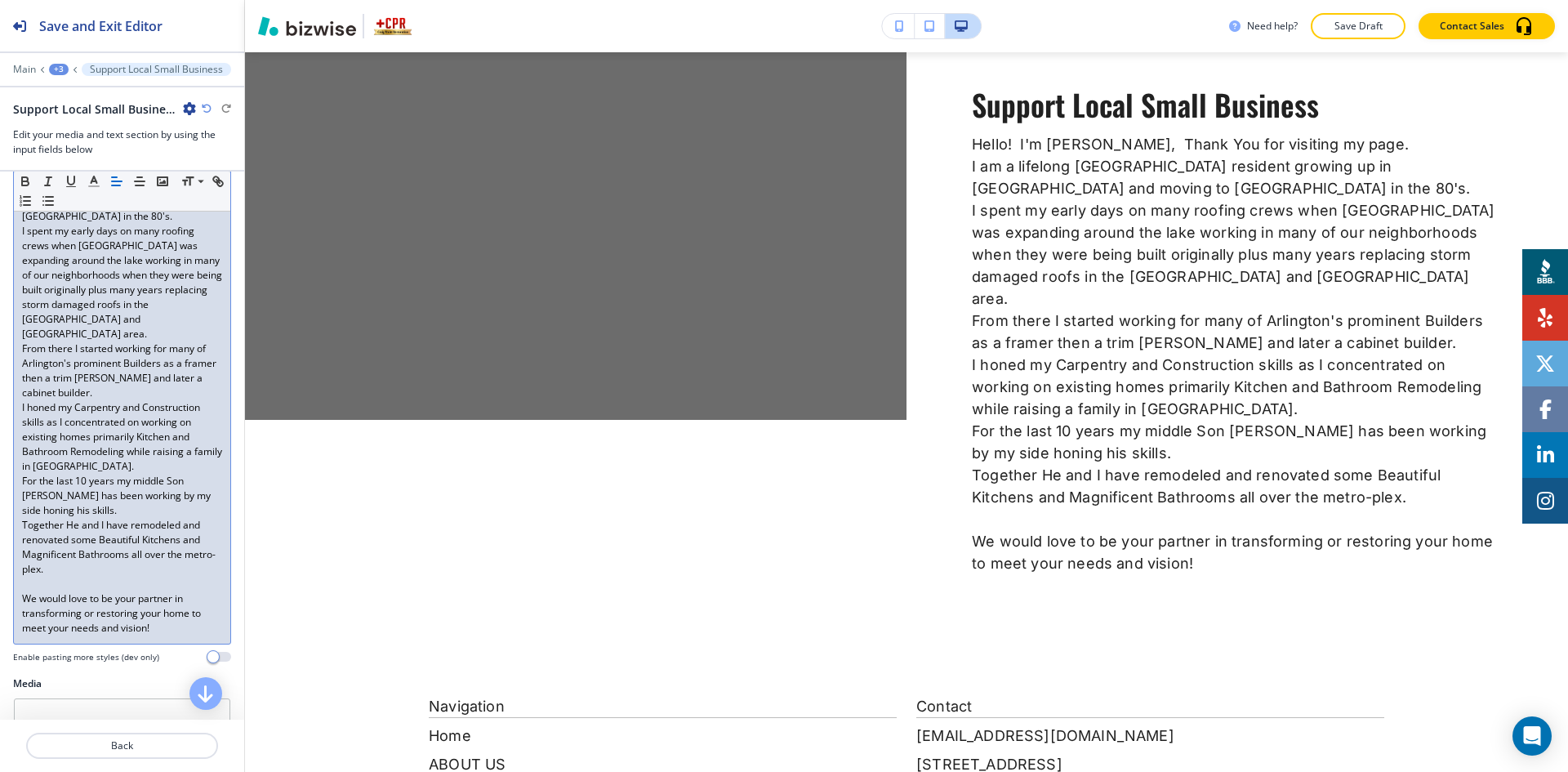
click at [74, 577] on p at bounding box center [122, 584] width 200 height 15
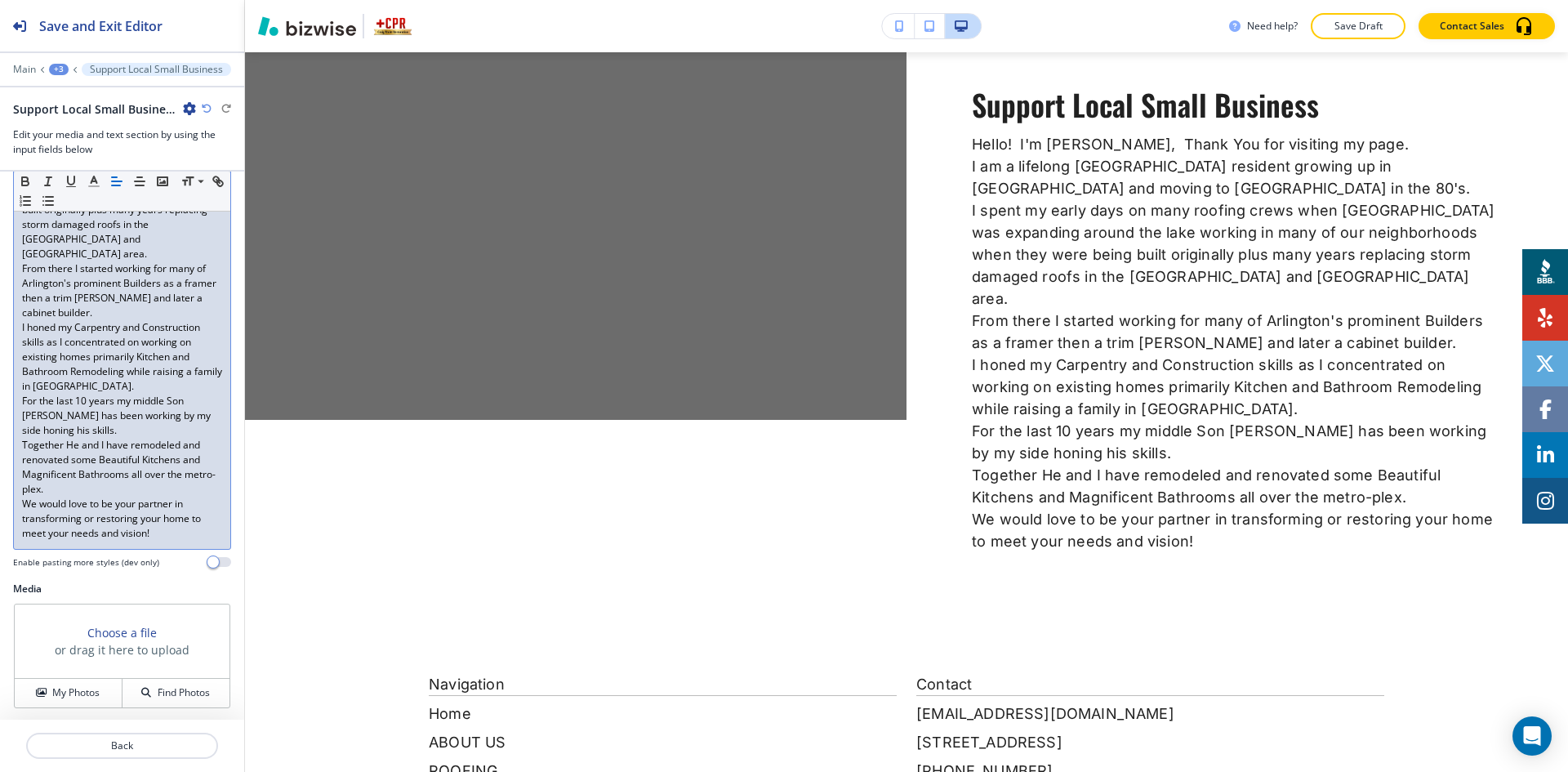
scroll to position [416, 0]
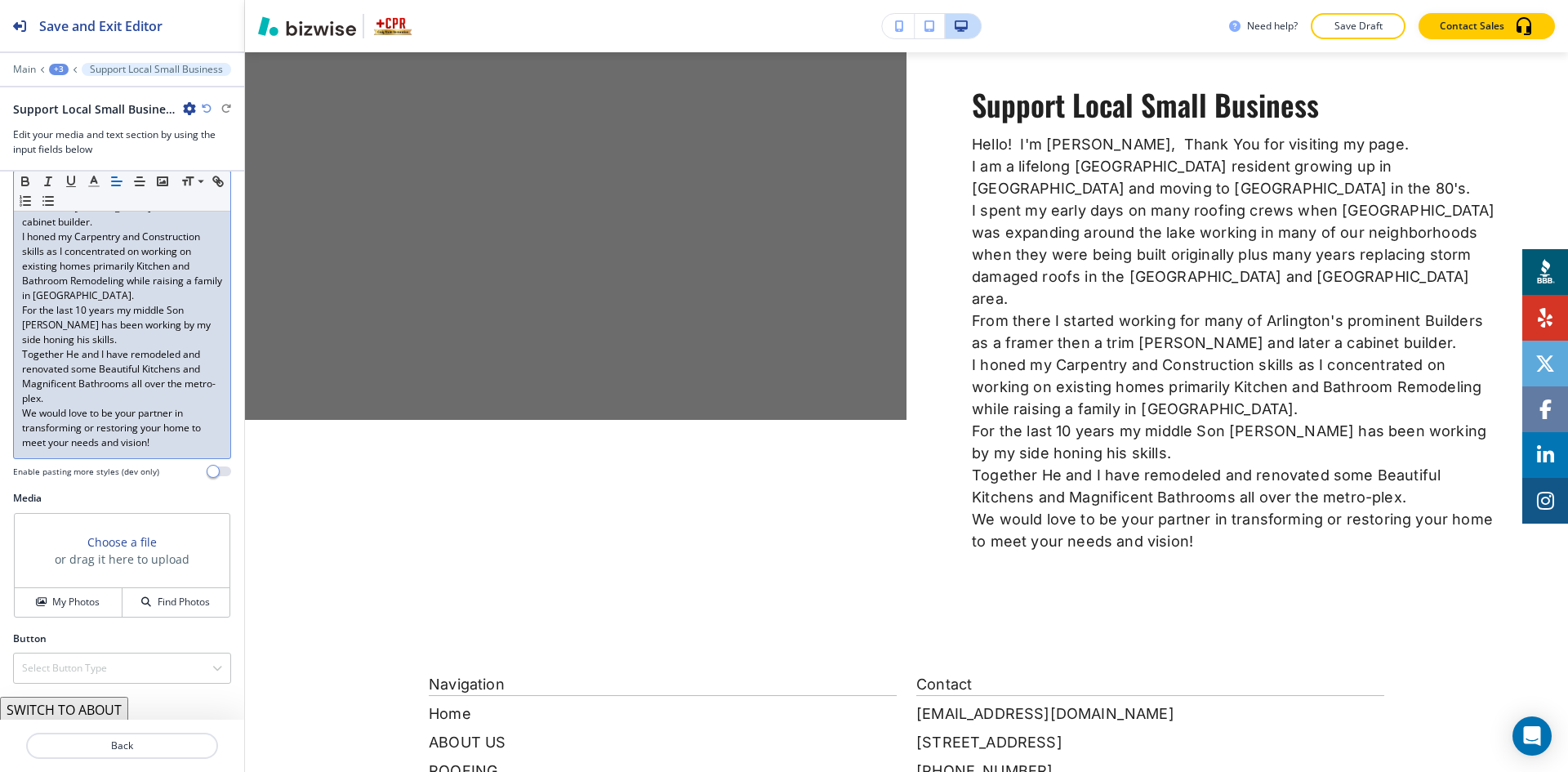
click at [118, 697] on button "SWITCH TO ABOUT" at bounding box center [64, 710] width 128 height 26
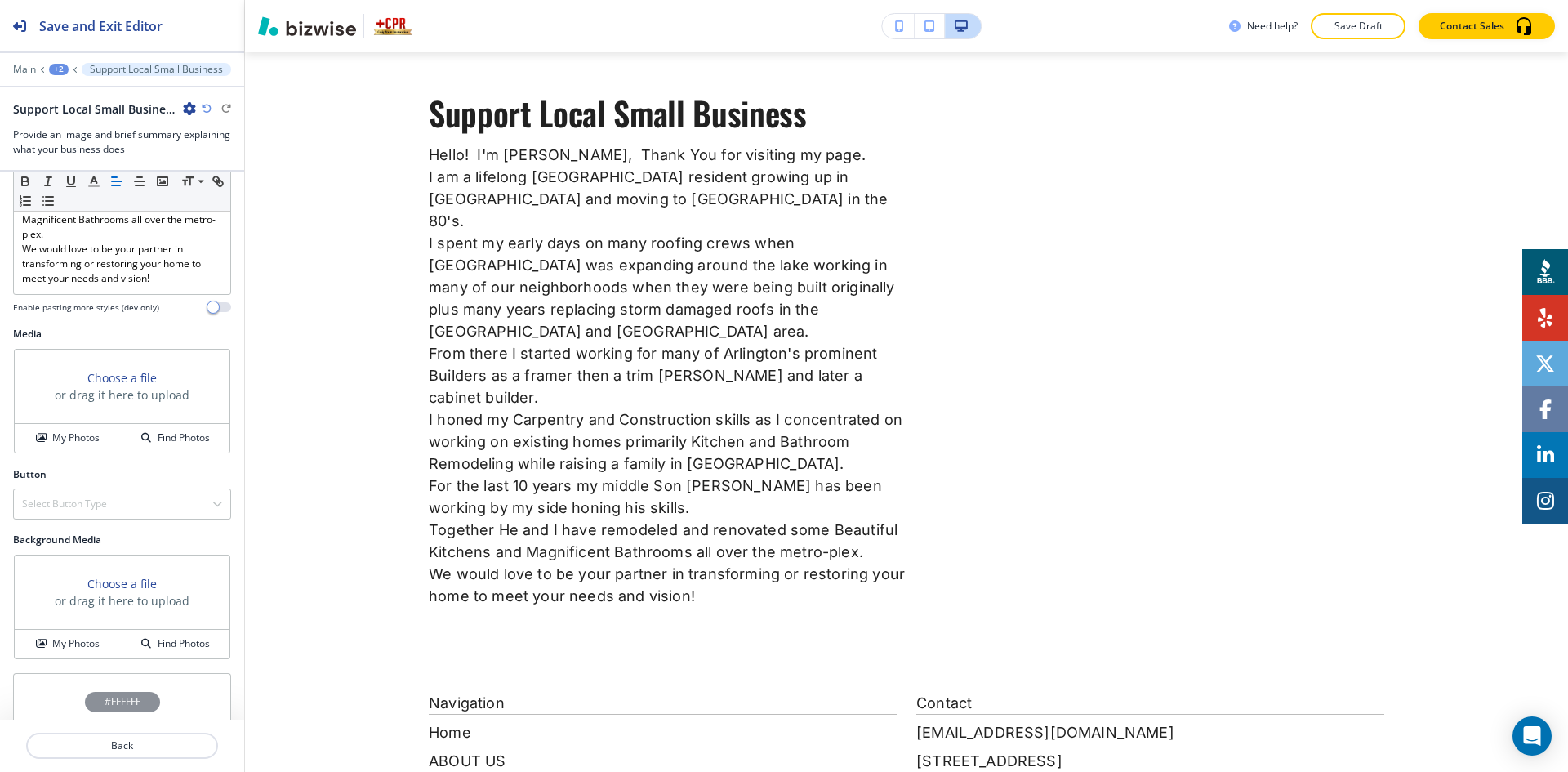
scroll to position [630, 0]
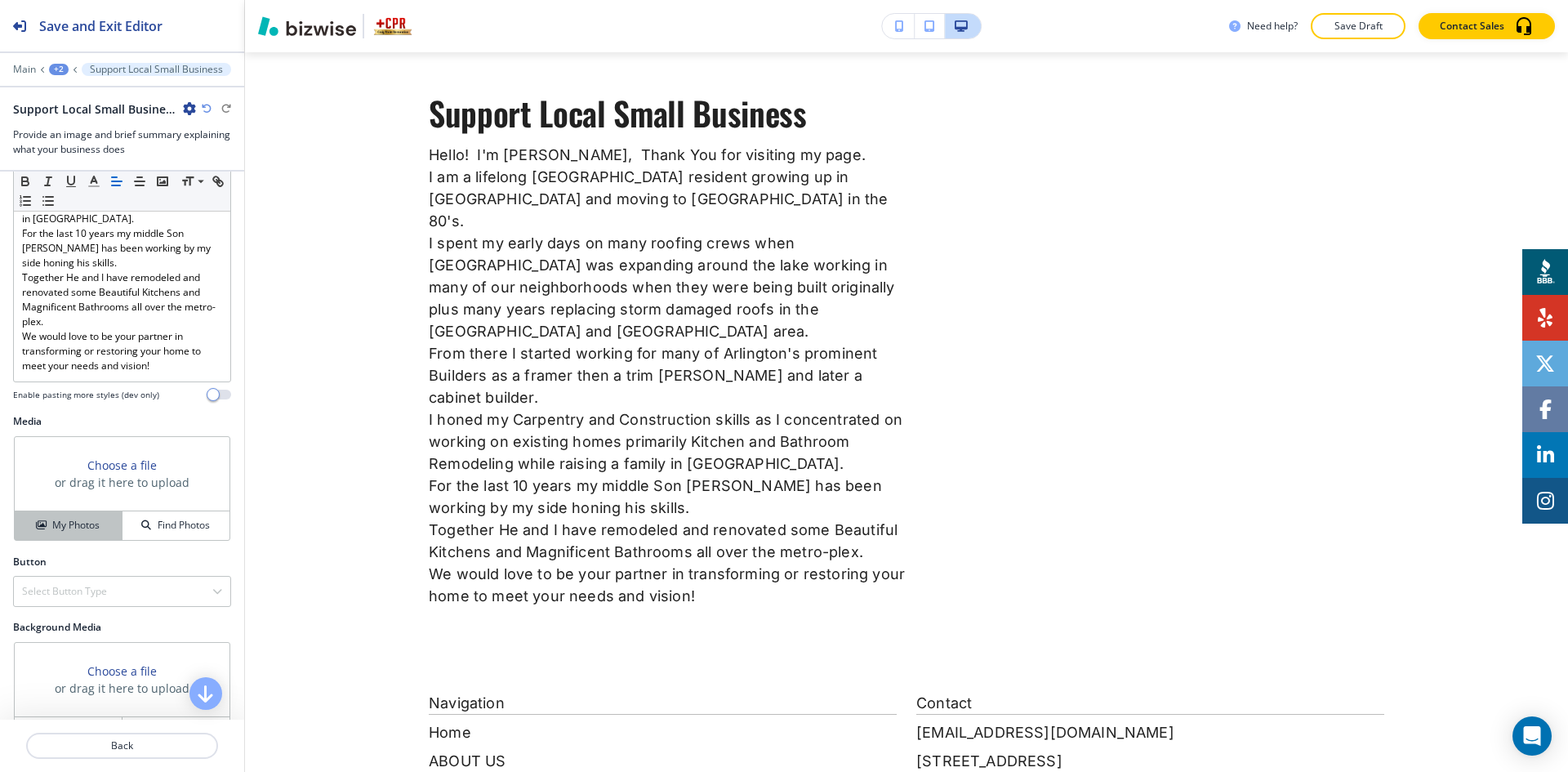
click at [67, 518] on h4 "My Photos" at bounding box center [76, 525] width 47 height 15
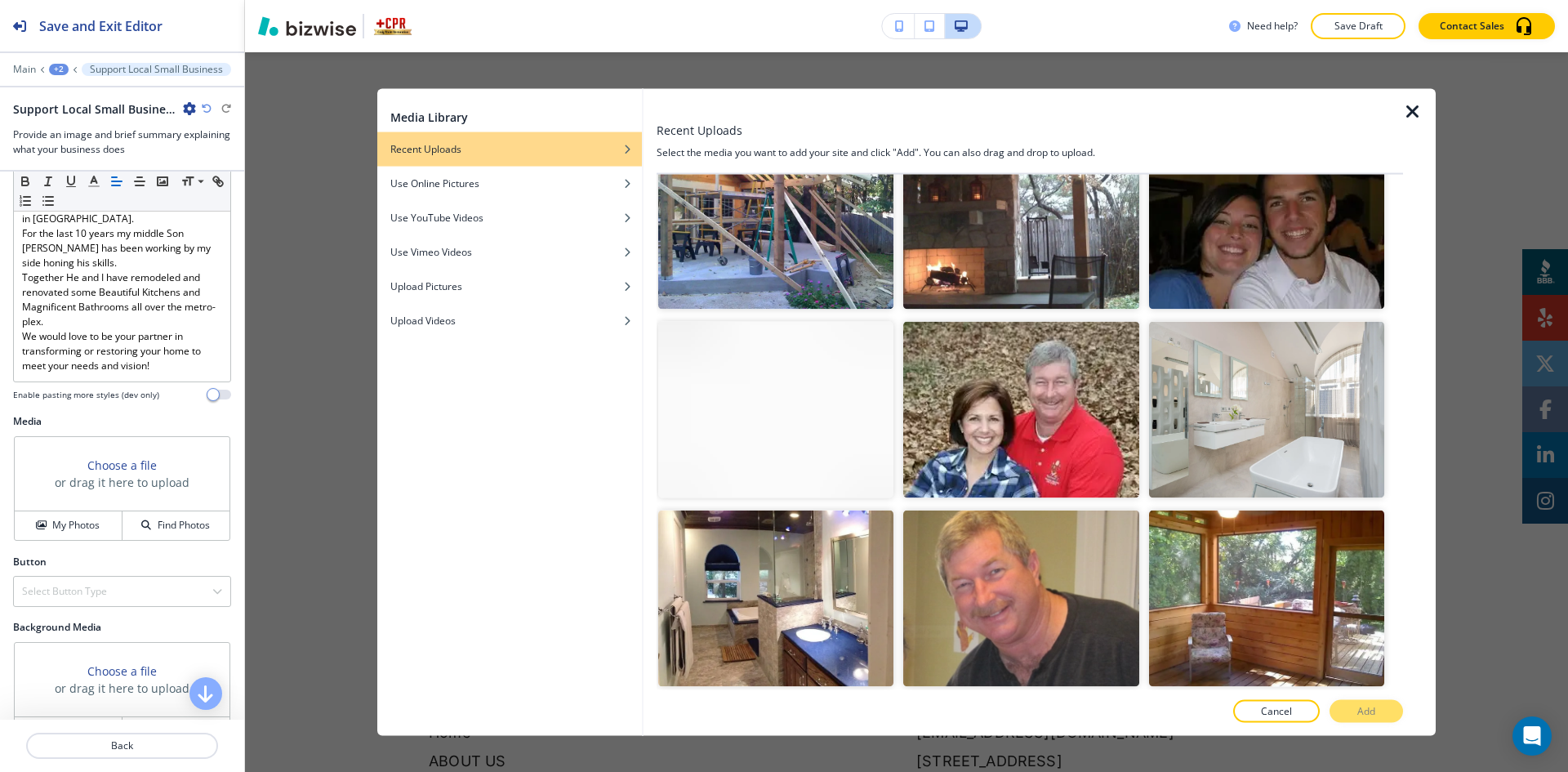
scroll to position [11192, 0]
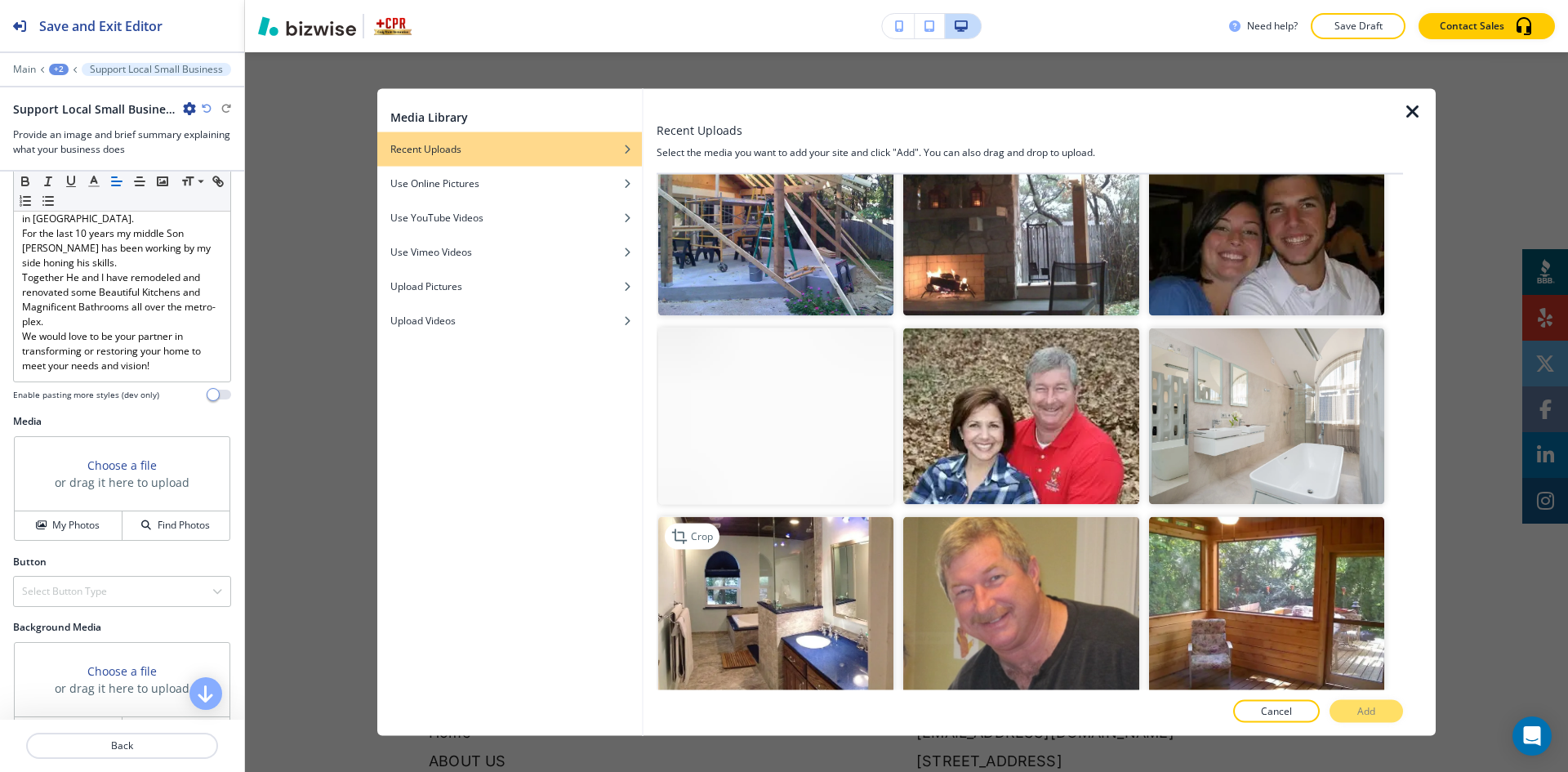
click at [873, 516] on img "button" at bounding box center [776, 604] width 236 height 177
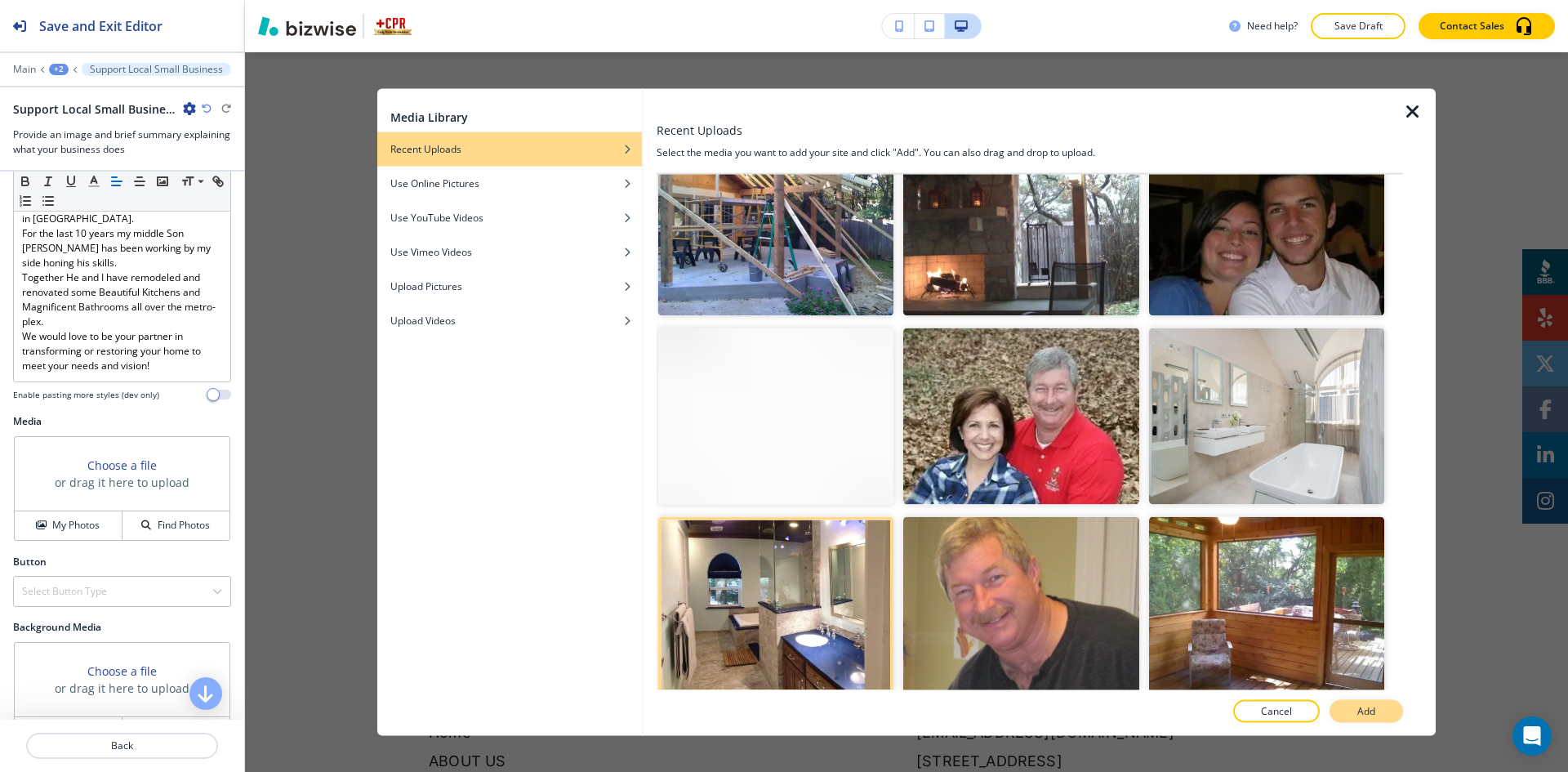
click at [1359, 711] on p "Add" at bounding box center [1366, 711] width 18 height 15
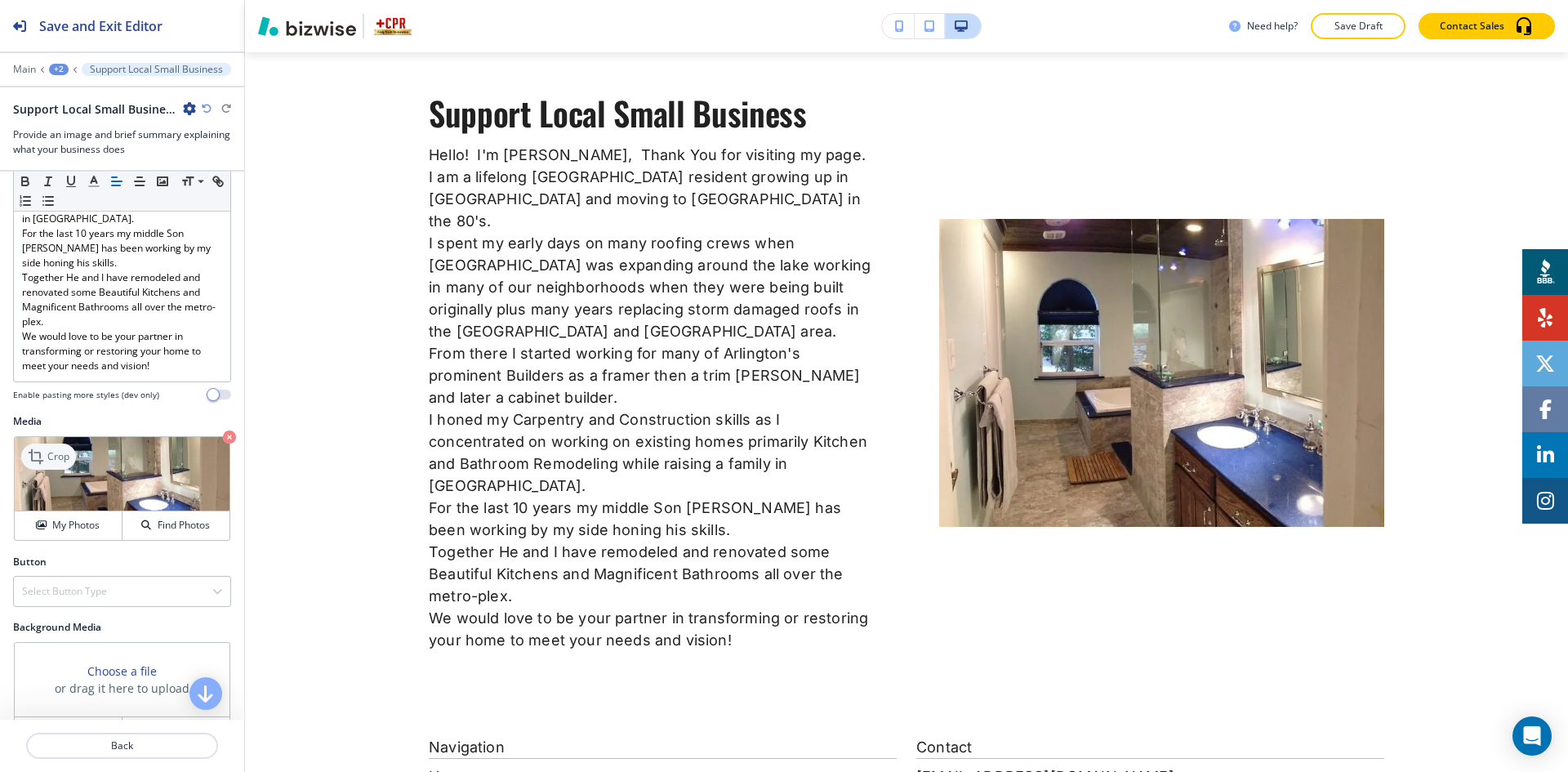
click at [57, 449] on p "Crop" at bounding box center [58, 456] width 22 height 15
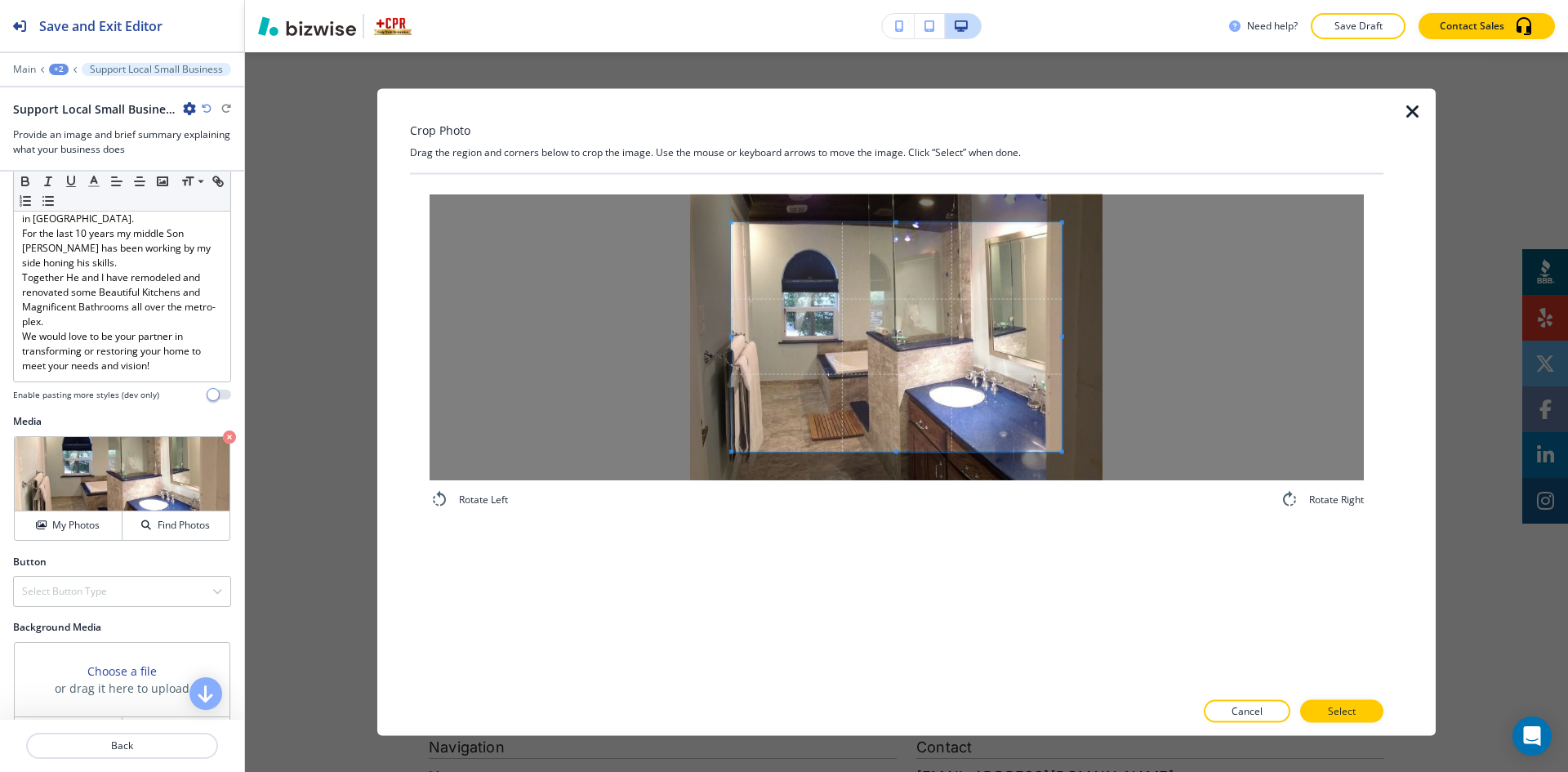
click at [882, 536] on div "Rotate Left Rotate Right" at bounding box center [897, 432] width 974 height 516
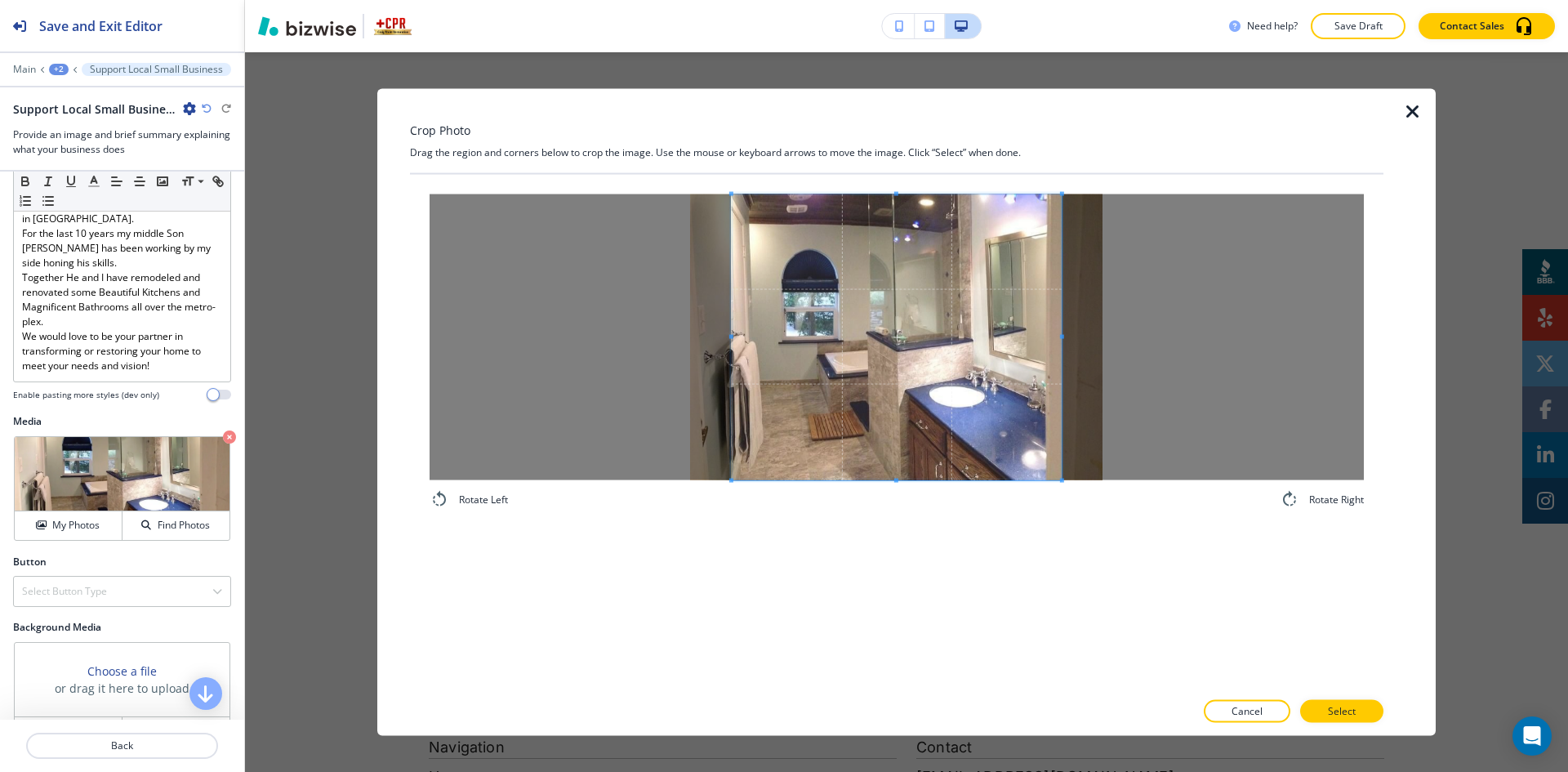
click at [904, 102] on div "Crop Photo Drag the region and corners below to crop the image. Use the mouse o…" at bounding box center [897, 411] width 974 height 648
click at [1338, 706] on p "Select" at bounding box center [1342, 711] width 28 height 15
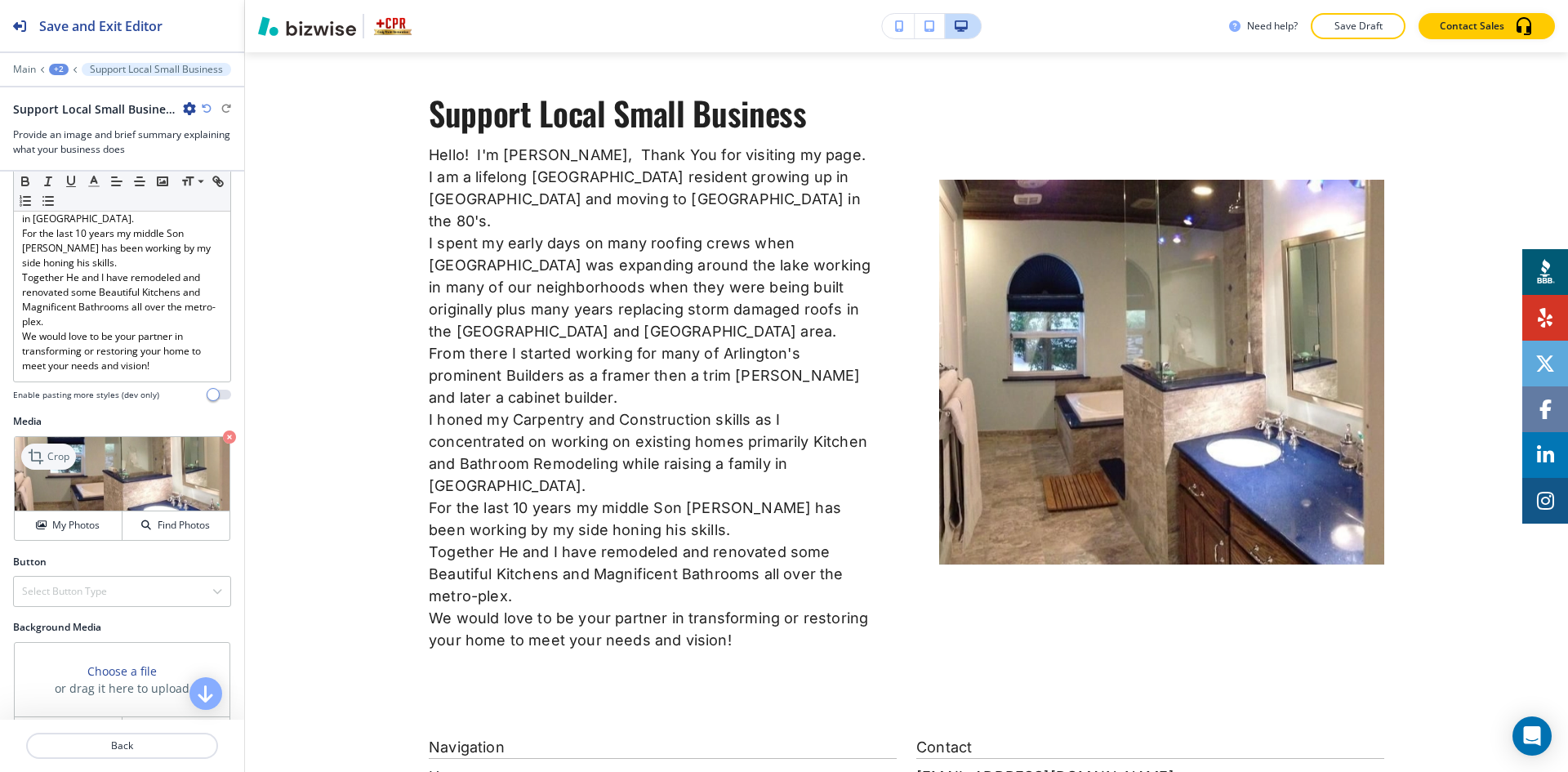
click at [59, 449] on p "Crop" at bounding box center [58, 456] width 22 height 15
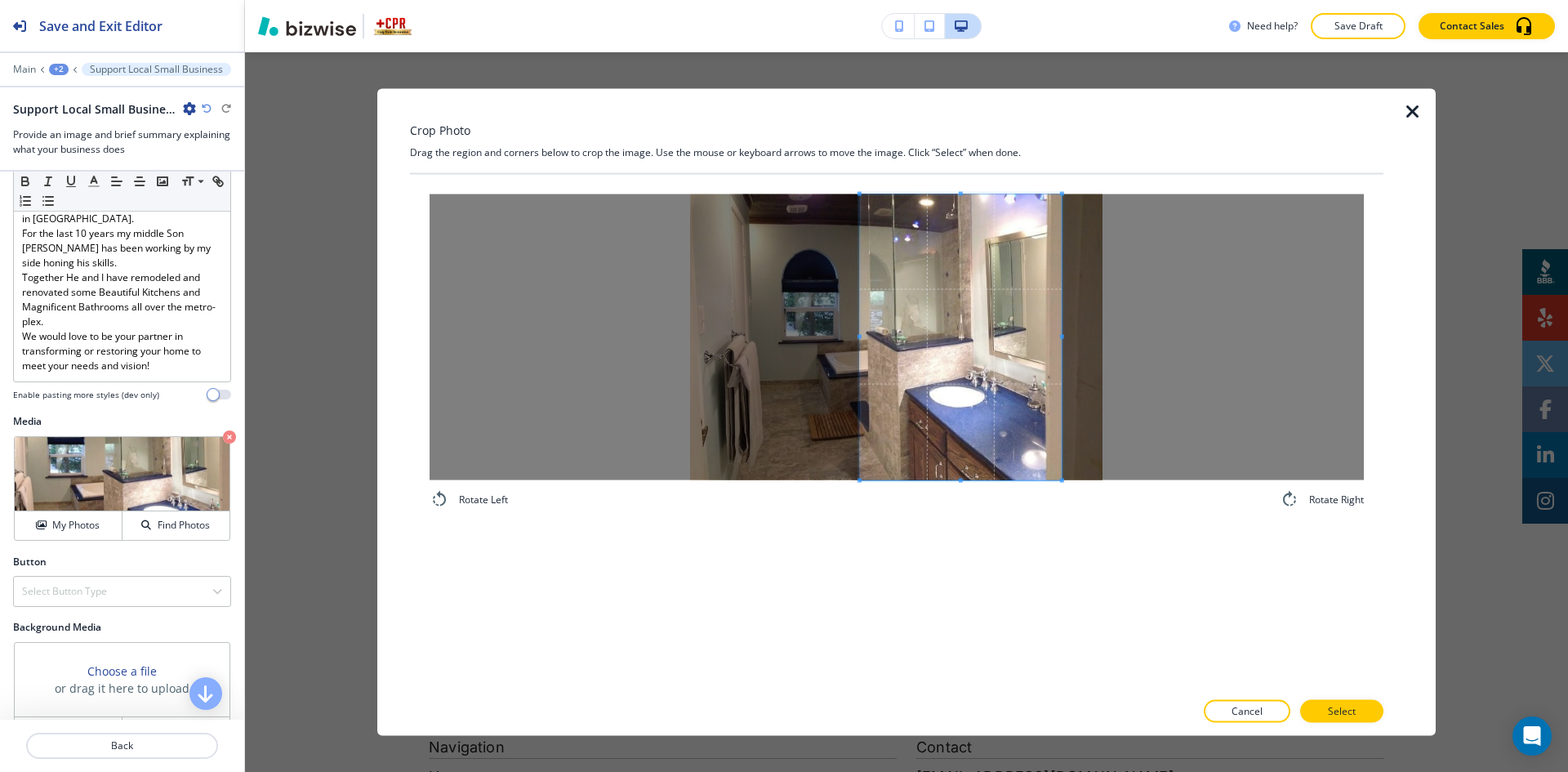
click at [860, 366] on span at bounding box center [860, 336] width 4 height 286
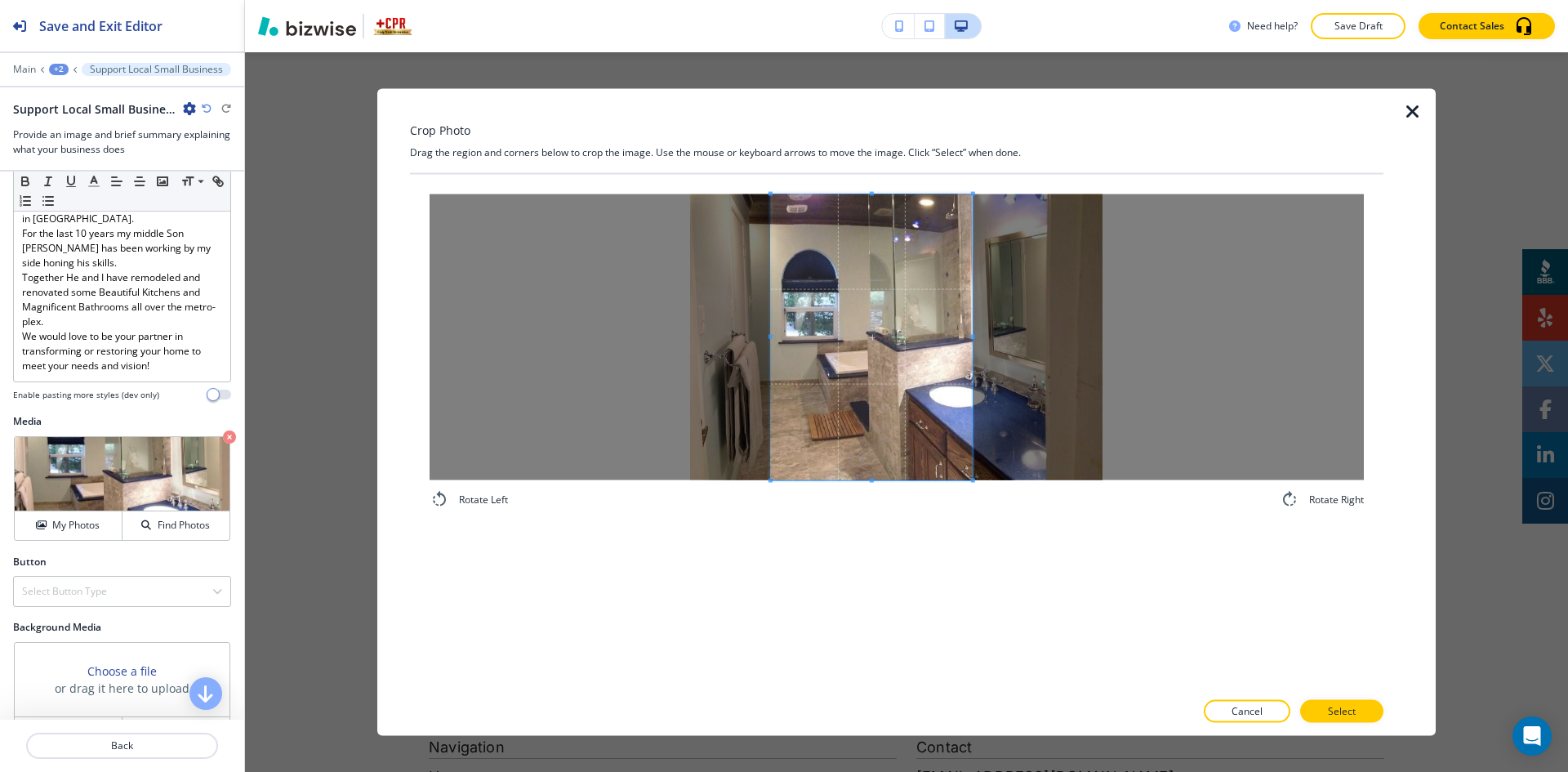
click at [852, 390] on span at bounding box center [872, 336] width 202 height 286
click at [1357, 710] on button "Select" at bounding box center [1341, 711] width 83 height 23
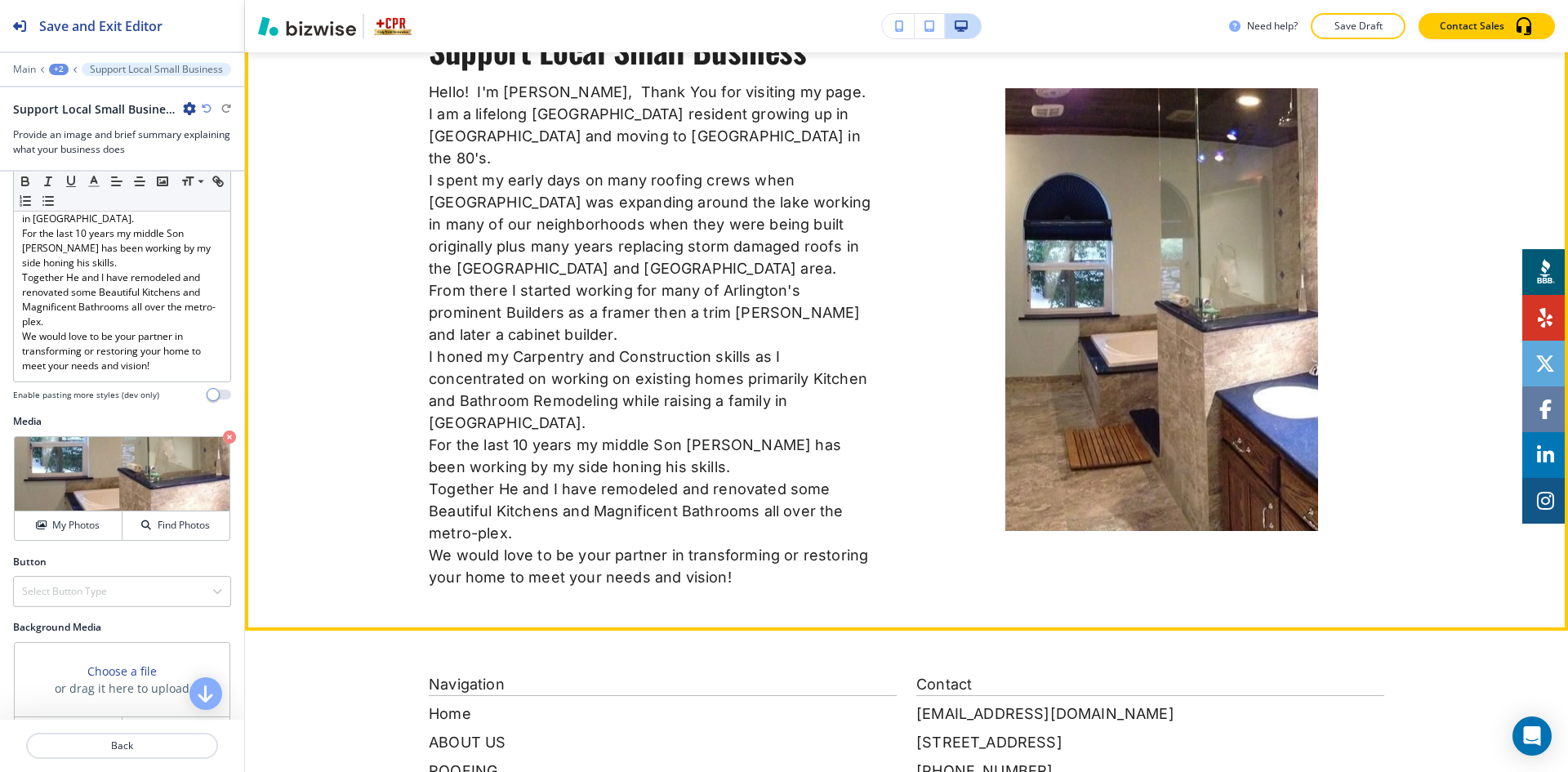
scroll to position [1493, 0]
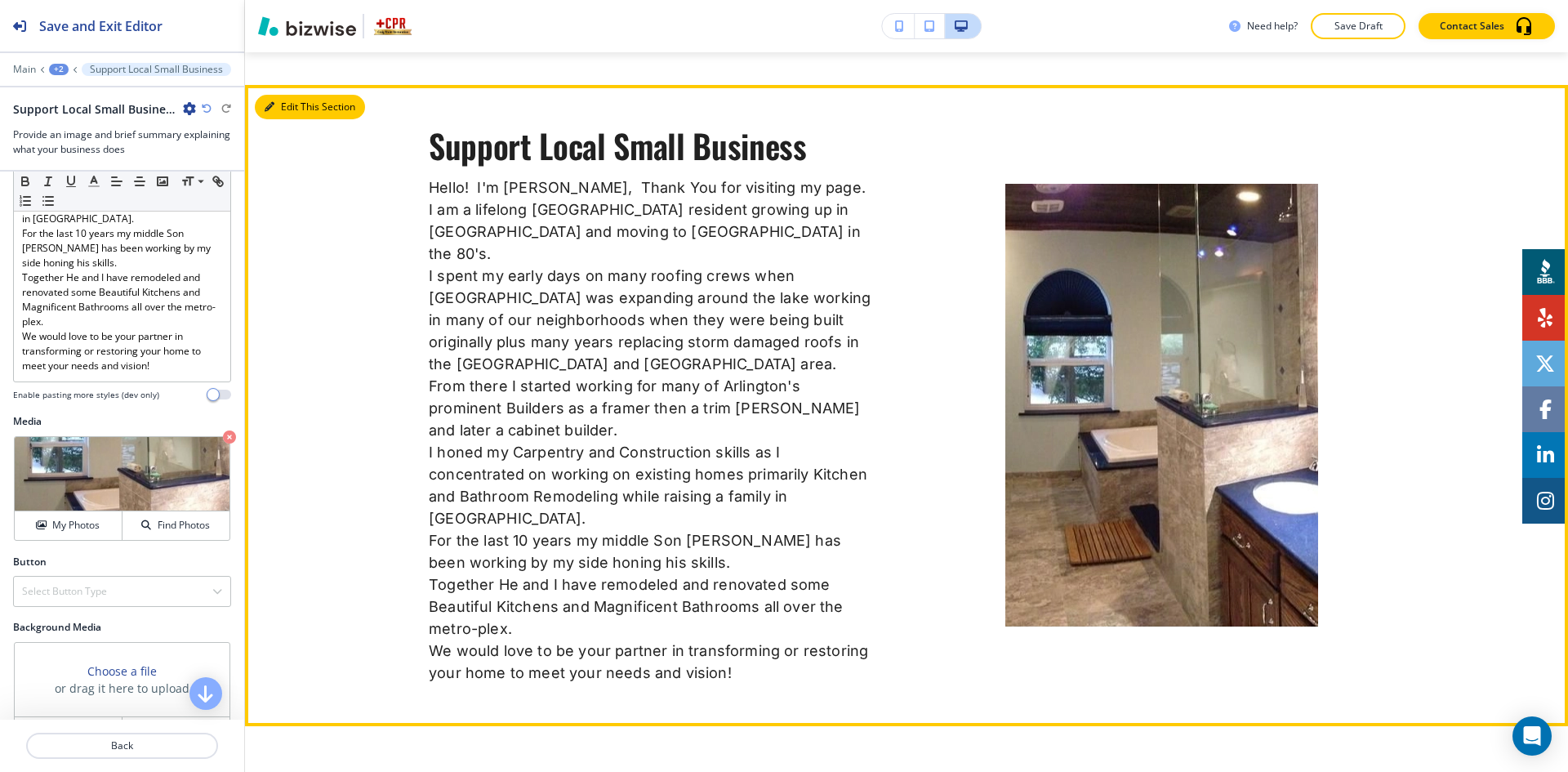
click at [294, 110] on button "Edit This Section" at bounding box center [309, 107] width 110 height 25
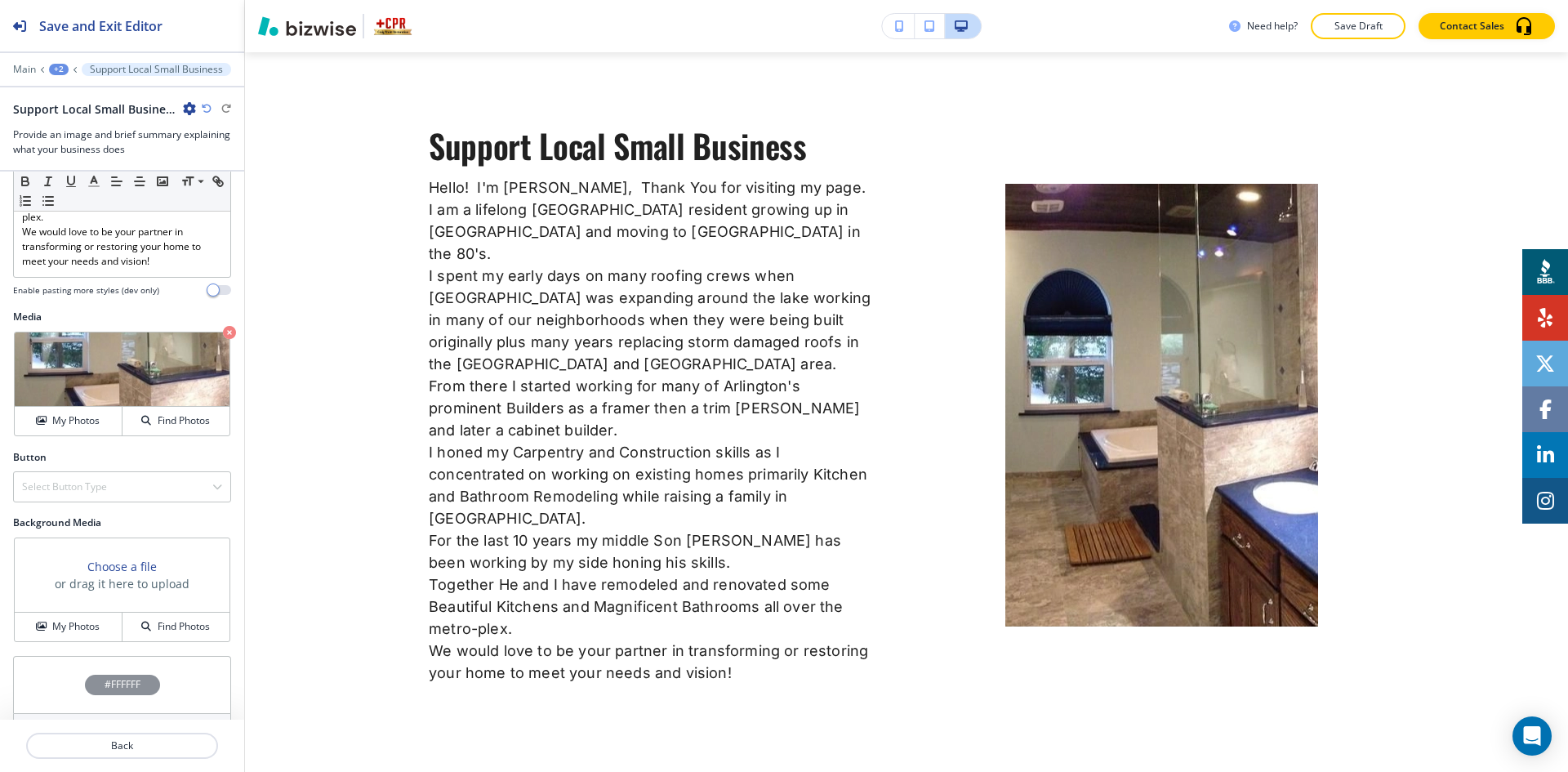
scroll to position [793, 0]
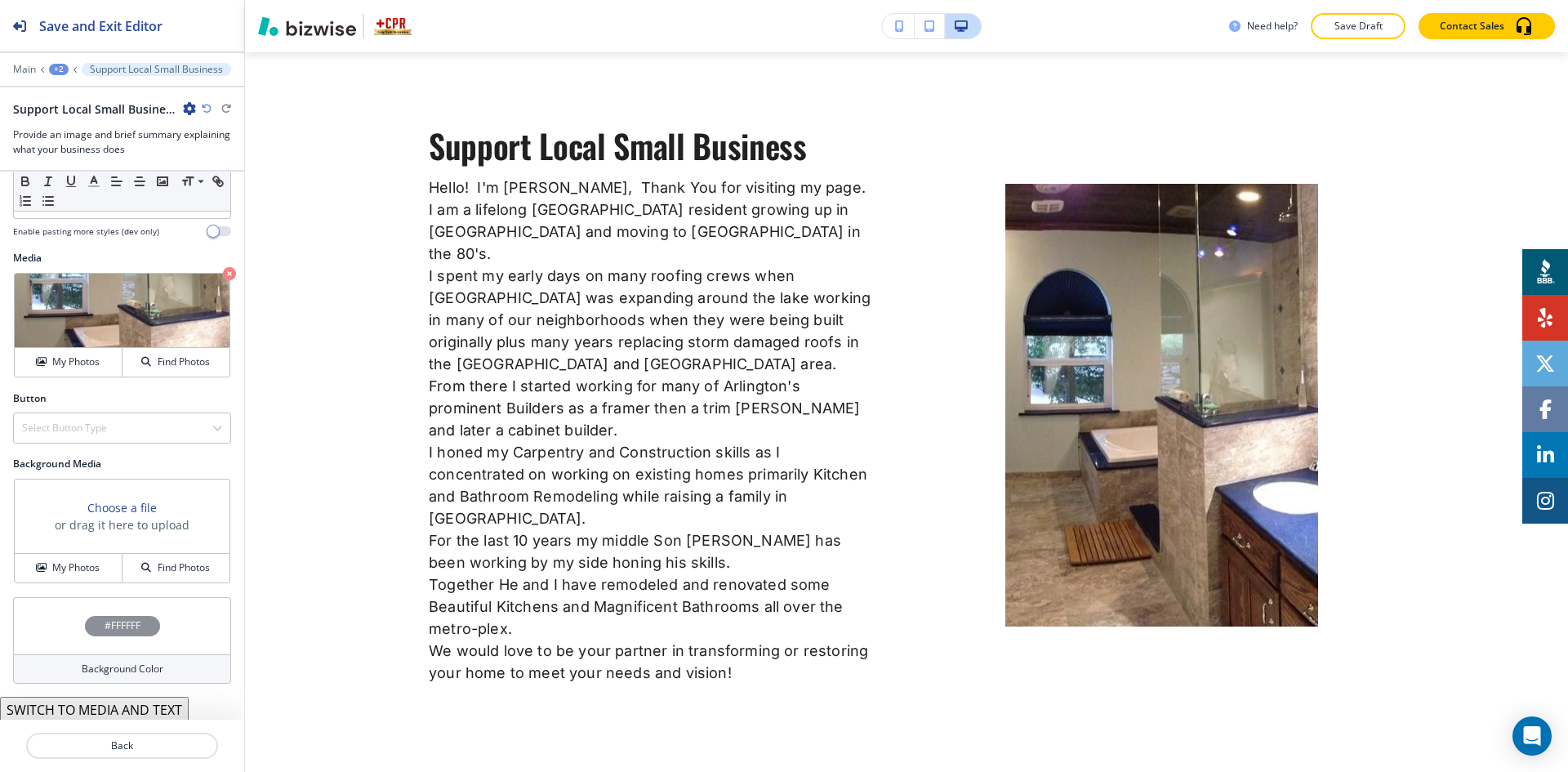
click at [142, 697] on button "SWITCH TO MEDIA AND TEXT" at bounding box center [94, 710] width 189 height 26
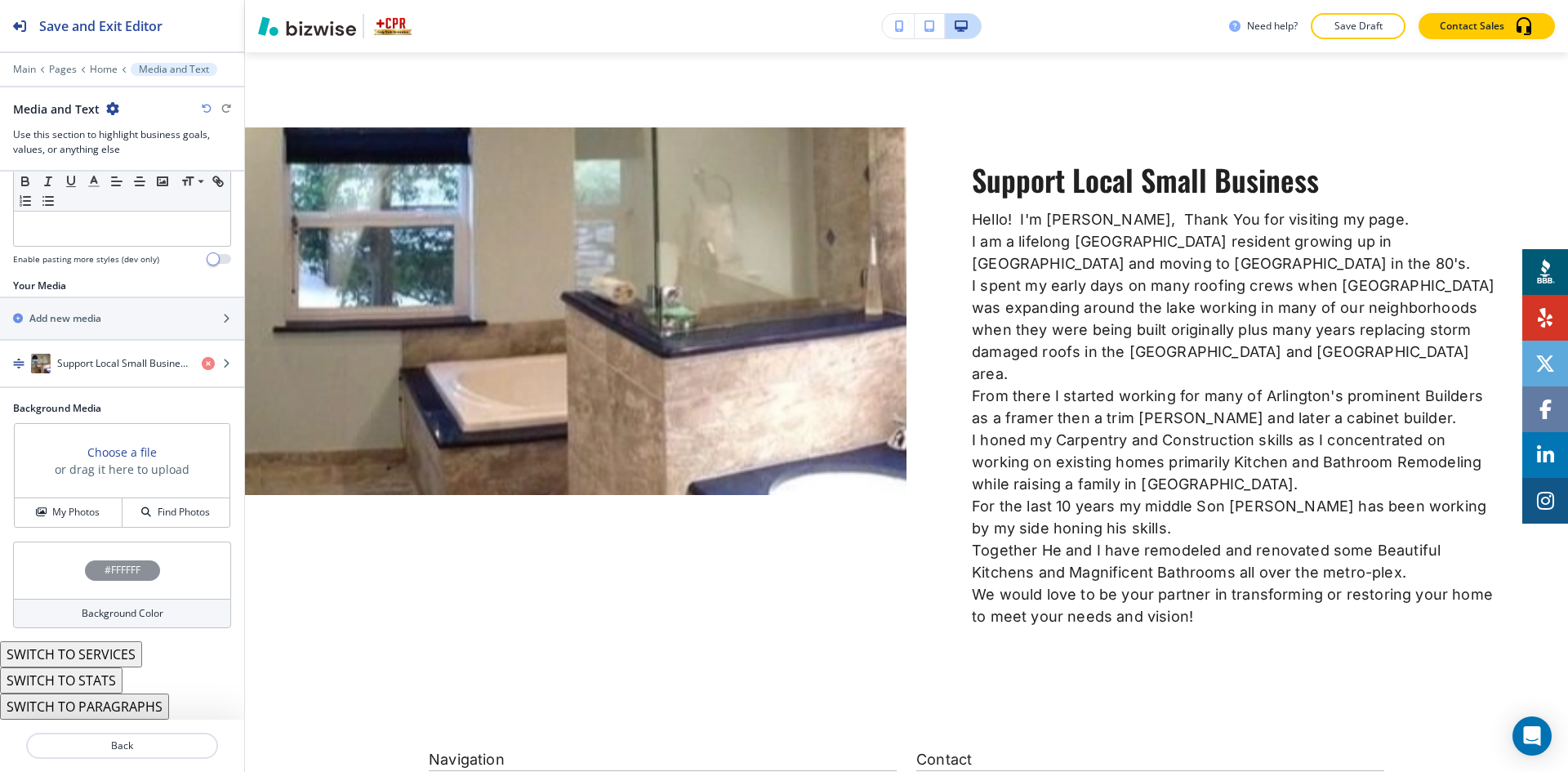
scroll to position [1526, 0]
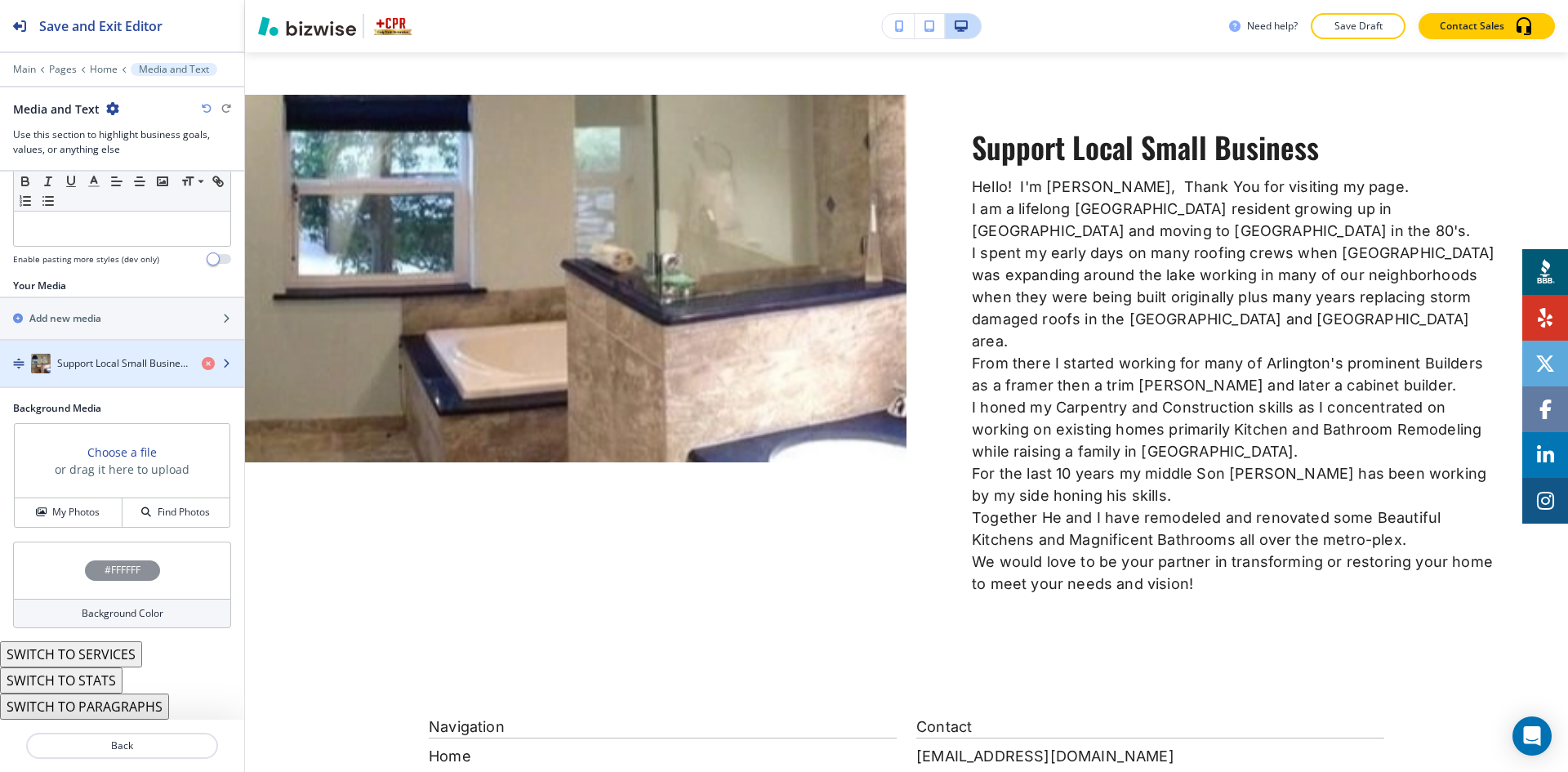
click at [110, 380] on div "button" at bounding box center [122, 380] width 244 height 13
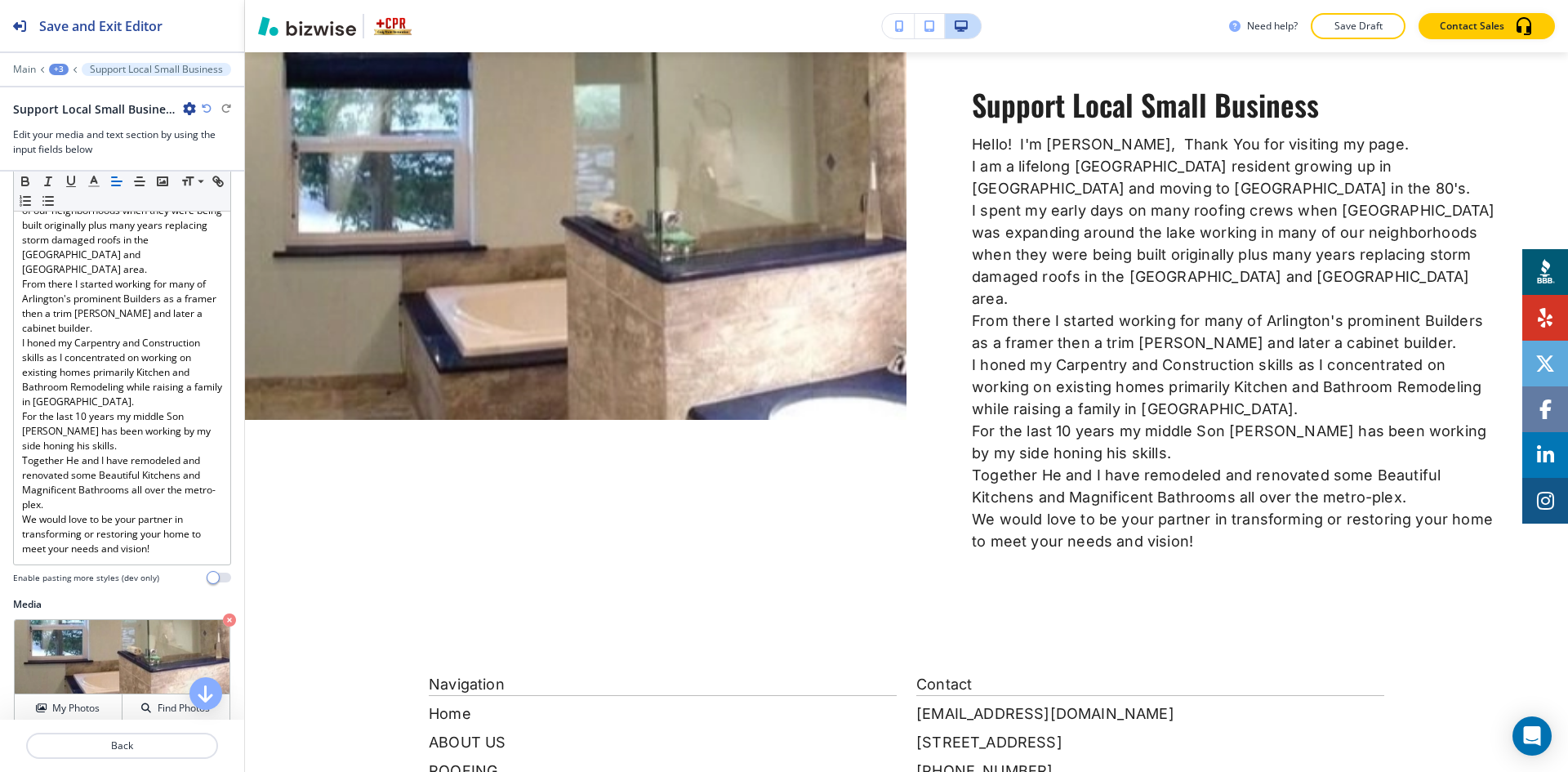
scroll to position [416, 0]
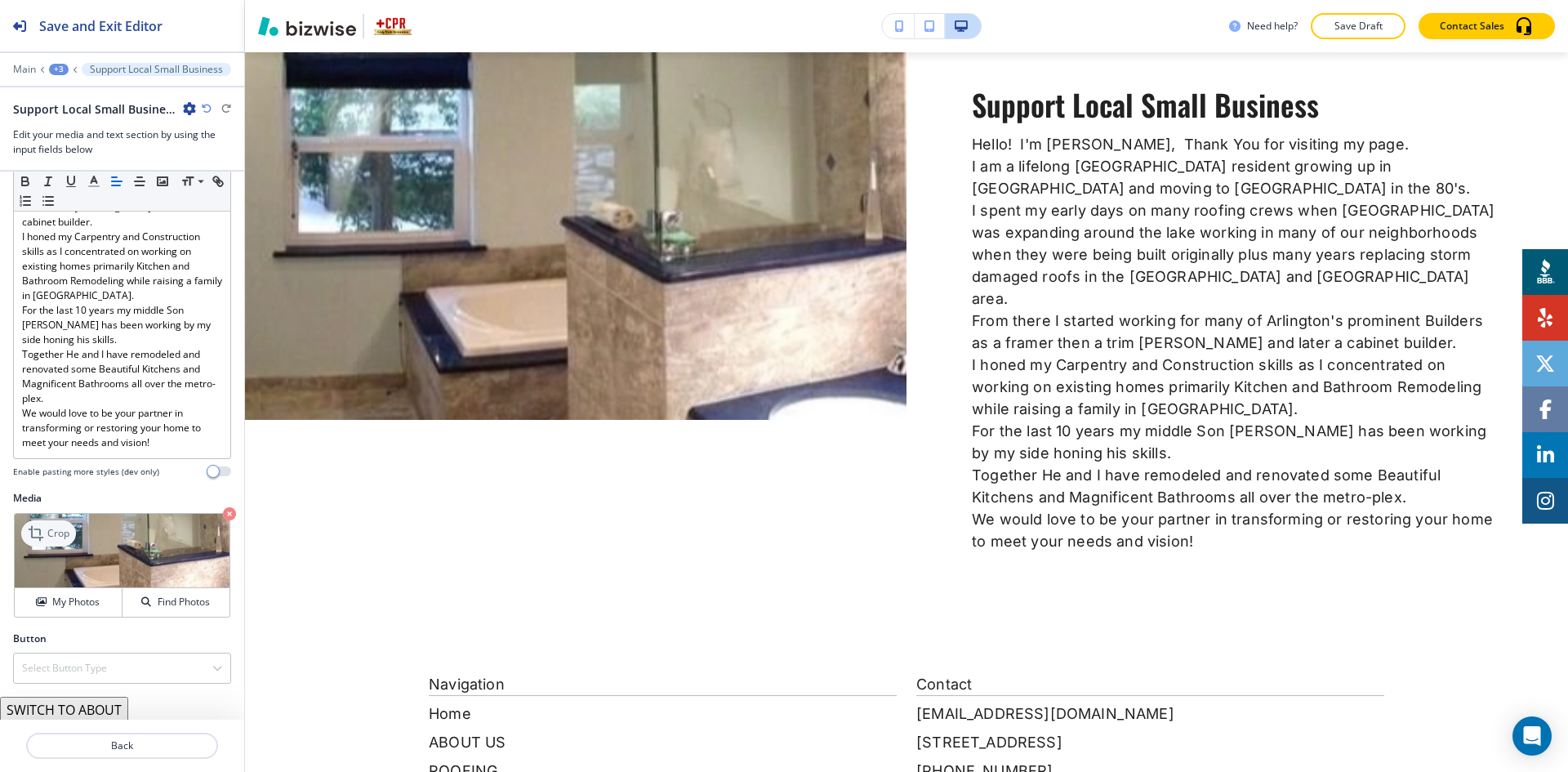
click at [50, 526] on p "Crop" at bounding box center [58, 533] width 22 height 15
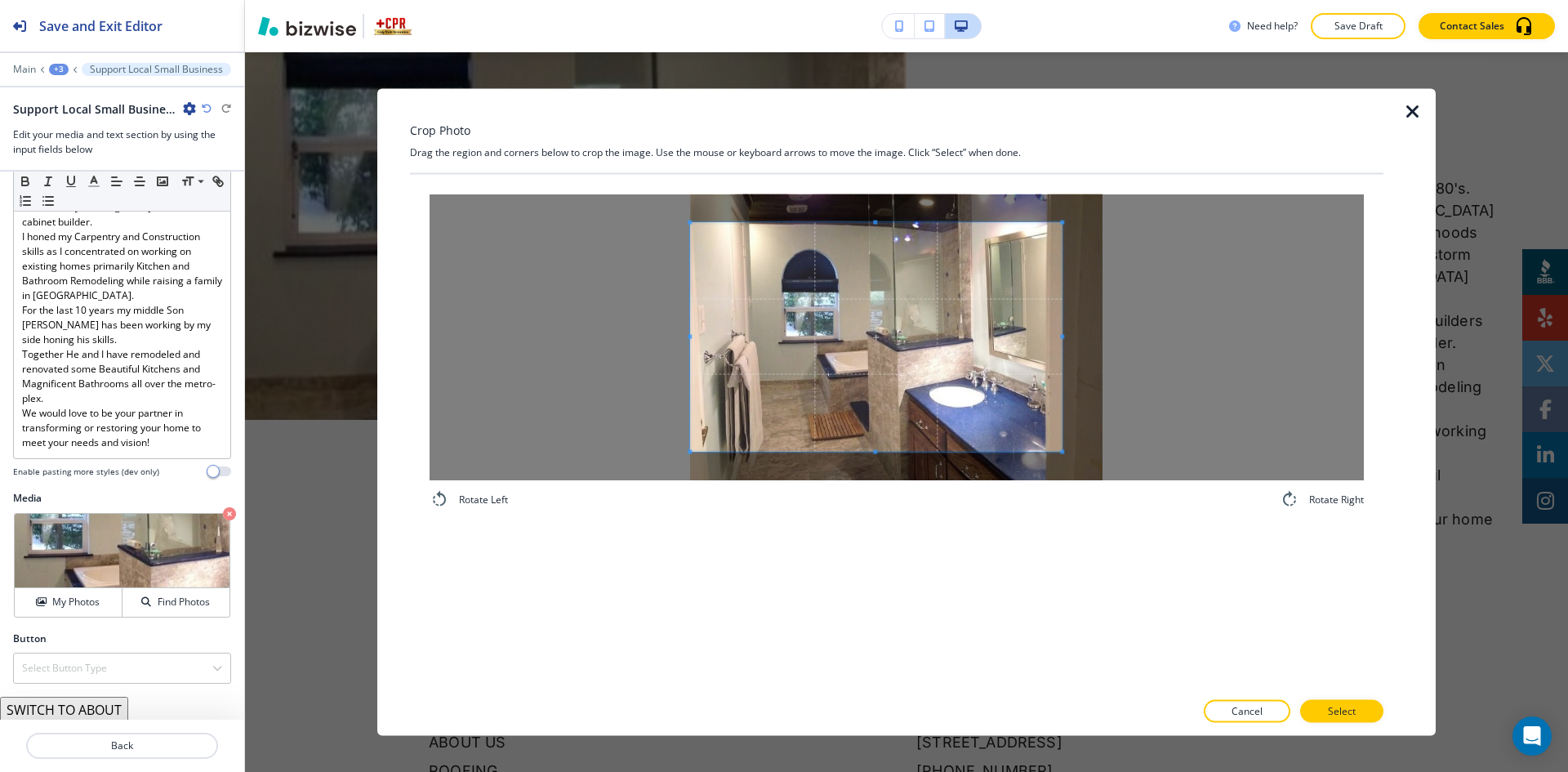
click at [623, 331] on div at bounding box center [897, 336] width 934 height 286
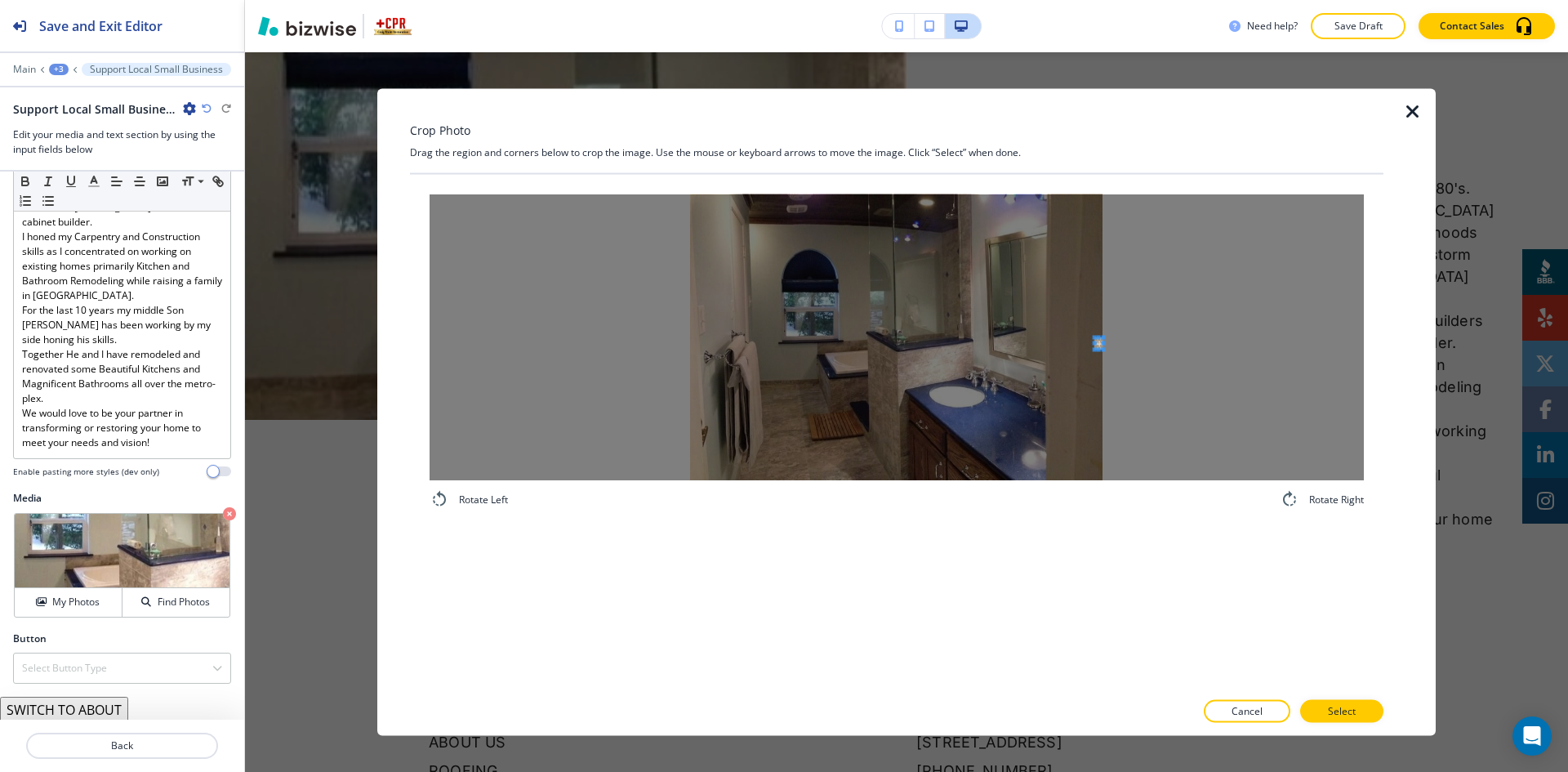
click at [1155, 343] on div at bounding box center [897, 336] width 934 height 286
click at [523, 241] on div at bounding box center [897, 336] width 934 height 286
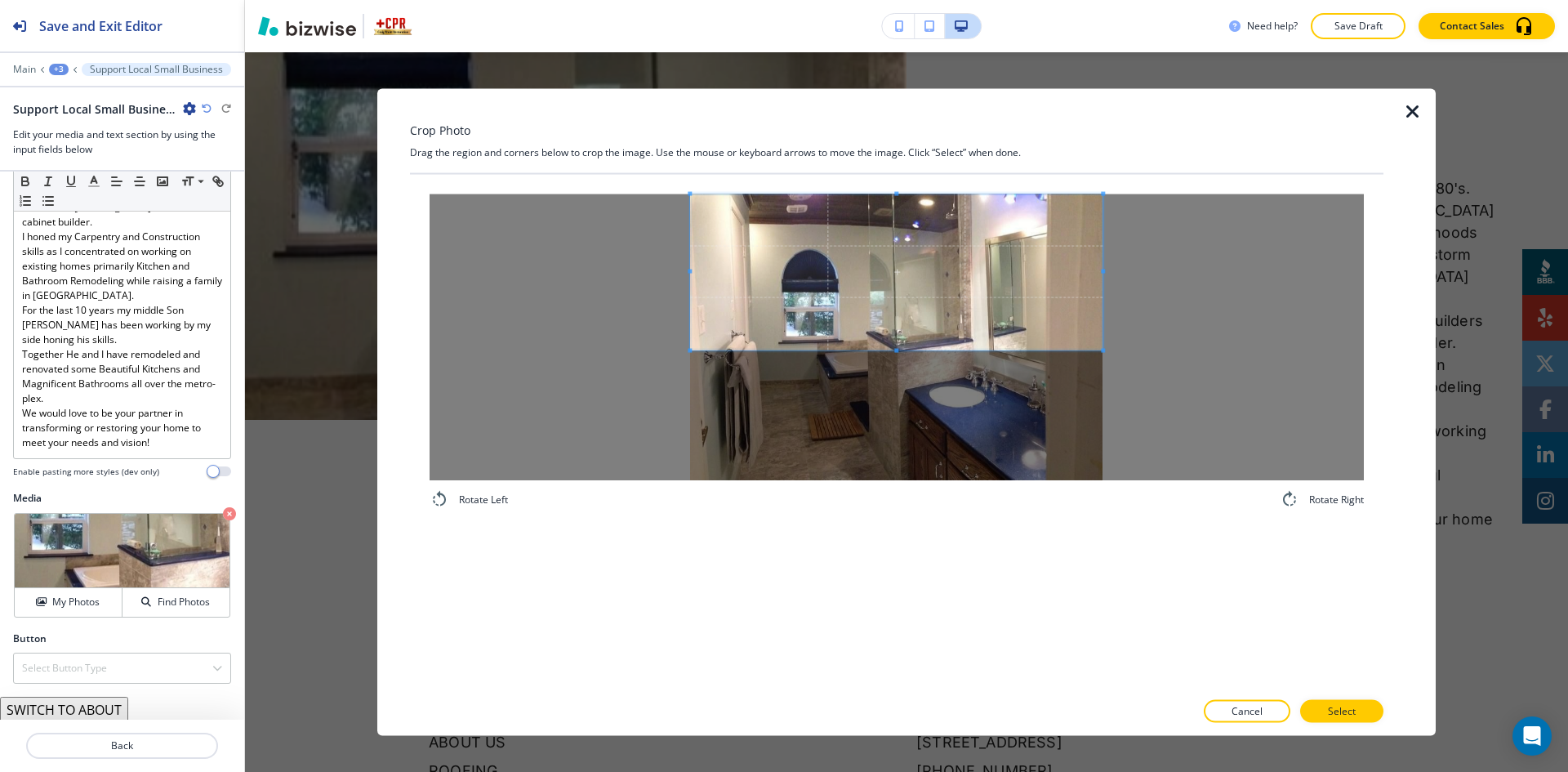
click at [919, 129] on div "Crop Photo Drag the region and corners below to crop the image. Use the mouse o…" at bounding box center [897, 411] width 974 height 648
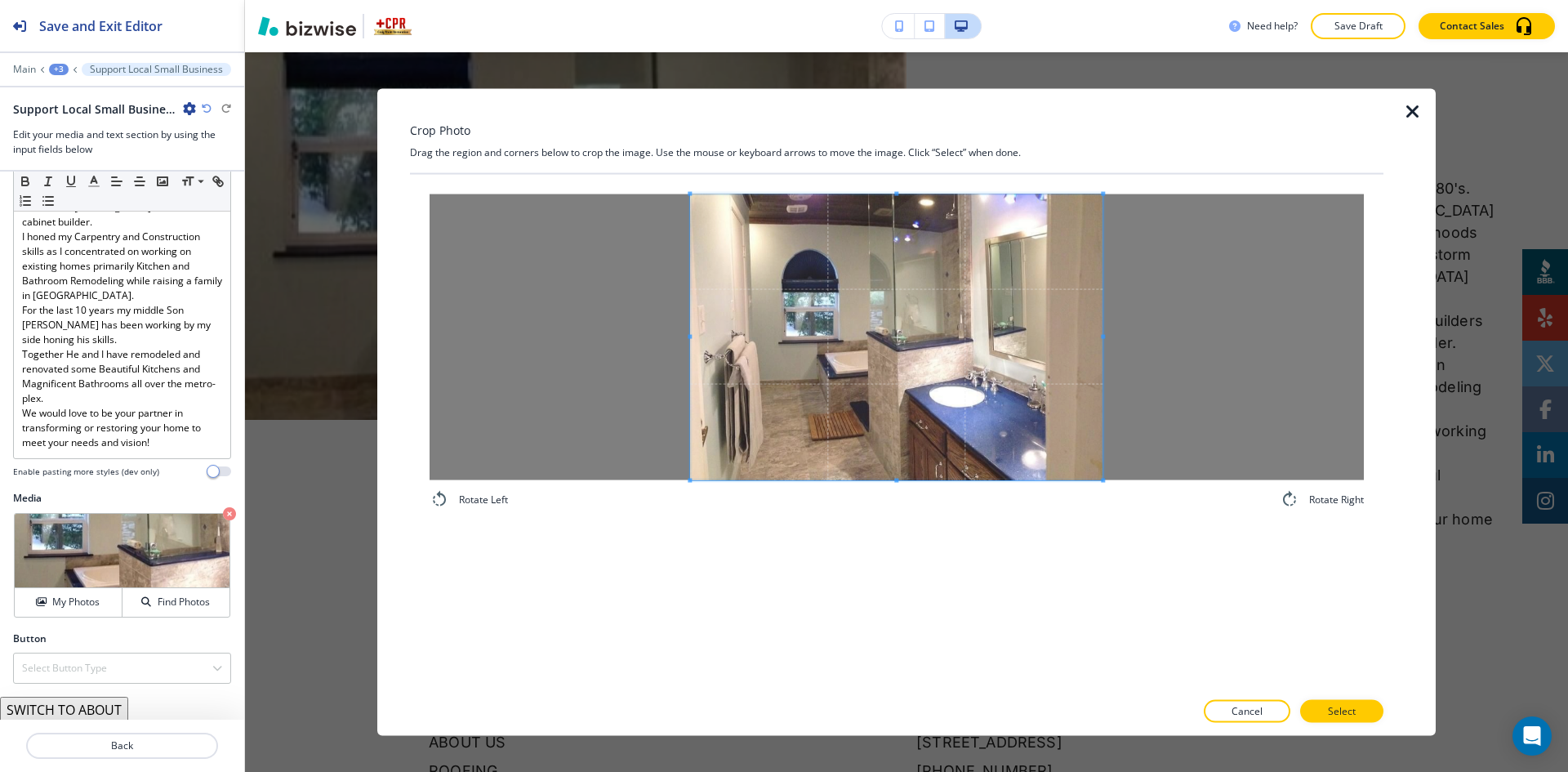
click at [894, 539] on div "Rotate Left Rotate Right" at bounding box center [897, 432] width 974 height 516
click at [1359, 713] on button "Select" at bounding box center [1341, 711] width 83 height 23
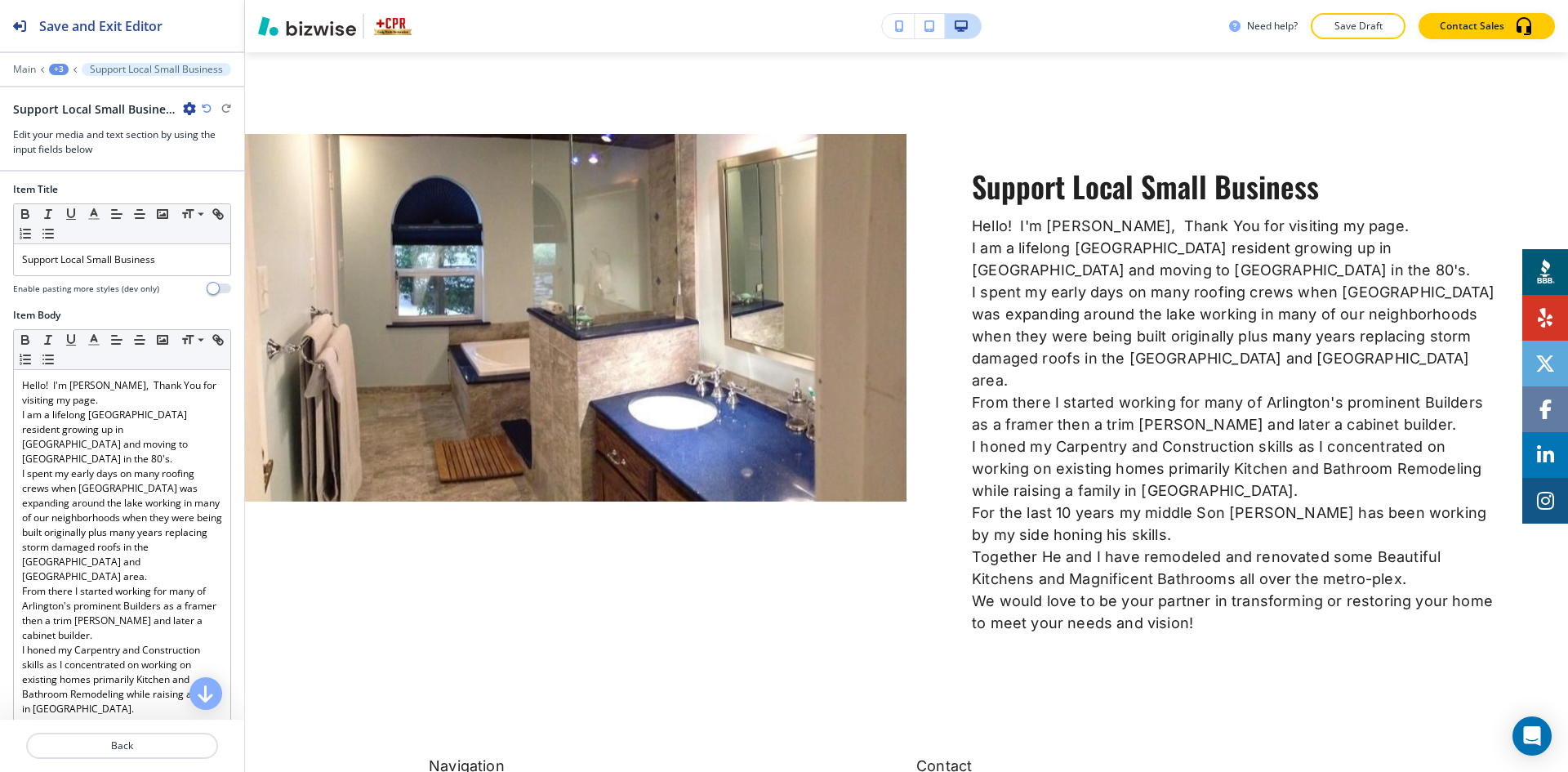
scroll to position [0, 0]
click at [165, 266] on p "Support Local Small Business" at bounding box center [122, 262] width 200 height 15
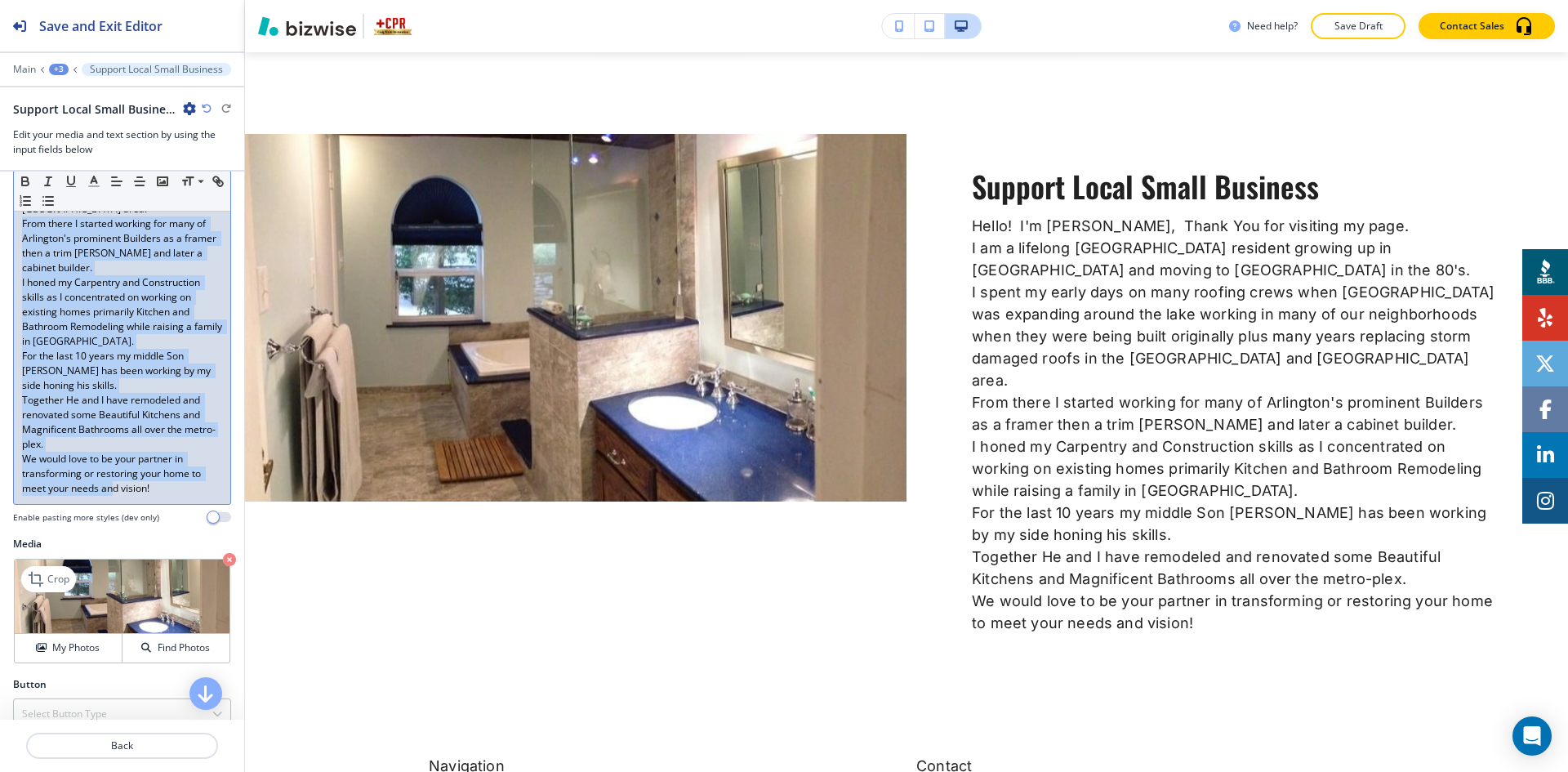
scroll to position [409, 0]
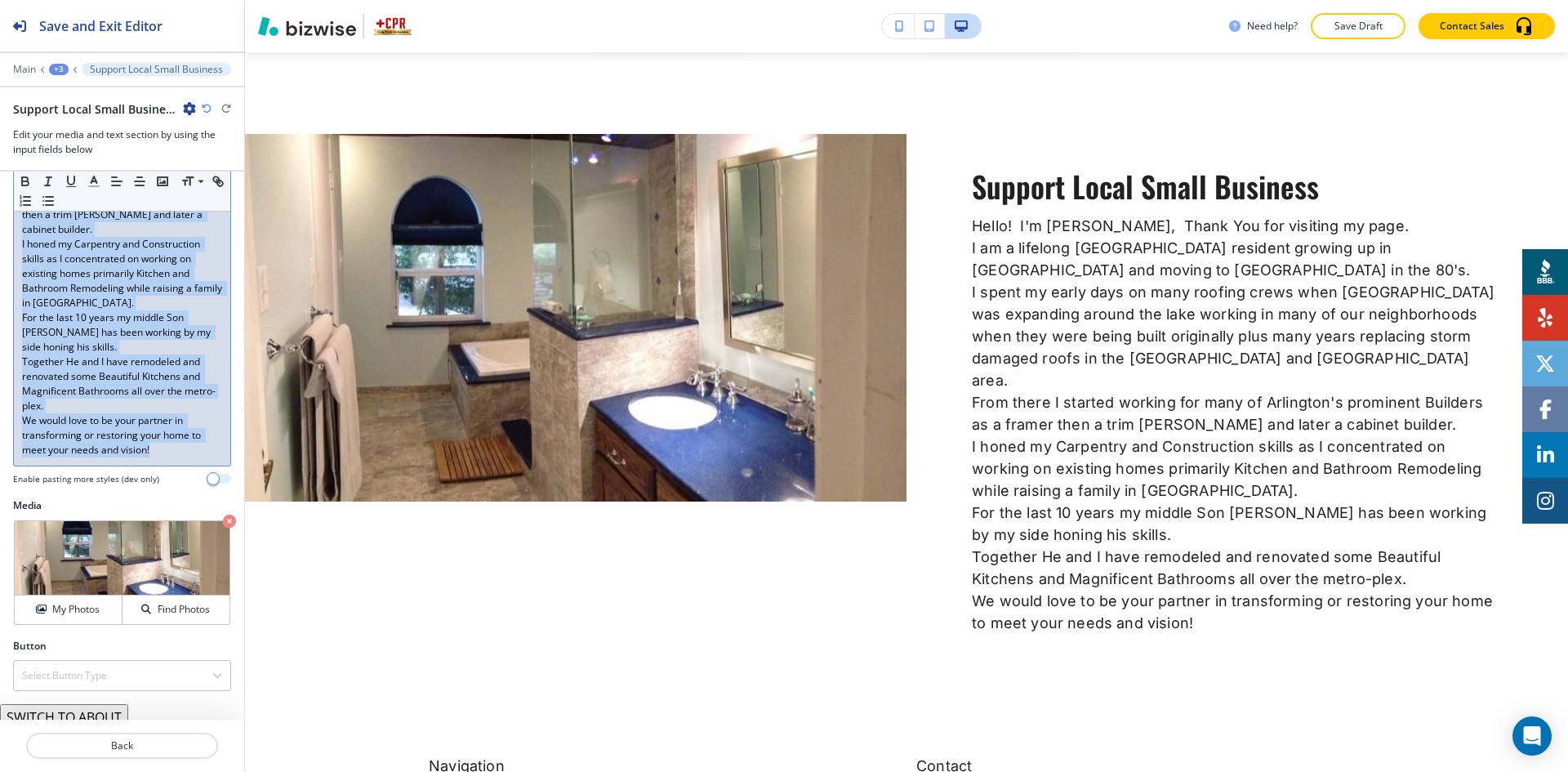
drag, startPoint x: 16, startPoint y: 486, endPoint x: 211, endPoint y: 444, distance: 199.5
click at [211, 444] on div "Item Body Small Normal Large Huge Hello! I'm [PERSON_NAME], Thank You for visit…" at bounding box center [122, 193] width 218 height 583
copy div "From there I started working for many of Arlington's prominent Builders as a fr…"
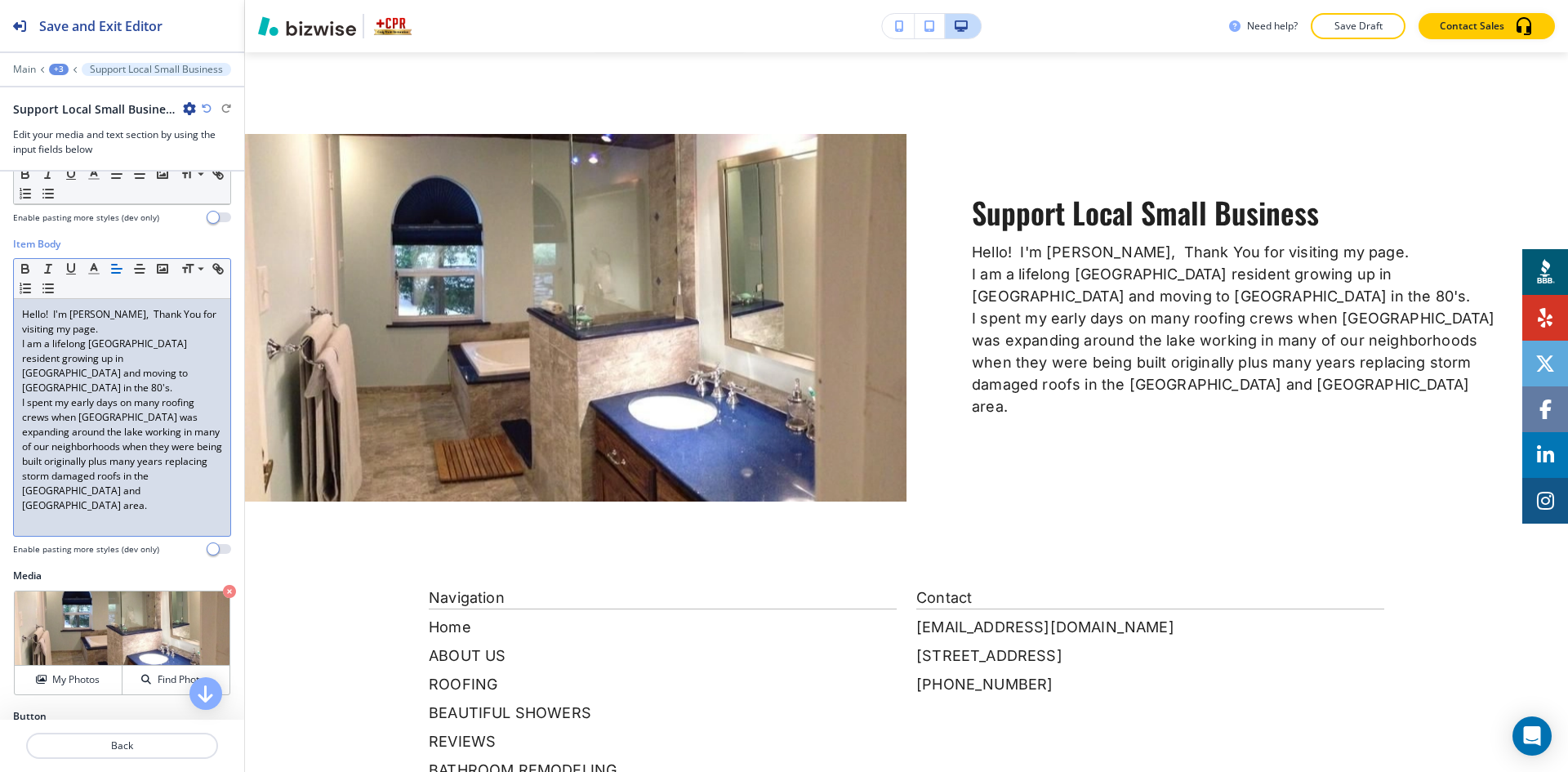
scroll to position [0, 0]
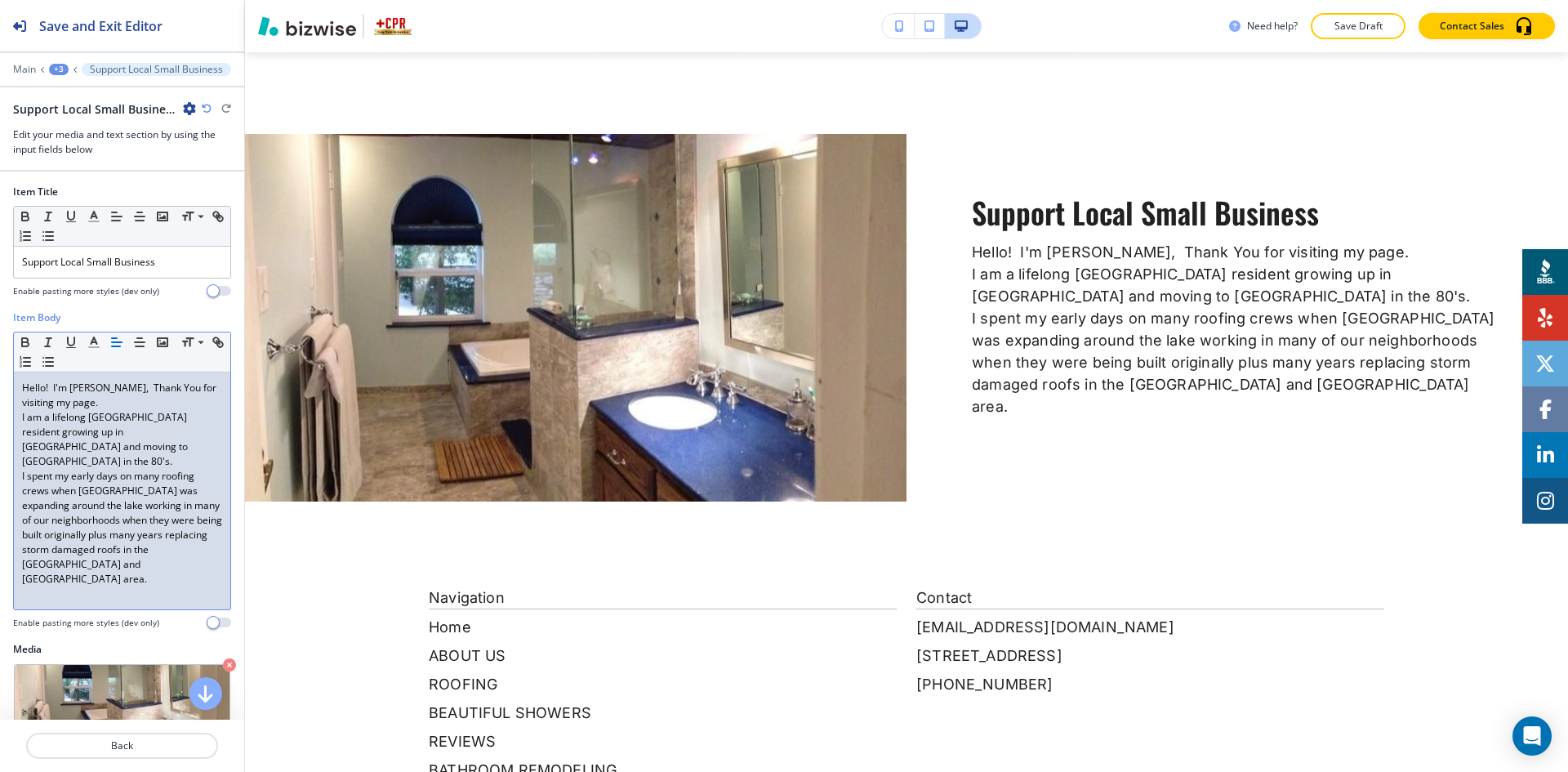
click at [62, 69] on div "+3" at bounding box center [59, 69] width 19 height 11
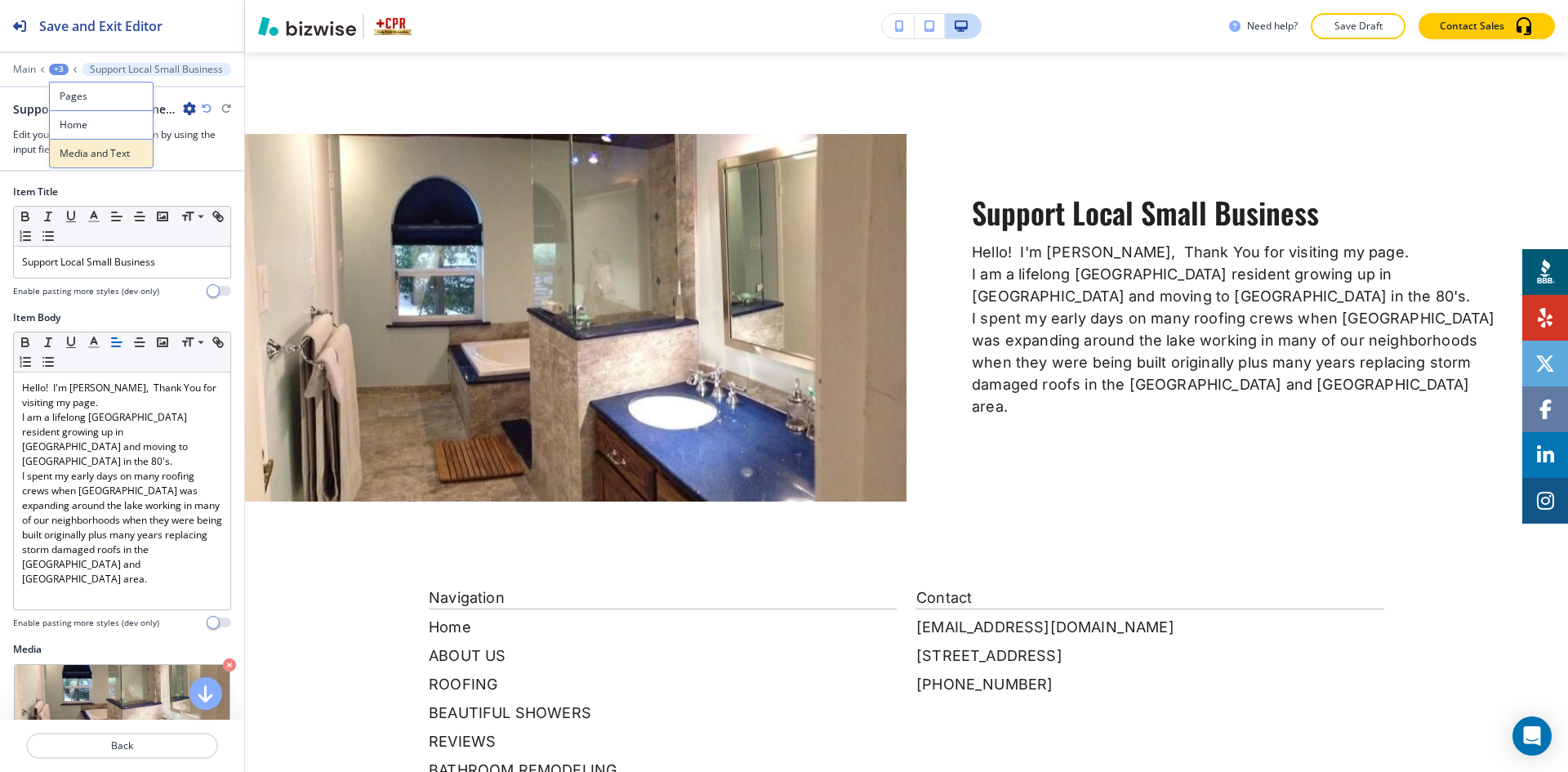
click at [96, 150] on p "Media and Text" at bounding box center [101, 153] width 83 height 15
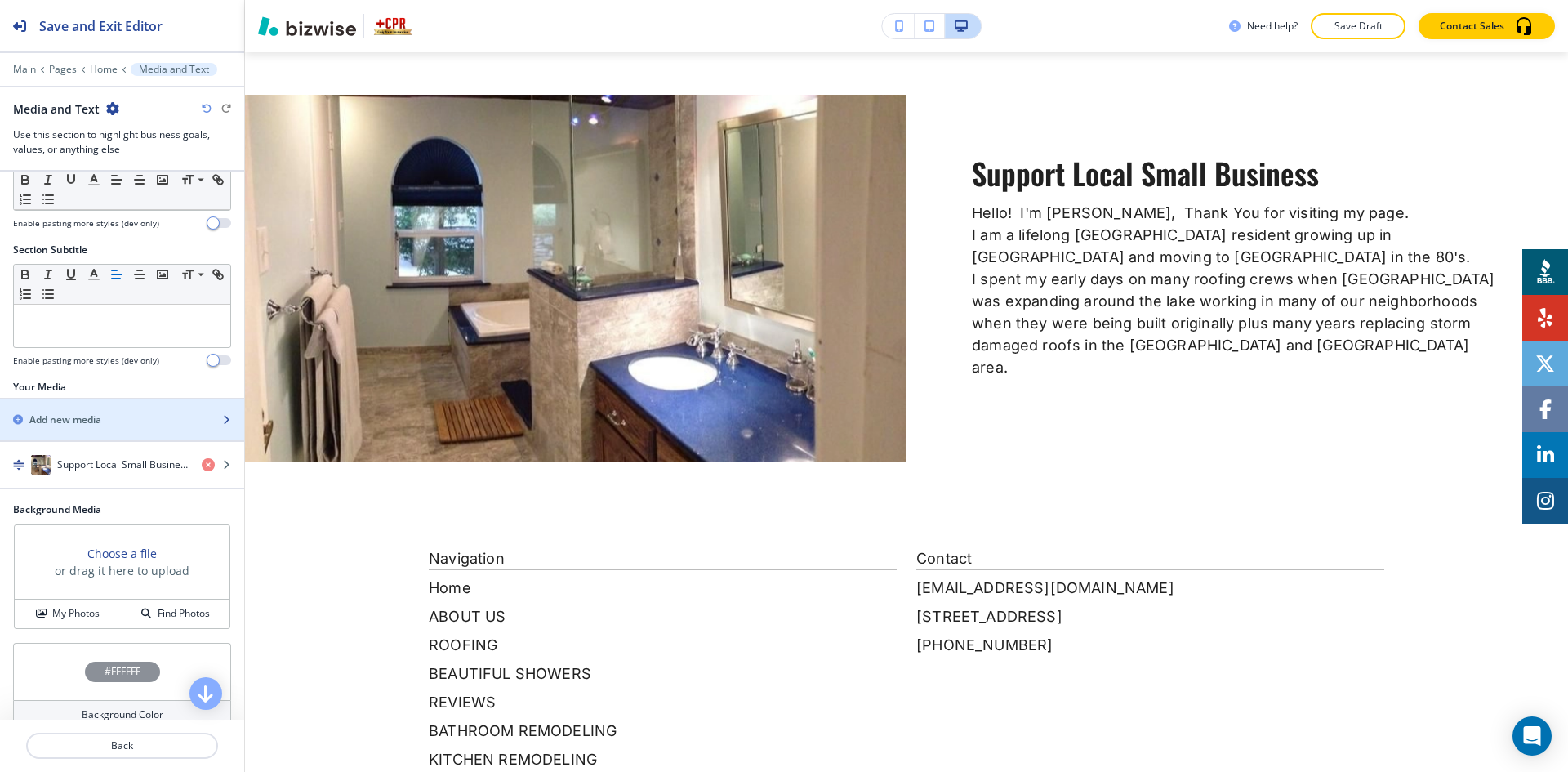
scroll to position [169, 0]
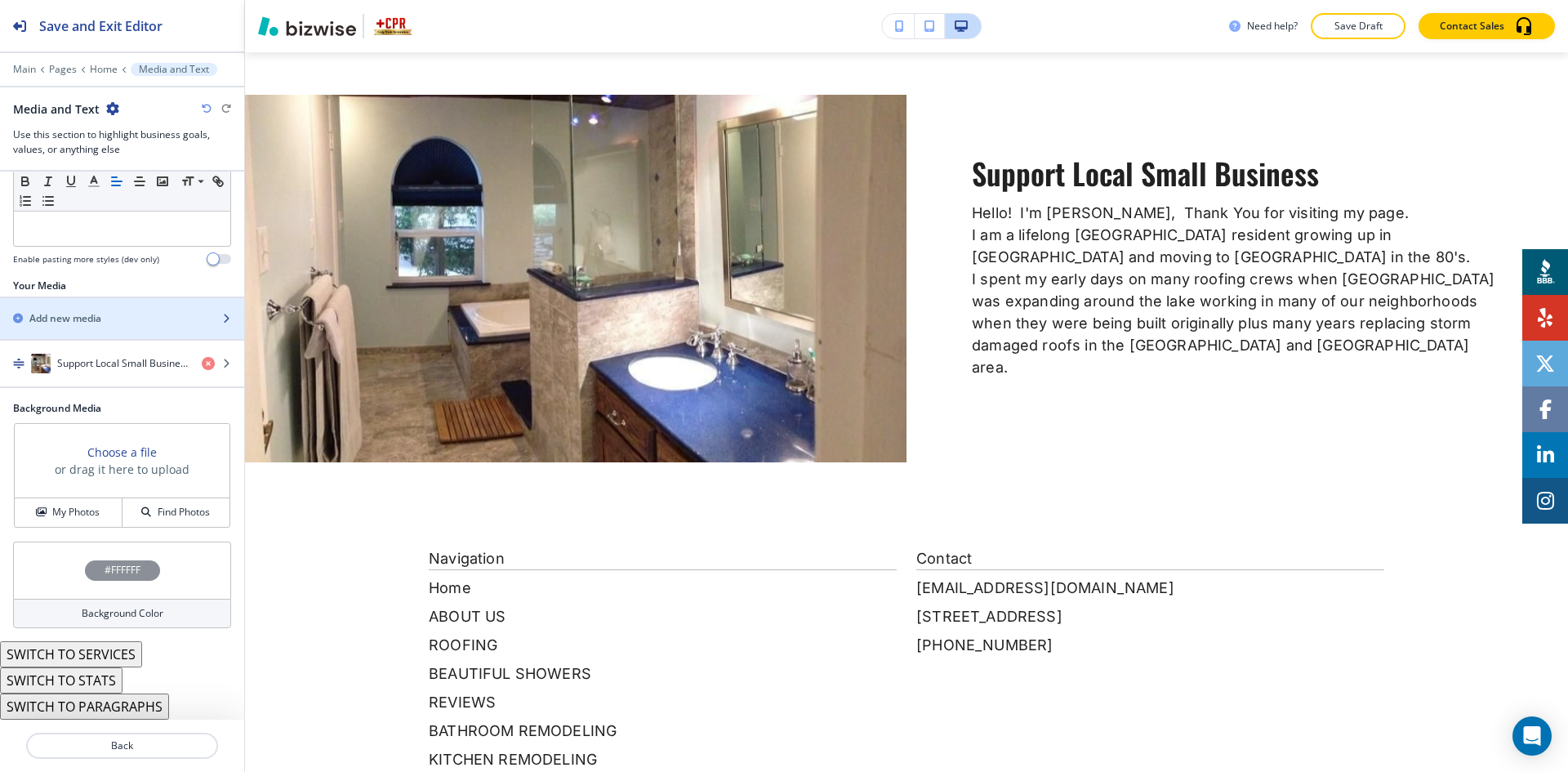
click at [128, 326] on div "button" at bounding box center [122, 332] width 244 height 13
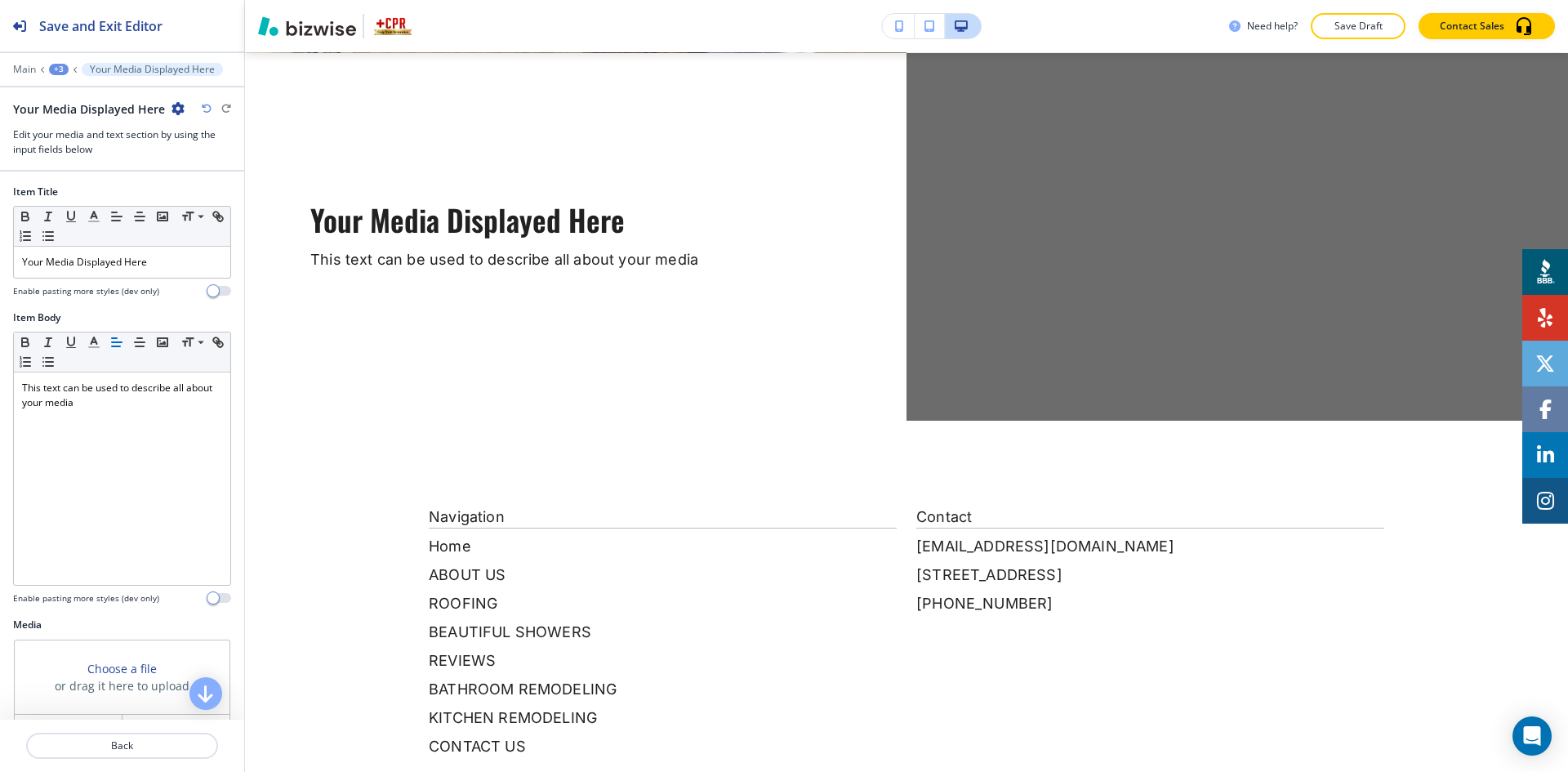
scroll to position [1935, 0]
click at [157, 274] on div "Your Media Displayed Here" at bounding box center [122, 262] width 216 height 31
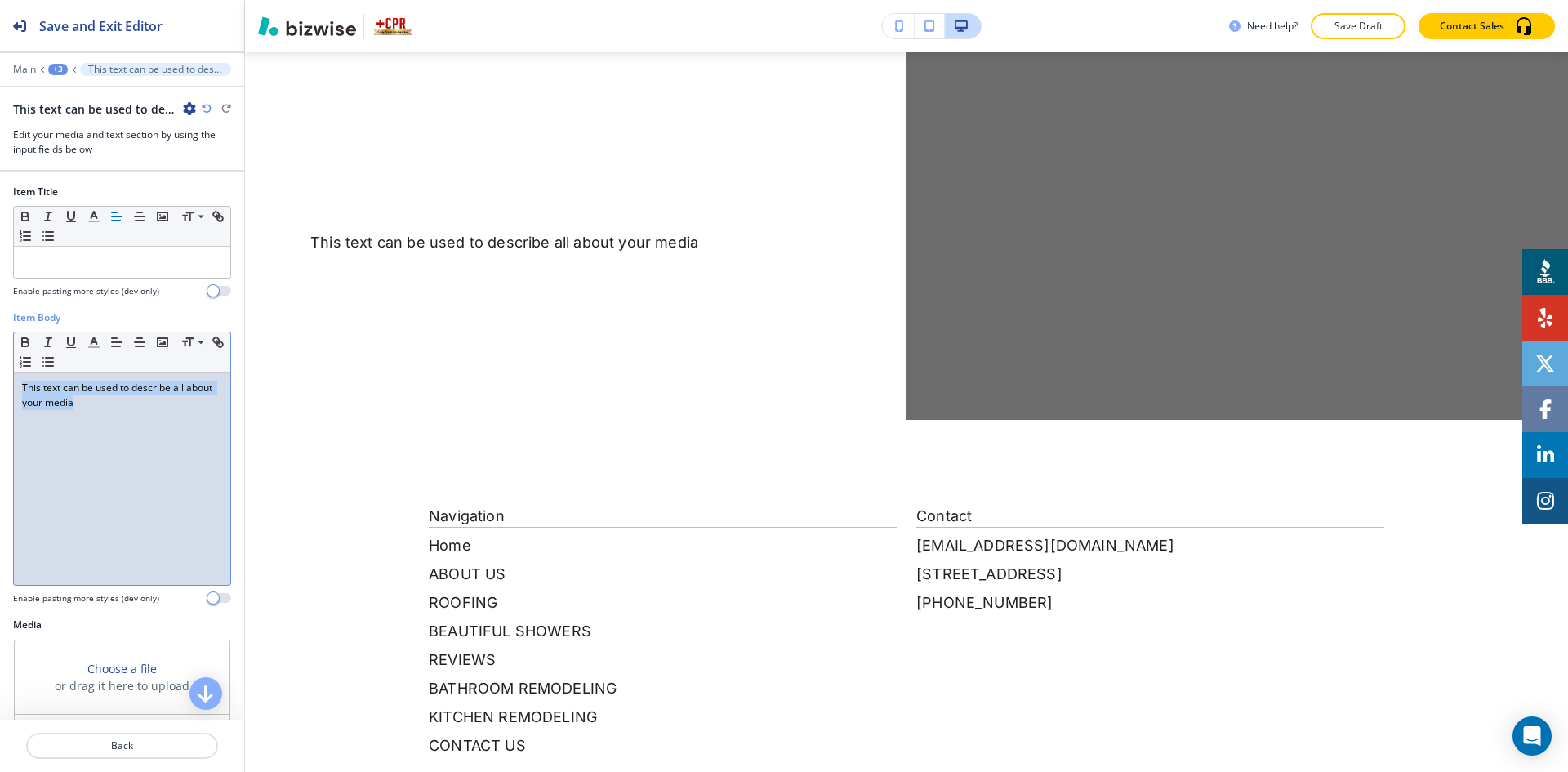
drag, startPoint x: 148, startPoint y: 407, endPoint x: -6, endPoint y: 383, distance: 155.9
click at [0, 0] on html "Save and Exit Editor Main +3 This text can be used to describe all about your m…" at bounding box center [784, 0] width 1568 height 0
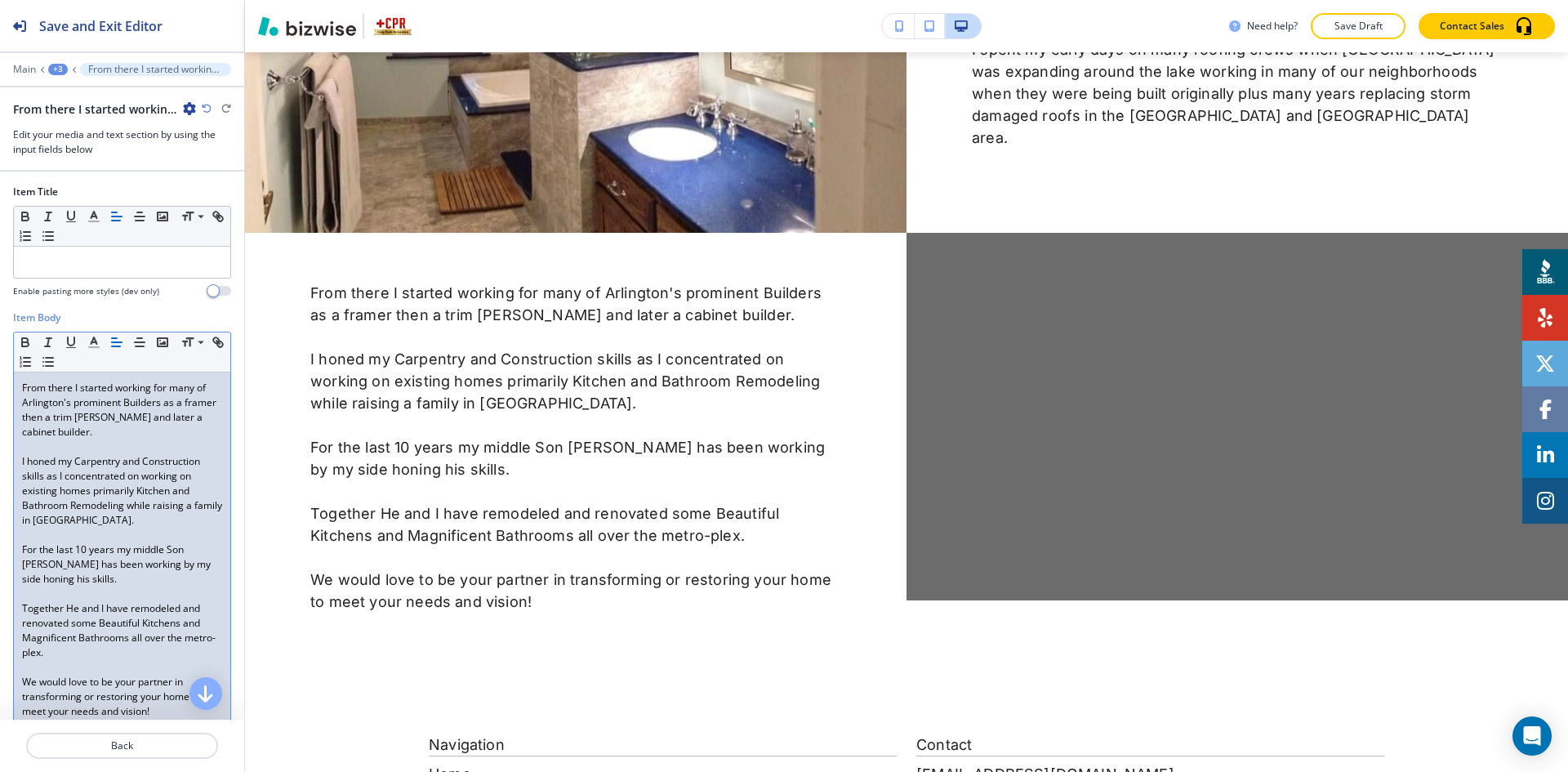
scroll to position [1691, 0]
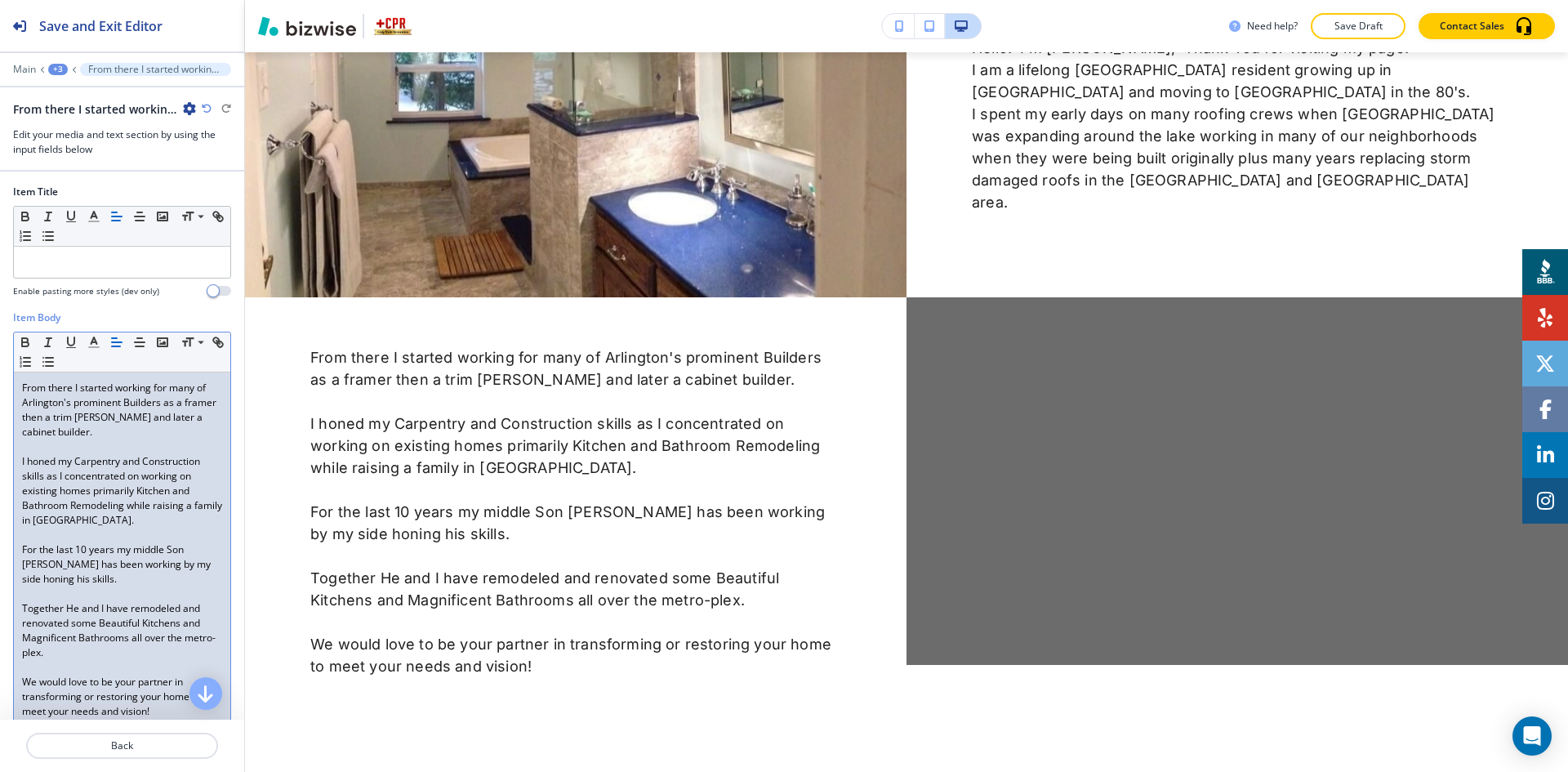
click at [60, 64] on div "+3" at bounding box center [58, 69] width 19 height 11
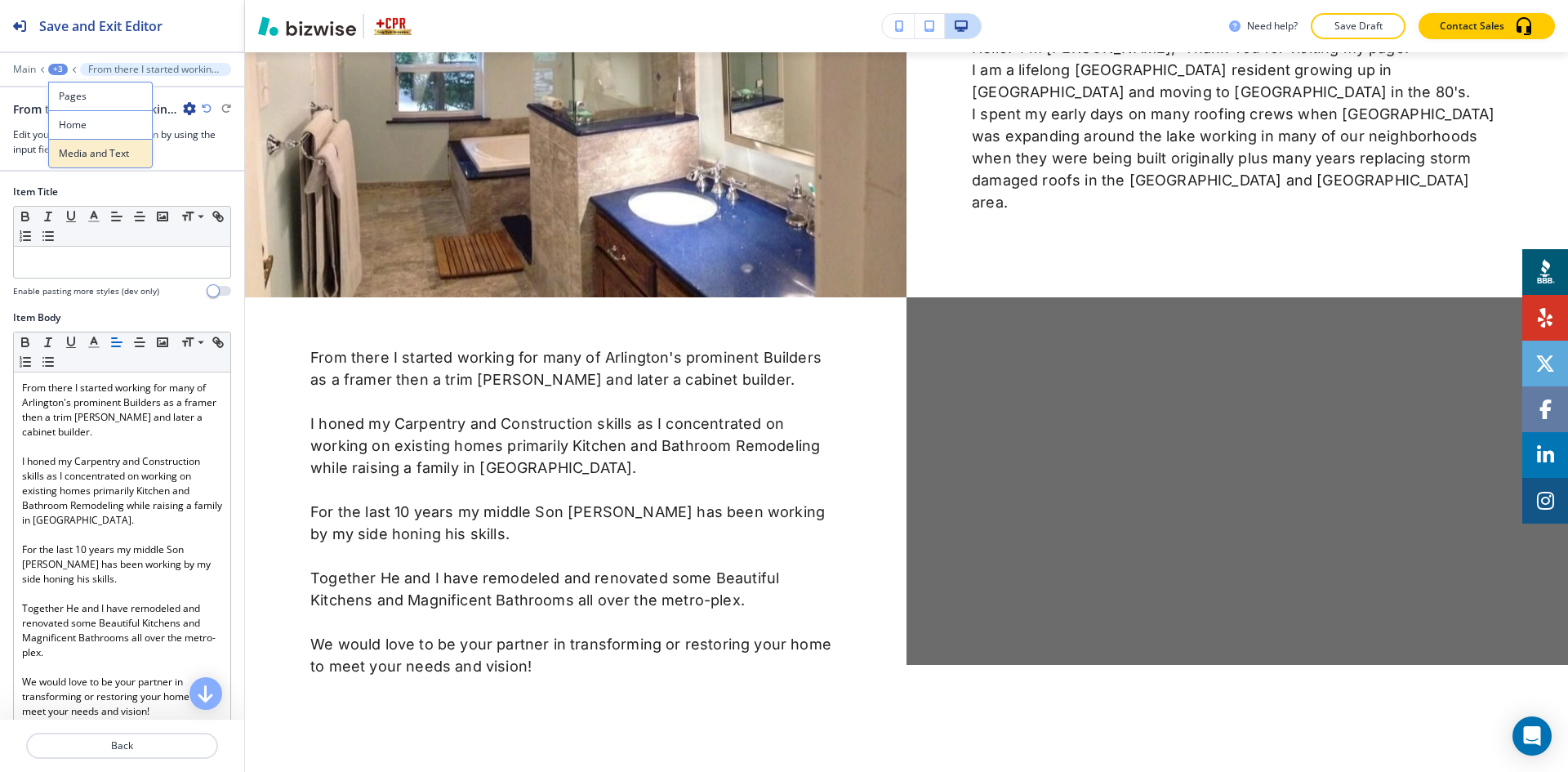
click at [76, 149] on p "Media and Text" at bounding box center [100, 153] width 83 height 15
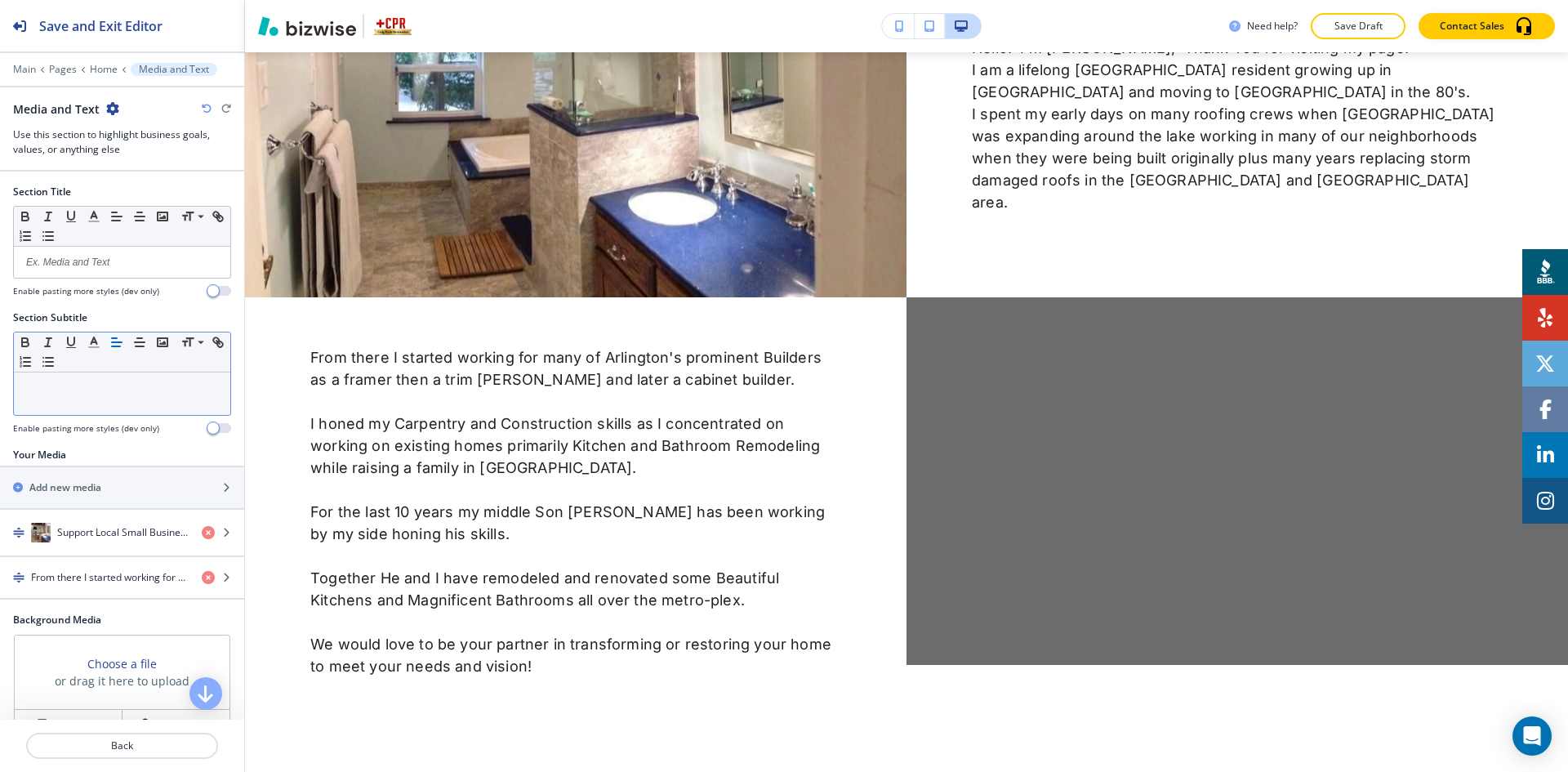
scroll to position [1526, 0]
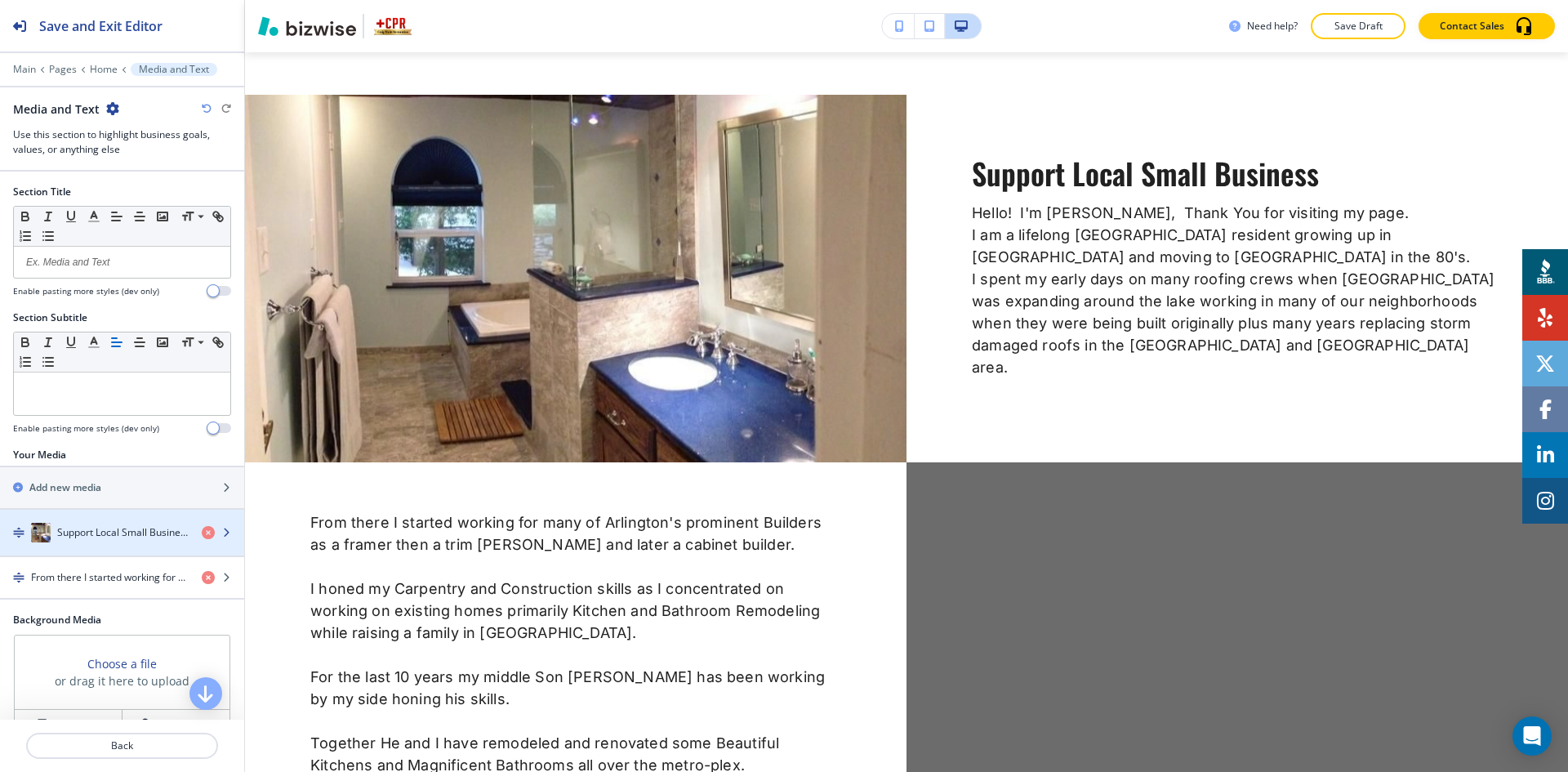
click at [80, 540] on div "Support Local Small Business" at bounding box center [94, 533] width 189 height 19
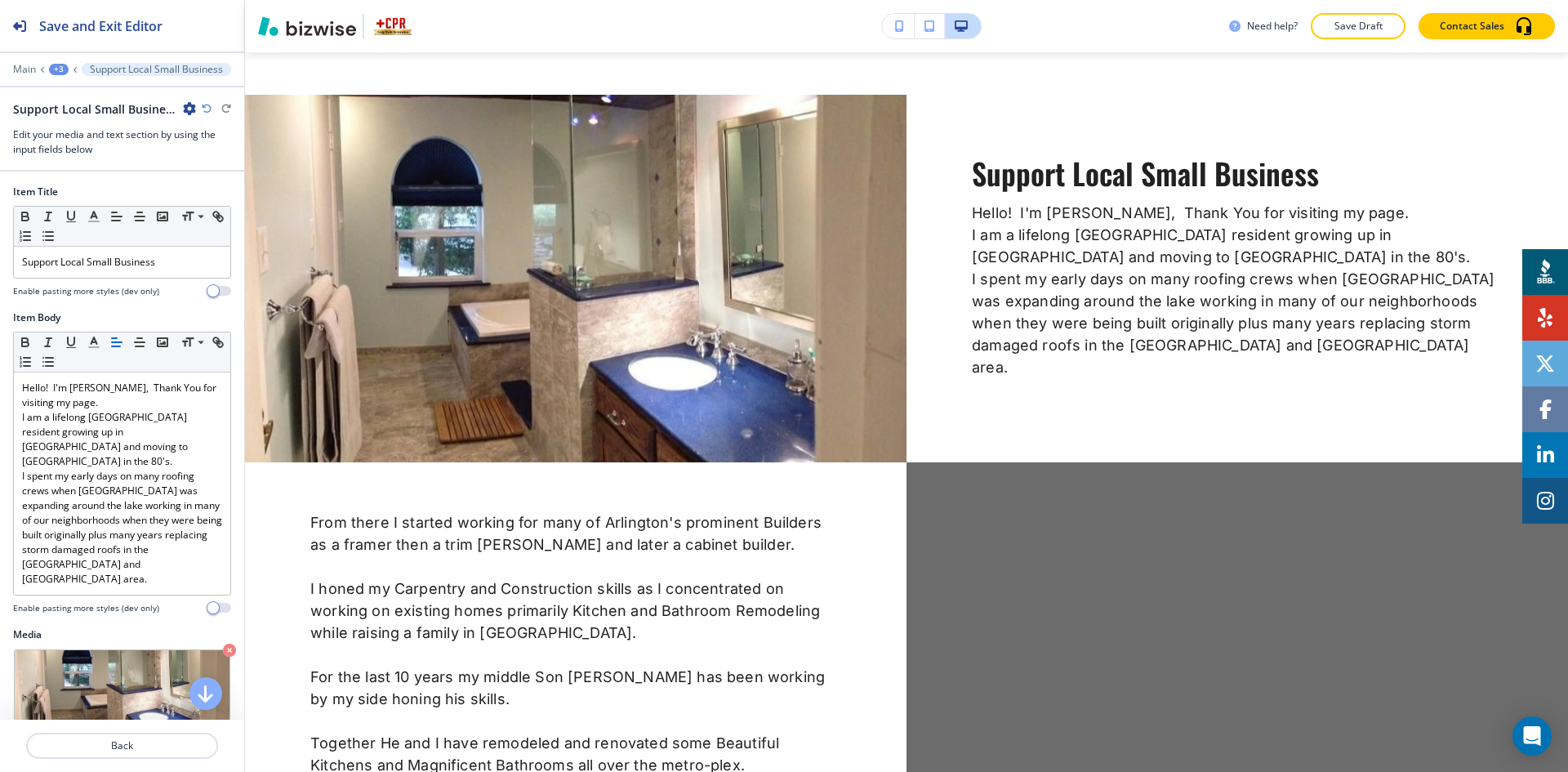
scroll to position [1568, 0]
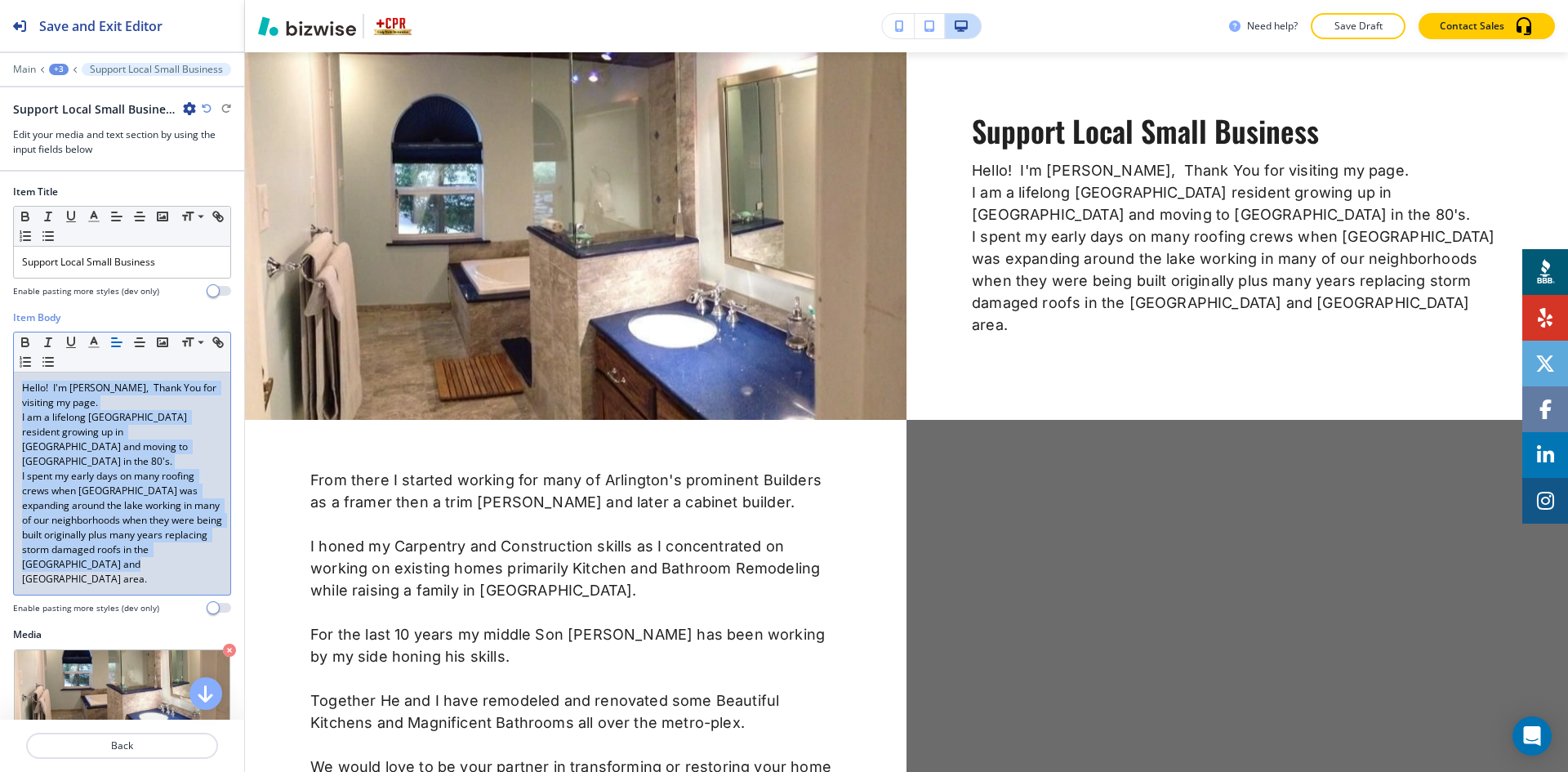
drag, startPoint x: 127, startPoint y: 555, endPoint x: 8, endPoint y: 377, distance: 214.1
click at [8, 377] on div "Item Body Small Normal Large Huge Hello! I'm [PERSON_NAME], Thank You for visit…" at bounding box center [122, 469] width 244 height 317
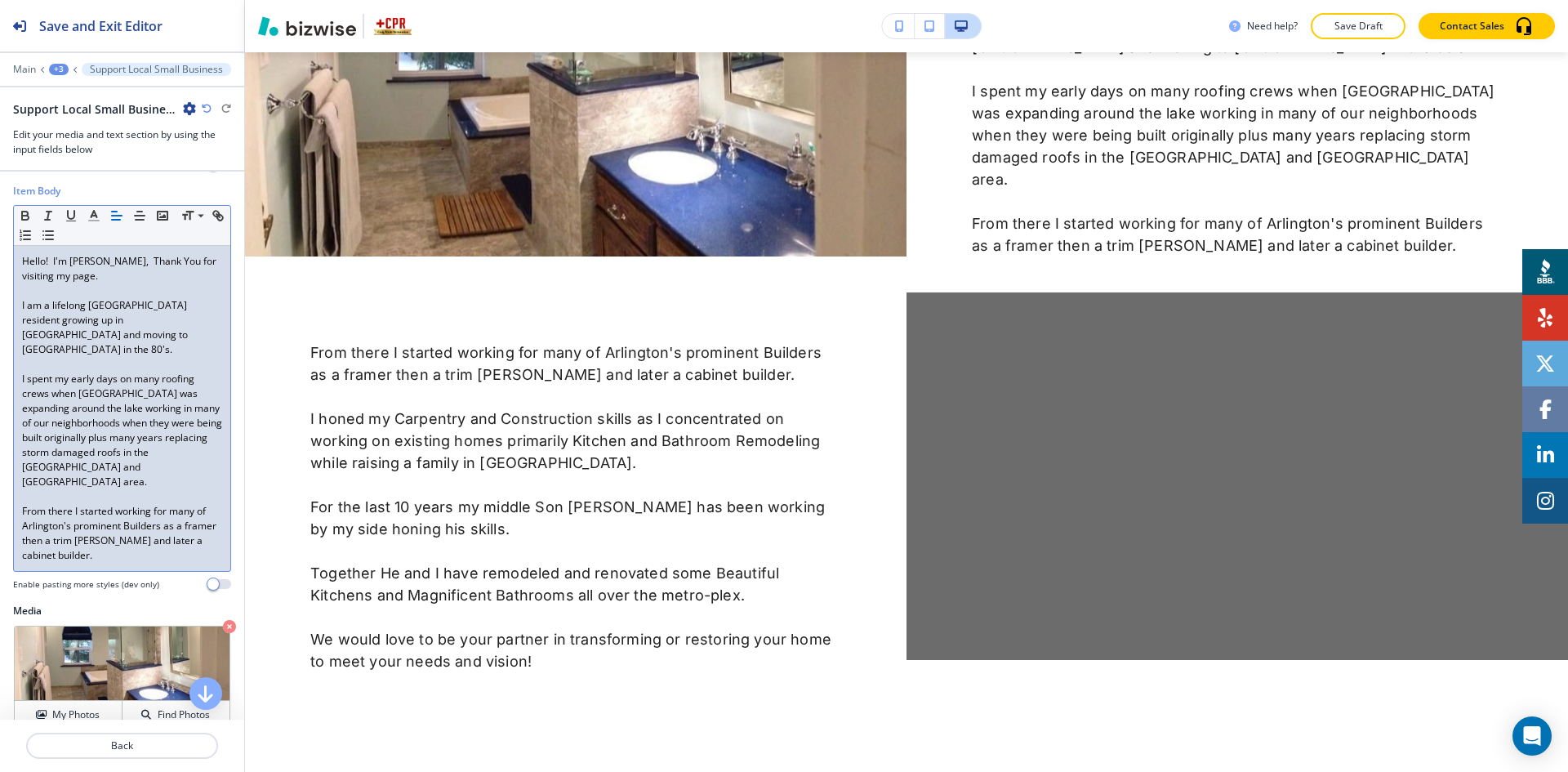
scroll to position [239, 0]
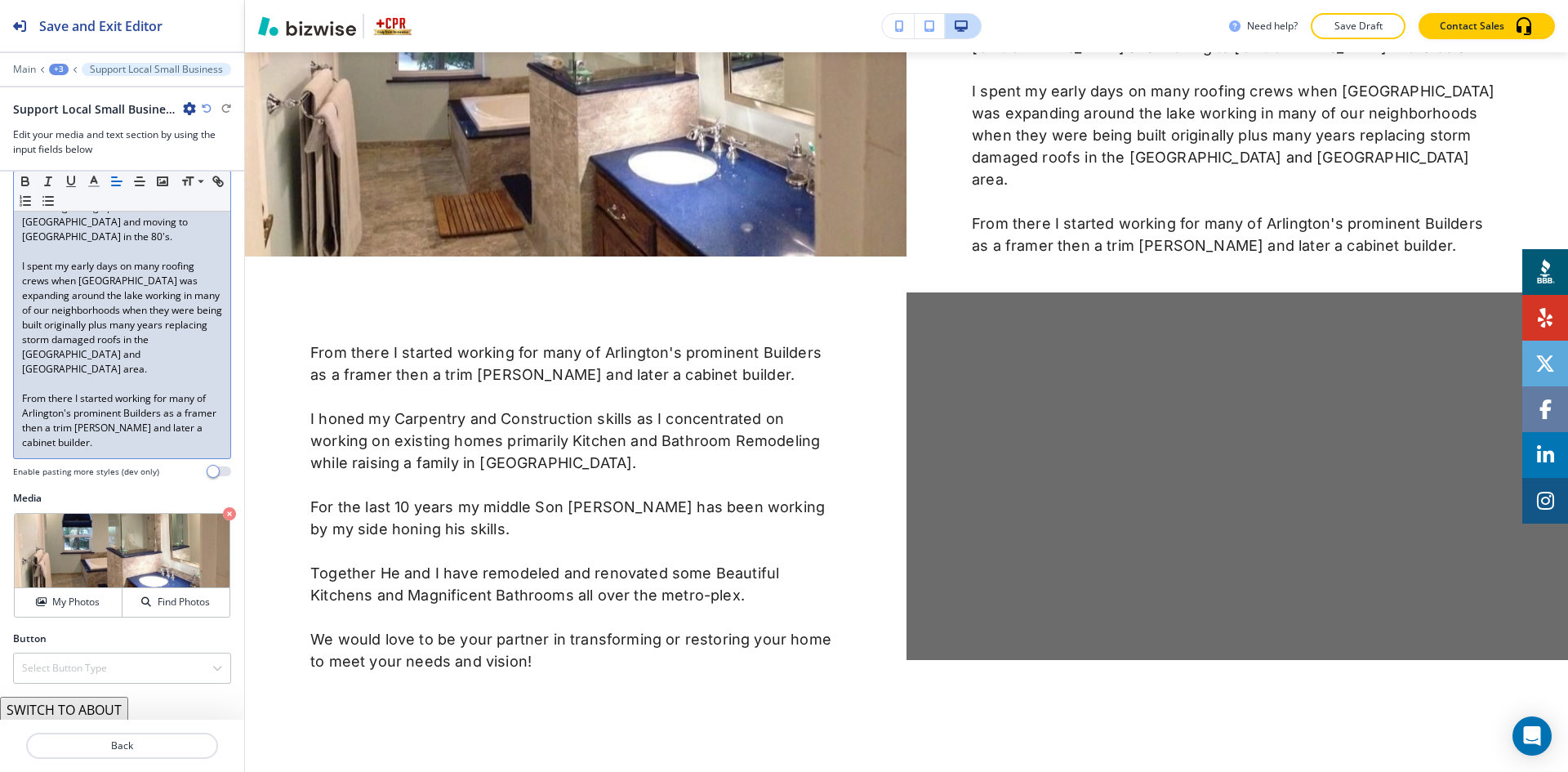
click at [62, 69] on div "+3" at bounding box center [59, 69] width 19 height 11
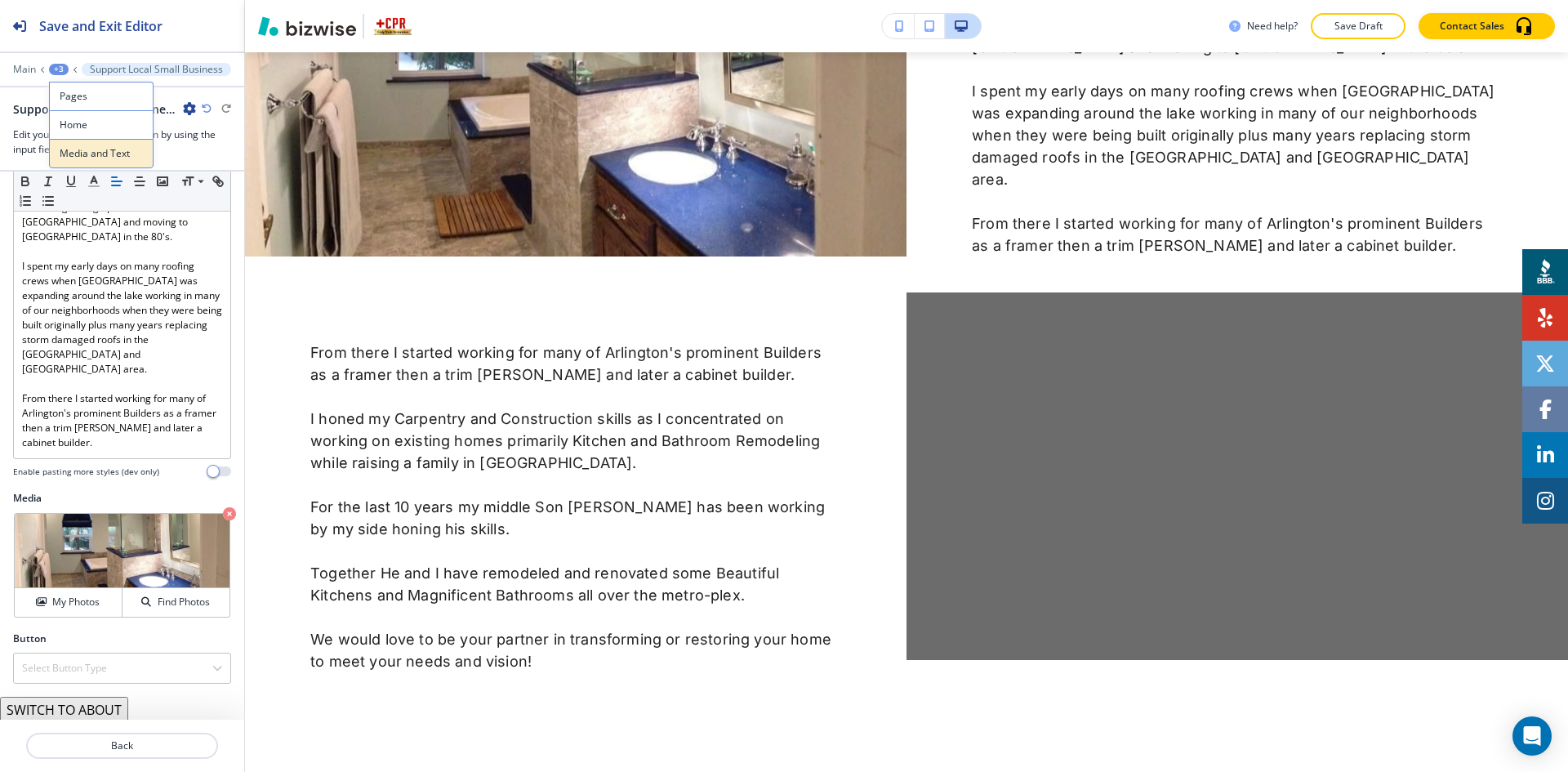
click at [86, 156] on p "Media and Text" at bounding box center [101, 153] width 83 height 15
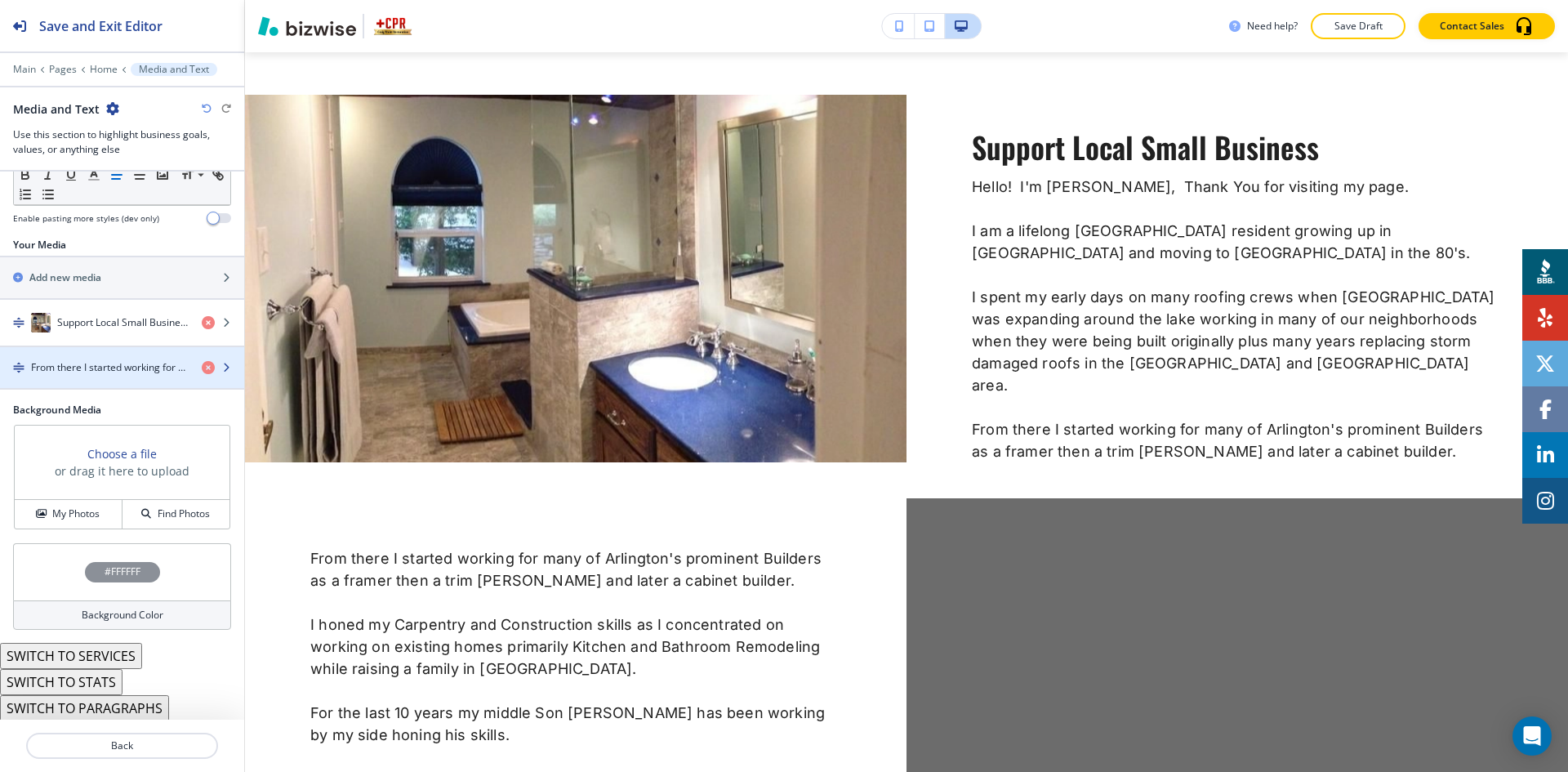
scroll to position [212, 0]
click at [100, 354] on div "button" at bounding box center [122, 352] width 244 height 13
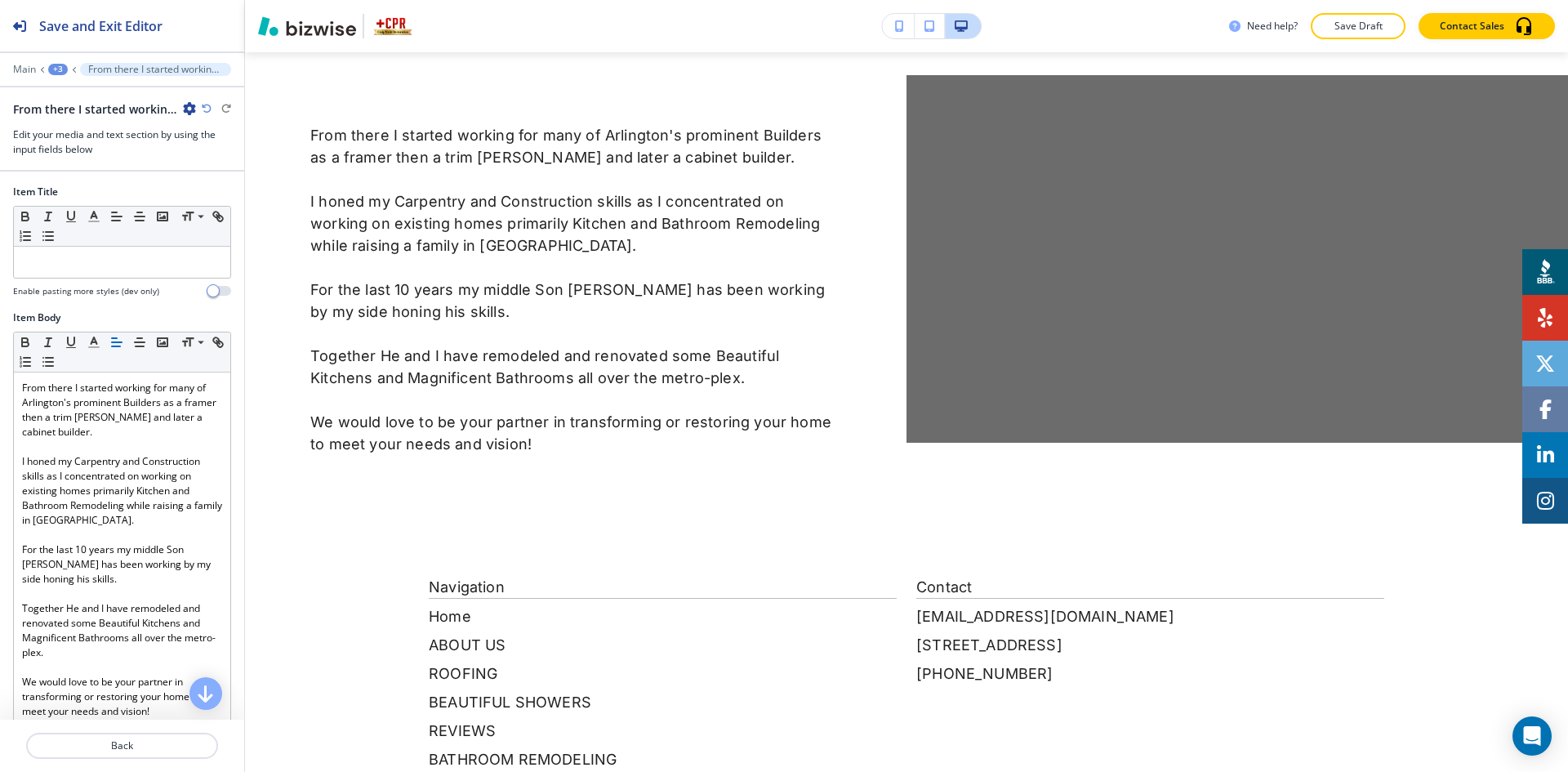
scroll to position [1949, 0]
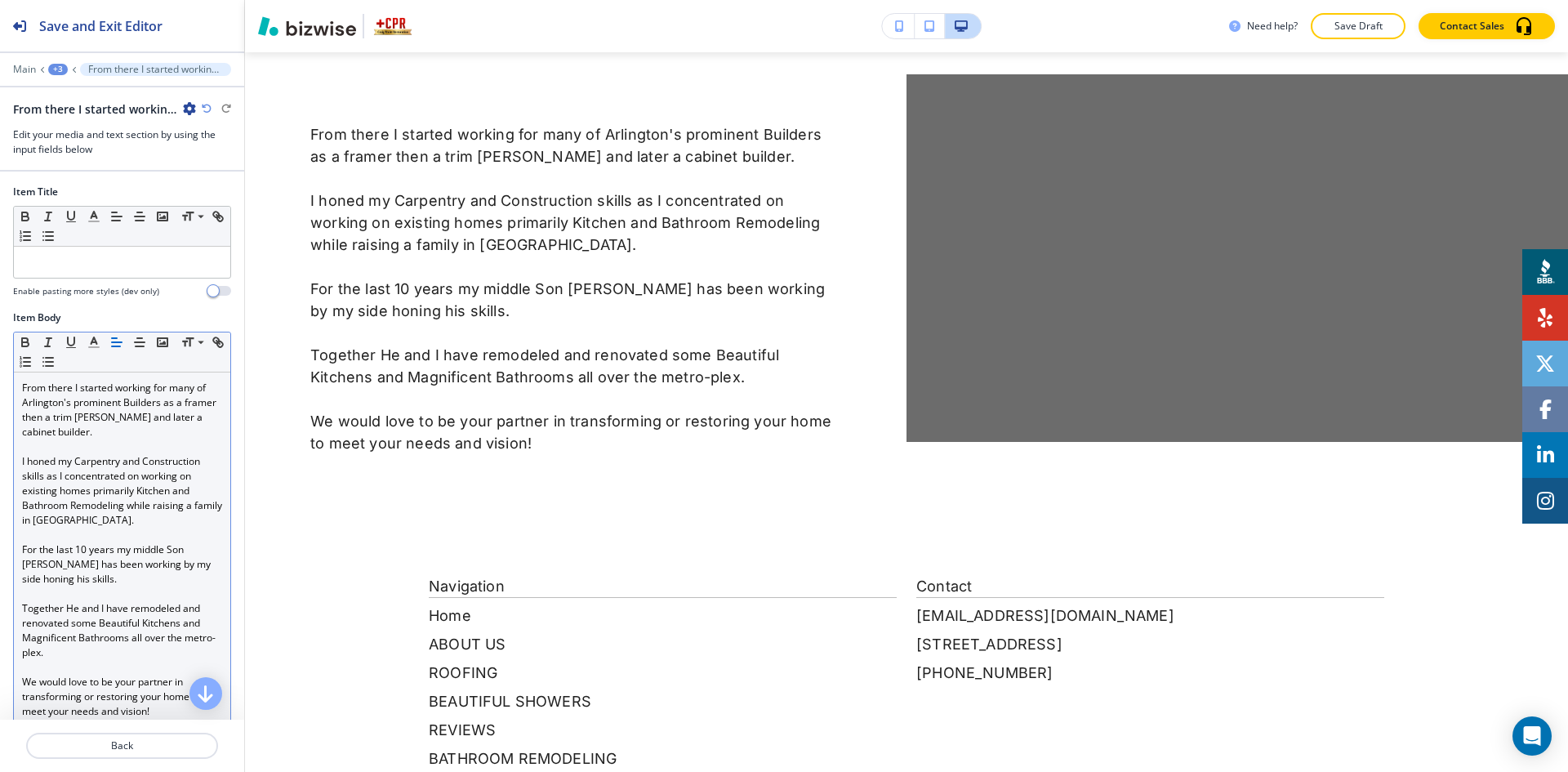
click at [118, 545] on p "For the last 10 years my middle Son [PERSON_NAME] has been working by my side h…" at bounding box center [122, 564] width 200 height 44
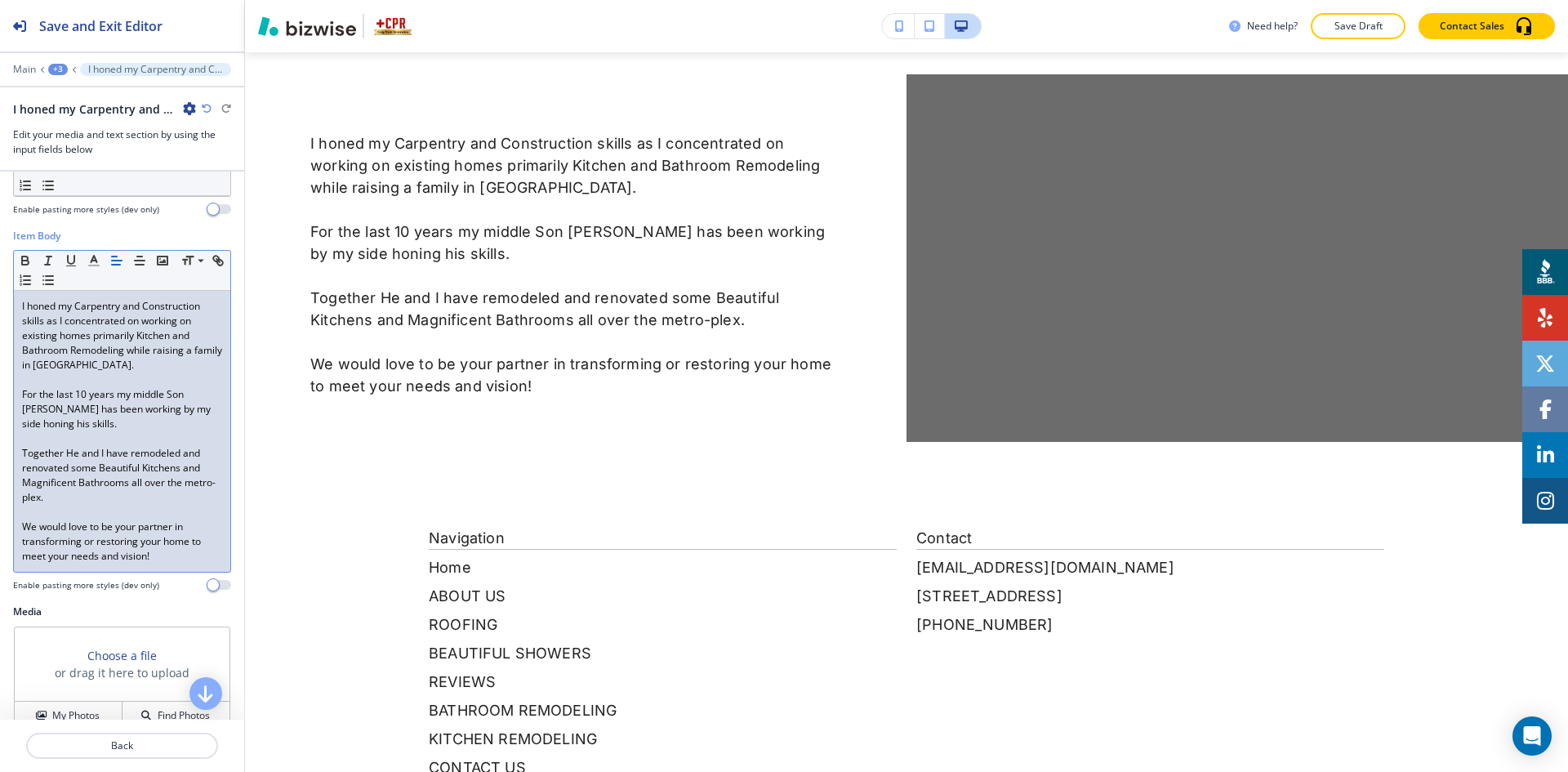
scroll to position [225, 0]
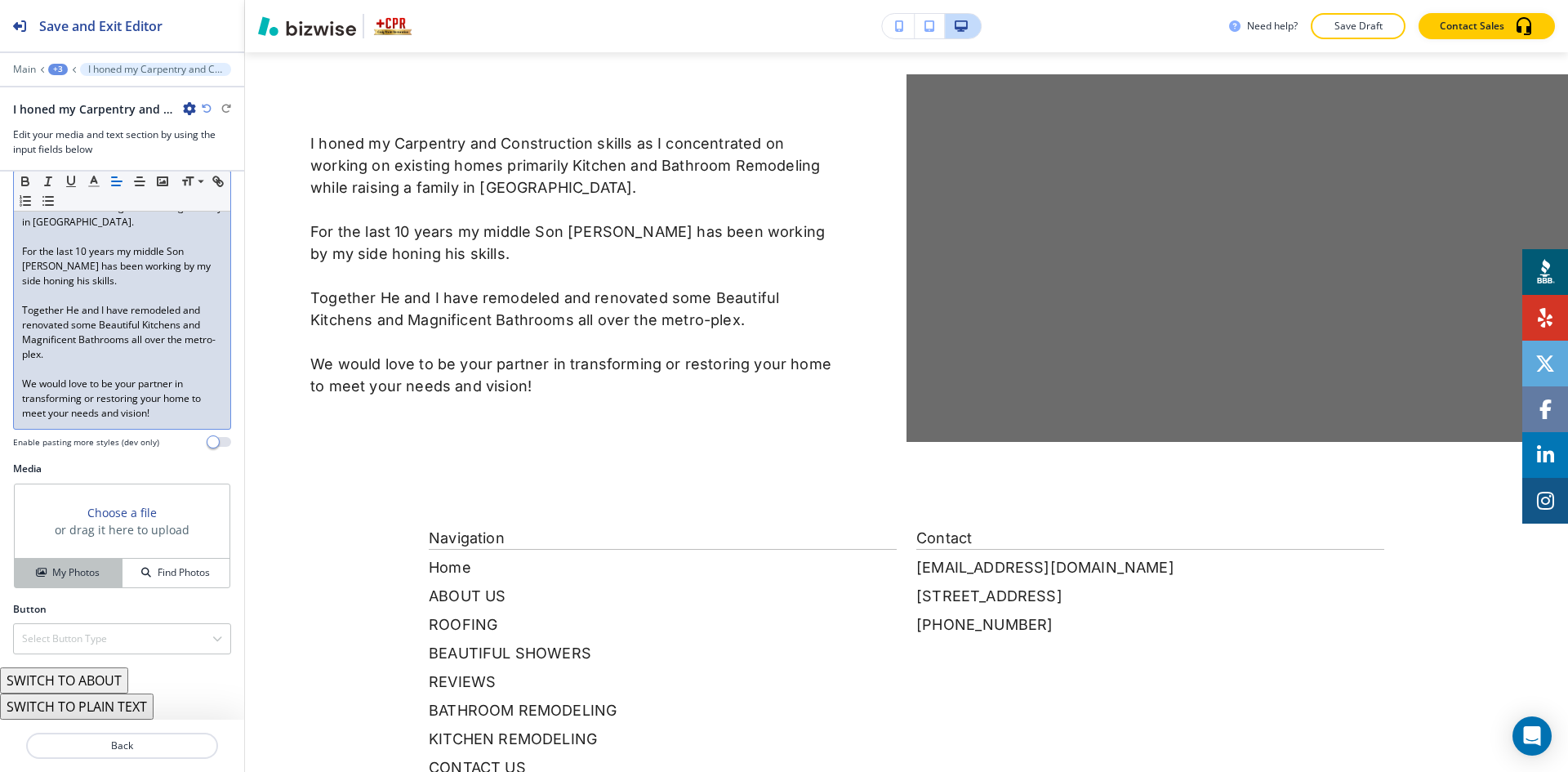
click at [97, 571] on h4 "My Photos" at bounding box center [76, 572] width 47 height 15
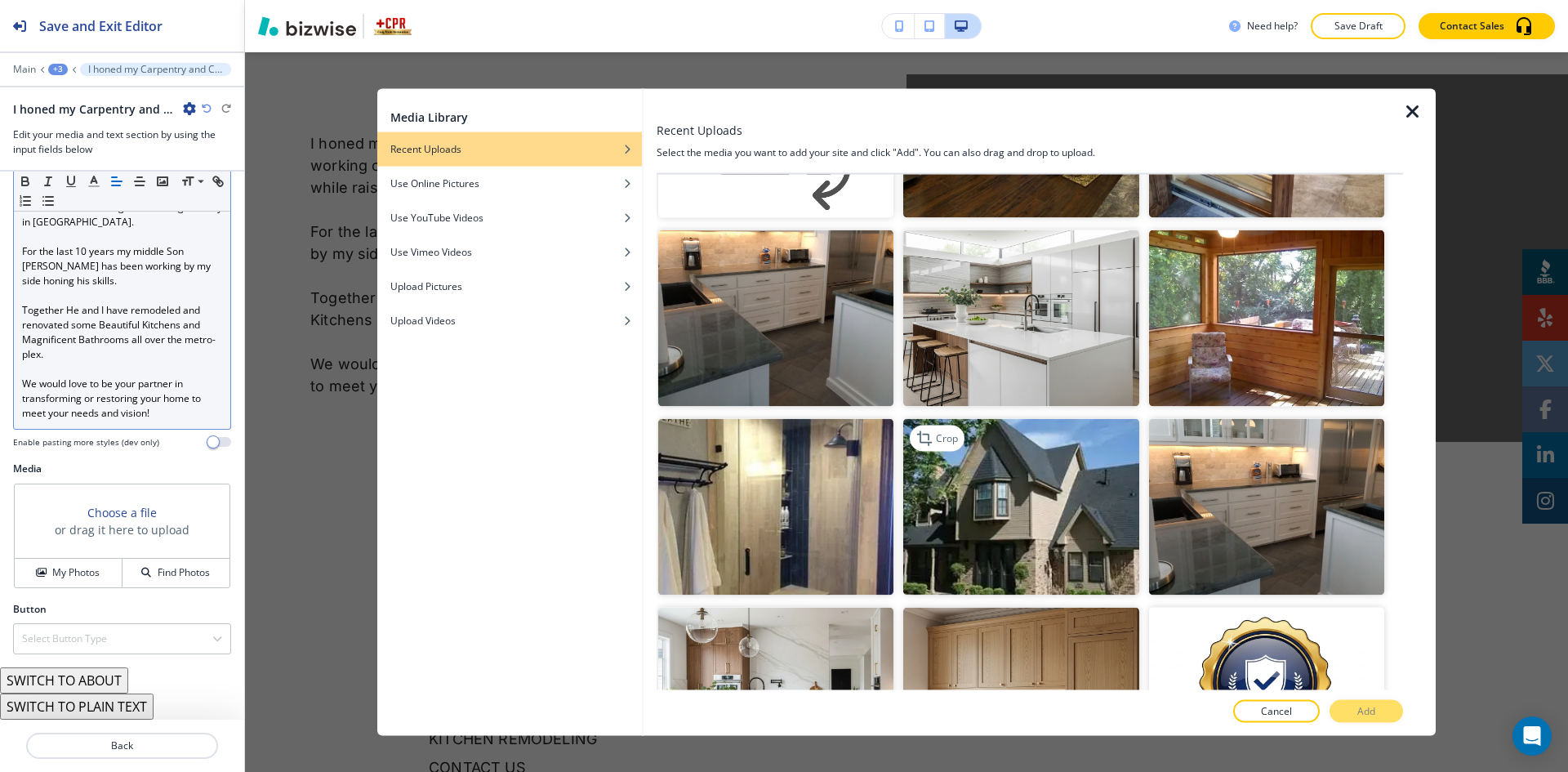
scroll to position [1062, 0]
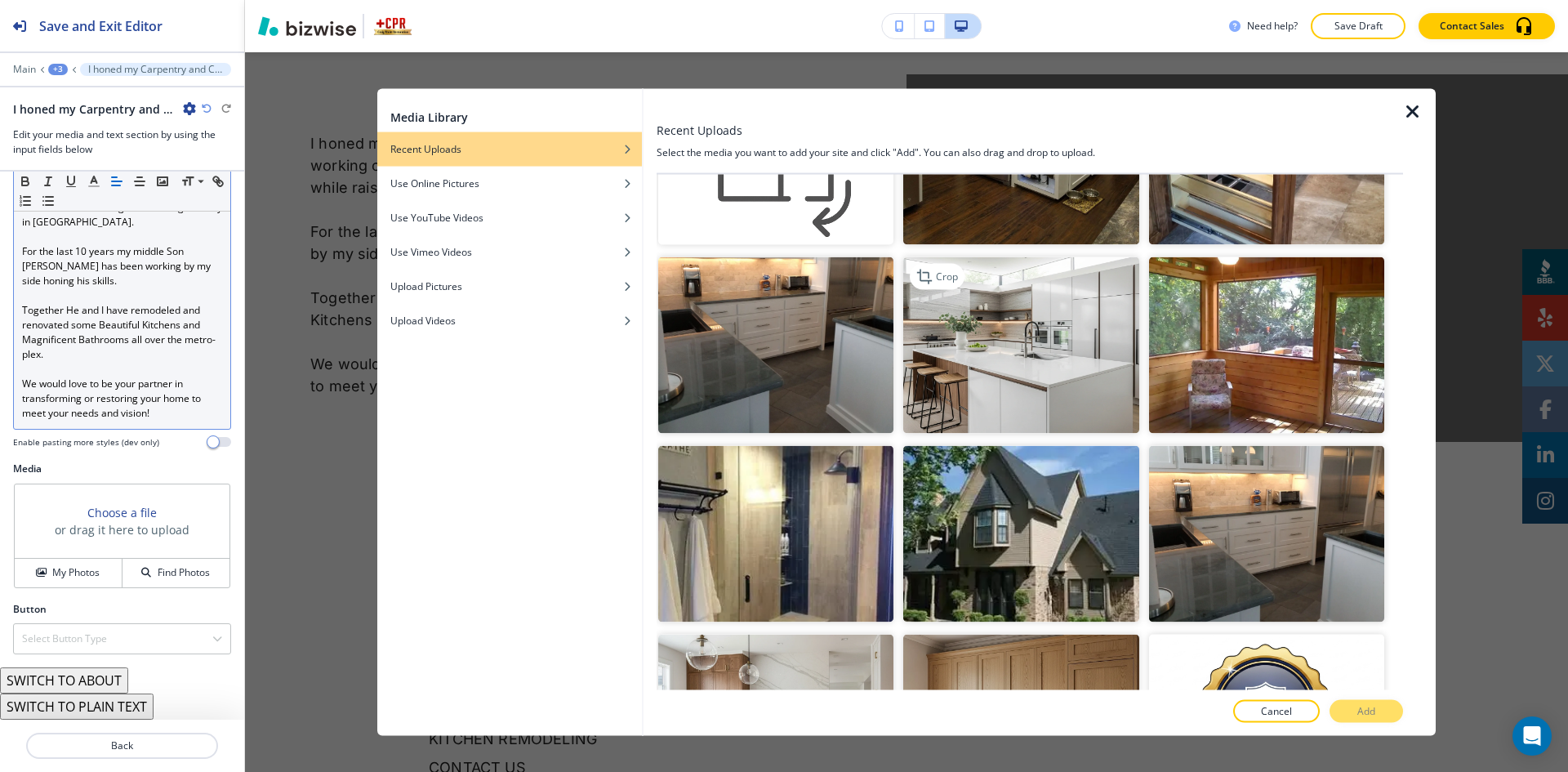
click at [1005, 360] on img "button" at bounding box center [1021, 345] width 236 height 177
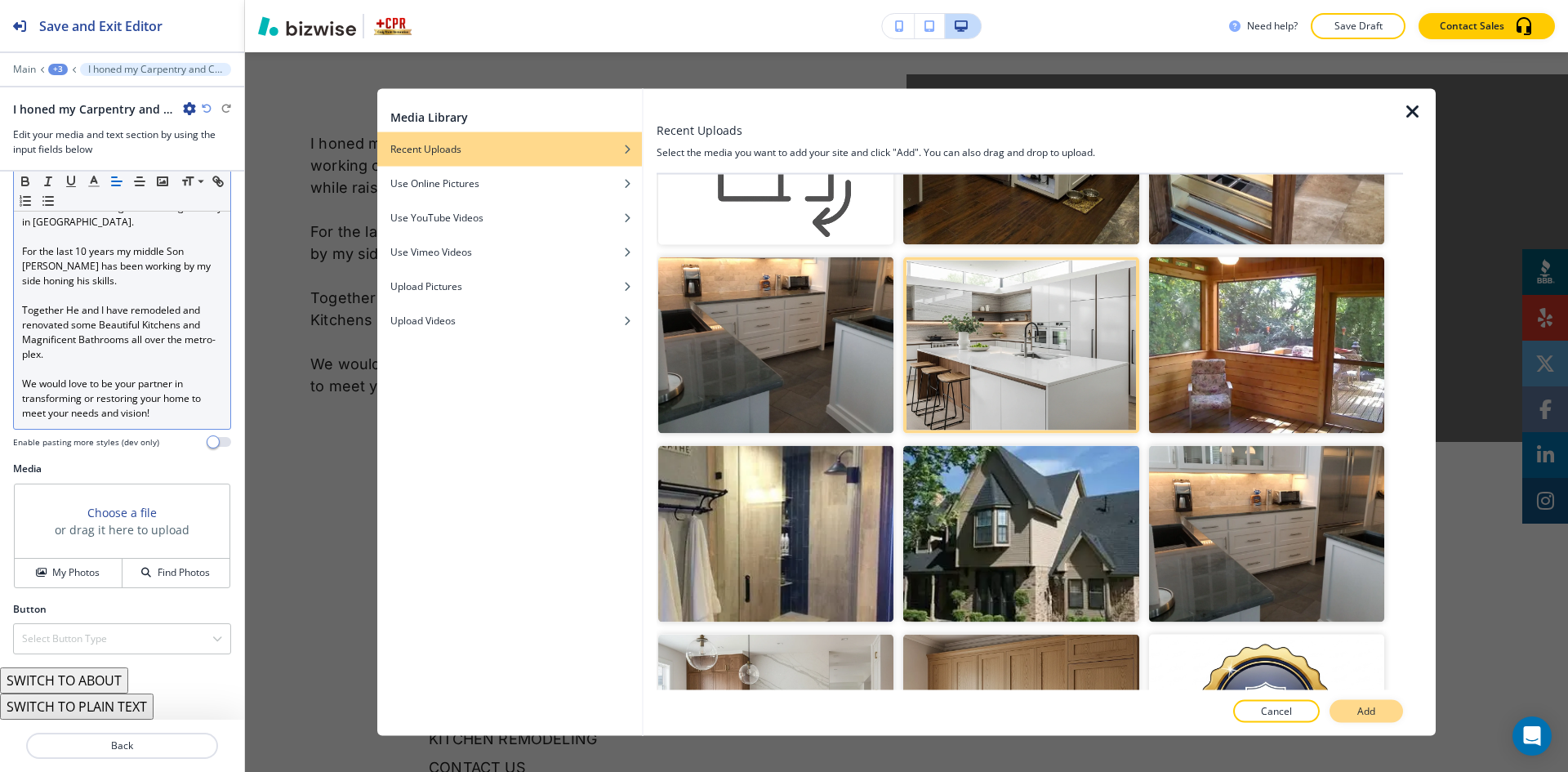
click at [1361, 708] on p "Add" at bounding box center [1366, 711] width 18 height 15
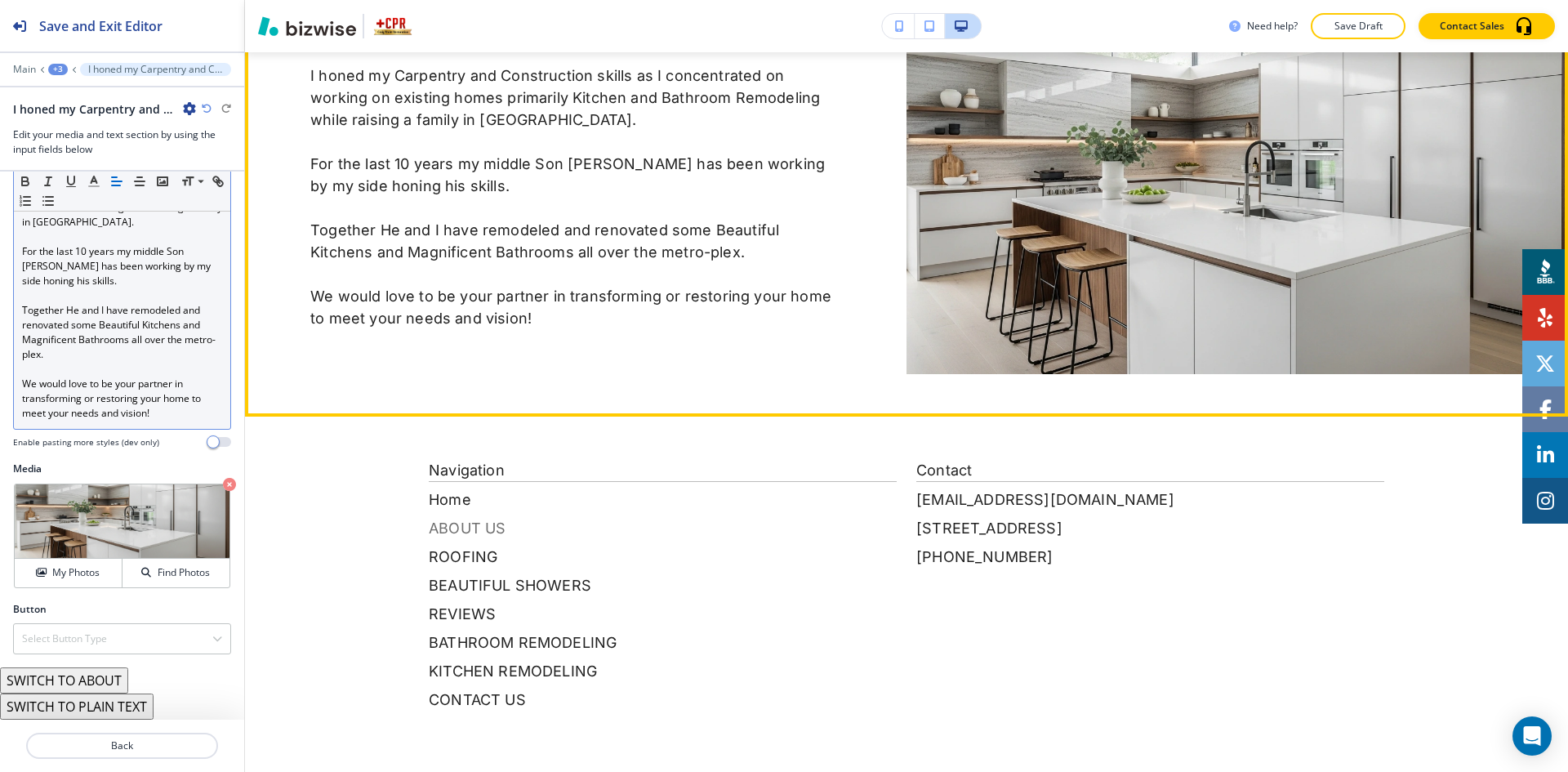
scroll to position [2116, 0]
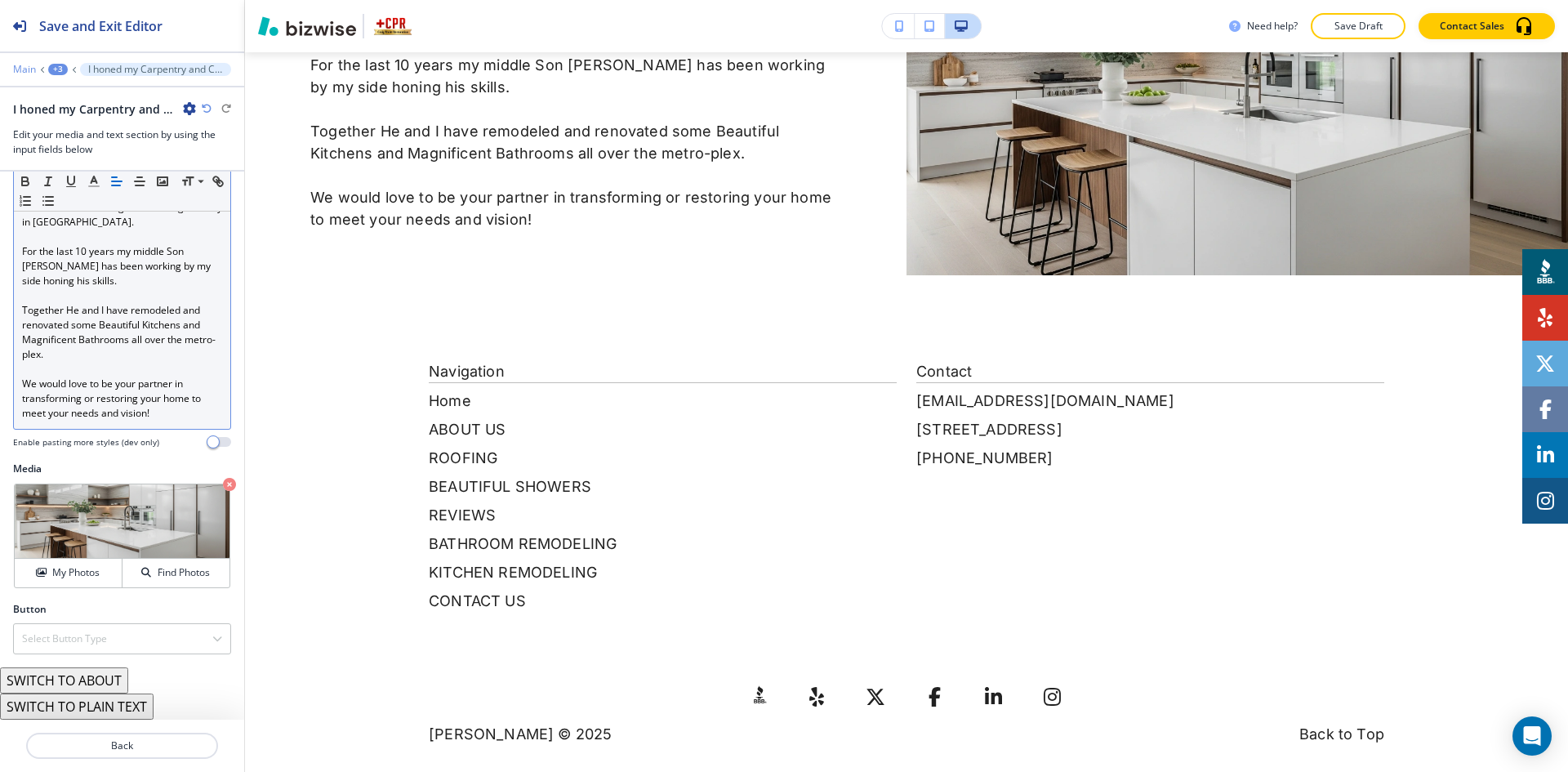
click at [18, 63] on p "Main" at bounding box center [25, 69] width 23 height 11
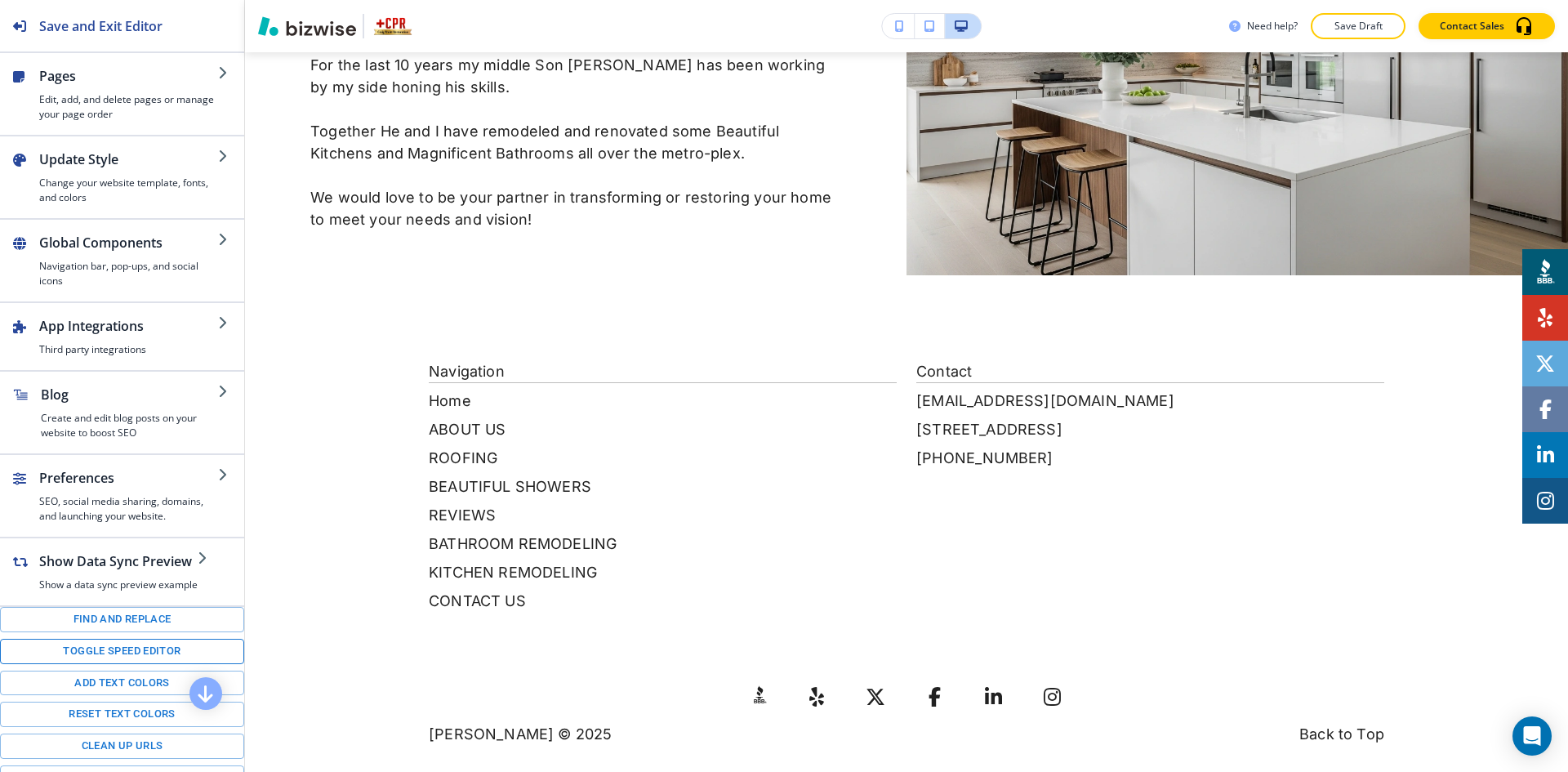
click at [74, 645] on button "Toggle speed editor" at bounding box center [122, 652] width 244 height 25
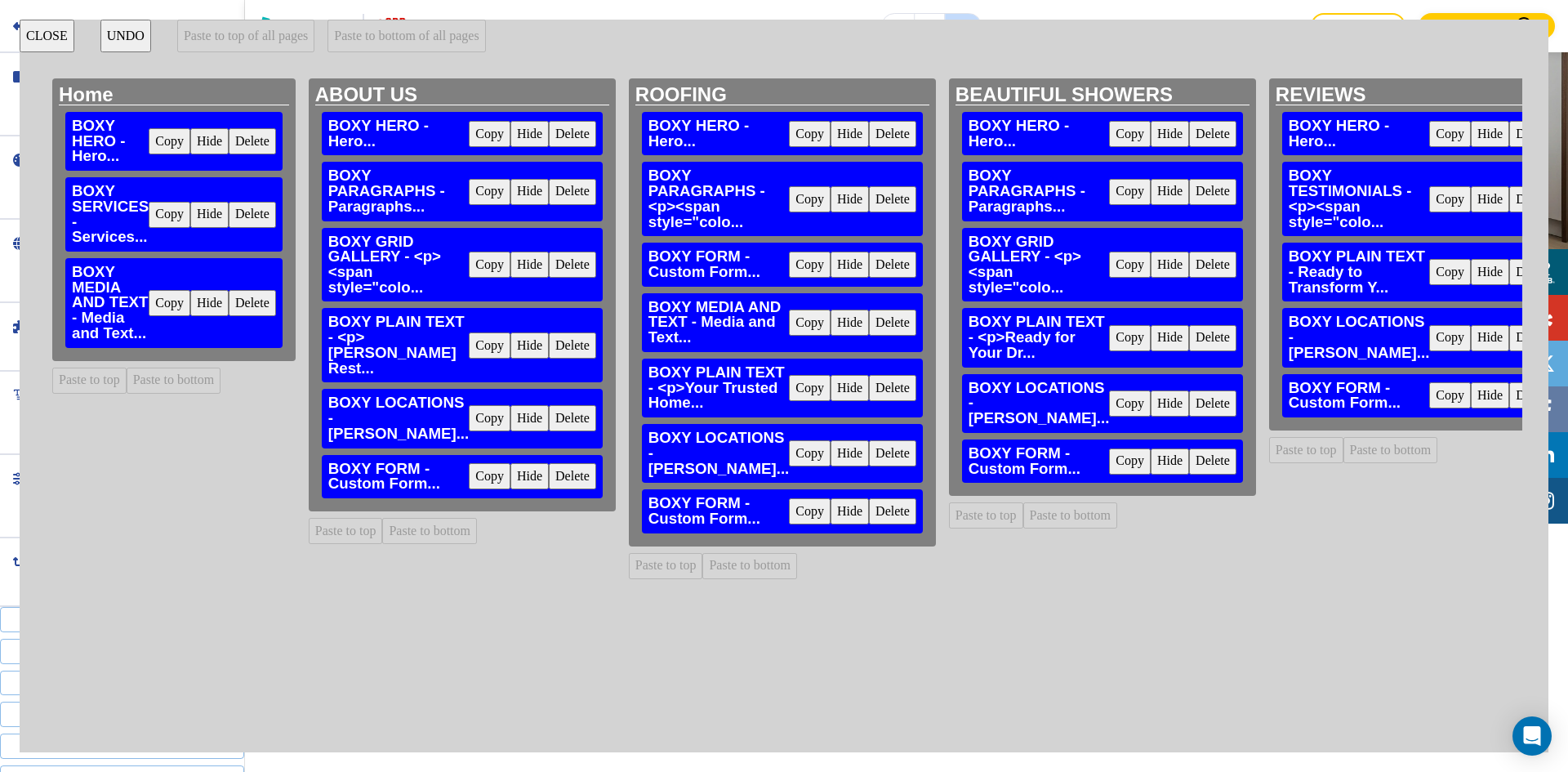
click at [468, 341] on button "Copy" at bounding box center [489, 346] width 41 height 26
click at [196, 375] on button "Paste to bottom" at bounding box center [174, 381] width 95 height 26
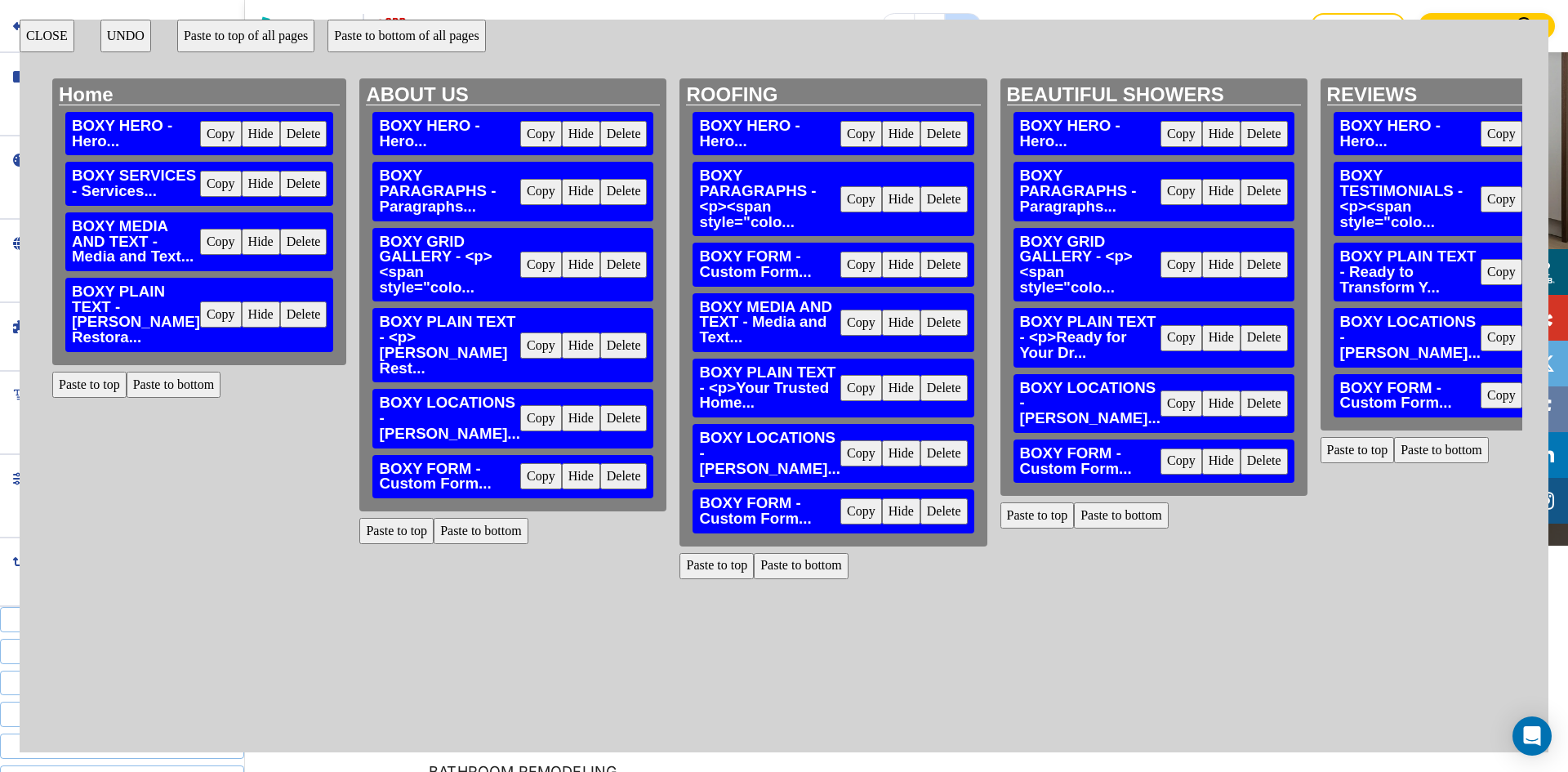
drag, startPoint x: 459, startPoint y: 421, endPoint x: 425, endPoint y: 421, distance: 34.0
click at [520, 421] on button "Copy" at bounding box center [541, 419] width 41 height 26
click at [191, 398] on button "Paste to bottom" at bounding box center [174, 385] width 95 height 26
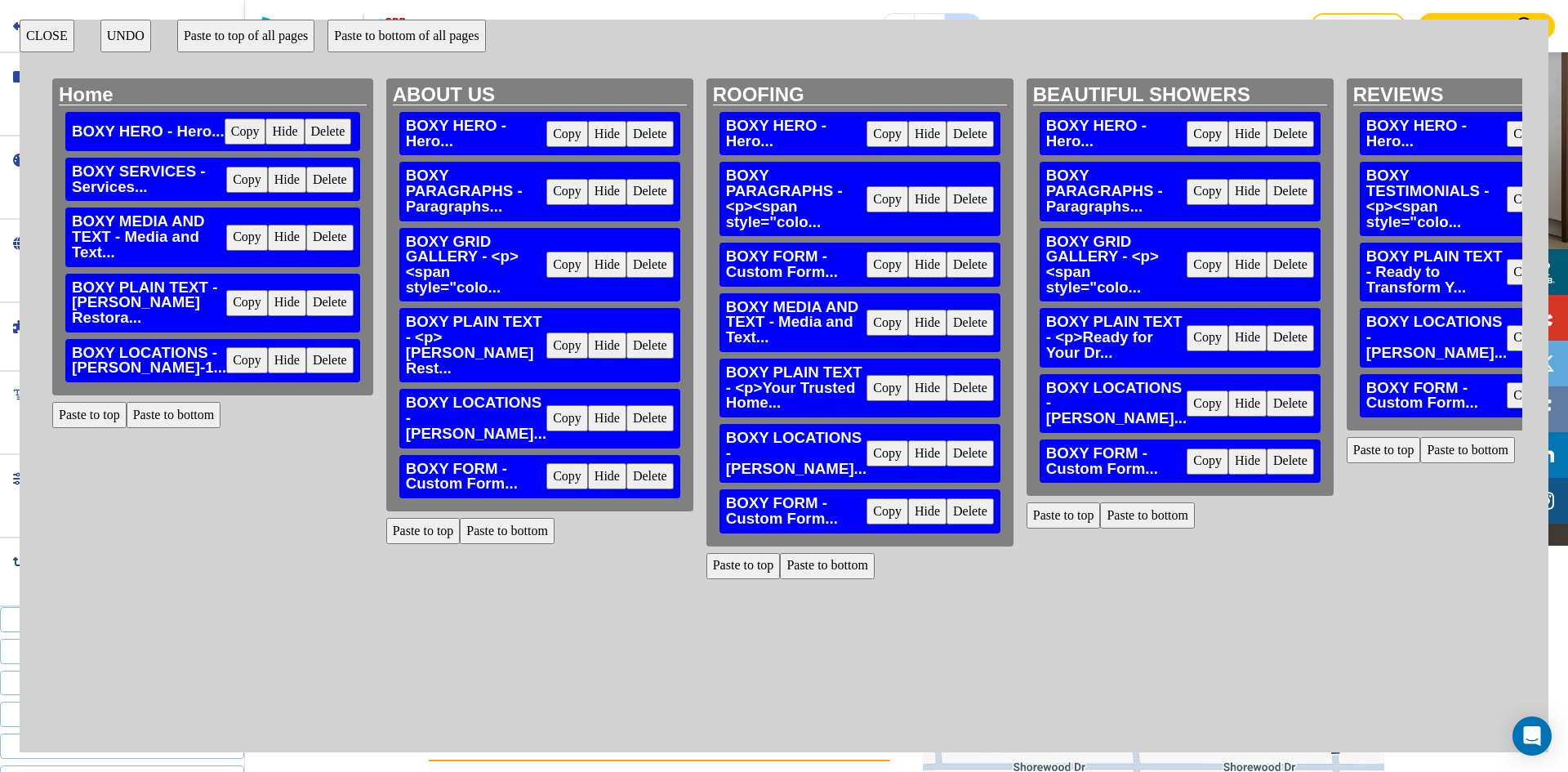
click at [547, 488] on button "Copy" at bounding box center [567, 477] width 41 height 26
click at [190, 428] on button "Paste to bottom" at bounding box center [174, 415] width 95 height 26
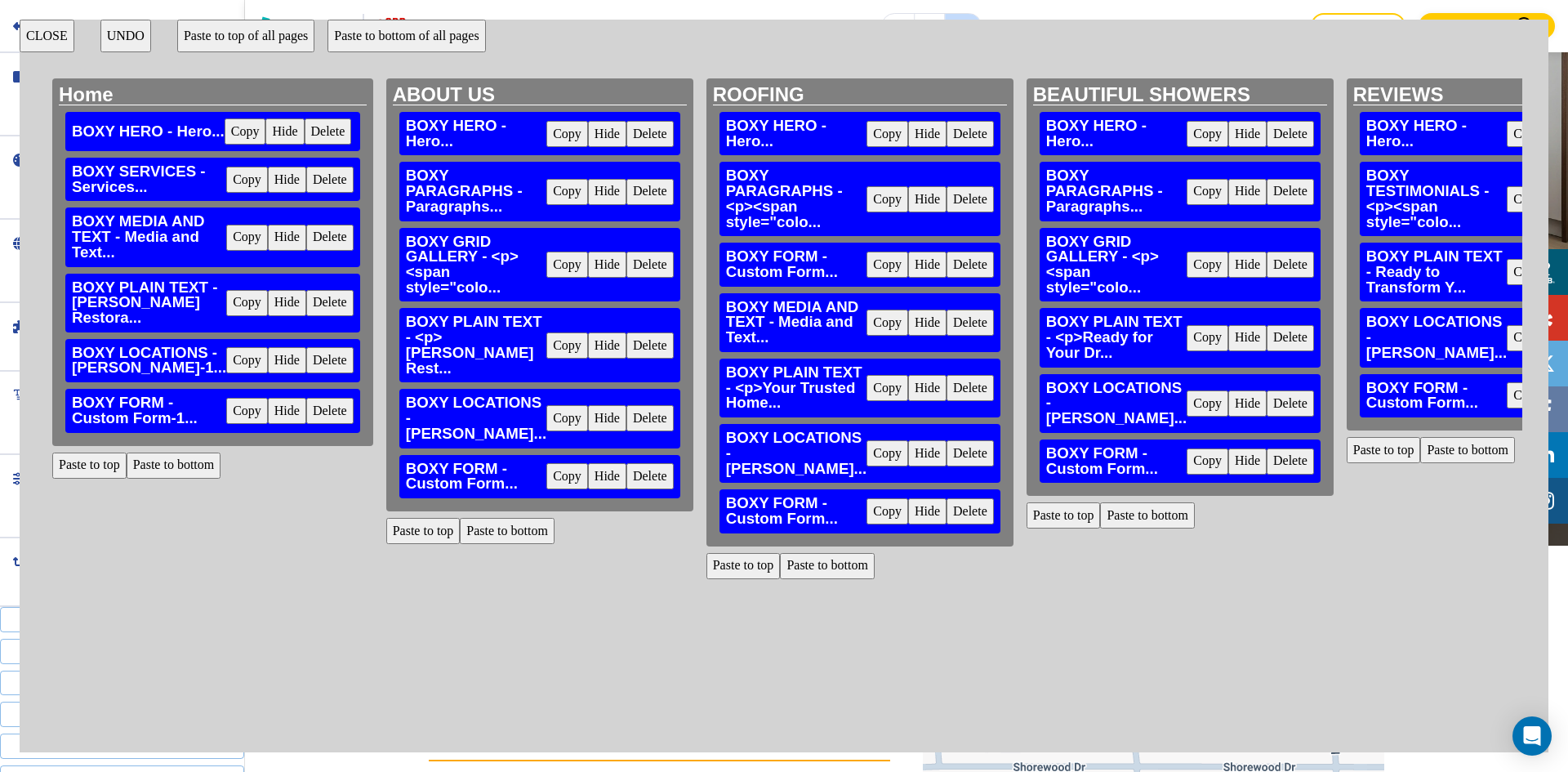
click at [62, 37] on button "CLOSE" at bounding box center [47, 35] width 54 height 33
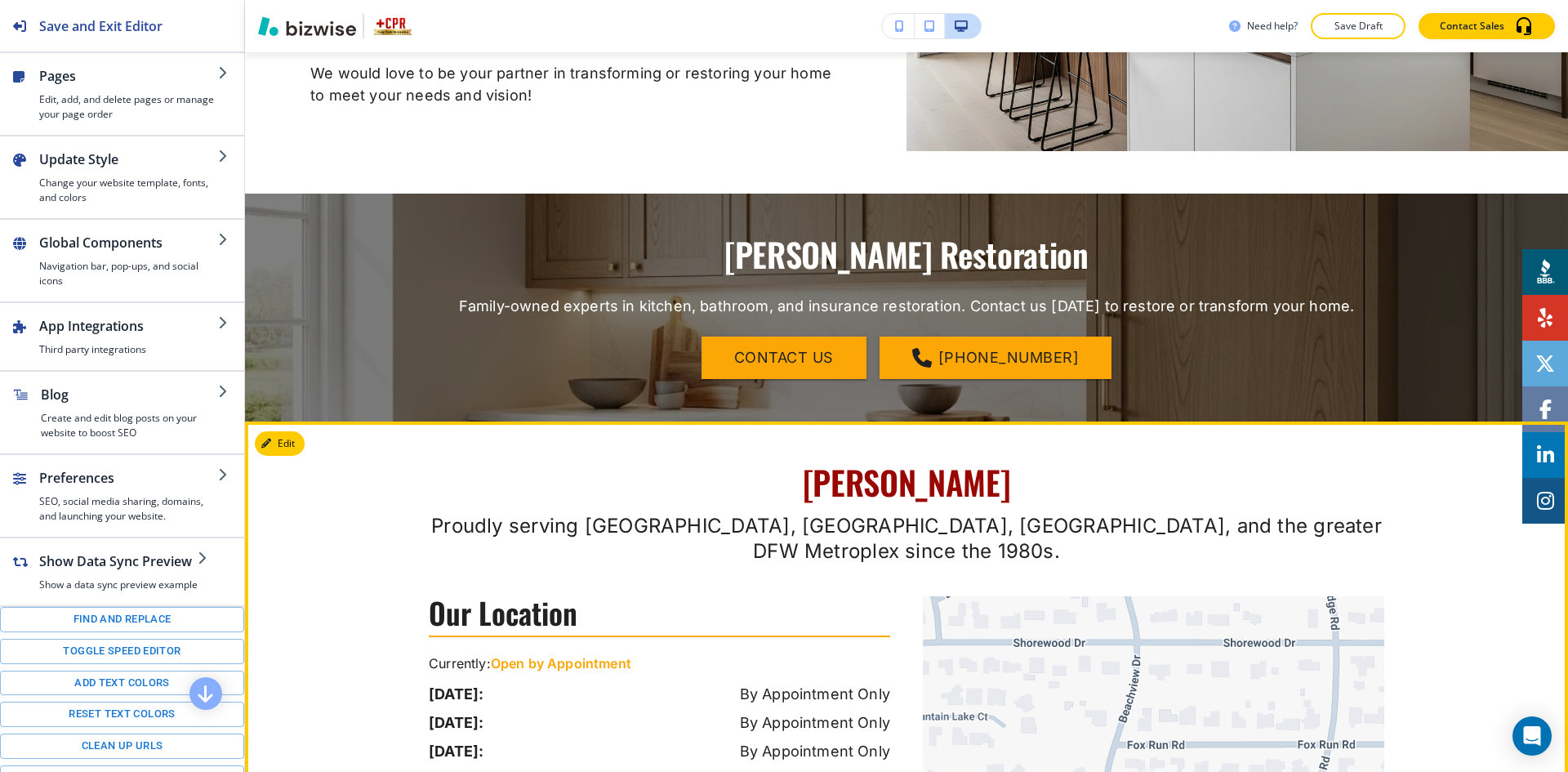
scroll to position [2236, 0]
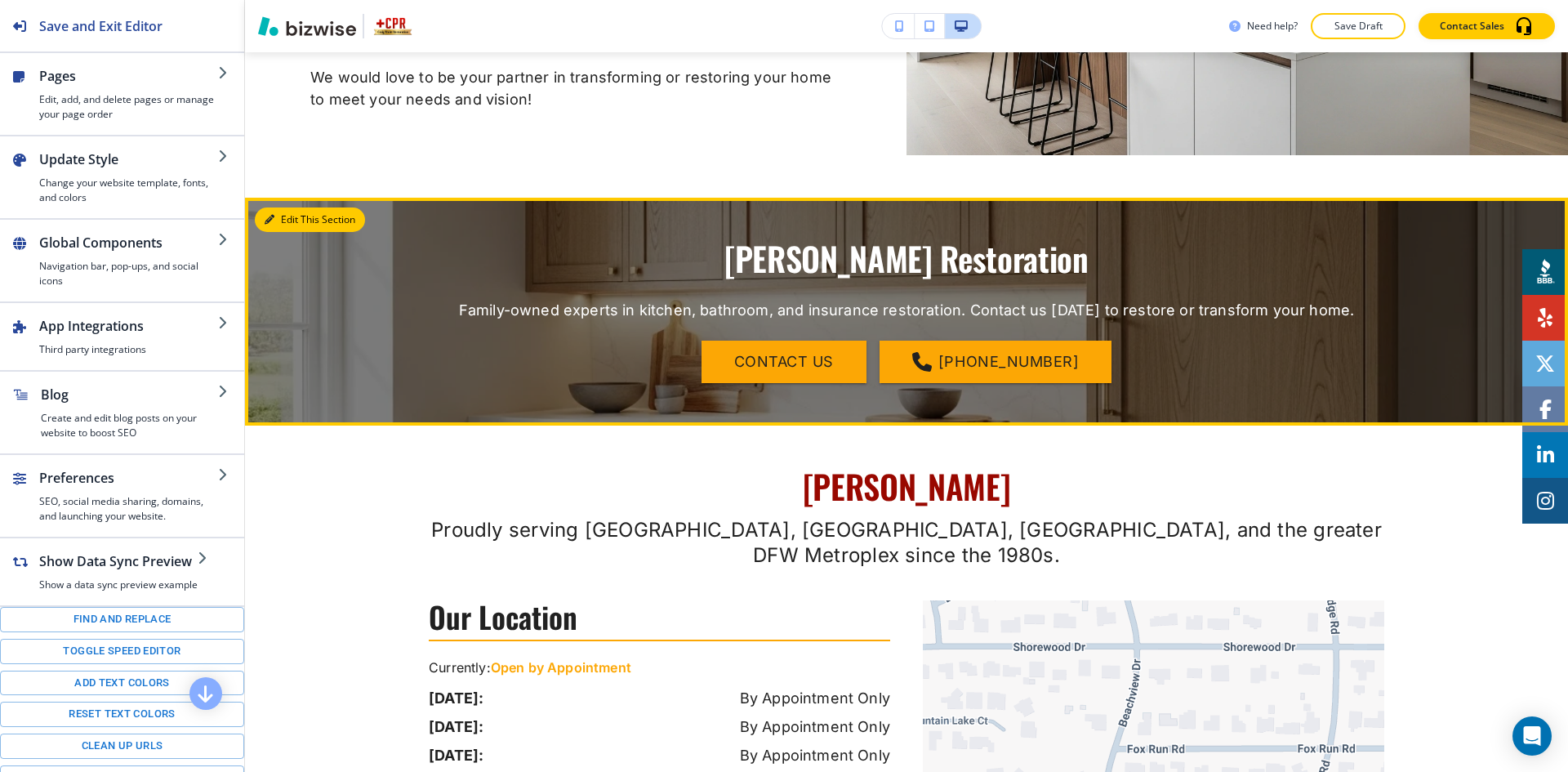
click at [291, 208] on button "Edit This Section" at bounding box center [309, 220] width 110 height 25
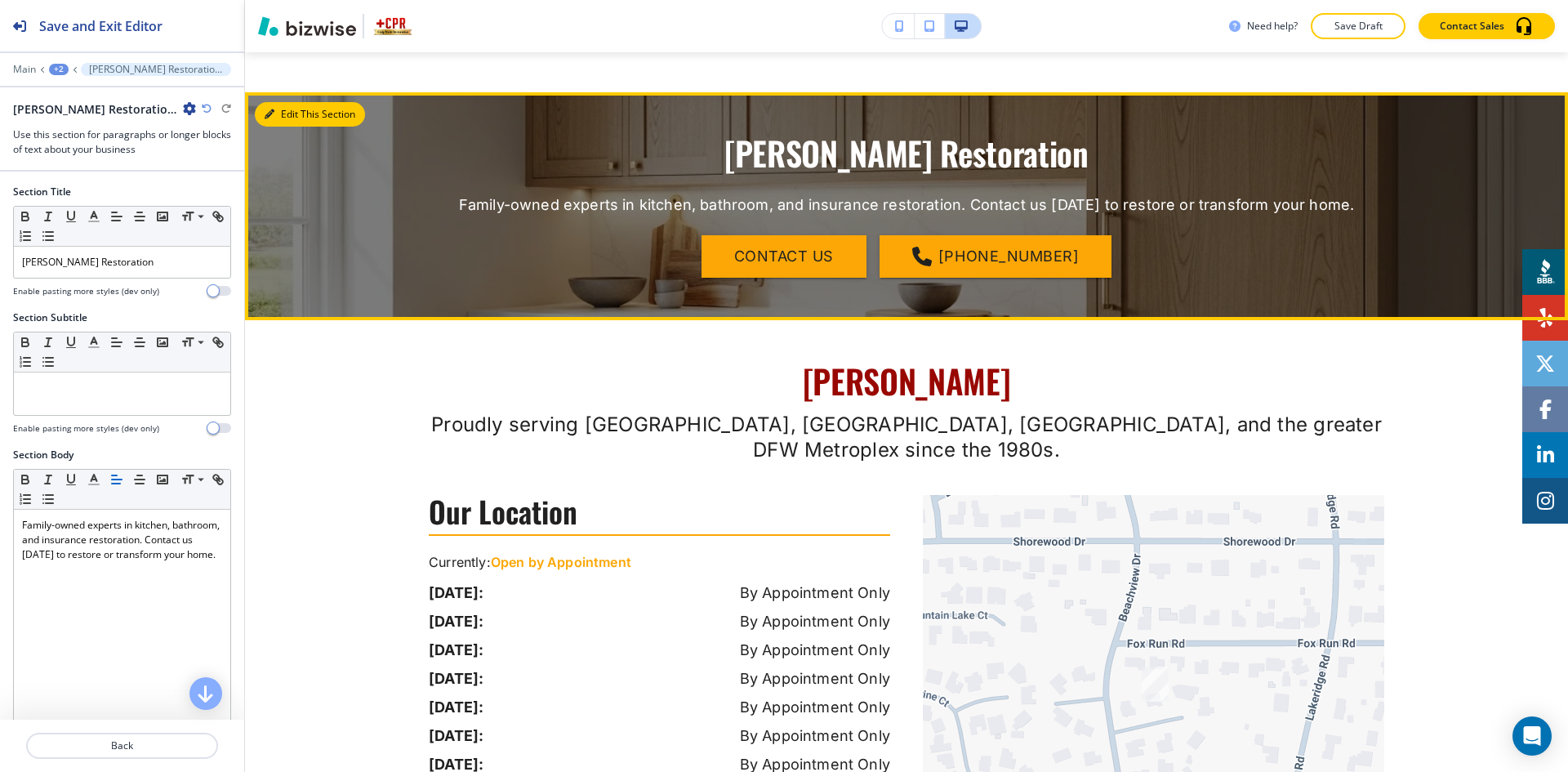
scroll to position [2360, 0]
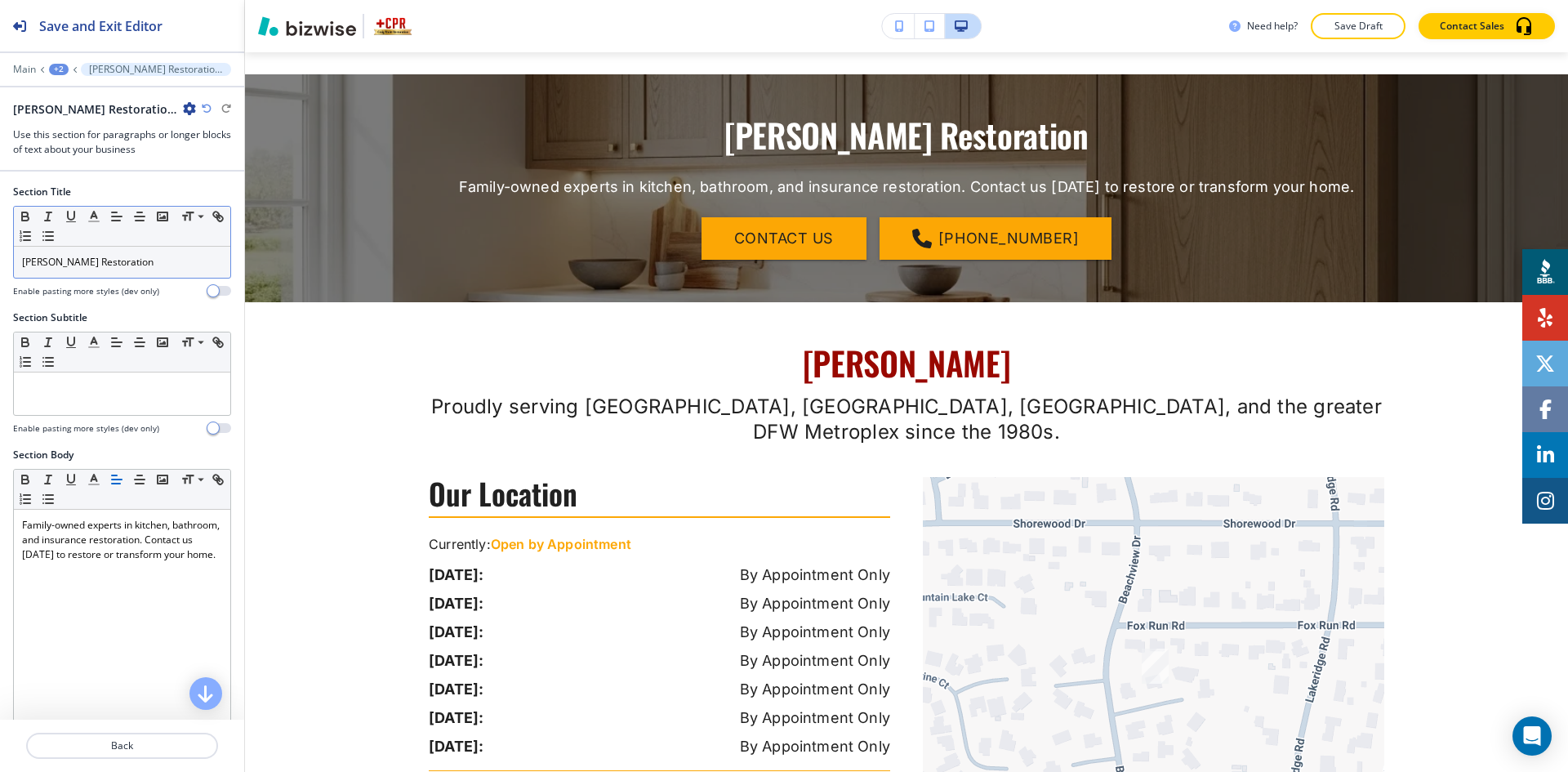
click at [164, 258] on p "[PERSON_NAME] Restoration" at bounding box center [122, 262] width 200 height 15
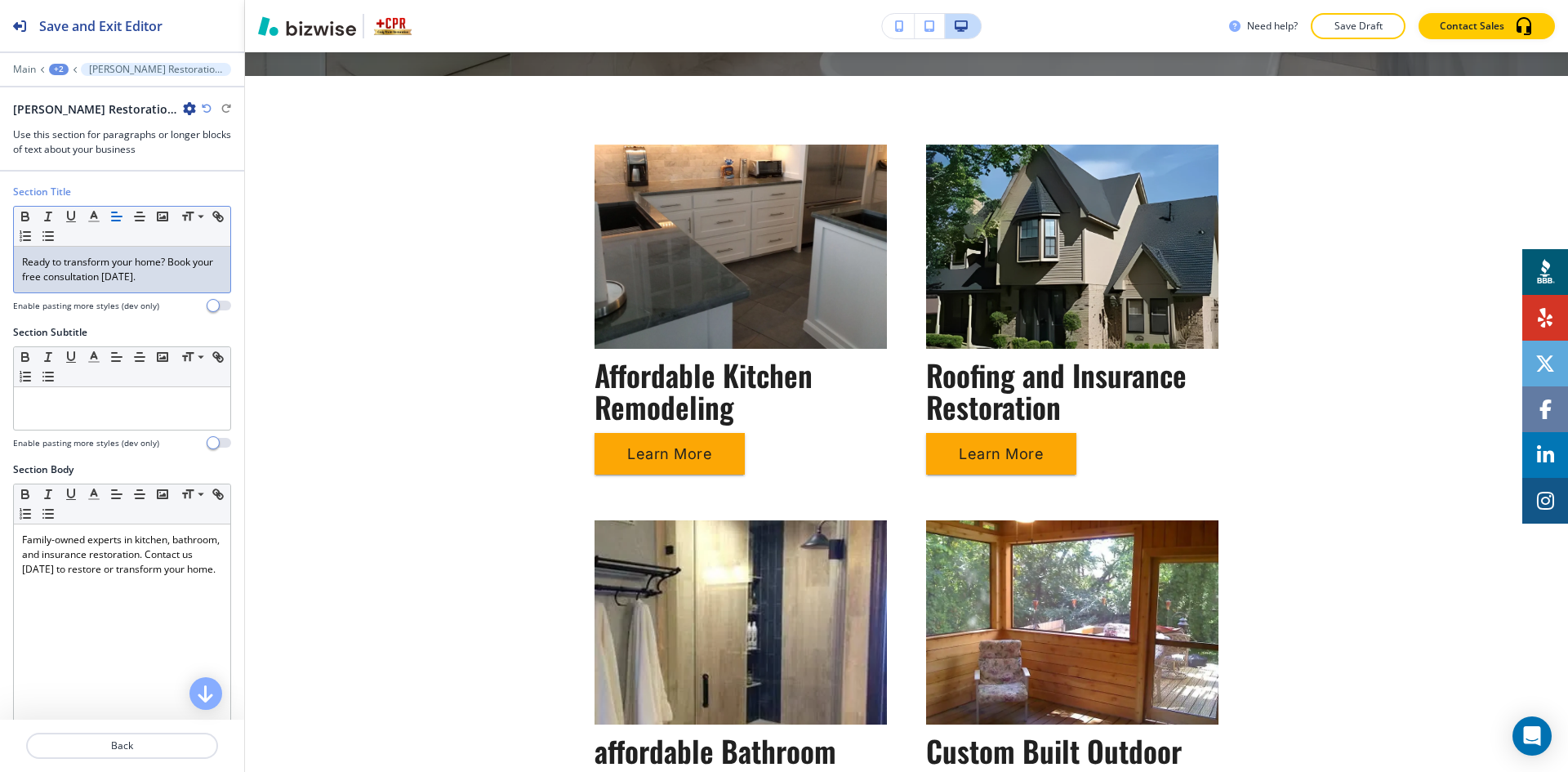
scroll to position [357, 0]
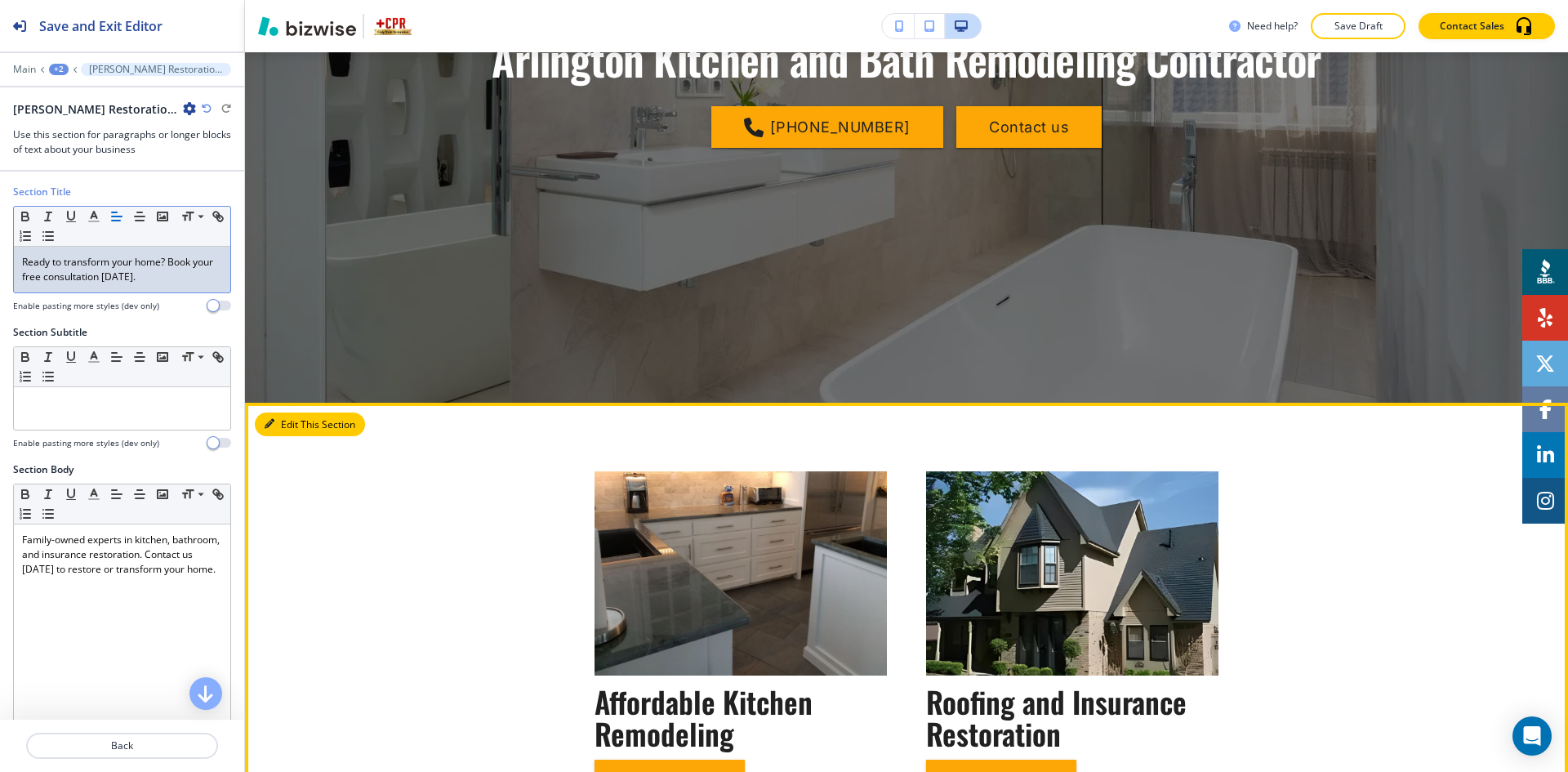
click at [294, 419] on button "Edit This Section" at bounding box center [309, 425] width 110 height 25
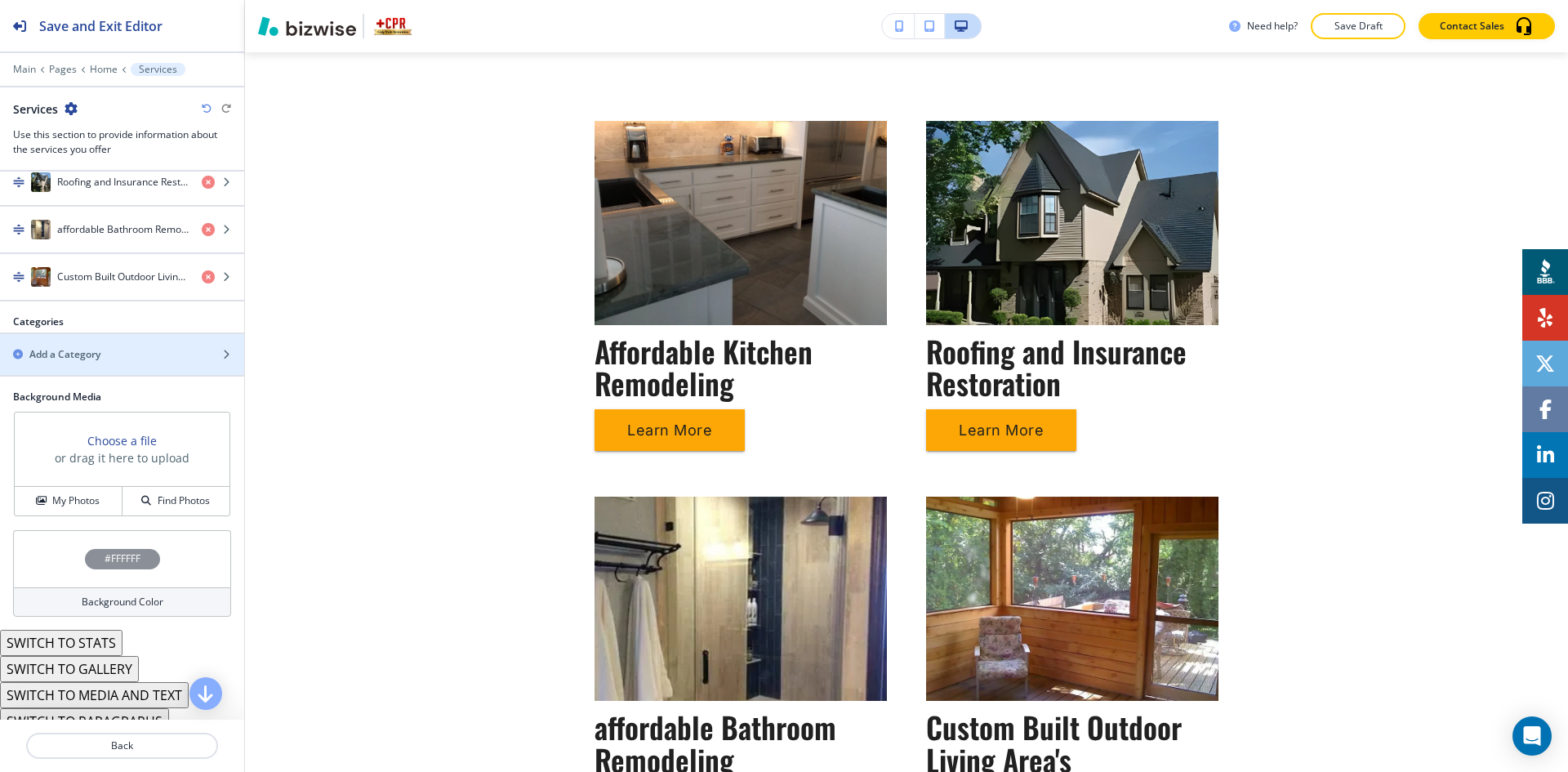
scroll to position [720, 0]
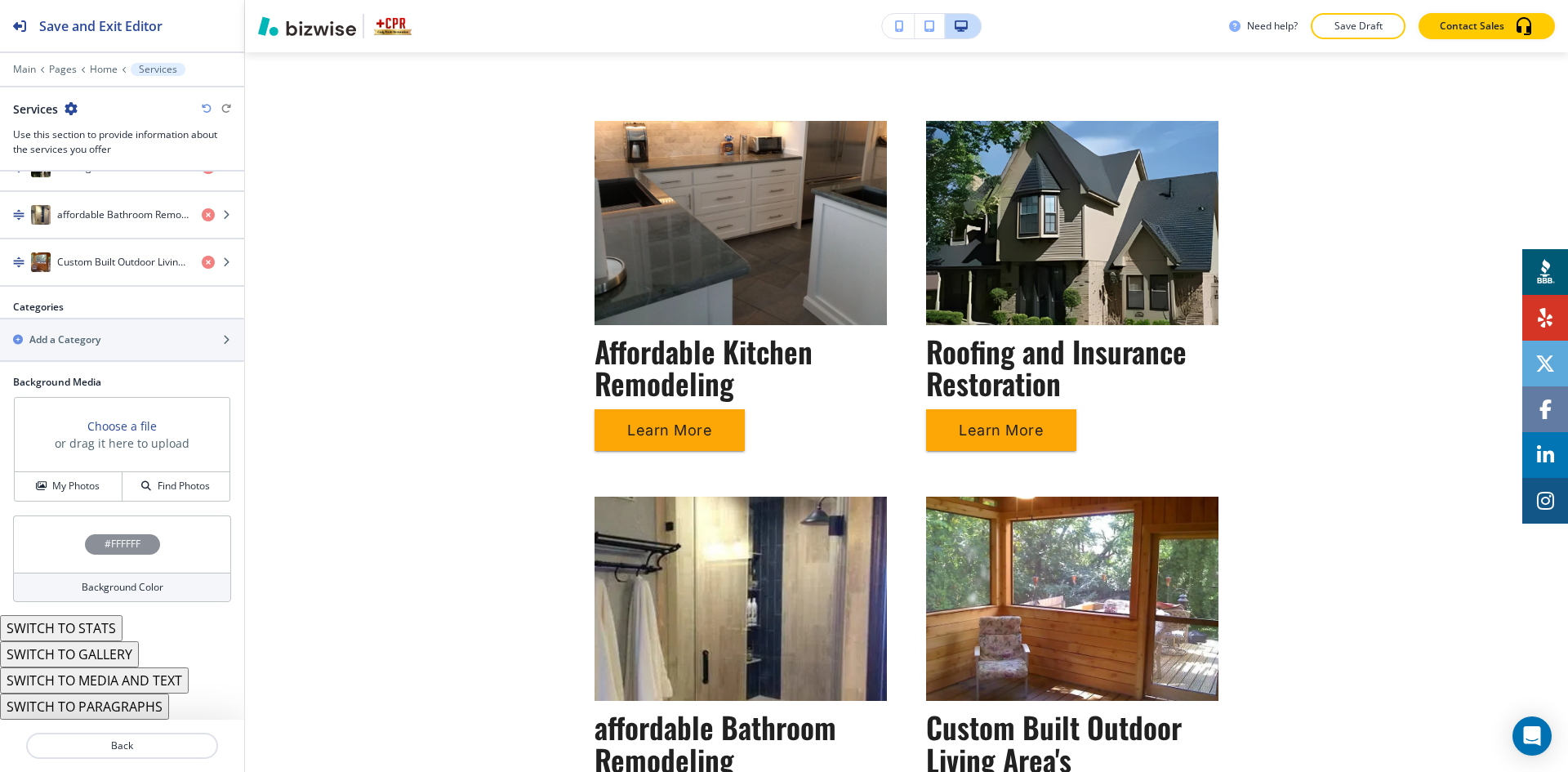
click at [102, 583] on h4 "Background Color" at bounding box center [122, 587] width 82 height 15
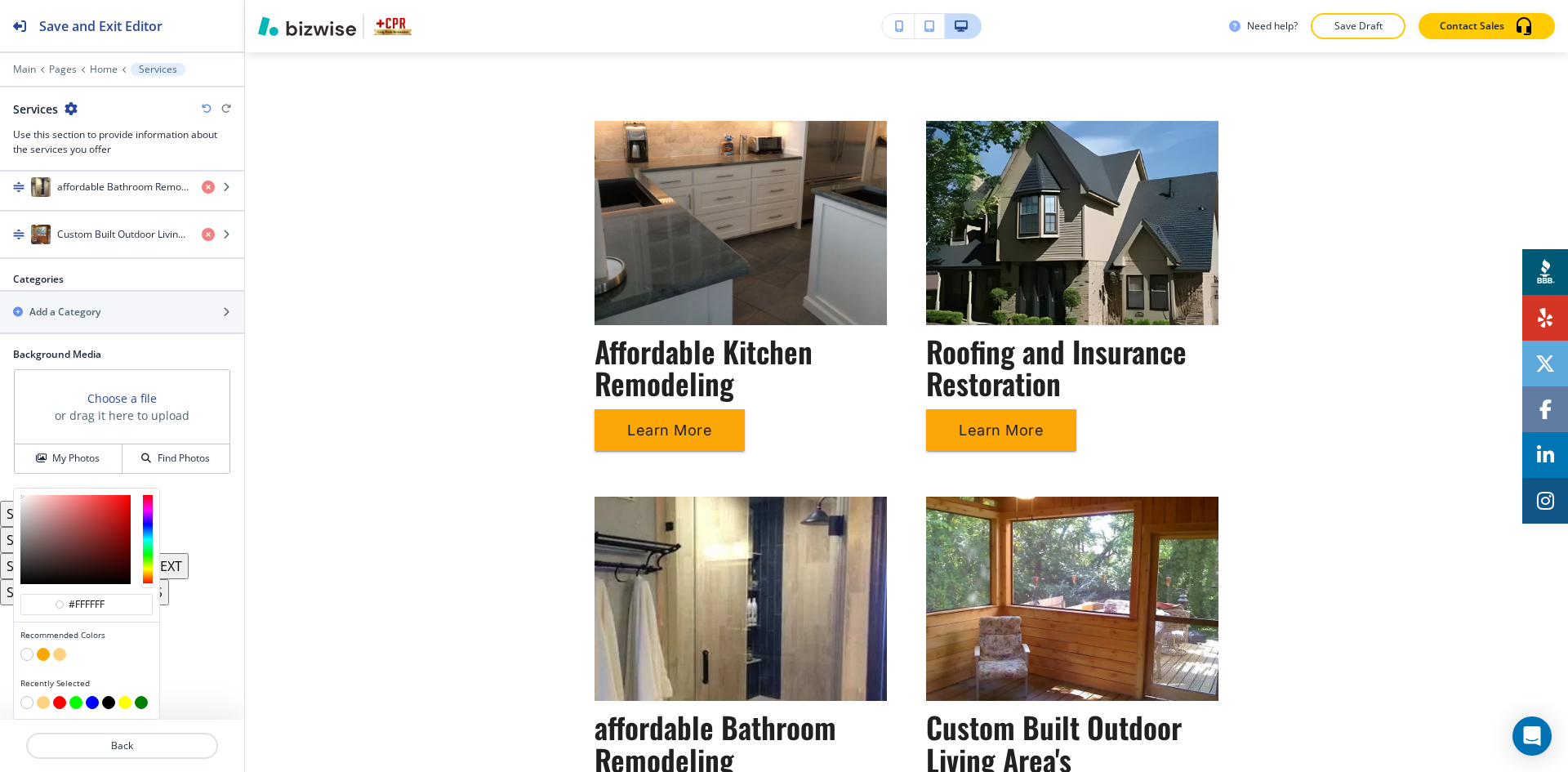
click at [60, 654] on button "button" at bounding box center [59, 654] width 13 height 13
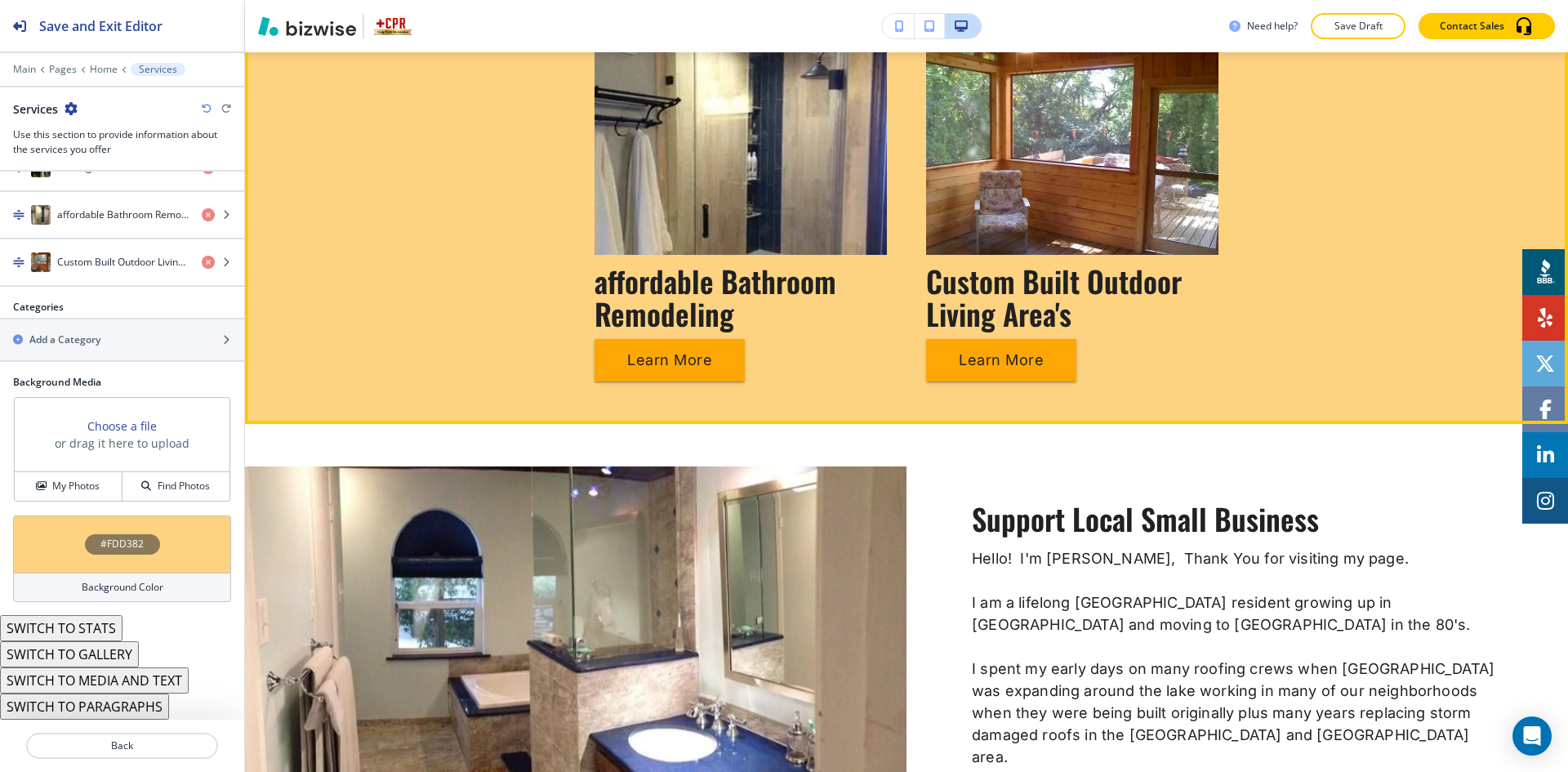
scroll to position [1307, 0]
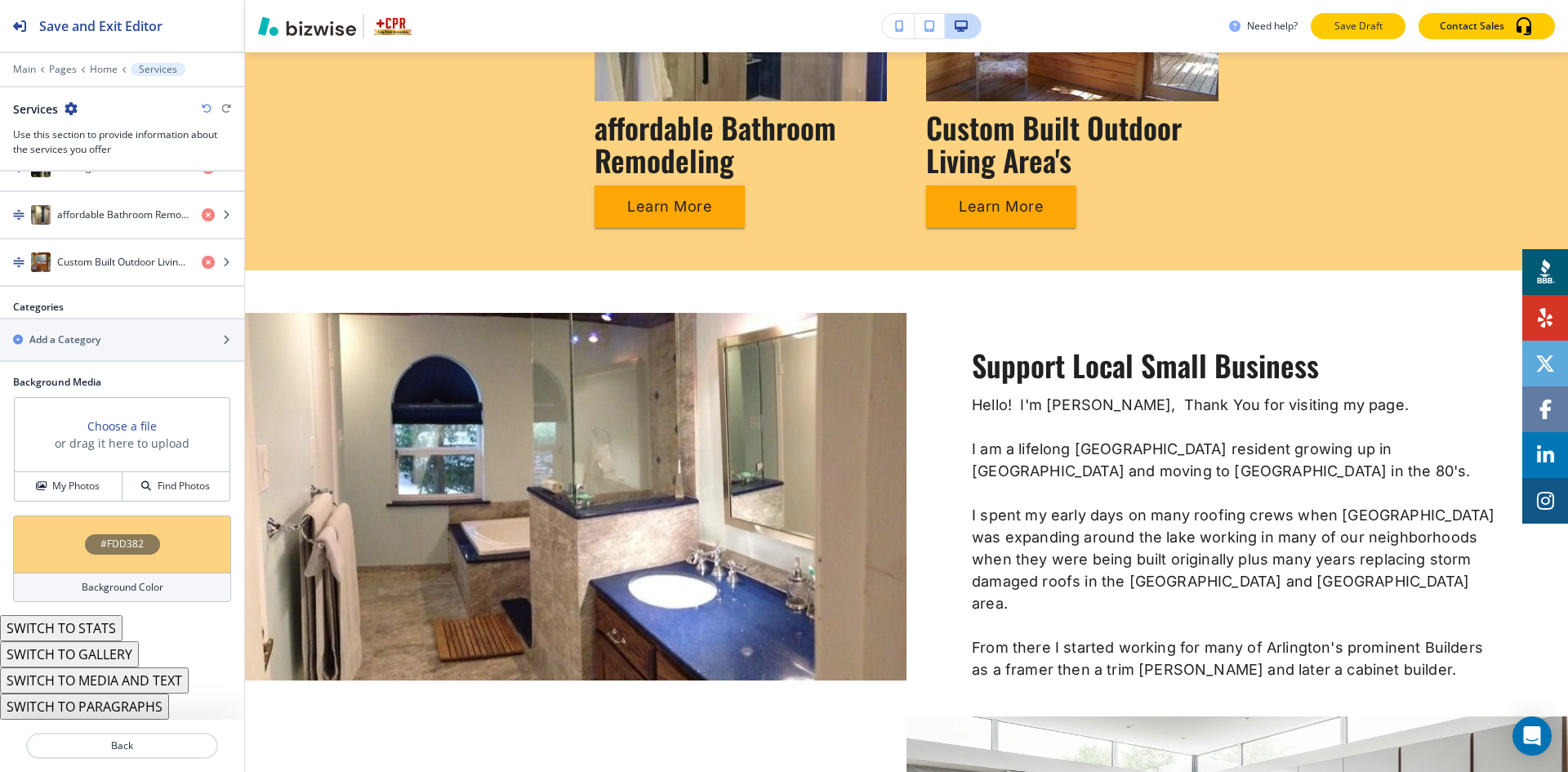
click at [1347, 16] on button "Save Draft" at bounding box center [1358, 26] width 95 height 26
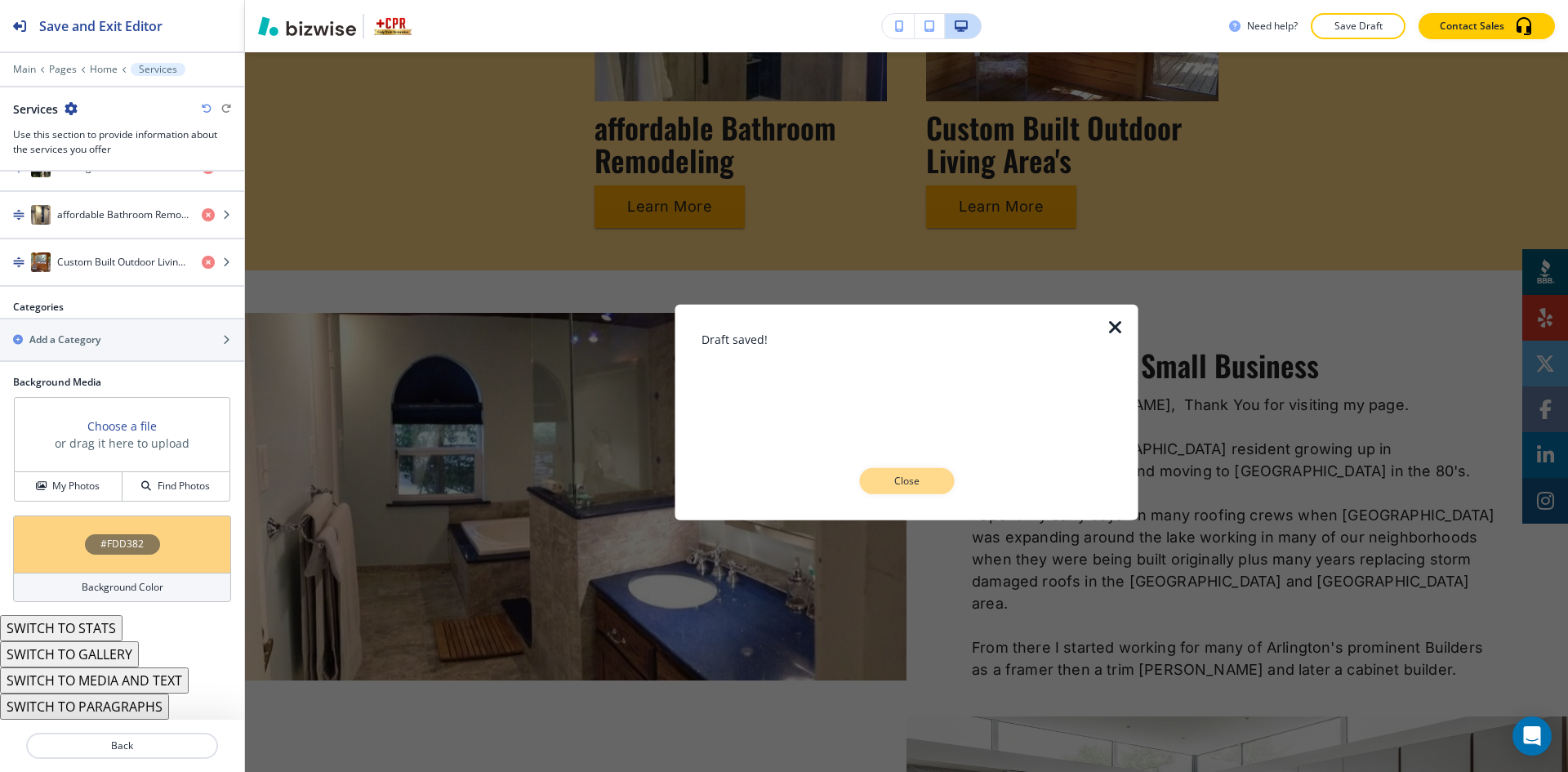
click at [909, 479] on p "Close" at bounding box center [906, 481] width 52 height 15
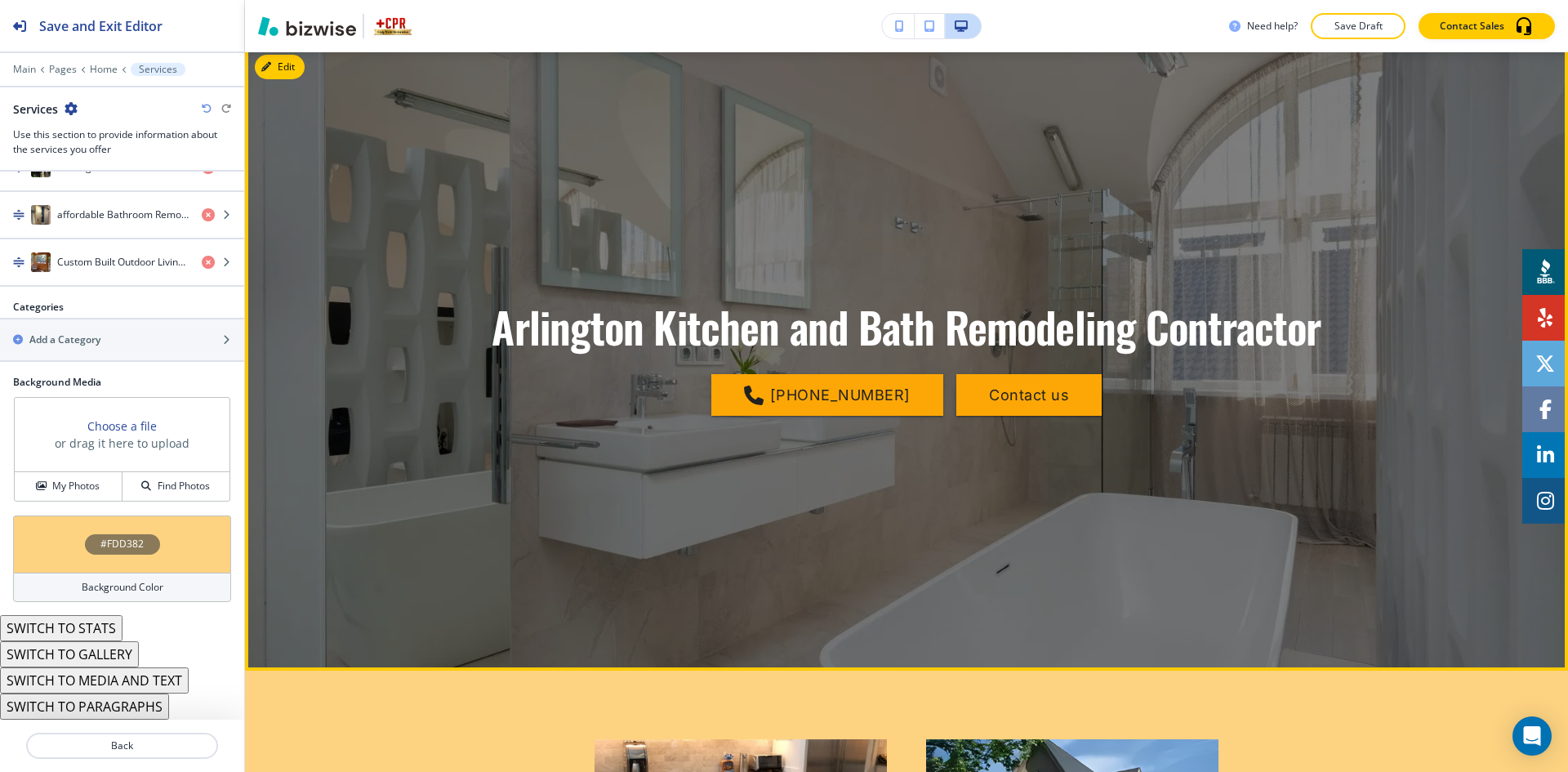
scroll to position [0, 0]
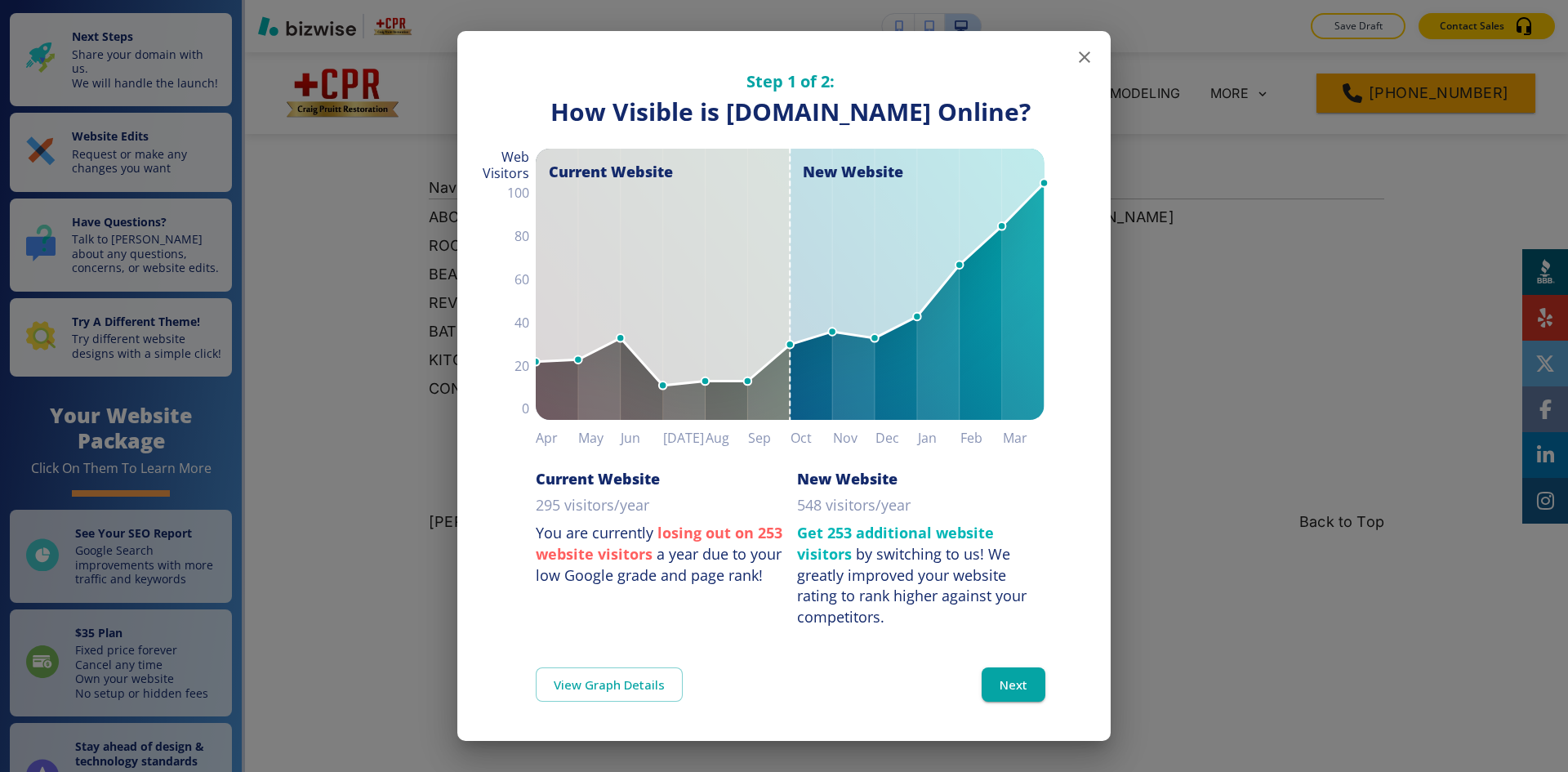
click at [1078, 45] on button "button" at bounding box center [1084, 56] width 33 height 33
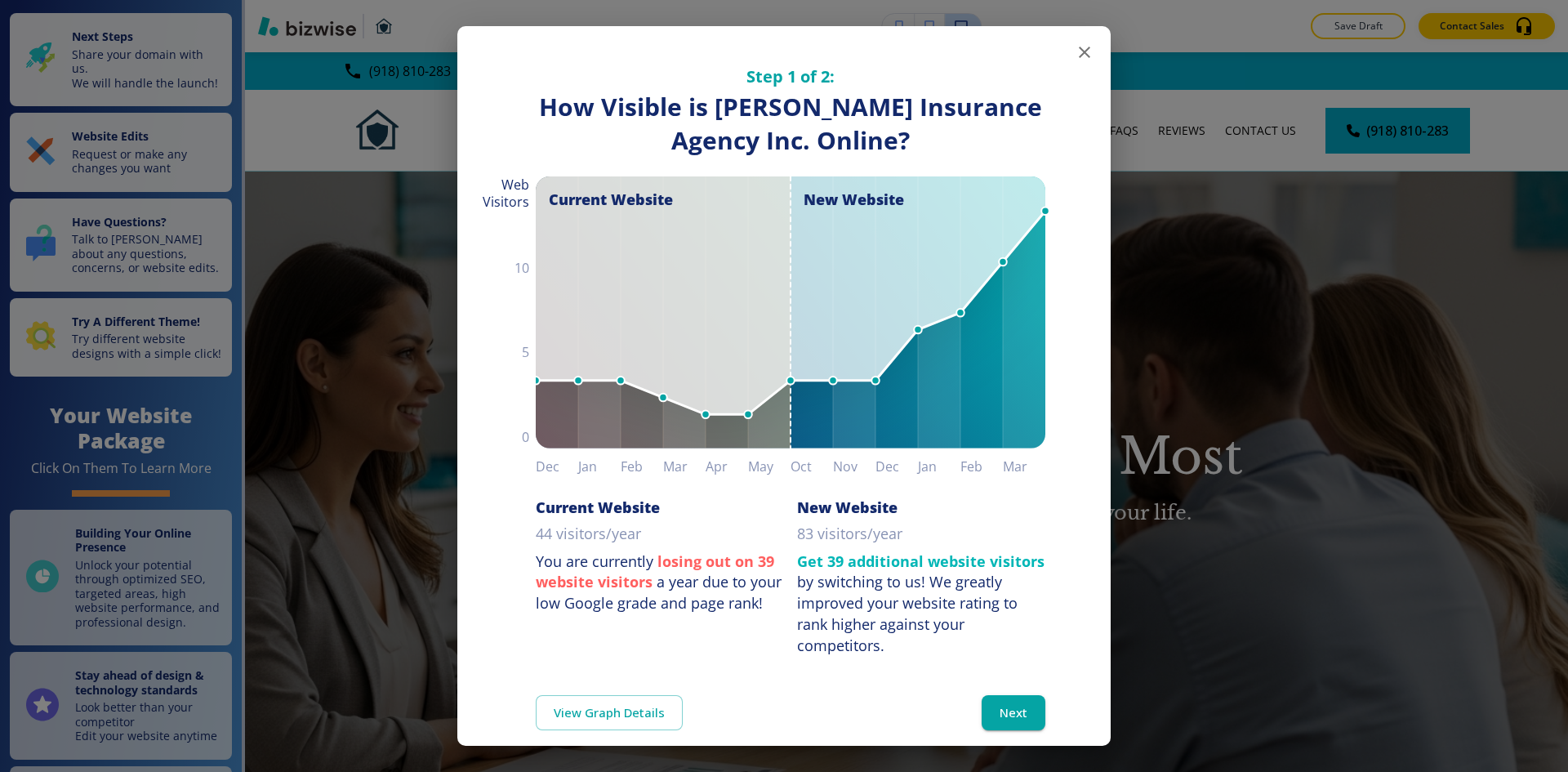
click at [1075, 50] on icon "button" at bounding box center [1085, 52] width 19 height 19
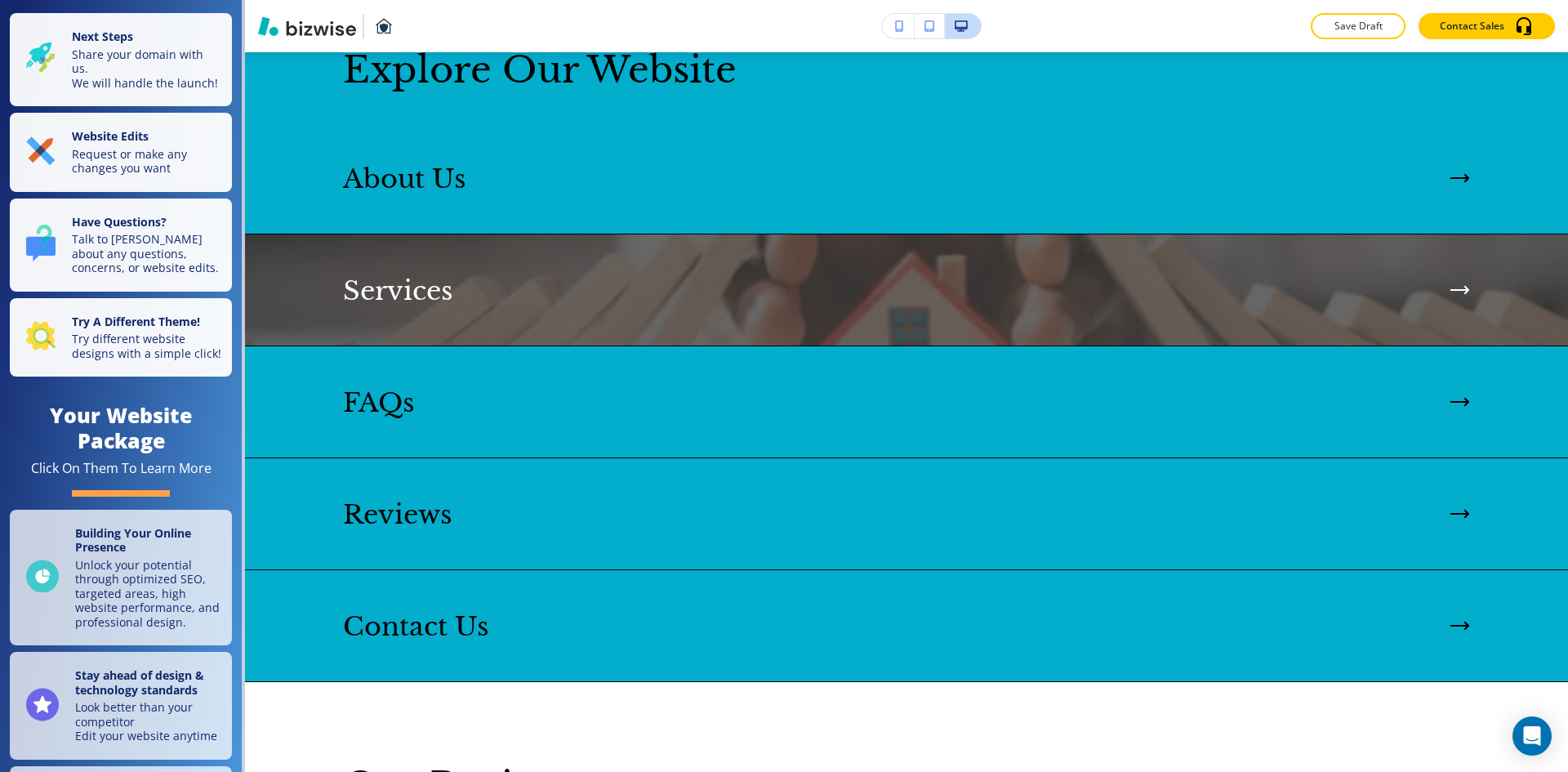
scroll to position [2370, 0]
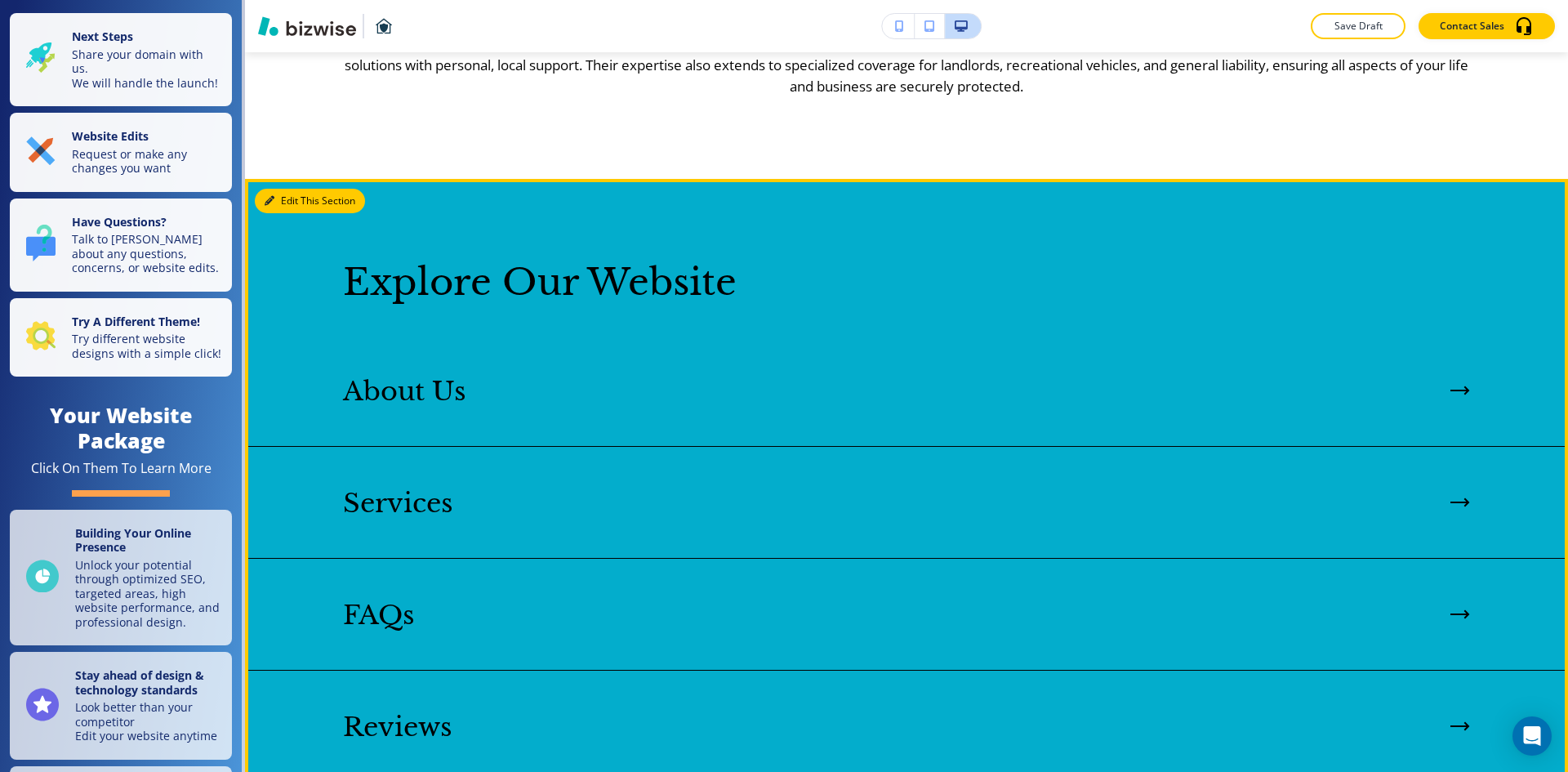
click at [289, 214] on button "Edit This Section" at bounding box center [309, 201] width 110 height 25
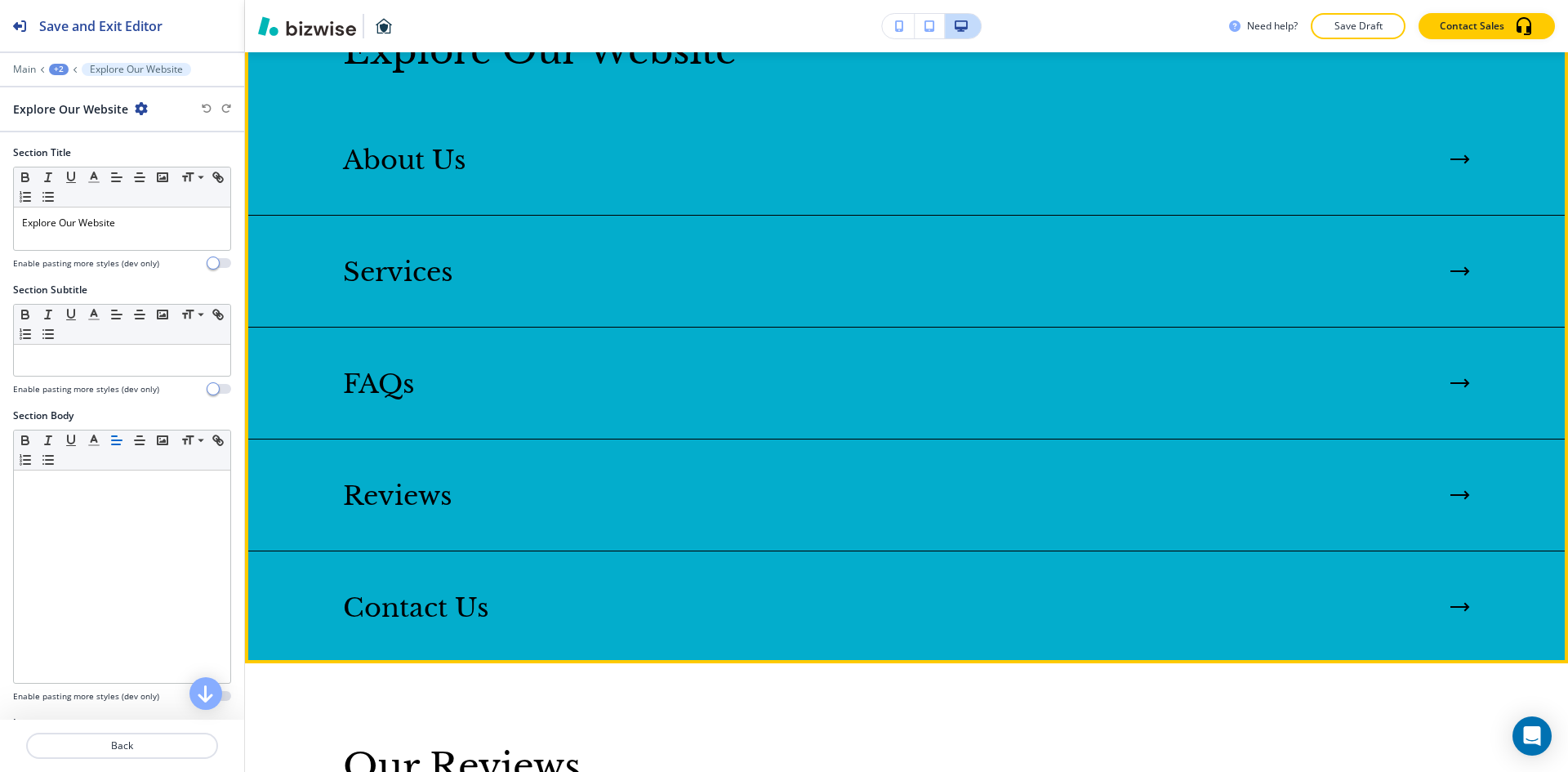
scroll to position [2604, 0]
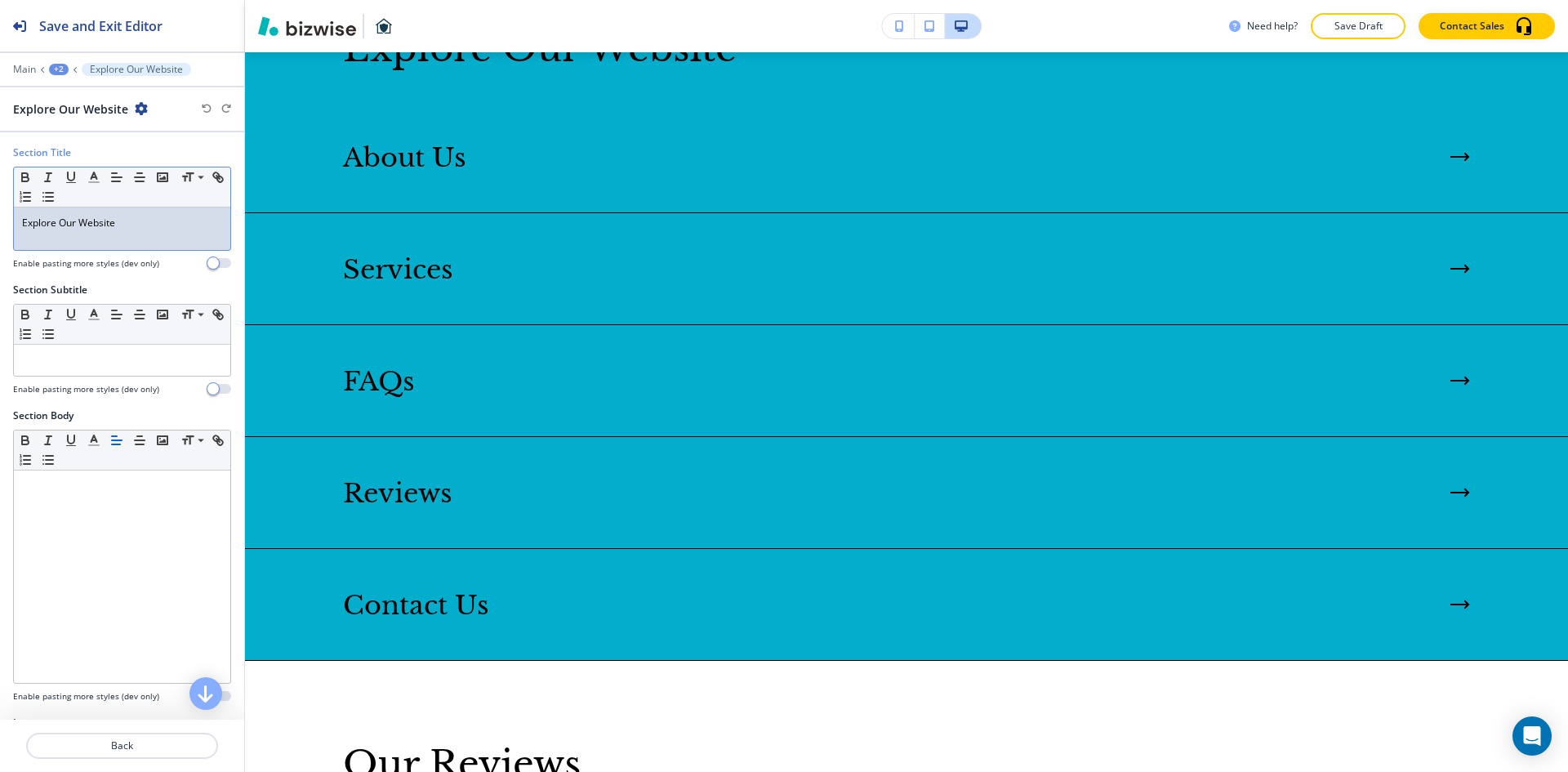
click at [186, 235] on div "Explore Our Website" at bounding box center [122, 229] width 216 height 42
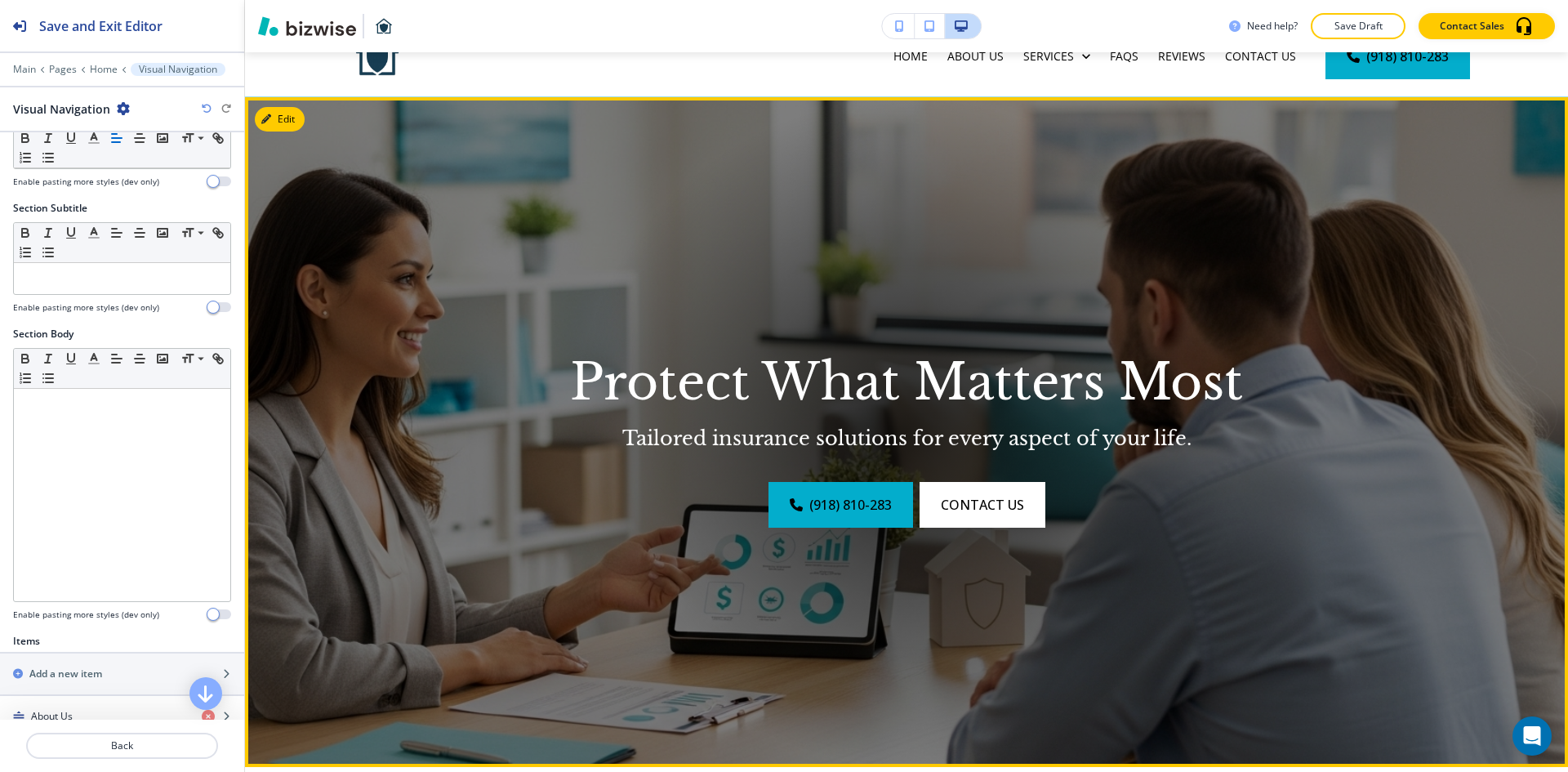
scroll to position [0, 0]
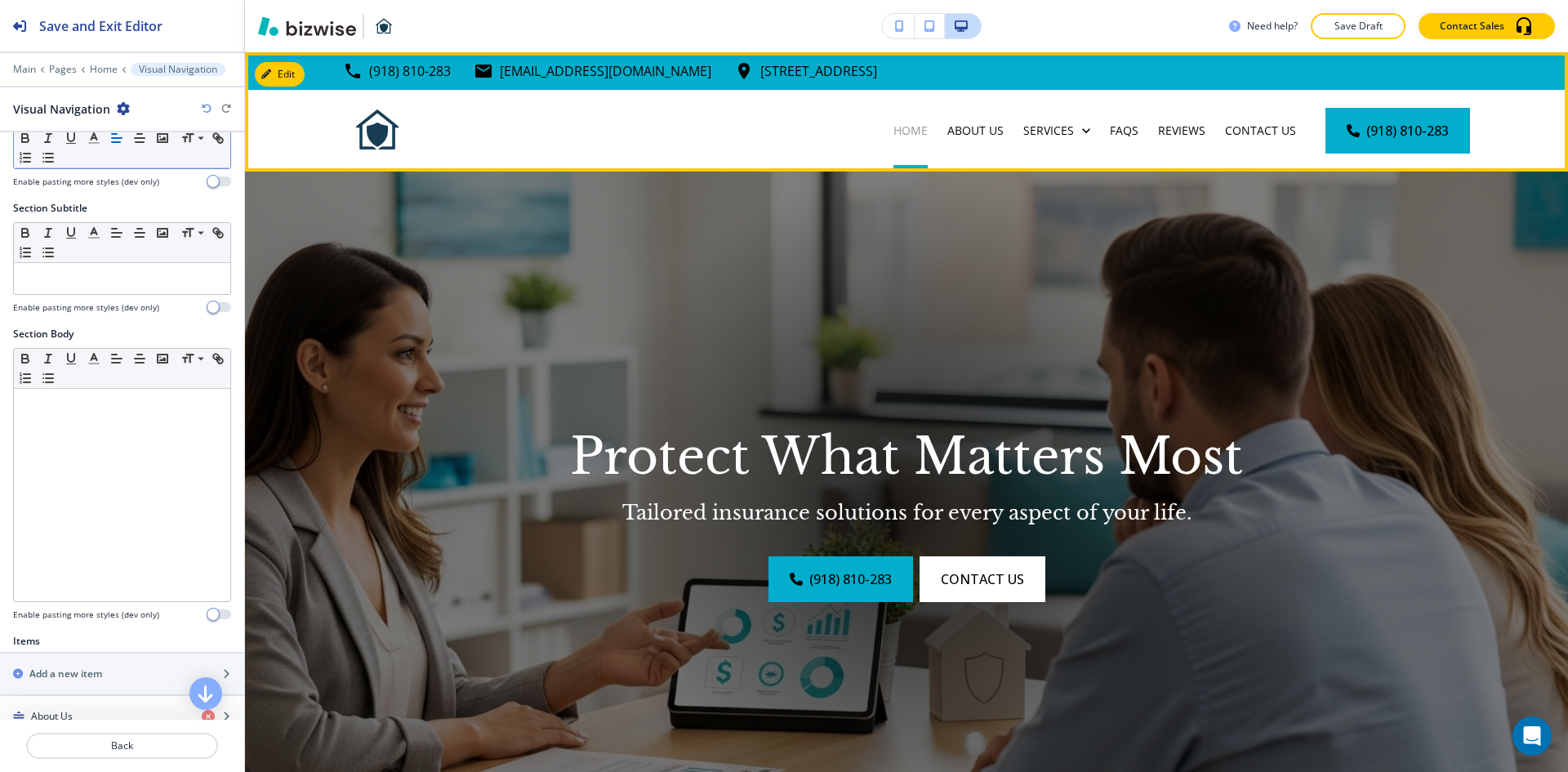
click at [902, 137] on p "Home" at bounding box center [911, 130] width 34 height 17
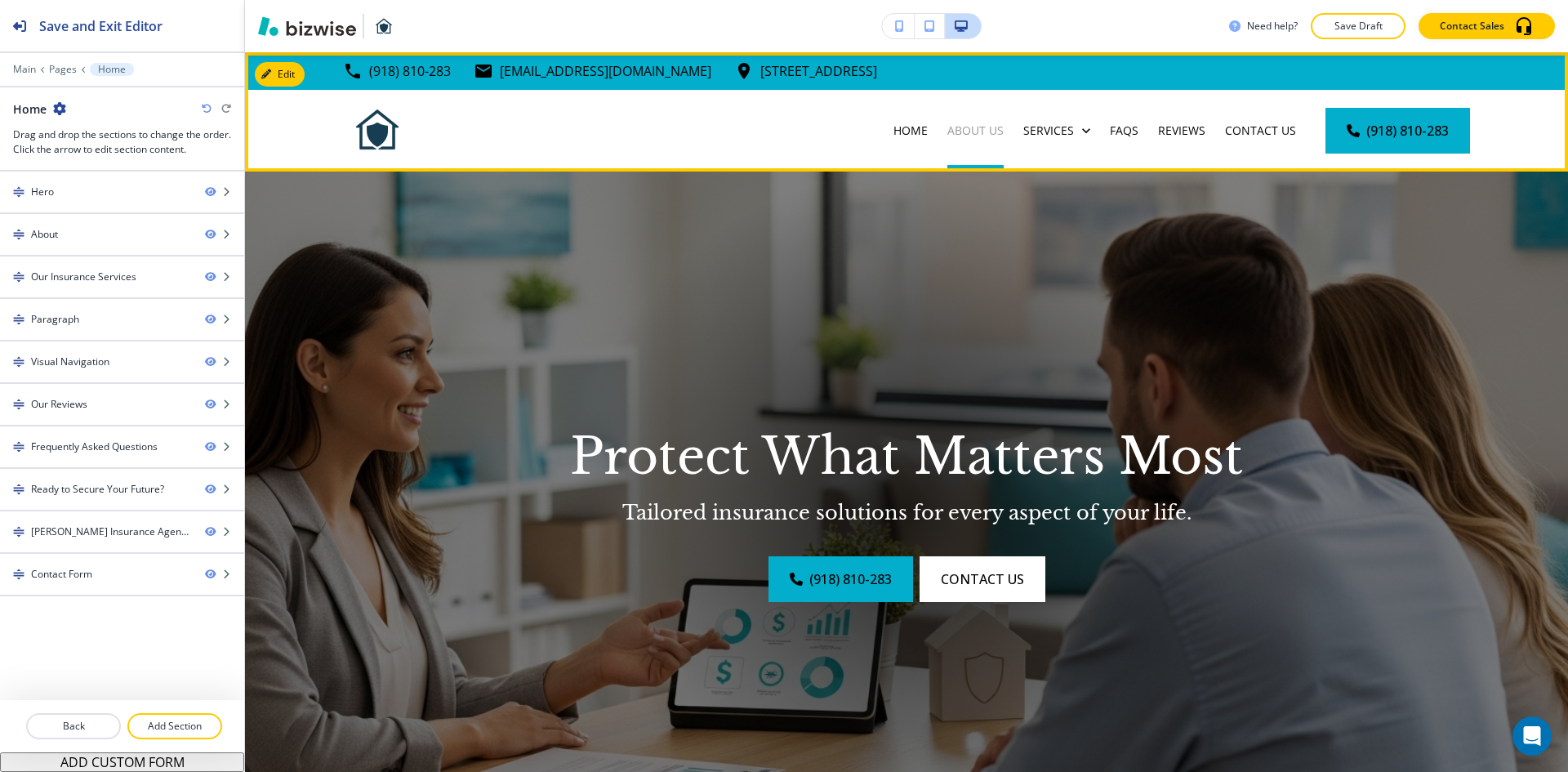
click at [972, 134] on p "About Us" at bounding box center [976, 130] width 56 height 17
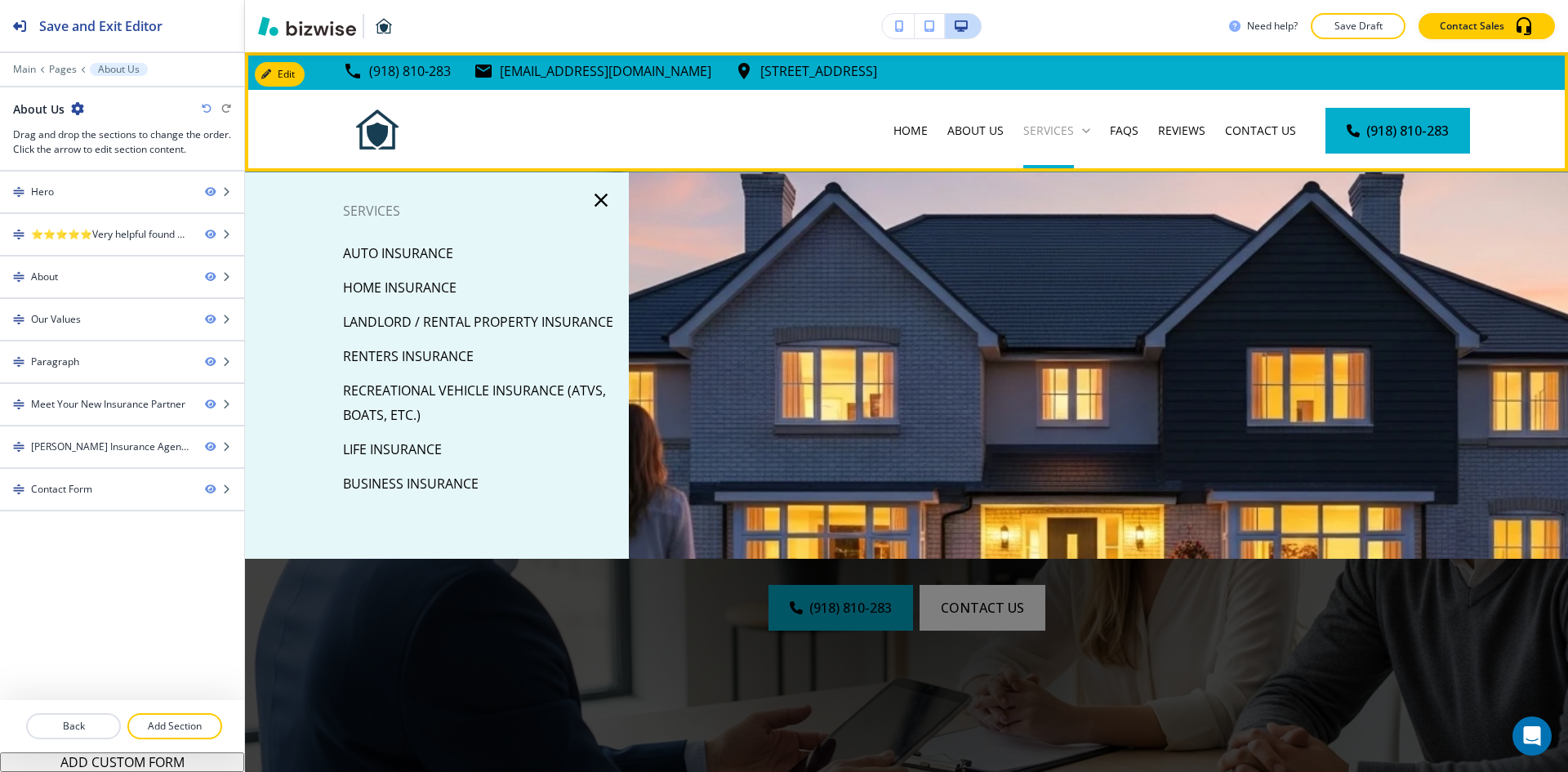
click at [1036, 122] on p "Services" at bounding box center [1049, 130] width 51 height 17
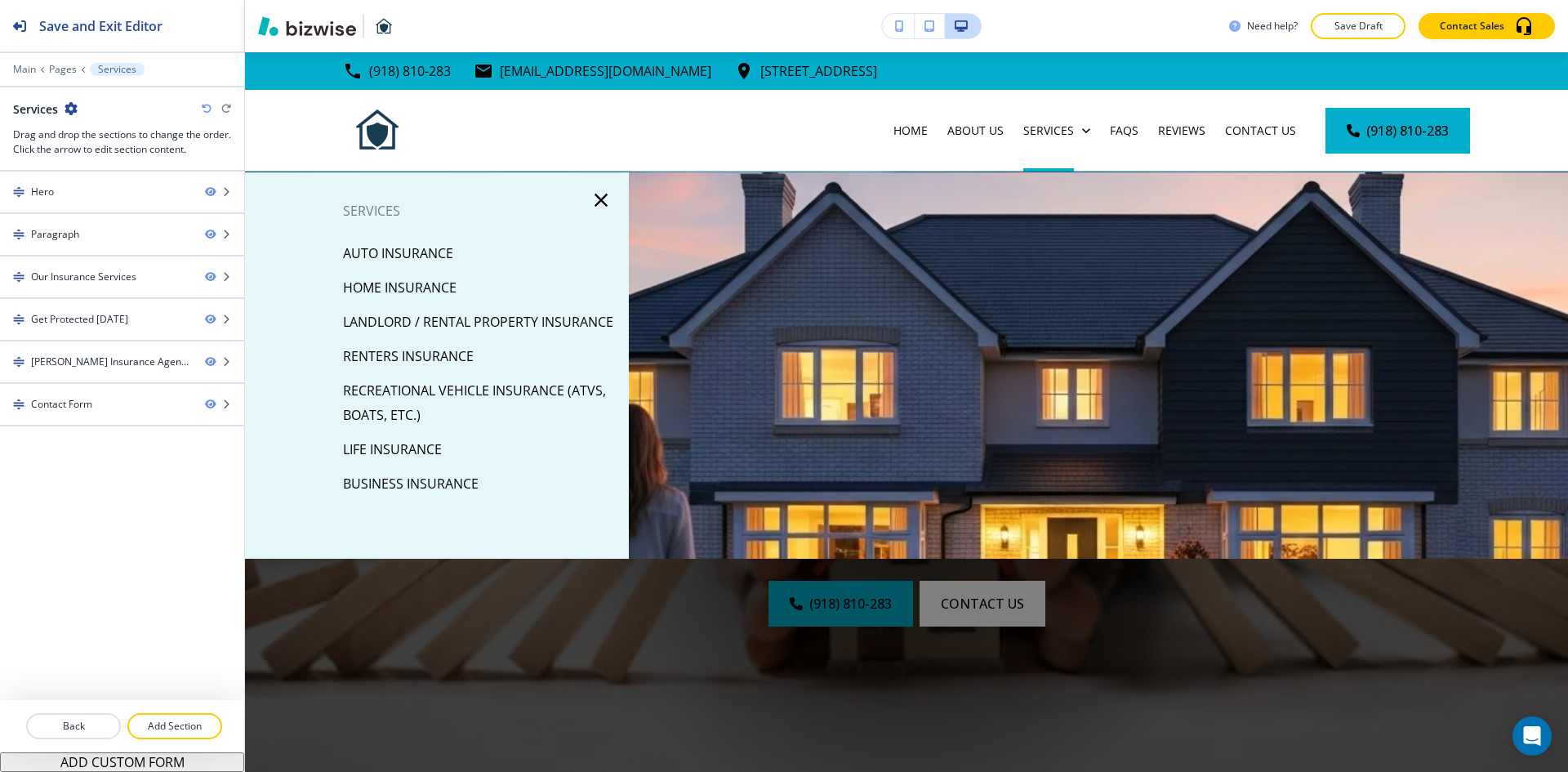
click at [420, 248] on p "Auto Insurance" at bounding box center [397, 253] width 110 height 25
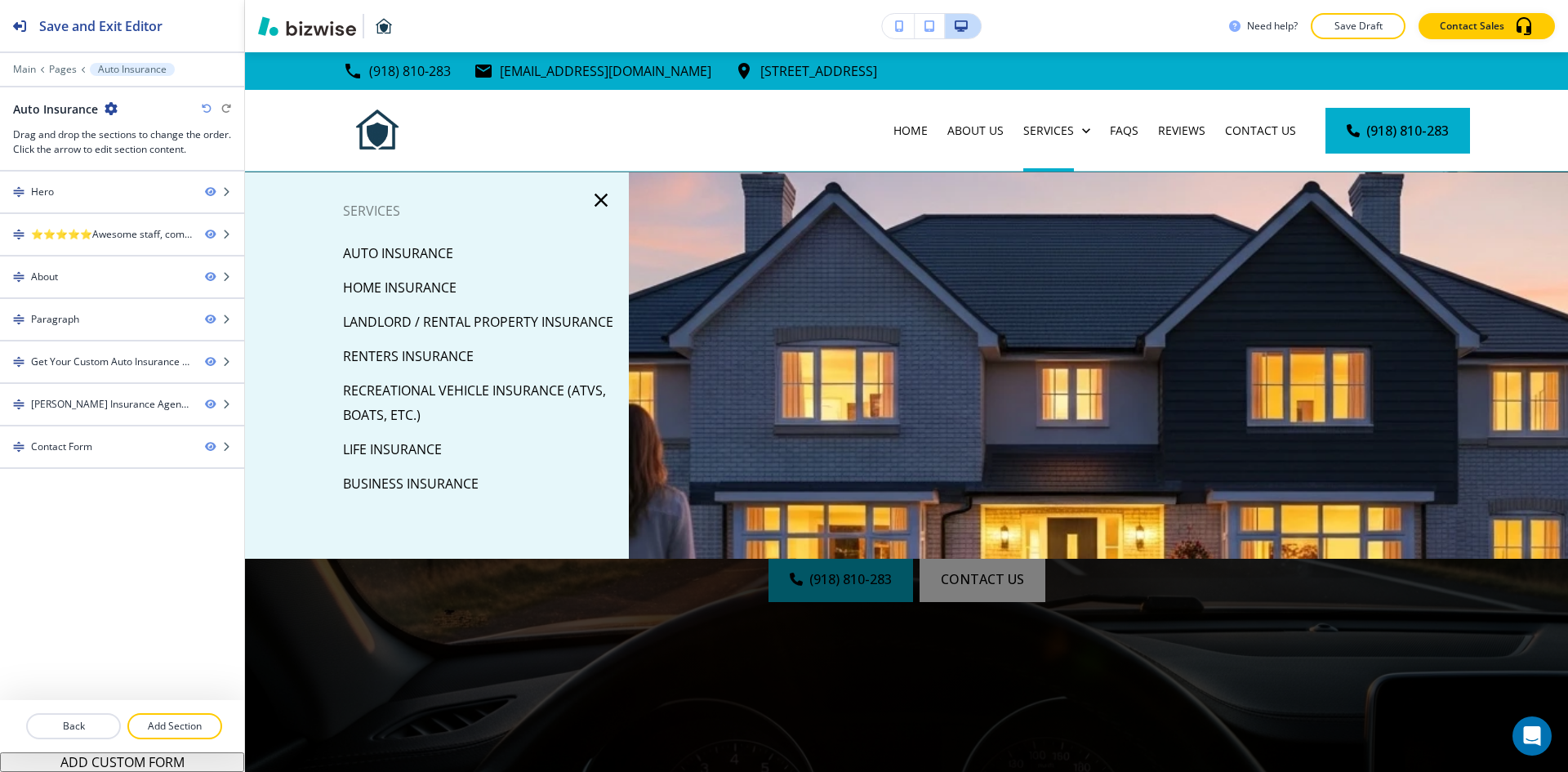
click at [403, 292] on p "Home Insurance" at bounding box center [399, 288] width 113 height 25
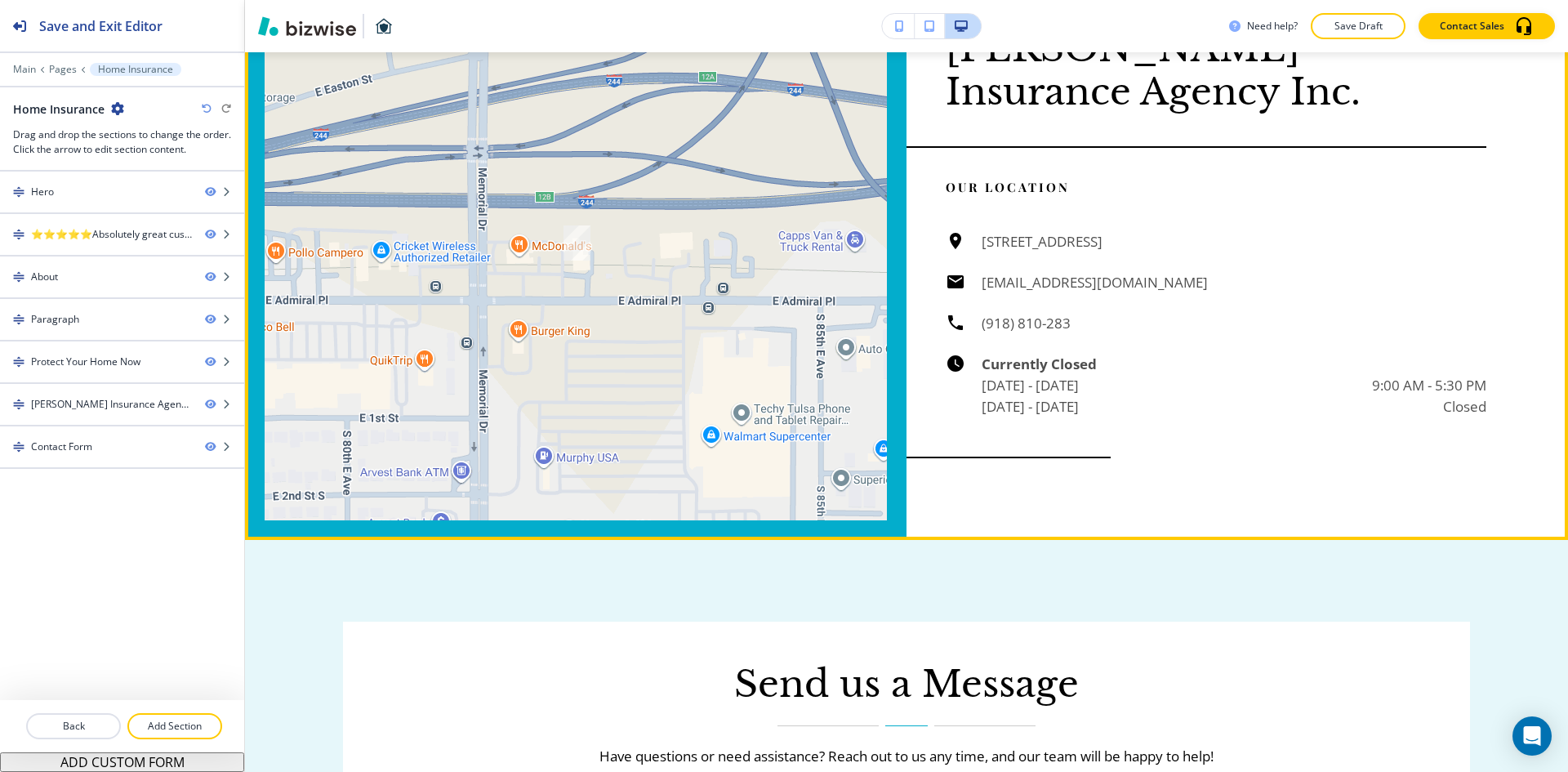
scroll to position [3105, 0]
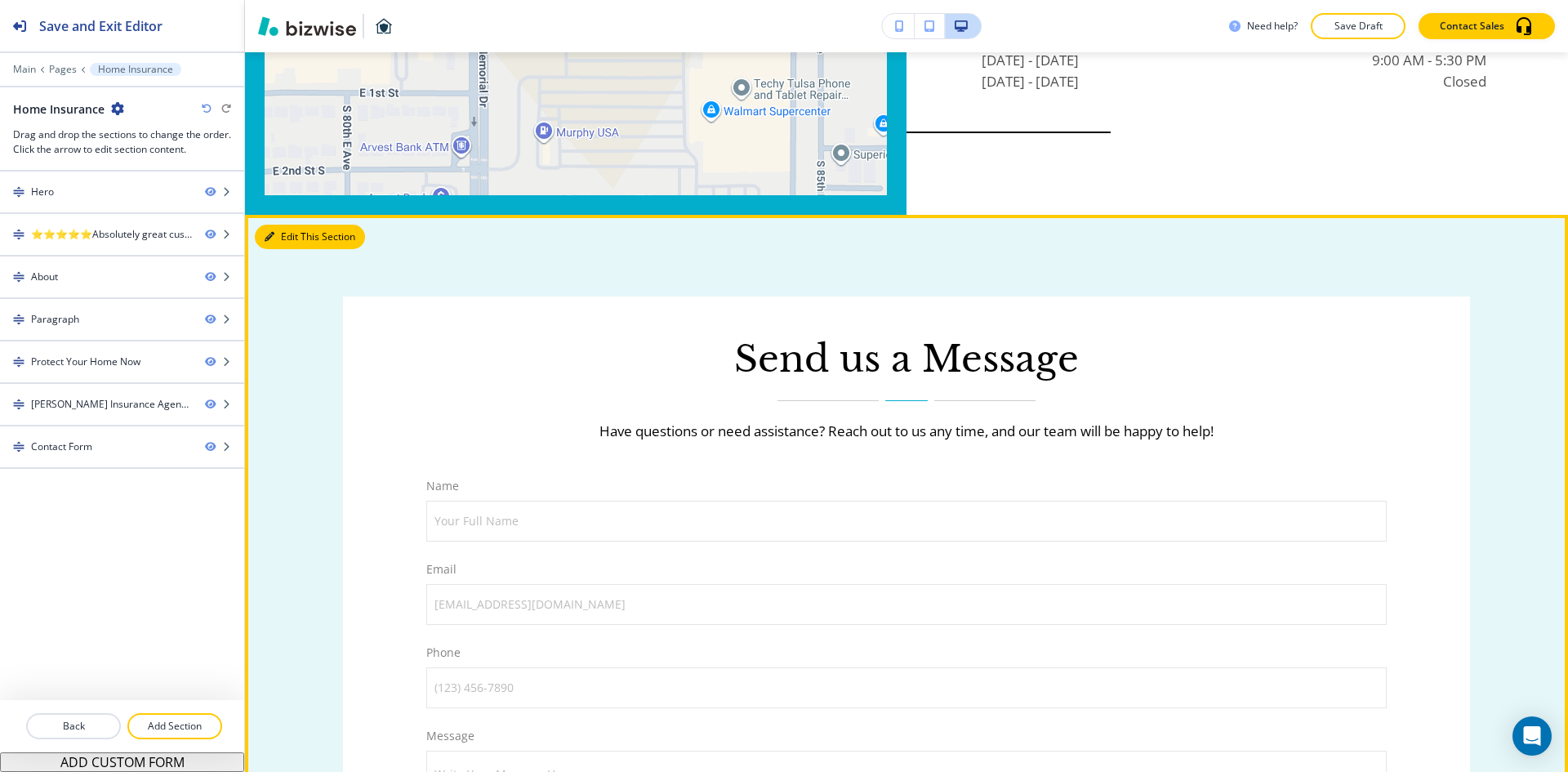
click at [288, 249] on button "Edit This Section" at bounding box center [309, 237] width 110 height 25
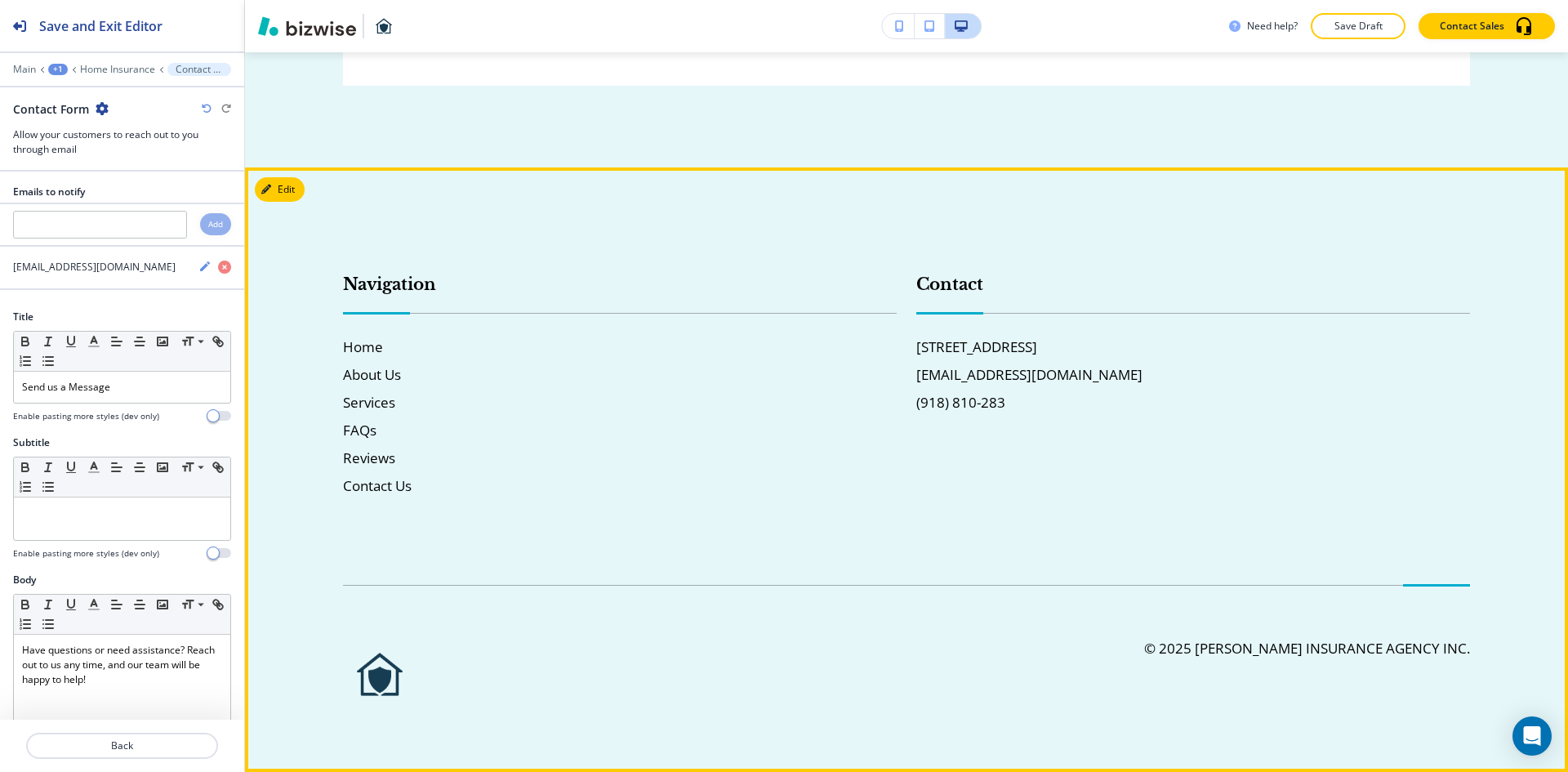
scroll to position [4174, 0]
click at [290, 188] on button "Edit Footer" at bounding box center [297, 190] width 85 height 25
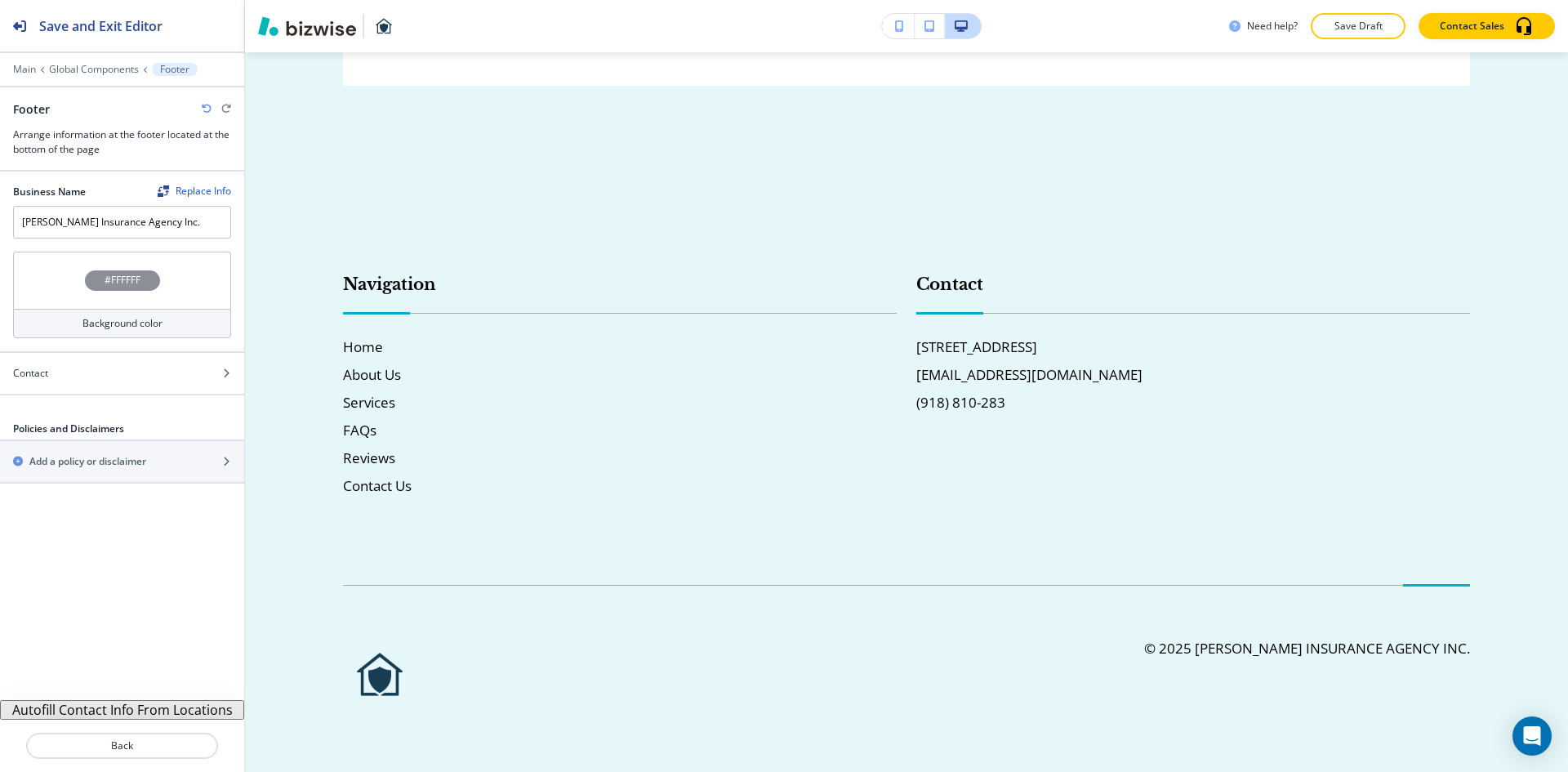
click at [144, 708] on button "Autofill Contact Info From Locations" at bounding box center [122, 710] width 244 height 19
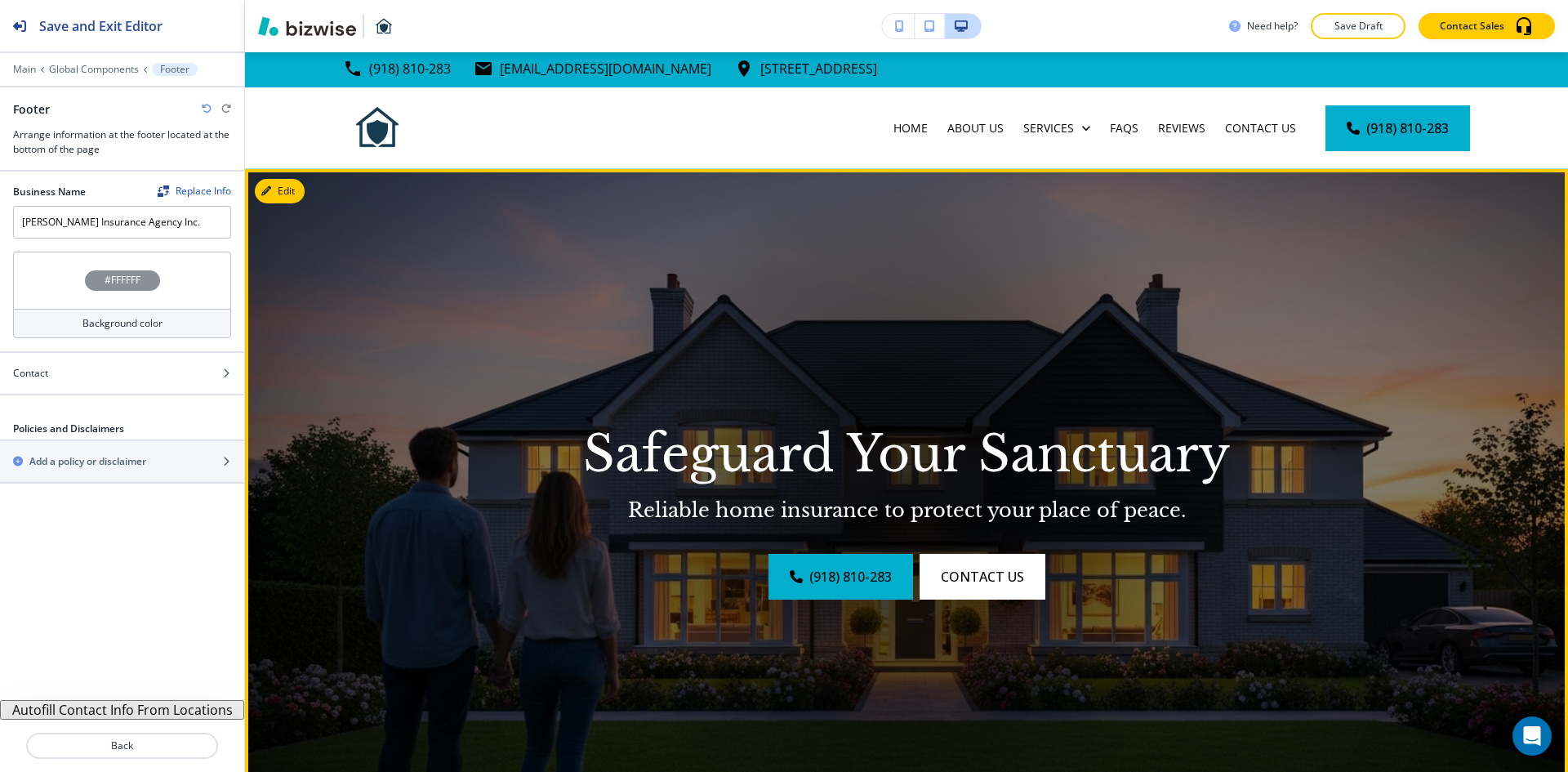
scroll to position [0, 0]
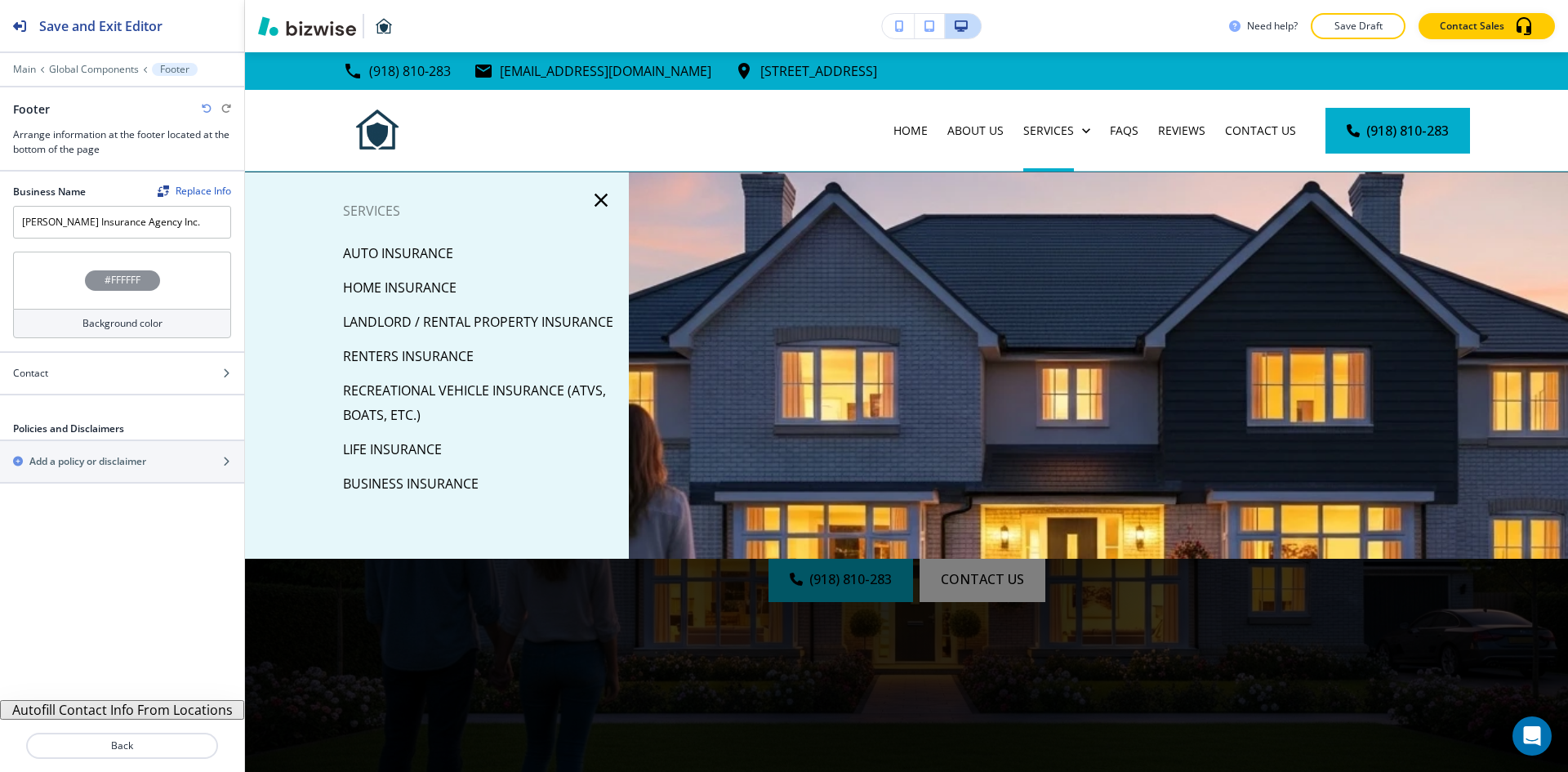
click at [425, 290] on p "Home Insurance" at bounding box center [399, 288] width 113 height 25
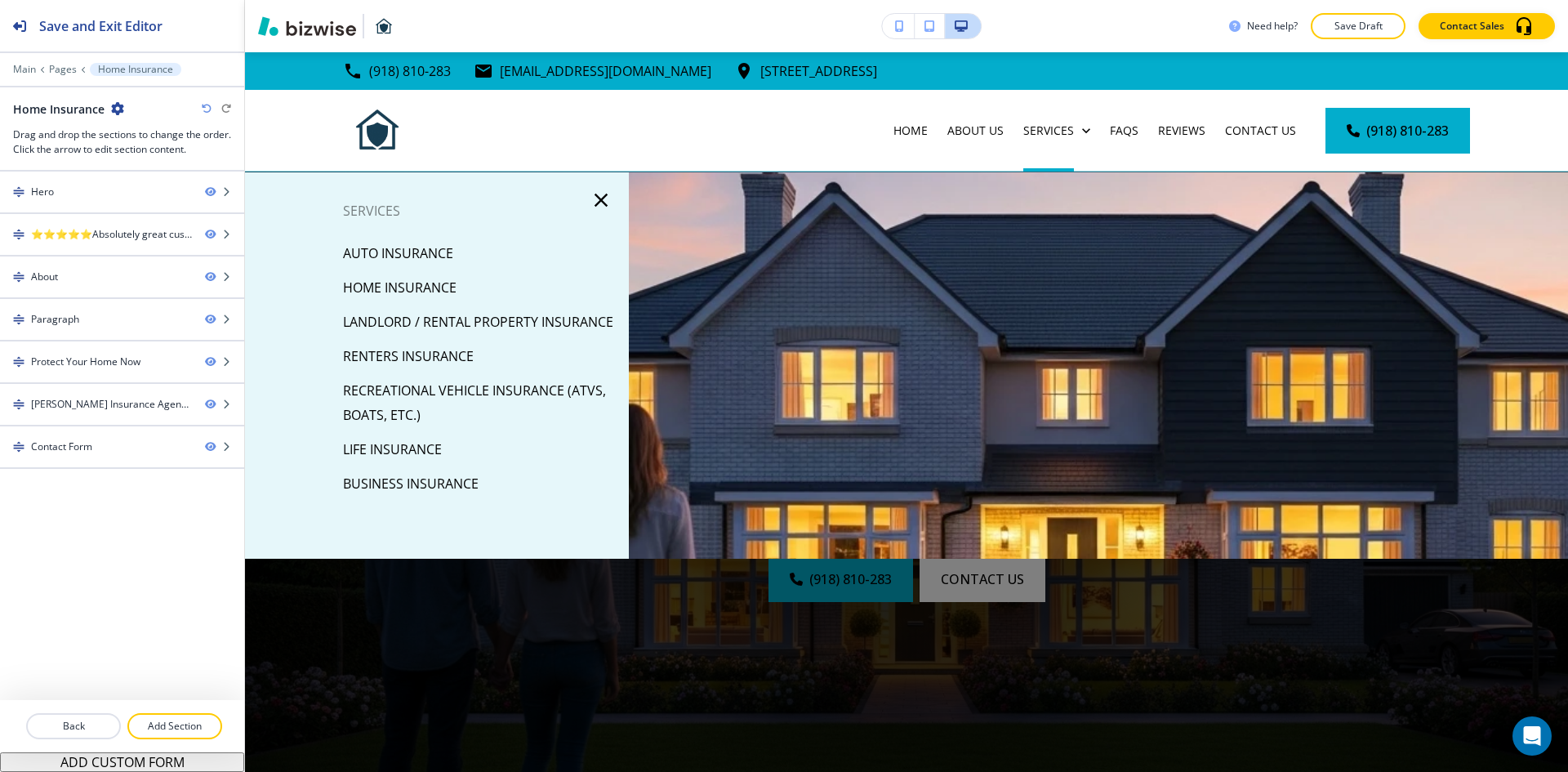
click at [471, 317] on p "Landlord / Rental Property Insurance" at bounding box center [478, 322] width 271 height 25
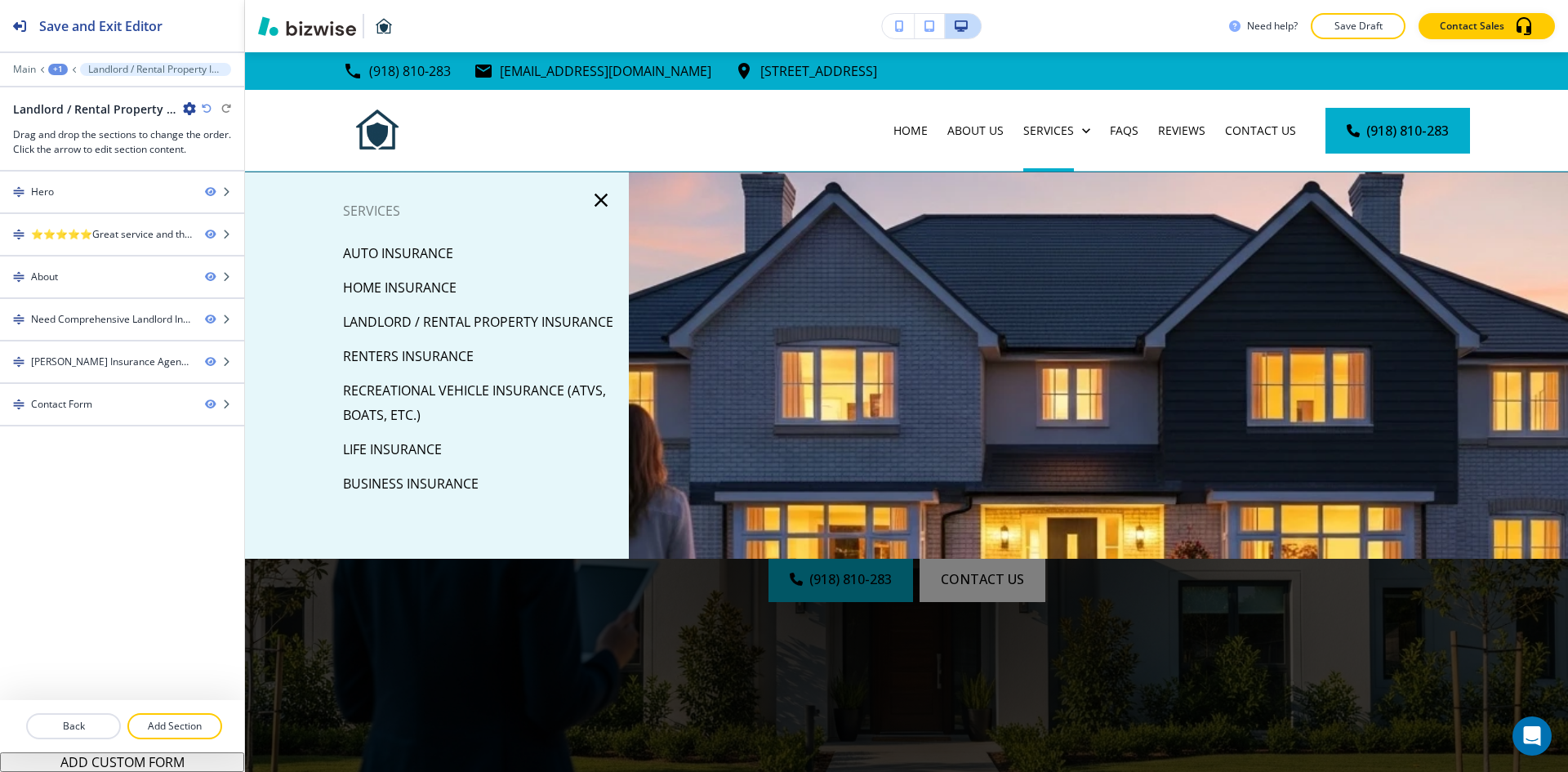
click at [424, 368] on p "Renters Insurance" at bounding box center [408, 356] width 131 height 25
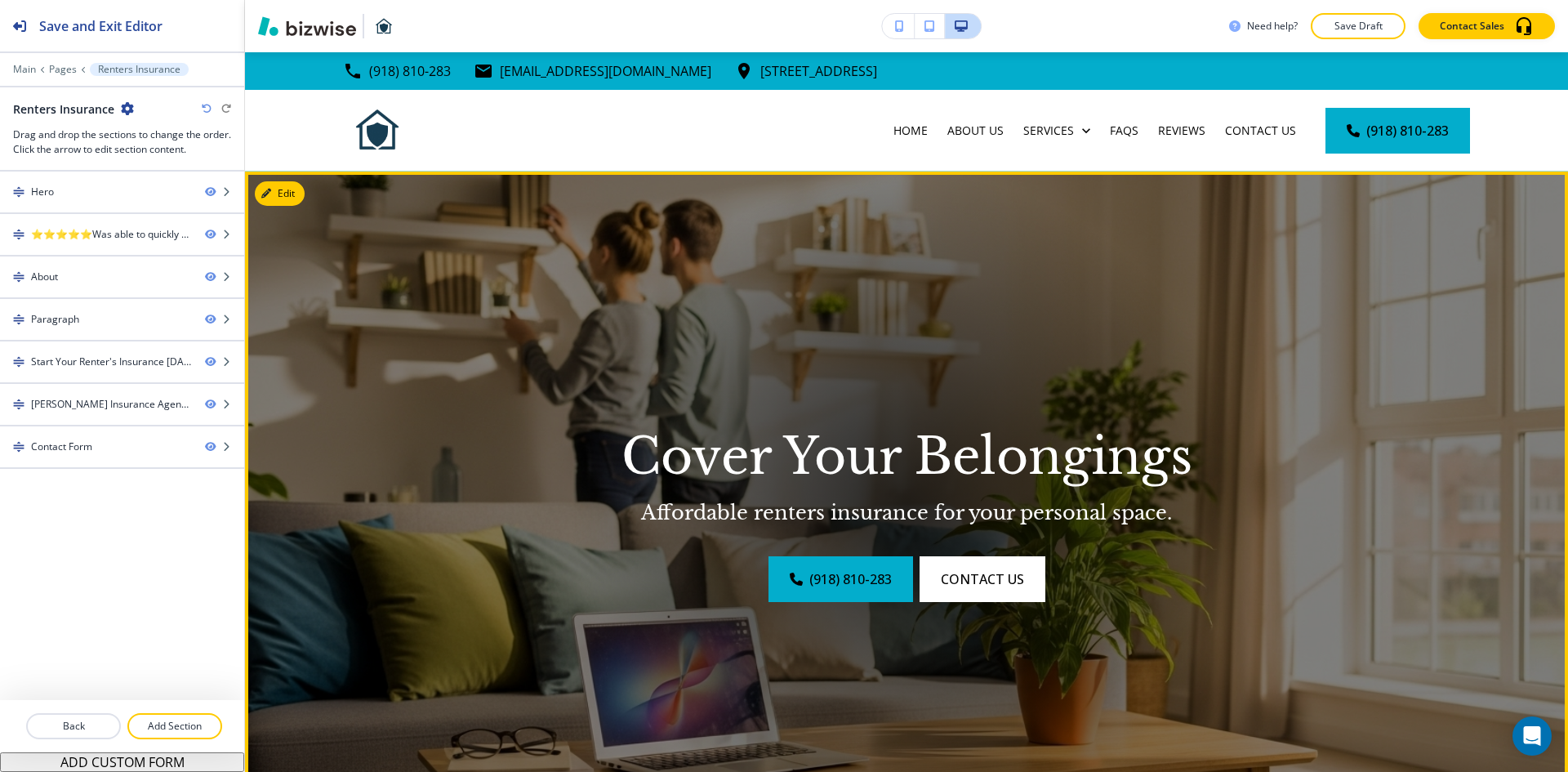
click at [1230, 390] on img at bounding box center [906, 506] width 1323 height 670
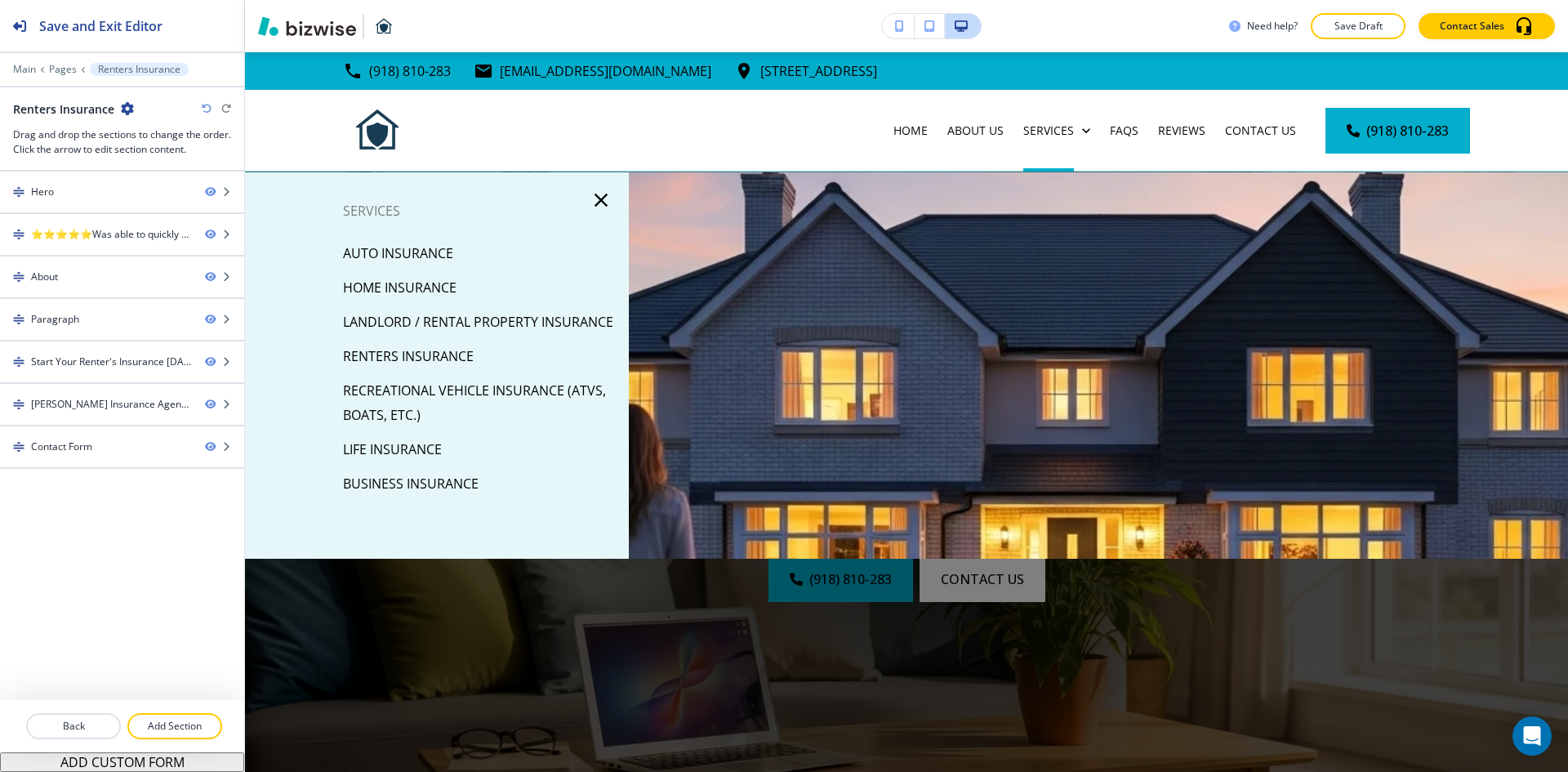
click at [403, 368] on p "Renters Insurance" at bounding box center [408, 356] width 131 height 25
click at [542, 410] on p "Recreational Vehicle Insurance (ATVs, Boats, etc.)" at bounding box center [479, 403] width 272 height 49
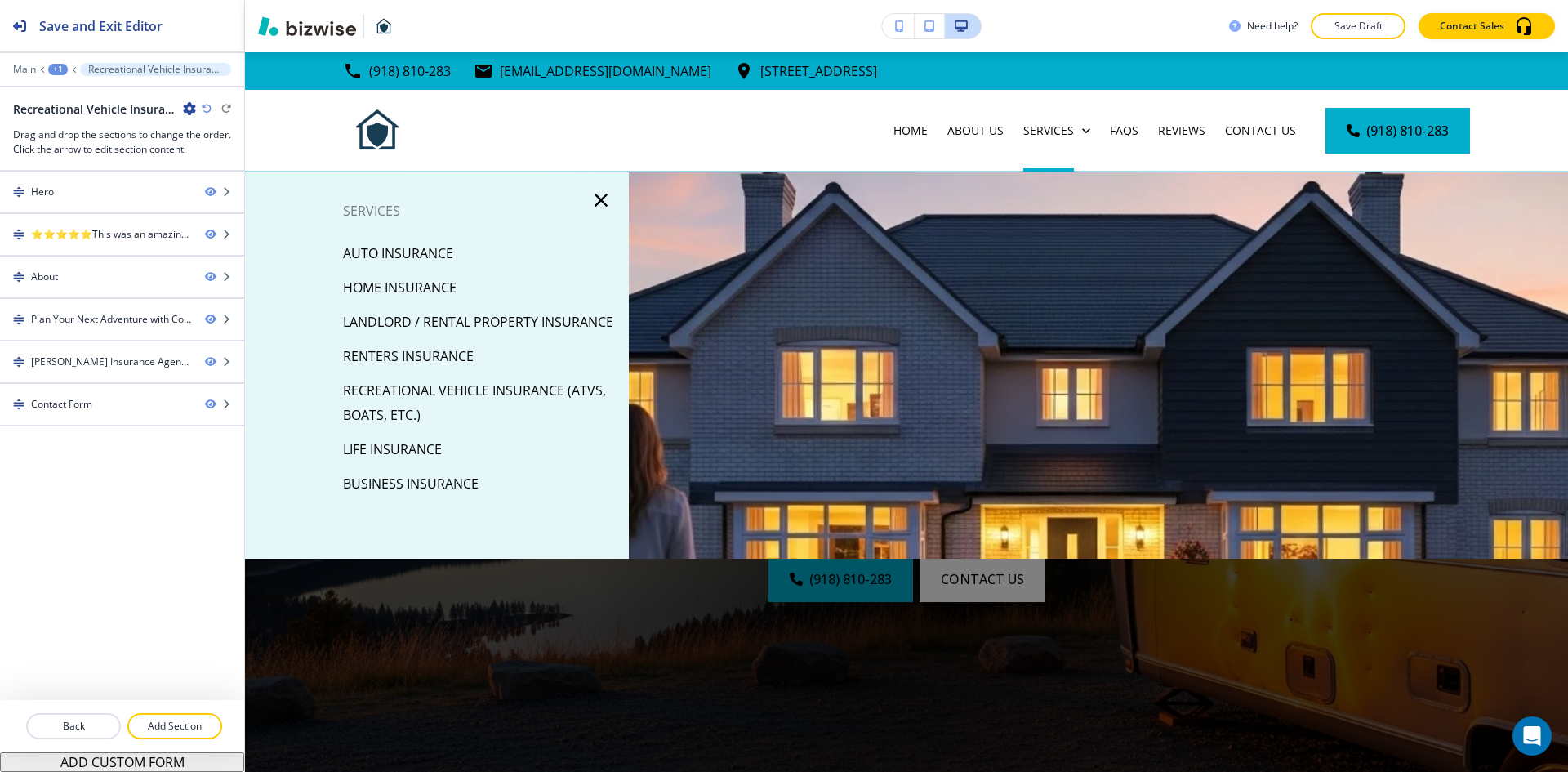
click at [405, 462] on p "Life Insurance" at bounding box center [392, 449] width 98 height 25
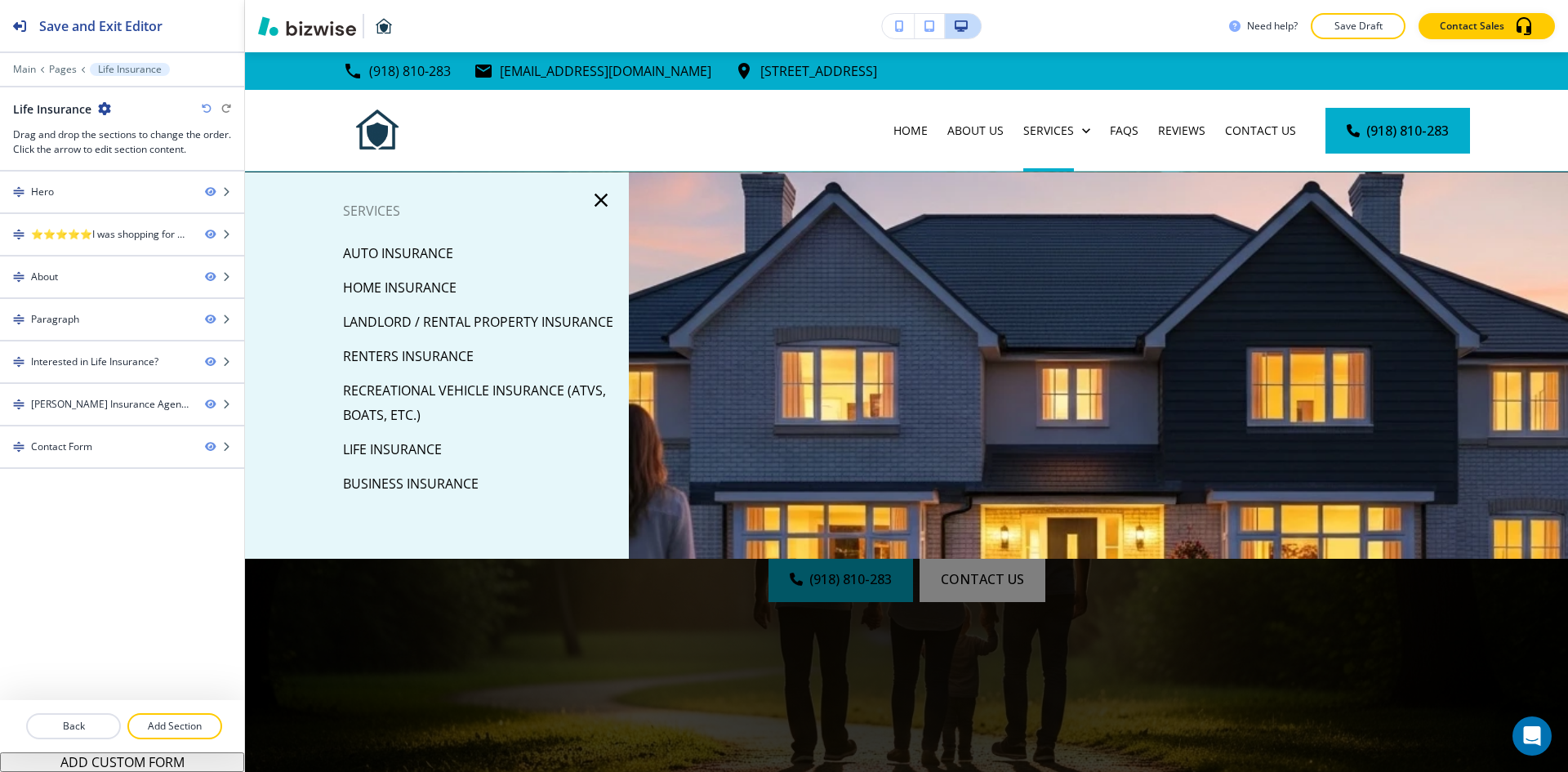
click at [423, 462] on p "Life Insurance" at bounding box center [392, 449] width 98 height 25
click at [448, 496] on p "Business Insurance" at bounding box center [410, 484] width 135 height 25
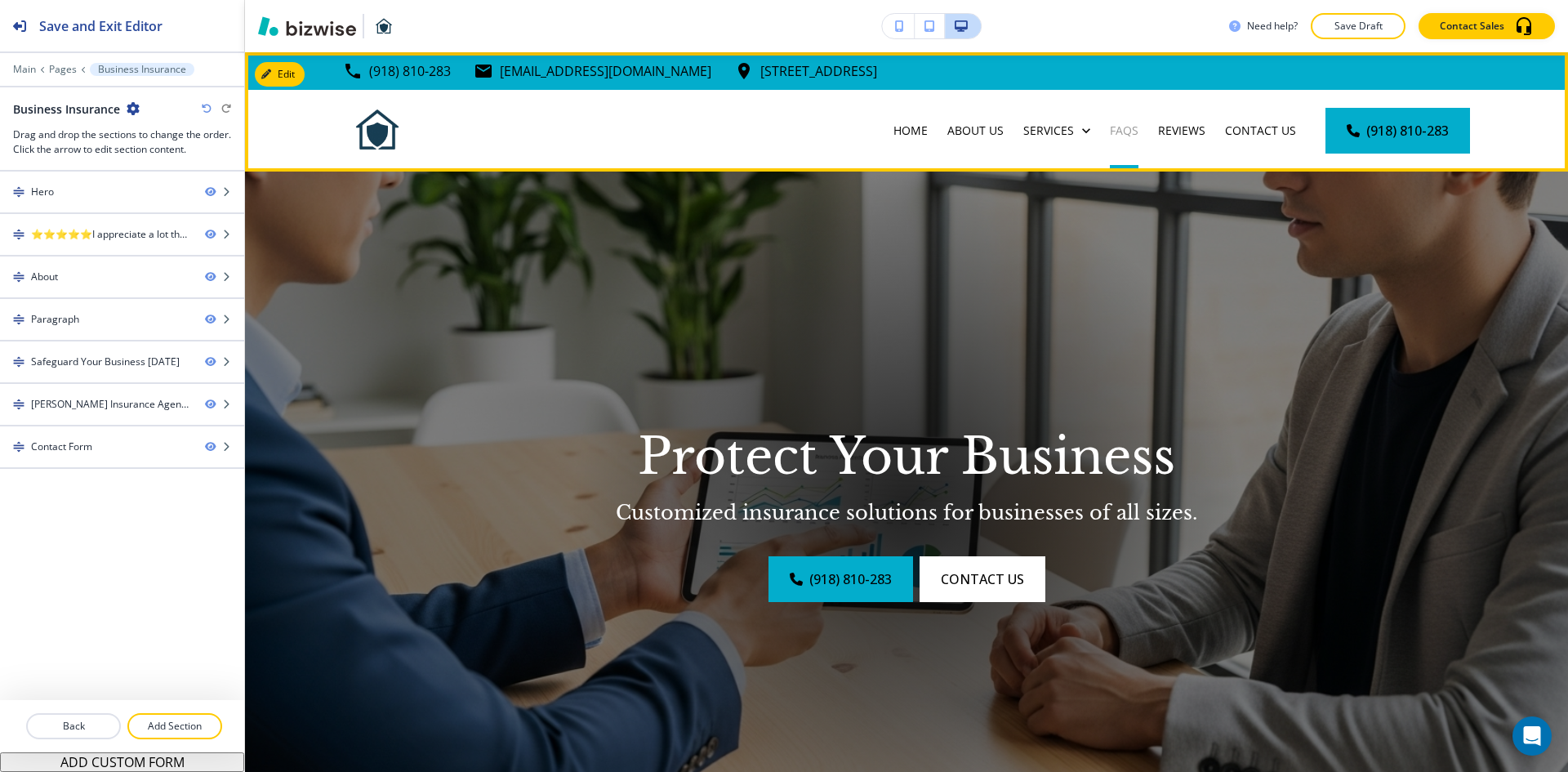
click at [1111, 131] on p "FAQs" at bounding box center [1124, 130] width 29 height 17
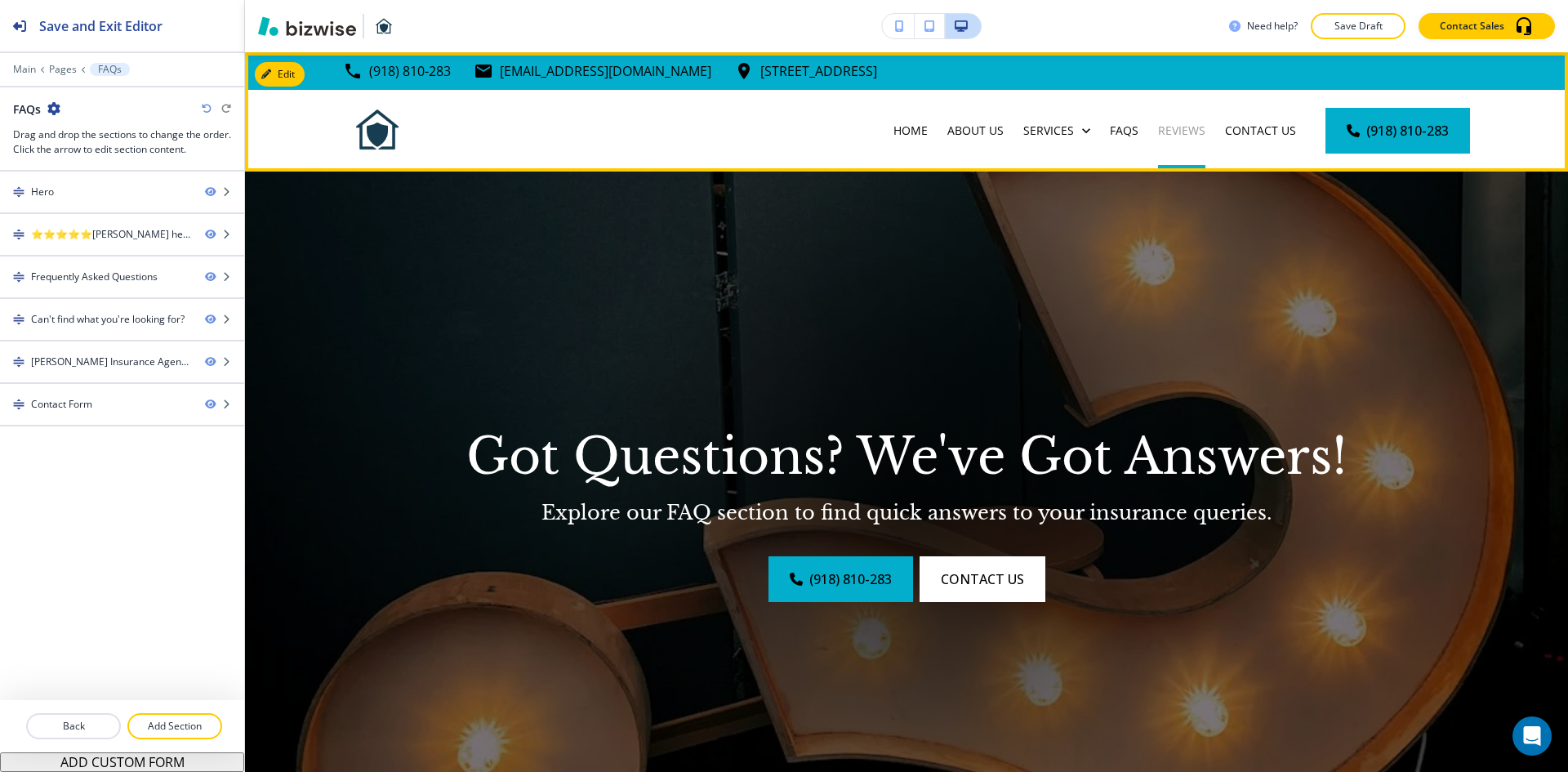
click at [1158, 127] on p "Reviews" at bounding box center [1182, 130] width 47 height 17
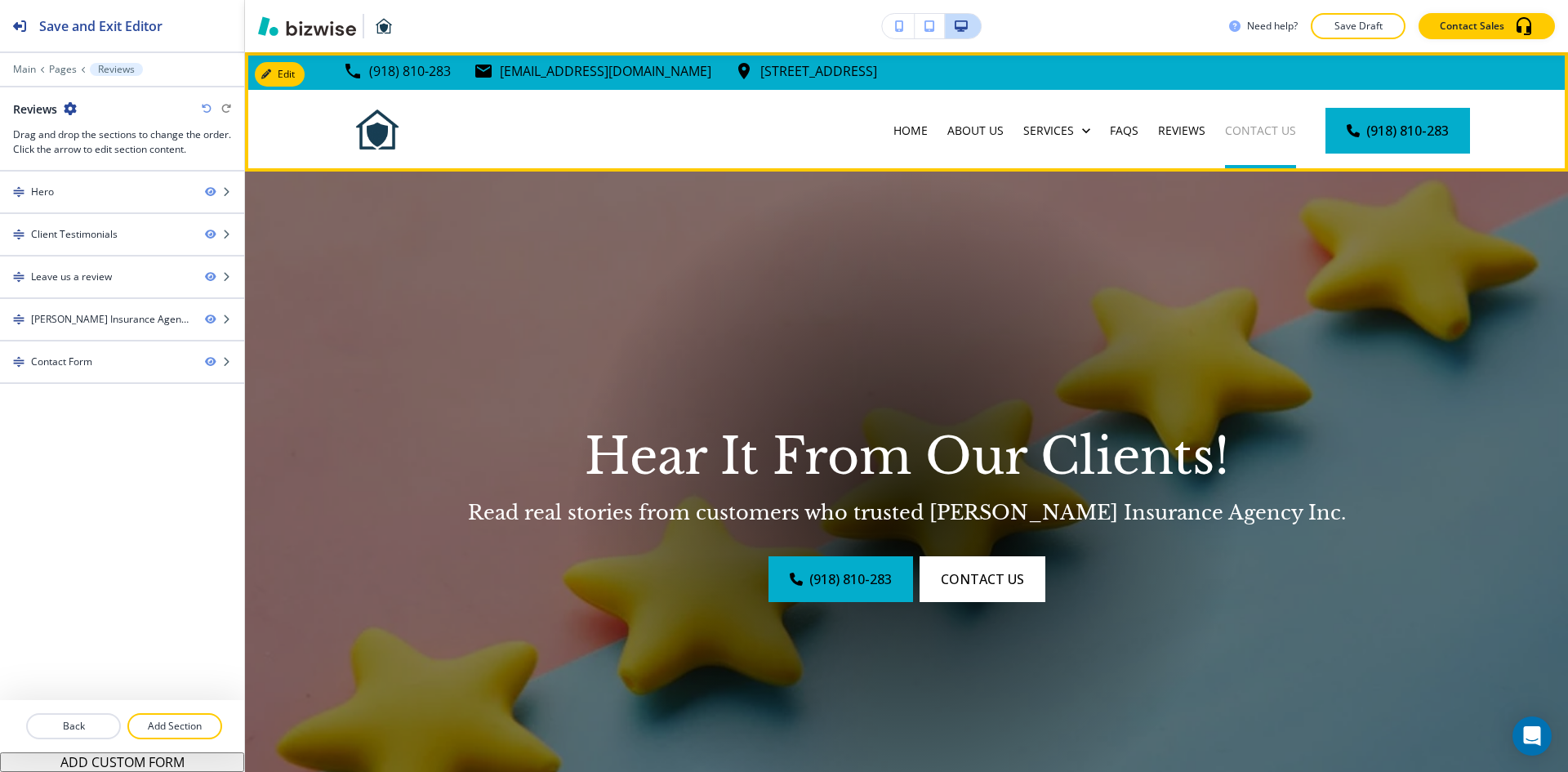
click at [1245, 127] on p "Contact Us" at bounding box center [1260, 130] width 71 height 17
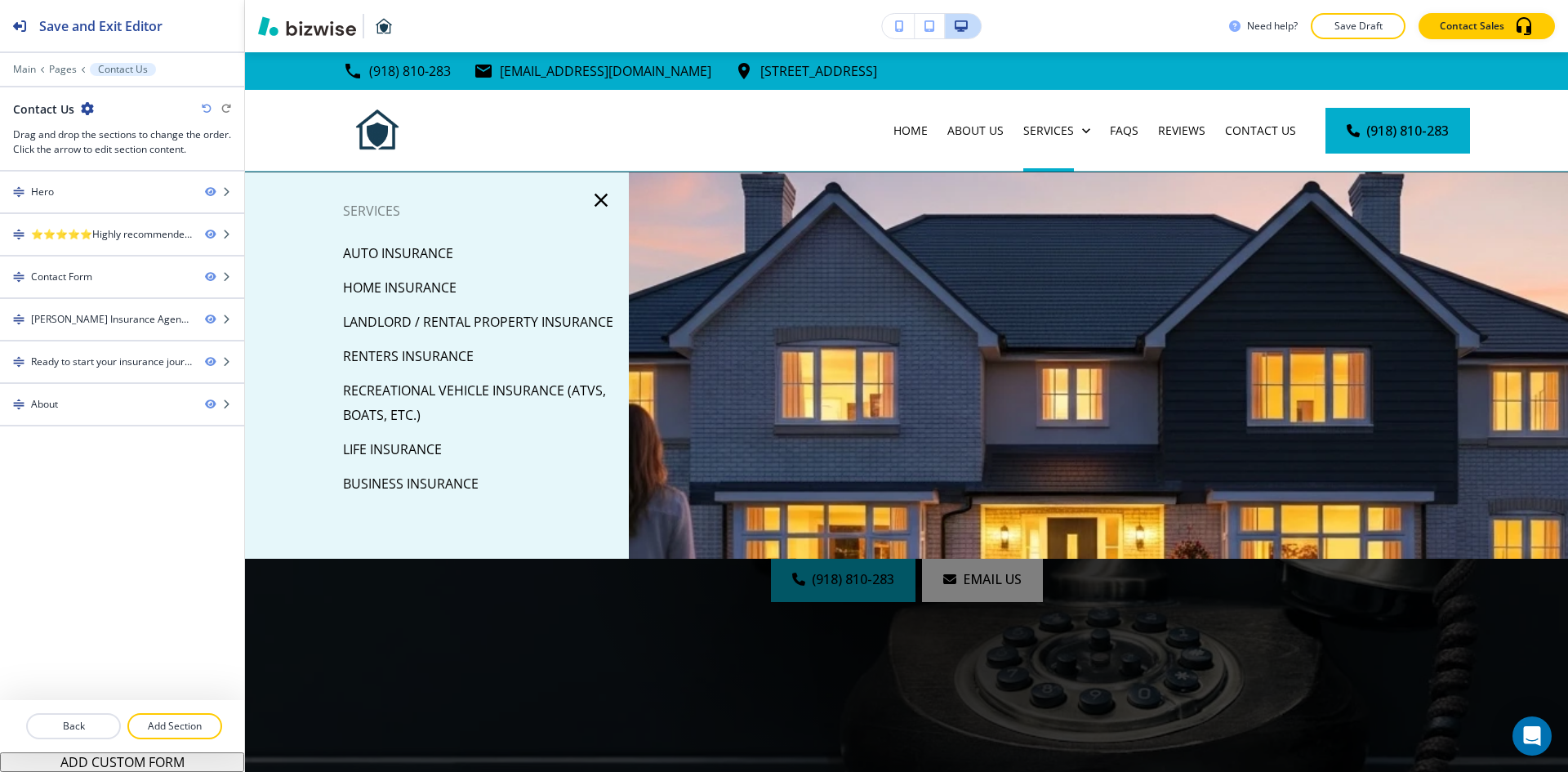
click at [1338, 39] on button "Save Draft" at bounding box center [1358, 26] width 95 height 26
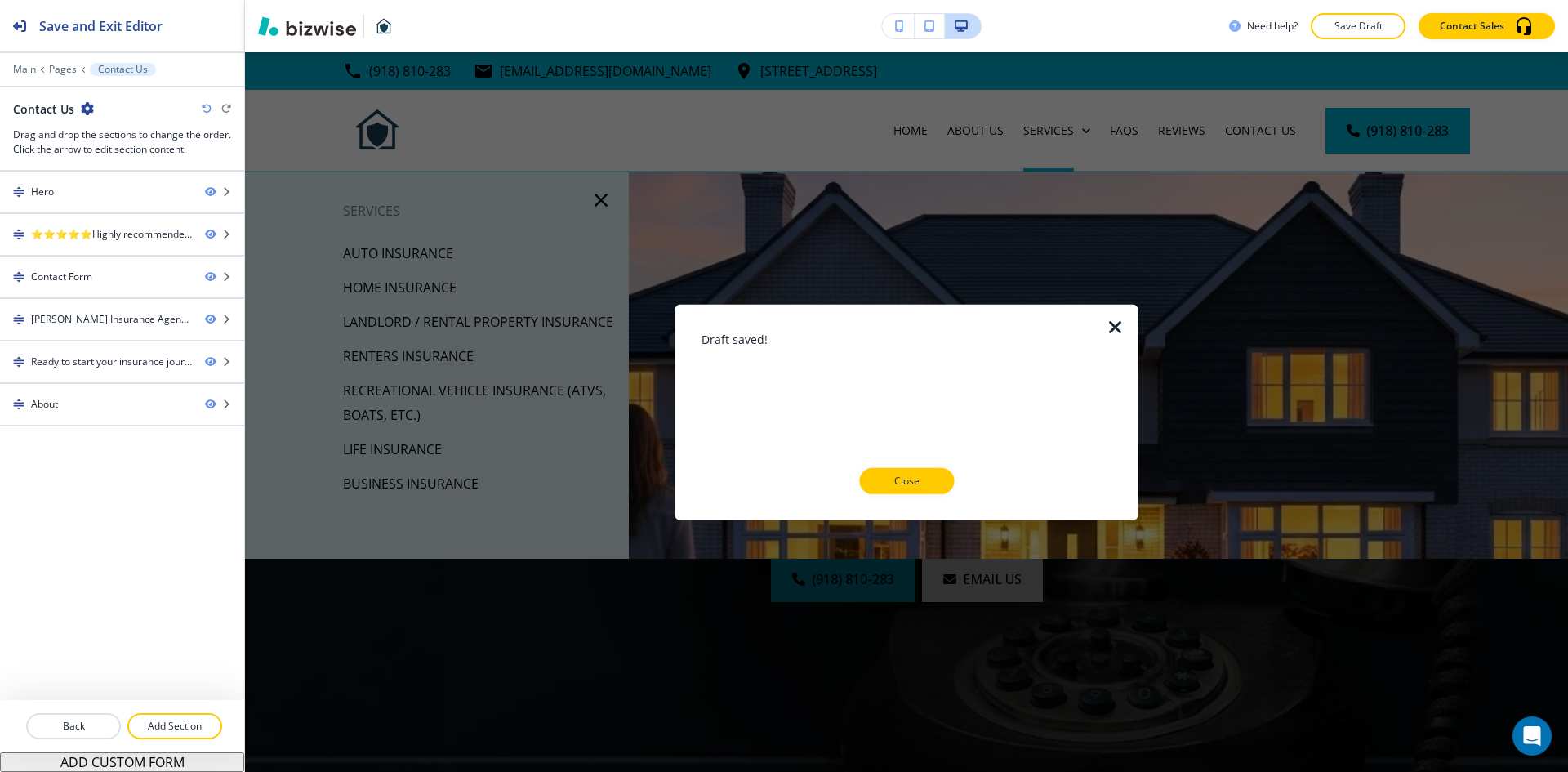
click at [906, 482] on p "Close" at bounding box center [906, 481] width 52 height 15
